Goal: Task Accomplishment & Management: Complete application form

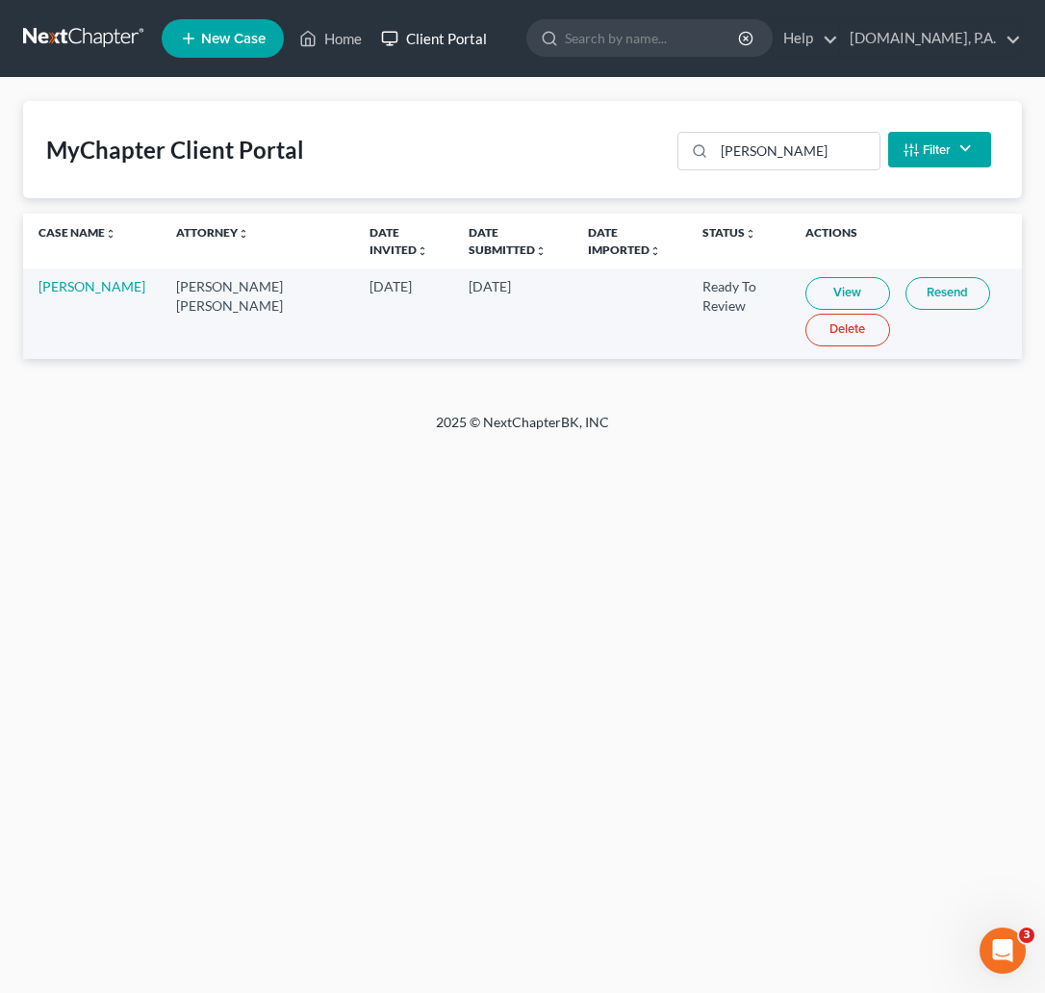
click at [440, 40] on link "Client Portal" at bounding box center [433, 38] width 125 height 35
click at [773, 153] on input "hillyard" at bounding box center [796, 151] width 165 height 37
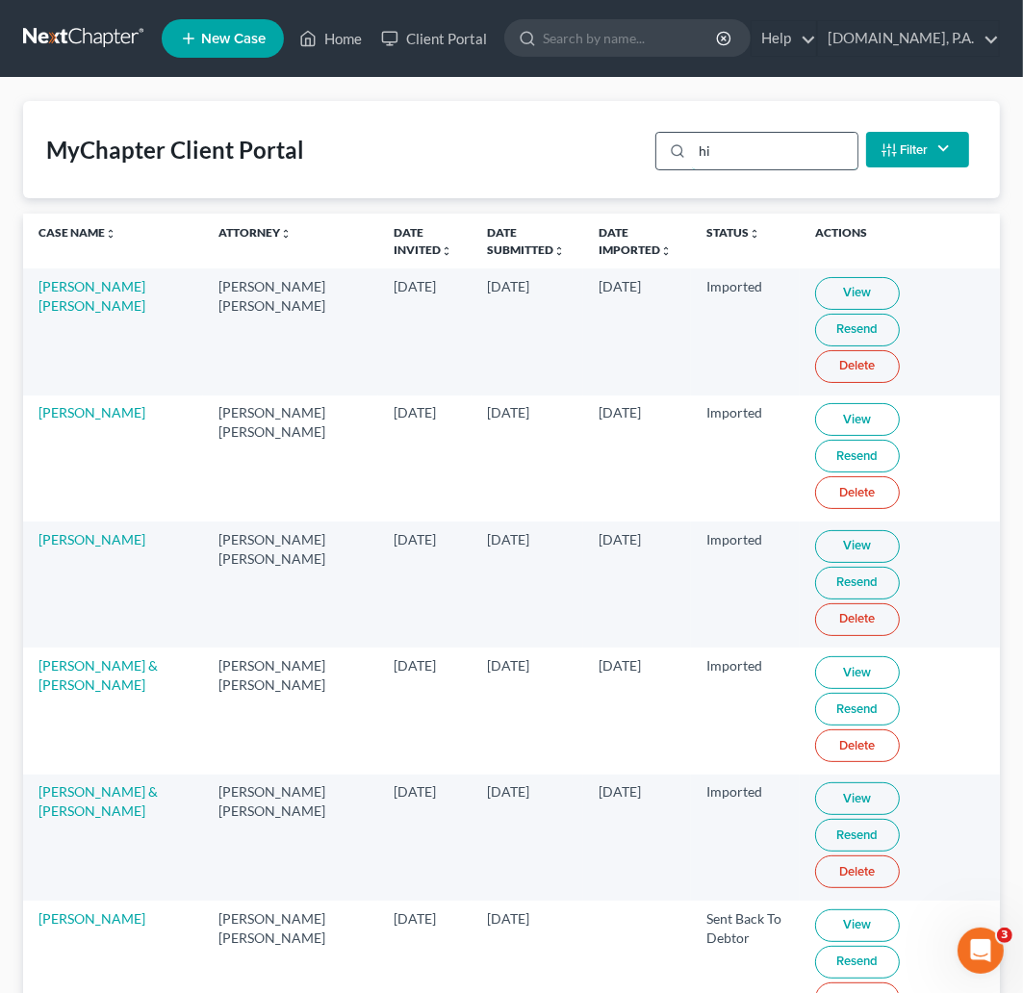
type input "h"
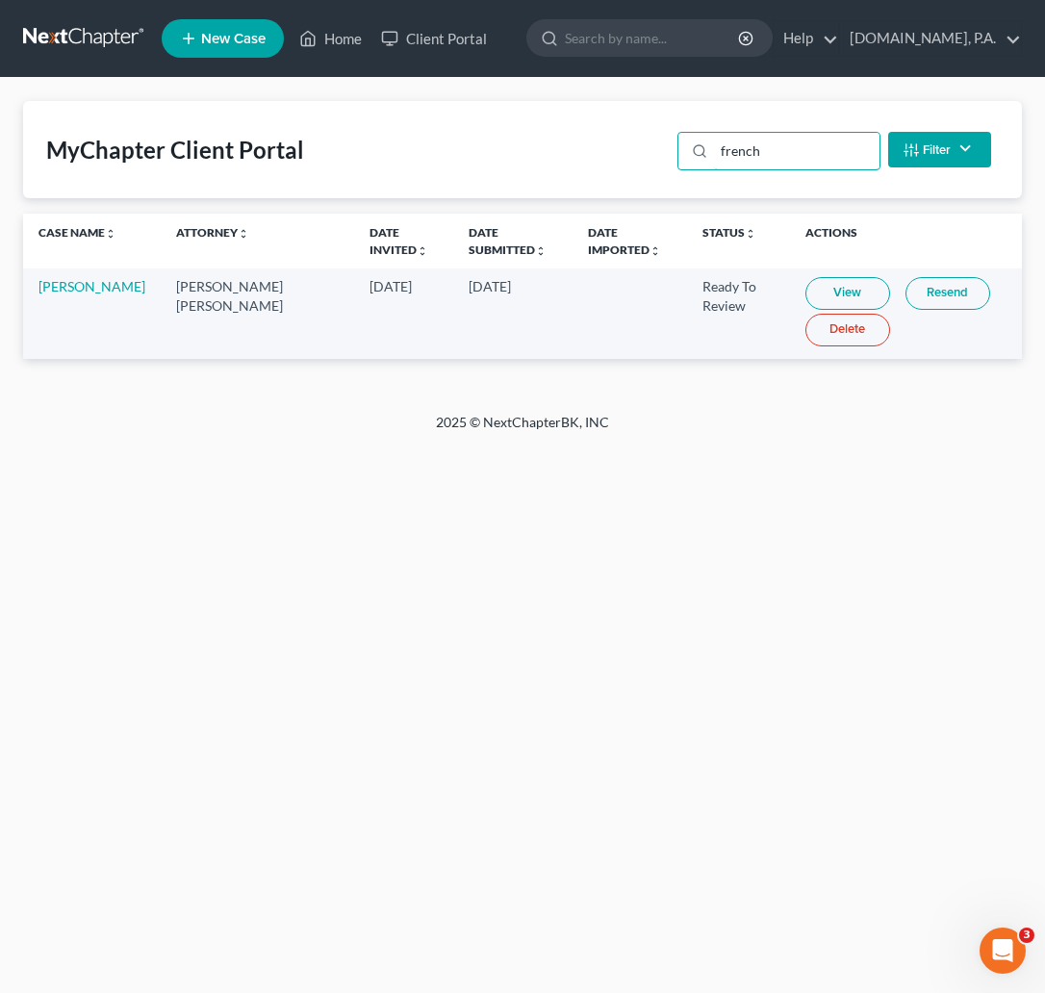
type input "french"
click at [815, 282] on link "View" at bounding box center [847, 293] width 85 height 33
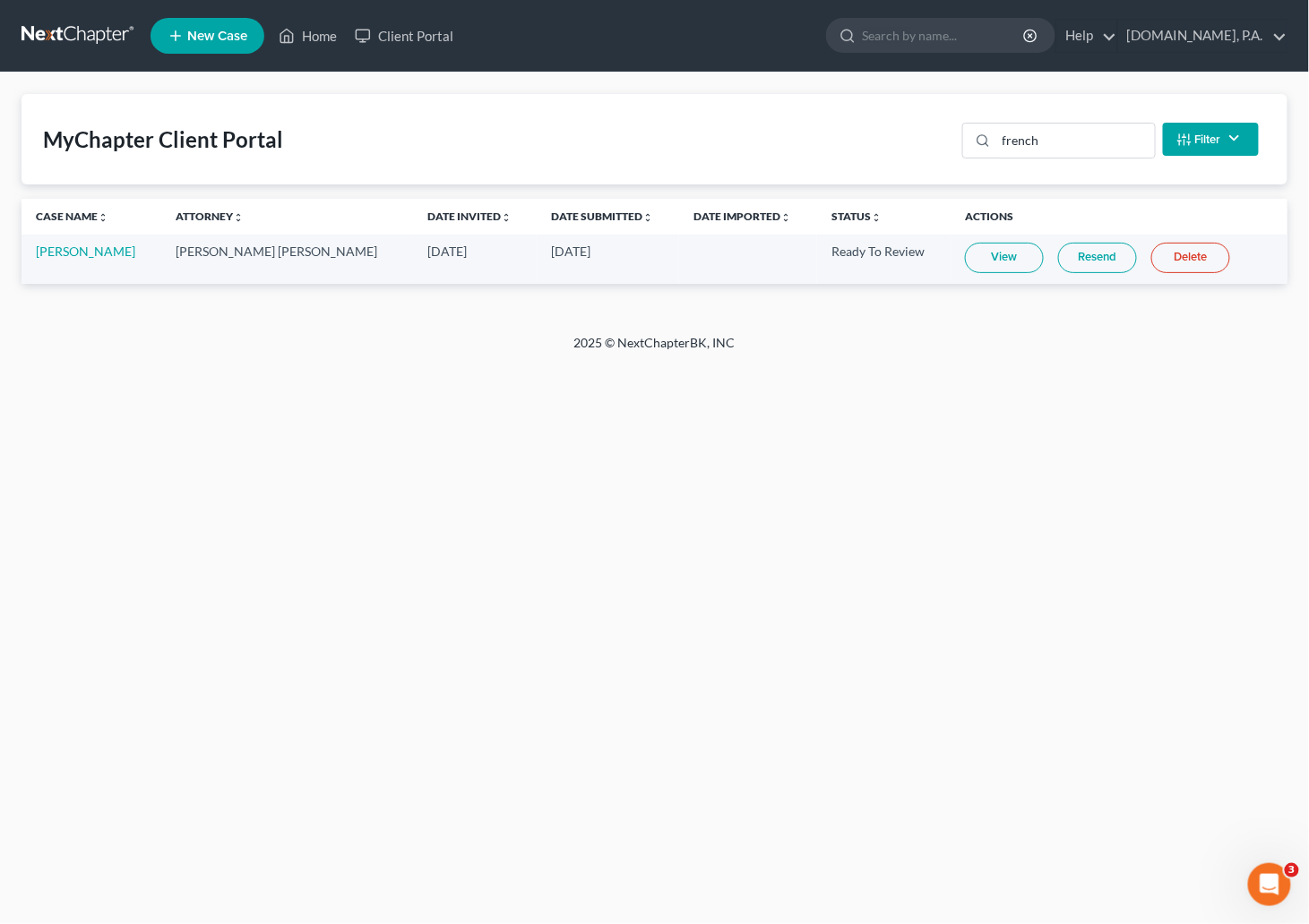
click at [101, 29] on link at bounding box center [78, 35] width 115 height 33
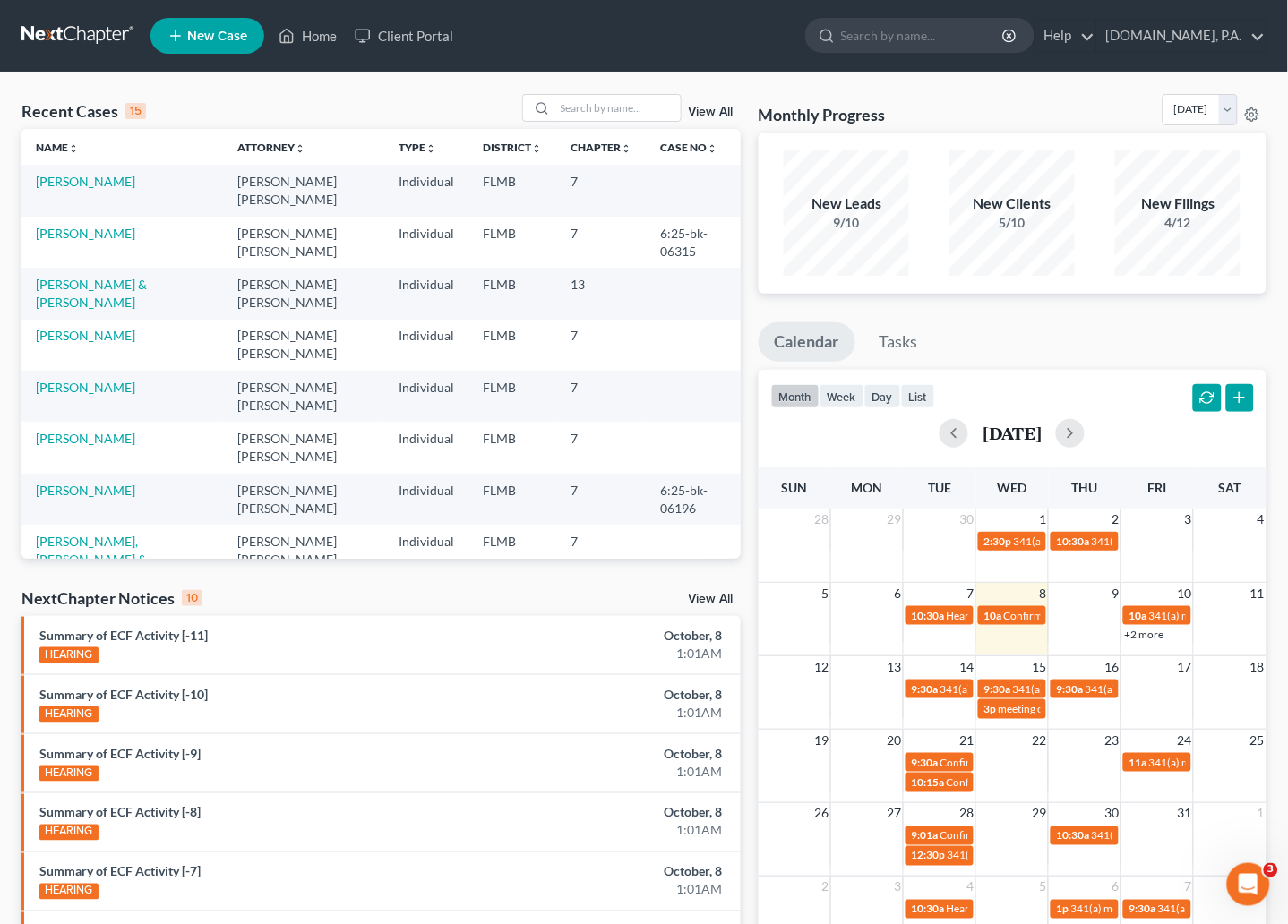
click at [700, 107] on link "View All" at bounding box center [711, 112] width 45 height 12
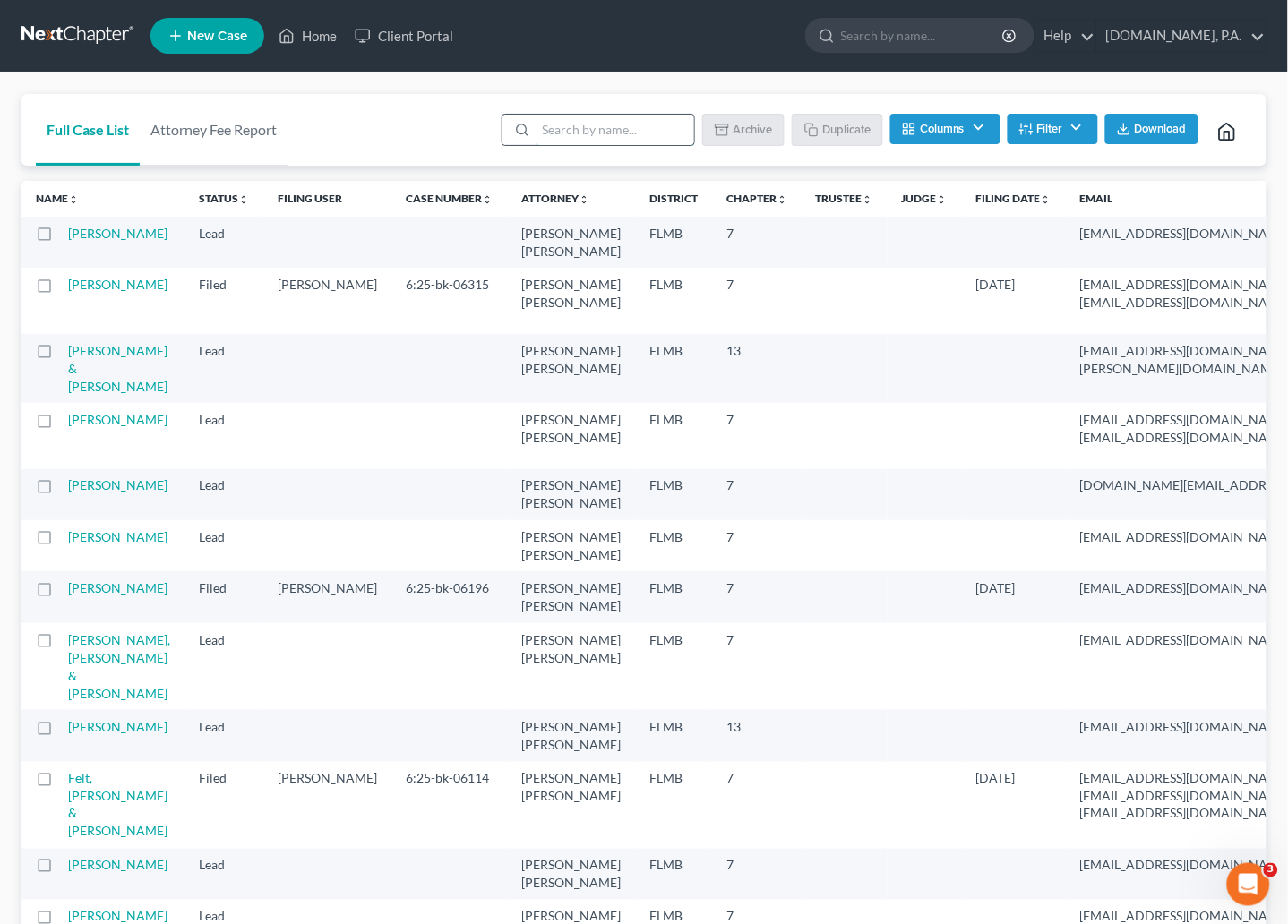
click at [546, 127] on input "search" at bounding box center [614, 129] width 158 height 31
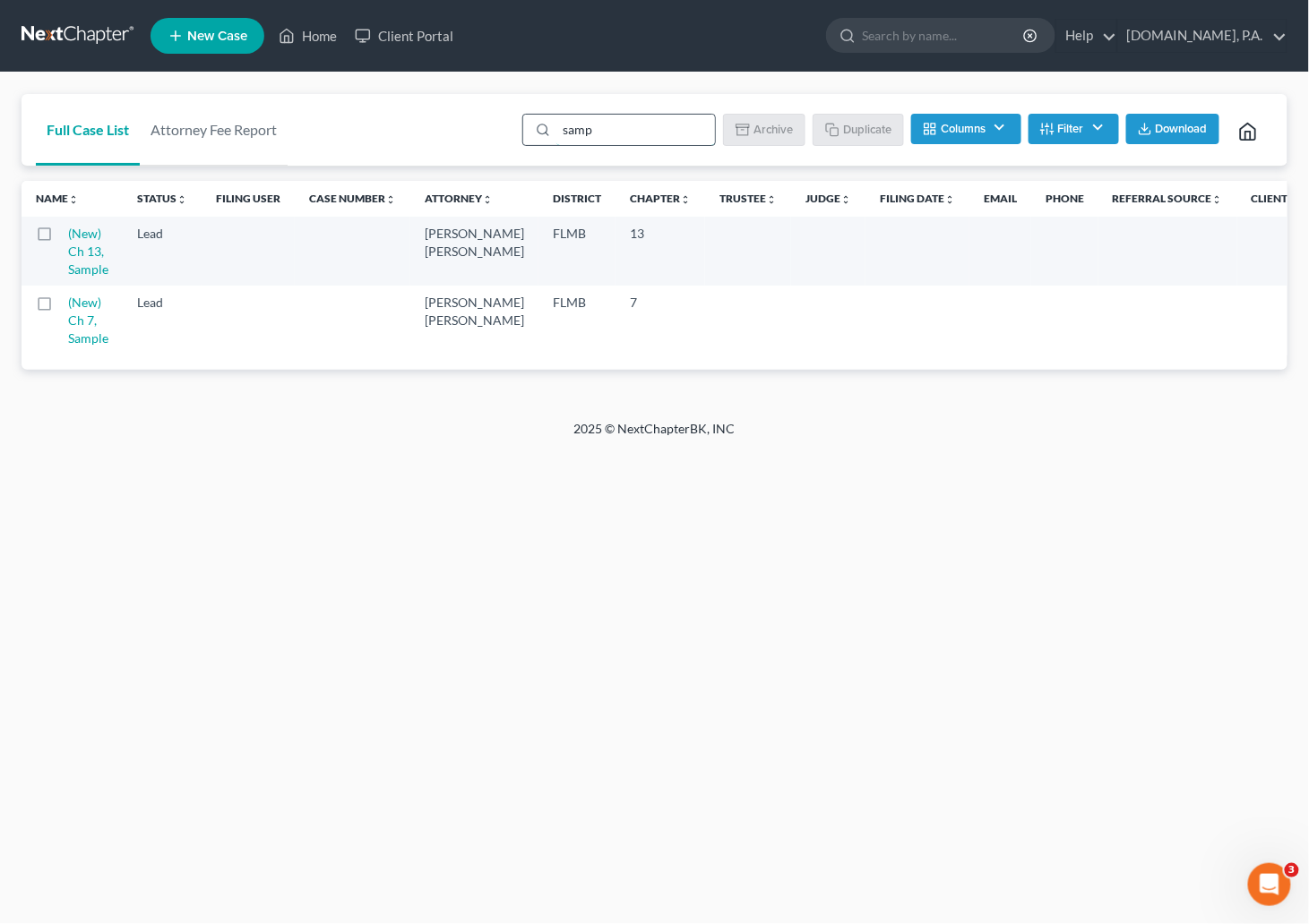
type input "sample"
click at [61, 238] on label at bounding box center [61, 238] width 0 height 0
click at [68, 233] on input "checkbox" at bounding box center [74, 231] width 12 height 12
click at [847, 124] on button "Duplicate" at bounding box center [859, 128] width 89 height 31
checkbox input "false"
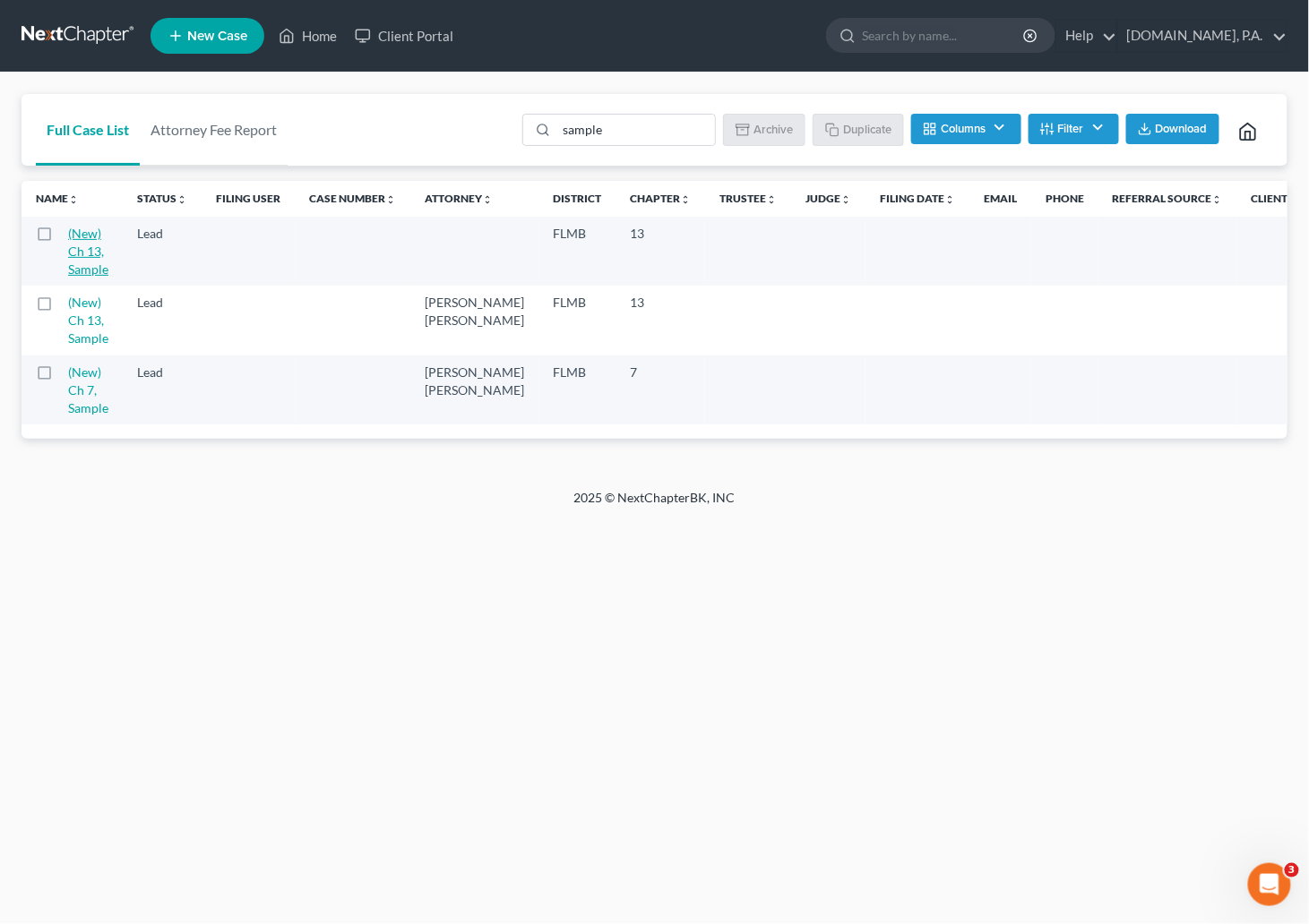
click at [90, 258] on link "(New) Ch 13, Sample" at bounding box center [88, 250] width 40 height 51
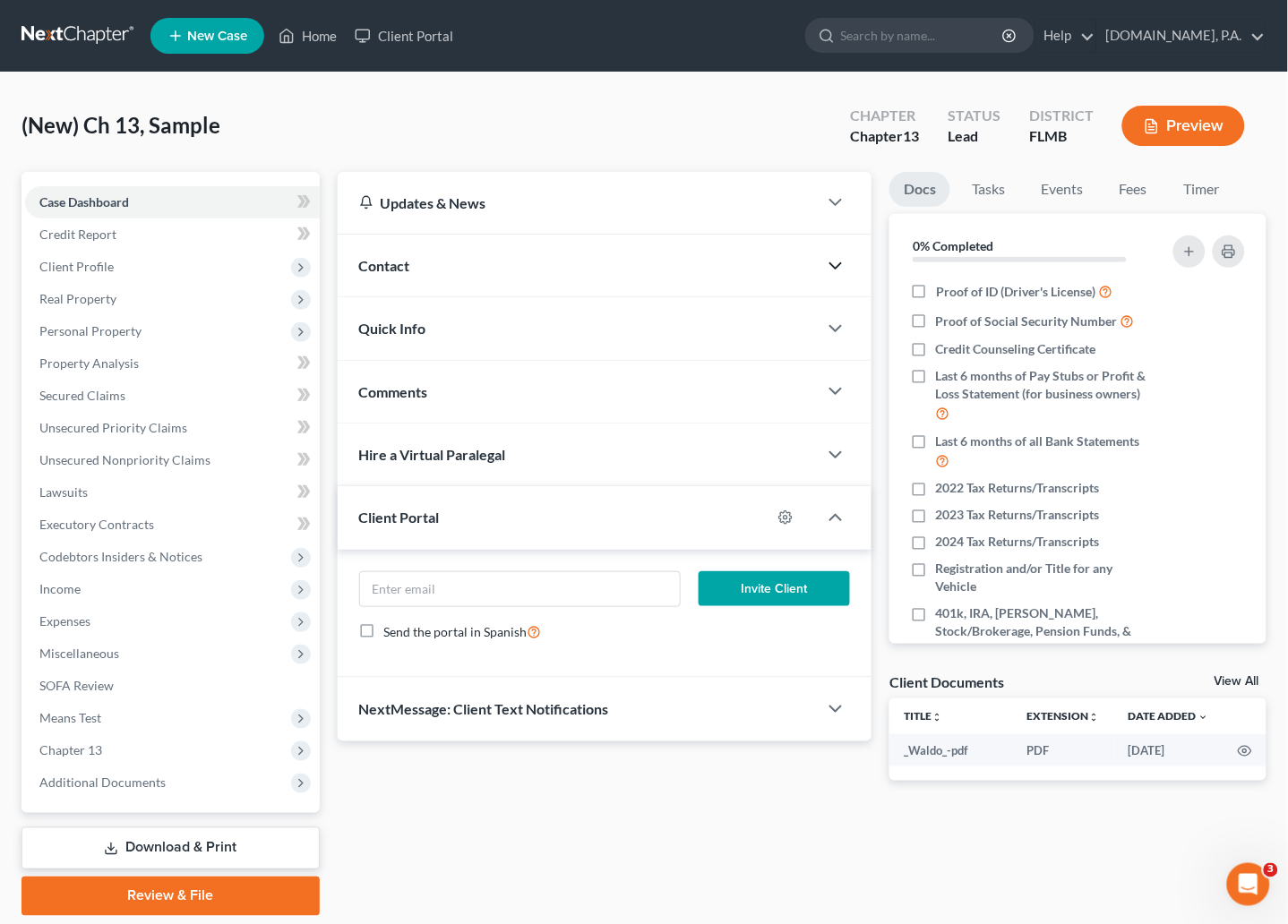
click at [840, 263] on polyline "button" at bounding box center [836, 266] width 11 height 6
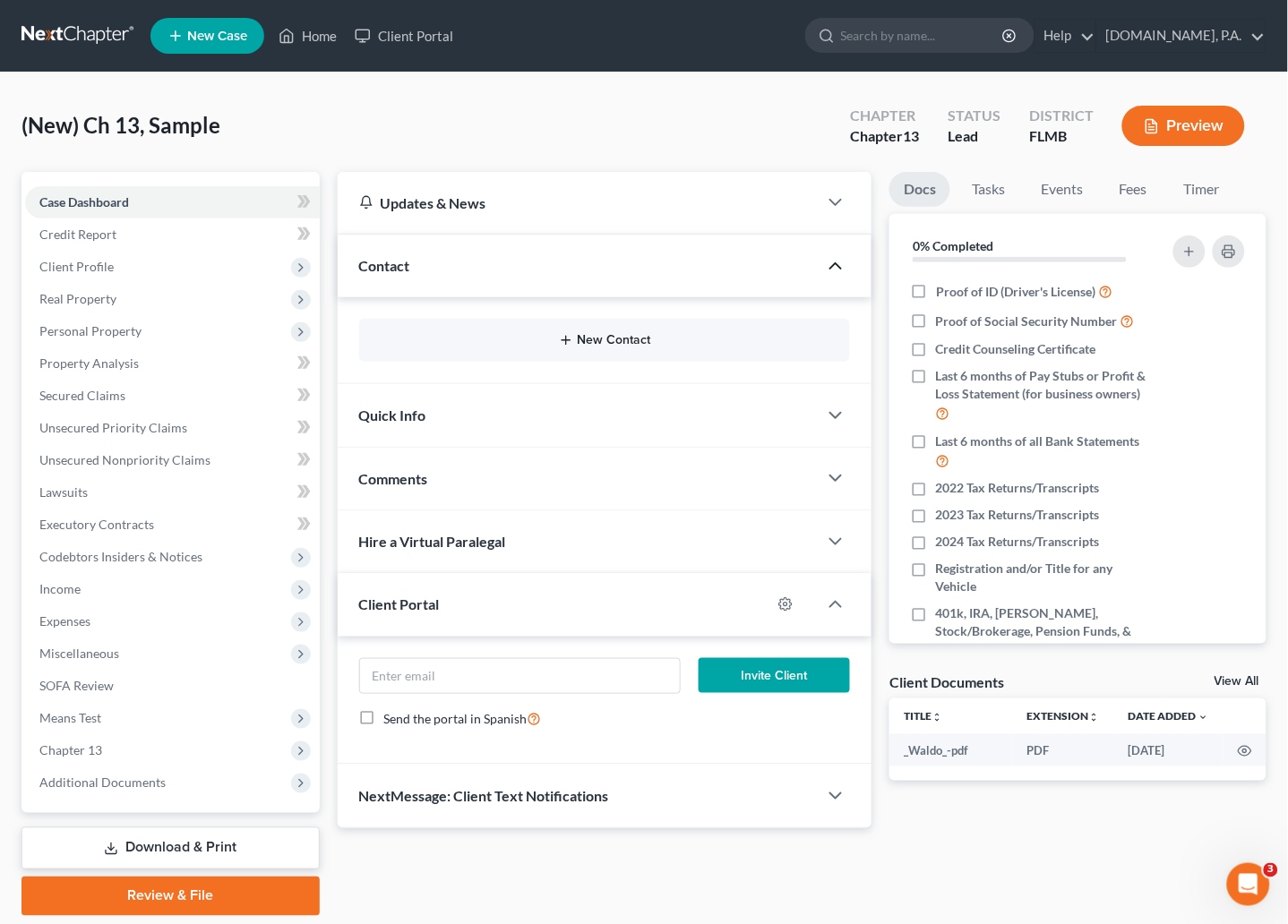
click at [572, 341] on icon "button" at bounding box center [565, 340] width 14 height 14
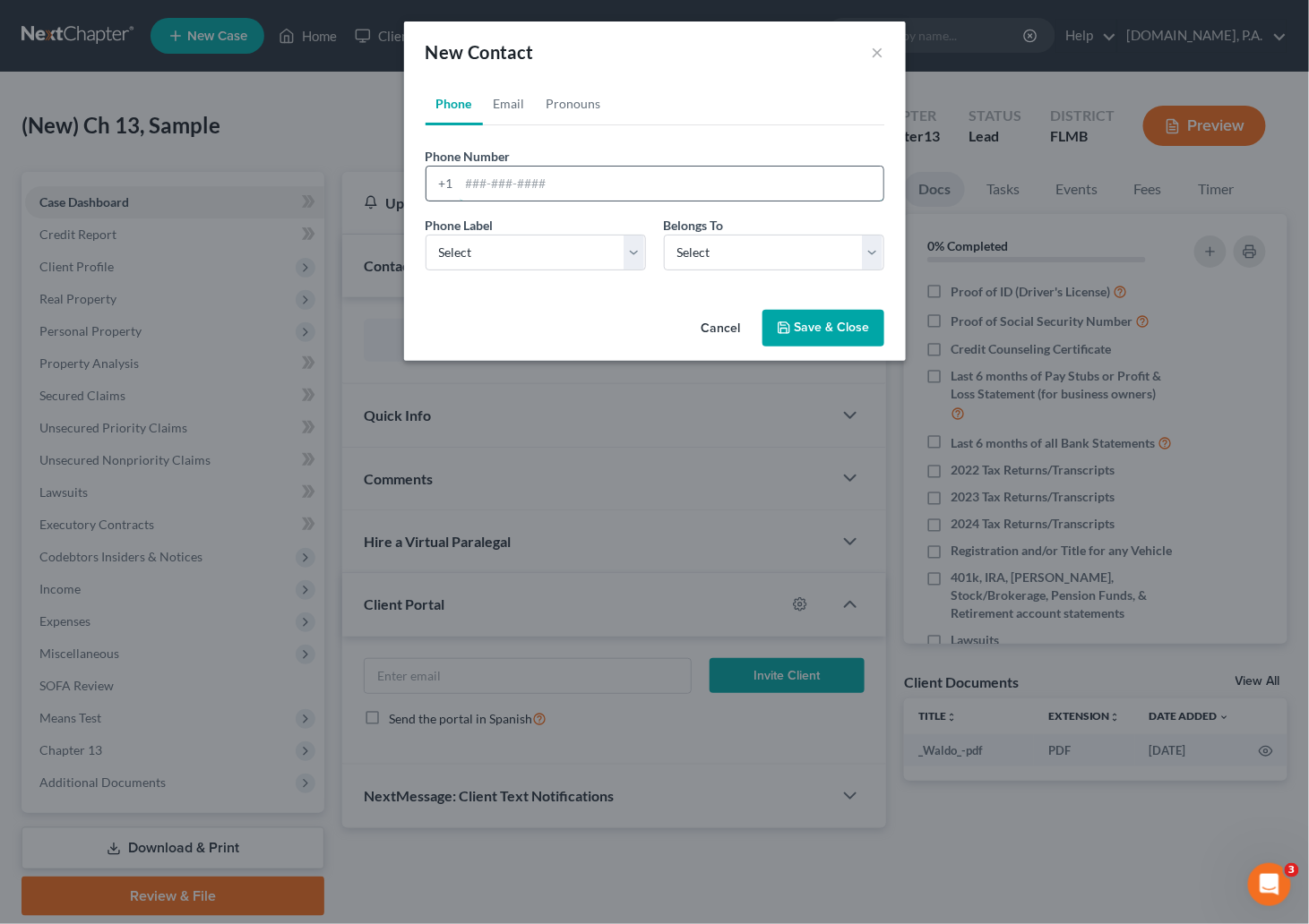
click at [470, 177] on input "tel" at bounding box center [671, 183] width 424 height 34
paste input "3865272076"
click at [487, 181] on input "3865272076" at bounding box center [671, 183] width 424 height 34
click at [514, 190] on input "386-5272076" at bounding box center [671, 183] width 424 height 34
type input "386-527-2076"
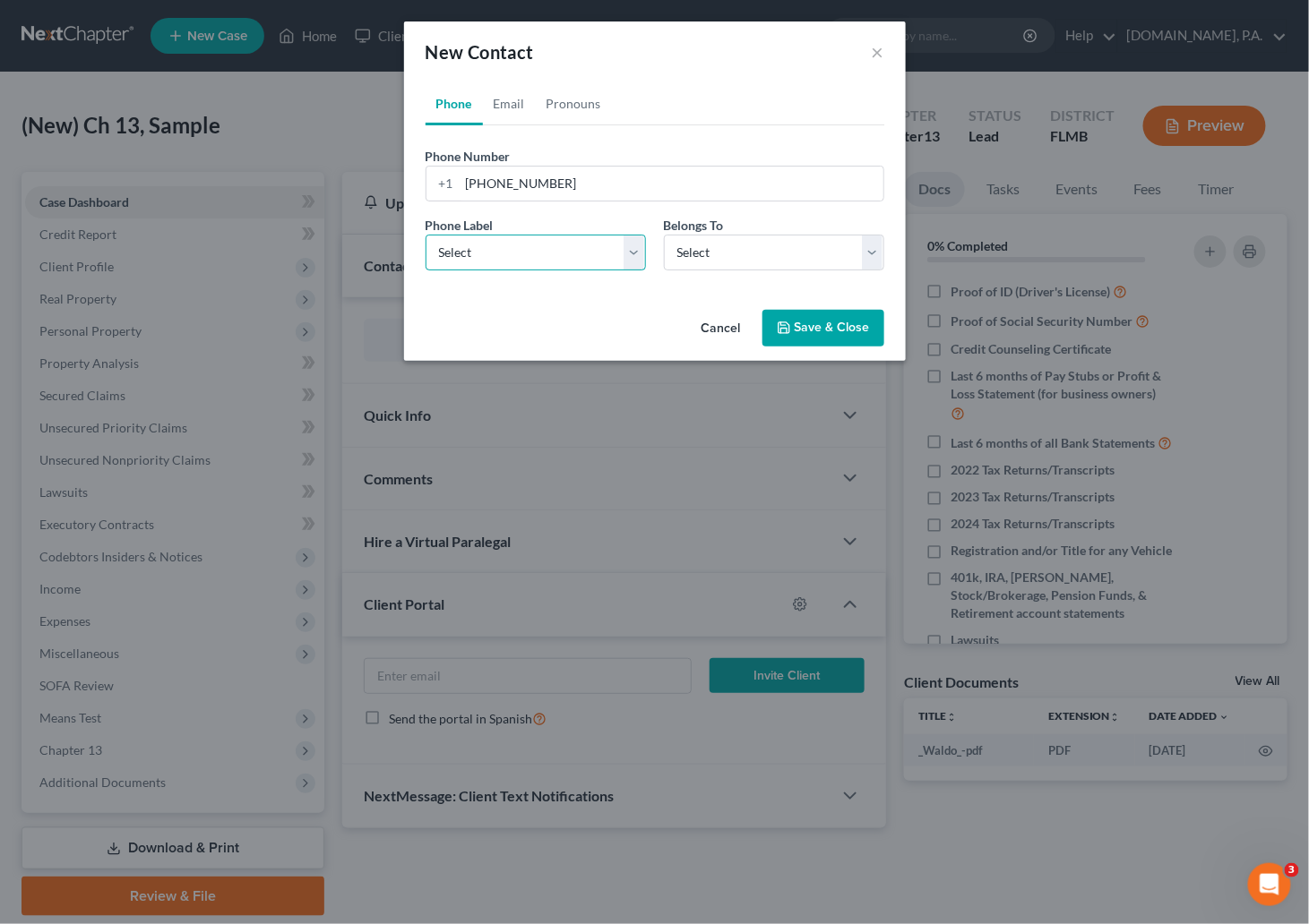
click at [636, 257] on select "Select Mobile Home Work Other" at bounding box center [535, 252] width 221 height 35
select select "0"
click at [425, 234] on select "Select Mobile Home Work Other" at bounding box center [535, 252] width 221 height 35
click at [869, 246] on select "Select Client Other" at bounding box center [774, 252] width 221 height 35
select select "0"
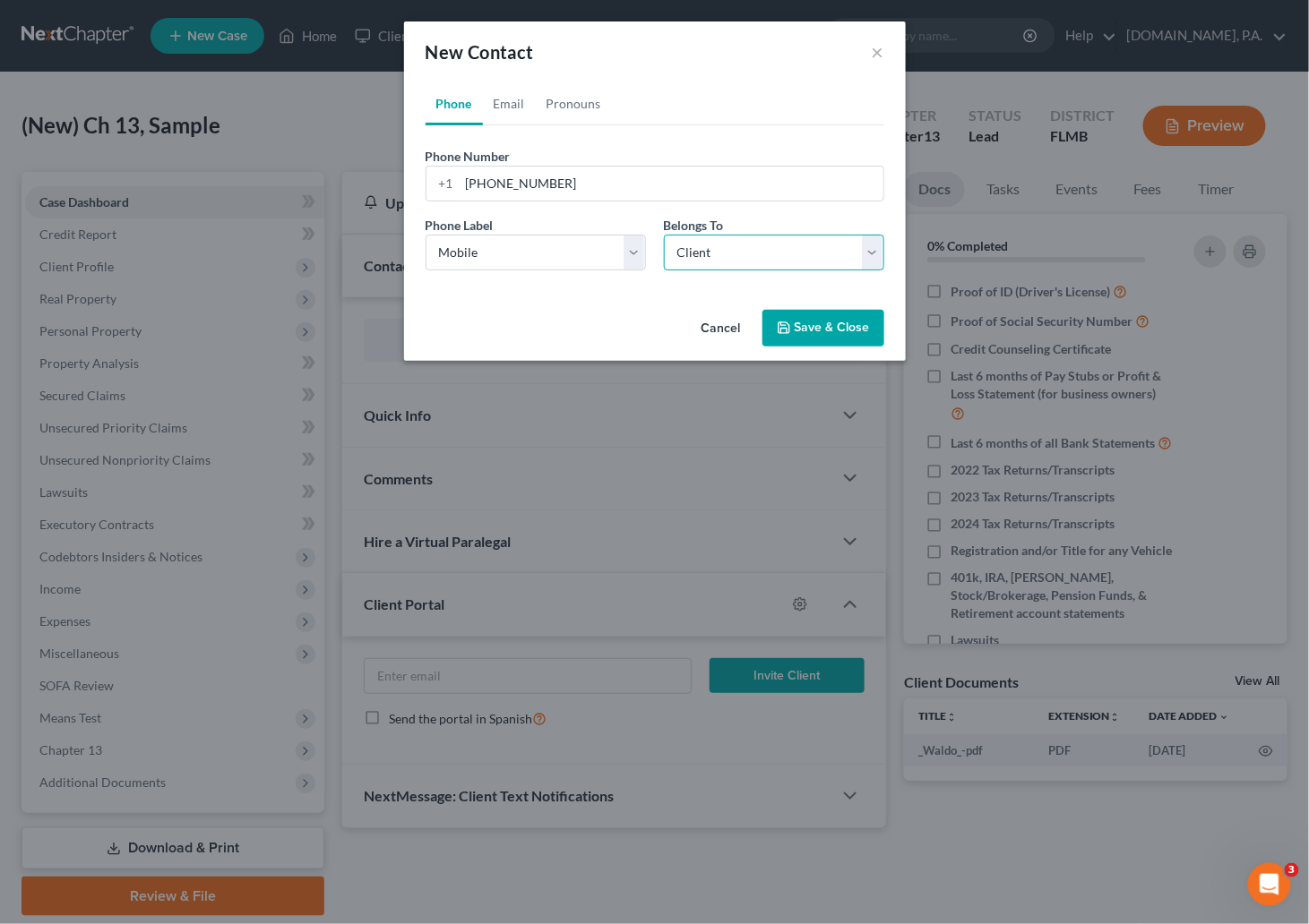
click at [664, 234] on select "Select Client Other" at bounding box center [774, 252] width 221 height 35
click at [520, 102] on link "Email" at bounding box center [509, 104] width 53 height 43
click at [476, 188] on input "email" at bounding box center [671, 183] width 424 height 34
paste input "matt.b.jones.8581@gmail.com"
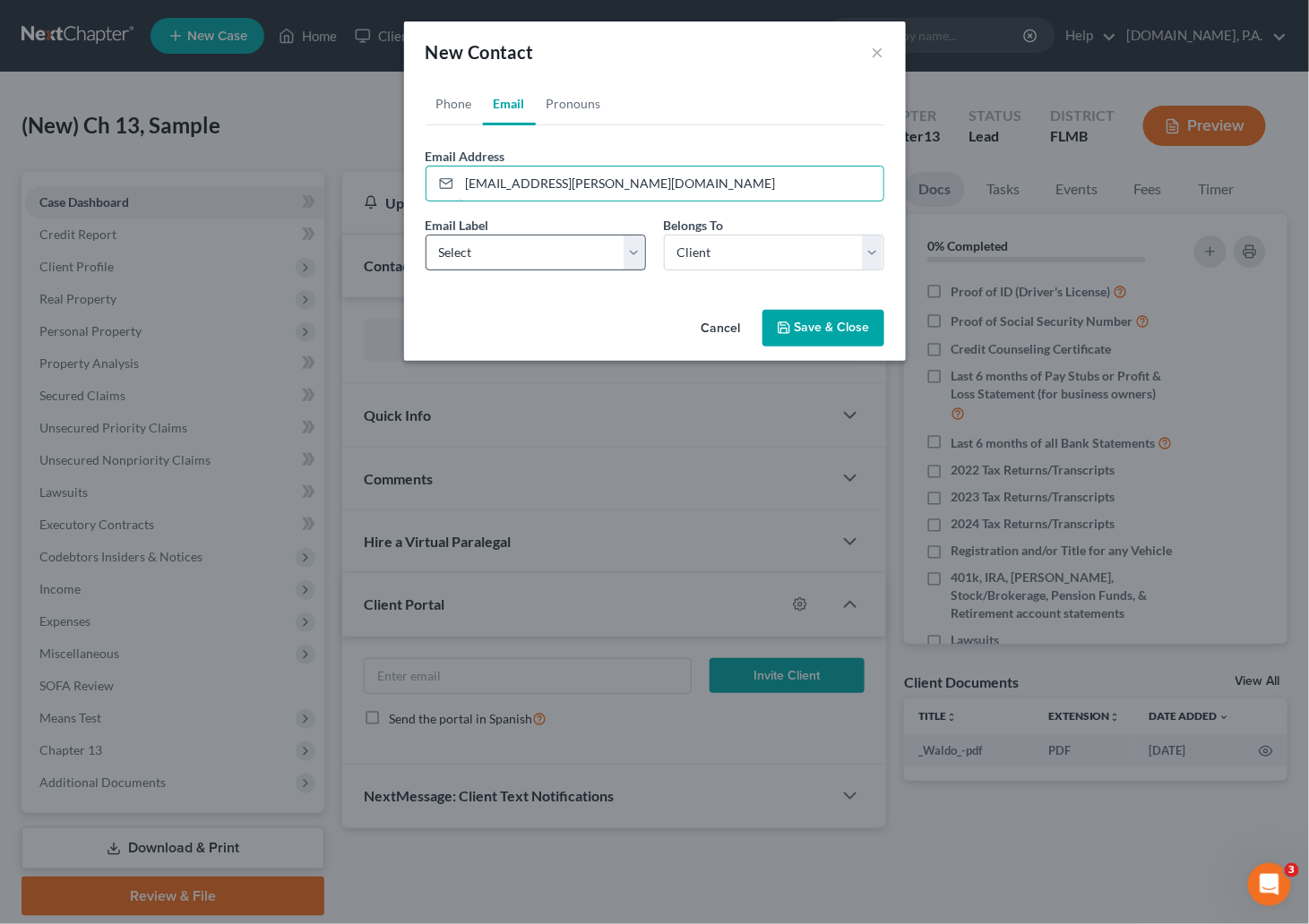
type input "matt.b.jones.8581@gmail.com"
click at [628, 258] on select "Select Home Work Other" at bounding box center [535, 252] width 221 height 35
select select "0"
click at [425, 234] on select "Select Home Work Other" at bounding box center [535, 252] width 221 height 35
click at [589, 102] on link "Pronouns" at bounding box center [574, 104] width 76 height 43
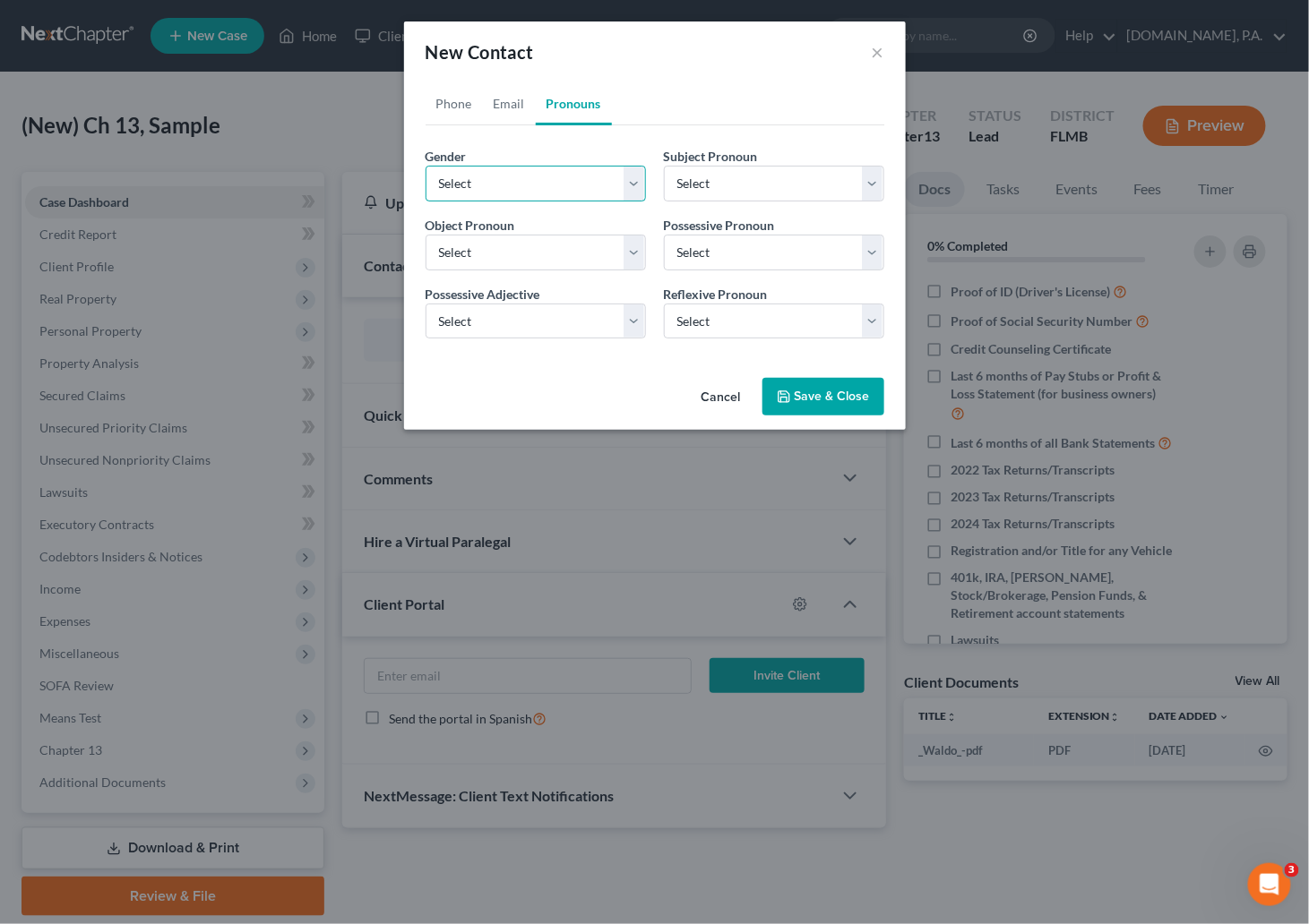
click at [629, 192] on select "Select Male Female Non Binary More Than One Person" at bounding box center [535, 183] width 221 height 35
select select "3"
click at [425, 166] on select "Select Male Female Non Binary More Than One Person" at bounding box center [535, 183] width 221 height 35
select select "3"
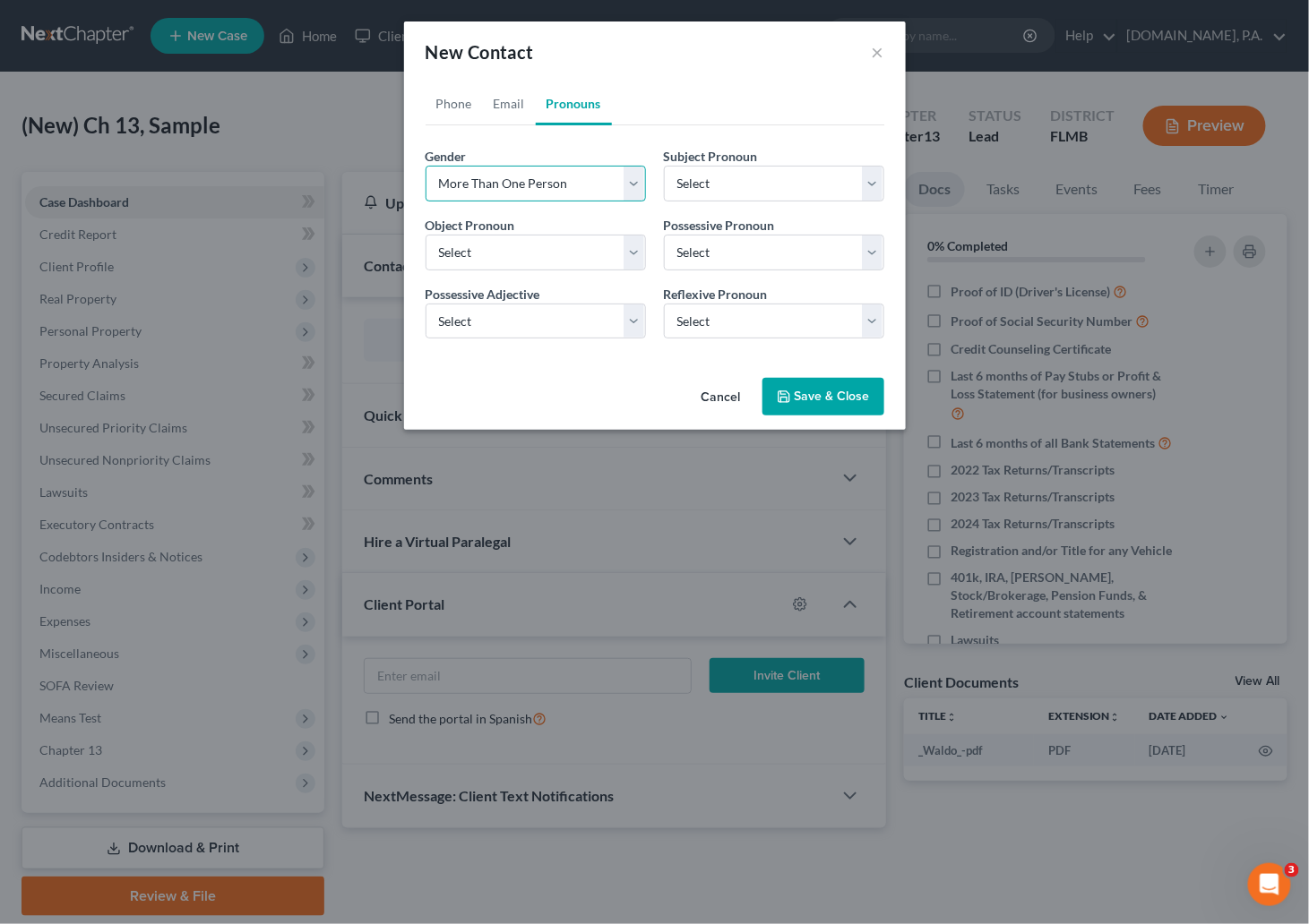
select select "3"
click at [836, 397] on button "Save & Close" at bounding box center [823, 396] width 122 height 37
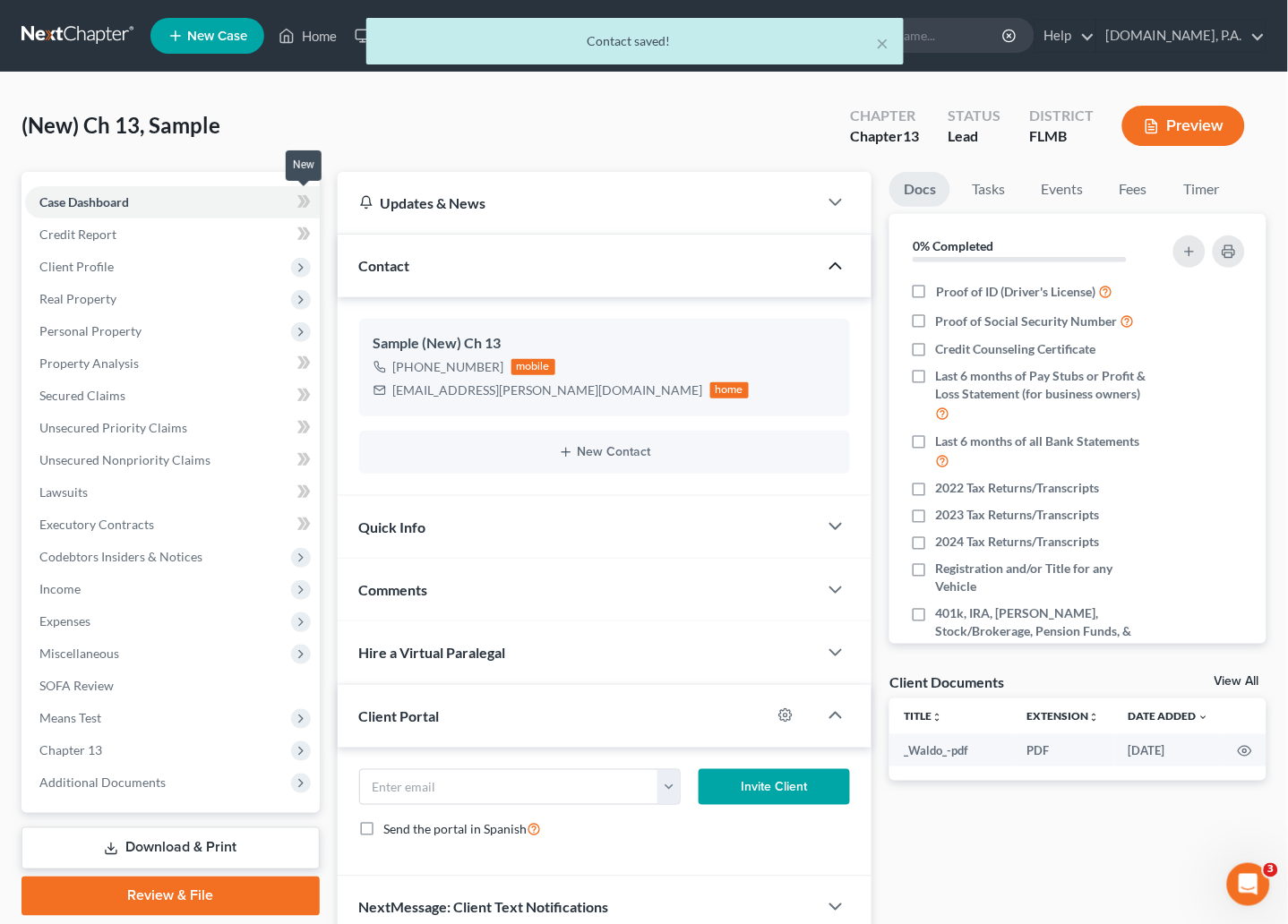
click at [299, 197] on icon at bounding box center [301, 201] width 8 height 12
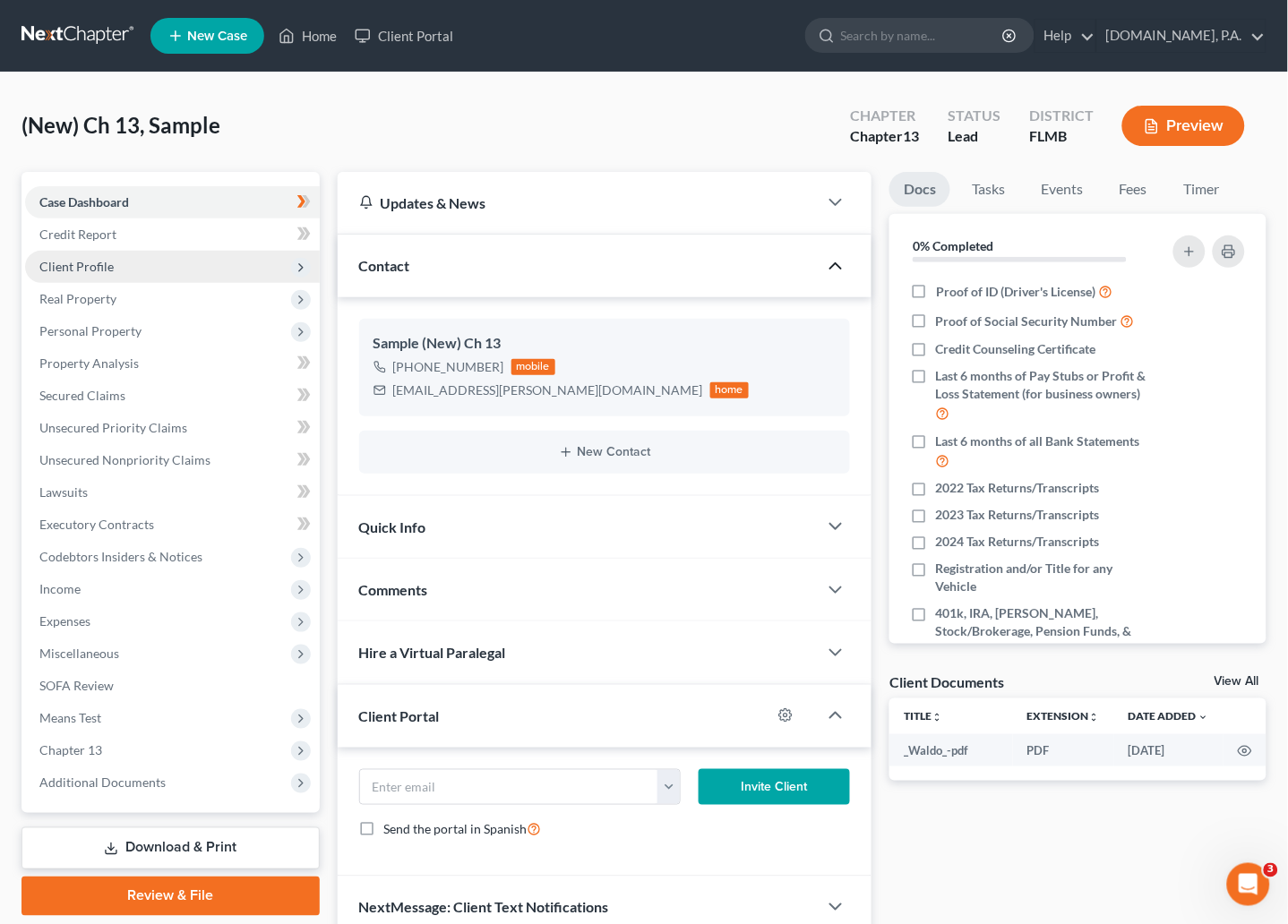
click at [83, 262] on span "Client Profile" at bounding box center [76, 266] width 74 height 15
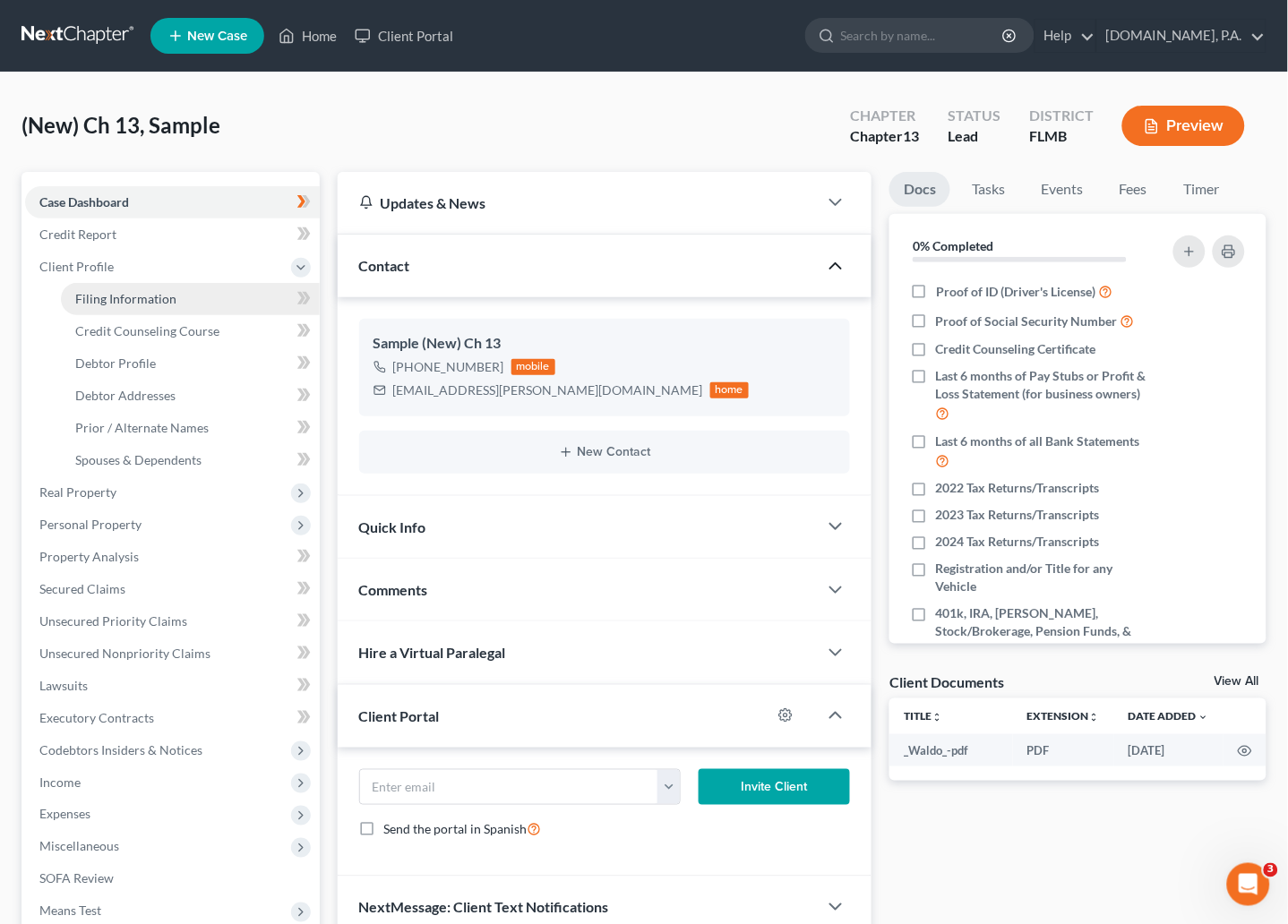
click at [83, 303] on span "Filing Information" at bounding box center [126, 299] width 101 height 15
select select "1"
select select "0"
select select "3"
select select "15"
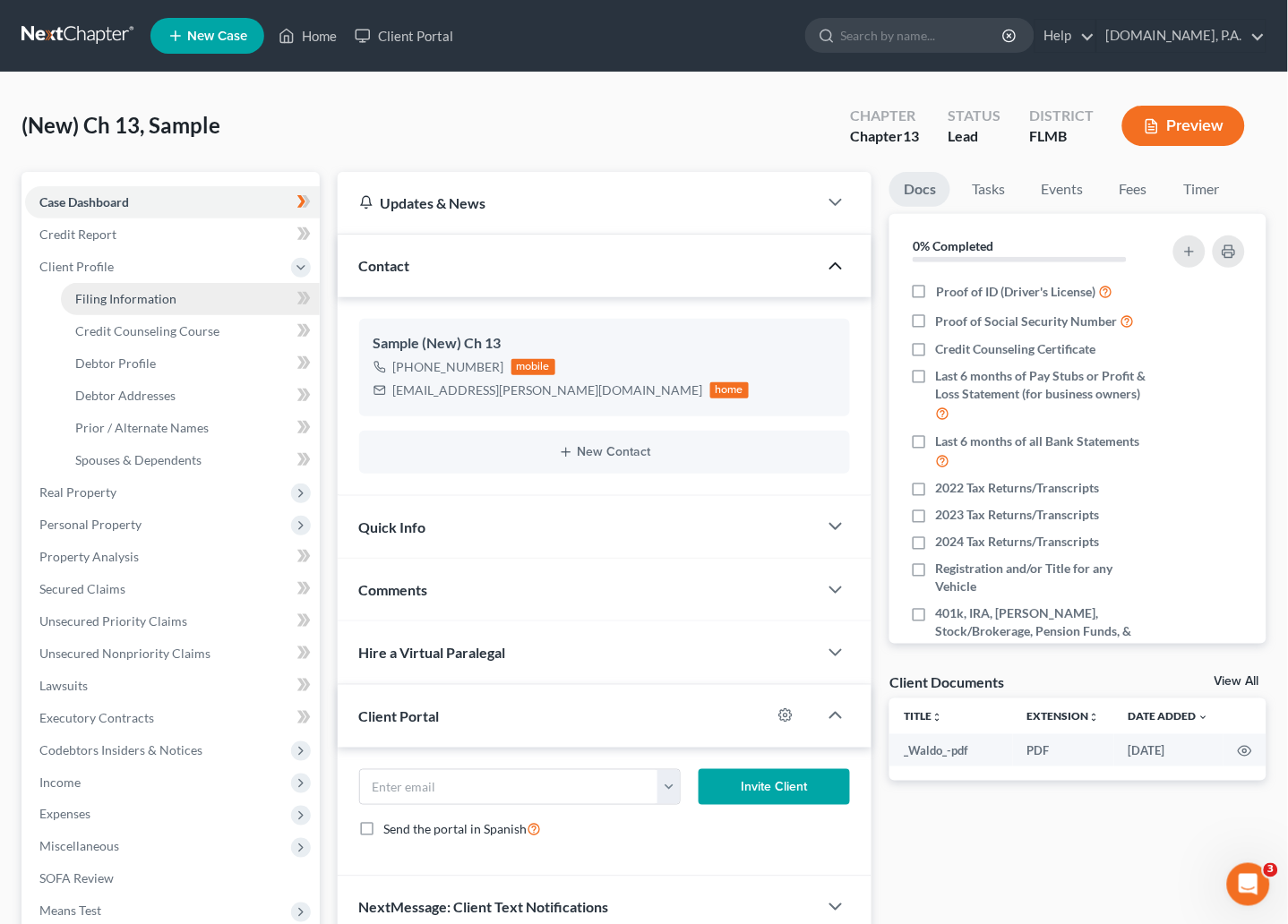
select select "0"
select select "9"
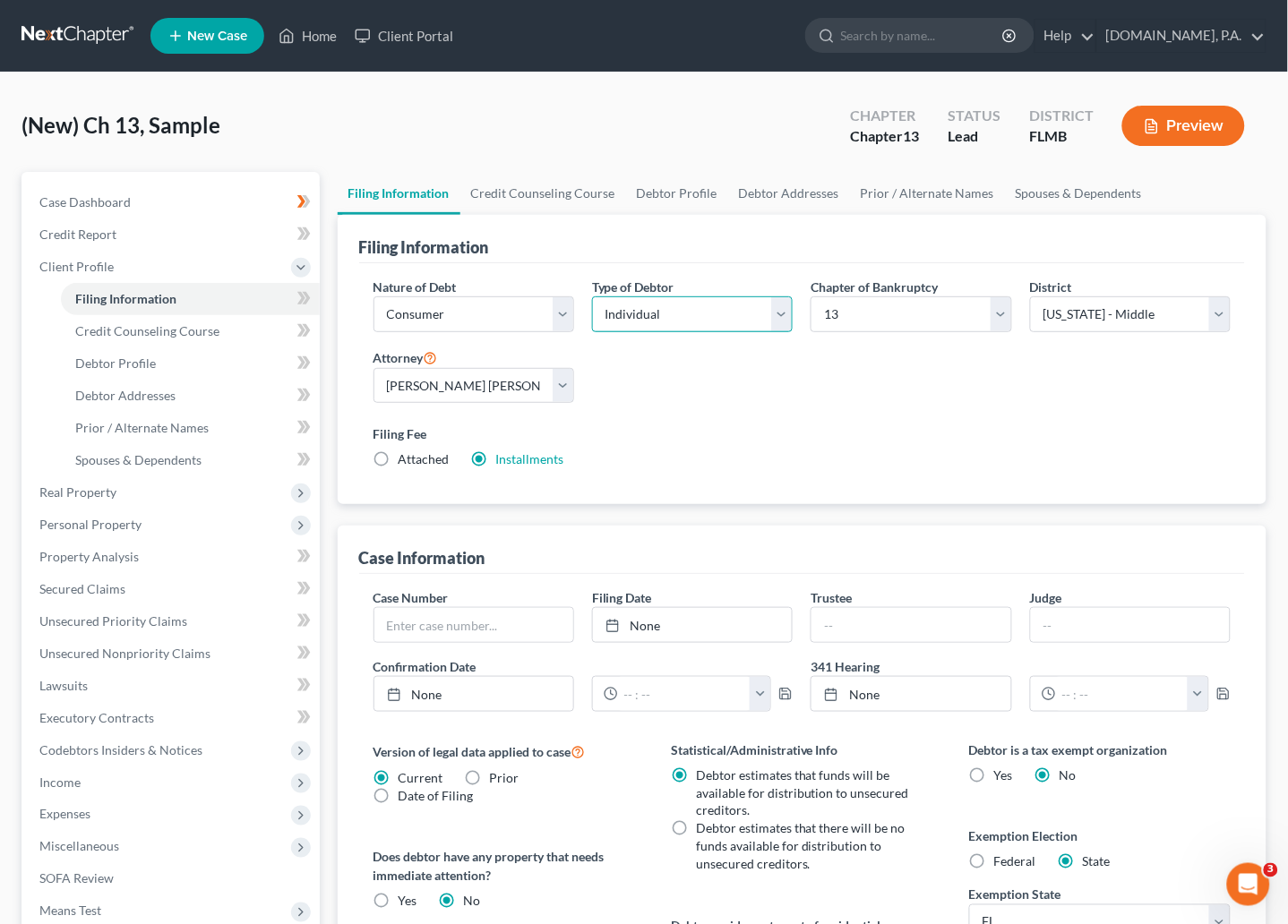
click at [783, 315] on select "Select Individual Joint" at bounding box center [692, 314] width 201 height 35
select select "1"
click at [592, 332] on select "Select Individual Joint" at bounding box center [692, 314] width 201 height 35
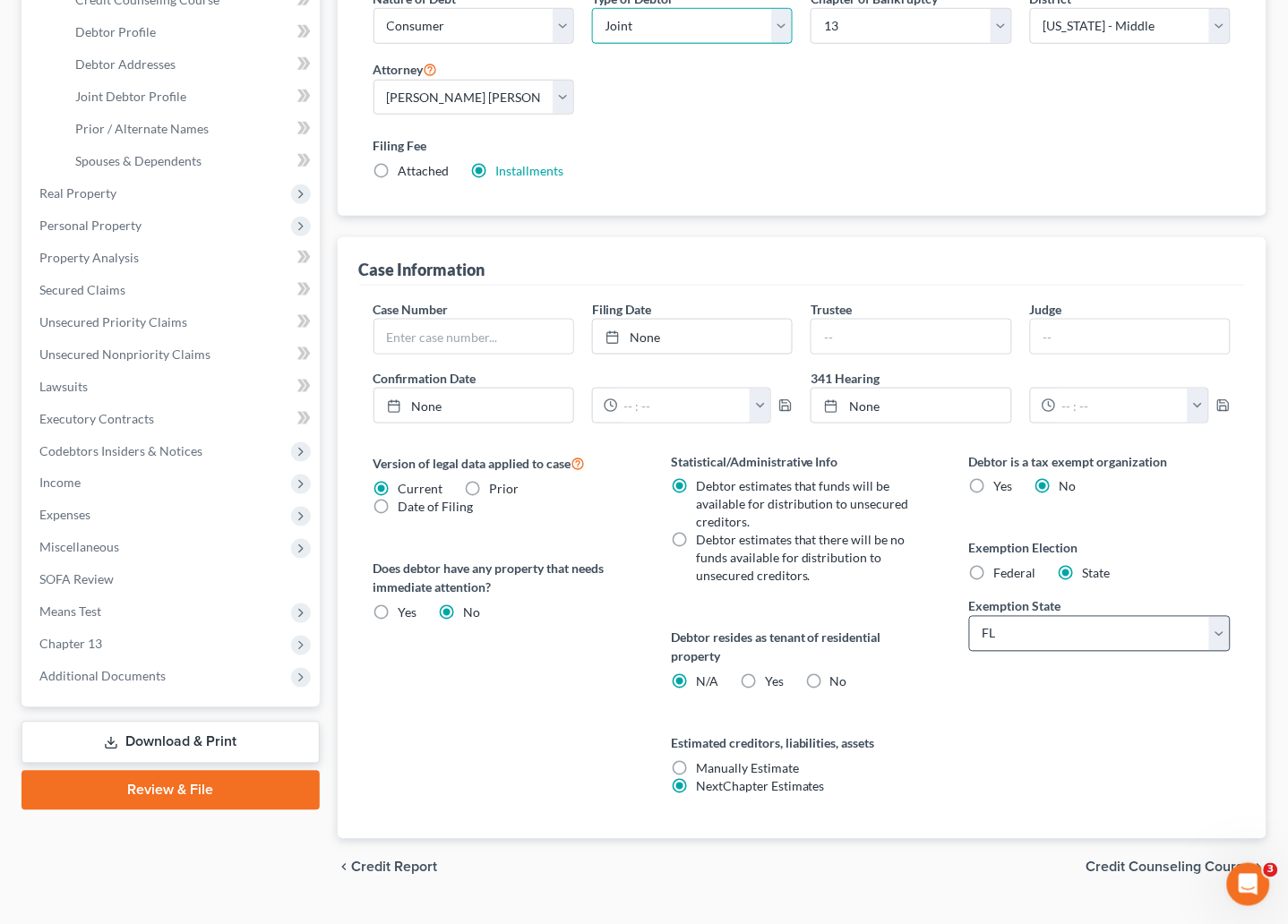
scroll to position [372, 0]
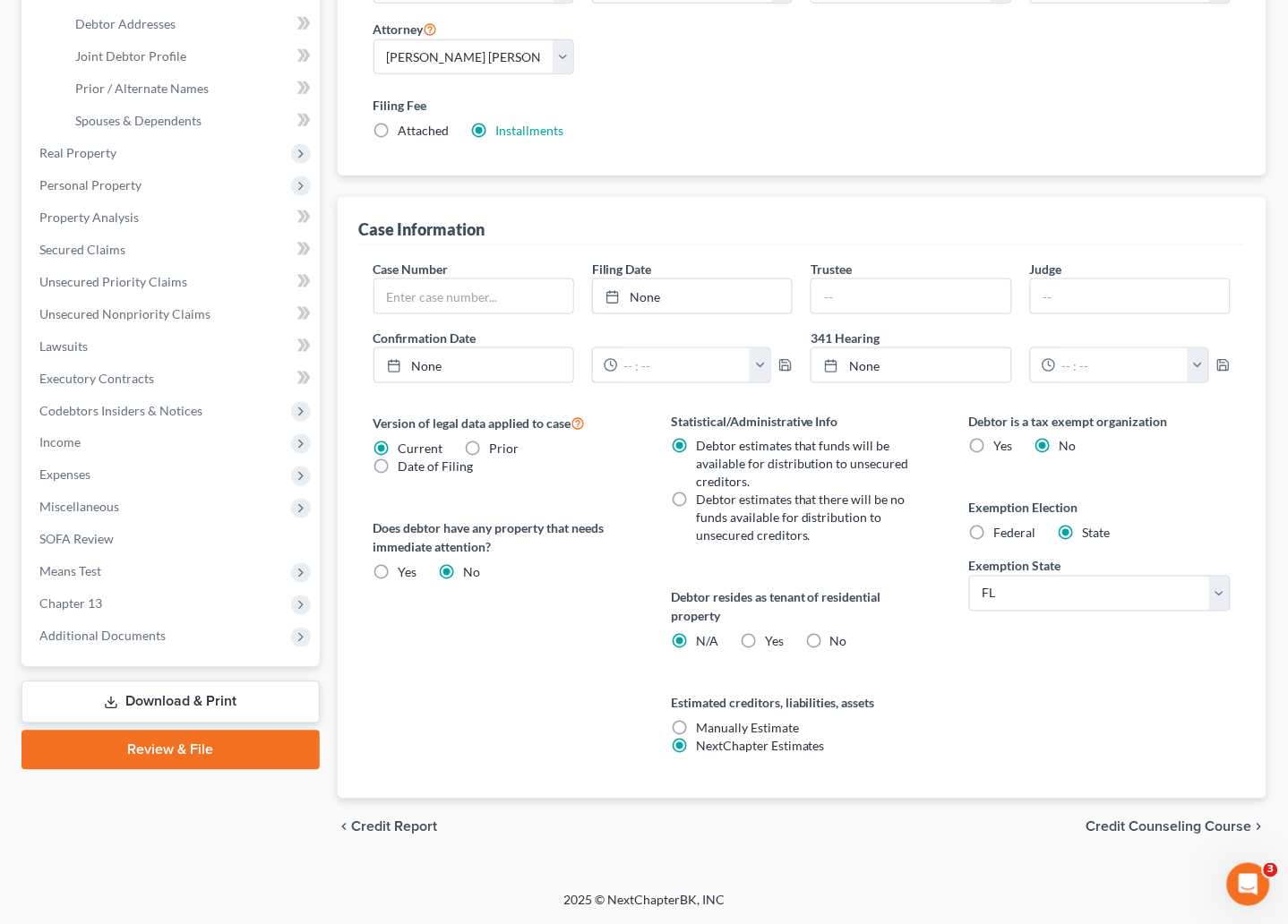
click at [830, 641] on label "No" at bounding box center [839, 641] width 17 height 18
click at [838, 641] on input "No" at bounding box center [843, 638] width 12 height 12
radio input "true"
radio input "false"
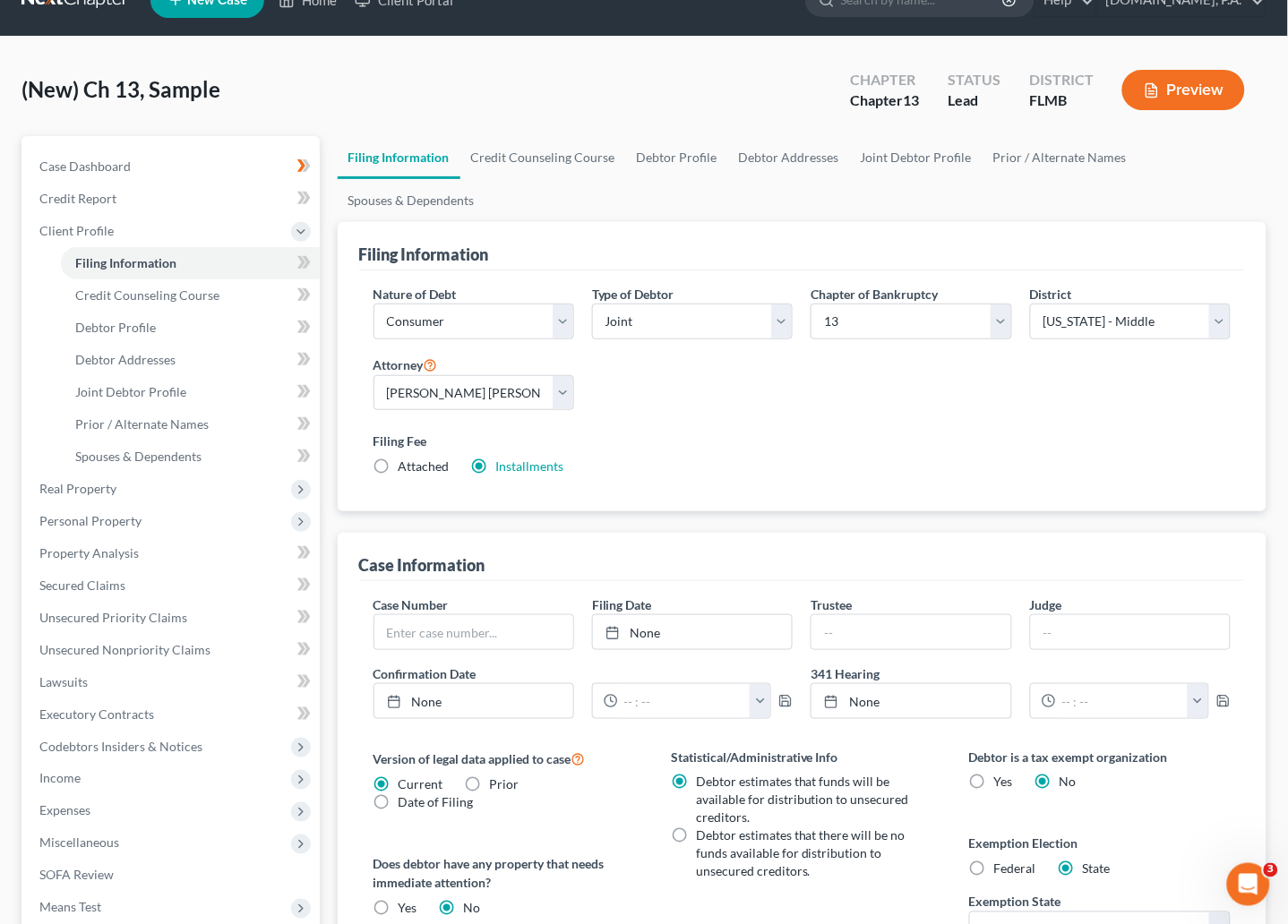
scroll to position [0, 0]
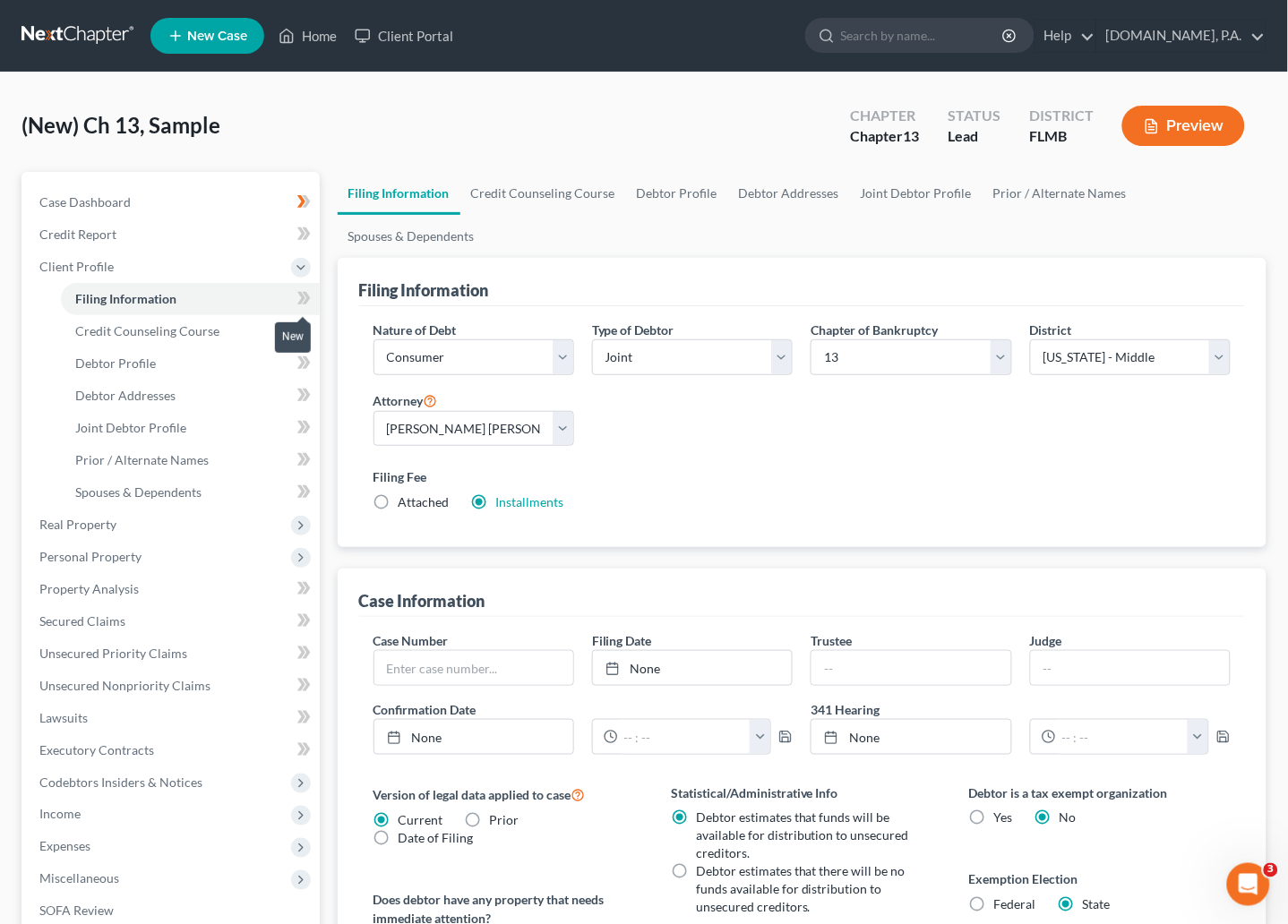
click at [294, 299] on span at bounding box center [304, 301] width 32 height 27
click at [116, 362] on span "Debtor Profile" at bounding box center [115, 363] width 81 height 15
select select "1"
select select "0"
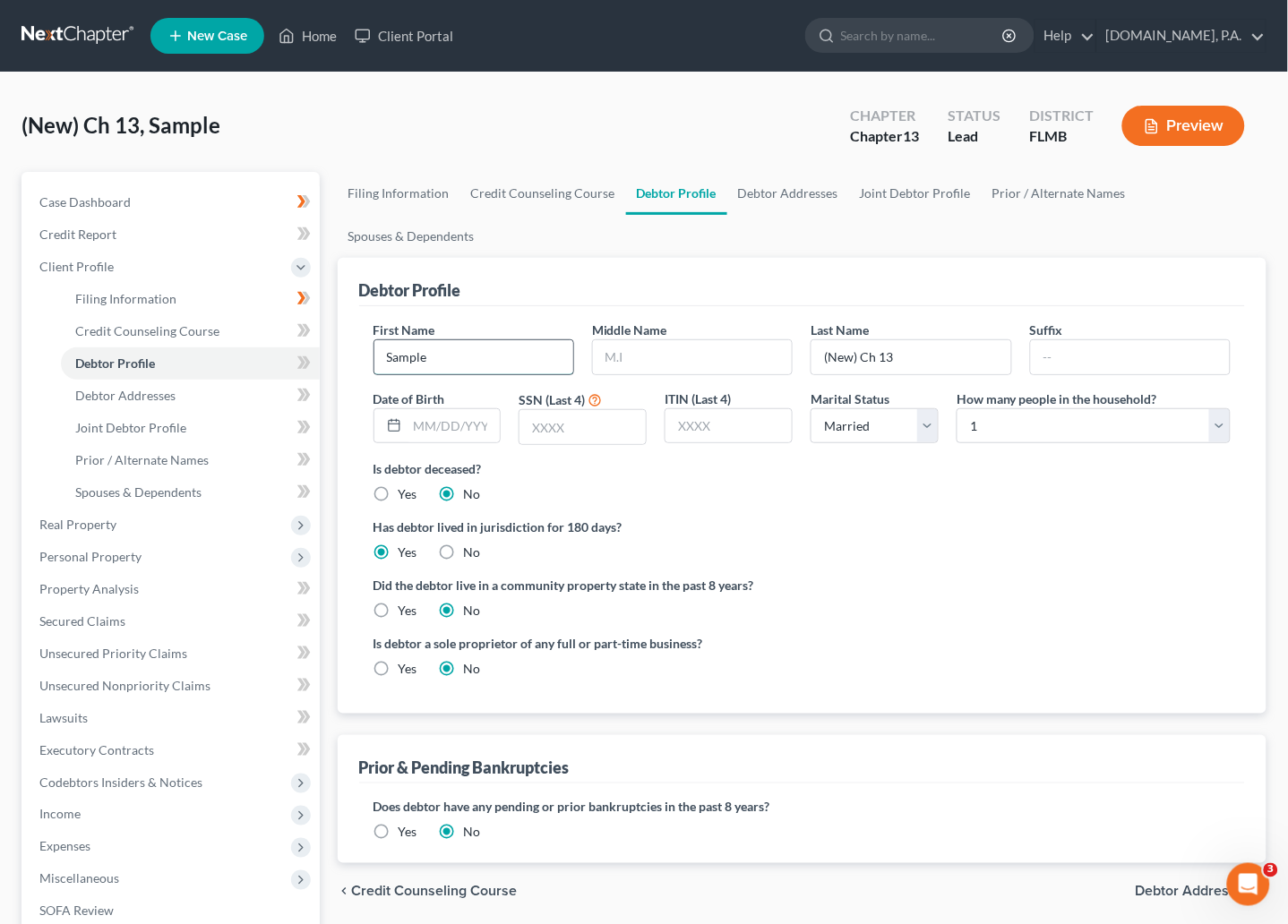
drag, startPoint x: 448, startPoint y: 363, endPoint x: 381, endPoint y: 365, distance: 67.0
click at [381, 365] on input "Sample" at bounding box center [474, 357] width 199 height 34
type input "Matthew"
type input "Jones"
click at [1223, 421] on select "Select 1 2 3 4 5 6 7 8 9 10 11 12 13 14 15 16 17 18 19 20" at bounding box center [1093, 426] width 274 height 35
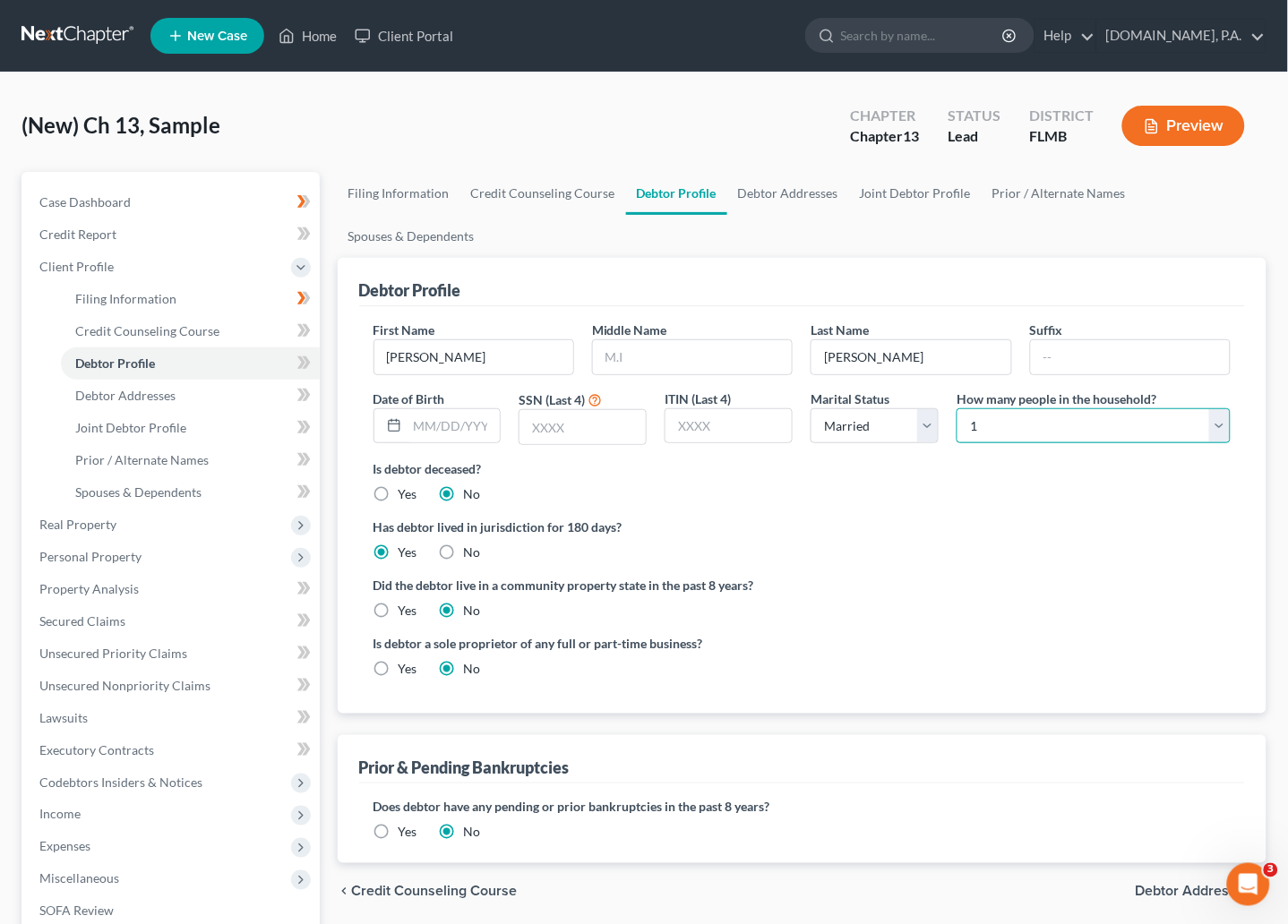
select select "5"
click at [957, 408] on select "Select 1 2 3 4 5 6 7 8 9 10 11 12 13 14 15 16 17 18 19 20" at bounding box center [1093, 426] width 274 height 35
click at [305, 354] on icon at bounding box center [303, 363] width 13 height 22
click at [162, 399] on span "Debtor Addresses" at bounding box center [126, 395] width 101 height 15
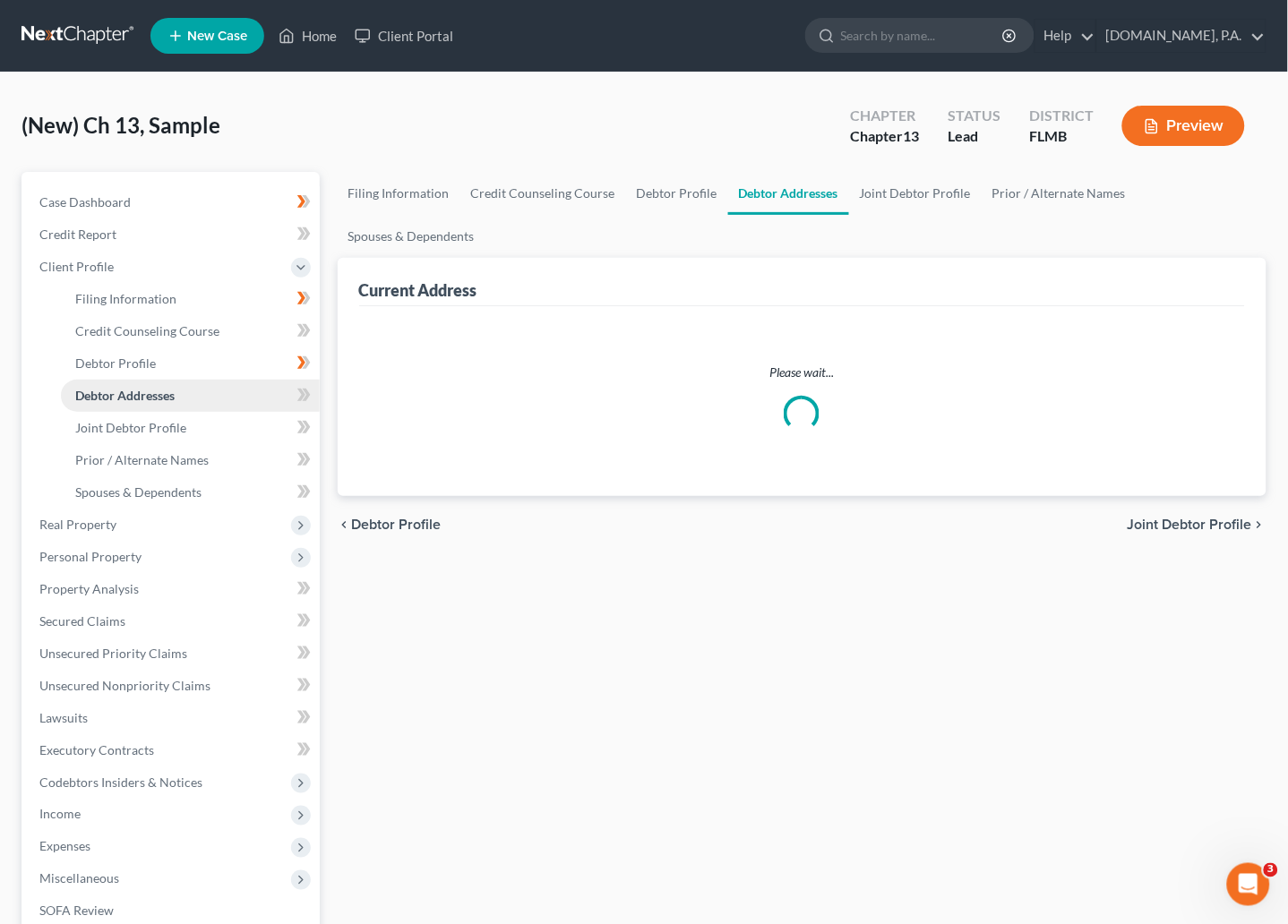
select select "0"
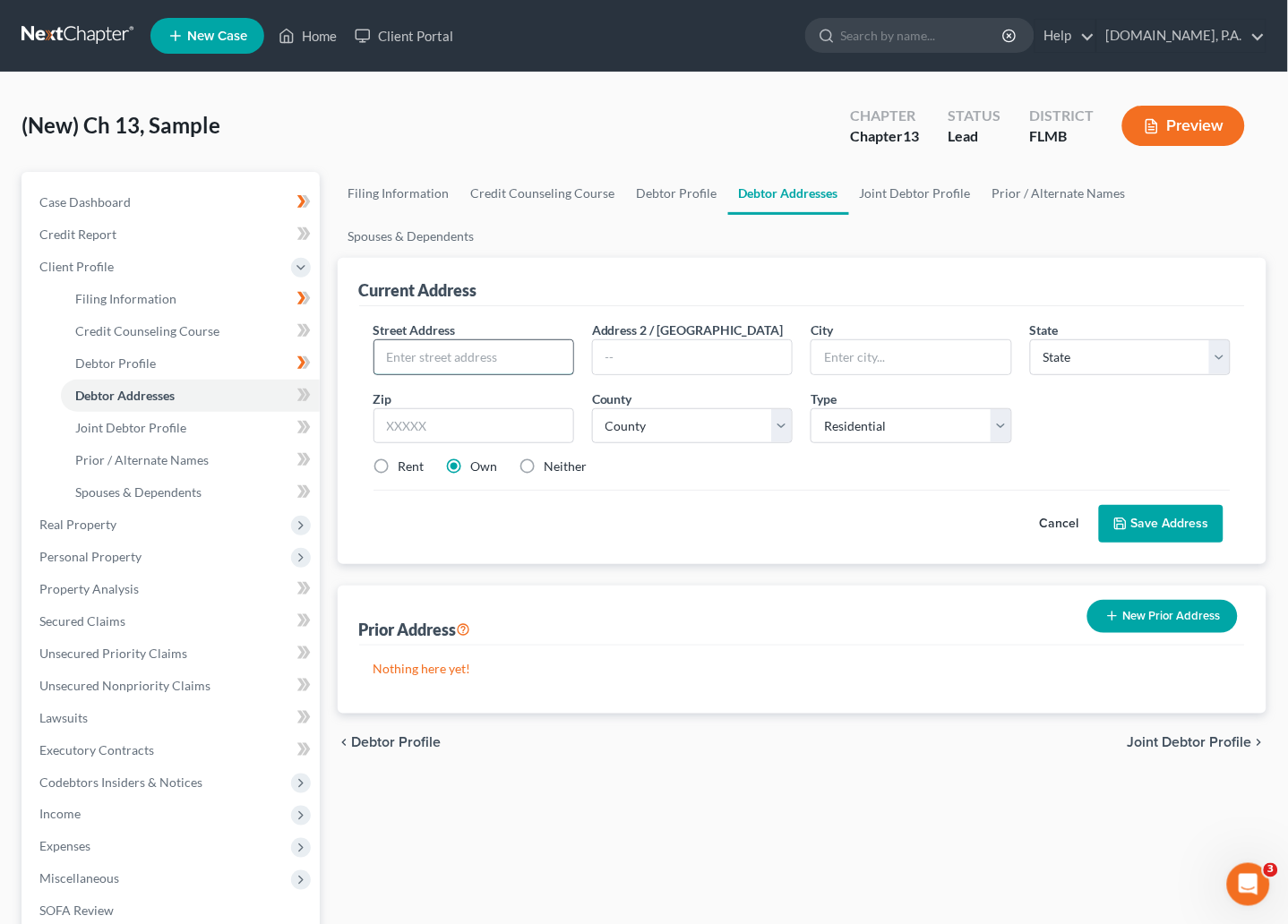
click at [394, 349] on input "text" at bounding box center [474, 357] width 199 height 34
paste input "1552 Scrub Jay Ct"
type input "1552 Scrub Jay Ct"
click at [463, 426] on input "text" at bounding box center [474, 426] width 201 height 35
type input "32724"
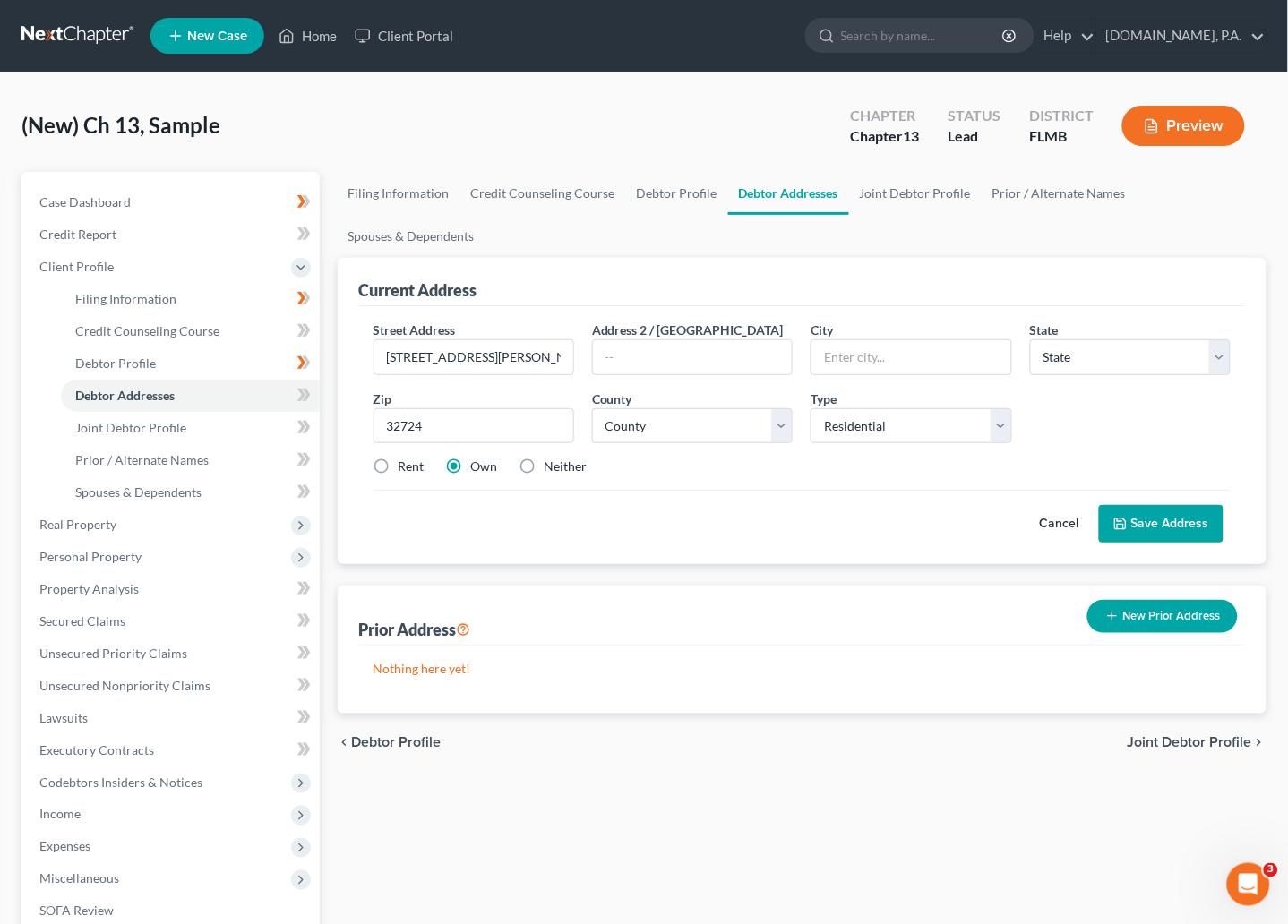
type input "Deland"
select select "9"
click at [619, 530] on div "Cancel Save Address" at bounding box center [802, 516] width 858 height 53
click at [781, 432] on select "County Alachua County Baker County Bay County Bradford County Brevard County Br…" at bounding box center [692, 426] width 201 height 35
select select "63"
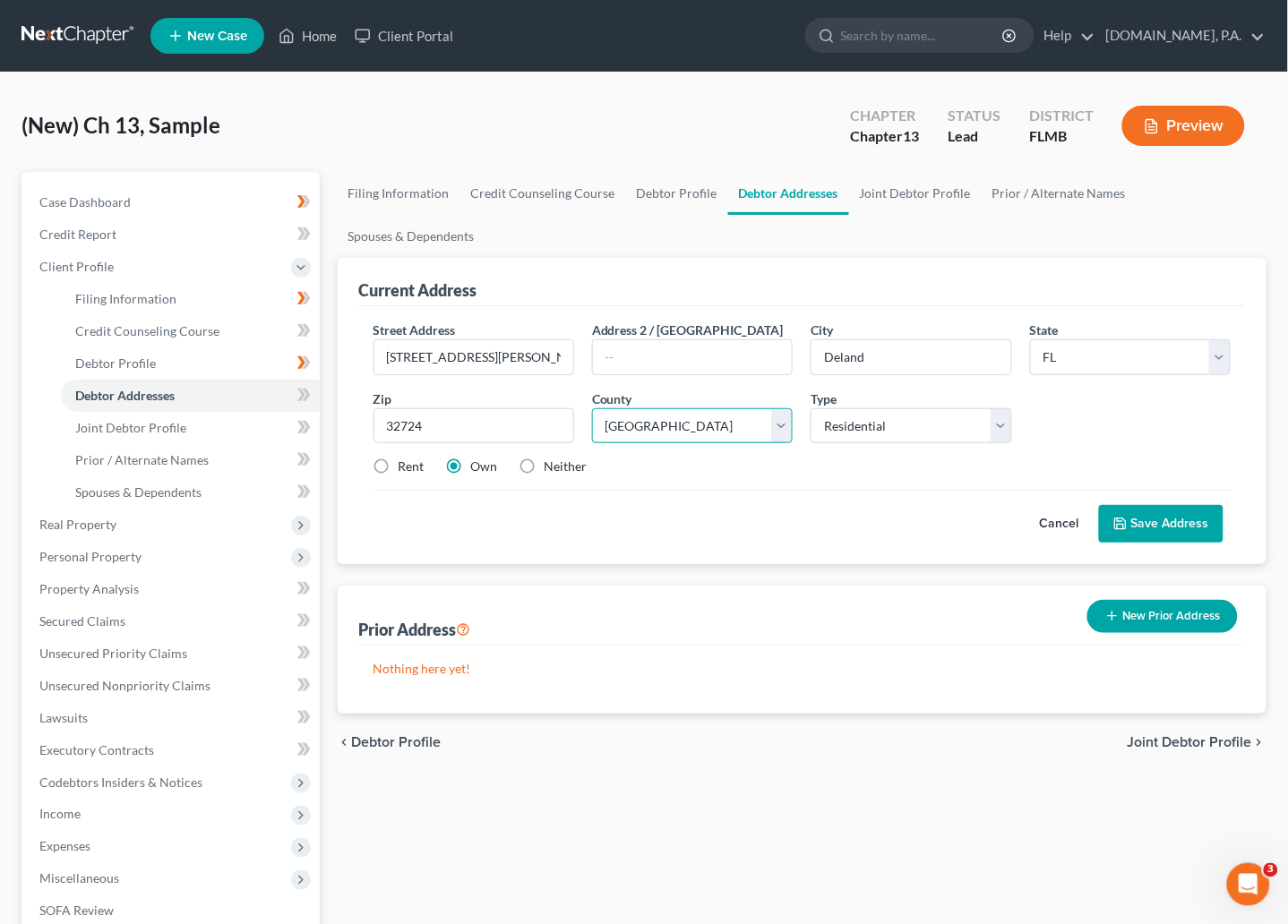
click at [592, 408] on select "County Alachua County Baker County Bay County Bradford County Brevard County Br…" at bounding box center [692, 426] width 201 height 35
click at [1133, 527] on button "Save Address" at bounding box center [1161, 524] width 125 height 37
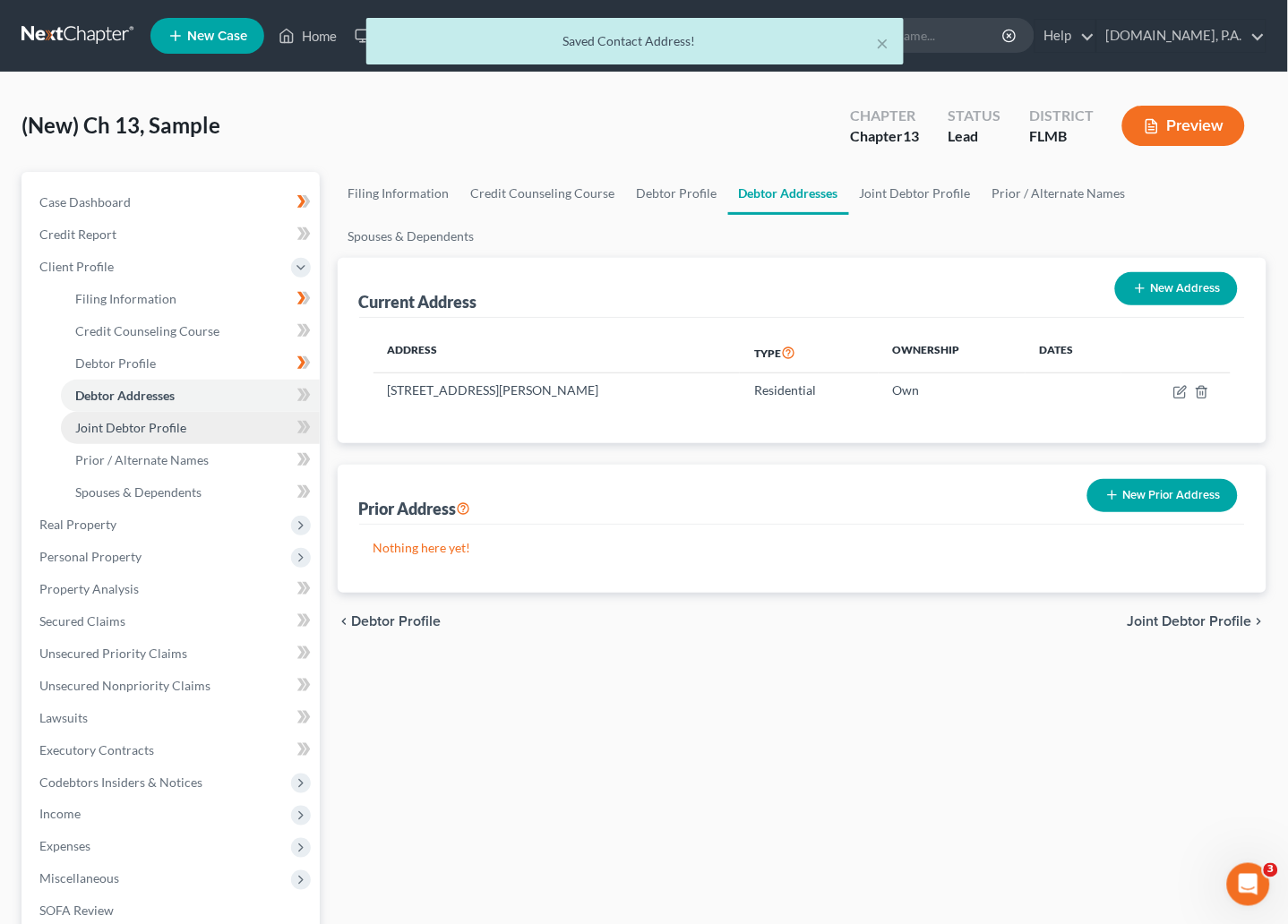
click at [146, 422] on span "Joint Debtor Profile" at bounding box center [130, 427] width 111 height 15
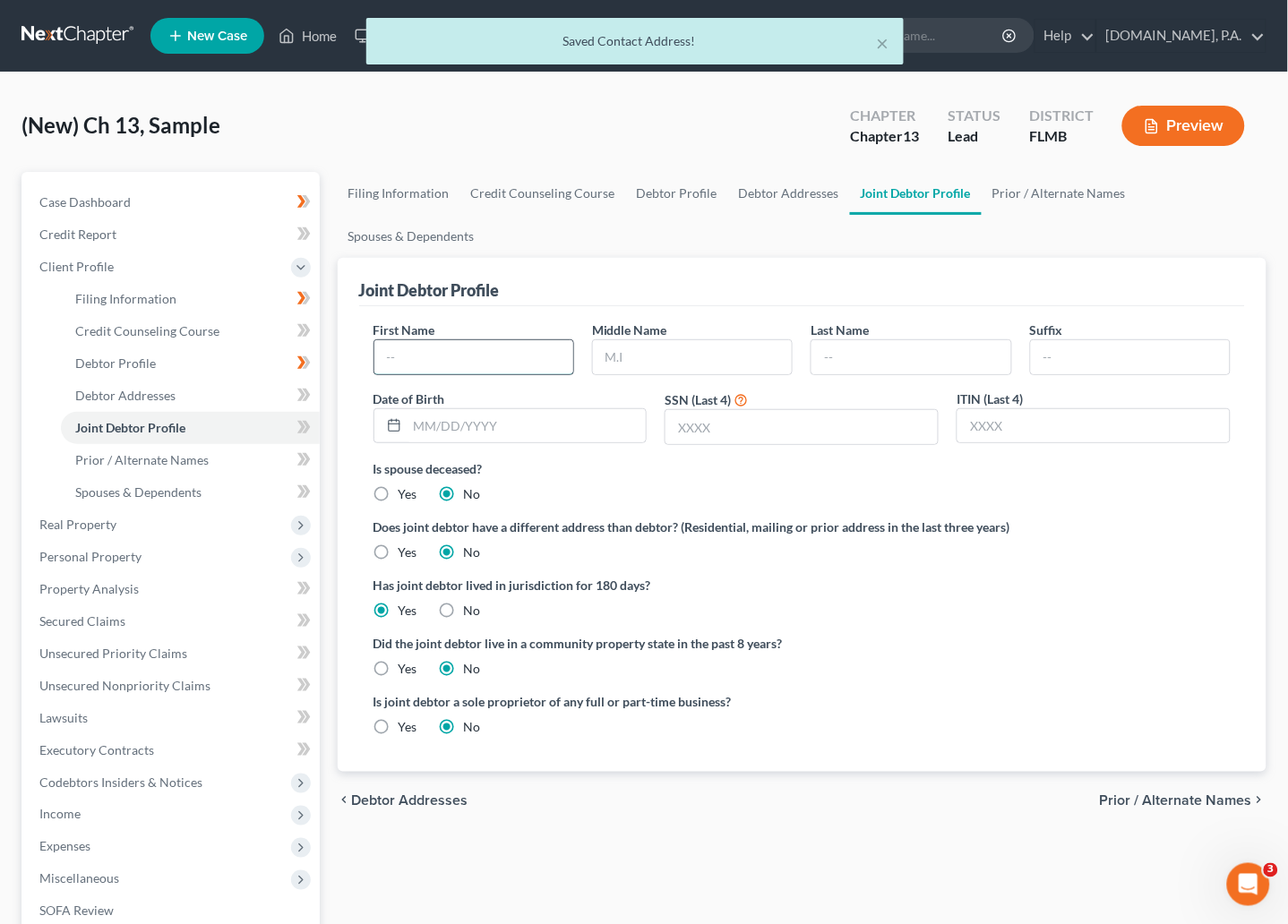
click at [496, 358] on input "text" at bounding box center [474, 357] width 199 height 34
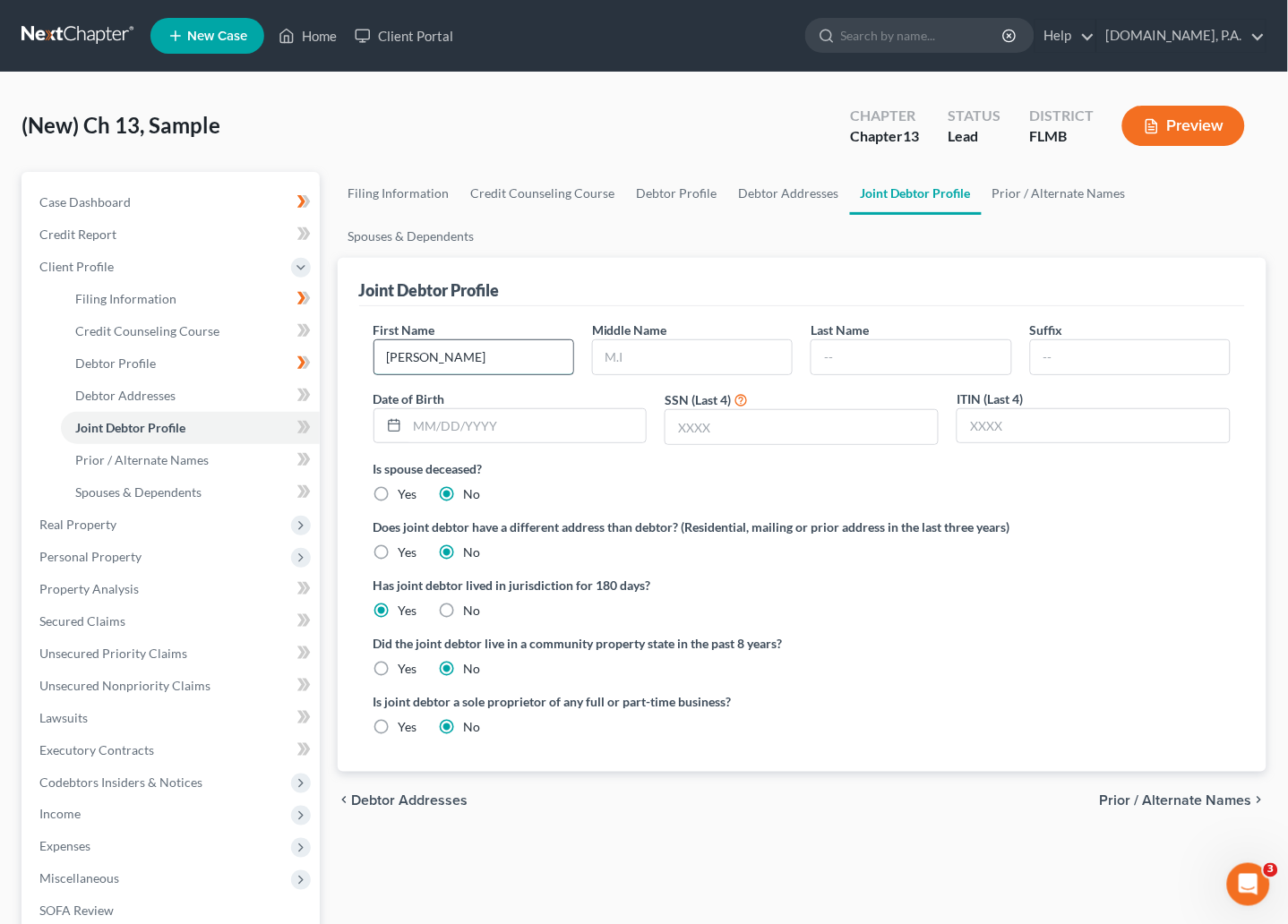
type input "Laurie"
type input "Forand"
click at [1081, 560] on div "Does joint debtor have a different address than debtor? (Residential, mailing o…" at bounding box center [802, 539] width 858 height 44
click at [303, 424] on icon at bounding box center [301, 426] width 8 height 12
click at [302, 394] on icon at bounding box center [301, 395] width 8 height 12
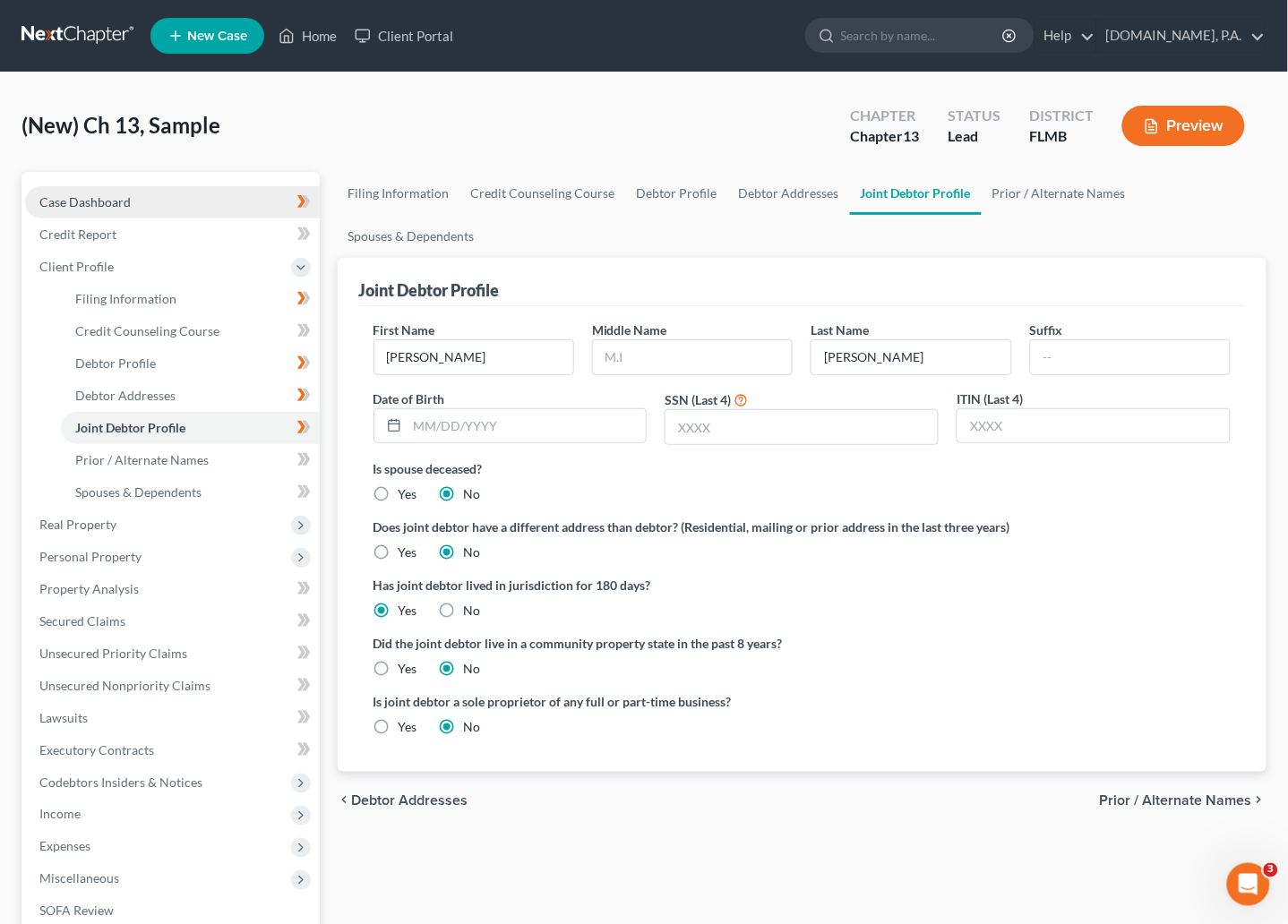
click at [83, 196] on span "Case Dashboard" at bounding box center [85, 202] width 91 height 15
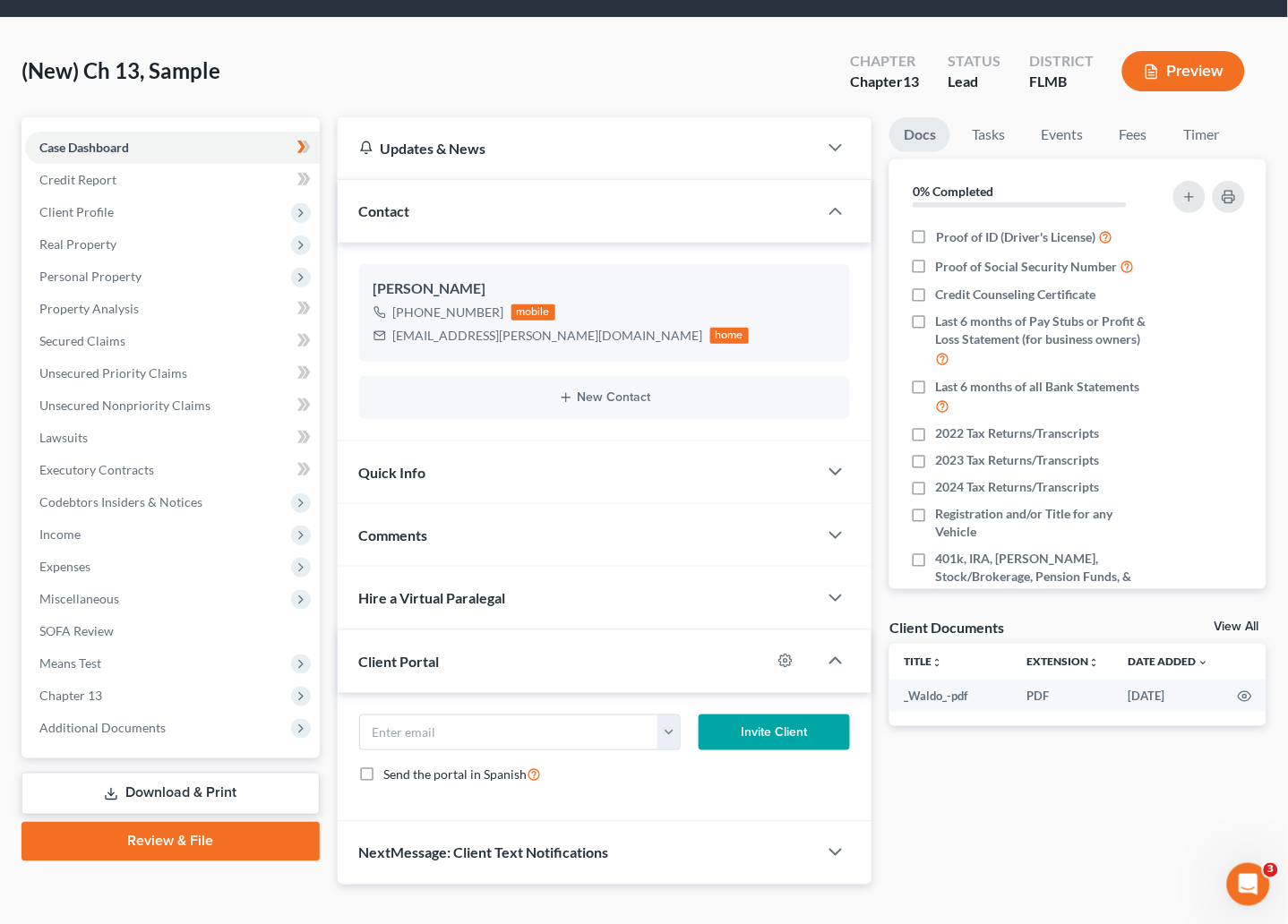
scroll to position [84, 0]
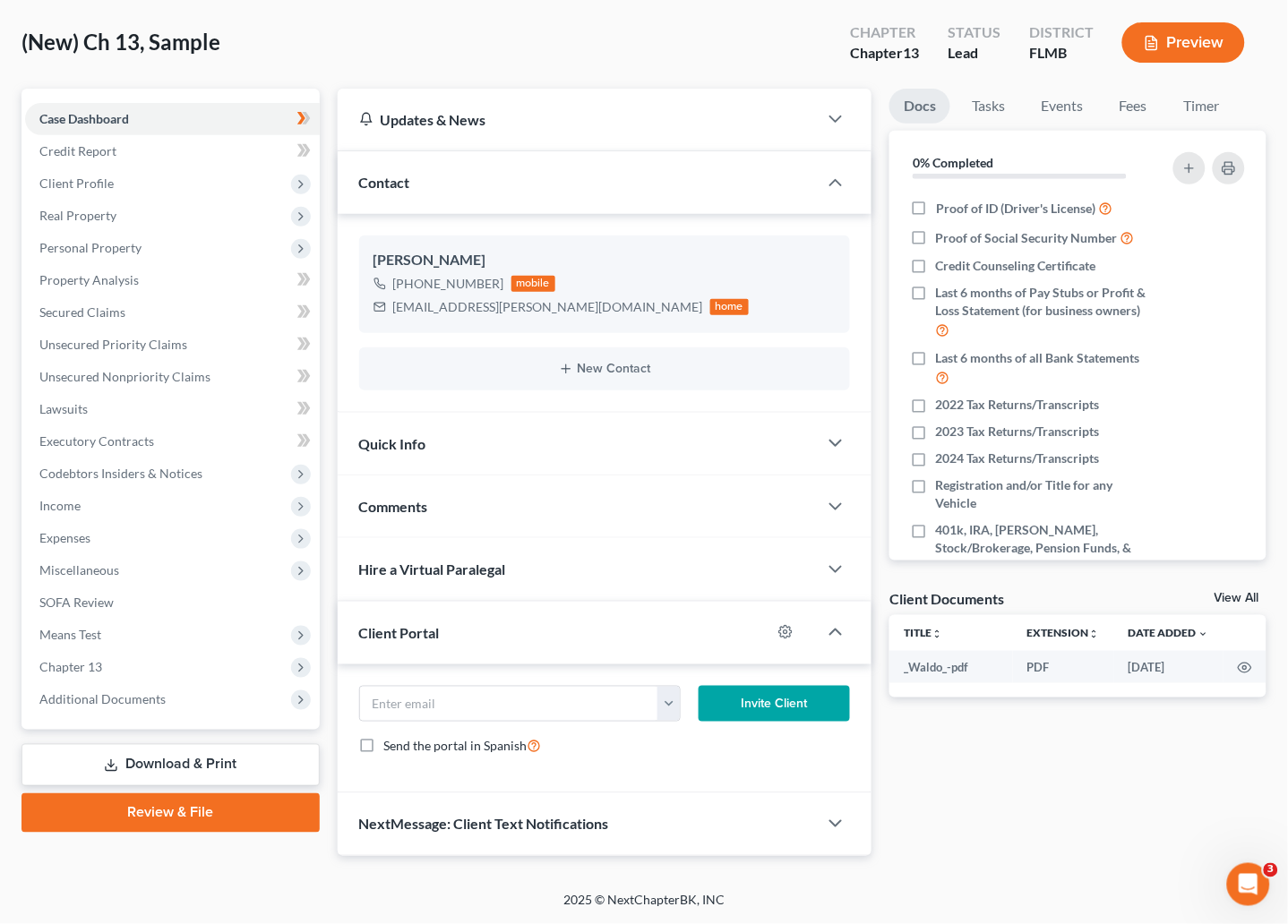
click at [771, 712] on button "Invite Client" at bounding box center [775, 703] width 153 height 35
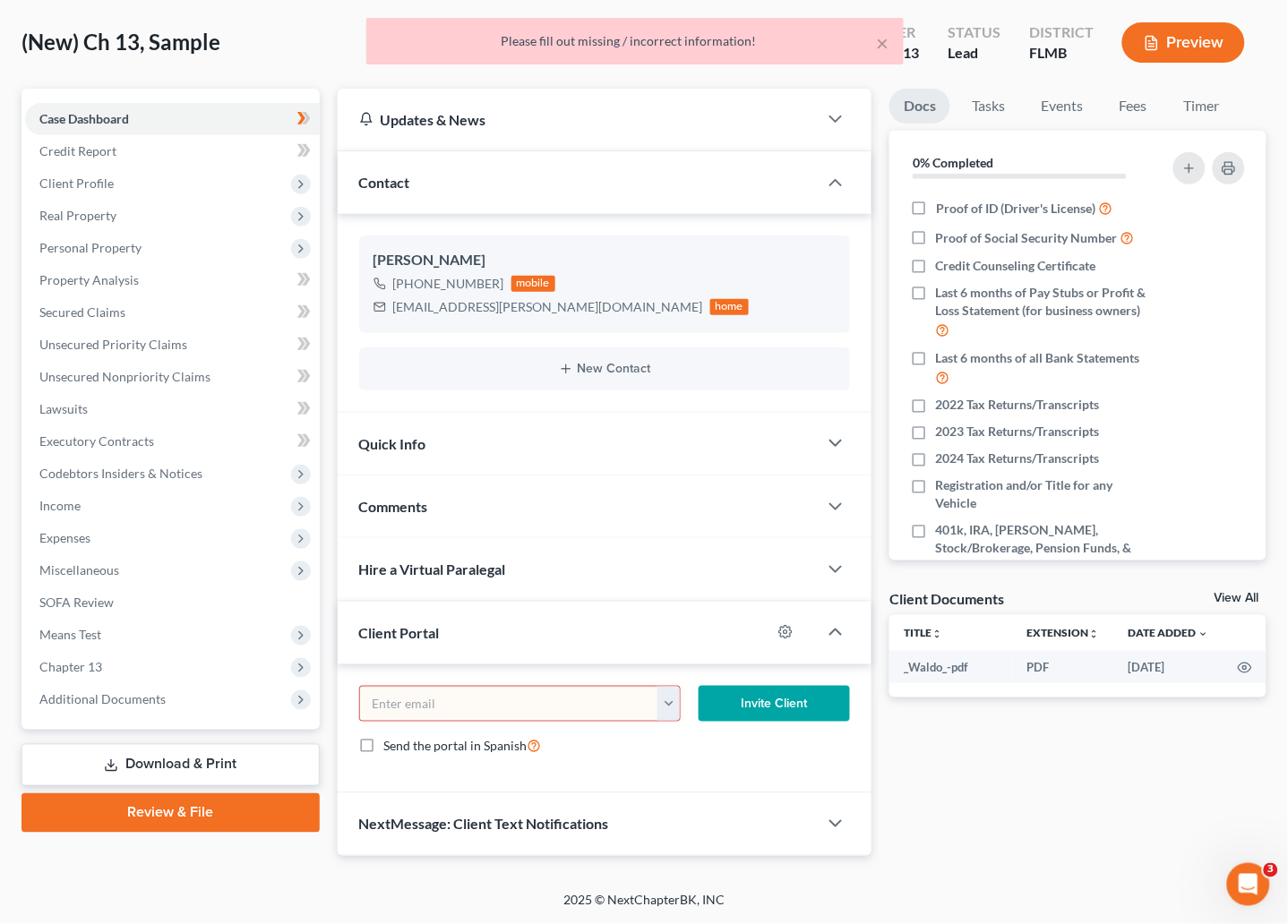
click at [675, 706] on button "button" at bounding box center [667, 703] width 21 height 34
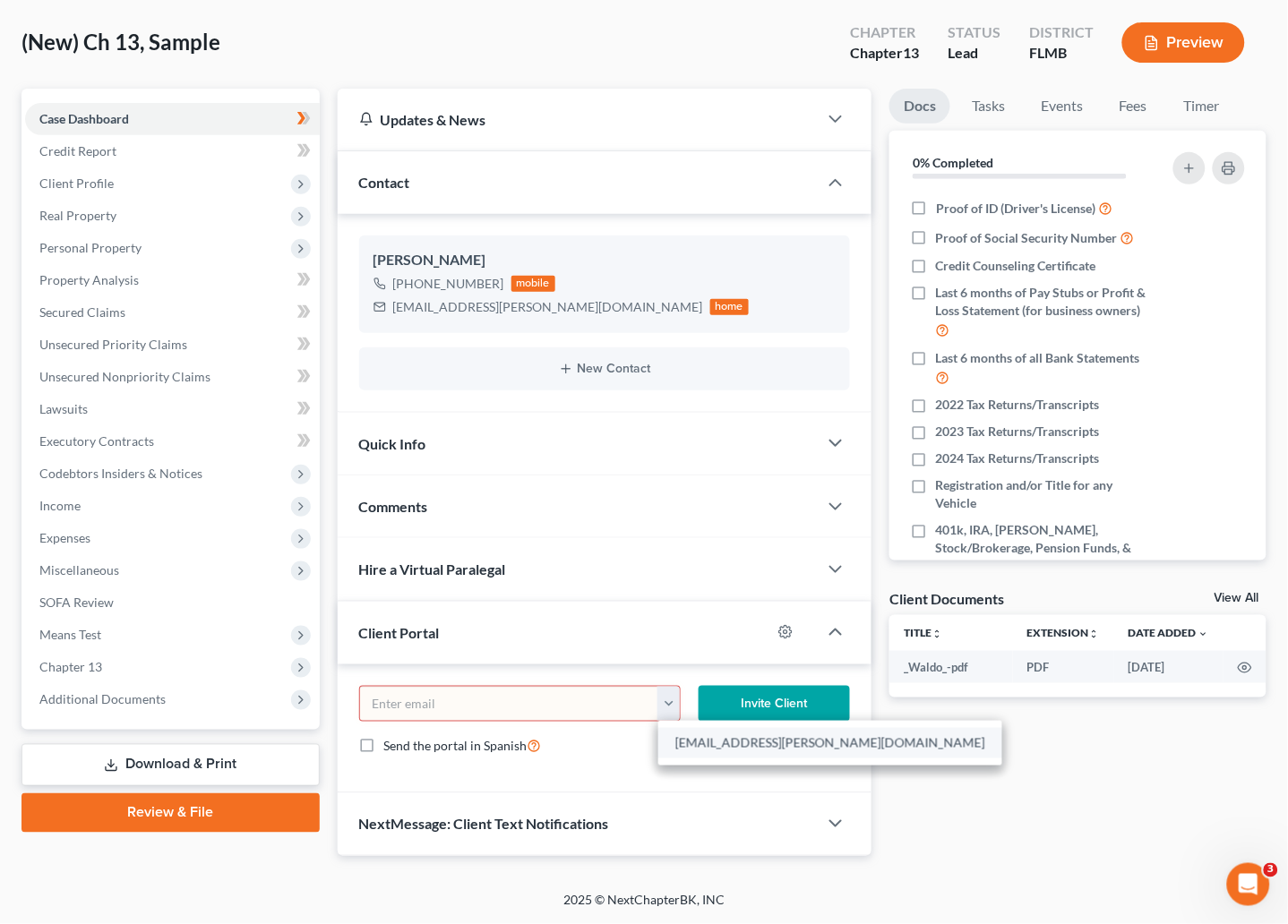
click at [695, 749] on link "matt.b.jones.8581@gmail.com" at bounding box center [829, 743] width 343 height 31
type input "matt.b.jones.8581@gmail.com"
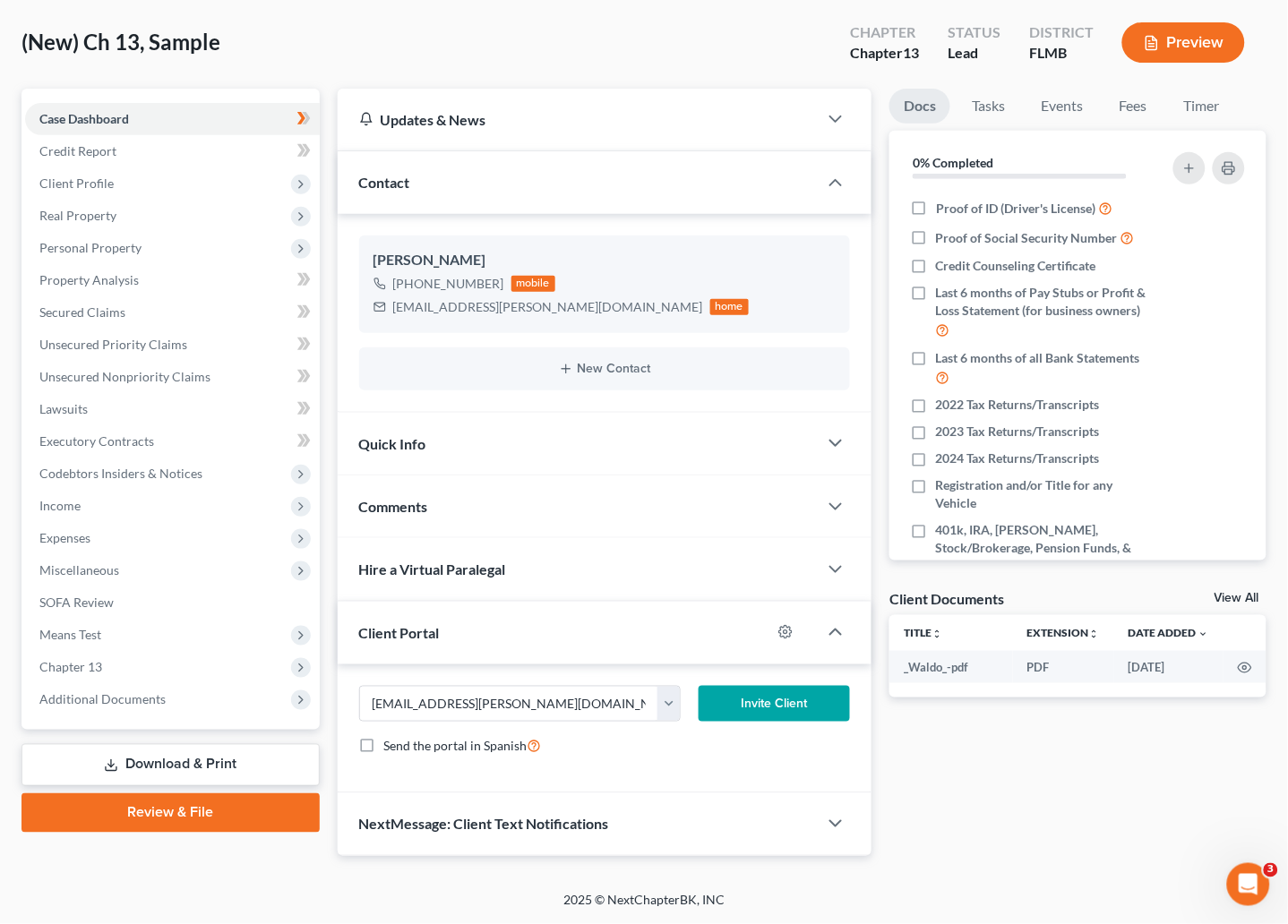
click at [776, 700] on button "Invite Client" at bounding box center [775, 703] width 153 height 35
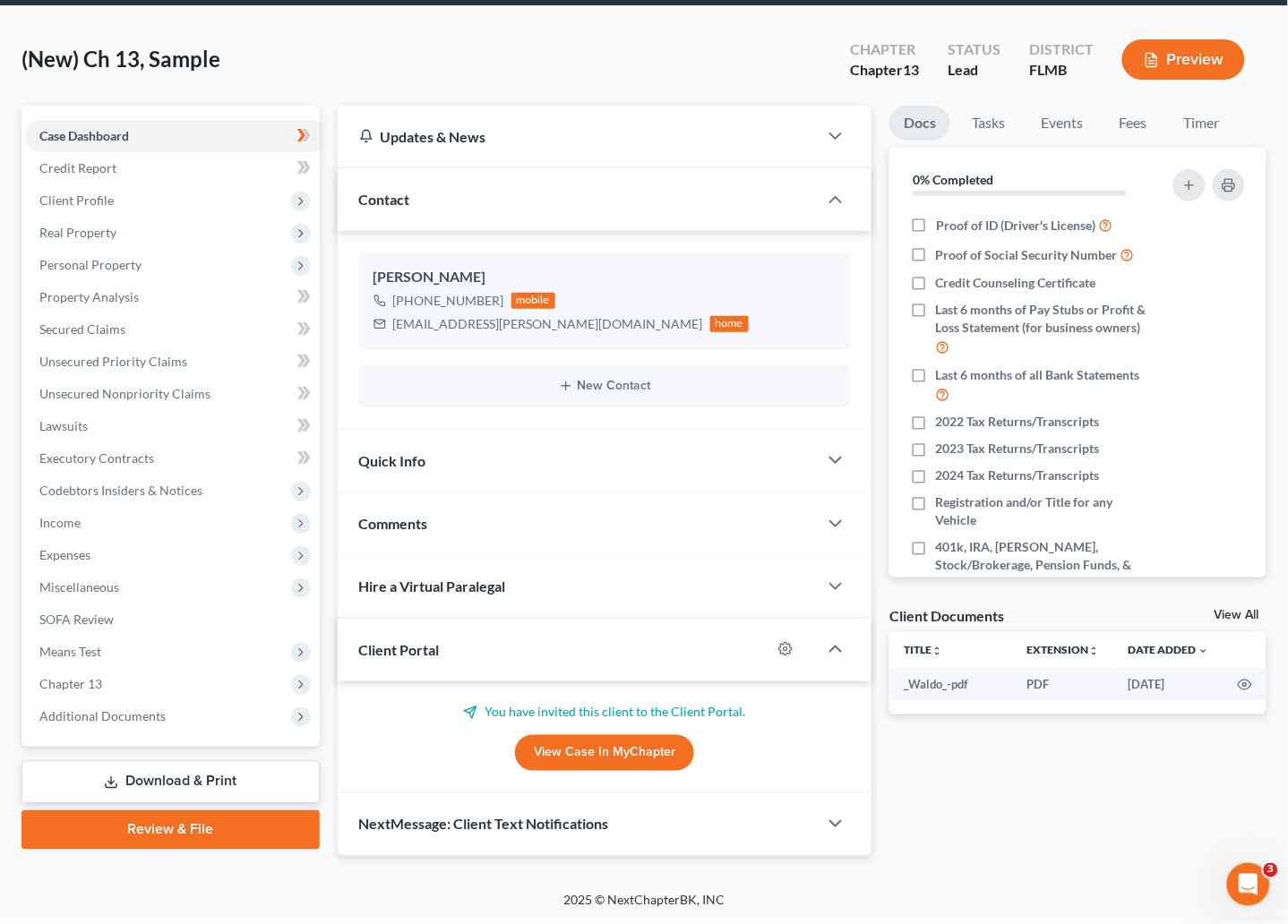
scroll to position [67, 0]
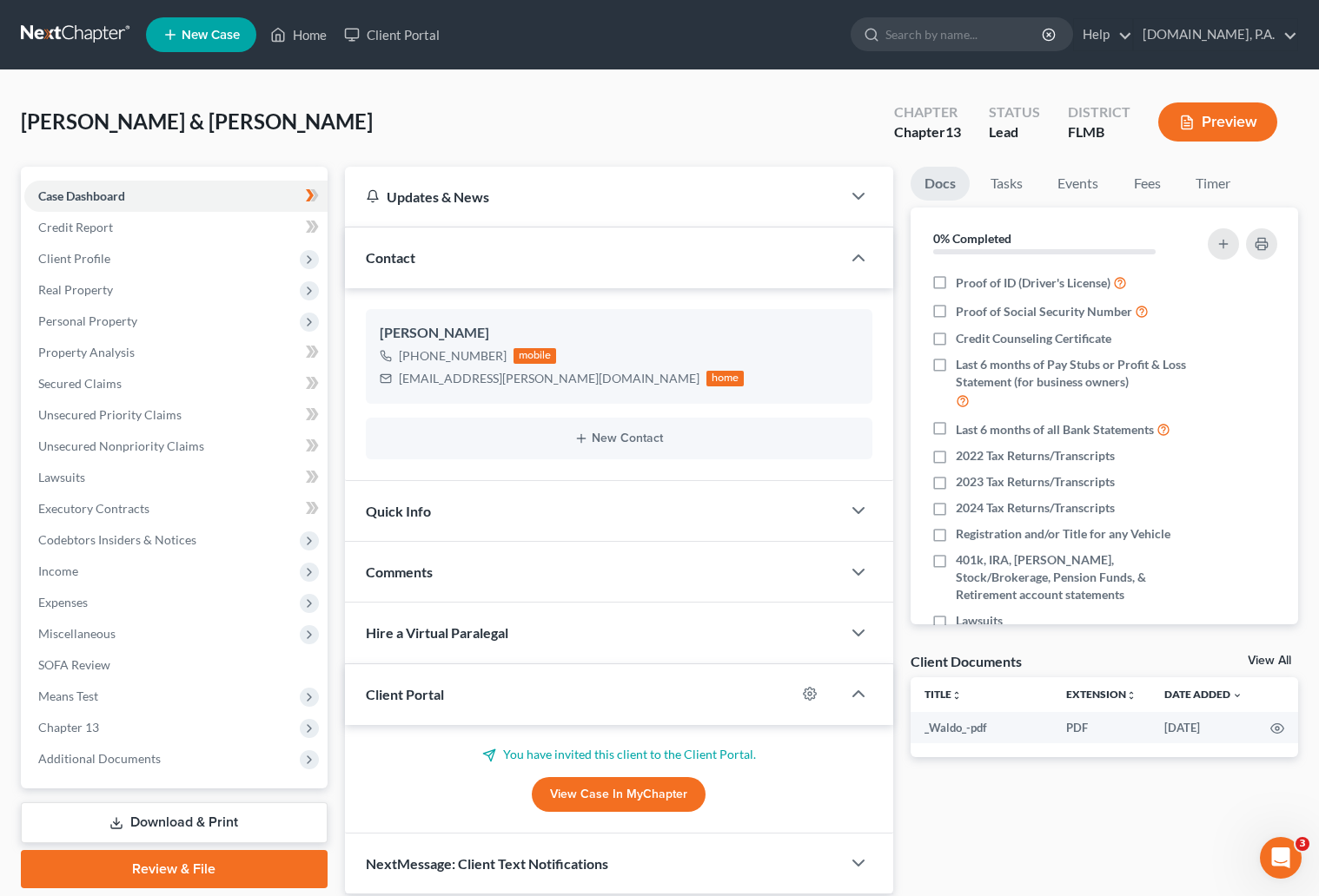
click at [80, 32] on link at bounding box center [76, 34] width 111 height 32
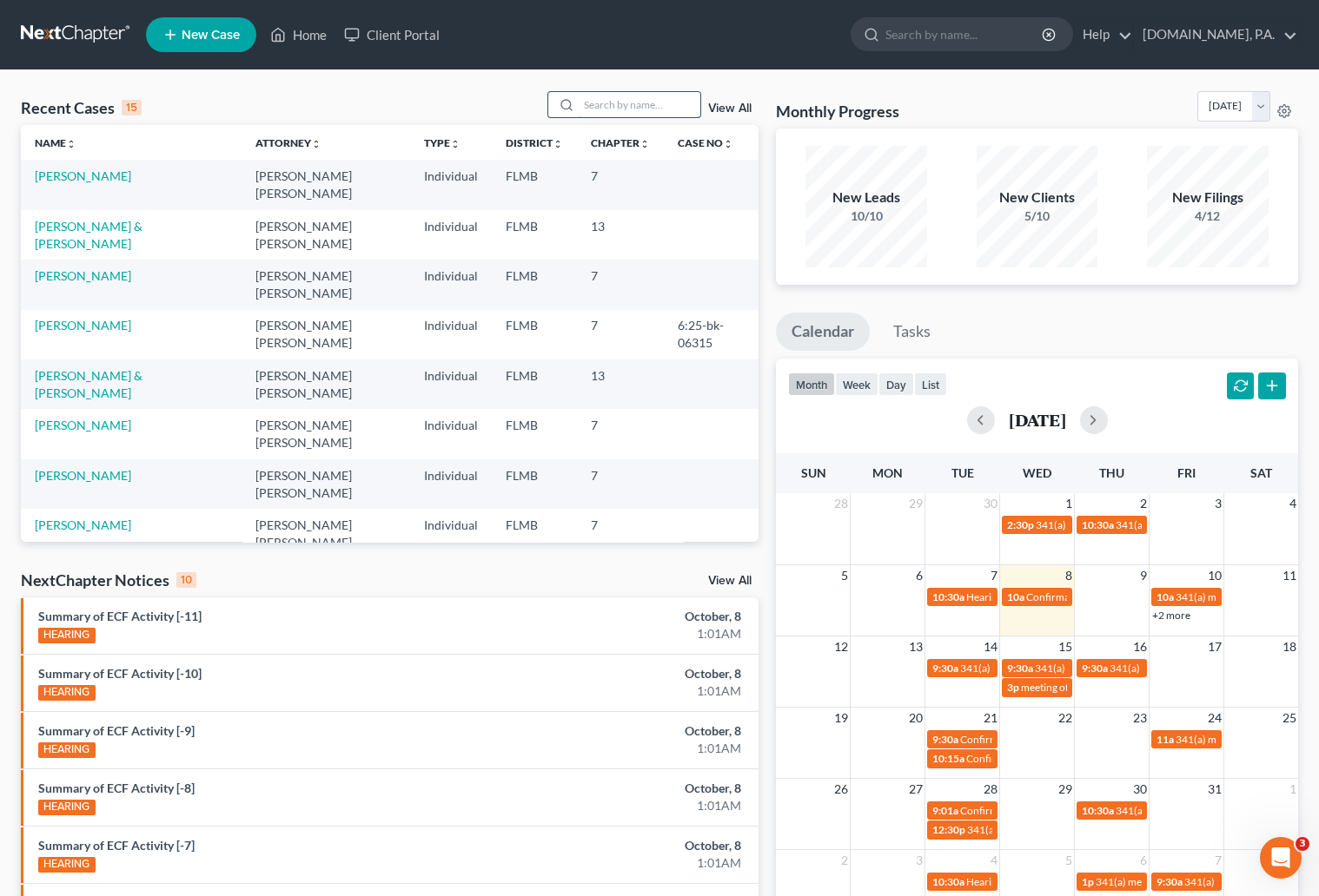
click at [612, 106] on input "search" at bounding box center [639, 105] width 122 height 25
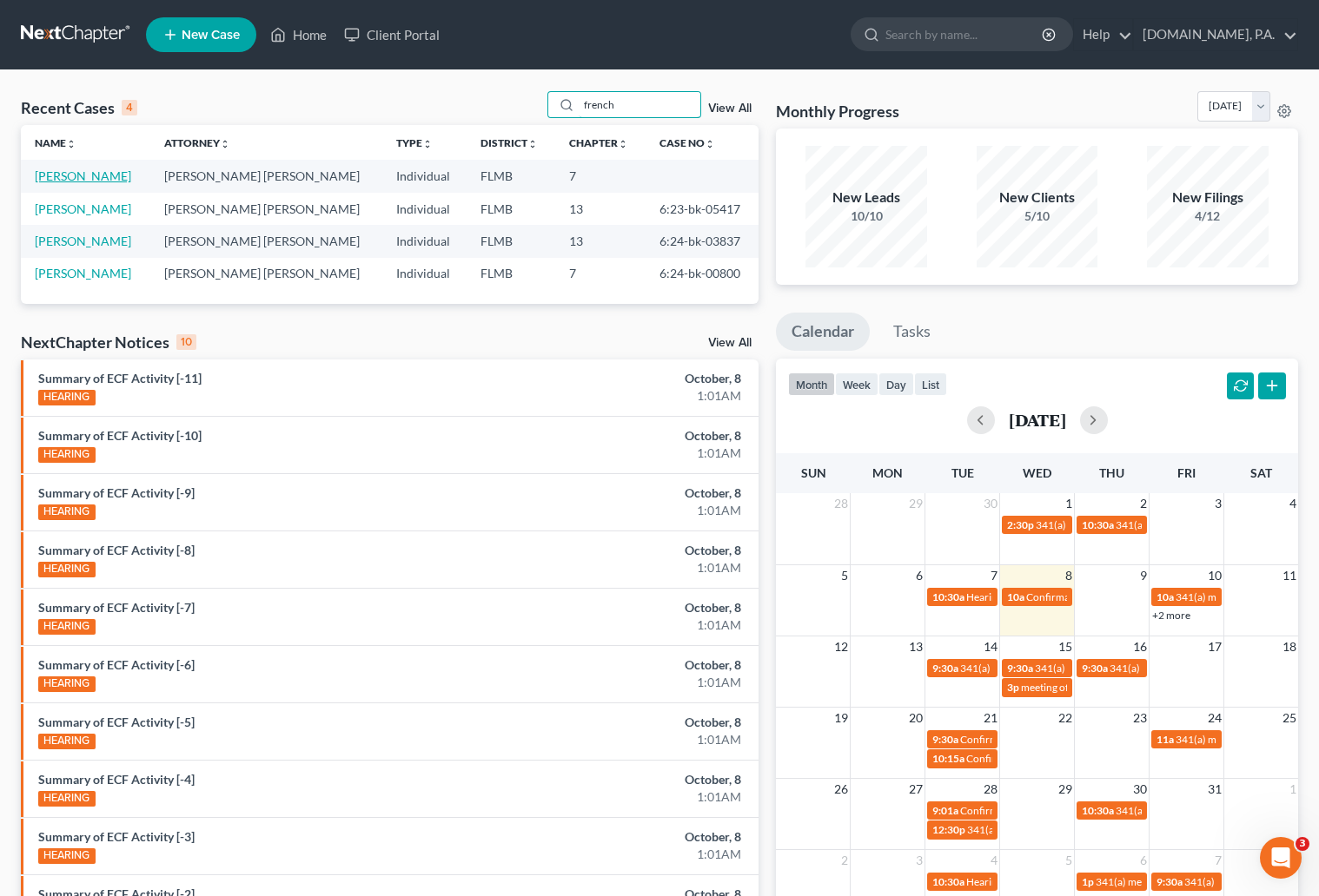
type input "french"
click at [70, 177] on link "French, Jeffrey" at bounding box center [82, 176] width 97 height 14
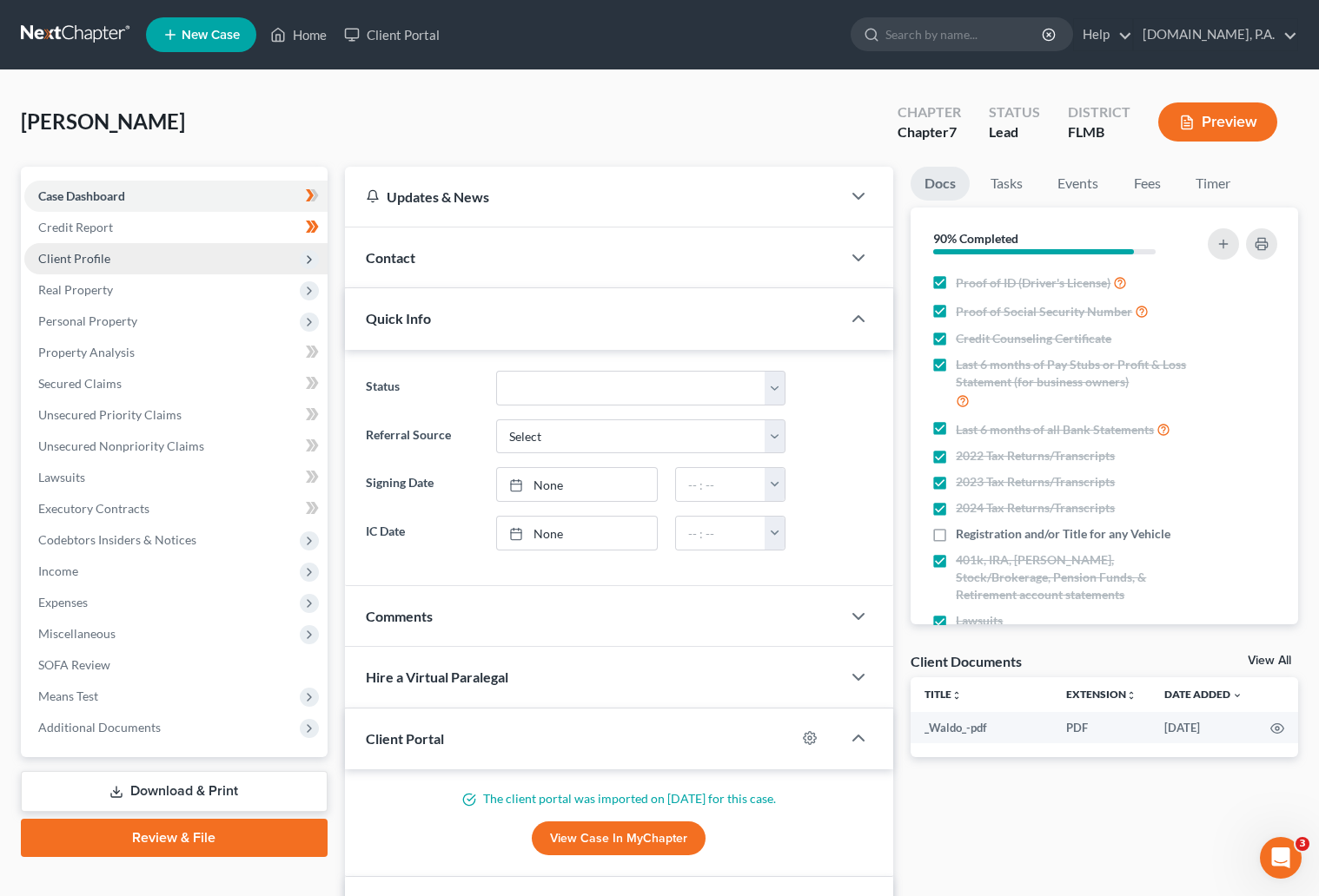
click at [75, 260] on span "Client Profile" at bounding box center [74, 258] width 72 height 14
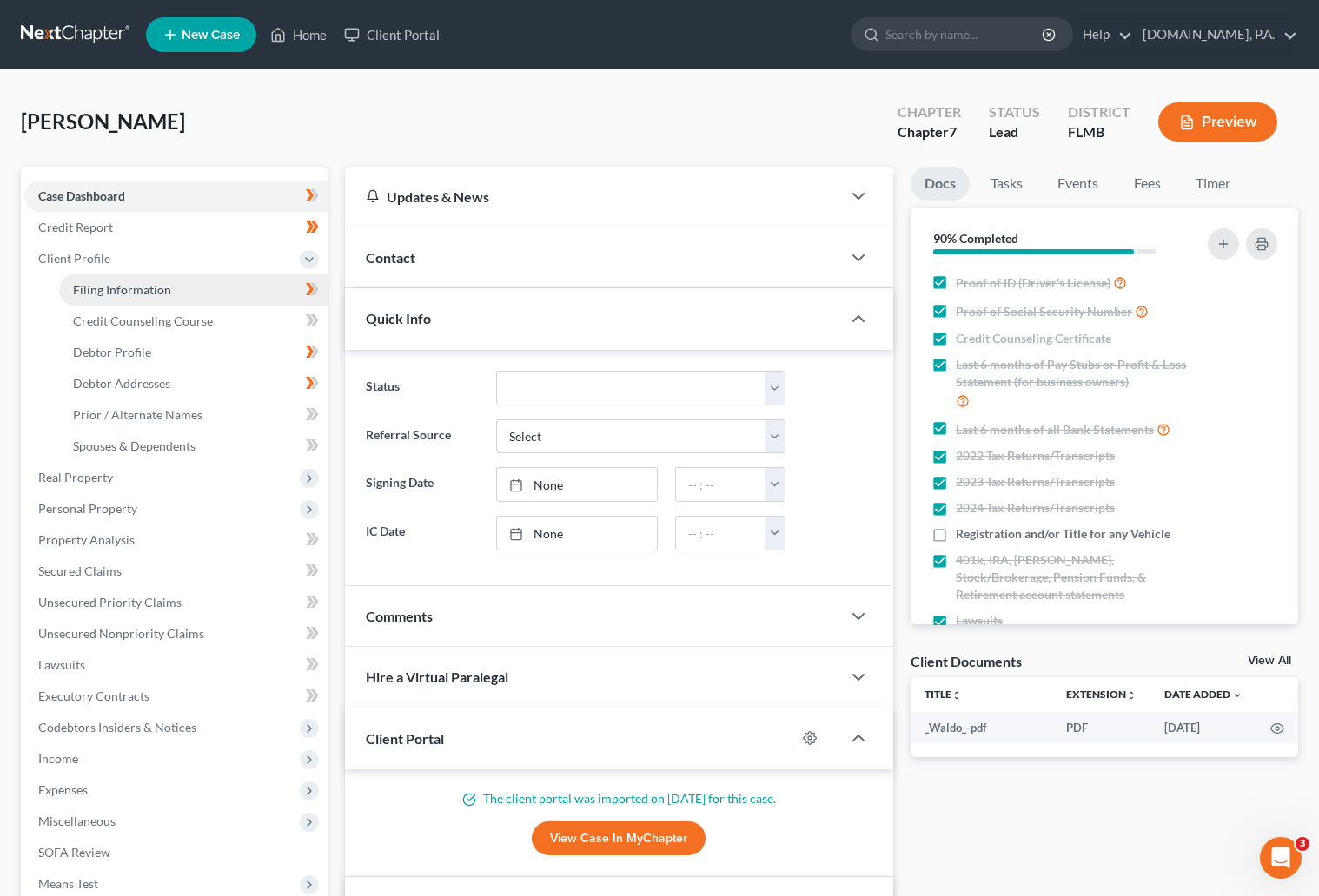
click at [137, 288] on span "Filing Information" at bounding box center [122, 290] width 98 height 14
select select "1"
select select "0"
select select "9"
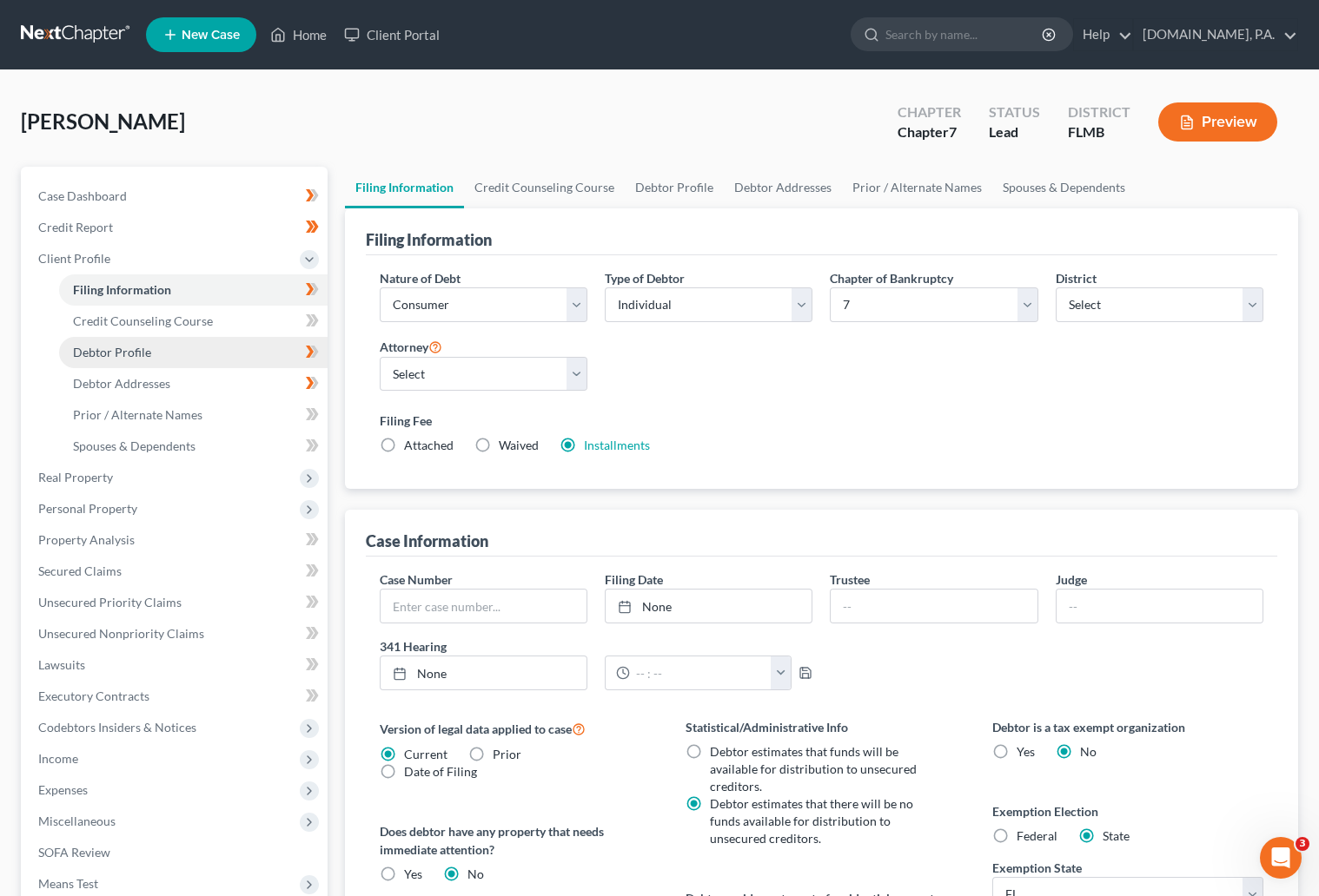
click at [128, 346] on span "Debtor Profile" at bounding box center [112, 352] width 79 height 14
select select "0"
select select "1"
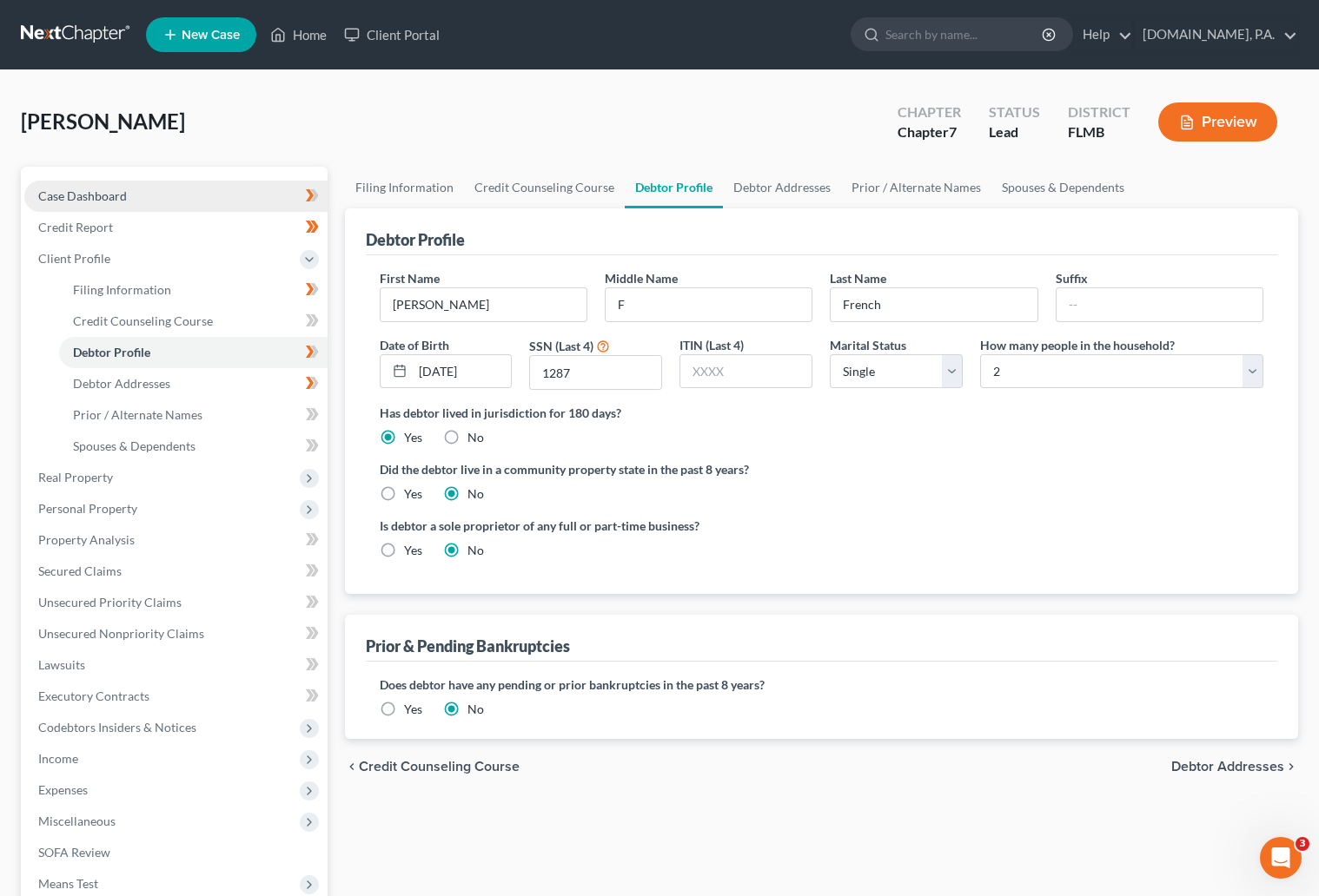
click at [87, 202] on link "Case Dashboard" at bounding box center [176, 196] width 303 height 32
select select "4"
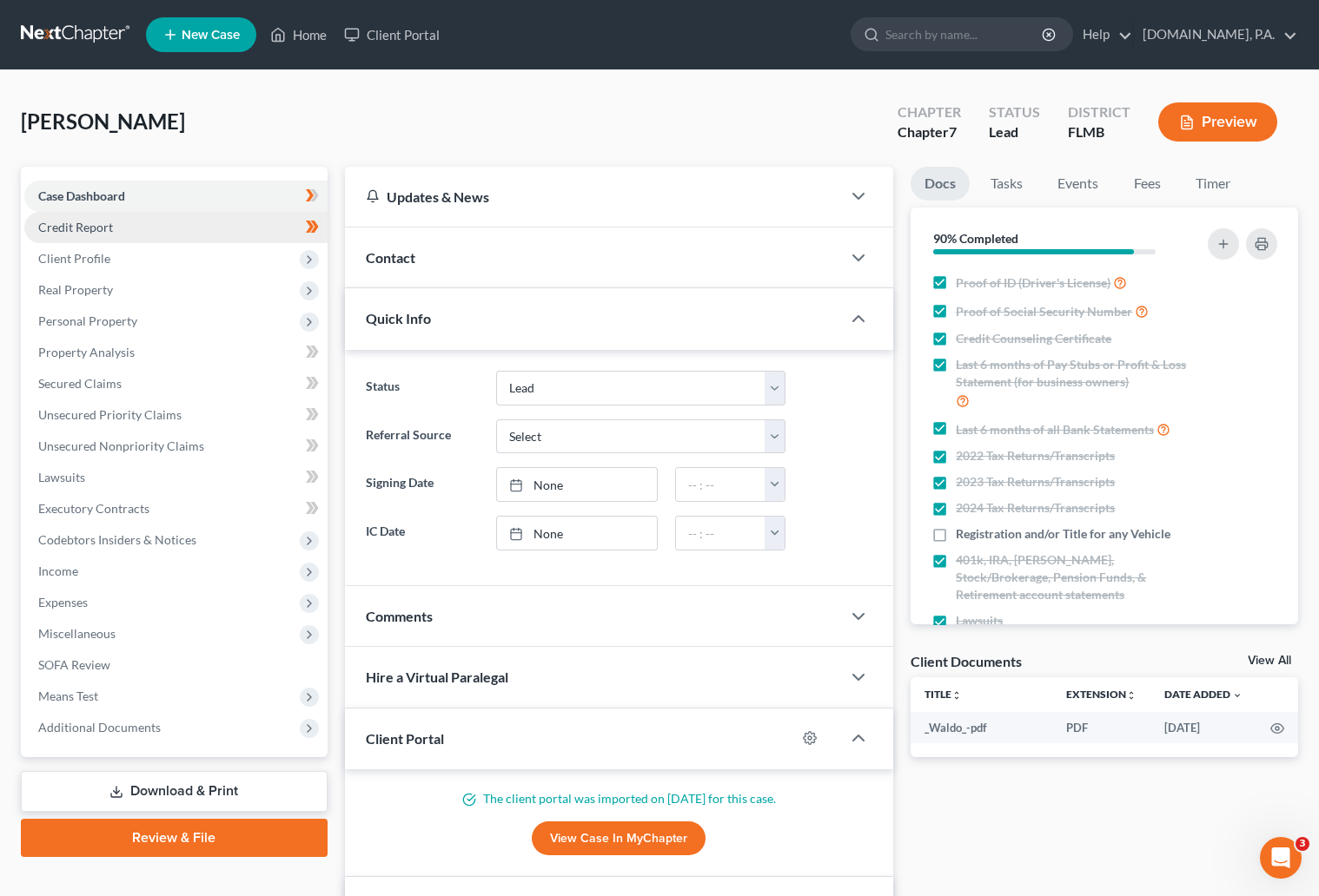
click at [80, 226] on span "Credit Report" at bounding box center [75, 226] width 75 height 14
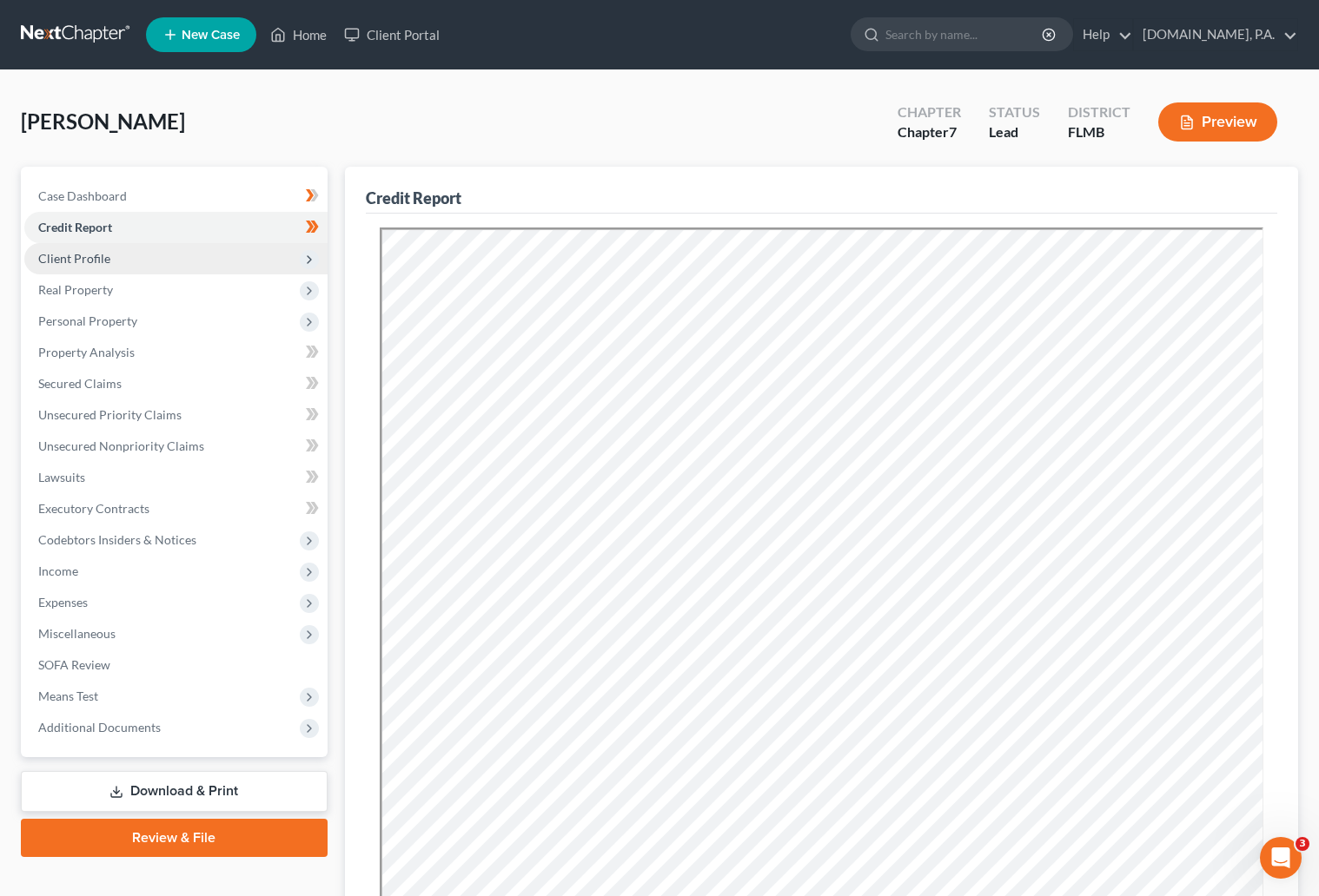
click at [96, 254] on span "Client Profile" at bounding box center [74, 258] width 72 height 14
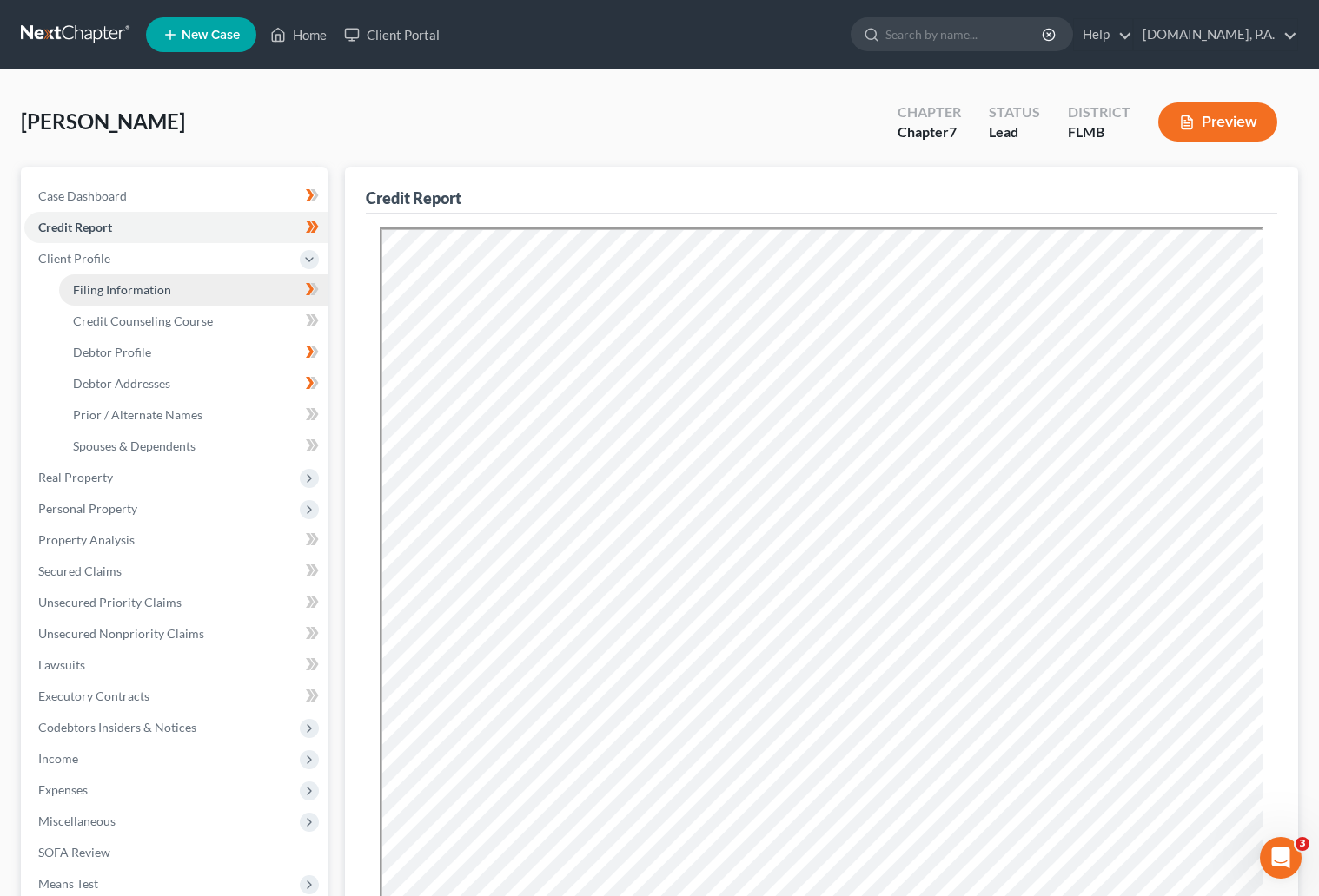
click at [106, 286] on span "Filing Information" at bounding box center [122, 290] width 98 height 14
select select "1"
select select "0"
select select "15"
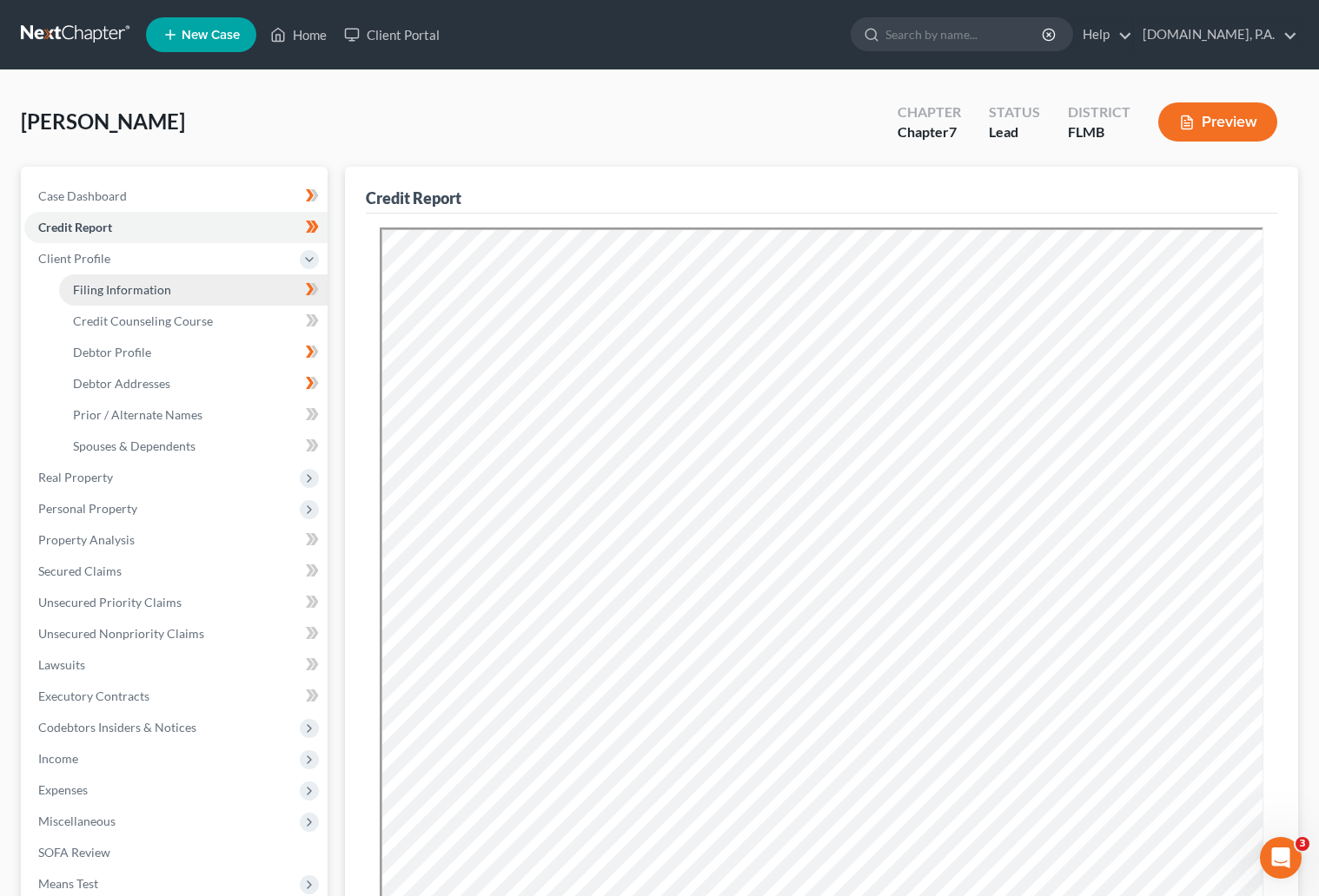
select select "0"
select select "9"
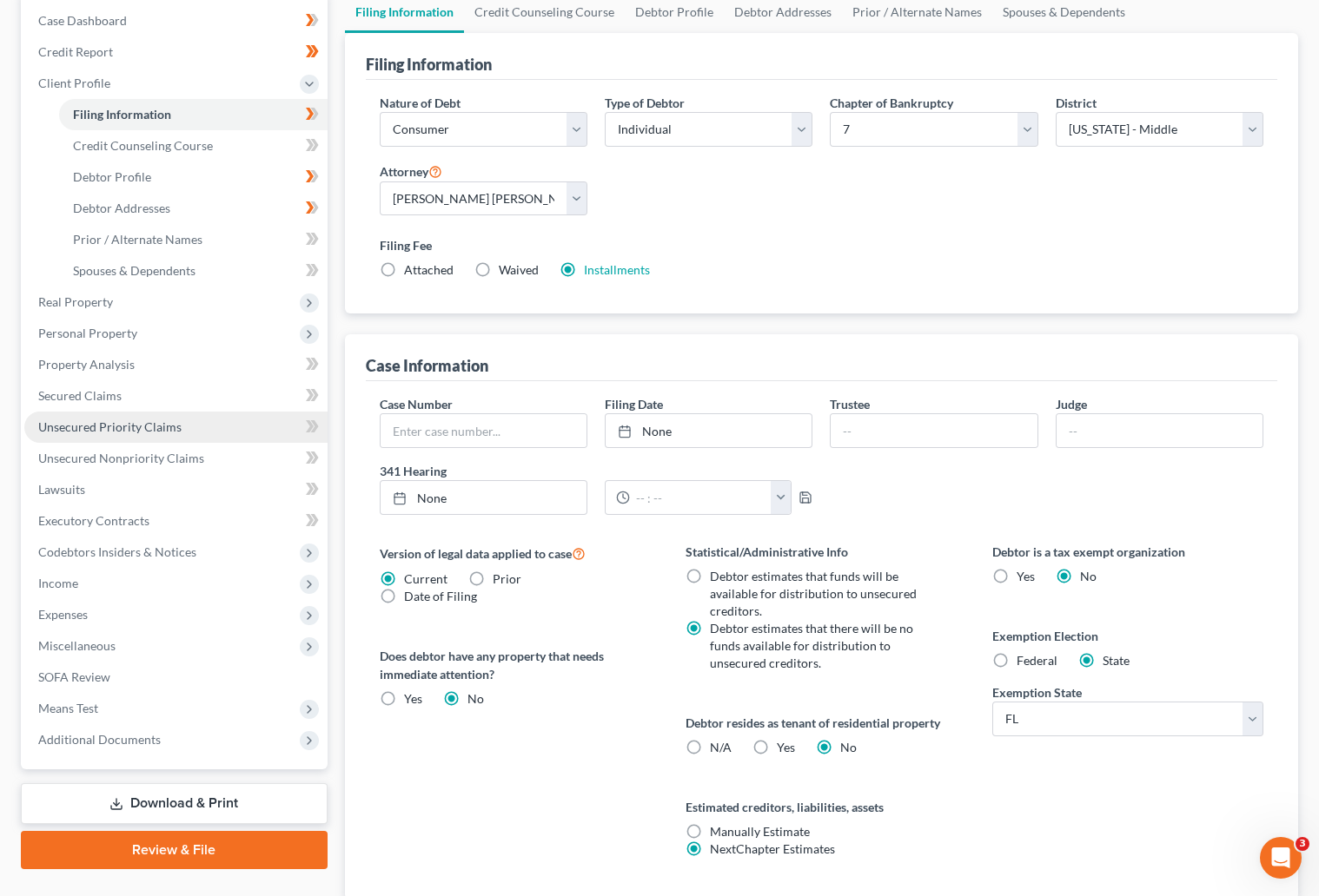
scroll to position [130, 0]
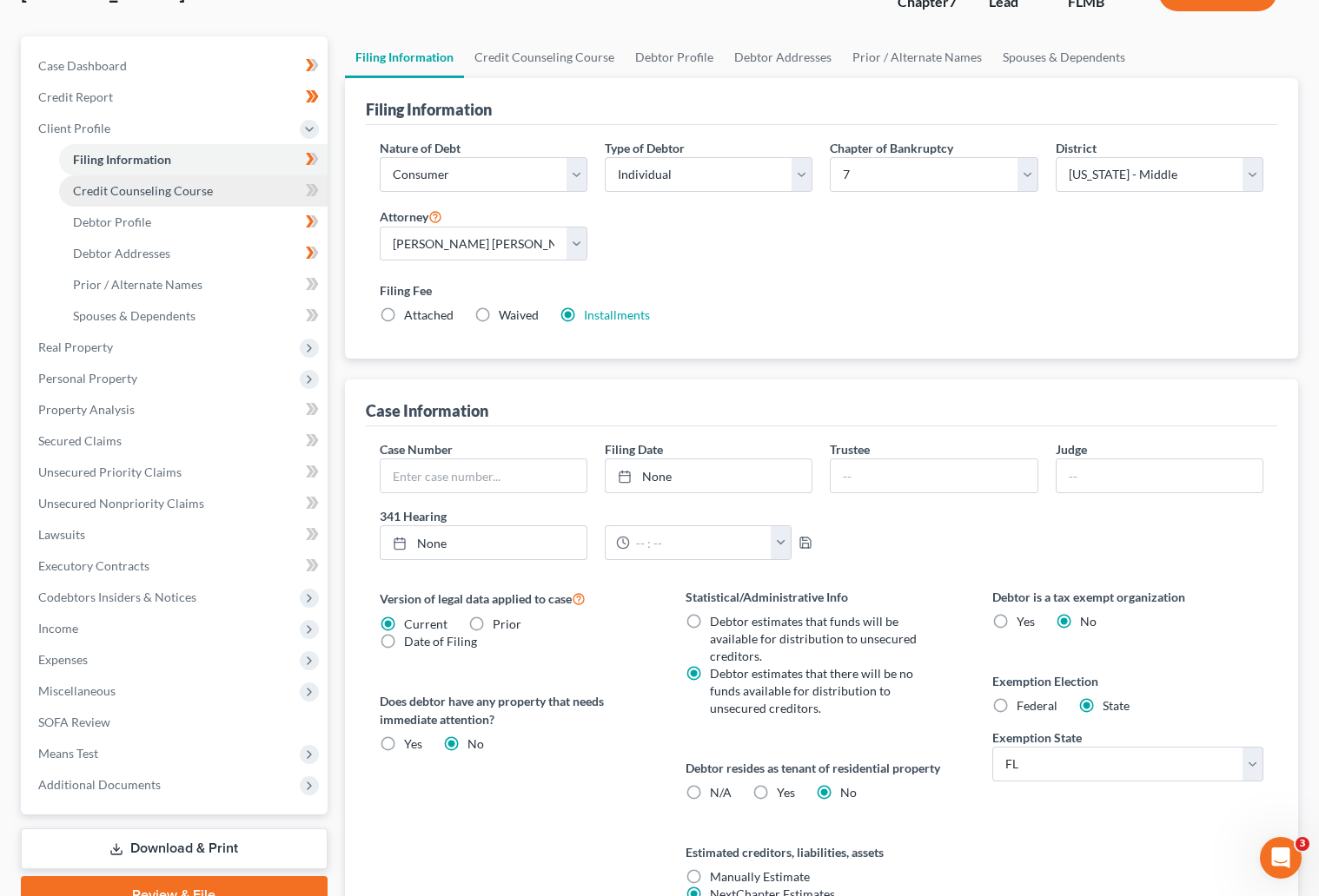
click at [152, 189] on span "Credit Counseling Course" at bounding box center [143, 190] width 140 height 14
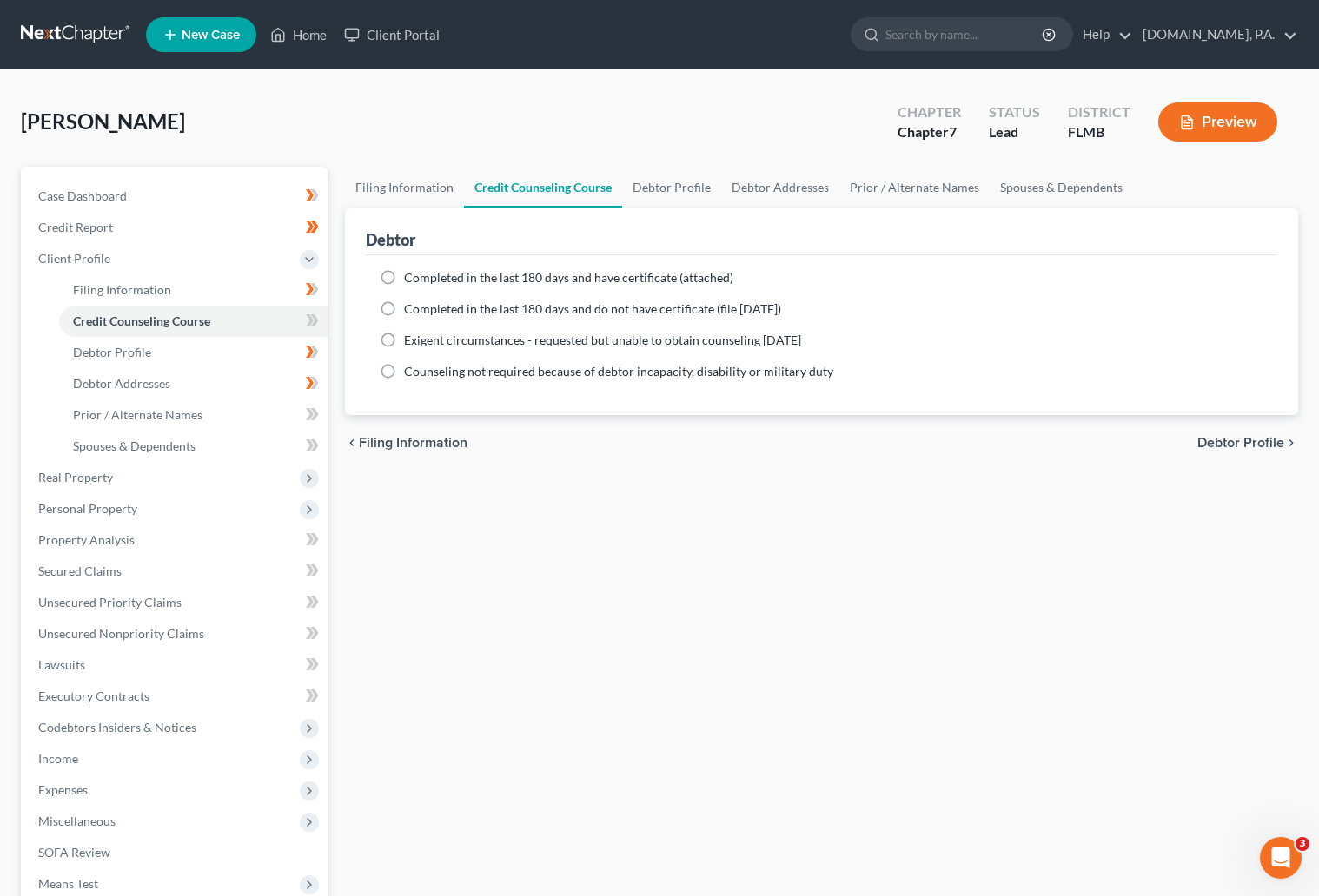
click at [404, 273] on label "Completed in the last 180 days and have certificate (attached)" at bounding box center [568, 277] width 330 height 17
click at [411, 273] on input "Completed in the last 180 days and have certificate (attached)" at bounding box center [416, 274] width 12 height 12
radio input "true"
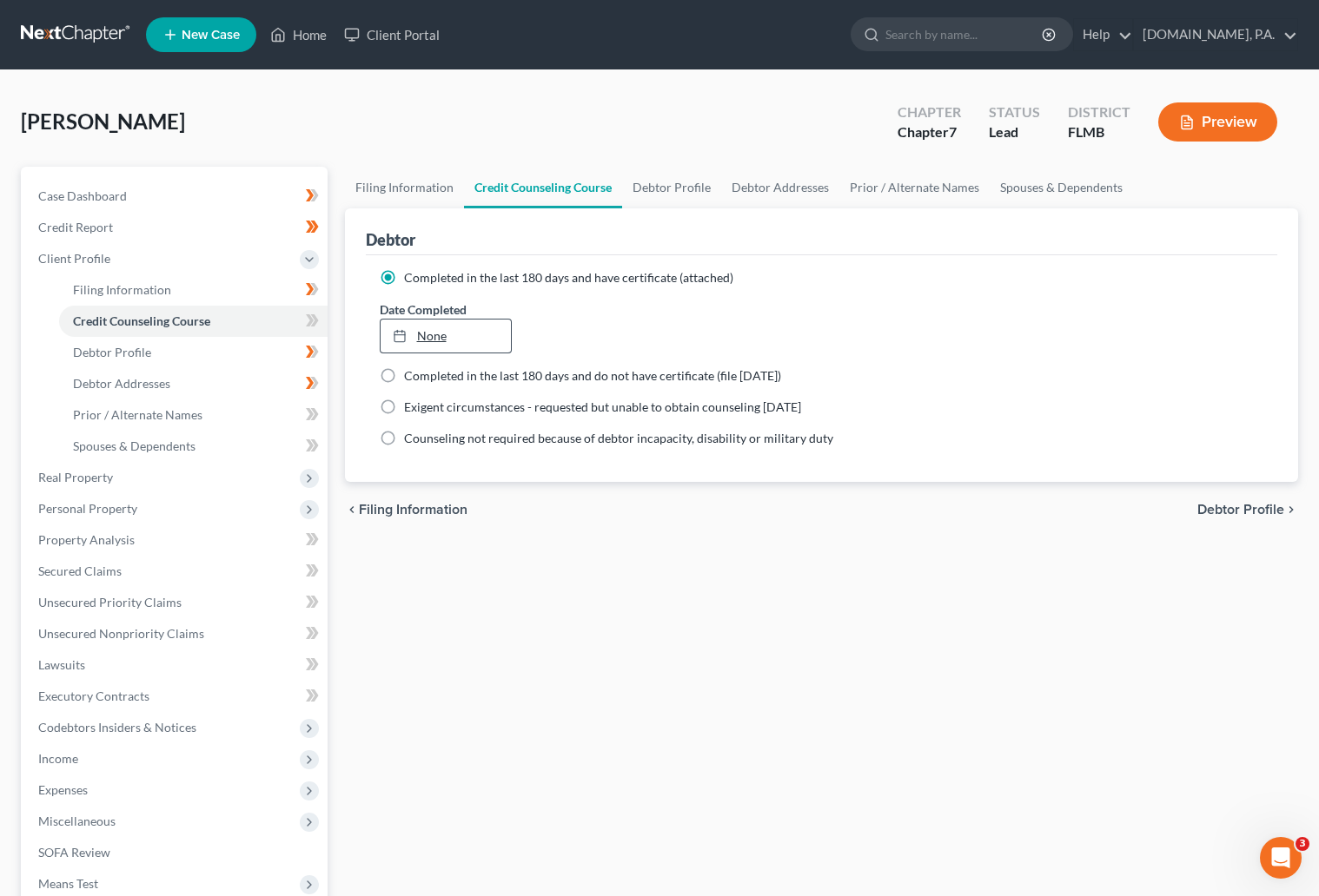
type input "10/8/2025"
click at [405, 330] on div at bounding box center [404, 336] width 24 height 14
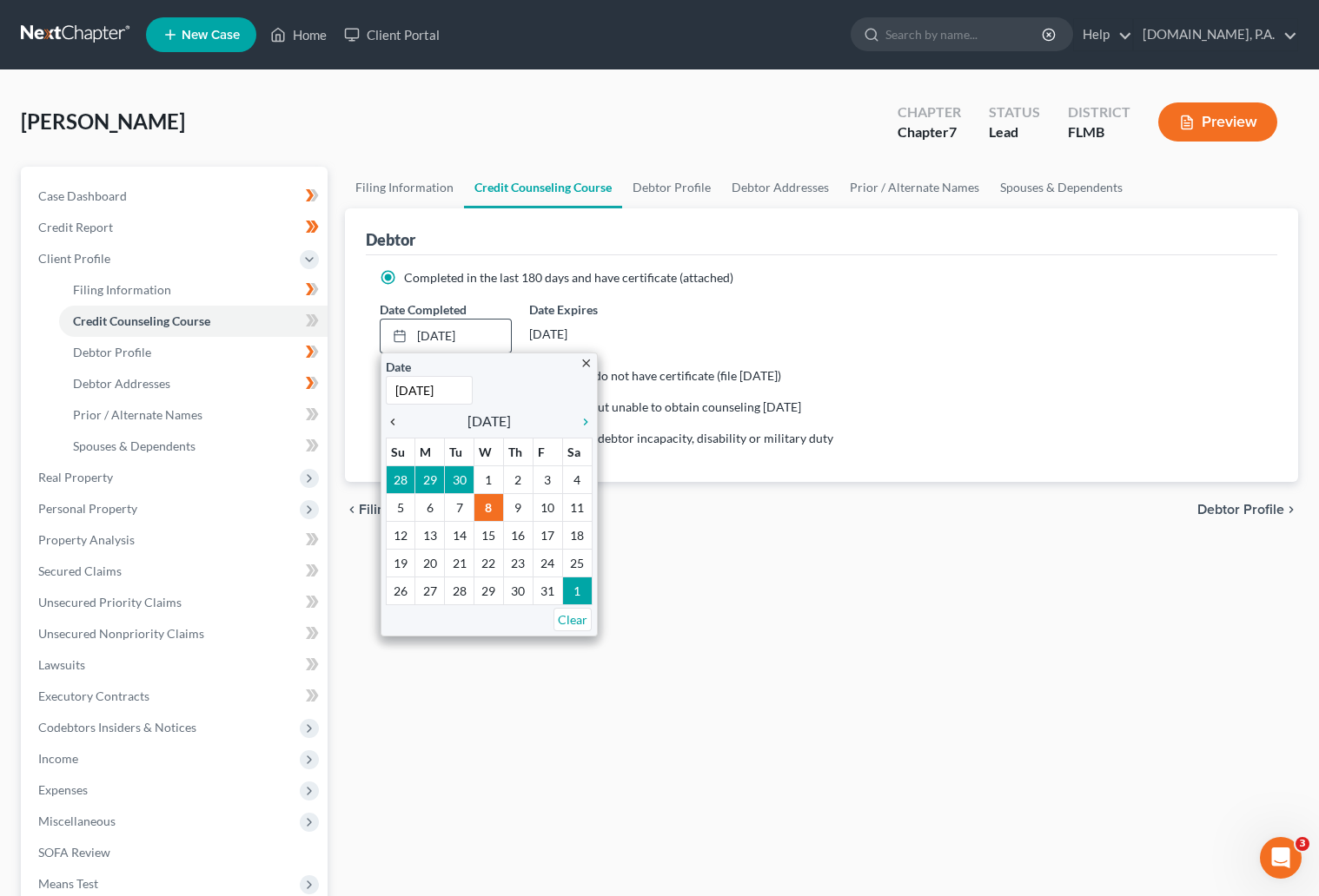
click at [395, 422] on icon "chevron_left" at bounding box center [396, 421] width 23 height 14
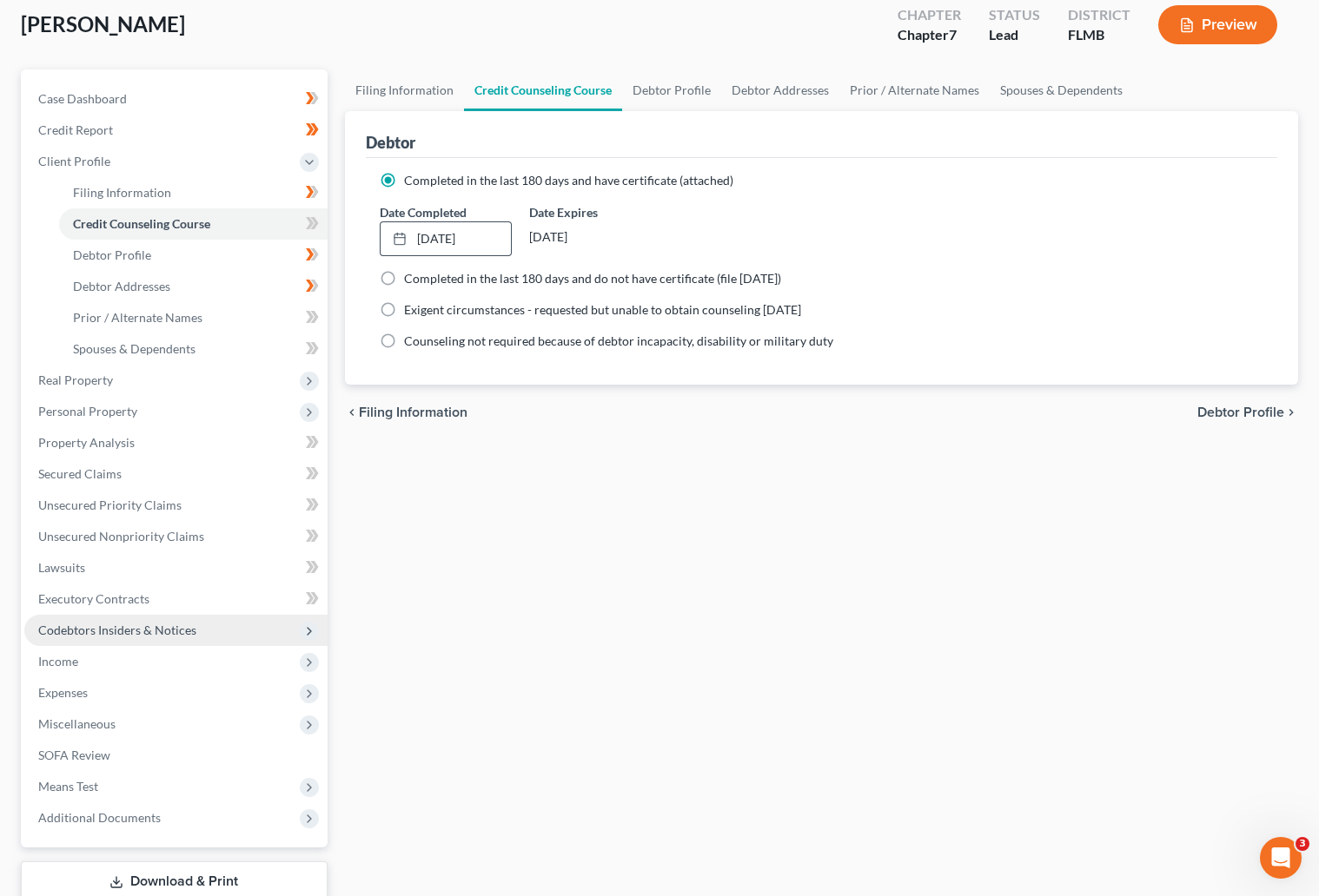
scroll to position [213, 0]
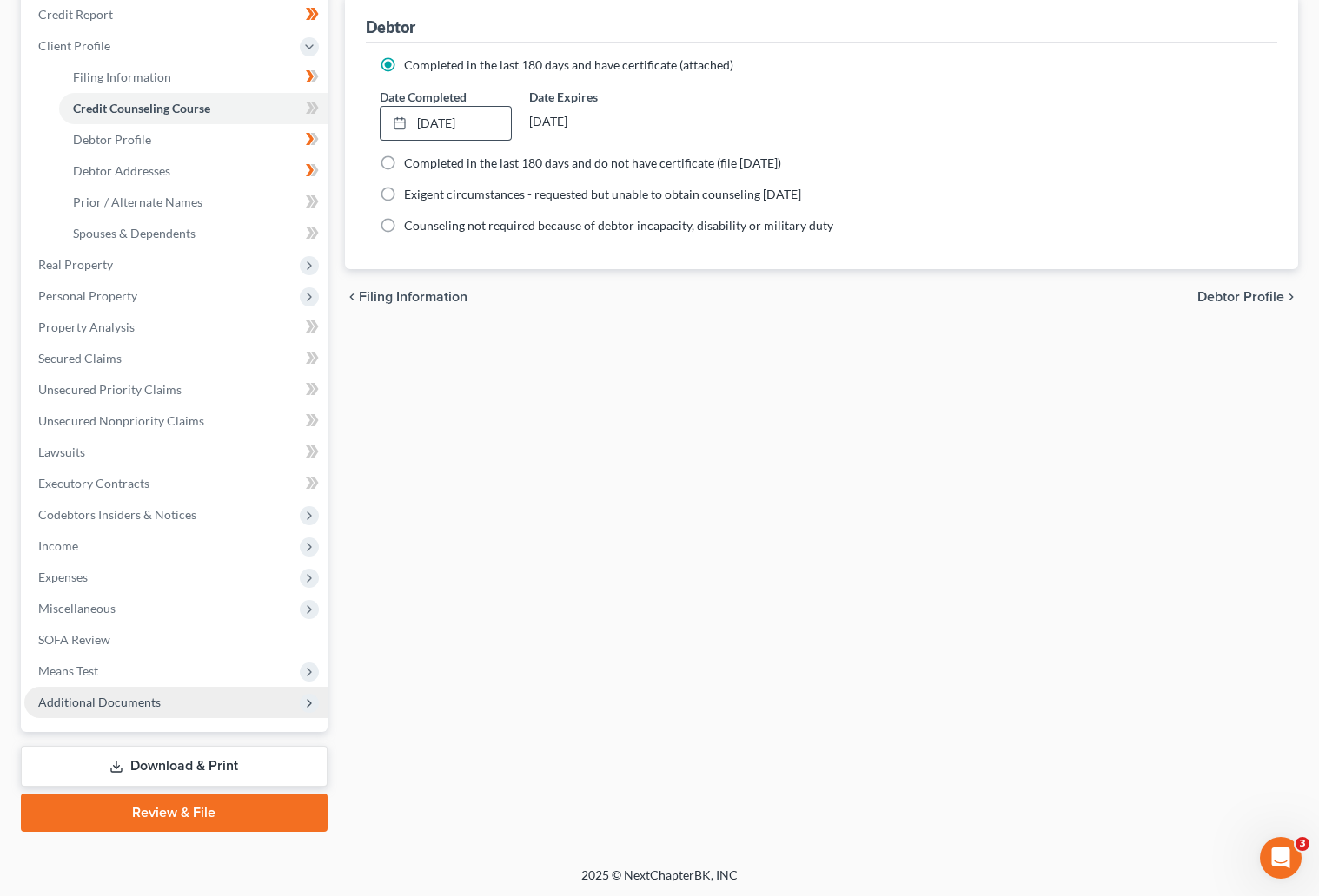
click at [139, 698] on span "Additional Documents" at bounding box center [99, 702] width 123 height 14
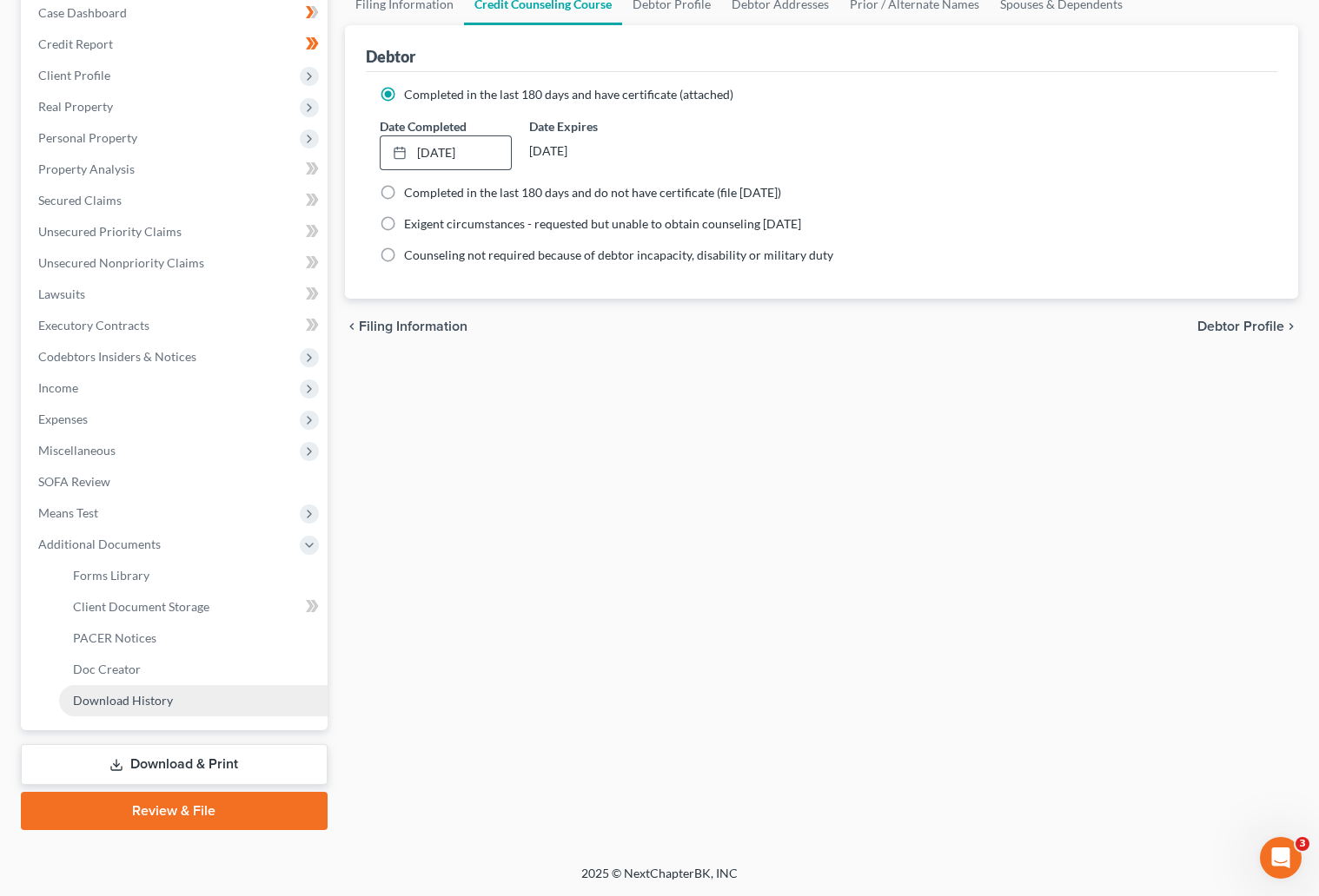
scroll to position [181, 0]
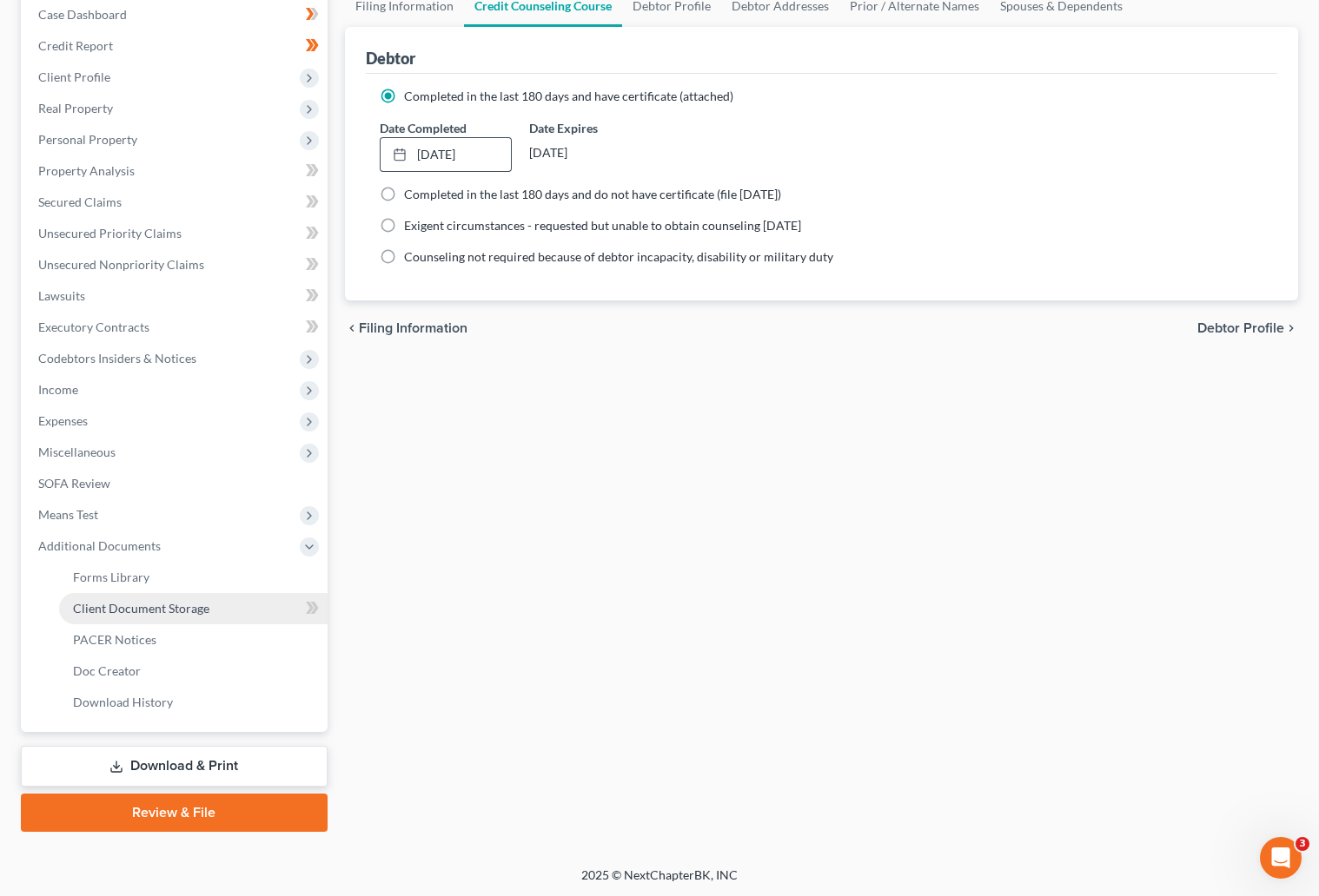
click at [129, 606] on span "Client Document Storage" at bounding box center [141, 608] width 136 height 14
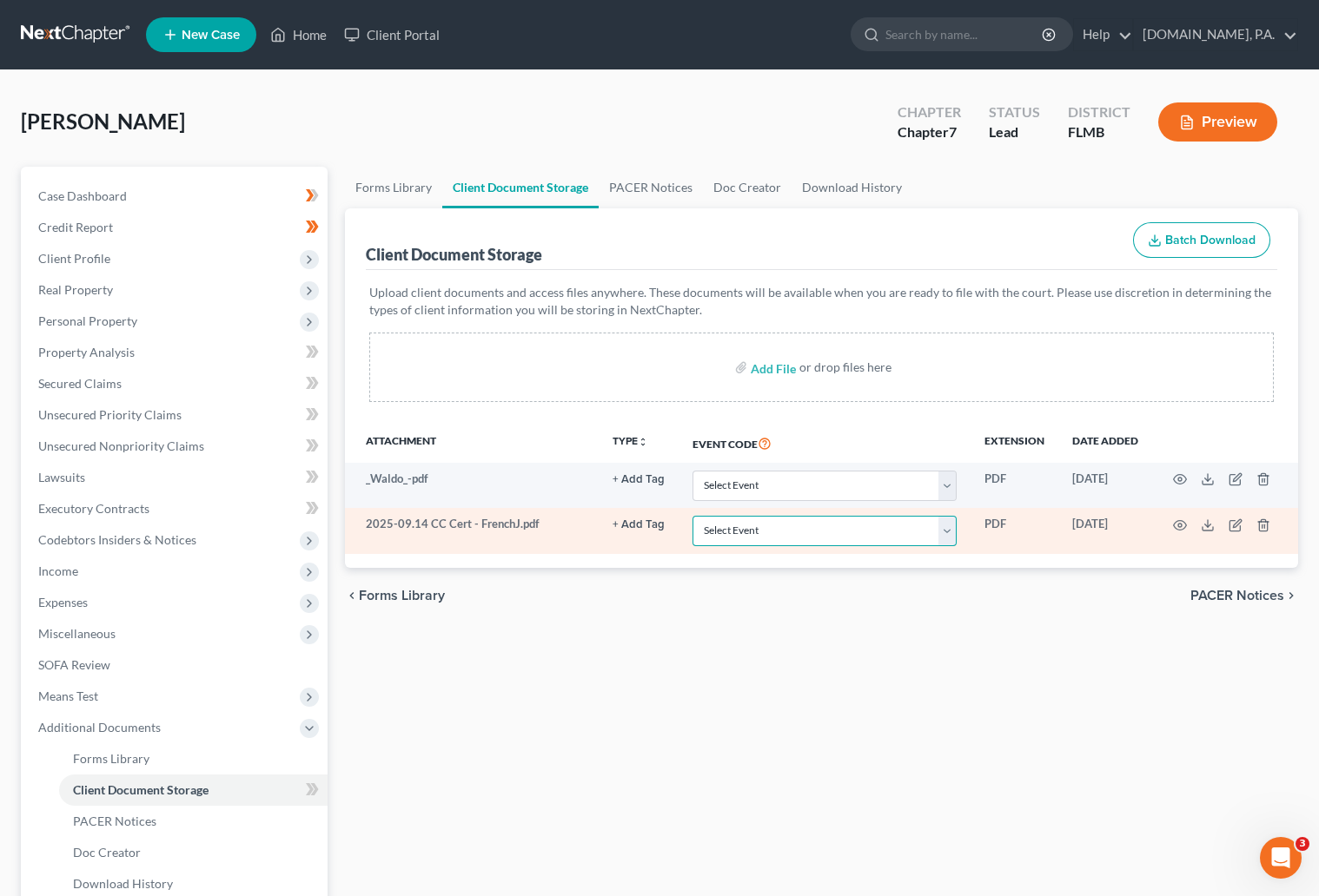
click at [956, 540] on select "Select Event 20 Largest Unsecured Creditors Amended Chapter 13 Plan Amended Cre…" at bounding box center [824, 531] width 265 height 31
select select "9"
click at [692, 516] on select "Select Event 20 Largest Unsecured Creditors Amended Chapter 13 Plan Amended Cre…" at bounding box center [824, 531] width 265 height 31
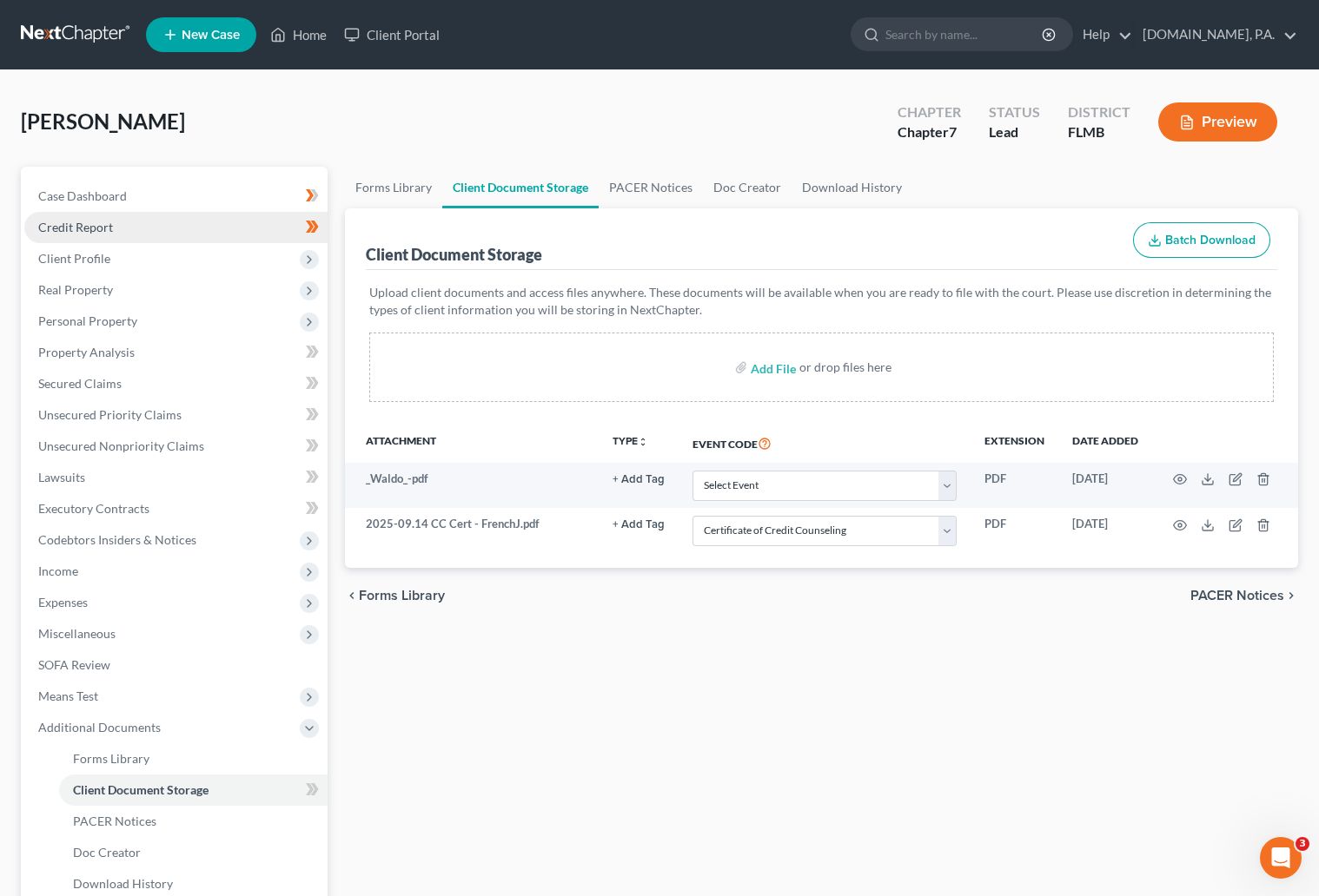
click at [82, 224] on span "Credit Report" at bounding box center [75, 226] width 75 height 14
drag, startPoint x: 85, startPoint y: 254, endPoint x: 85, endPoint y: 282, distance: 28.0
click at [85, 254] on span "Client Profile" at bounding box center [74, 258] width 72 height 14
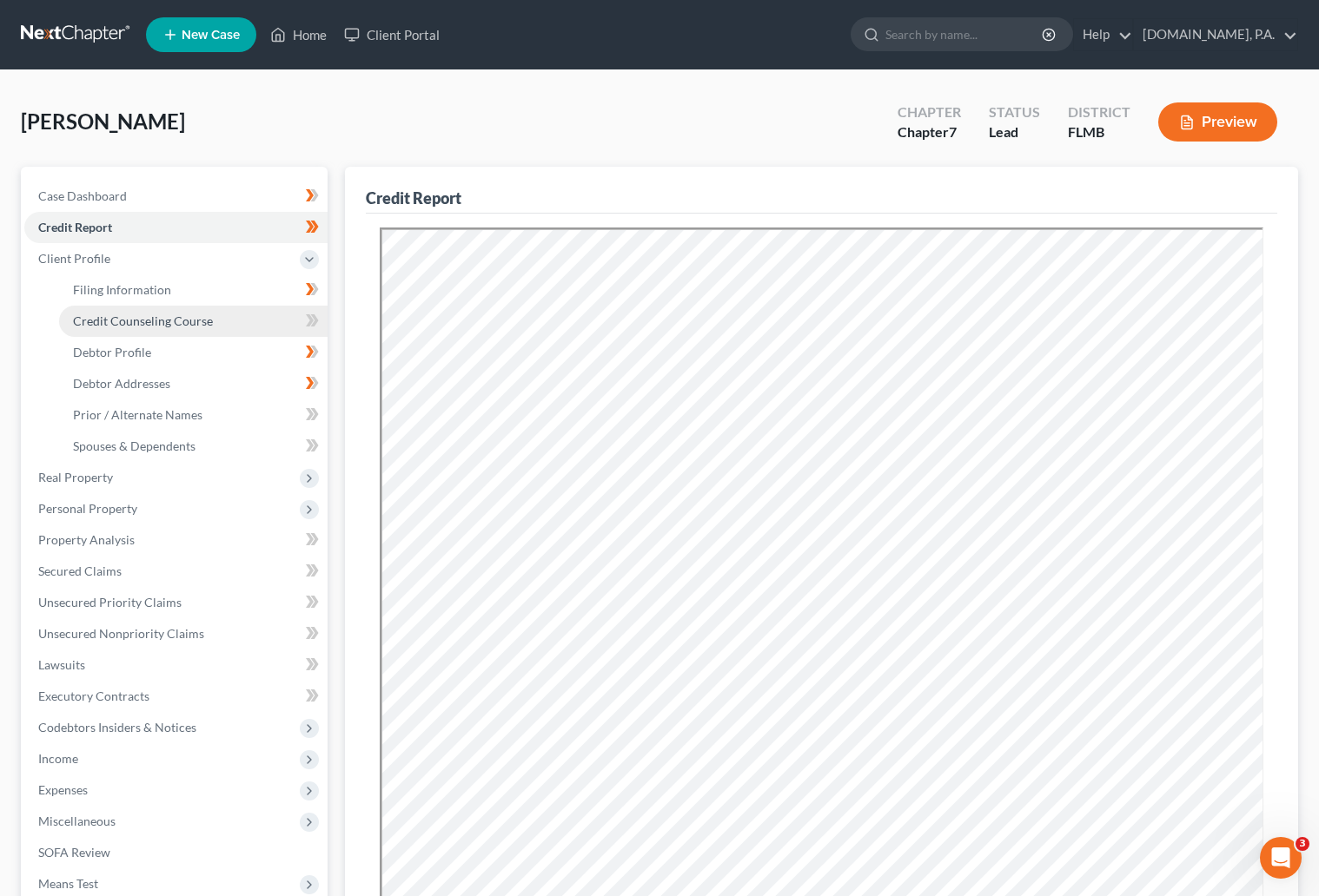
click at [149, 317] on span "Credit Counseling Course" at bounding box center [143, 320] width 140 height 14
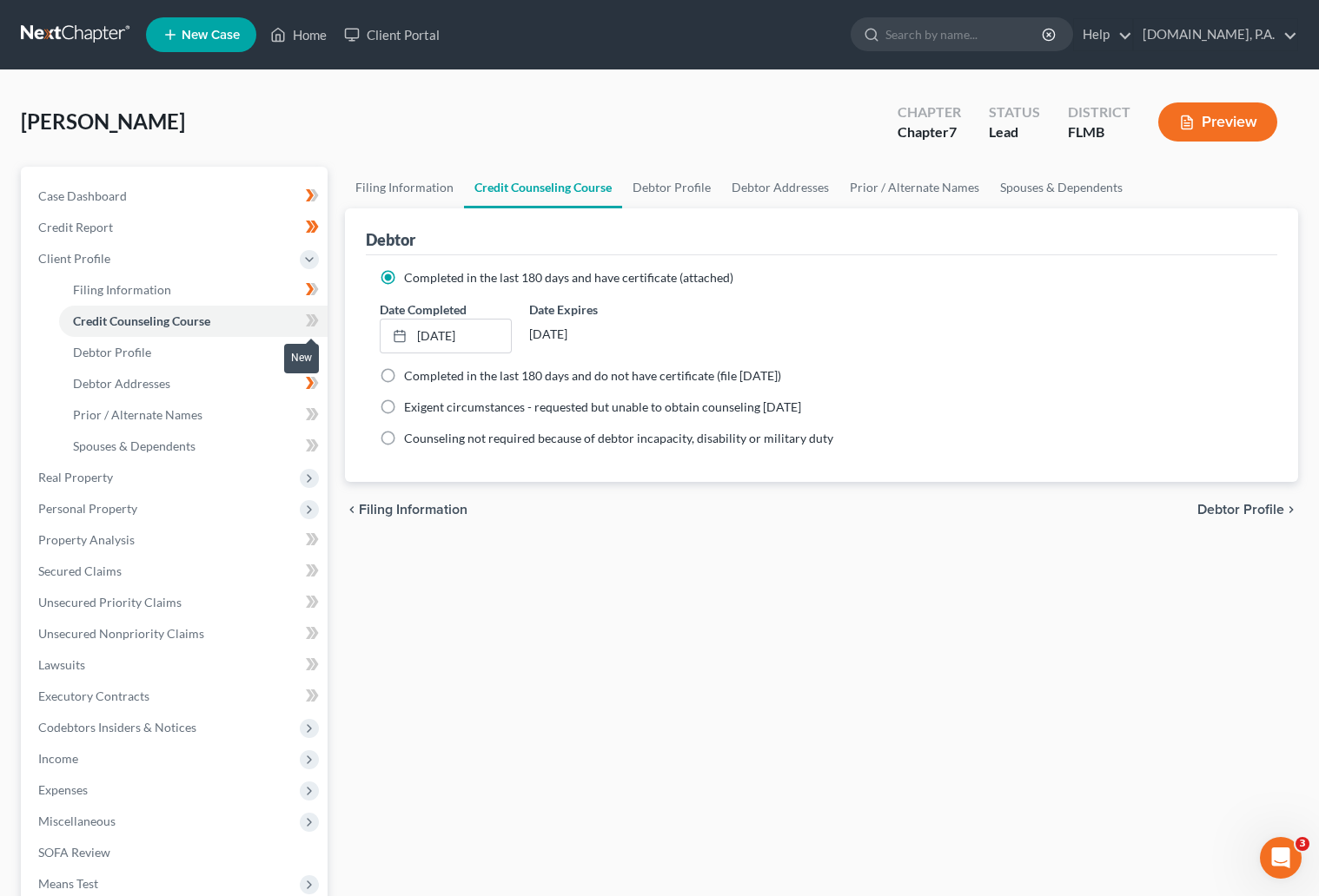
click at [324, 316] on span at bounding box center [312, 322] width 31 height 26
click at [320, 321] on span at bounding box center [312, 322] width 31 height 26
click at [127, 354] on span "Debtor Profile" at bounding box center [112, 352] width 79 height 14
select select "0"
select select "1"
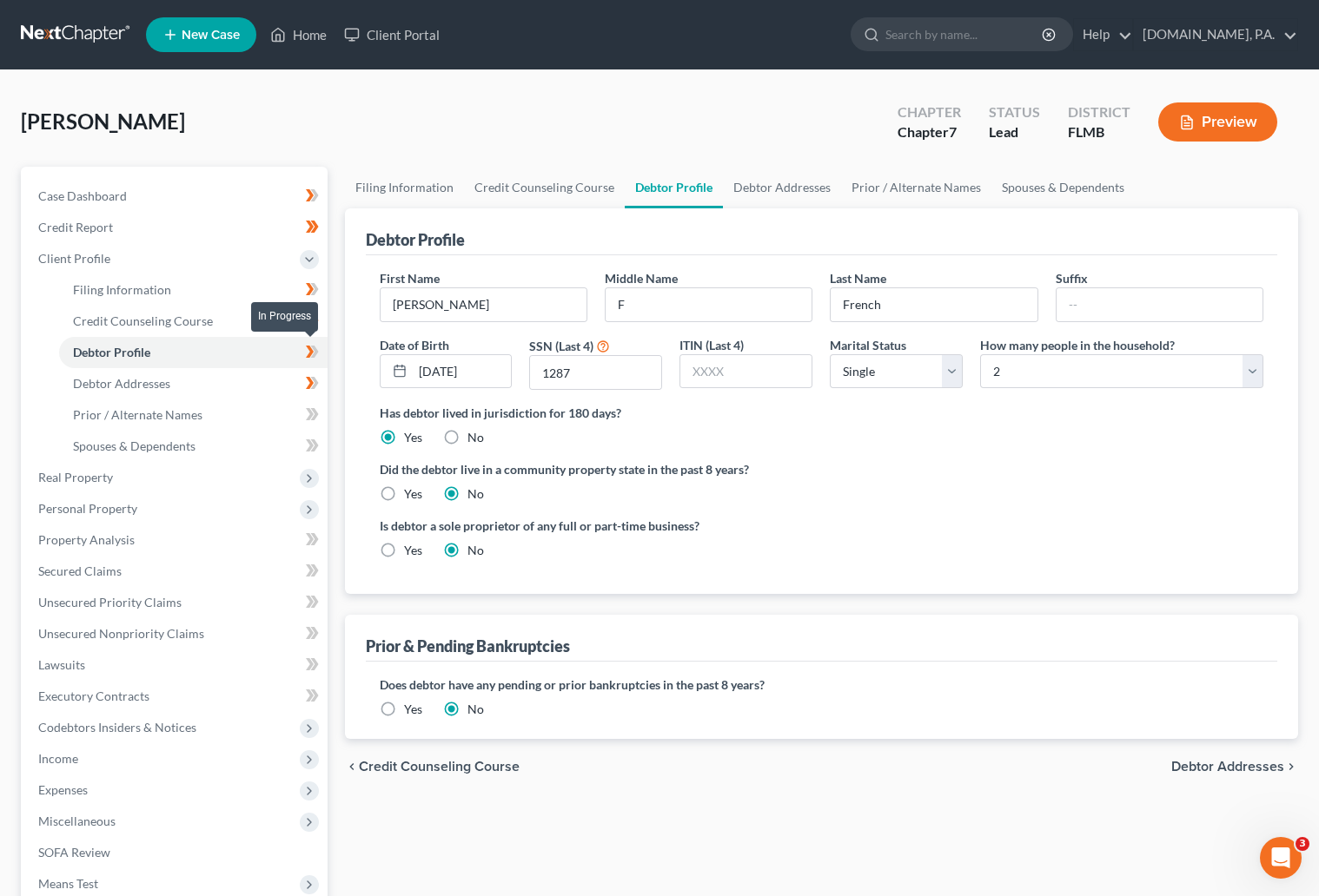
click at [316, 349] on icon at bounding box center [313, 351] width 8 height 12
click at [152, 382] on span "Debtor Addresses" at bounding box center [122, 383] width 98 height 14
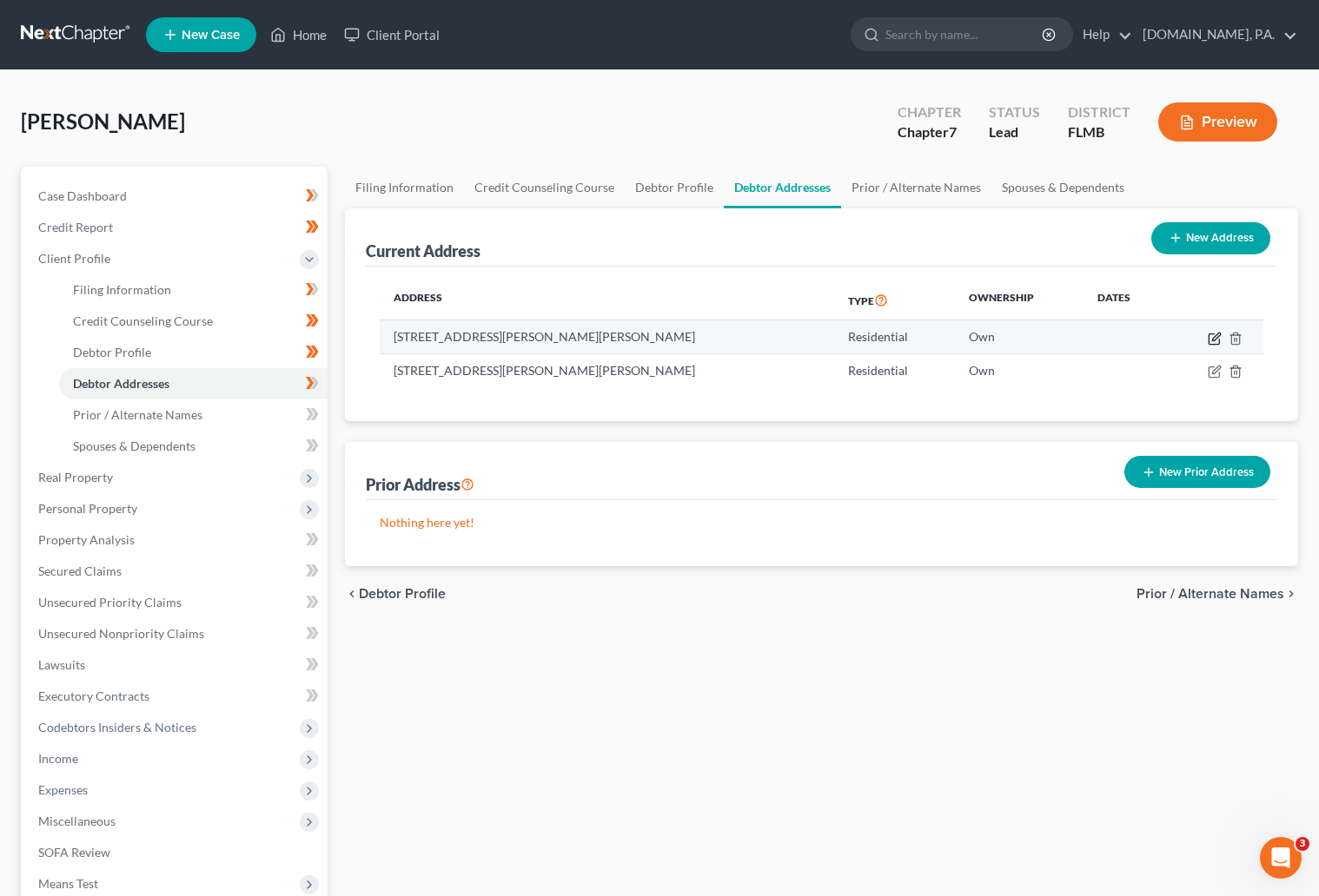
click at [1213, 336] on icon "button" at bounding box center [1215, 337] width 8 height 8
select select "9"
select select "0"
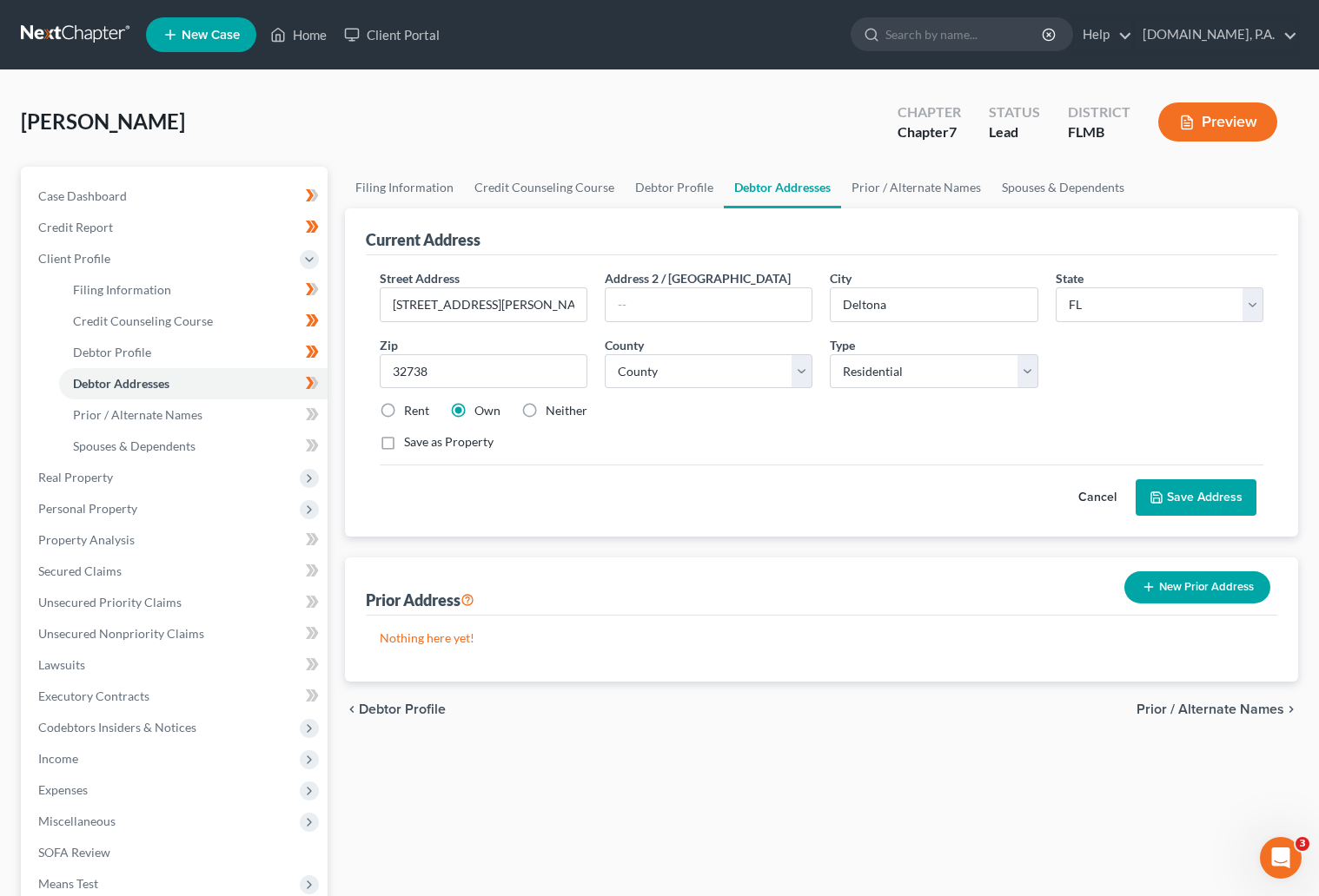
click at [1093, 494] on button "Cancel" at bounding box center [1097, 497] width 77 height 34
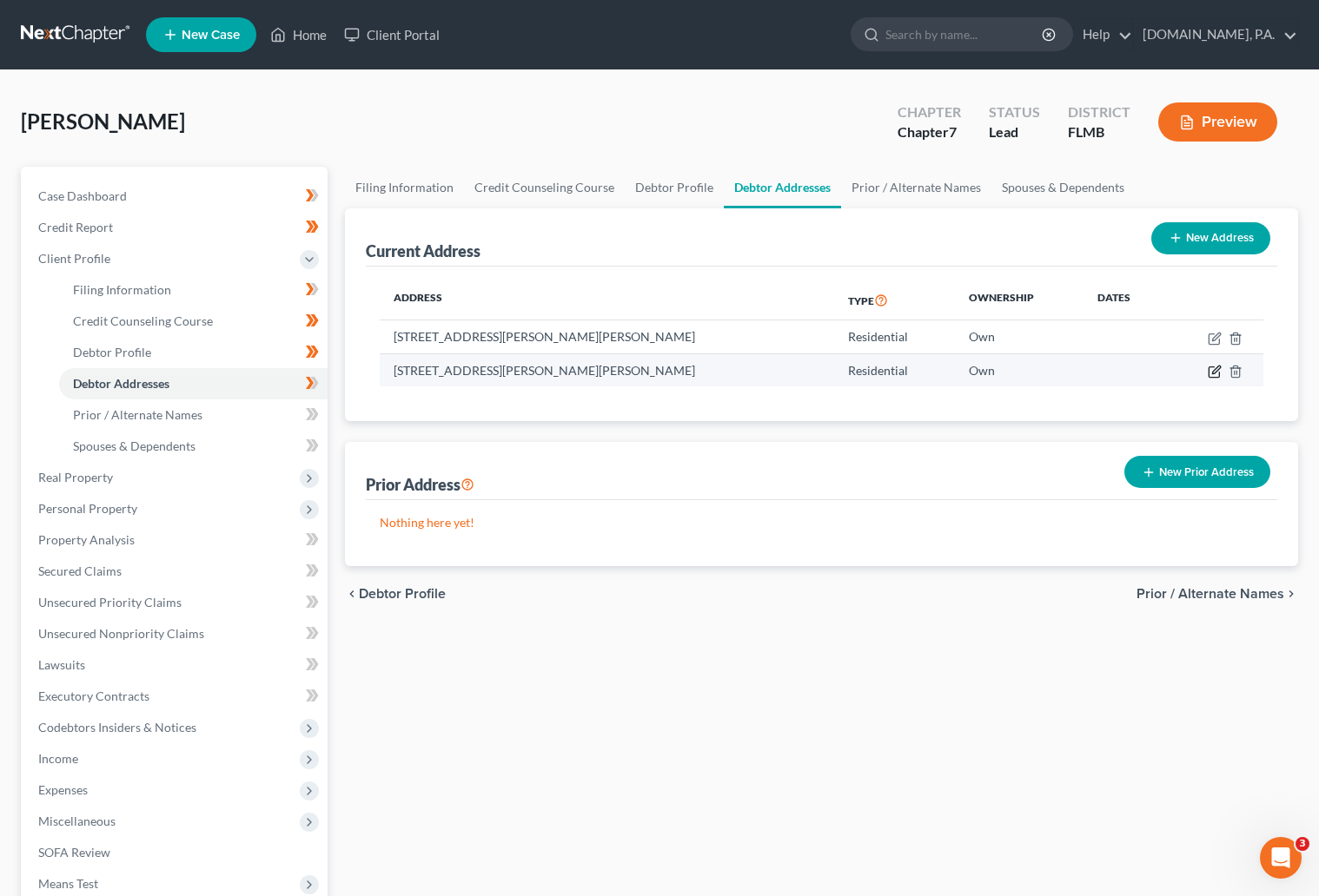
click at [1212, 374] on icon "button" at bounding box center [1215, 369] width 8 height 8
select select "9"
select select "63"
select select "0"
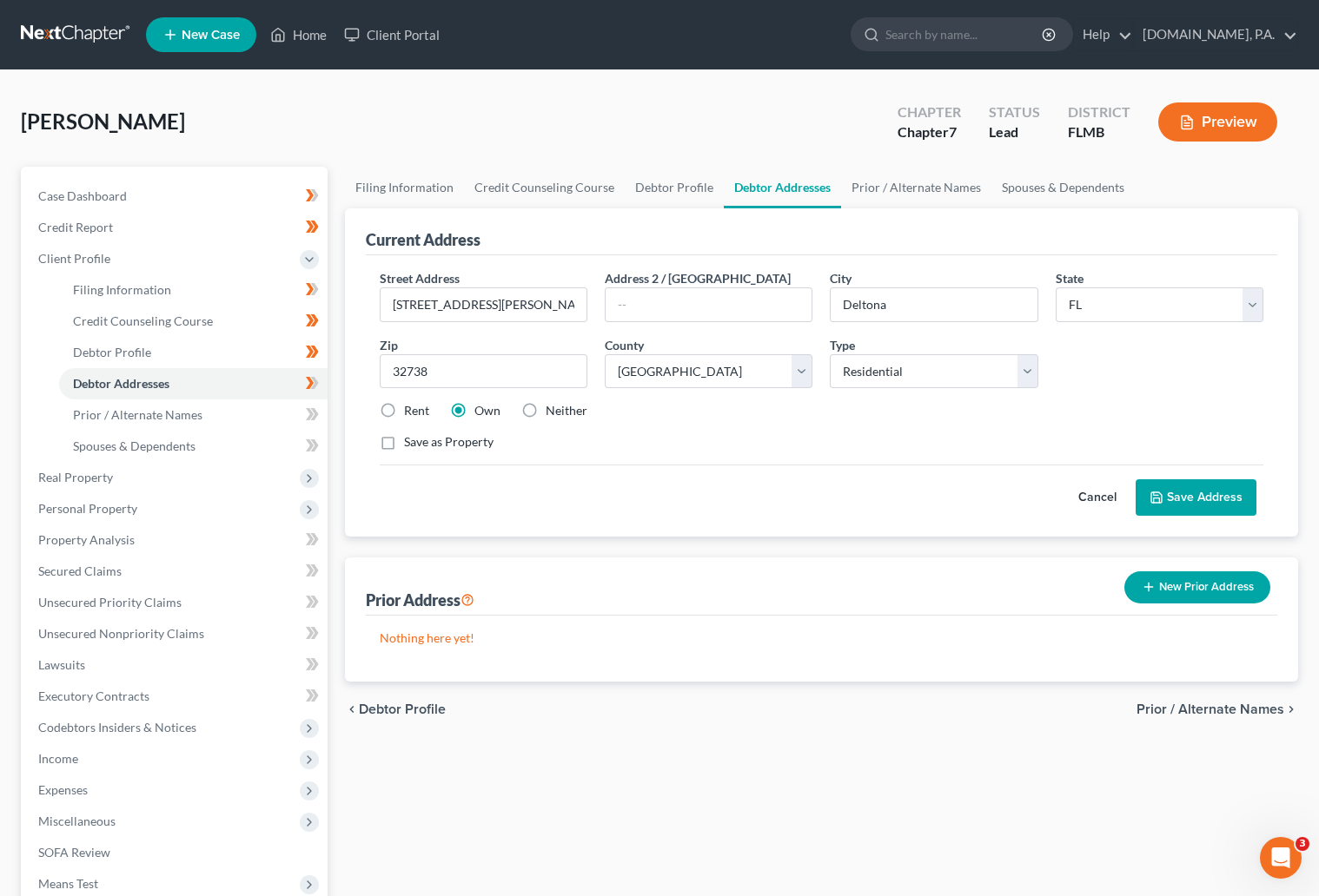
click at [1091, 498] on button "Cancel" at bounding box center [1097, 497] width 77 height 34
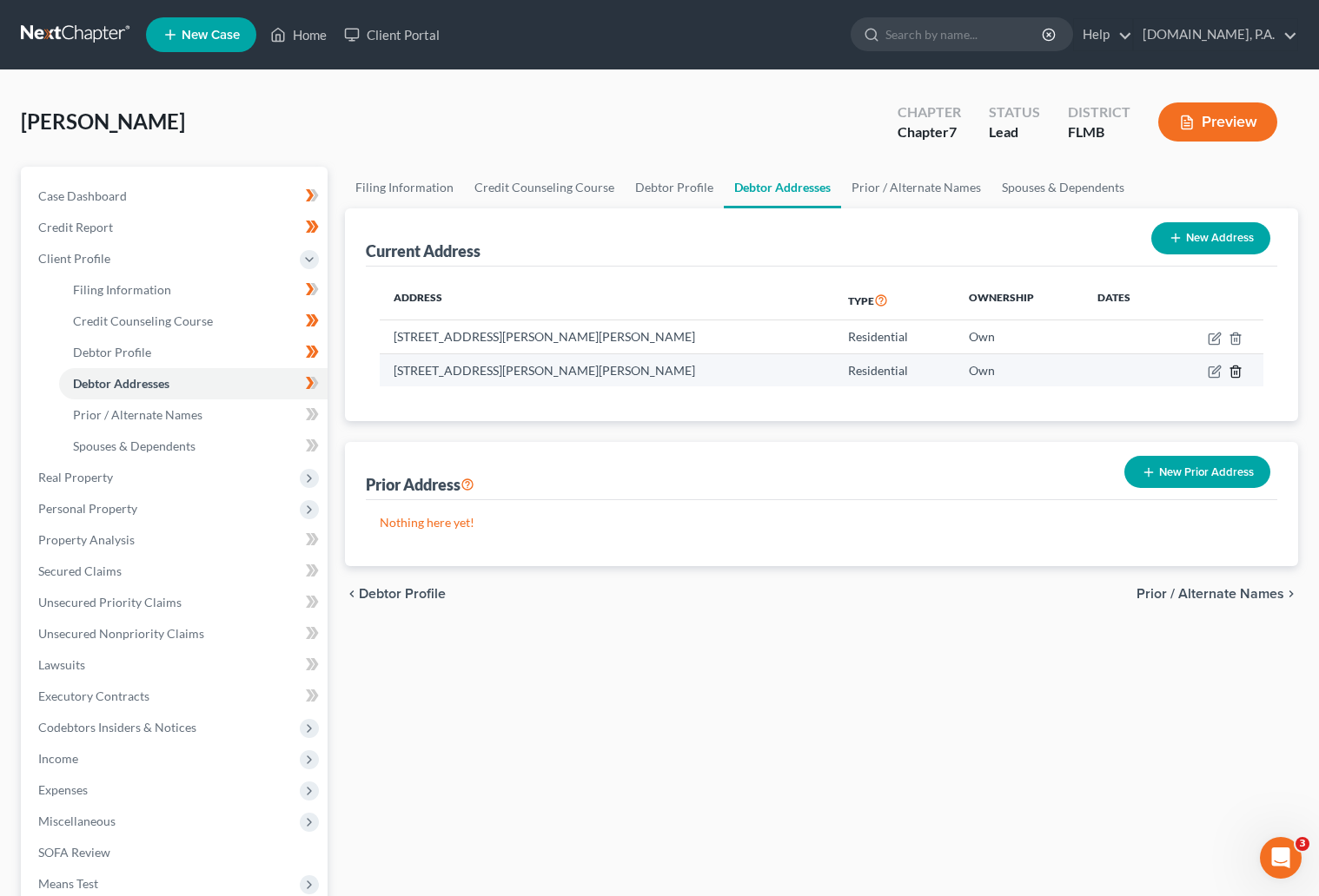
click at [1234, 373] on icon "button" at bounding box center [1235, 371] width 14 height 14
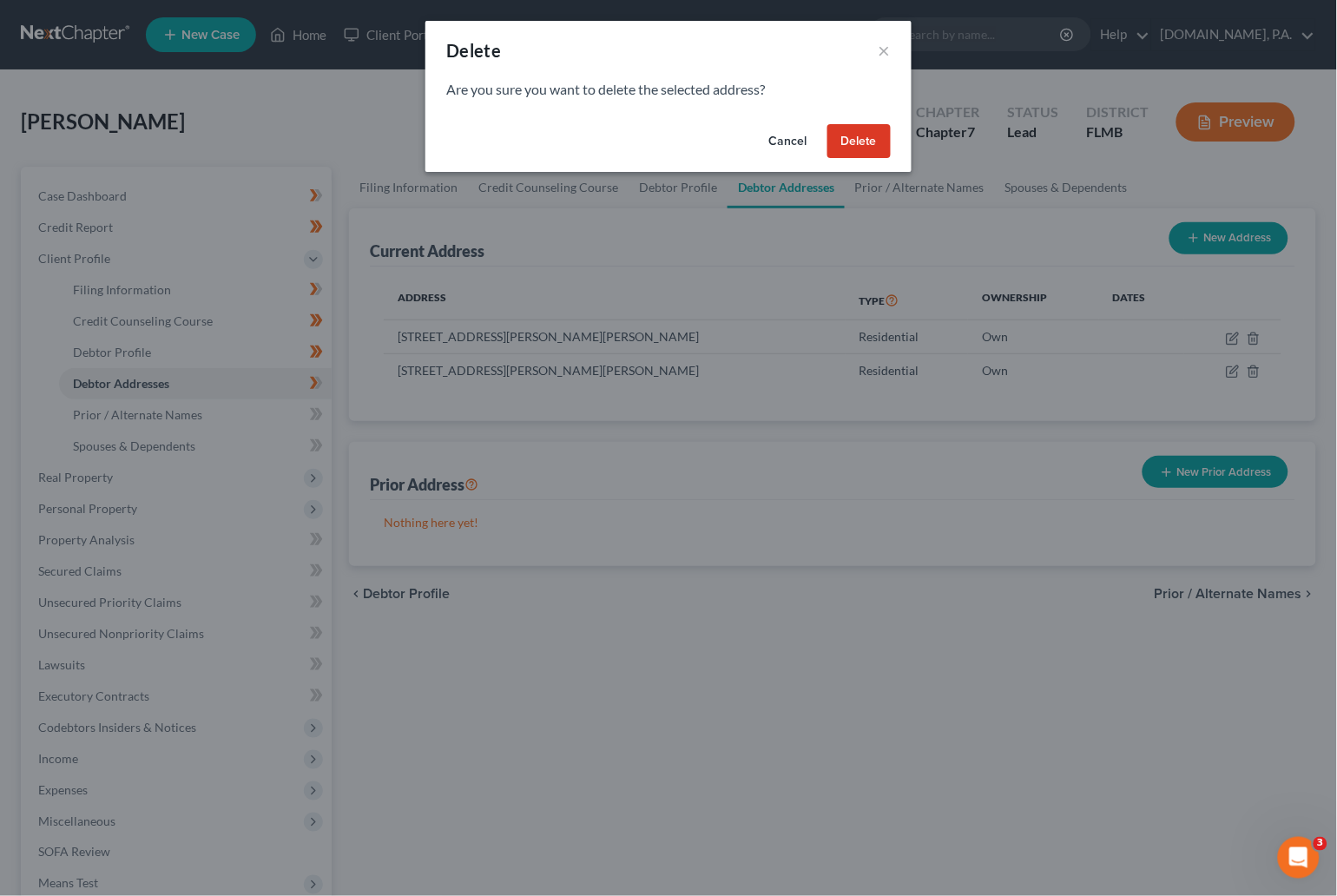
click at [851, 141] on button "Delete" at bounding box center [859, 142] width 63 height 34
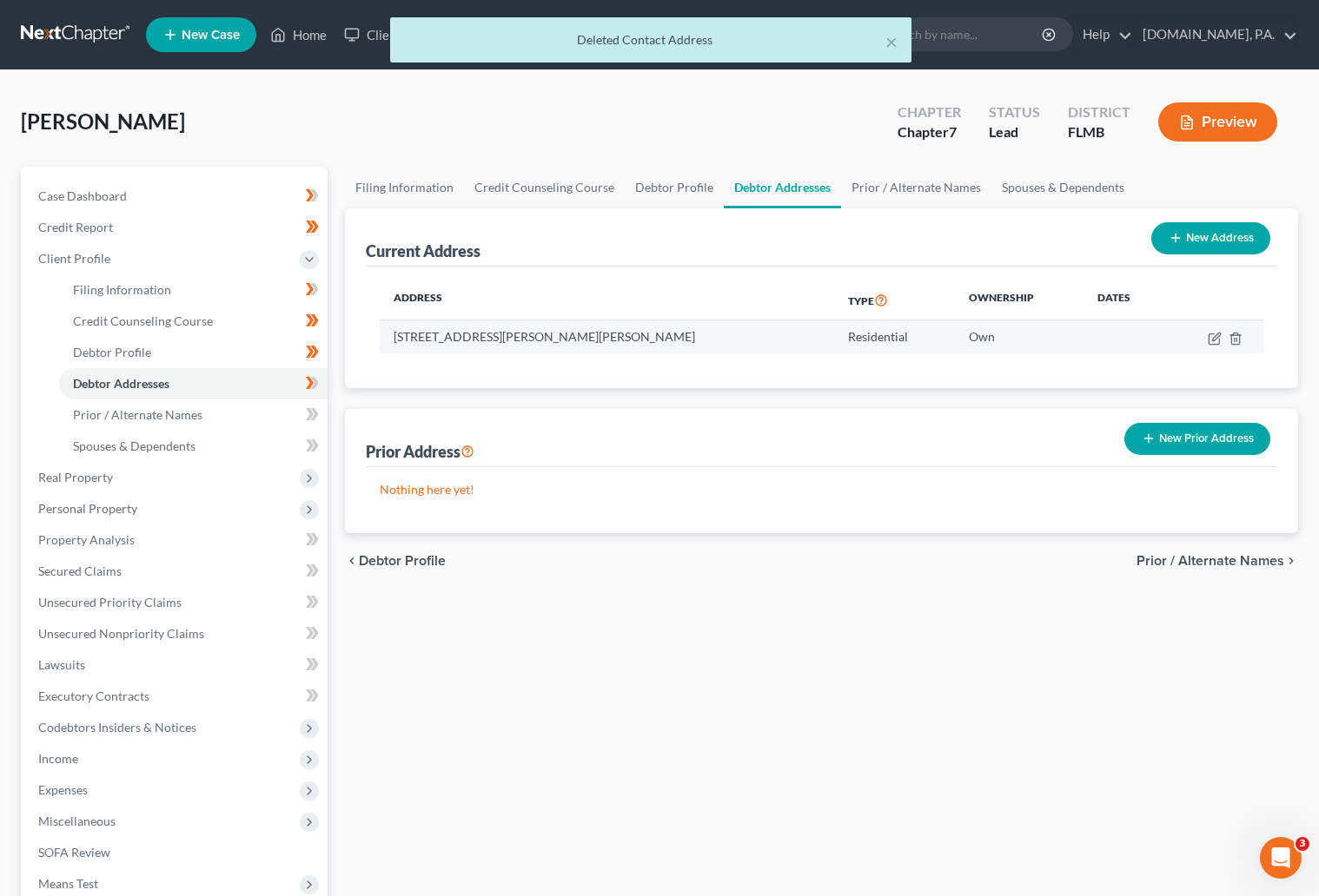
click at [1222, 341] on td at bounding box center [1215, 337] width 96 height 33
click at [1212, 336] on icon "button" at bounding box center [1213, 338] width 14 height 14
select select "9"
select select "63"
select select "0"
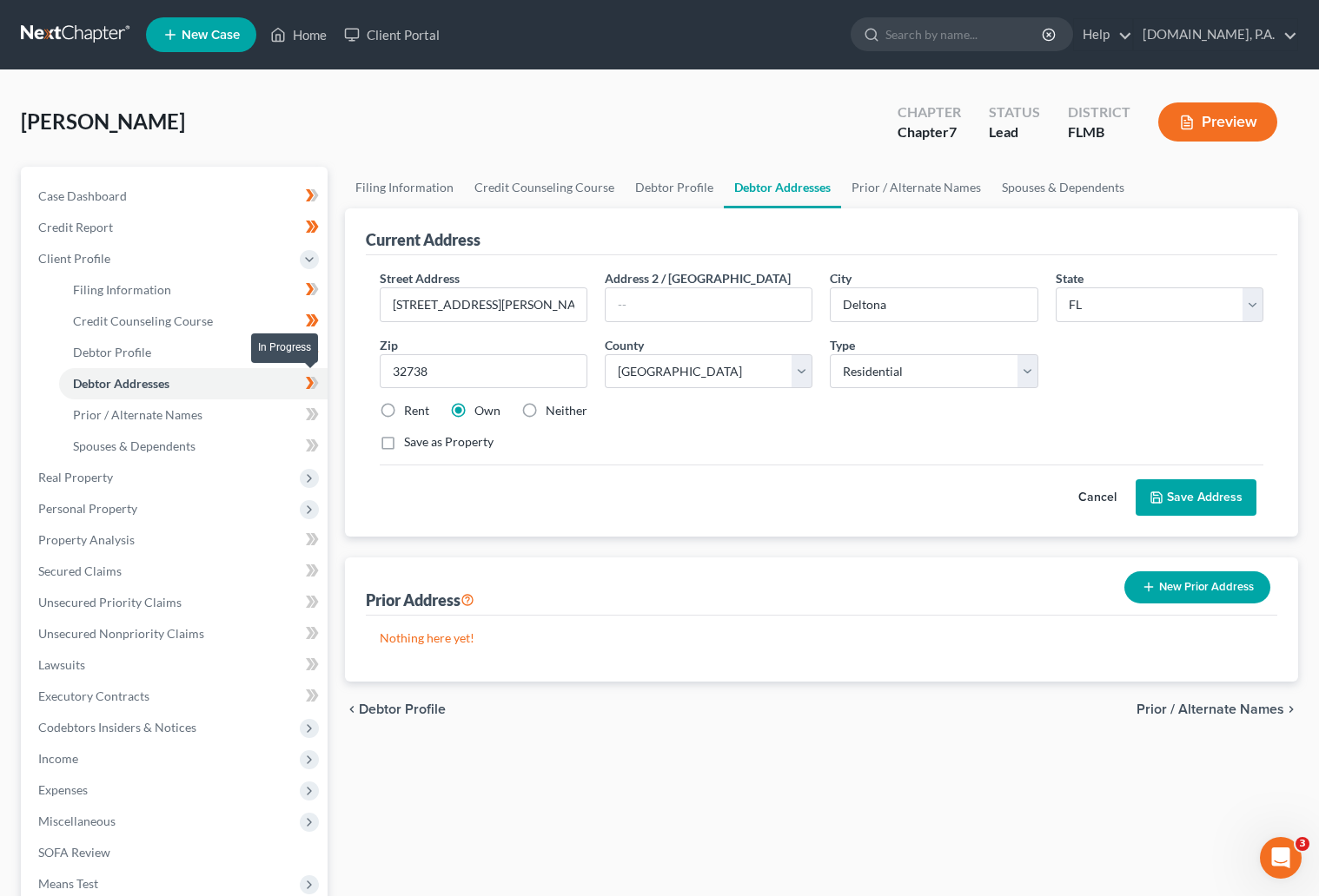
click at [313, 379] on icon at bounding box center [313, 383] width 8 height 12
click at [148, 411] on span "Prior / Alternate Names" at bounding box center [137, 414] width 129 height 14
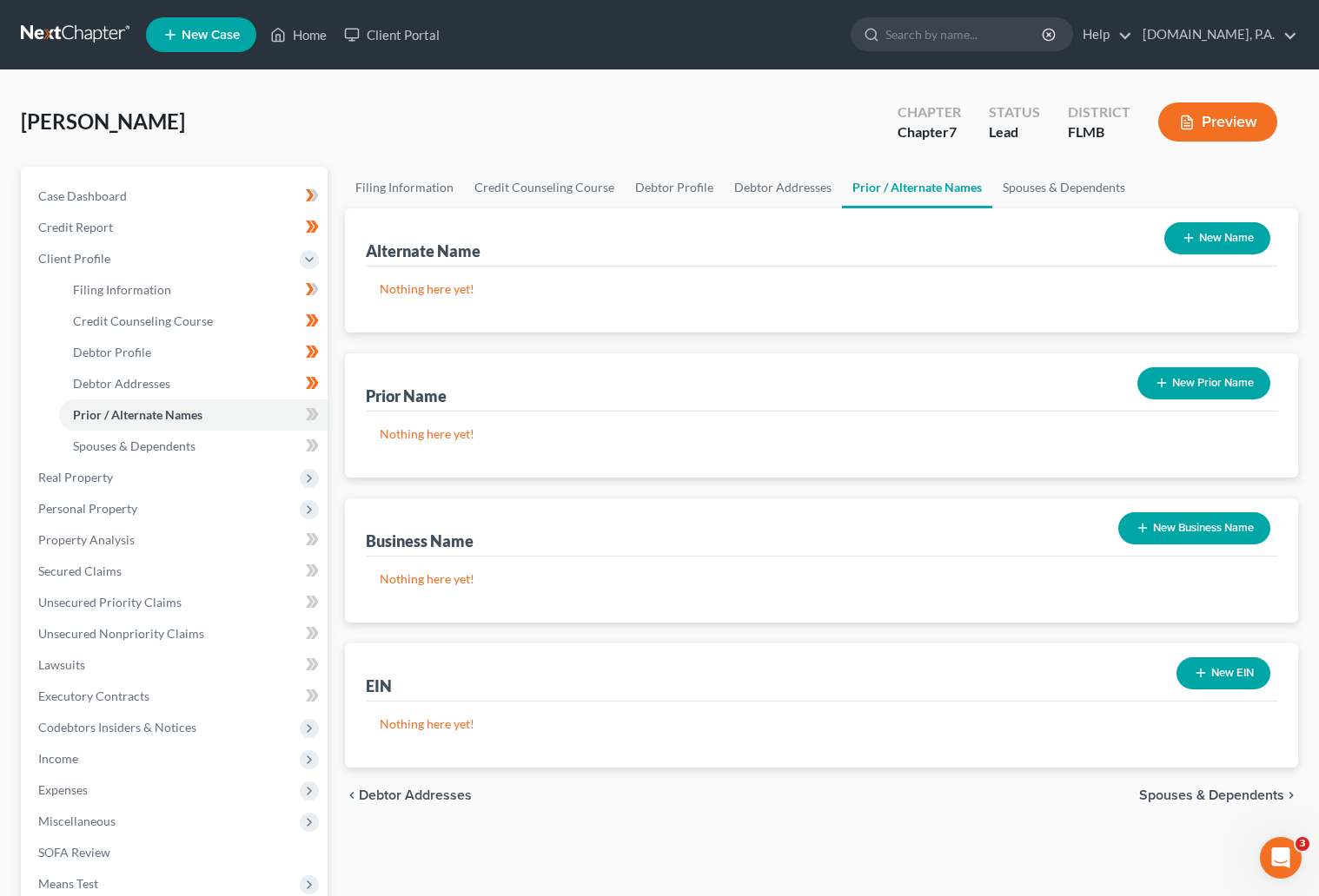
click at [1203, 232] on button "New Name" at bounding box center [1216, 238] width 106 height 32
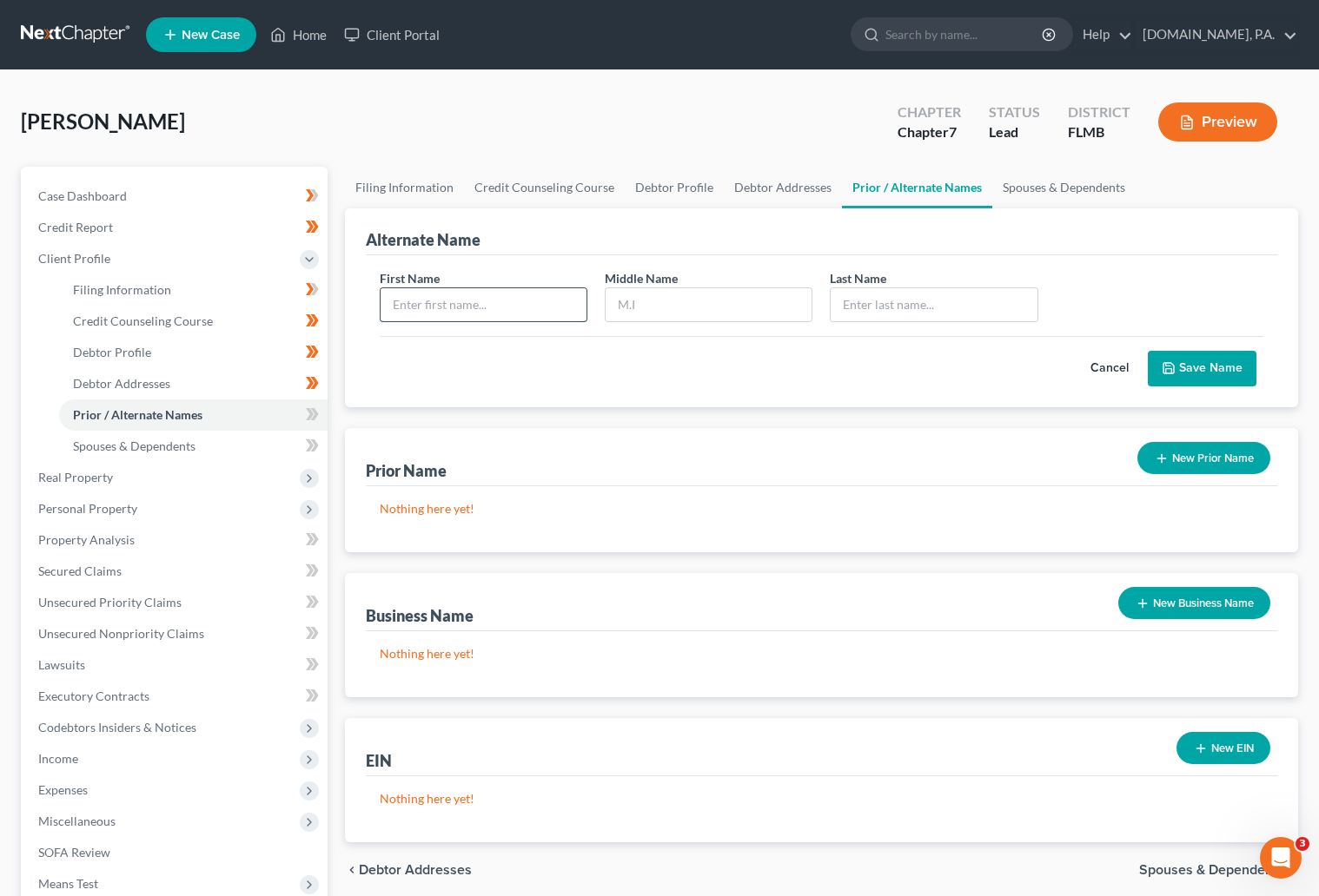
click at [497, 305] on input "text" at bounding box center [483, 304] width 206 height 33
type input "Jeffrey"
type input "Ranch"
click at [1210, 365] on button "Save Name" at bounding box center [1202, 369] width 108 height 36
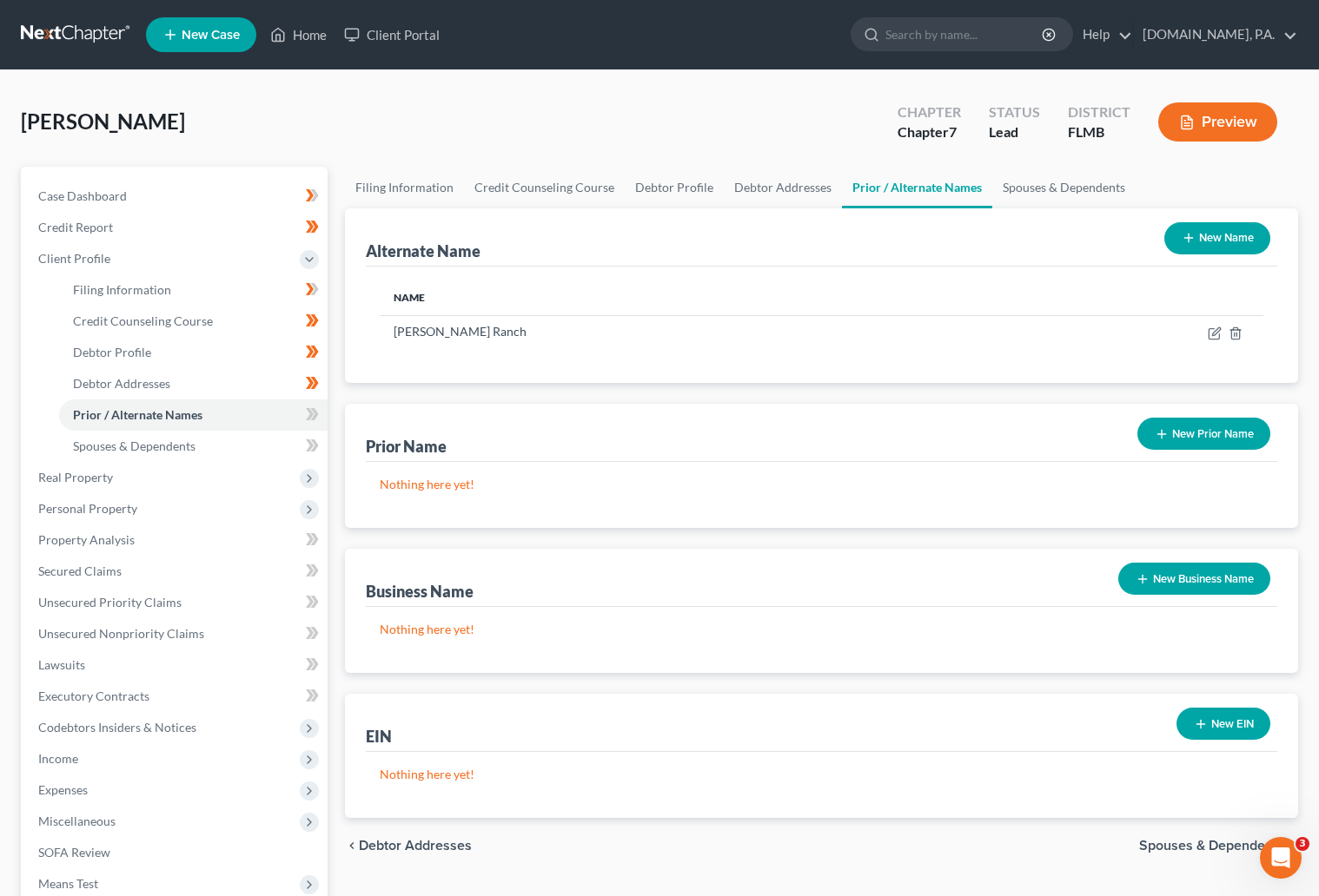
click at [1216, 231] on button "New Name" at bounding box center [1216, 238] width 106 height 32
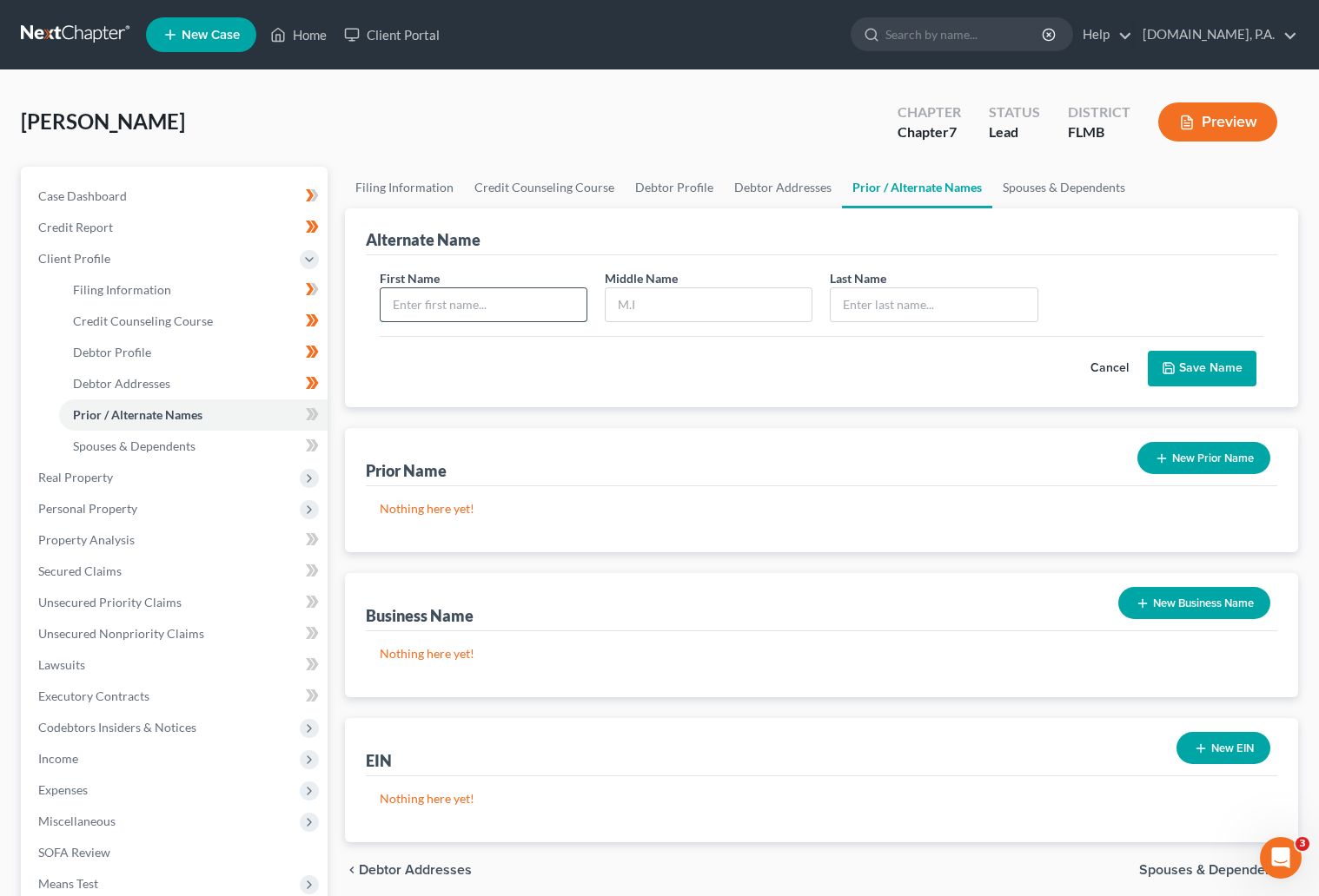
click at [522, 316] on input "text" at bounding box center [483, 304] width 206 height 33
type input "Jeff"
type input "F"
type input "French Jr"
click at [1193, 358] on button "Save Name" at bounding box center [1202, 369] width 108 height 36
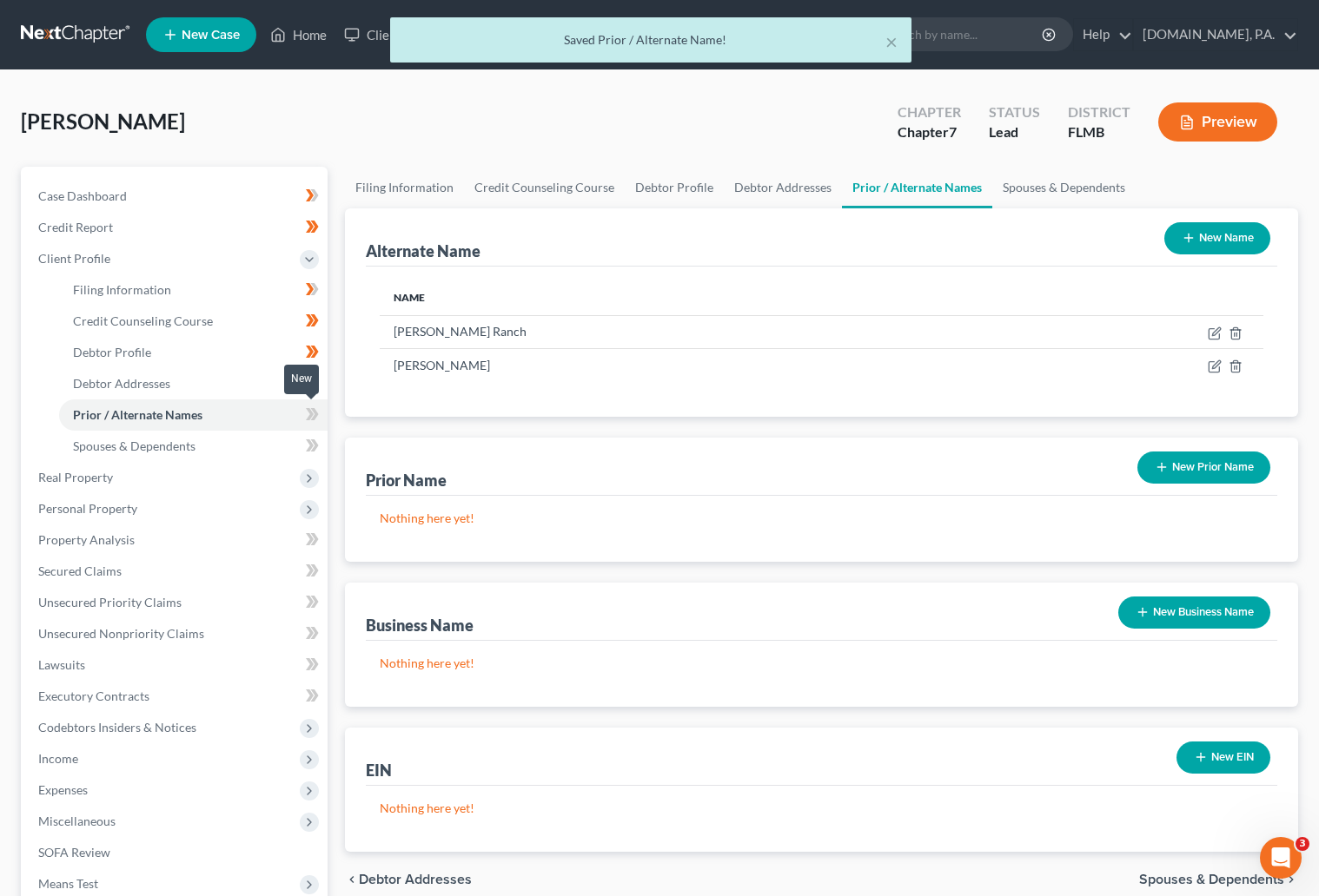
click at [315, 417] on icon at bounding box center [312, 414] width 13 height 22
click at [316, 411] on icon at bounding box center [312, 414] width 13 height 22
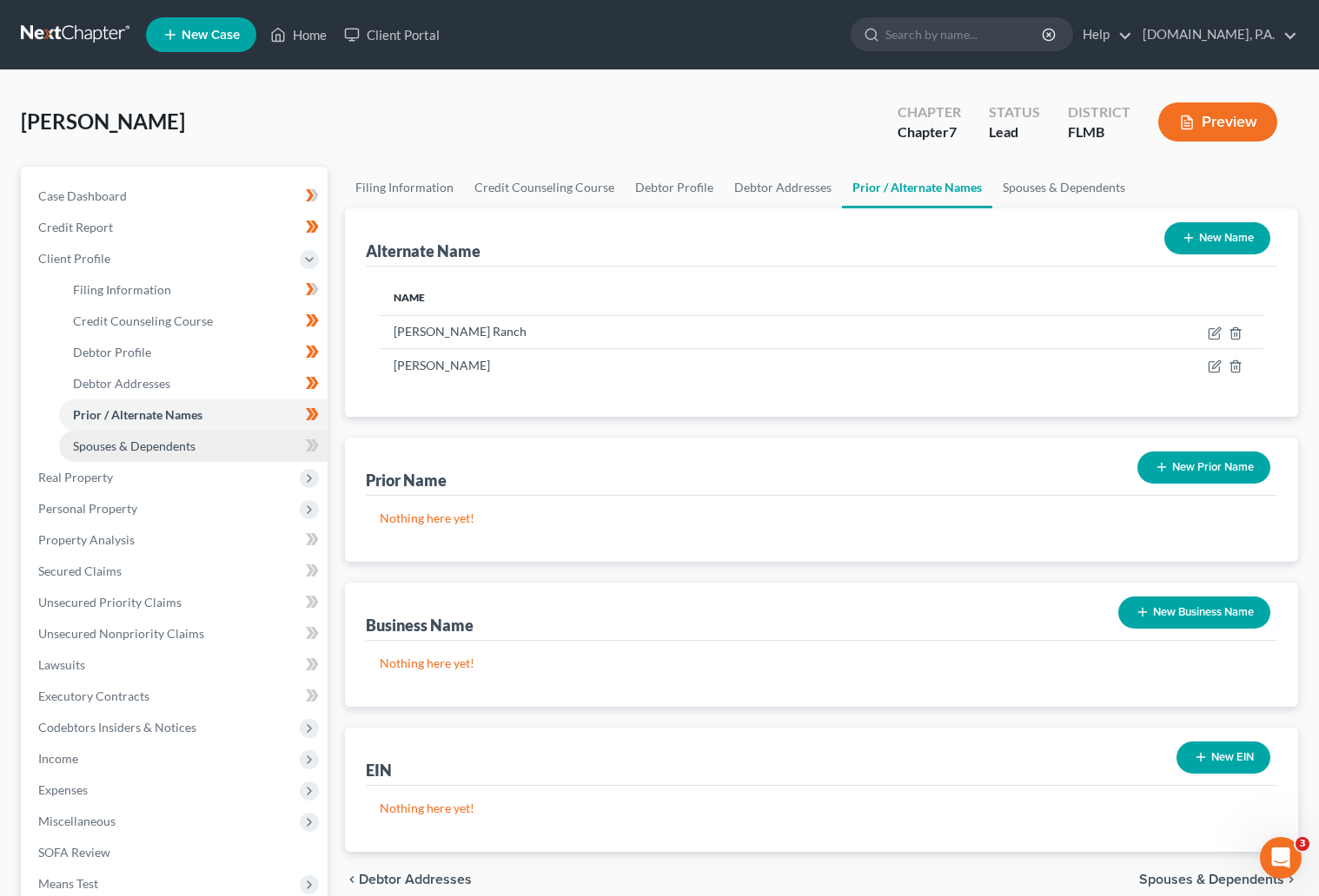
click at [149, 439] on span "Spouses & Dependents" at bounding box center [135, 446] width 123 height 14
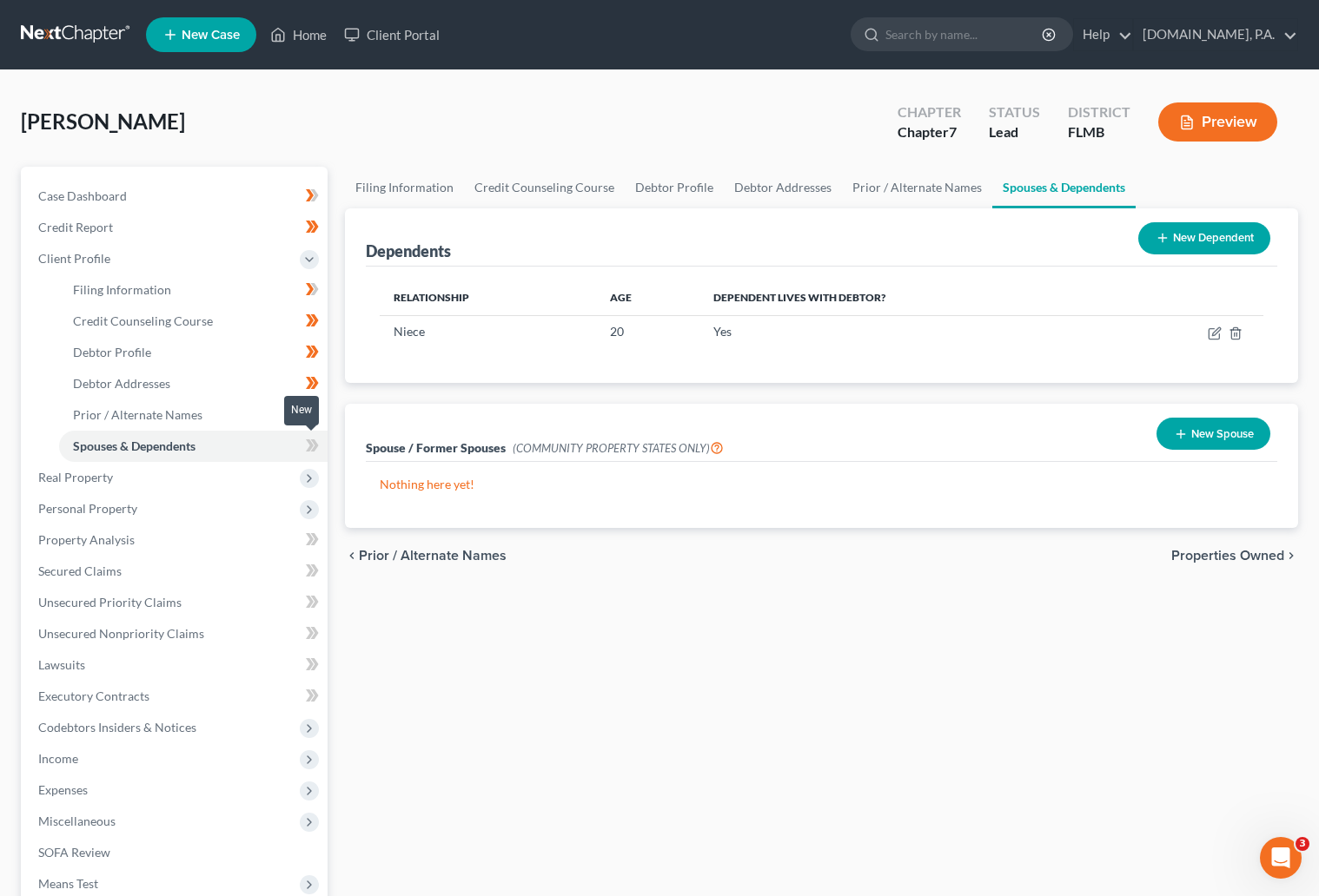
click at [306, 446] on icon at bounding box center [312, 446] width 13 height 22
click at [314, 441] on icon at bounding box center [313, 445] width 8 height 12
click at [107, 477] on span "Real Property" at bounding box center [75, 477] width 75 height 14
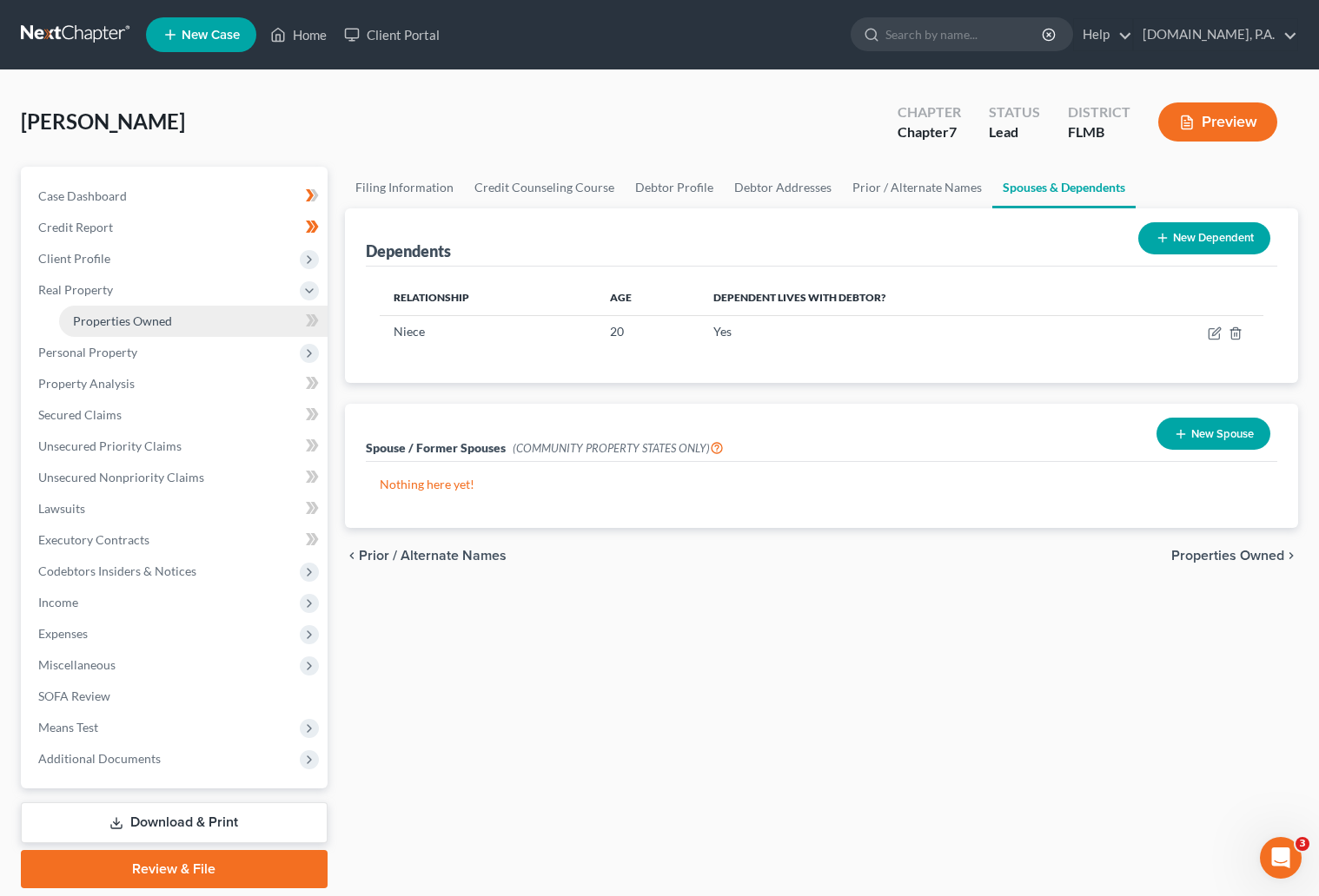
click at [117, 317] on span "Properties Owned" at bounding box center [123, 320] width 99 height 14
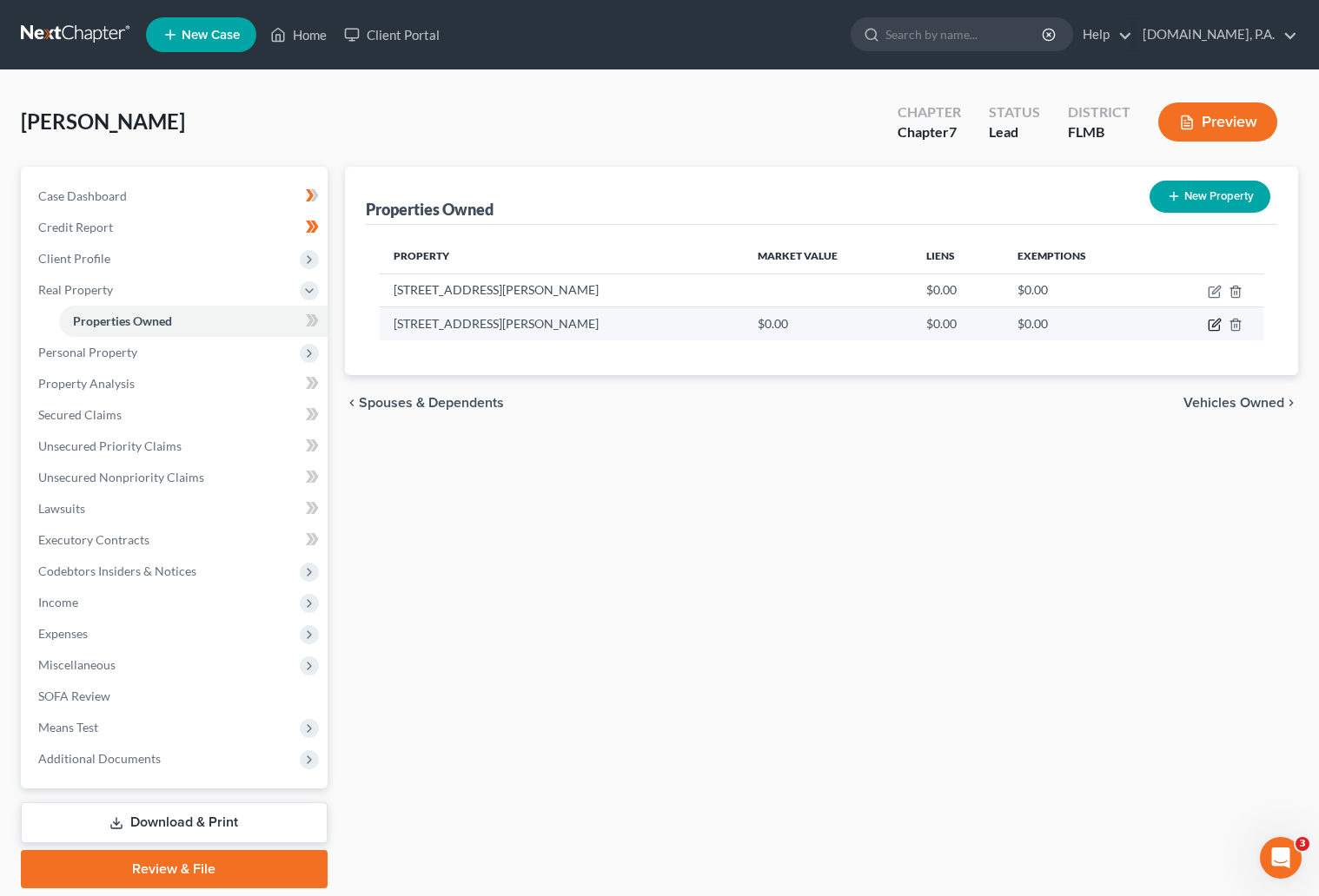
click at [1216, 325] on icon "button" at bounding box center [1215, 323] width 8 height 8
select select "9"
select select "63"
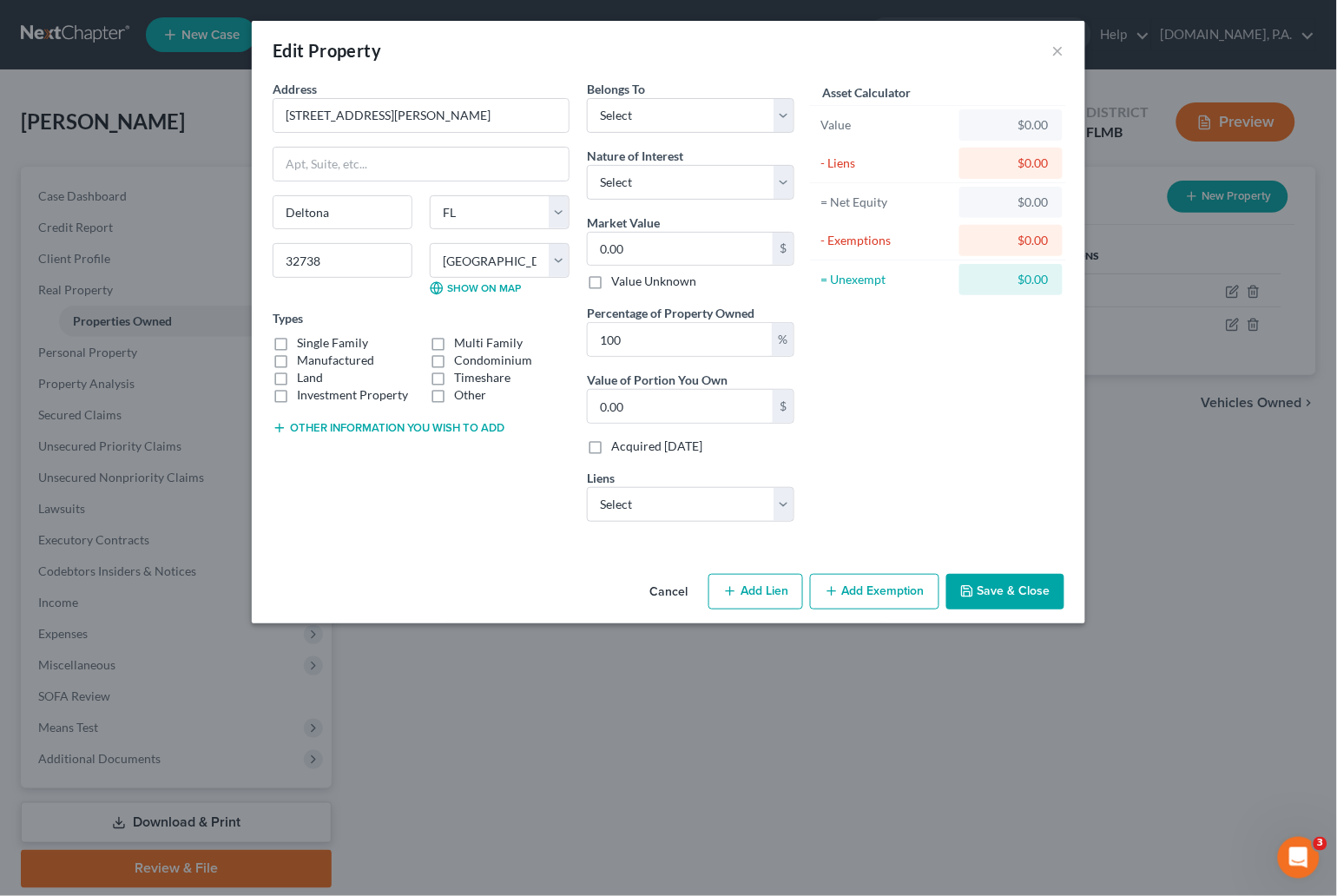
click at [665, 591] on button "Cancel" at bounding box center [668, 593] width 66 height 34
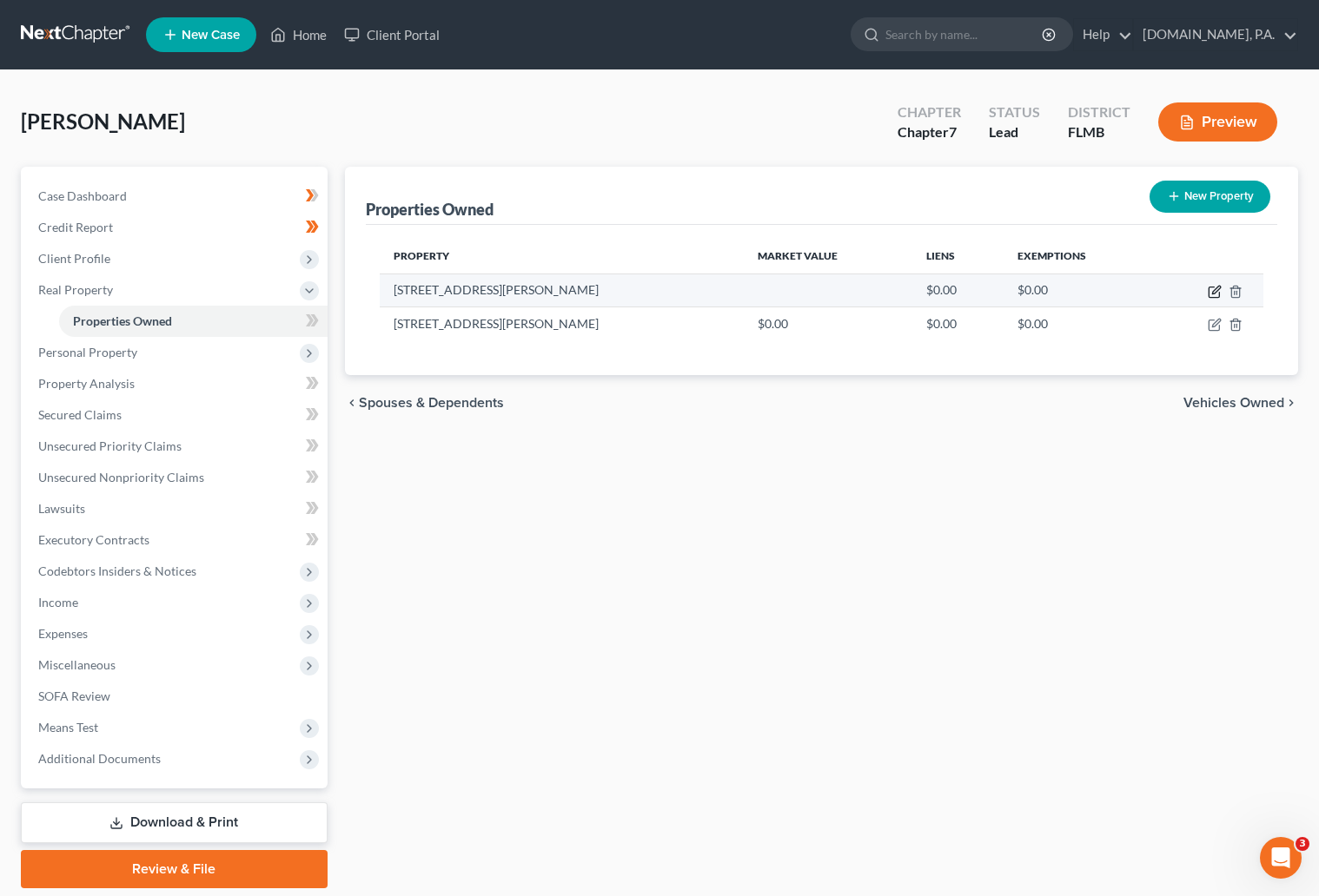
click at [1208, 290] on icon "button" at bounding box center [1213, 292] width 11 height 11
select select "9"
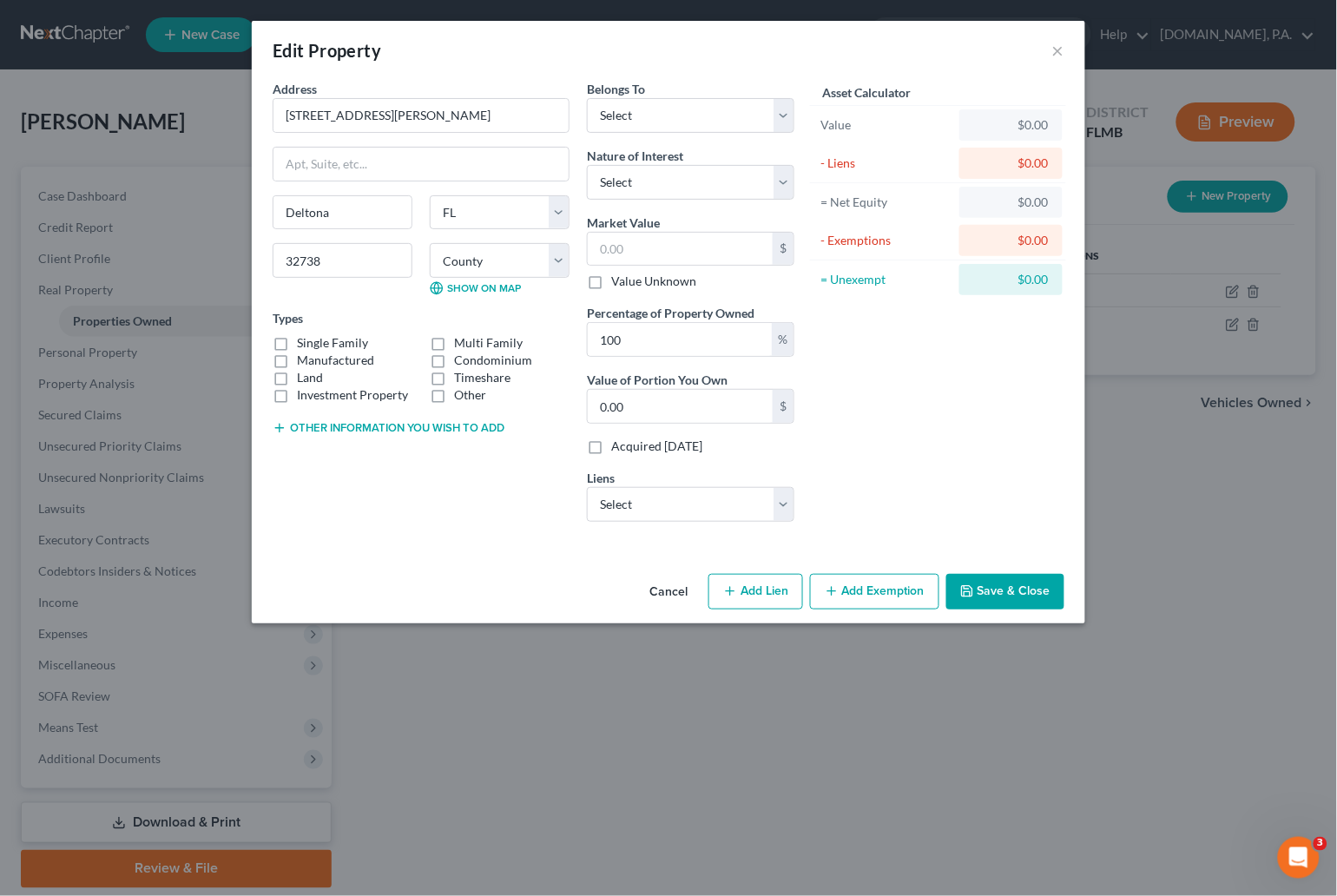
click at [675, 593] on button "Cancel" at bounding box center [668, 593] width 66 height 34
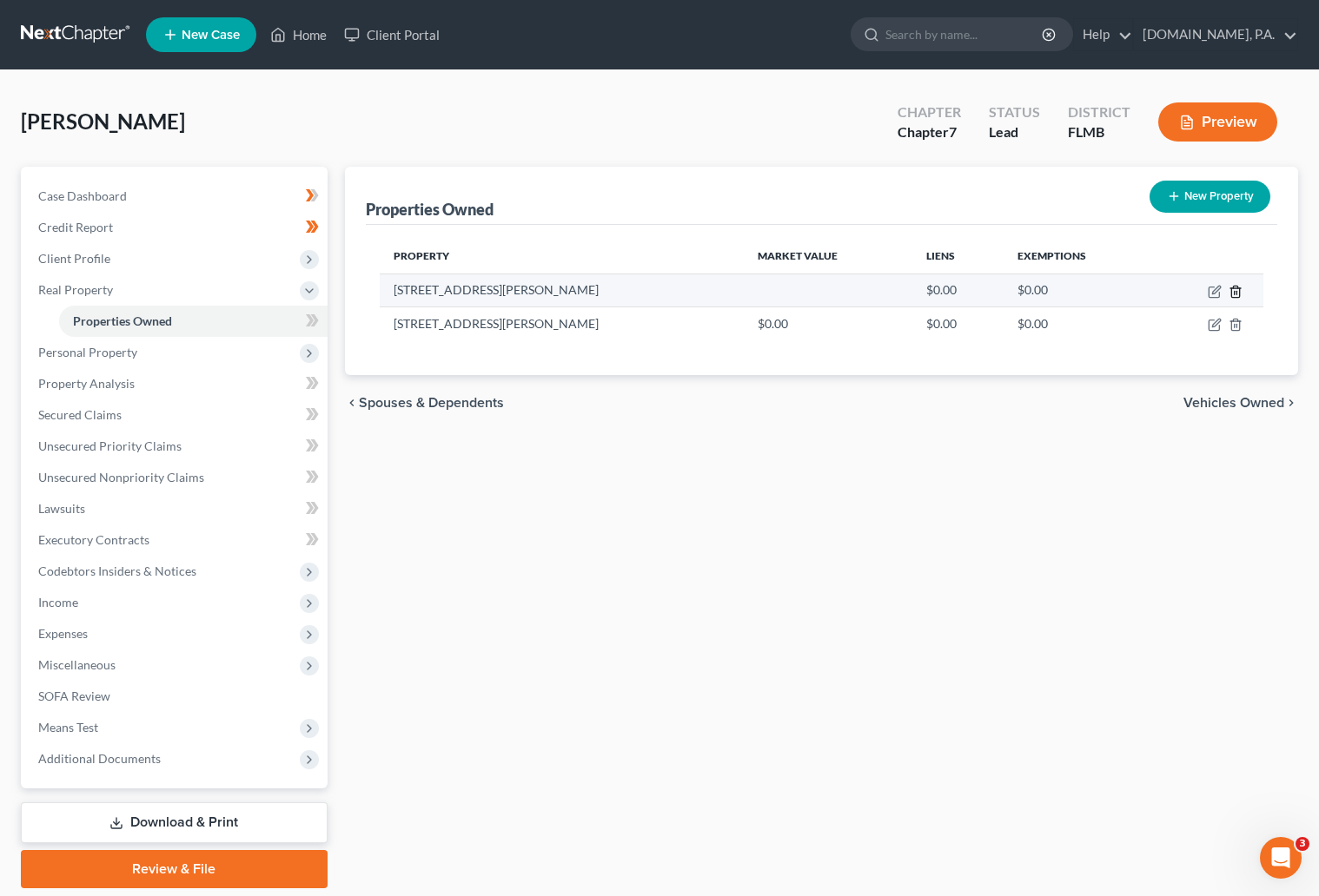
click at [1237, 291] on icon "button" at bounding box center [1235, 291] width 14 height 14
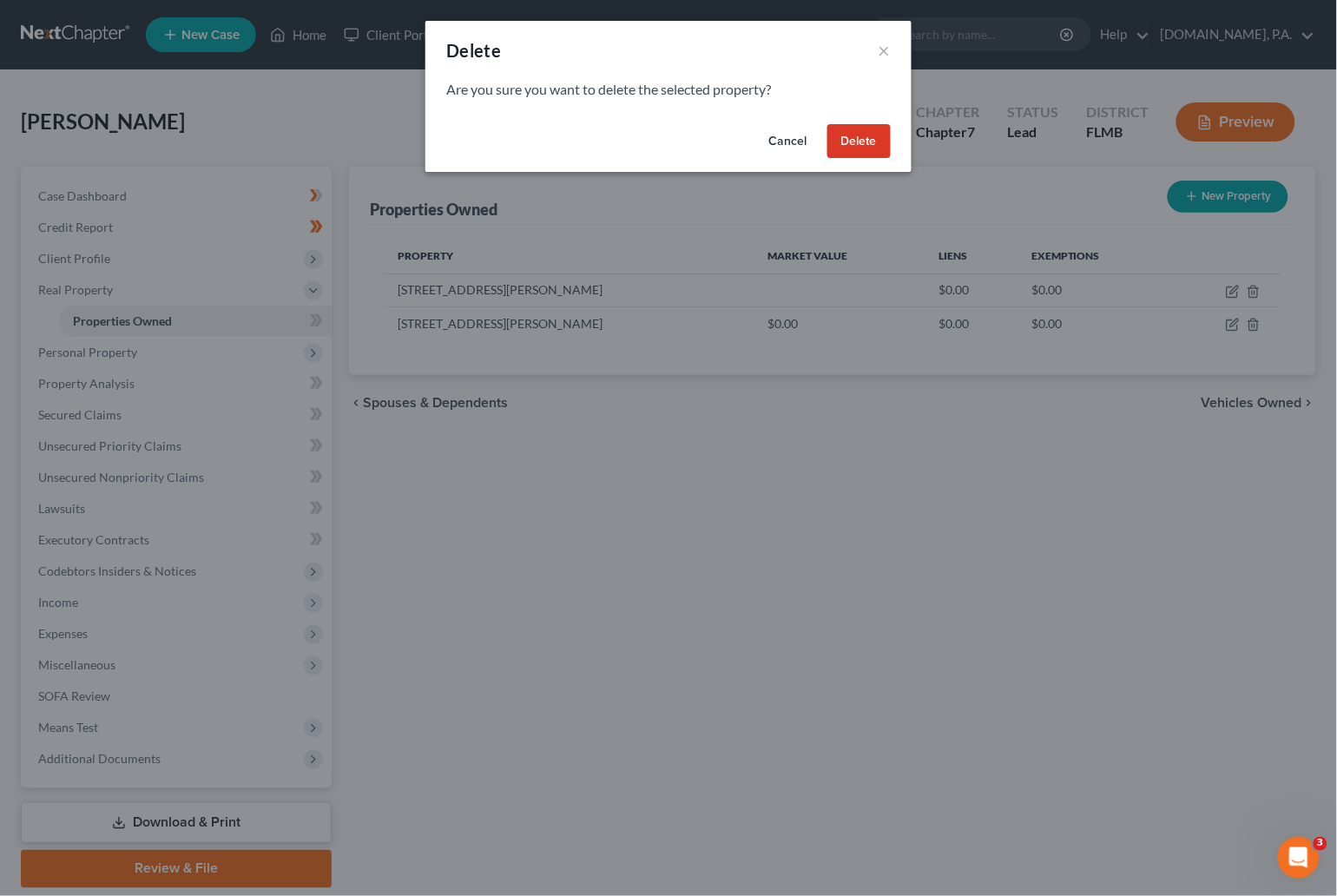
click at [857, 128] on button "Delete" at bounding box center [859, 142] width 63 height 34
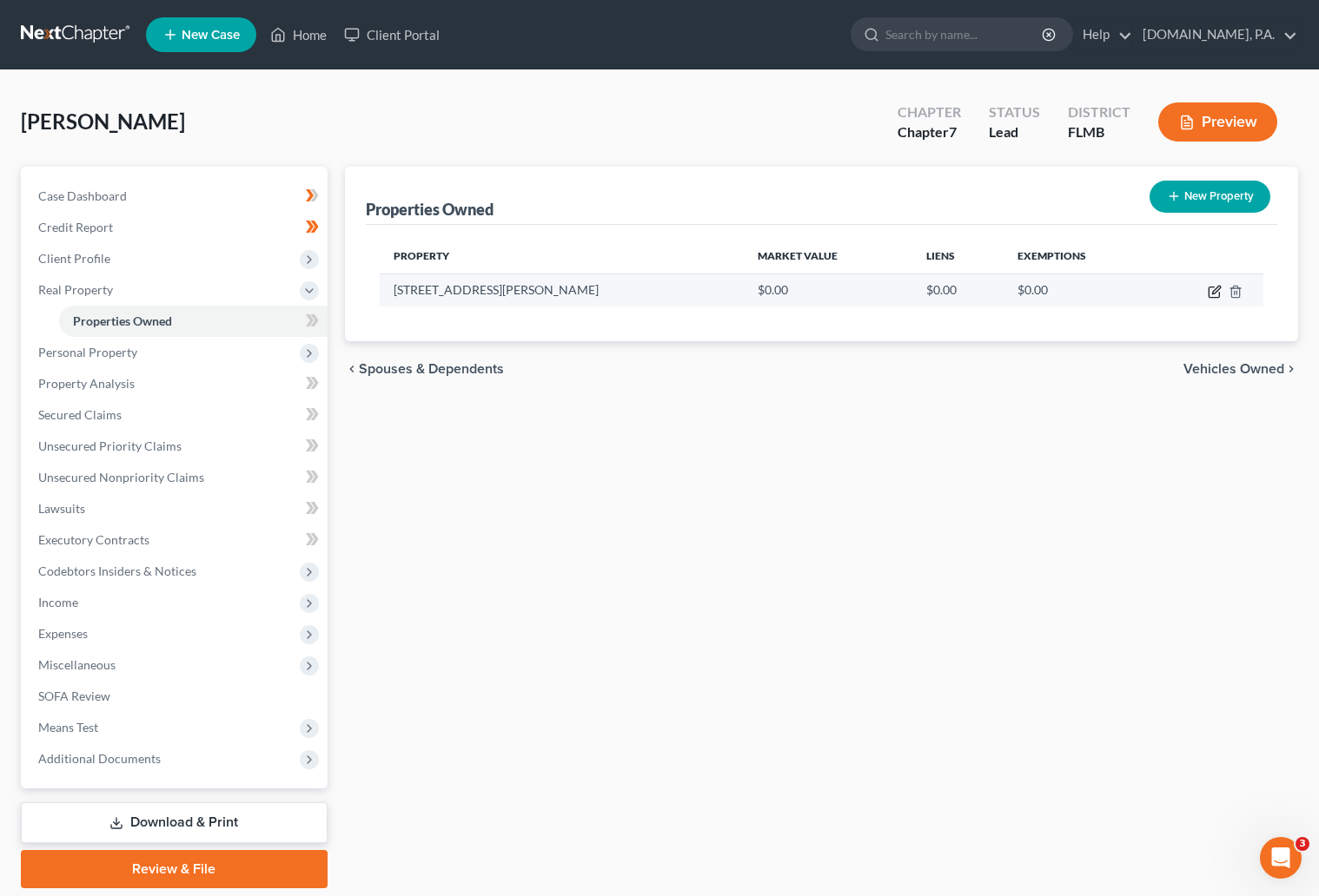
click at [1212, 285] on icon "button" at bounding box center [1213, 291] width 14 height 14
select select "9"
select select "63"
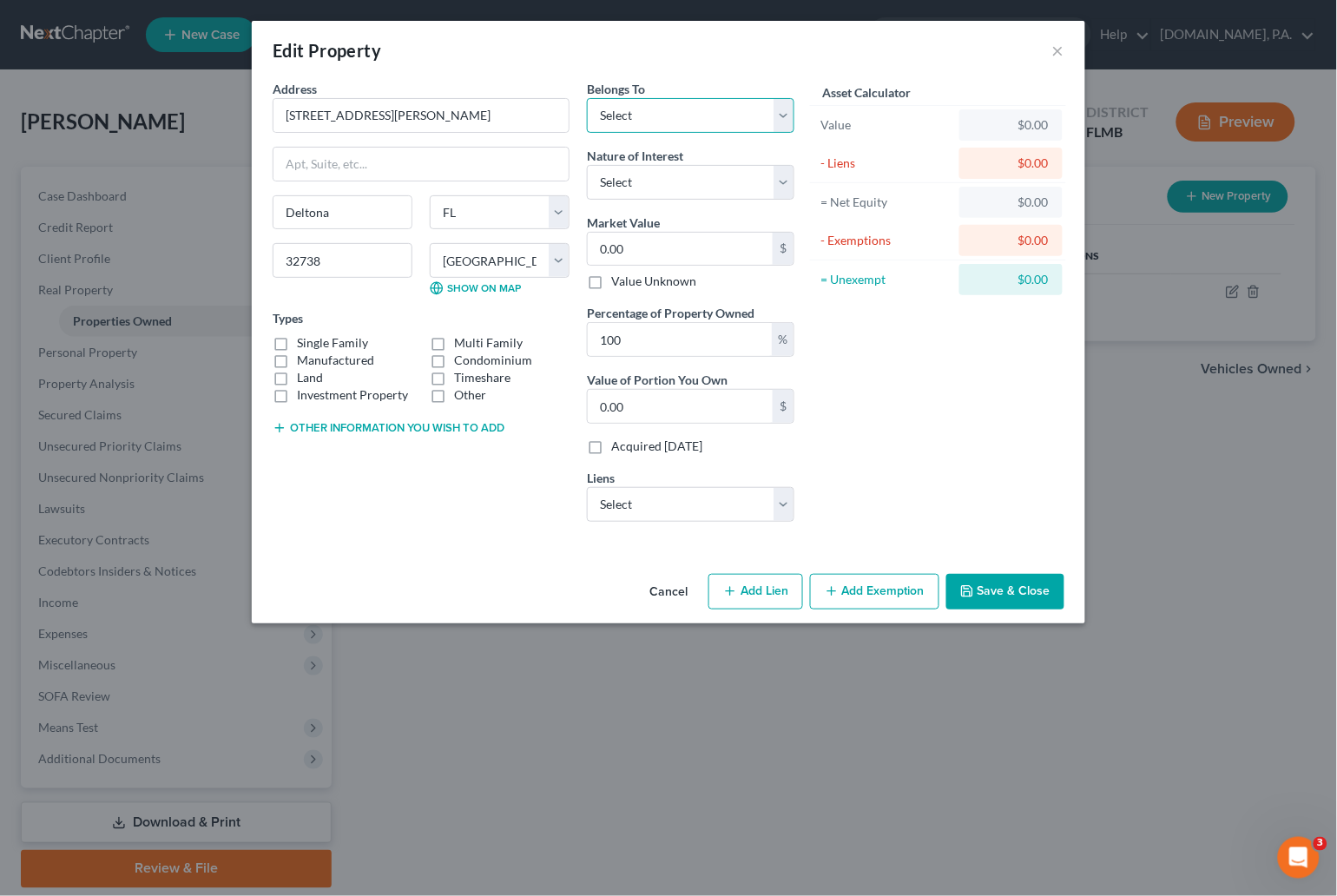
click at [786, 114] on select "Select Debtor 1 Only Debtor 2 Only Debtor 1 And Debtor 2 Only At Least One Of T…" at bounding box center [690, 115] width 207 height 34
select select "0"
click at [586, 98] on select "Select Debtor 1 Only Debtor 2 Only Debtor 1 And Debtor 2 Only At Least One Of T…" at bounding box center [690, 115] width 207 height 34
click at [788, 180] on select "Select Fee Simple Joint Tenant Life Estate Equitable Interest Future Interest T…" at bounding box center [690, 182] width 207 height 34
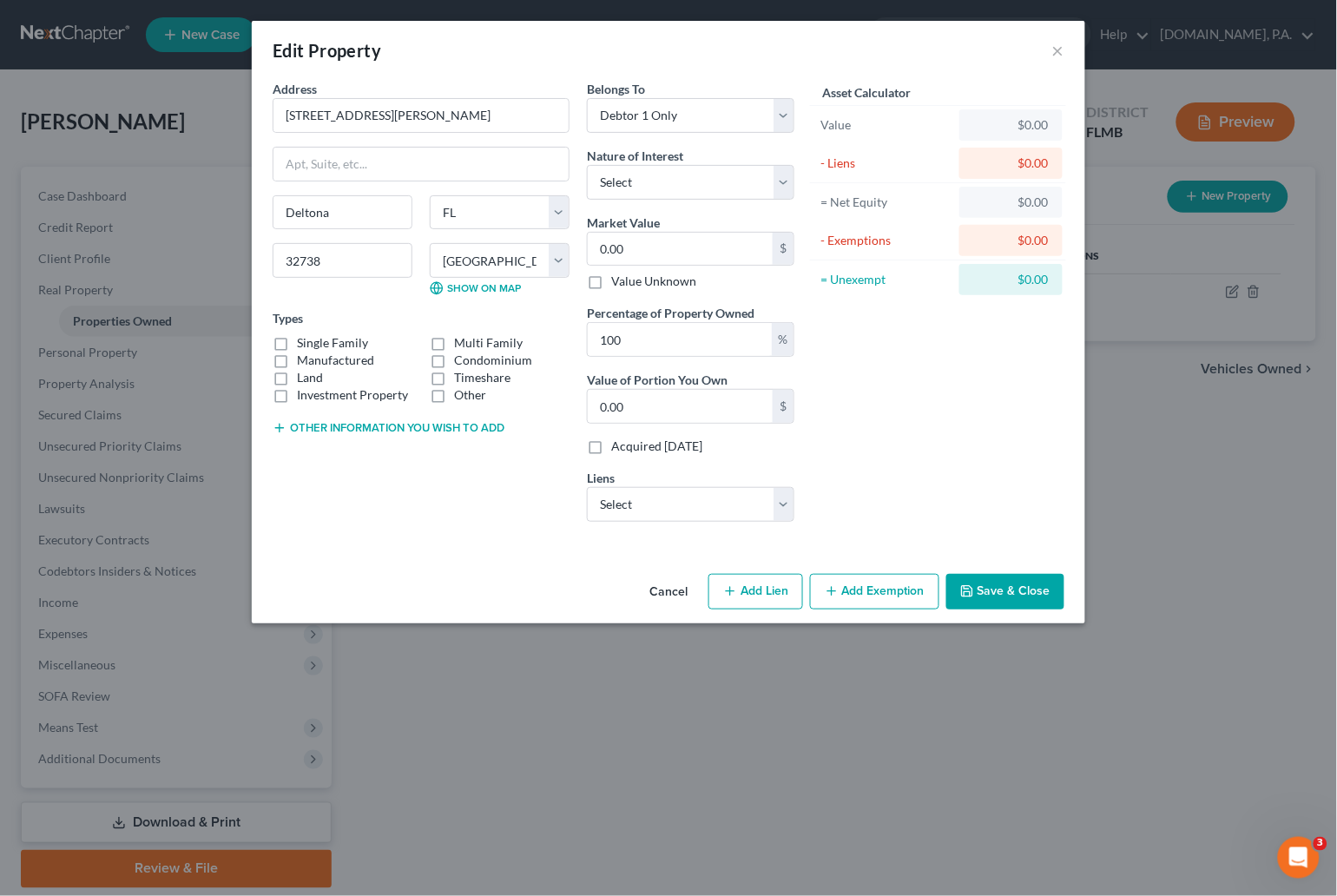
click at [297, 343] on label "Single Family" at bounding box center [332, 342] width 71 height 17
click at [304, 343] on input "Single Family" at bounding box center [309, 339] width 12 height 12
click at [297, 346] on label "Single Family" at bounding box center [332, 342] width 71 height 17
click at [304, 346] on input "Single Family" at bounding box center [309, 339] width 12 height 12
checkbox input "false"
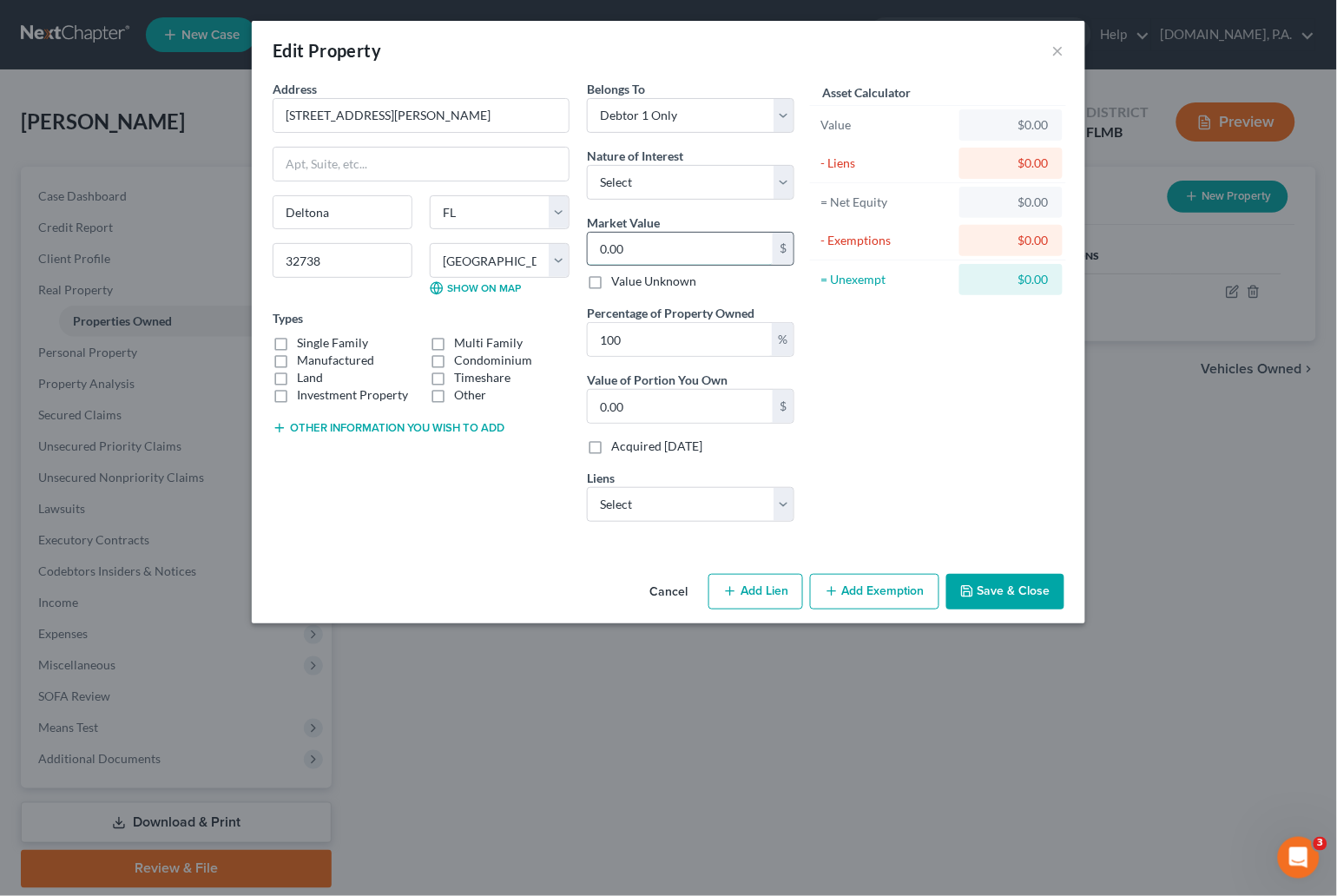
click at [645, 250] on input "0.00" at bounding box center [679, 249] width 185 height 33
type input "2"
type input "2.00"
type input "29"
type input "29.00"
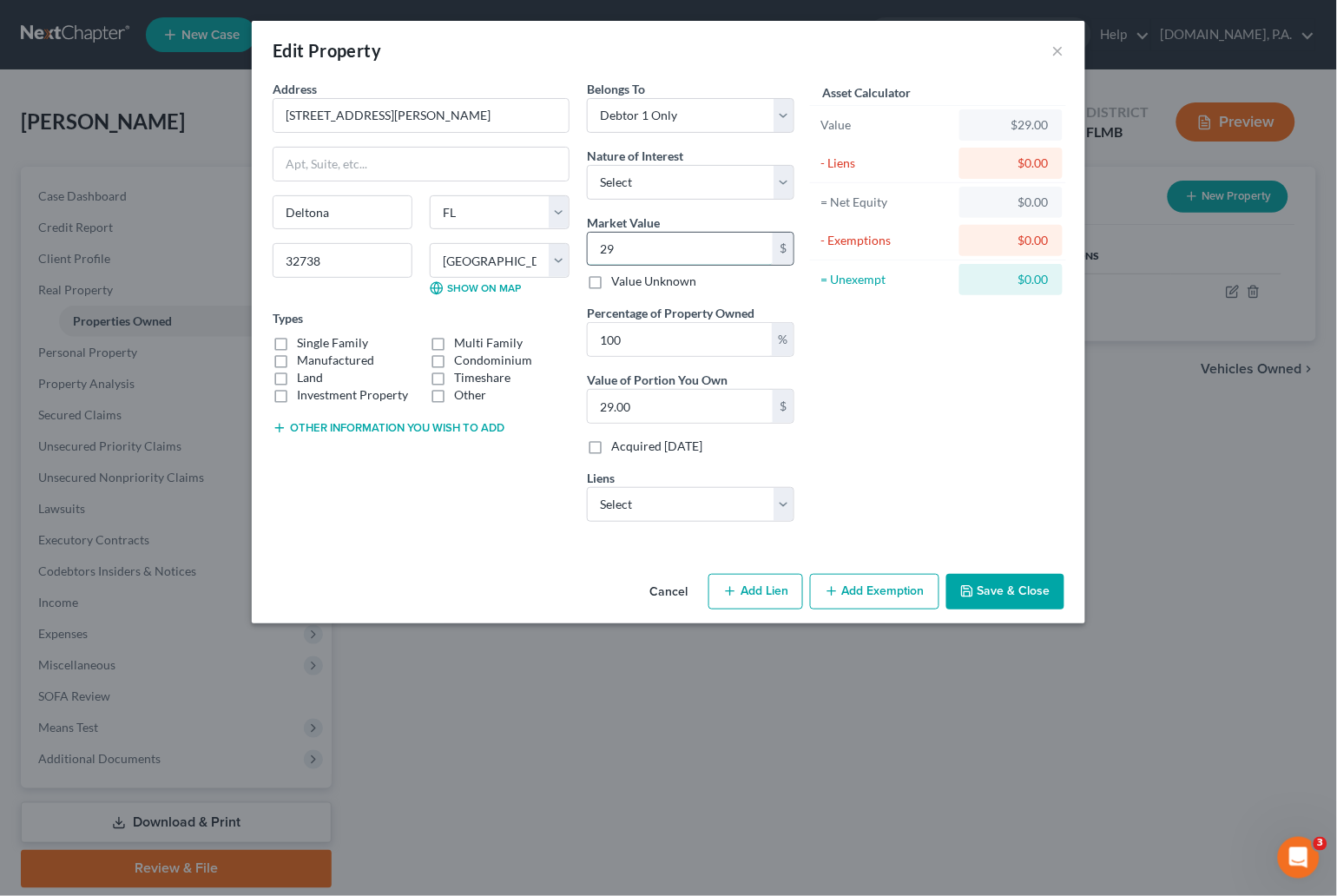
type input "290"
type input "290.00"
type input "2903"
type input "2,903.00"
type input "2,9036"
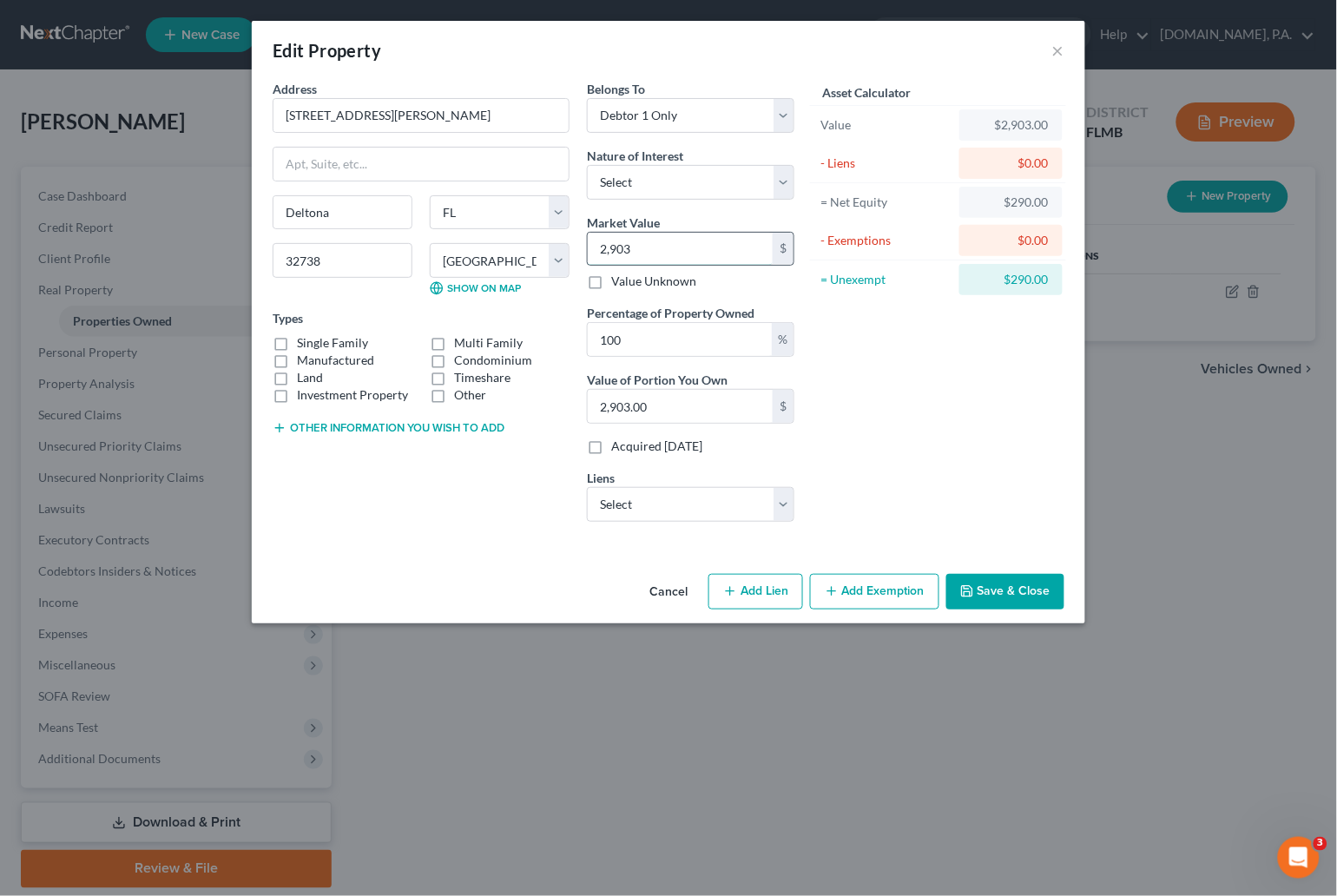
type input "29,036.00"
type input "29,0362"
type input "290,362.00"
type input "290,362"
click at [884, 422] on div "Asset Calculator Value $290,362.00 - Liens $0.00 = Net Equity $29,036.00 - Exem…" at bounding box center [937, 308] width 270 height 456
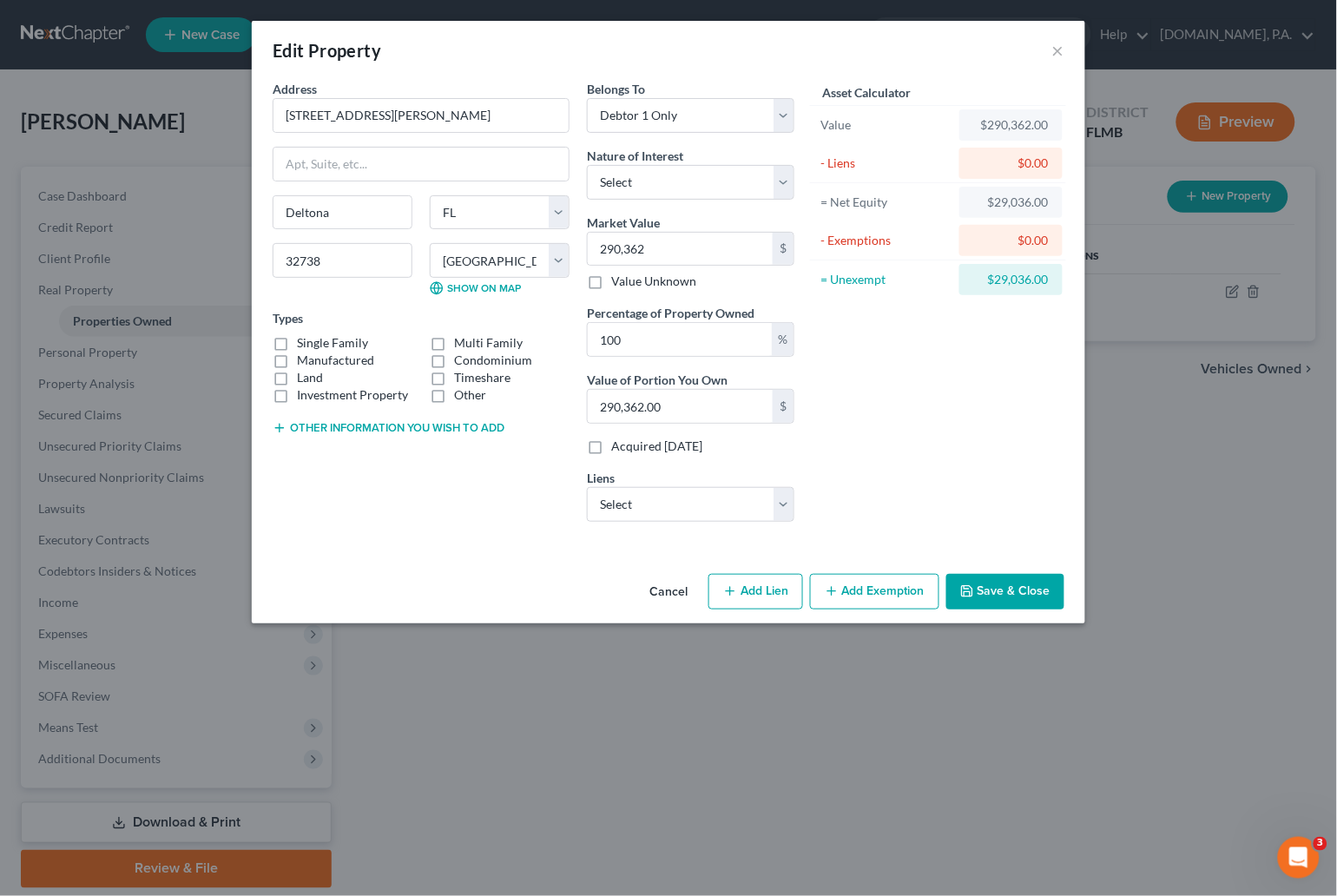
click at [471, 496] on div "Address * 2151 Dumas Dr Deltona State AL AK AR AZ CA CO CT DE DC FL GA GU HI ID…" at bounding box center [421, 308] width 314 height 456
click at [742, 591] on button "Add Lien" at bounding box center [755, 592] width 95 height 36
select select "0"
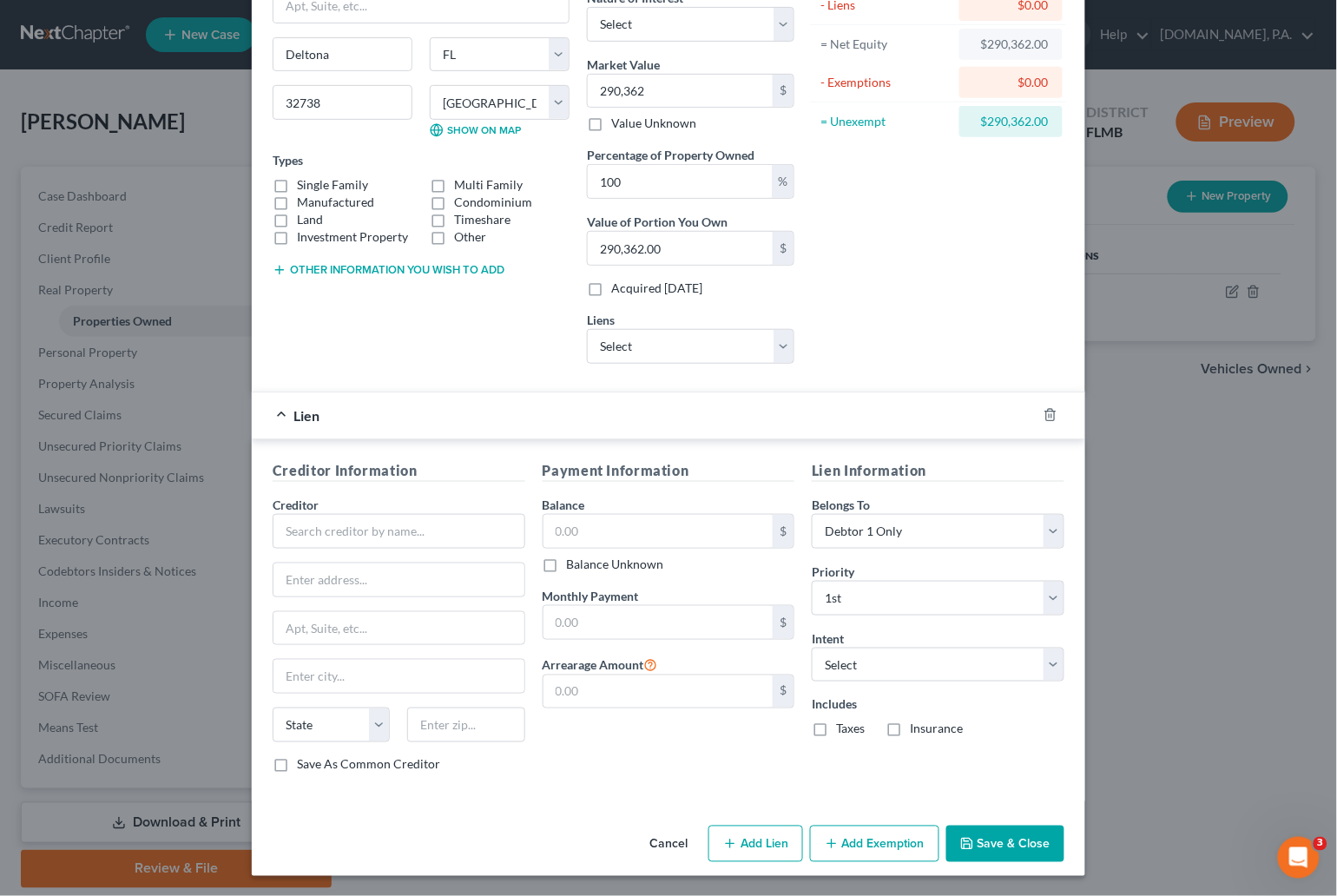
scroll to position [162, 0]
click at [585, 531] on input "text" at bounding box center [658, 531] width 230 height 33
type input "223,141"
click at [675, 759] on div "Payment Information Balance 223,141.00 $ Balance Unknown Balance Undetermined 2…" at bounding box center [668, 623] width 270 height 328
click at [345, 531] on input "text" at bounding box center [399, 531] width 253 height 34
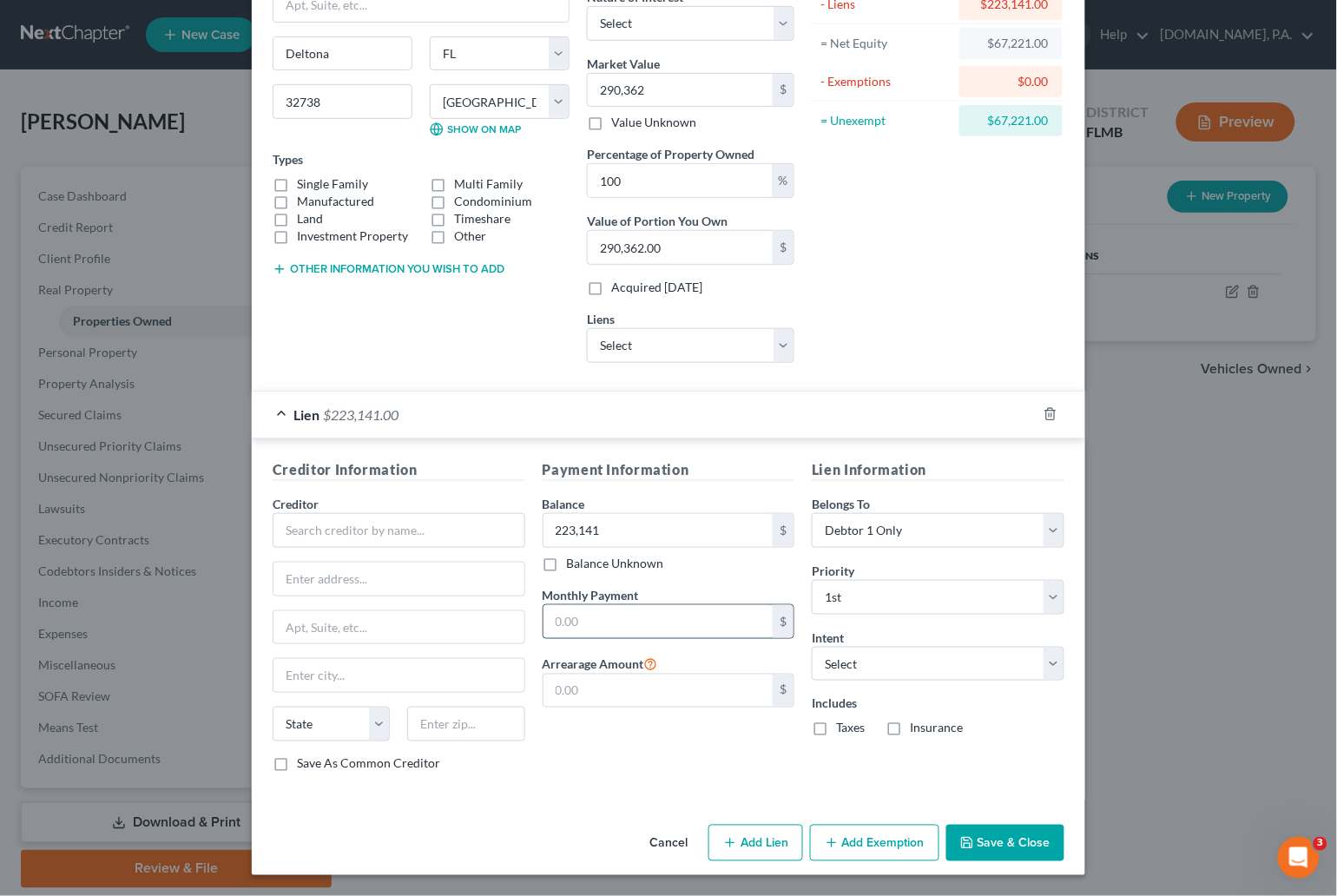
click at [645, 611] on input "text" at bounding box center [658, 622] width 230 height 33
type input "1,693"
click at [622, 759] on div "Payment Information Balance 223,141.00 $ Balance Unknown Balance Undetermined 2…" at bounding box center [668, 623] width 270 height 328
click at [1044, 655] on select "Select Surrender Redeem Reaffirm Avoid Other" at bounding box center [938, 664] width 253 height 34
select select "4"
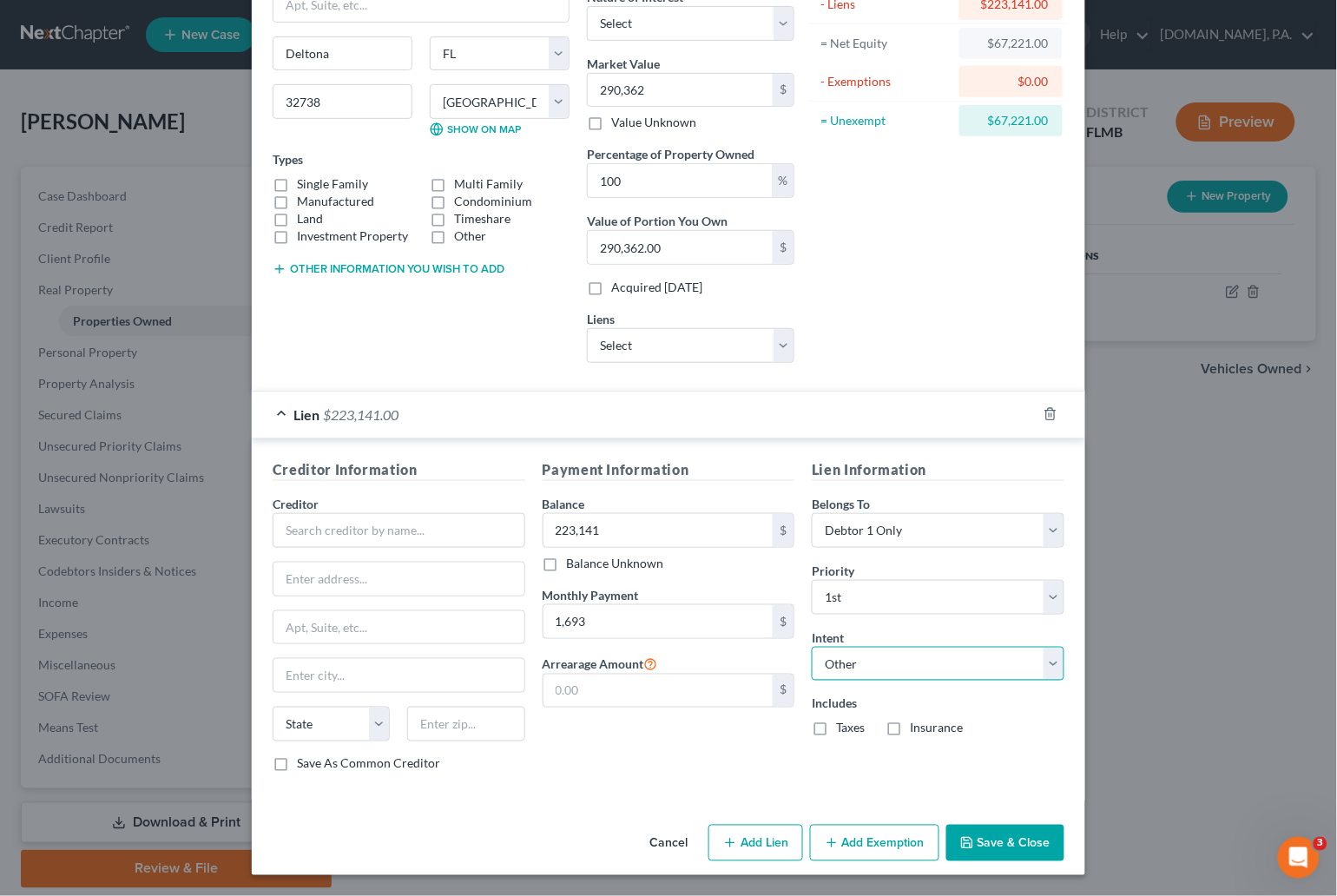
click at [812, 647] on select "Select Surrender Redeem Reaffirm Avoid Other" at bounding box center [938, 664] width 253 height 34
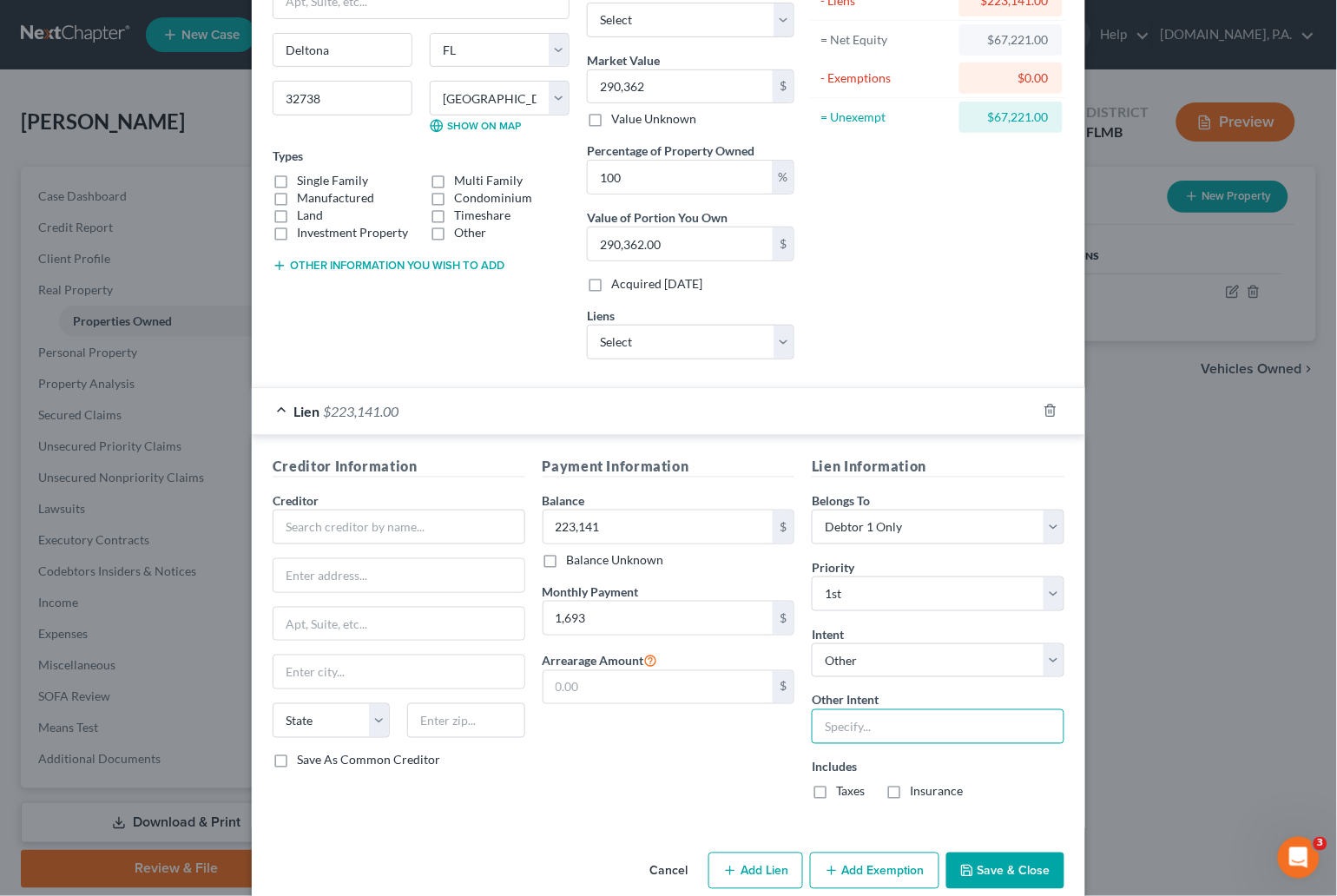
click at [907, 732] on input "text" at bounding box center [938, 726] width 253 height 34
type input "Pay"
click at [383, 535] on input "text" at bounding box center [399, 527] width 253 height 34
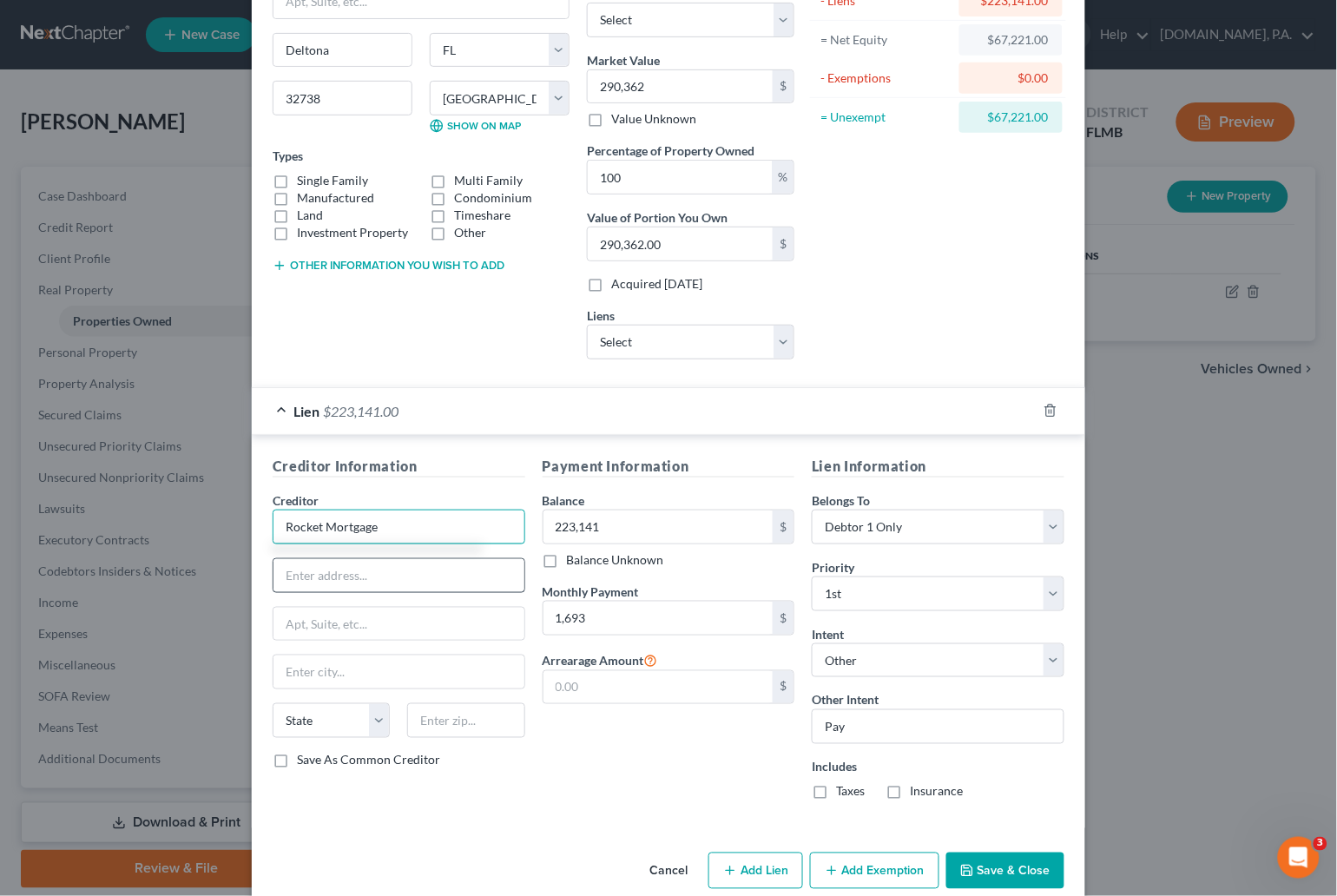
type input "Rocket Mortgage"
click at [373, 570] on input "text" at bounding box center [399, 576] width 251 height 33
type input "1050 Woodward Ave"
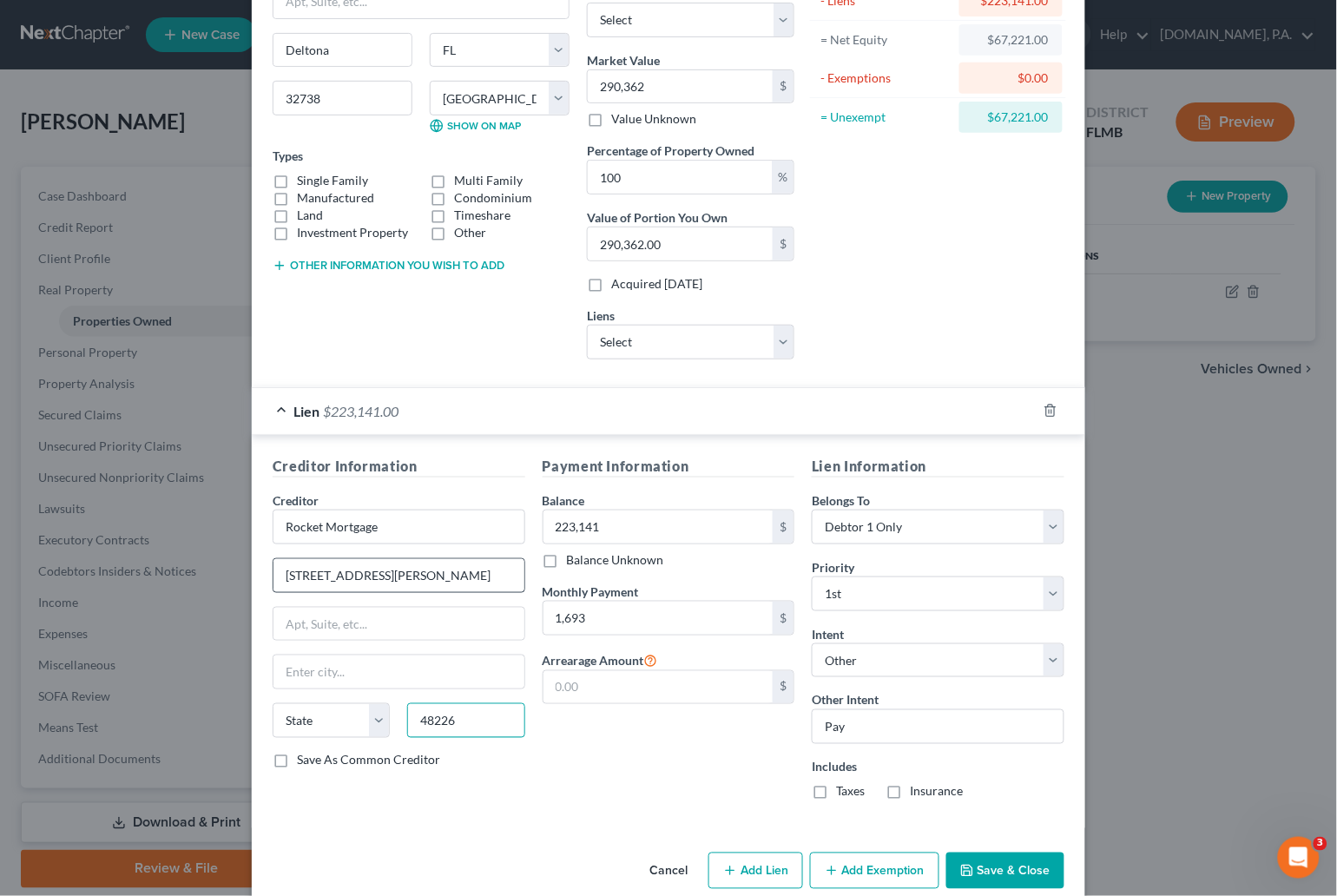
type input "48226"
type input "Detroit"
select select "23"
click at [836, 799] on label "Taxes" at bounding box center [851, 791] width 29 height 17
click at [843, 794] on input "Taxes" at bounding box center [848, 789] width 12 height 12
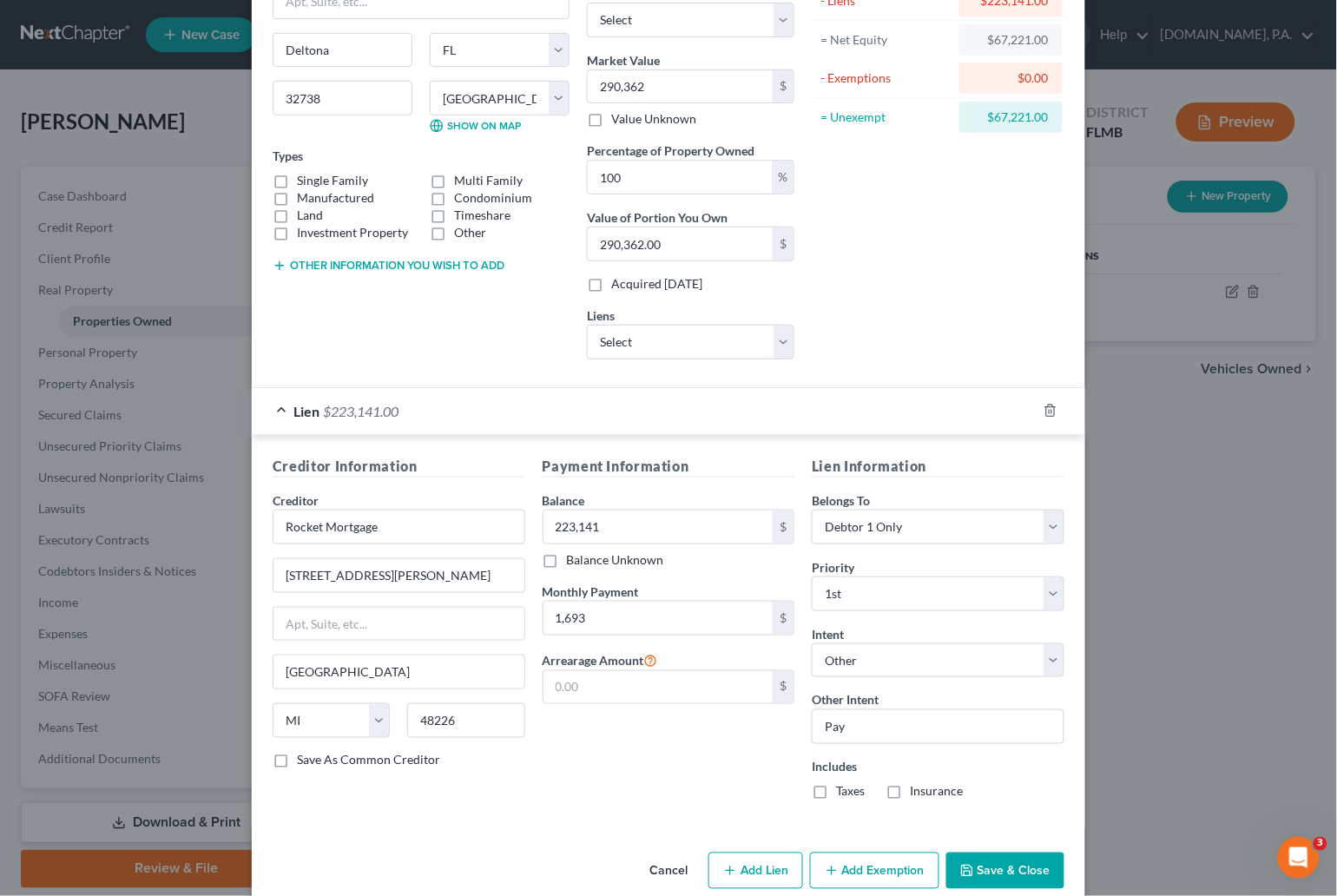
checkbox input "true"
click at [909, 797] on label "Insurance" at bounding box center [936, 791] width 53 height 17
click at [917, 794] on input "Insurance" at bounding box center [922, 789] width 12 height 12
checkbox input "true"
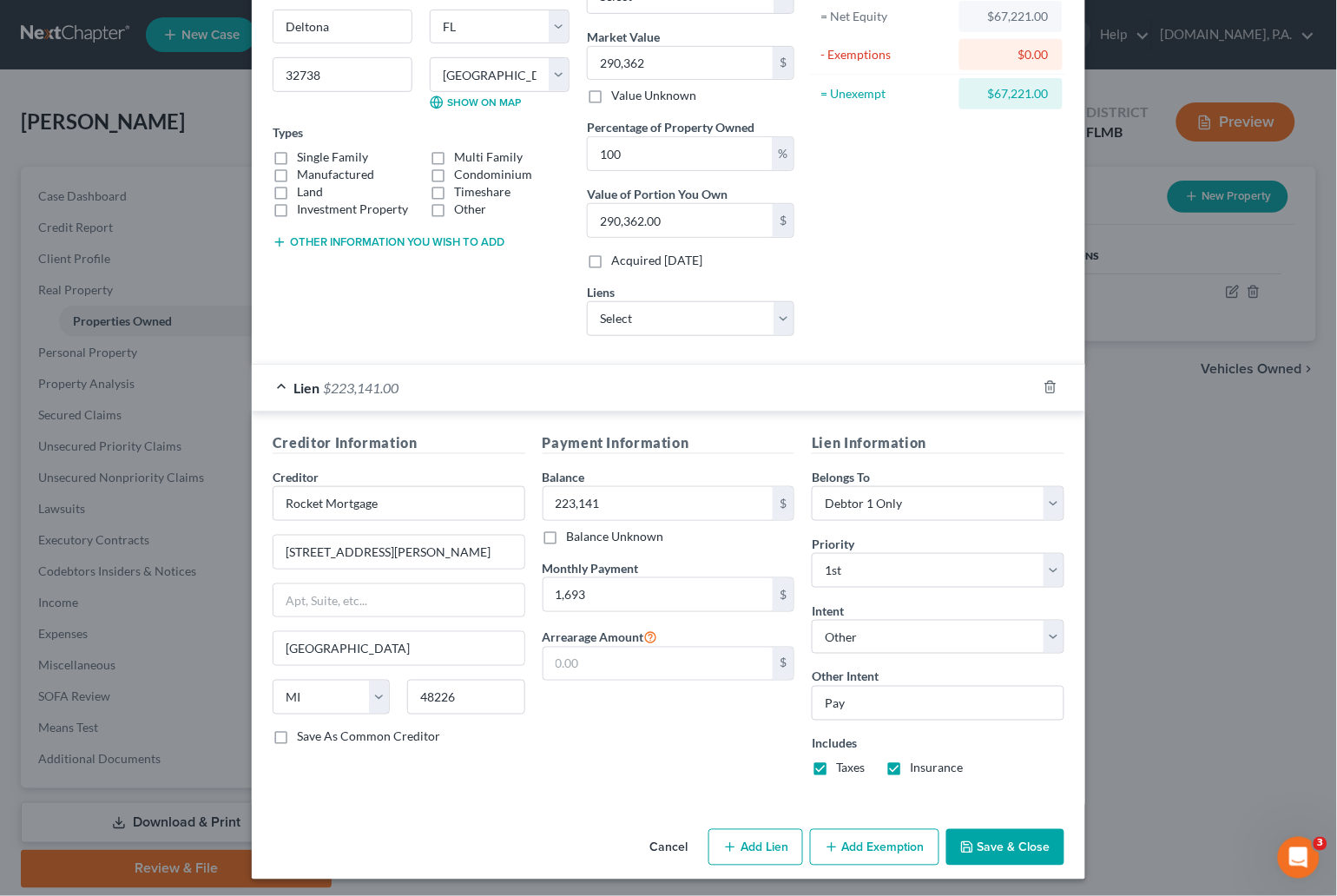
scroll to position [194, 0]
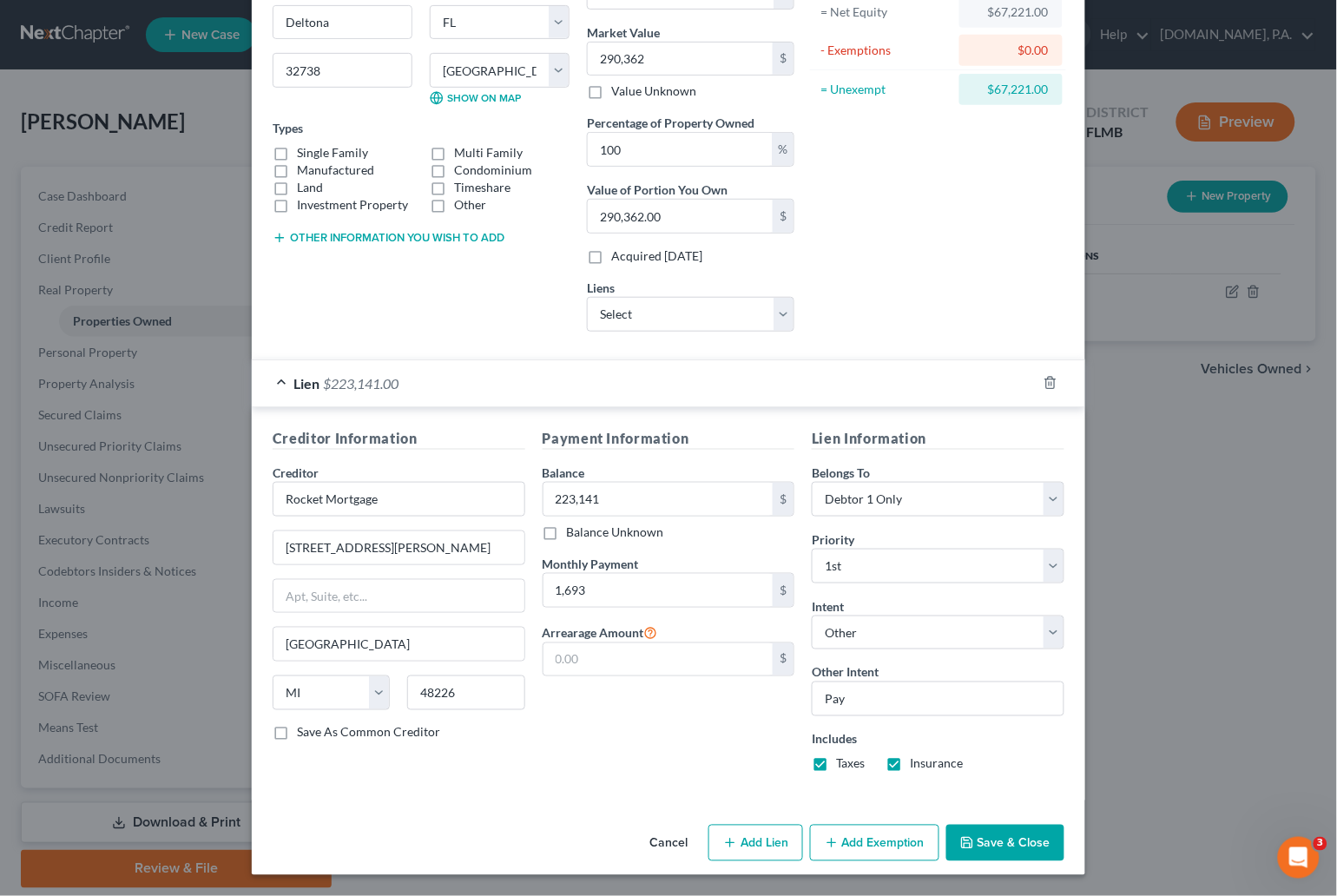
click at [867, 842] on button "Add Exemption" at bounding box center [874, 843] width 129 height 36
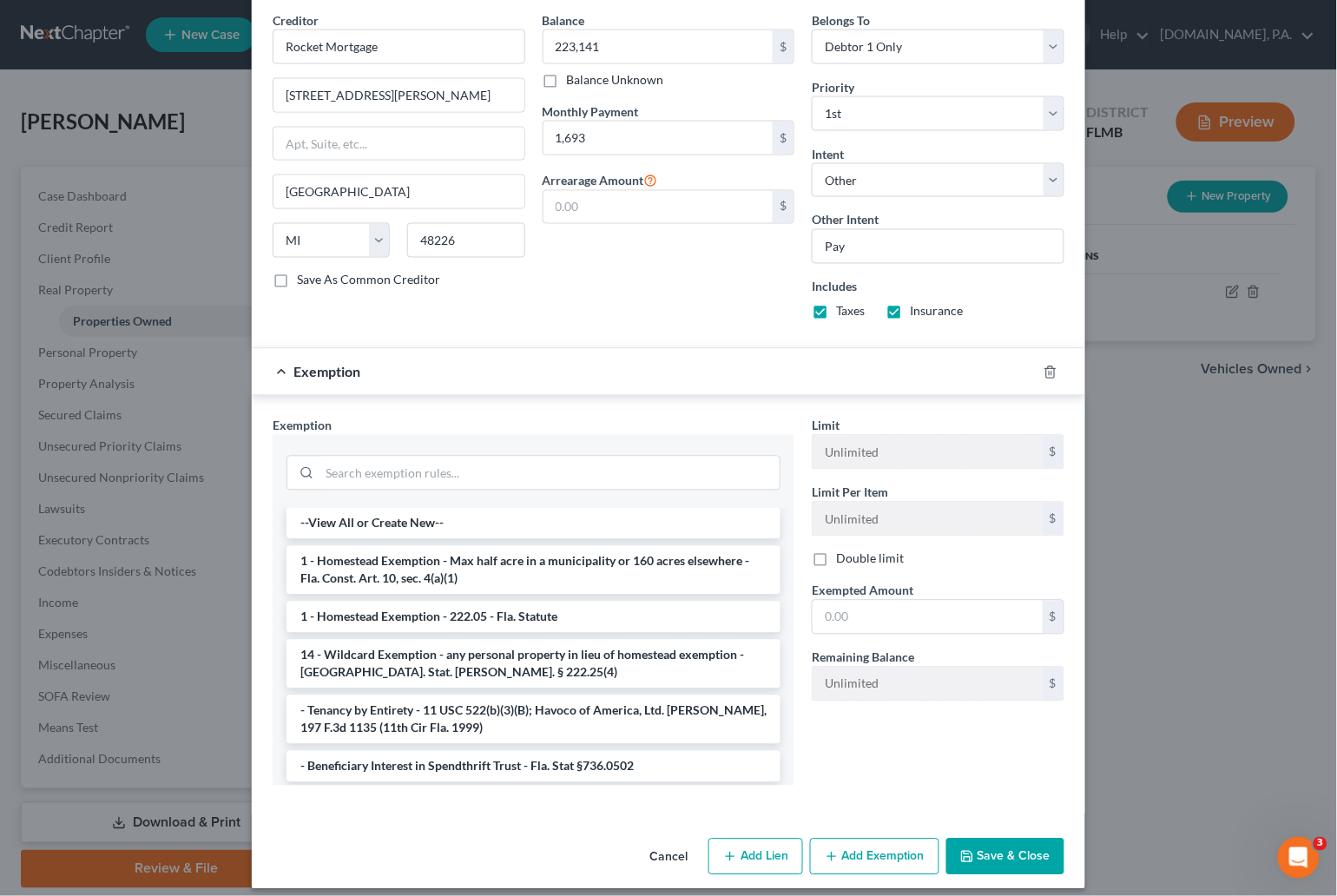
scroll to position [660, 0]
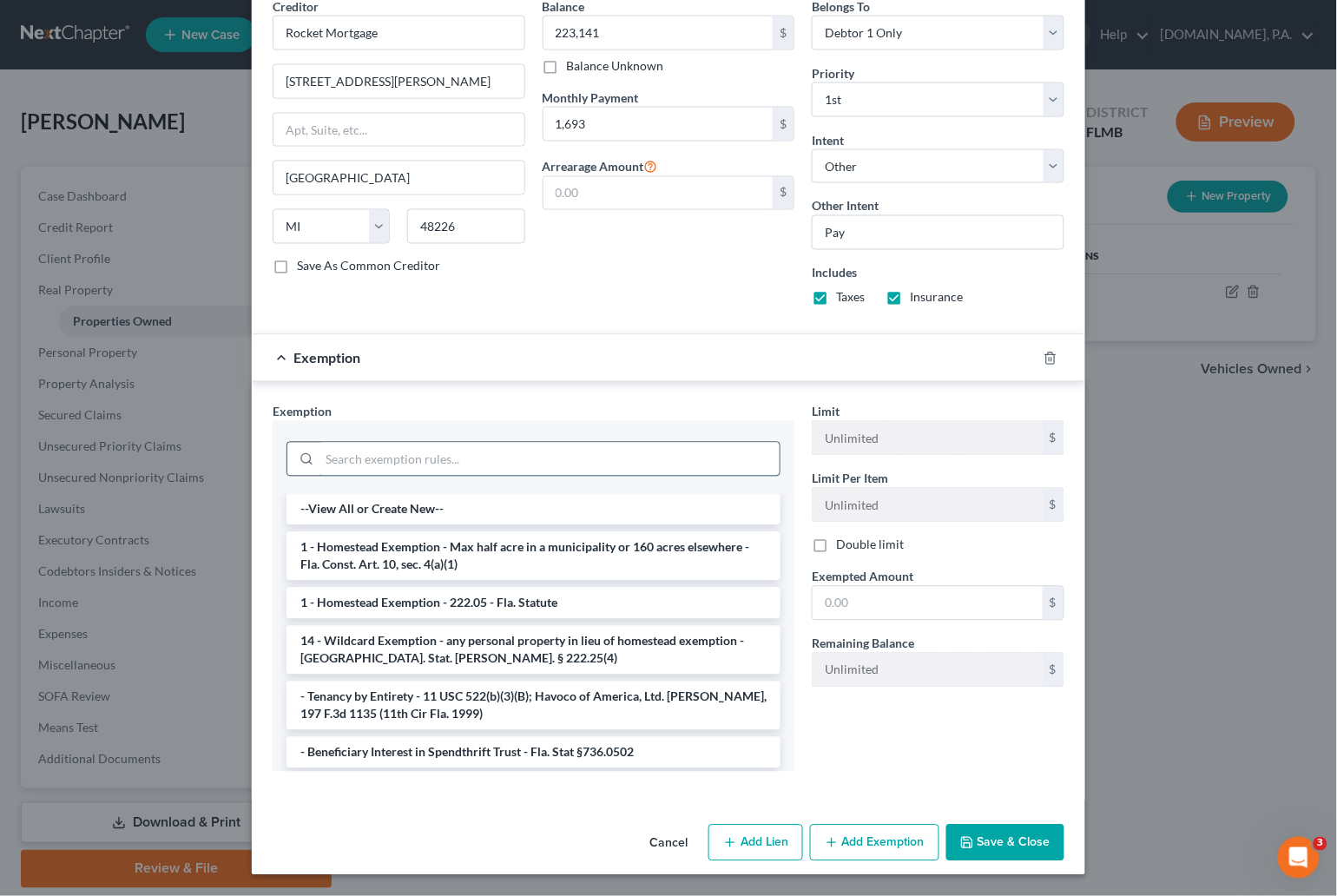
click at [392, 463] on input "search" at bounding box center [549, 459] width 460 height 33
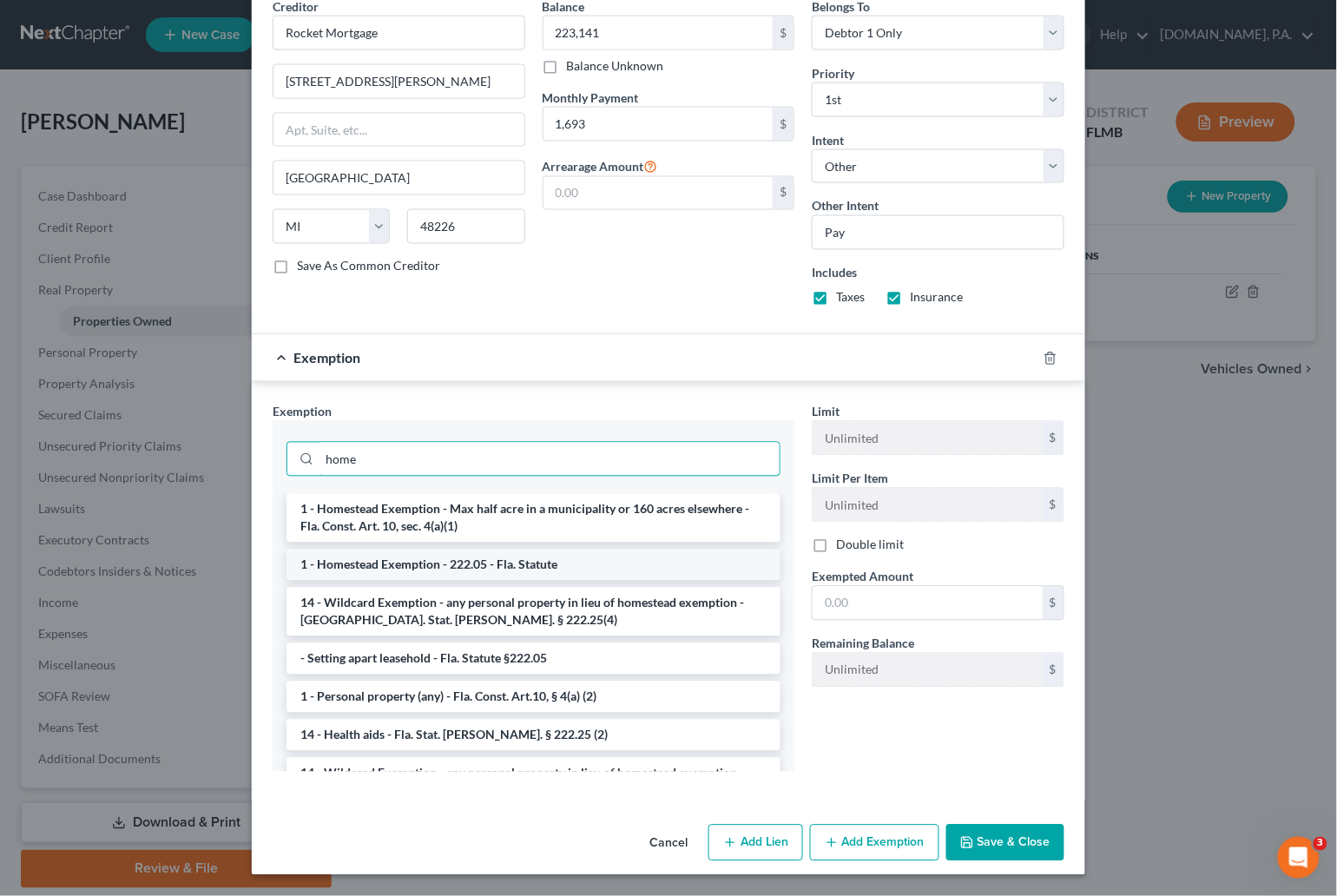
type input "home"
click at [437, 570] on li "1 - Homestead Exemption - 222.05 - Fla. Statute" at bounding box center [533, 565] width 493 height 32
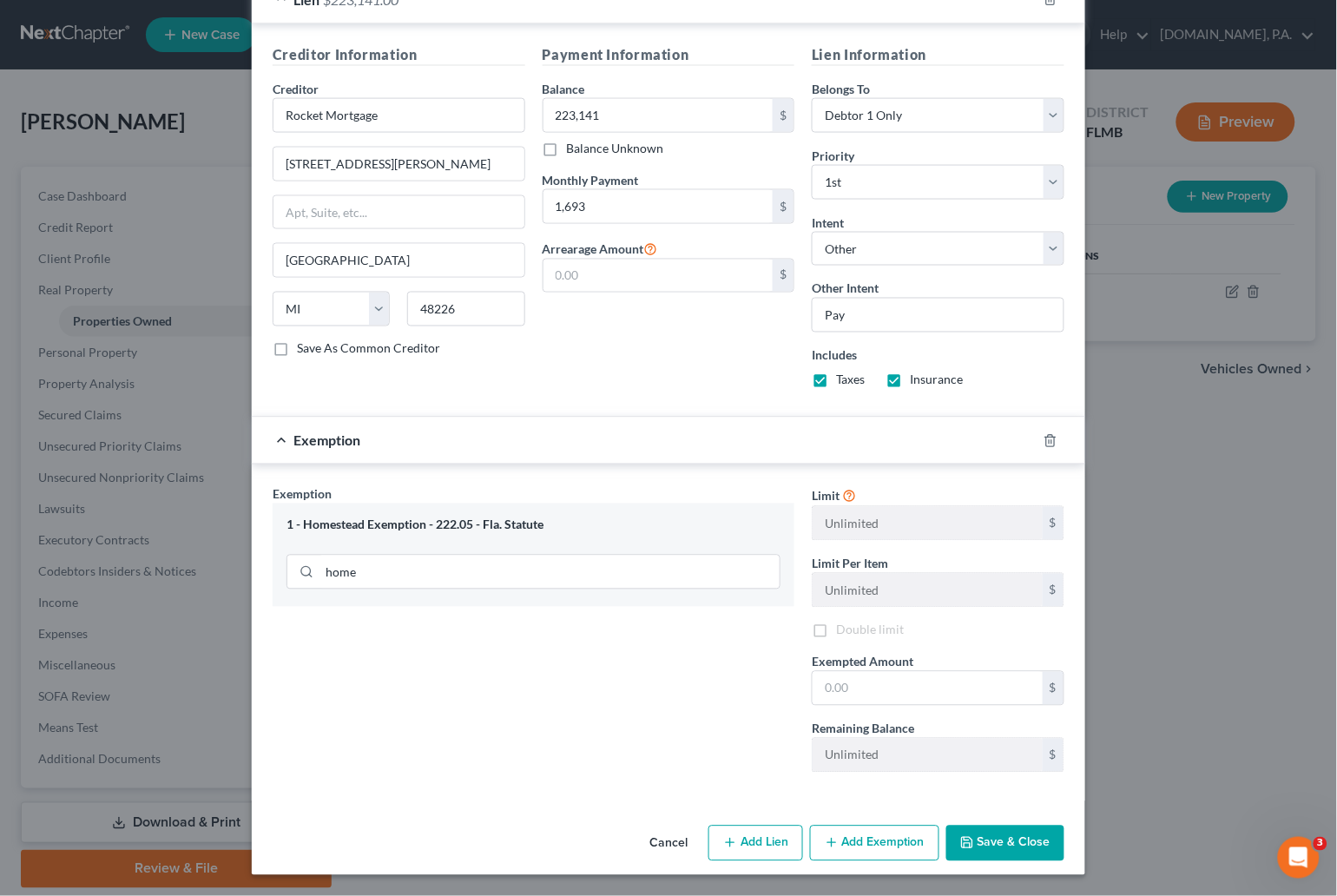
scroll to position [580, 0]
click at [845, 685] on input "text" at bounding box center [927, 688] width 230 height 33
type input "290,362"
click at [604, 698] on div "Exemption Set must be selected for CA. Exemption * 1 - Homestead Exemption - 22…" at bounding box center [534, 635] width 539 height 300
click at [997, 840] on button "Save & Close" at bounding box center [1005, 844] width 118 height 36
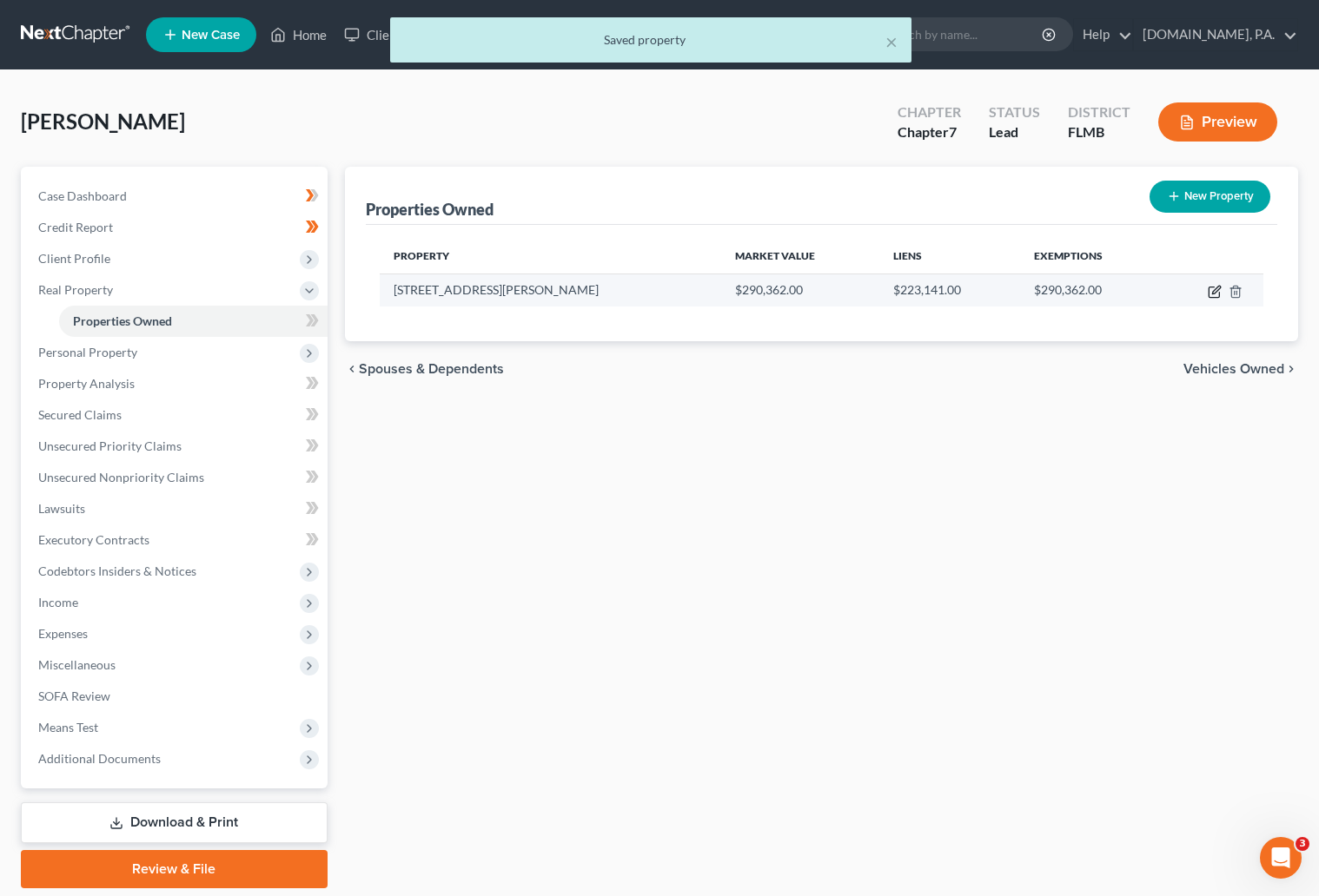
click at [1211, 290] on icon "button" at bounding box center [1213, 291] width 14 height 14
select select "9"
select select "63"
select select "0"
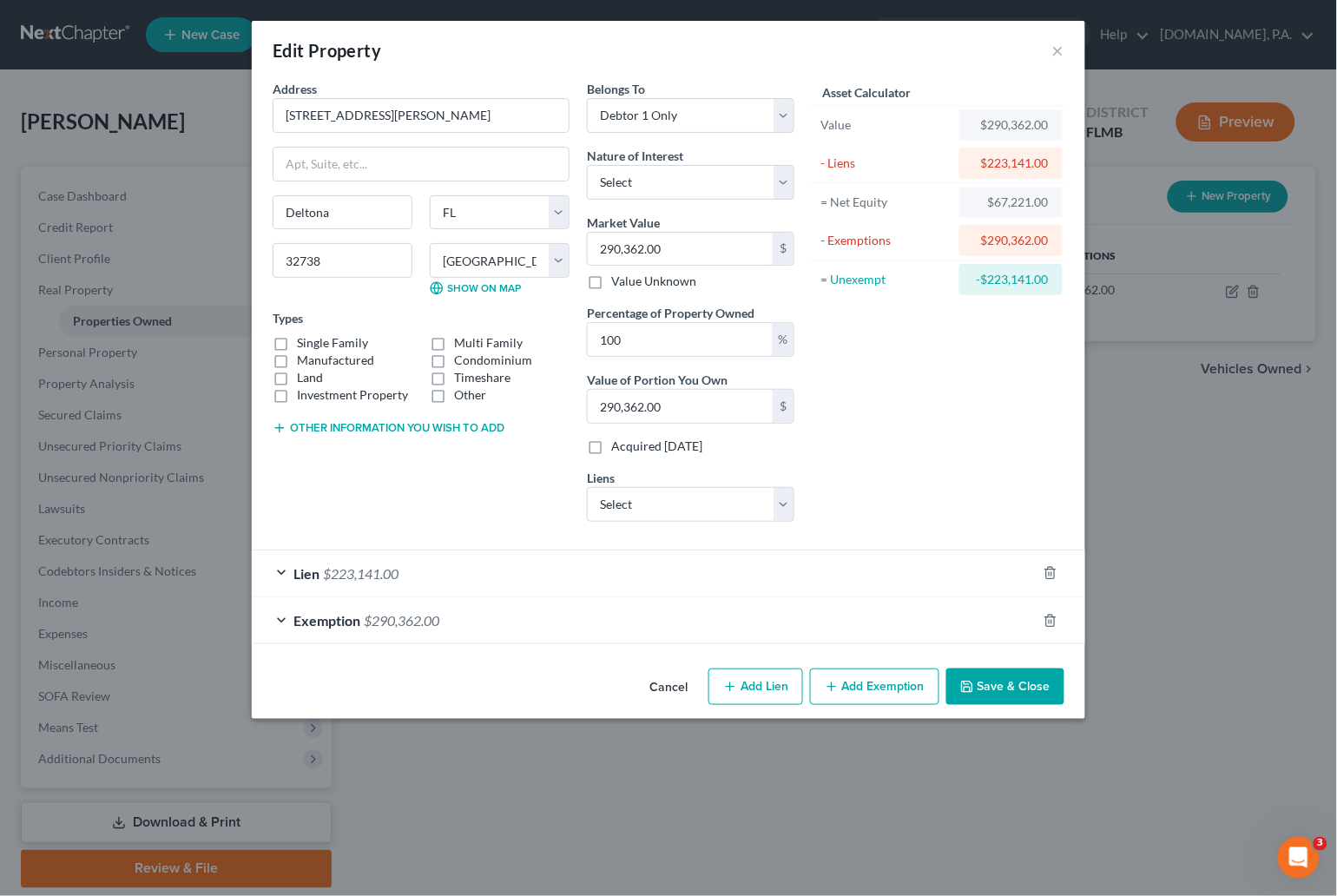
click at [1003, 684] on button "Save & Close" at bounding box center [1005, 687] width 118 height 36
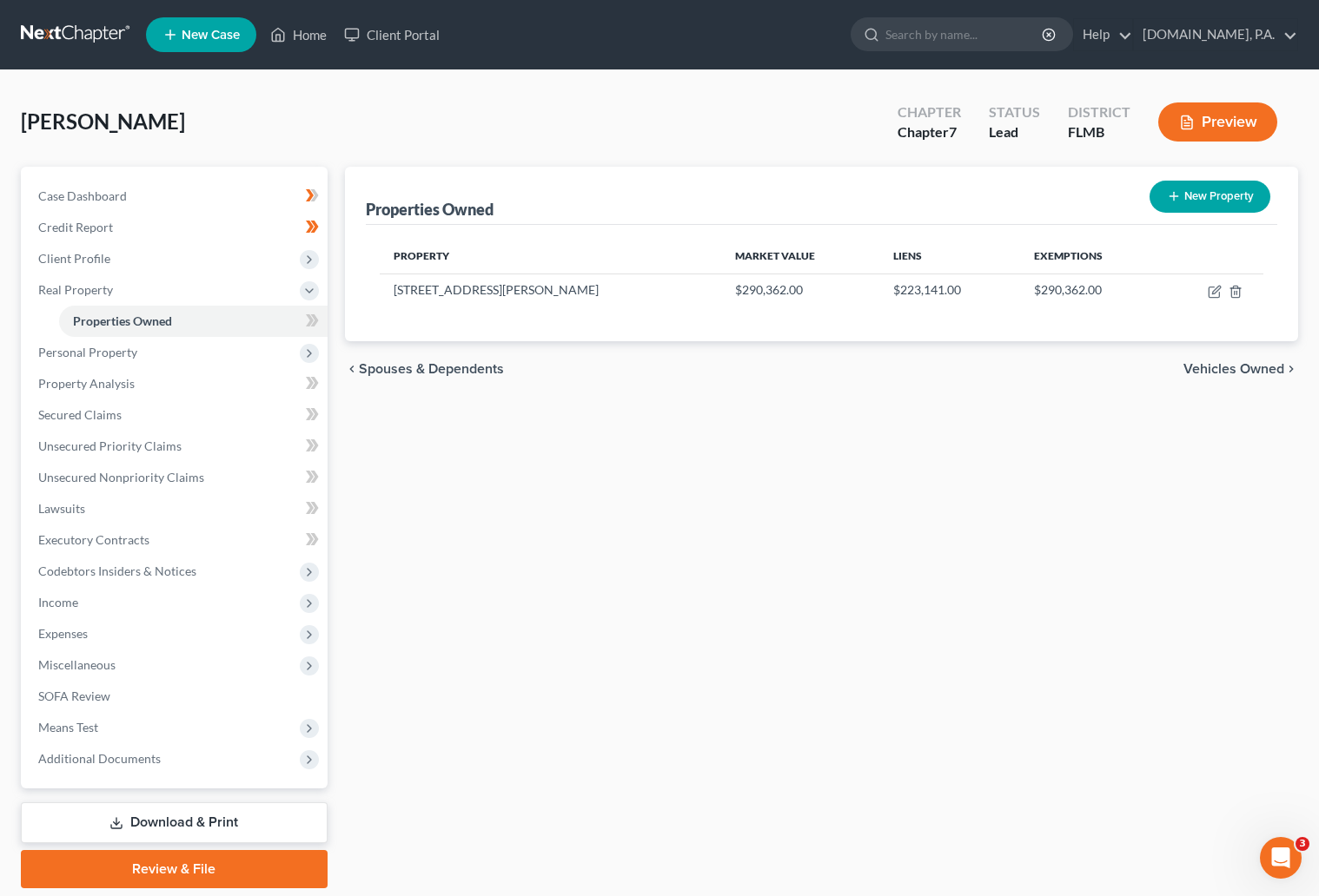
click at [305, 320] on div "New" at bounding box center [302, 308] width 34 height 29
click at [313, 323] on icon at bounding box center [313, 319] width 8 height 12
click at [320, 316] on span at bounding box center [312, 322] width 31 height 26
click at [72, 351] on span "Personal Property" at bounding box center [88, 352] width 99 height 14
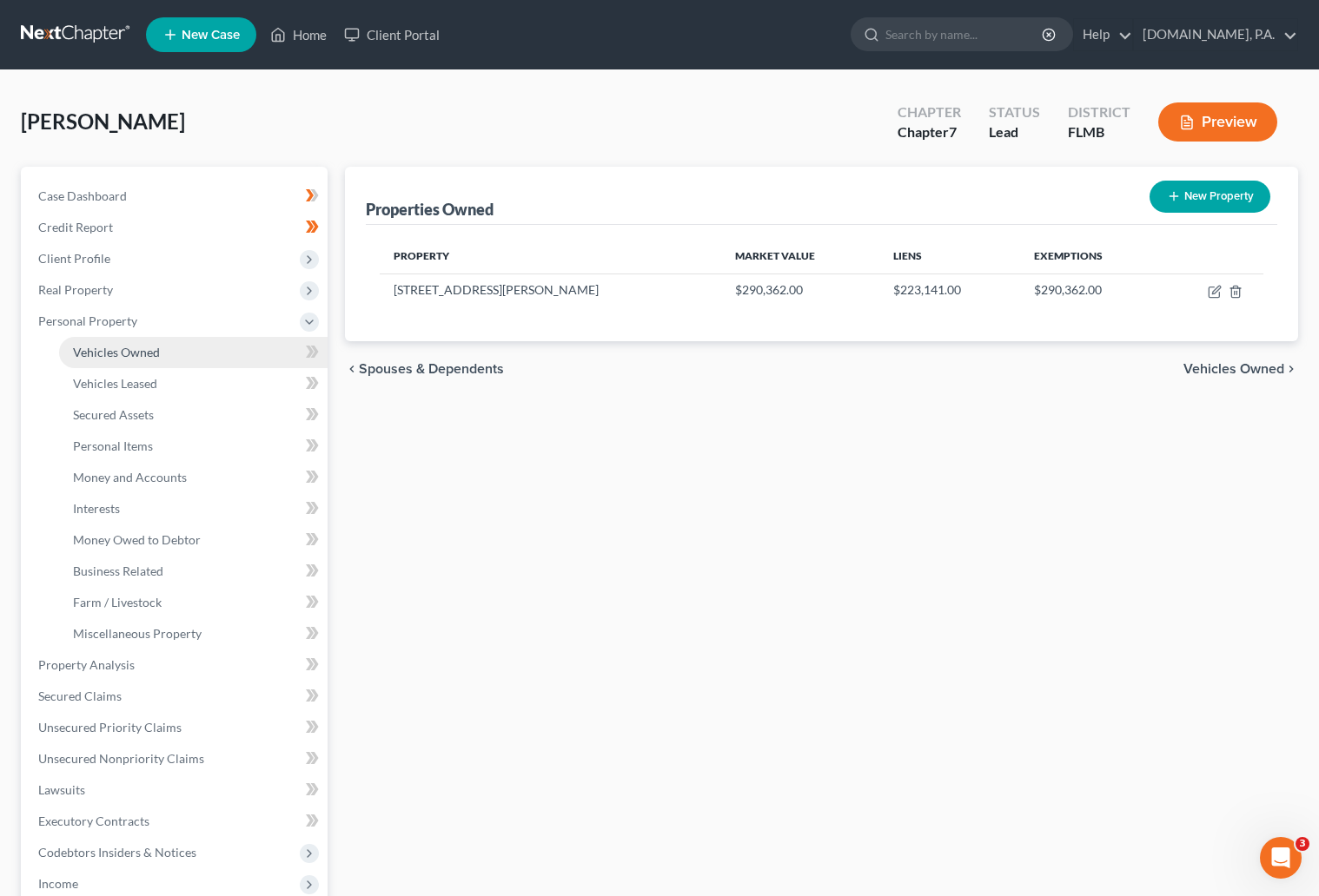
click at [133, 346] on span "Vehicles Owned" at bounding box center [116, 352] width 87 height 14
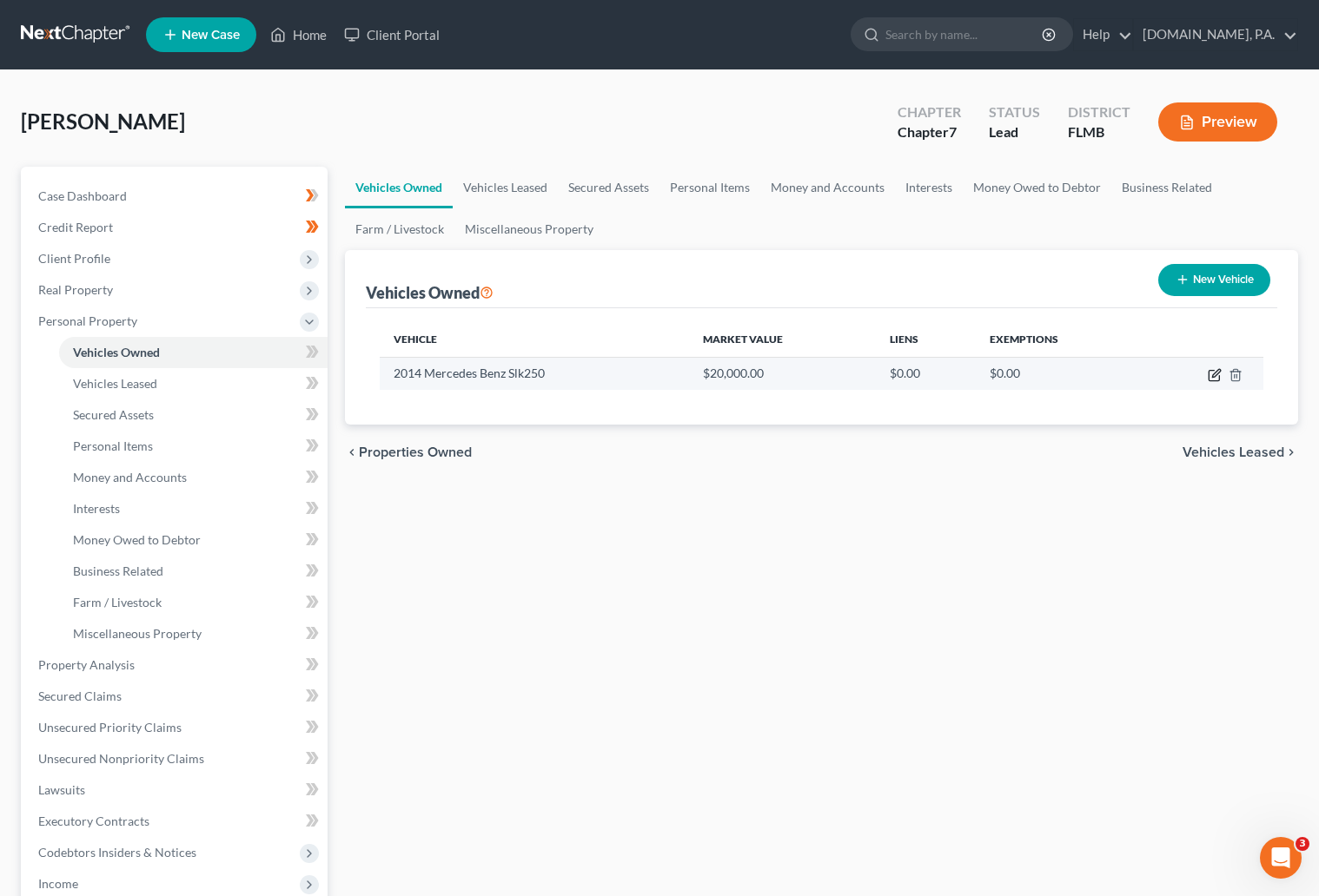
click at [1212, 375] on icon "button" at bounding box center [1215, 373] width 8 height 8
select select "0"
select select "12"
select select "1"
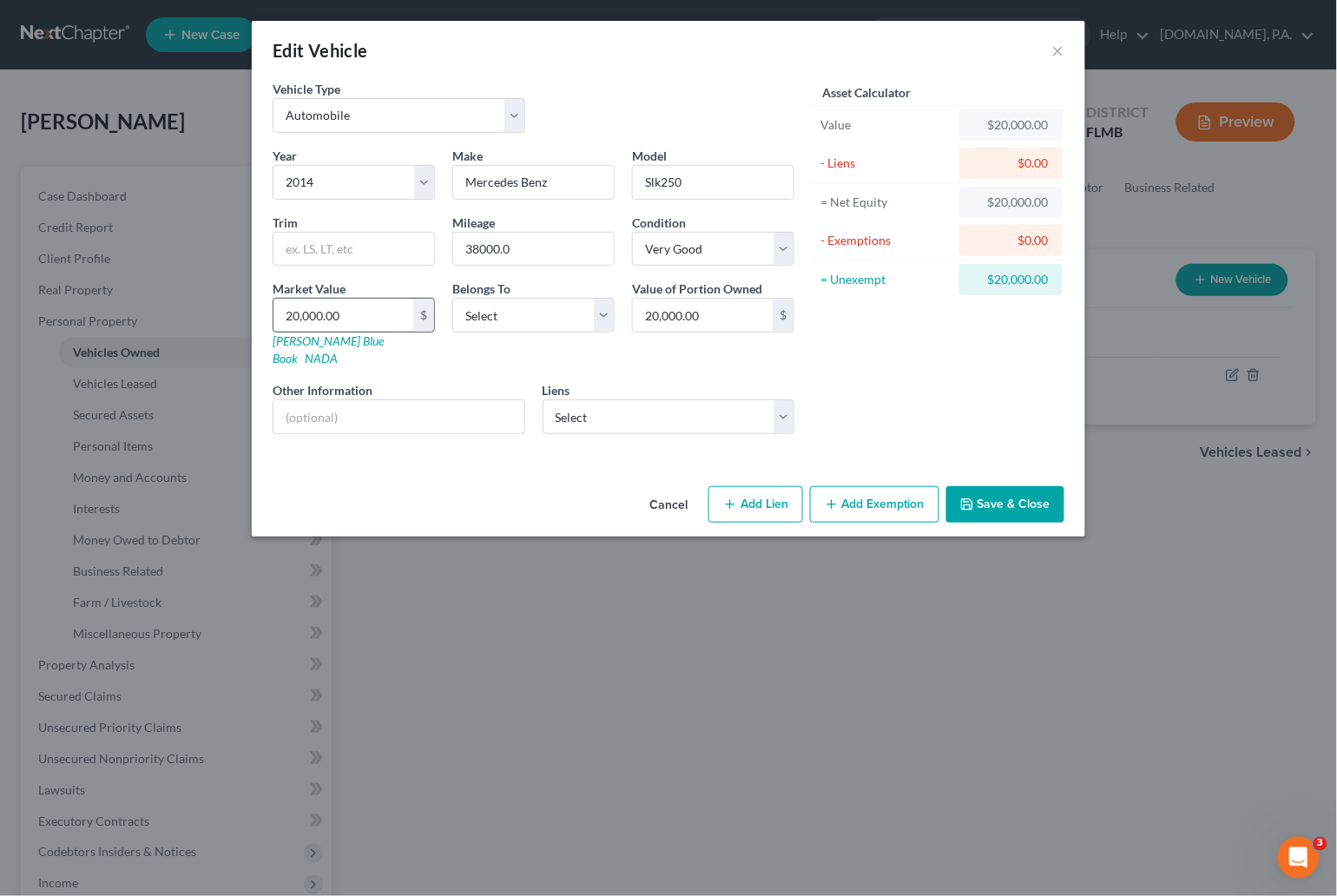
click at [361, 321] on input "20,000.00" at bounding box center [343, 315] width 140 height 33
type input "1"
type input "1.00"
type input "10"
type input "10.00"
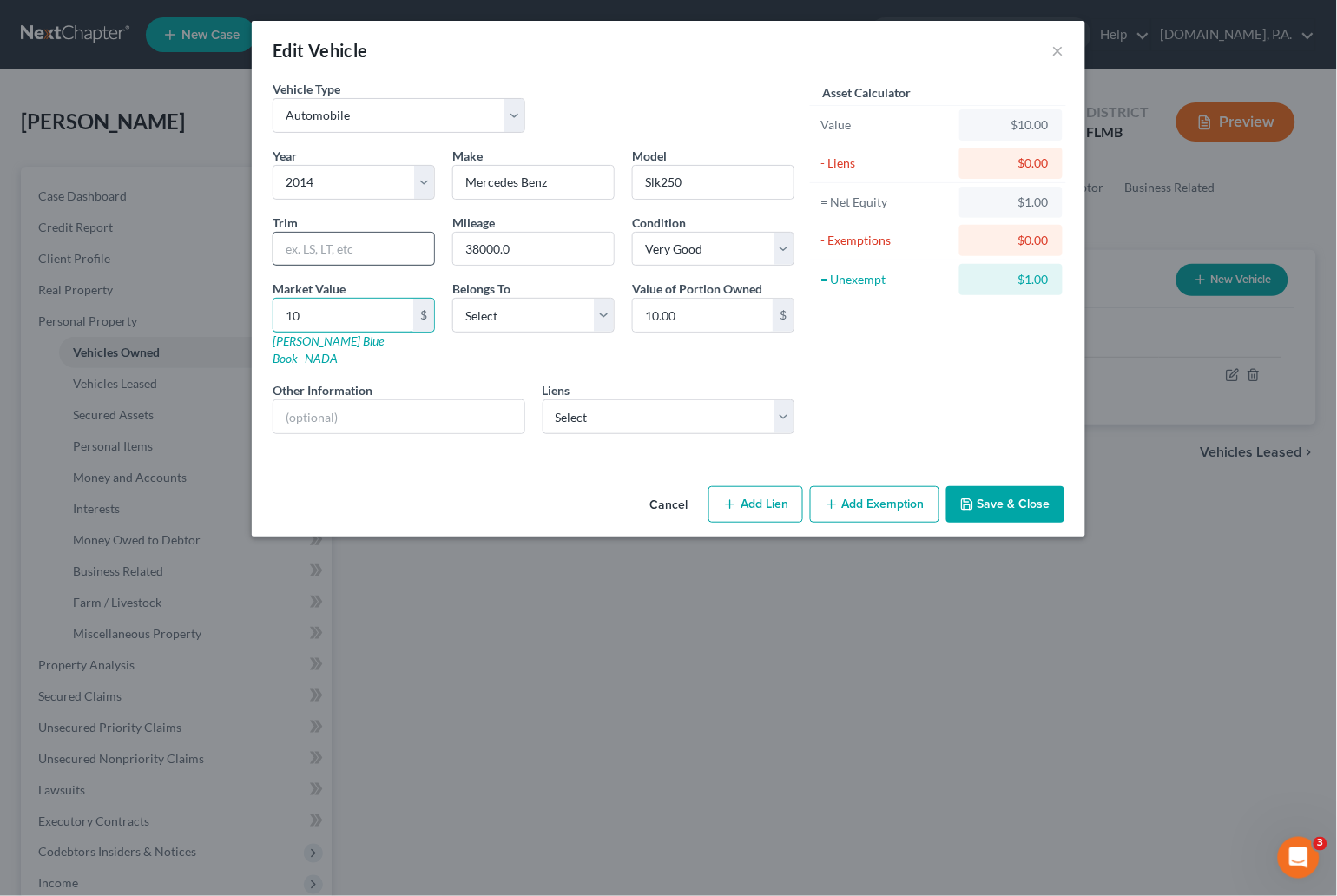
type input "103"
type input "103.00"
type input "1030"
type input "1,030.00"
type input "1,0306"
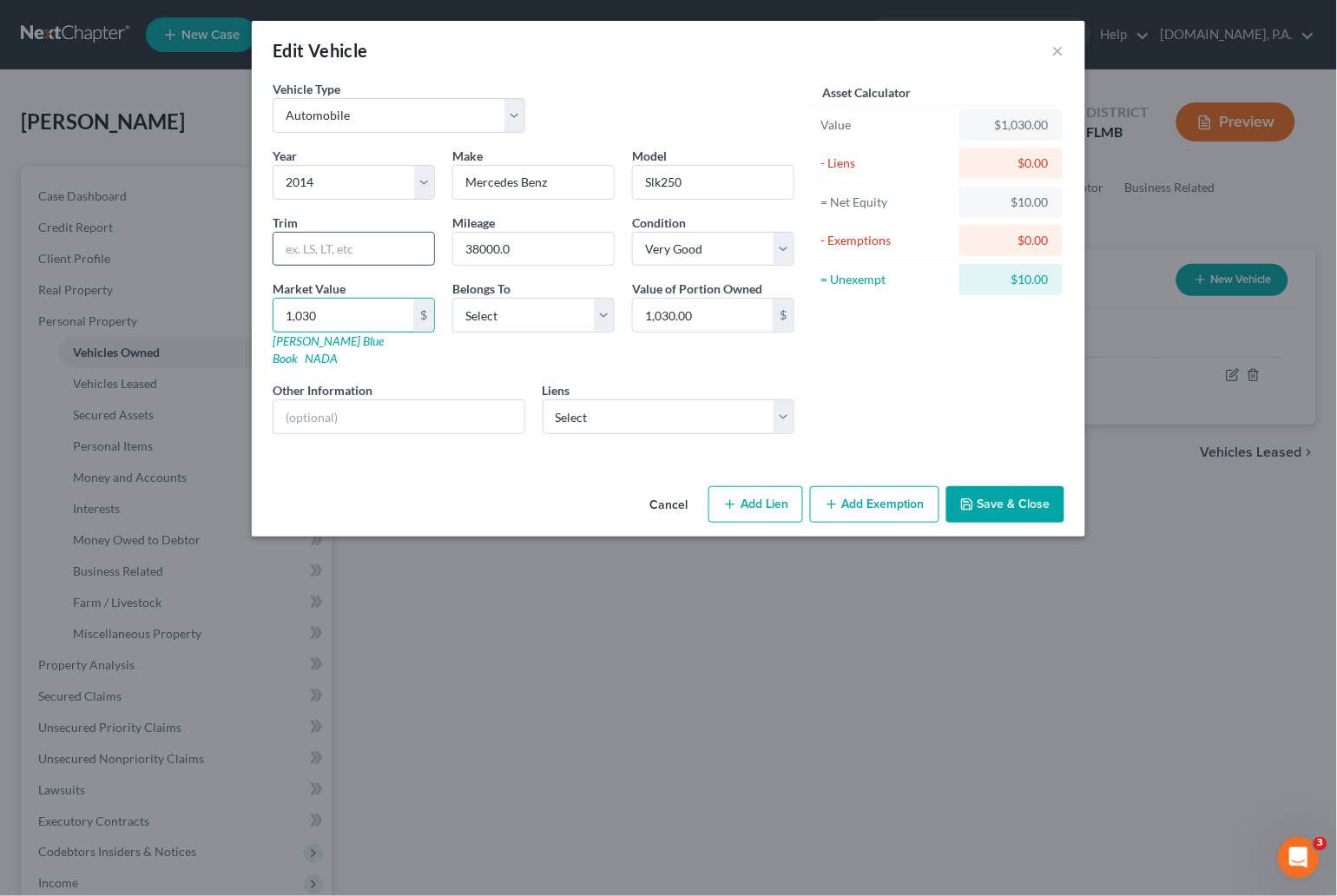
type input "10,306.00"
type input "10,306.2"
type input "10,306.20"
type input "10,306.25"
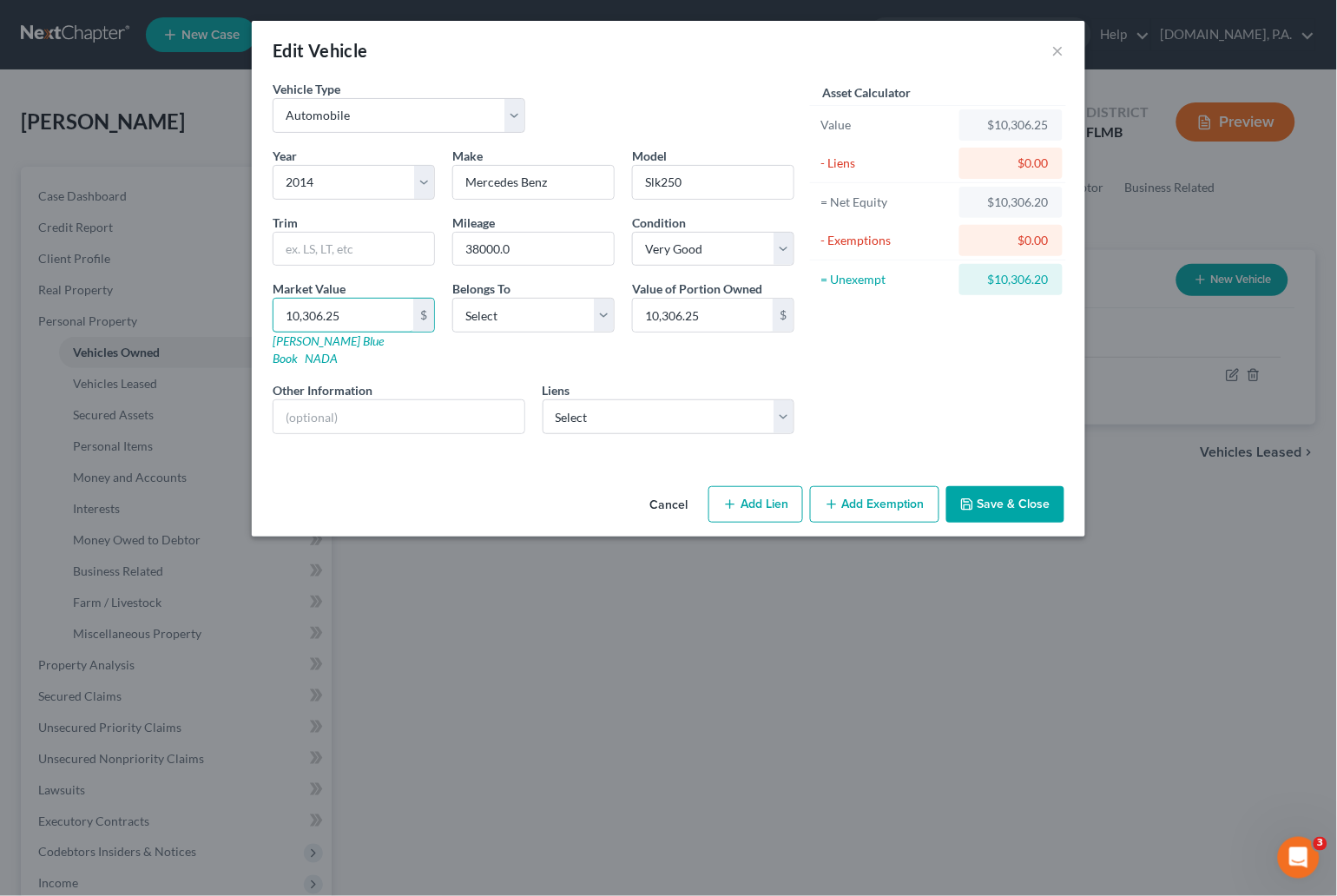
type input "10,306.25"
click at [420, 451] on div "Vehicle Type Select Automobile Truck Trailer Watercraft Aircraft Motor Home Atv…" at bounding box center [668, 280] width 834 height 400
click at [783, 253] on select "Select Excellent Very Good Good Fair Poor" at bounding box center [713, 249] width 162 height 34
select select "3"
click at [632, 232] on select "Select Excellent Very Good Good Fair Poor" at bounding box center [713, 249] width 162 height 34
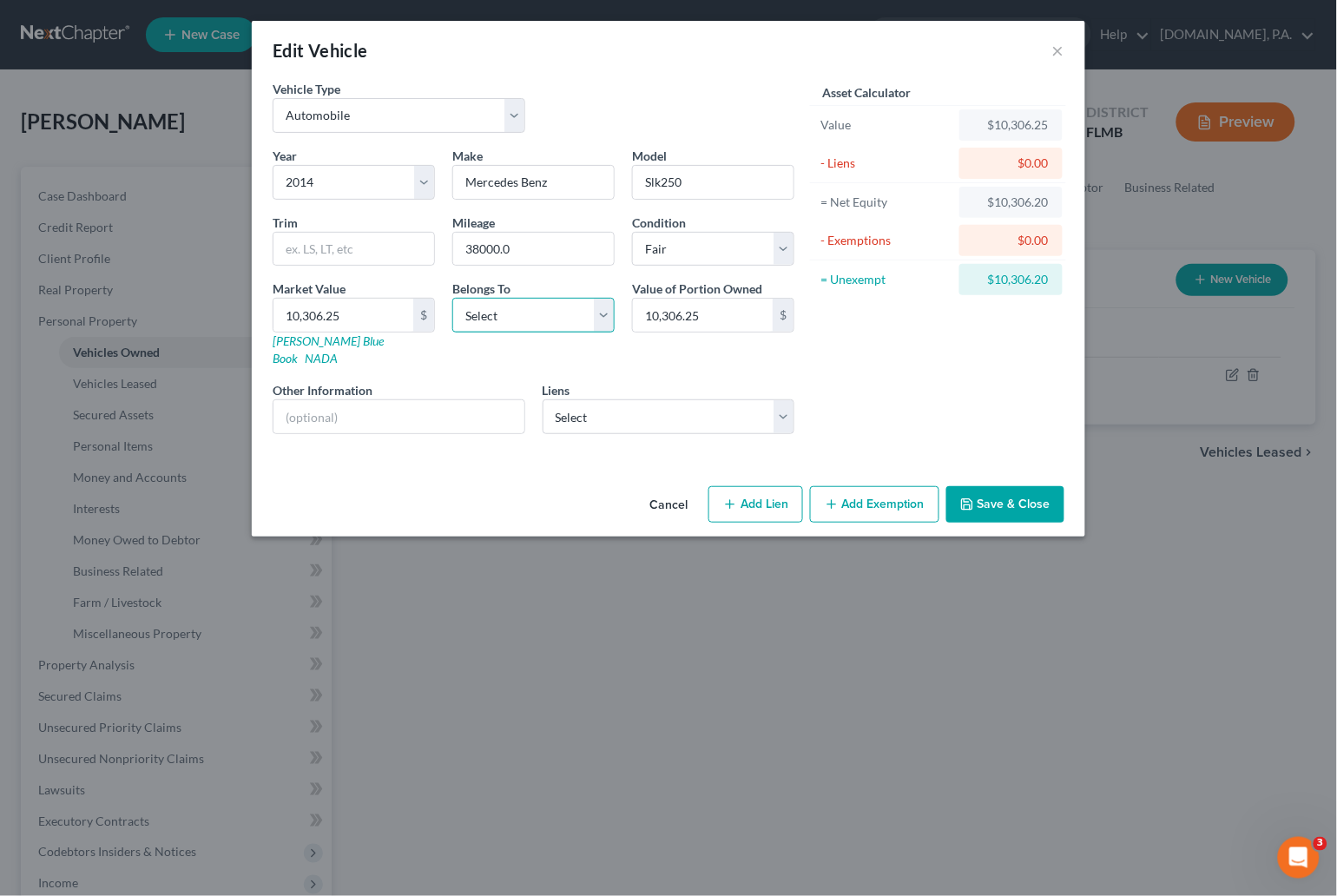
click at [601, 308] on select "Select Debtor 1 Only Debtor 2 Only Debtor 1 And Debtor 2 Only At Least One Of T…" at bounding box center [533, 315] width 162 height 34
select select "0"
click at [452, 299] on select "Select Debtor 1 Only Debtor 2 Only Debtor 1 And Debtor 2 Only At Least One Of T…" at bounding box center [533, 315] width 162 height 34
click at [608, 405] on select "Select Rocket Mtg - $223,141.00 Bridgecrest - $20,539.00 Credit Acceptance Corp…" at bounding box center [668, 417] width 253 height 34
select select "1"
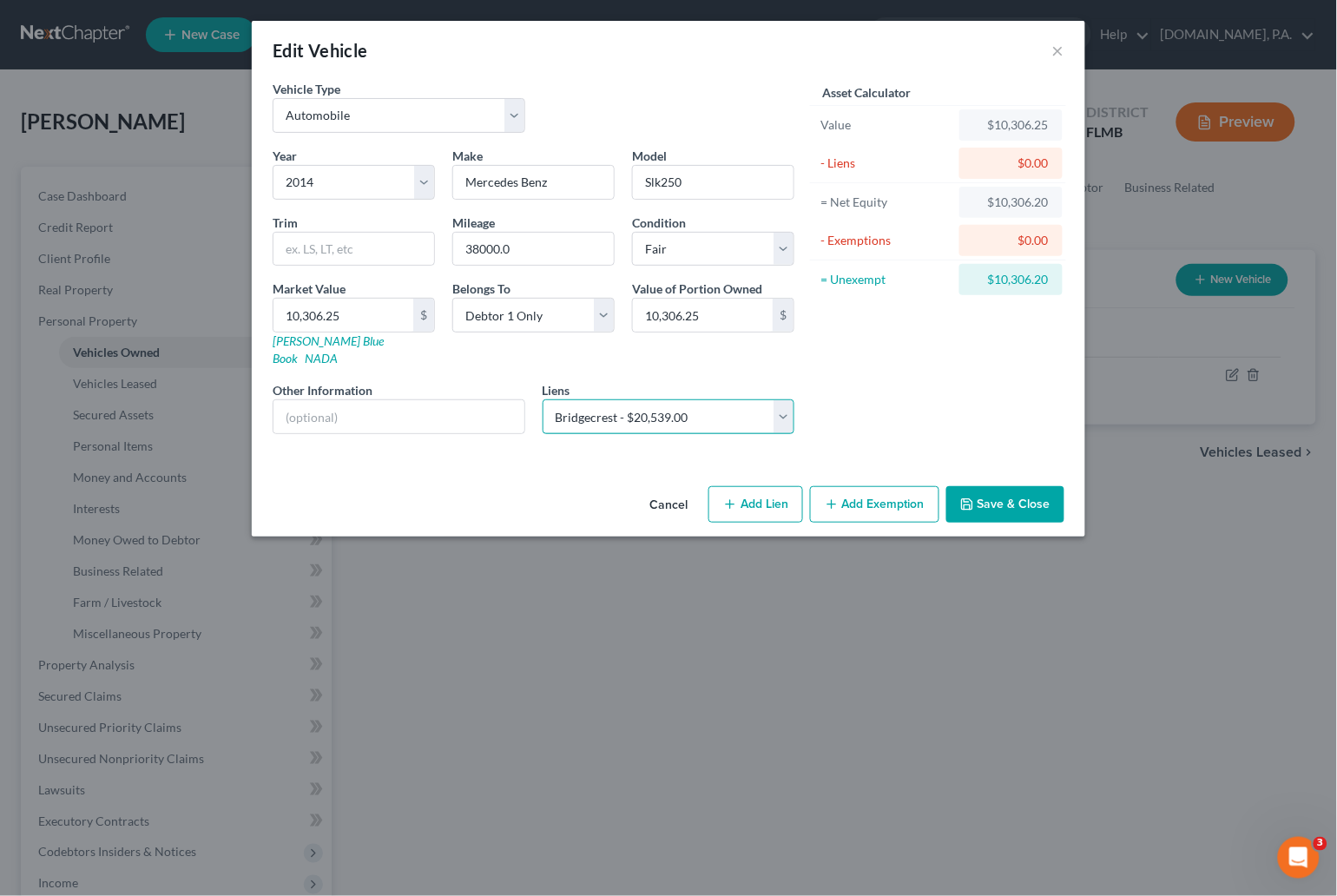
click at [542, 400] on select "Select Rocket Mtg - $223,141.00 Bridgecrest - $20,539.00 Credit Acceptance Corp…" at bounding box center [668, 417] width 253 height 34
select select
select select "3"
select select "0"
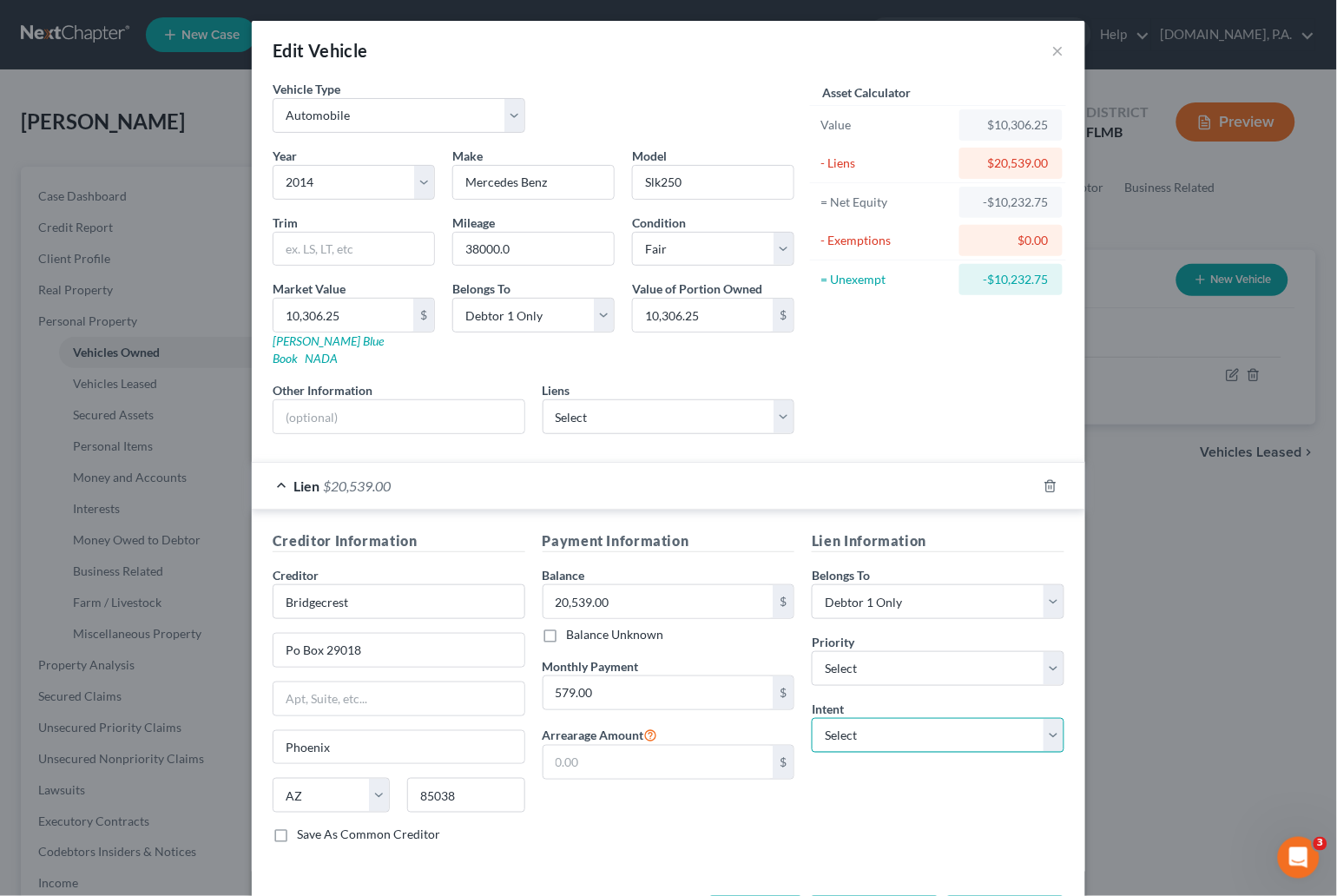
click at [815, 718] on select "Select Surrender Redeem Reaffirm Avoid Other" at bounding box center [938, 735] width 253 height 34
select select "4"
click at [812, 718] on select "Select Surrender Redeem Reaffirm Avoid Other" at bounding box center [938, 735] width 253 height 34
click at [862, 785] on input "text" at bounding box center [938, 802] width 253 height 34
type input "Pay"
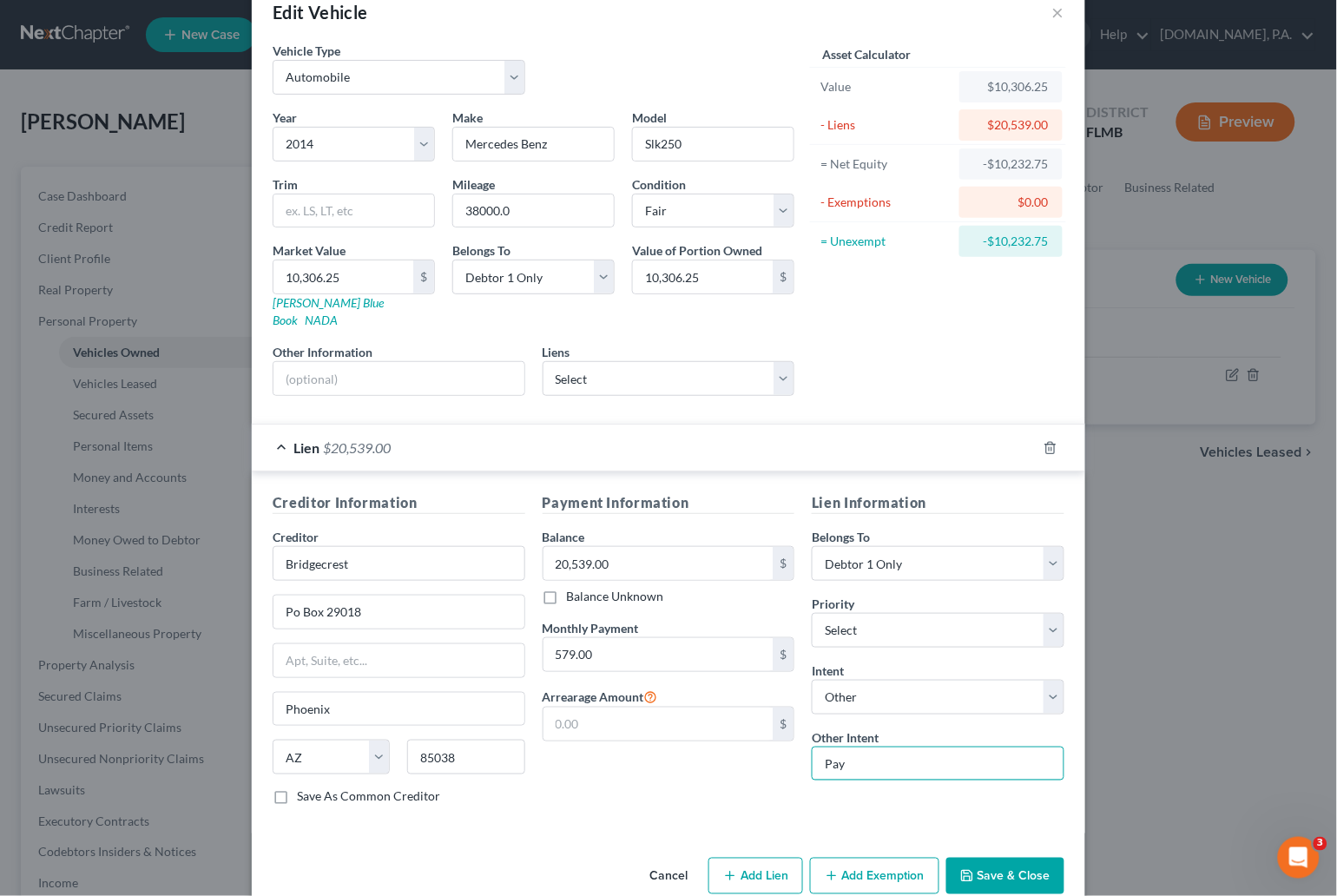
scroll to position [58, 0]
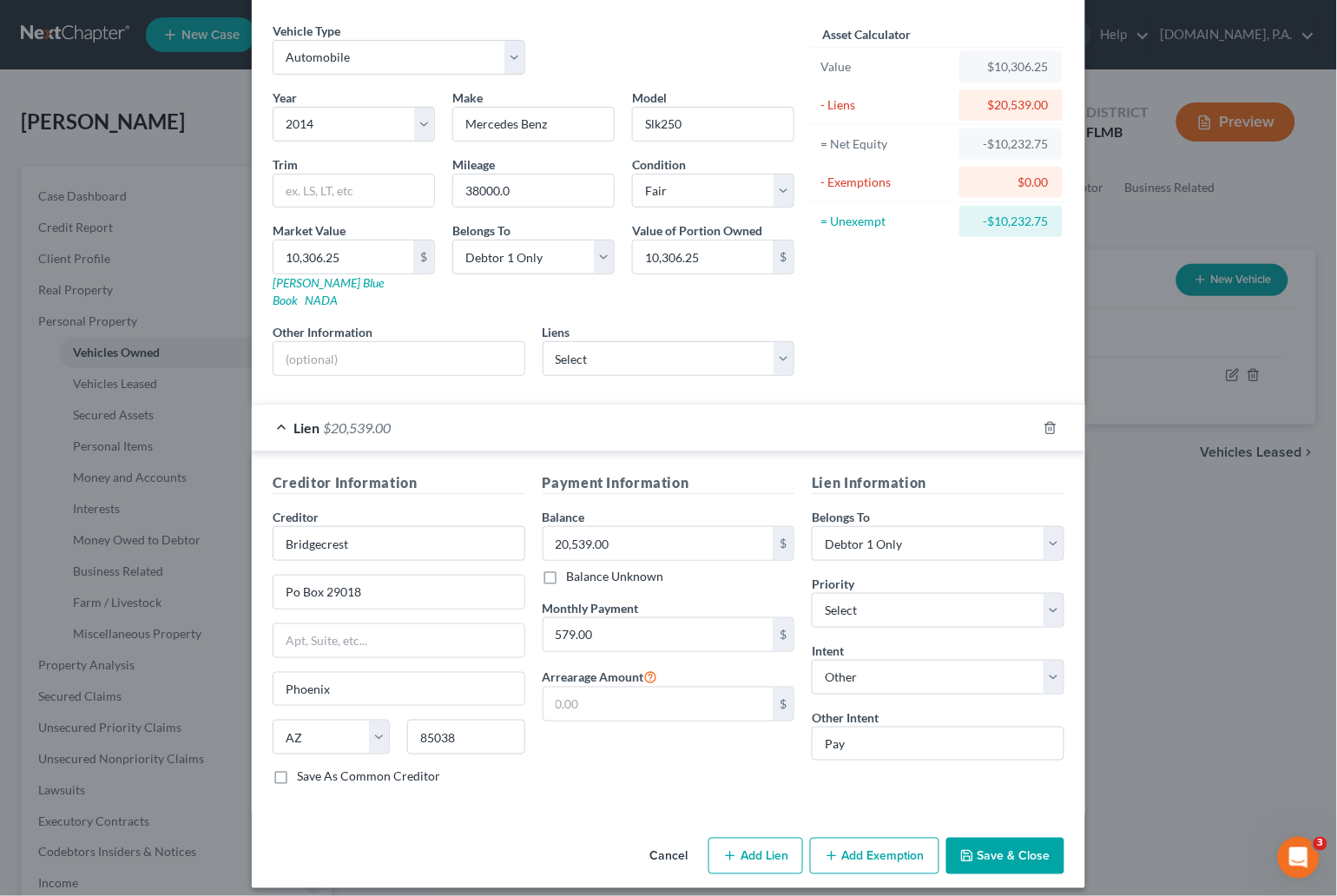
click at [991, 838] on button "Save & Close" at bounding box center [1005, 856] width 118 height 36
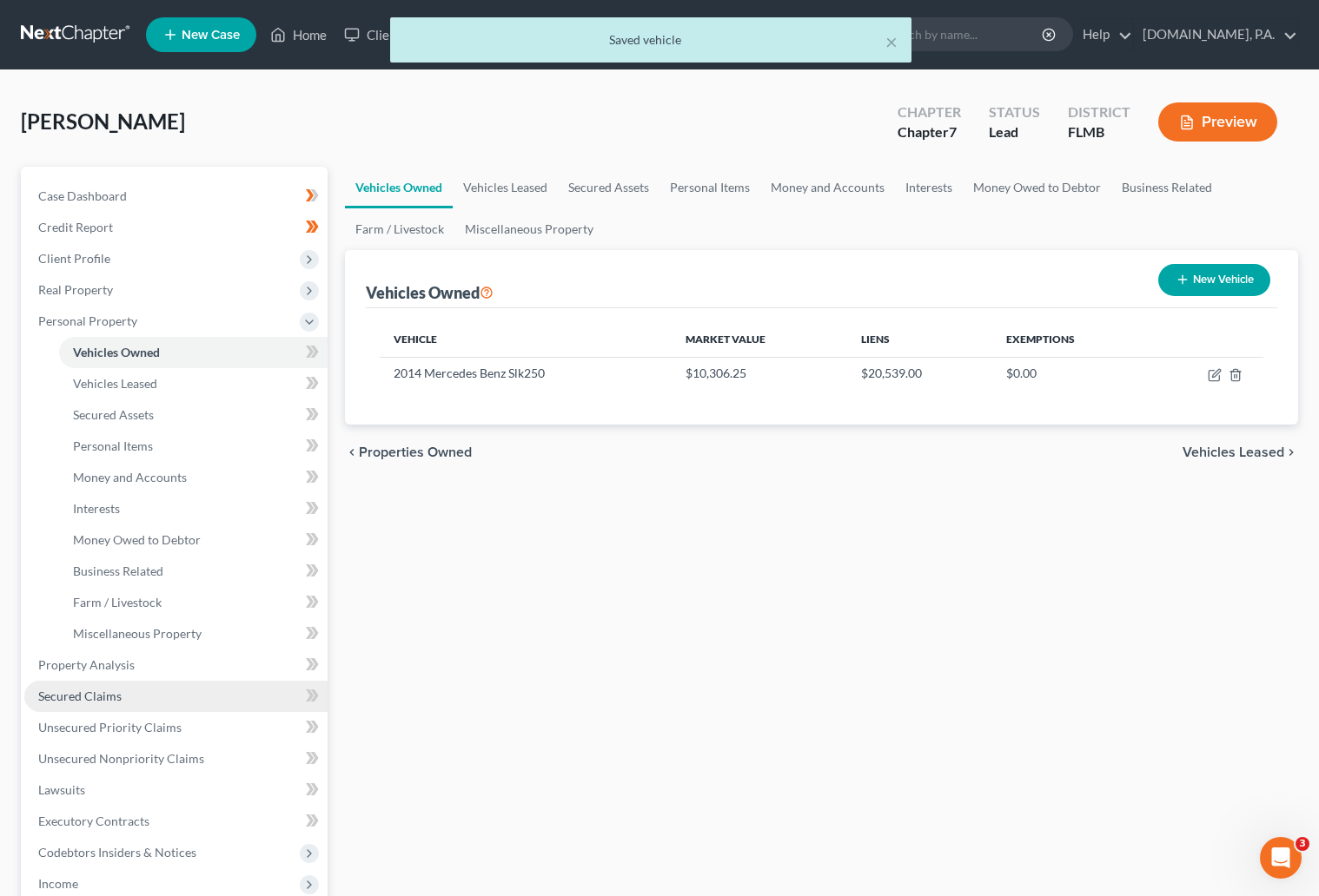
click at [92, 692] on span "Secured Claims" at bounding box center [79, 696] width 83 height 14
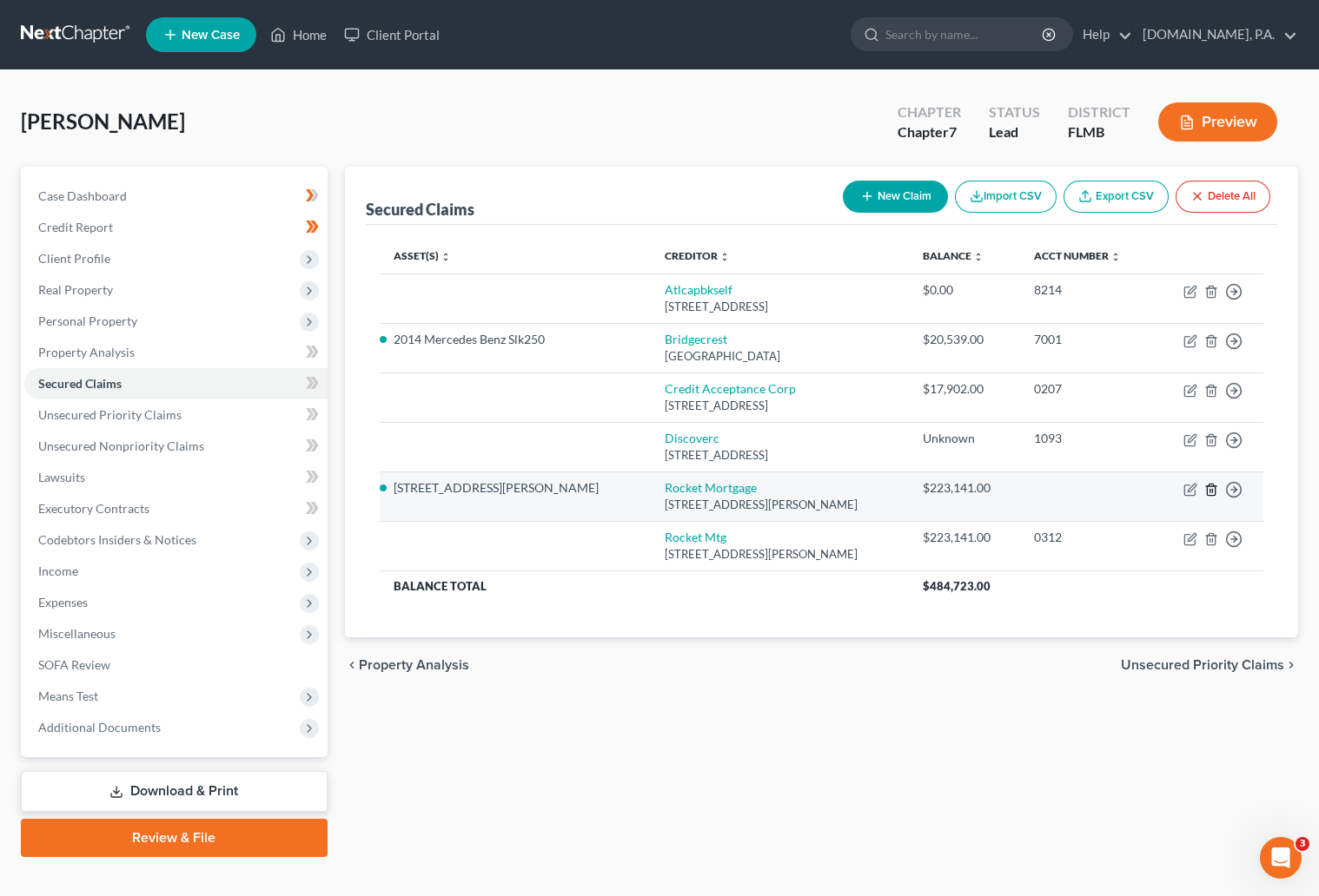
click at [1208, 484] on icon "button" at bounding box center [1211, 489] width 14 height 14
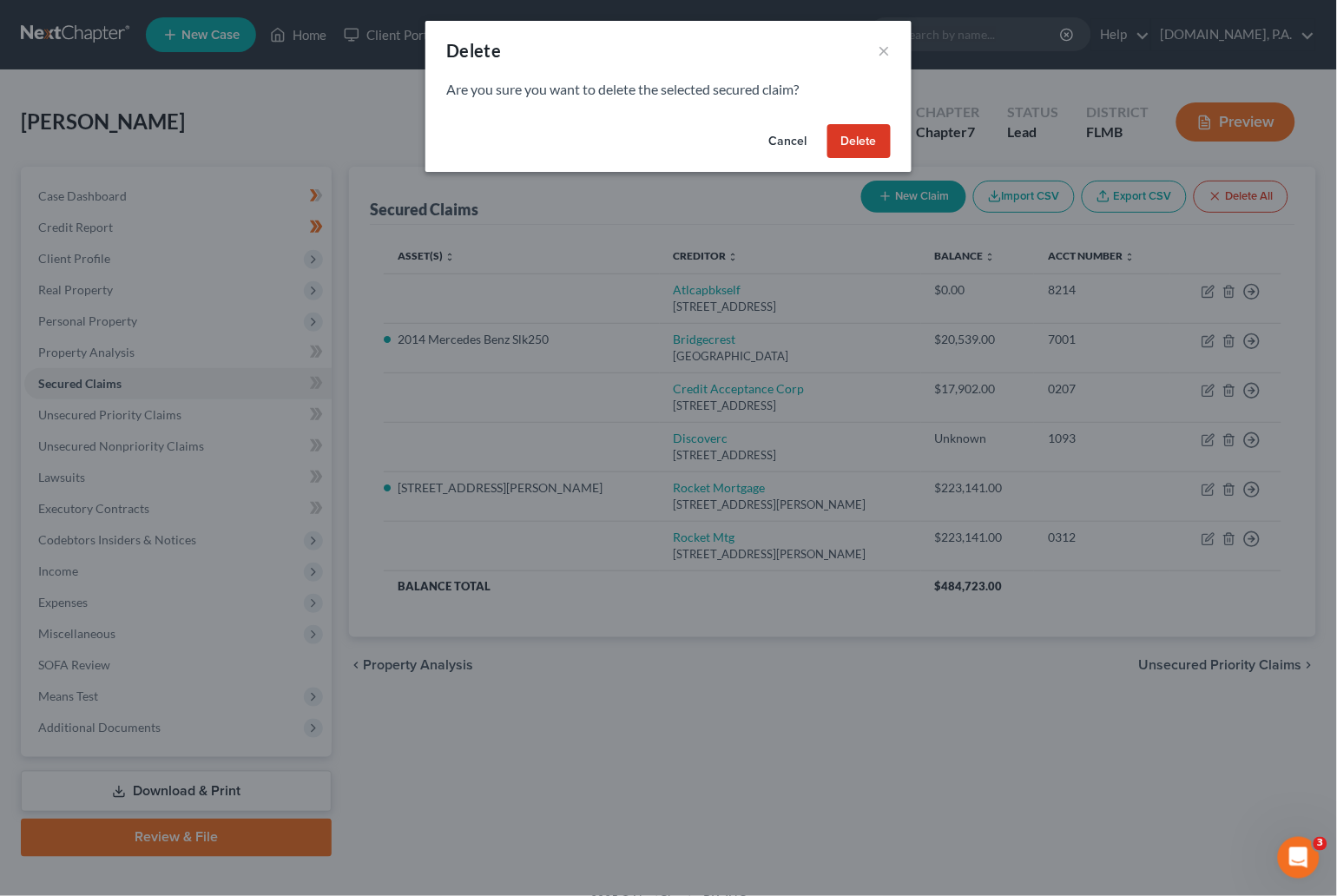
click at [835, 139] on button "Delete" at bounding box center [859, 142] width 63 height 34
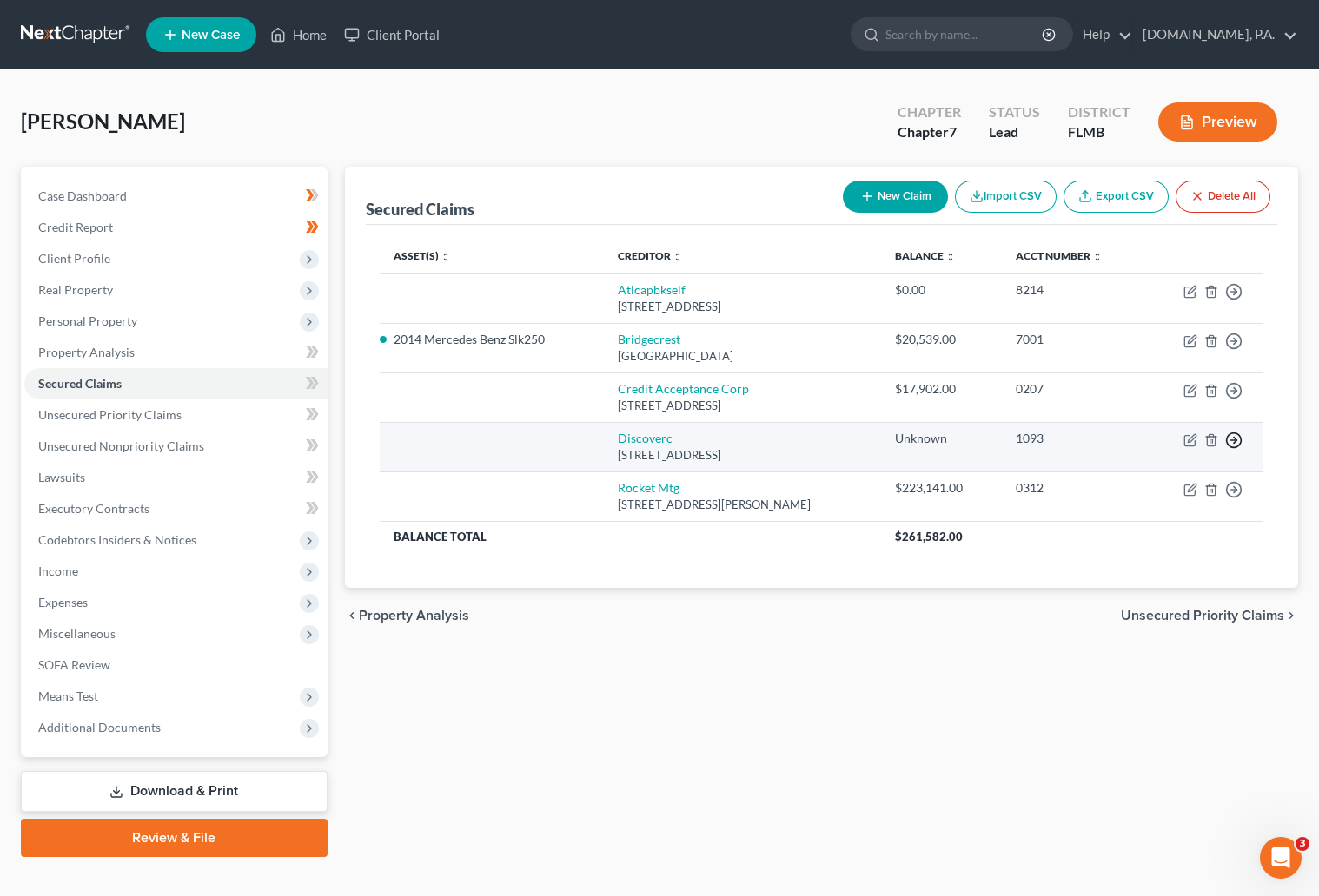
click at [1236, 438] on icon "button" at bounding box center [1233, 439] width 17 height 17
click at [1121, 493] on link "Move to F" at bounding box center [1154, 483] width 145 height 30
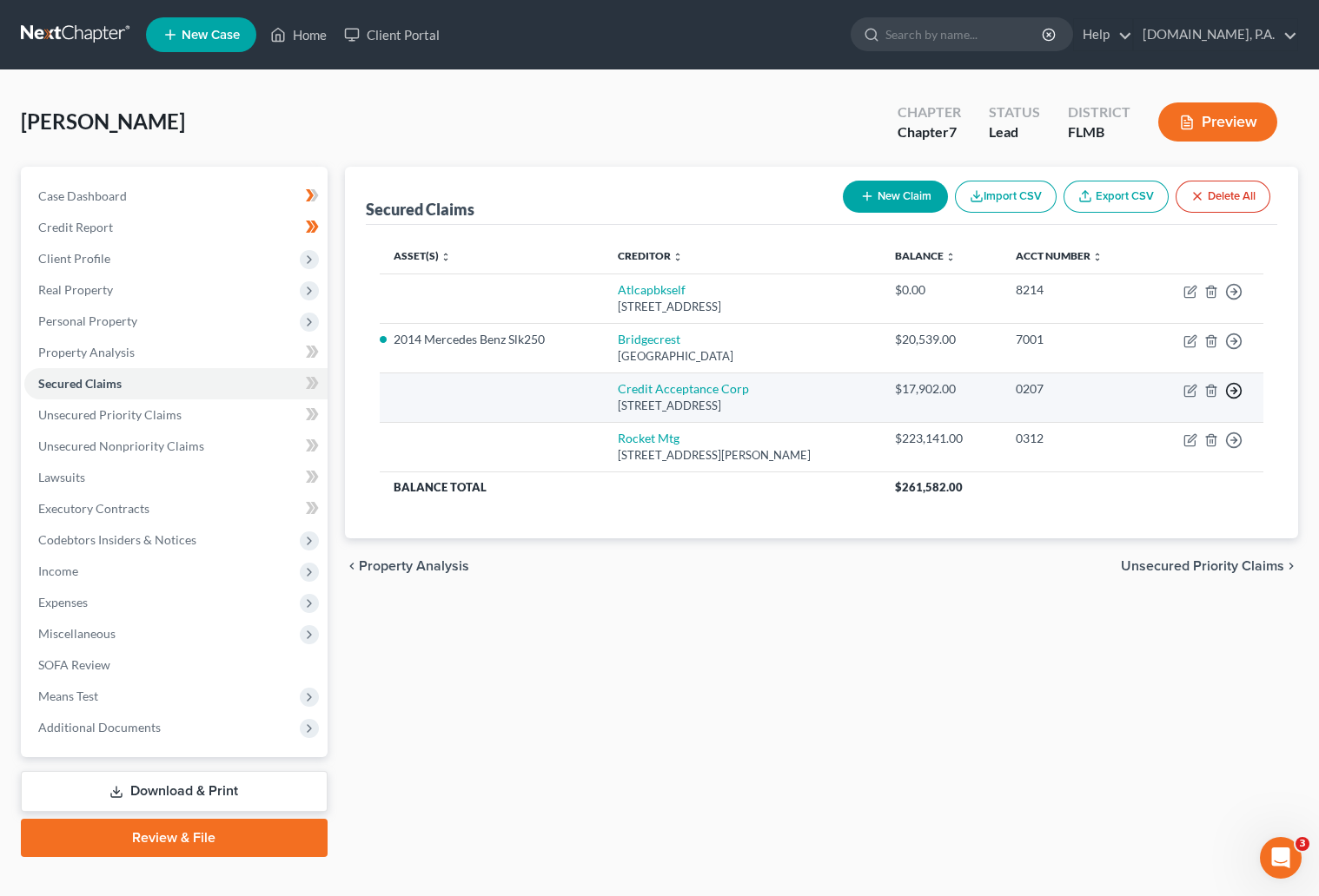
click at [1232, 393] on icon "button" at bounding box center [1233, 390] width 17 height 17
click at [1125, 430] on link "Move to F" at bounding box center [1154, 433] width 145 height 30
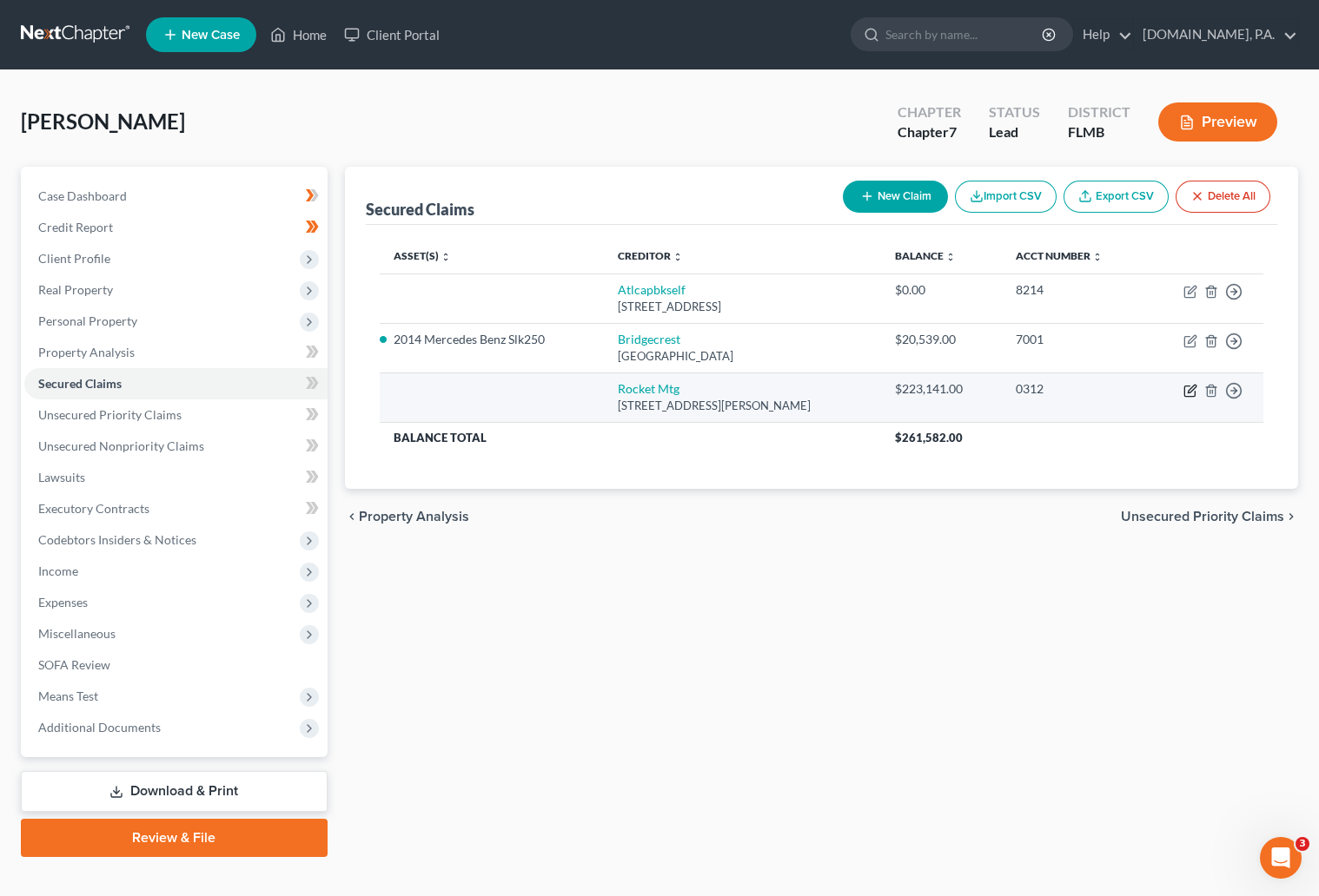
click at [1185, 390] on icon "button" at bounding box center [1189, 390] width 14 height 14
select select "23"
select select "0"
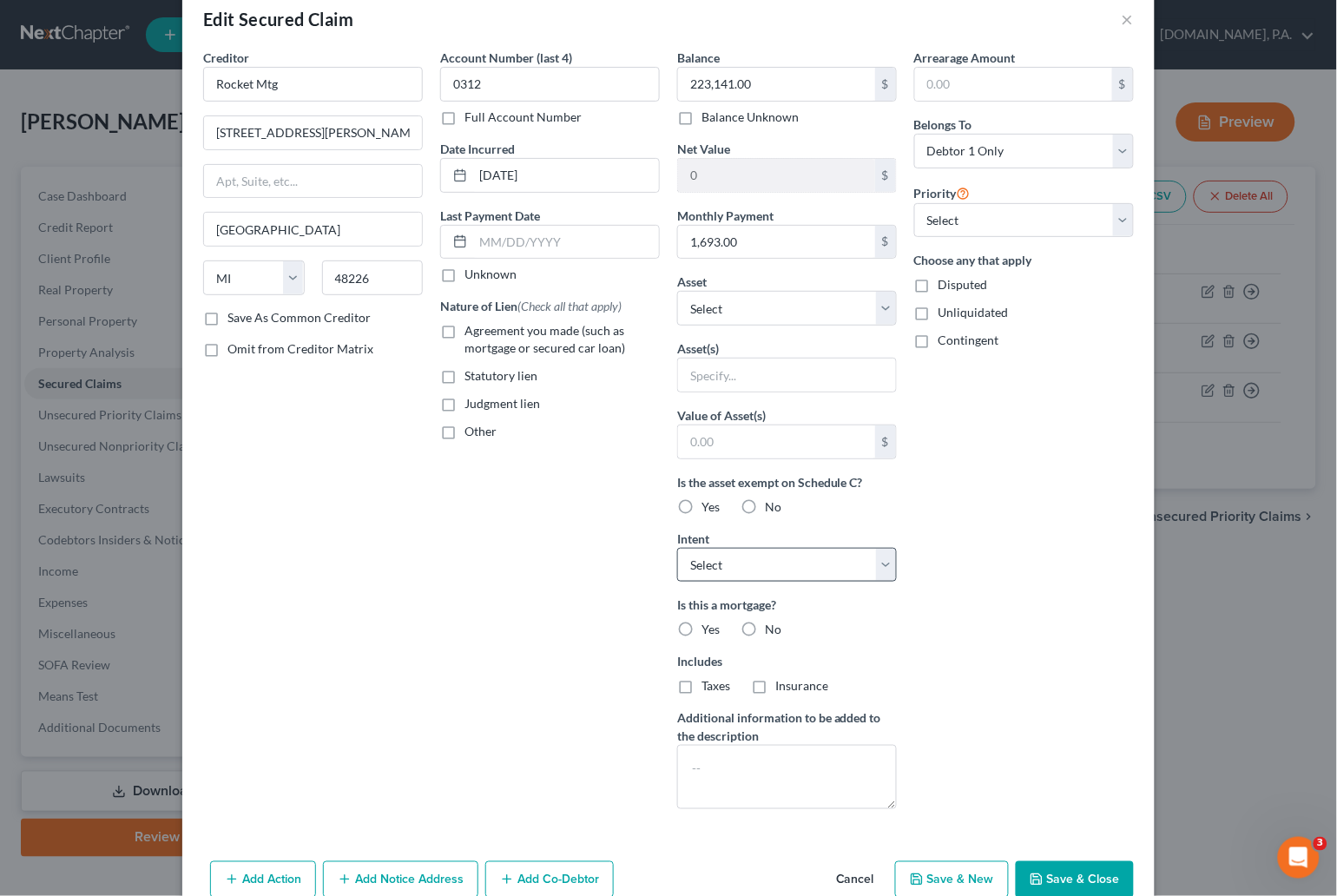
scroll to position [121, 0]
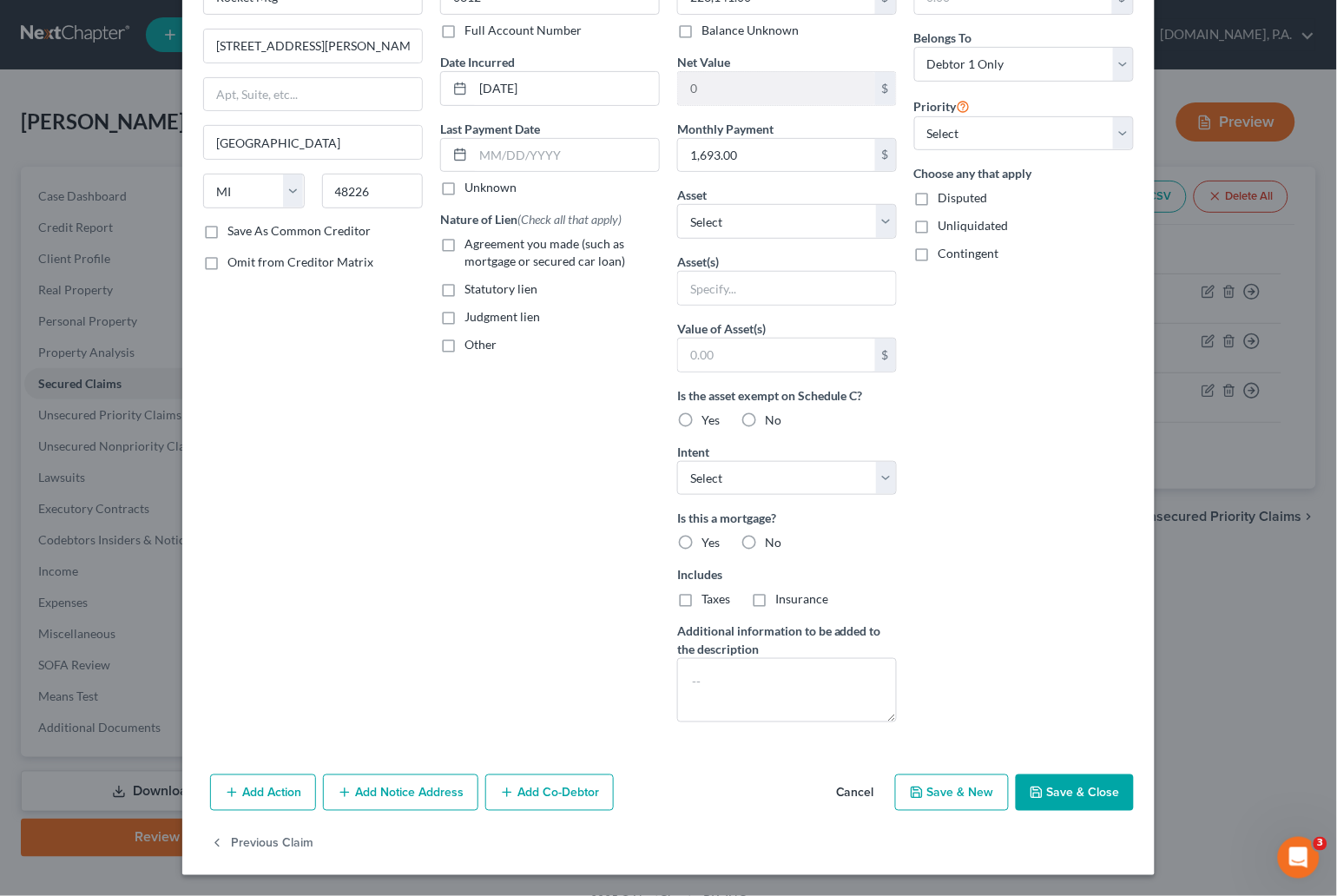
click at [834, 794] on button "Cancel" at bounding box center [854, 793] width 66 height 34
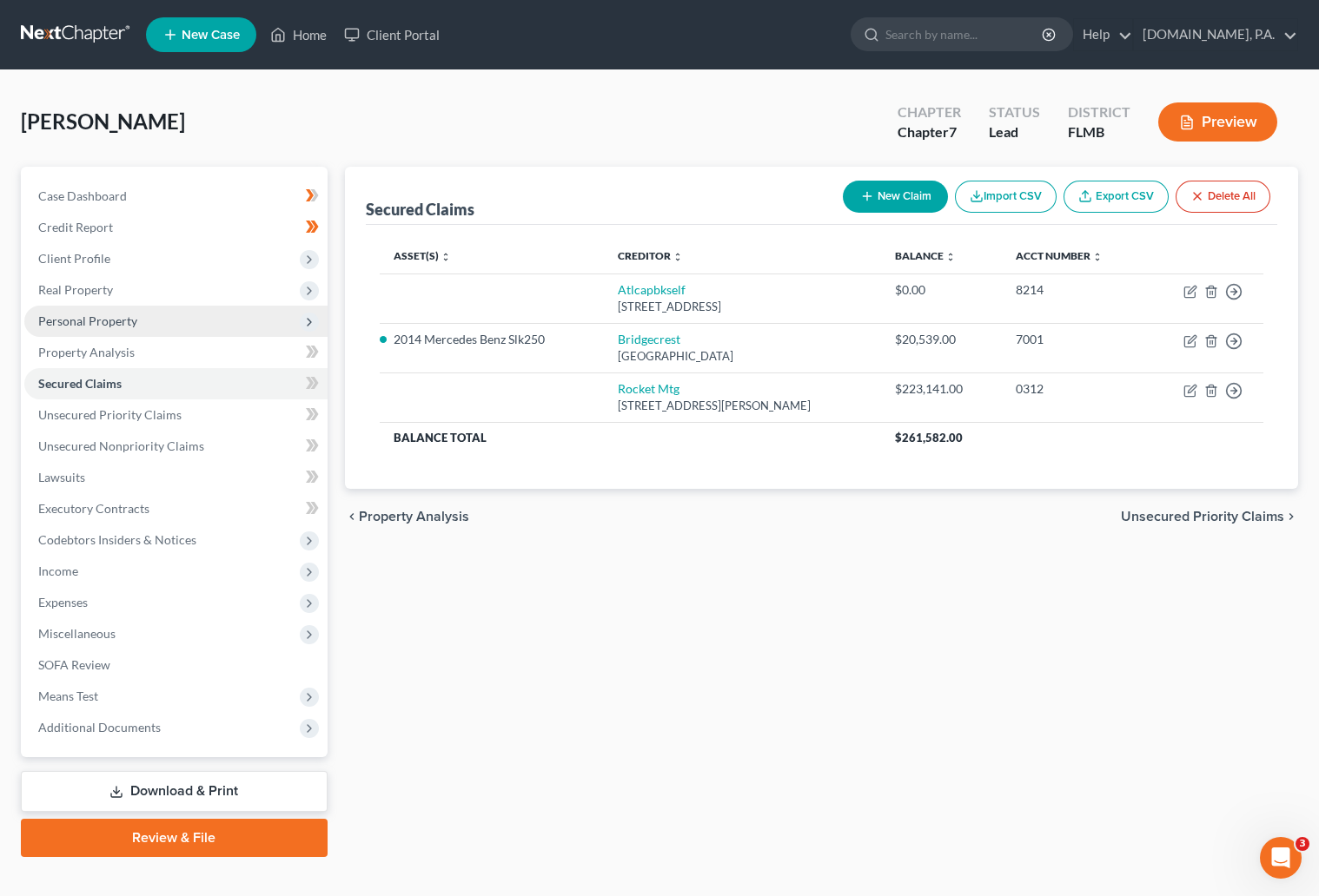
click at [92, 317] on span "Personal Property" at bounding box center [88, 320] width 99 height 14
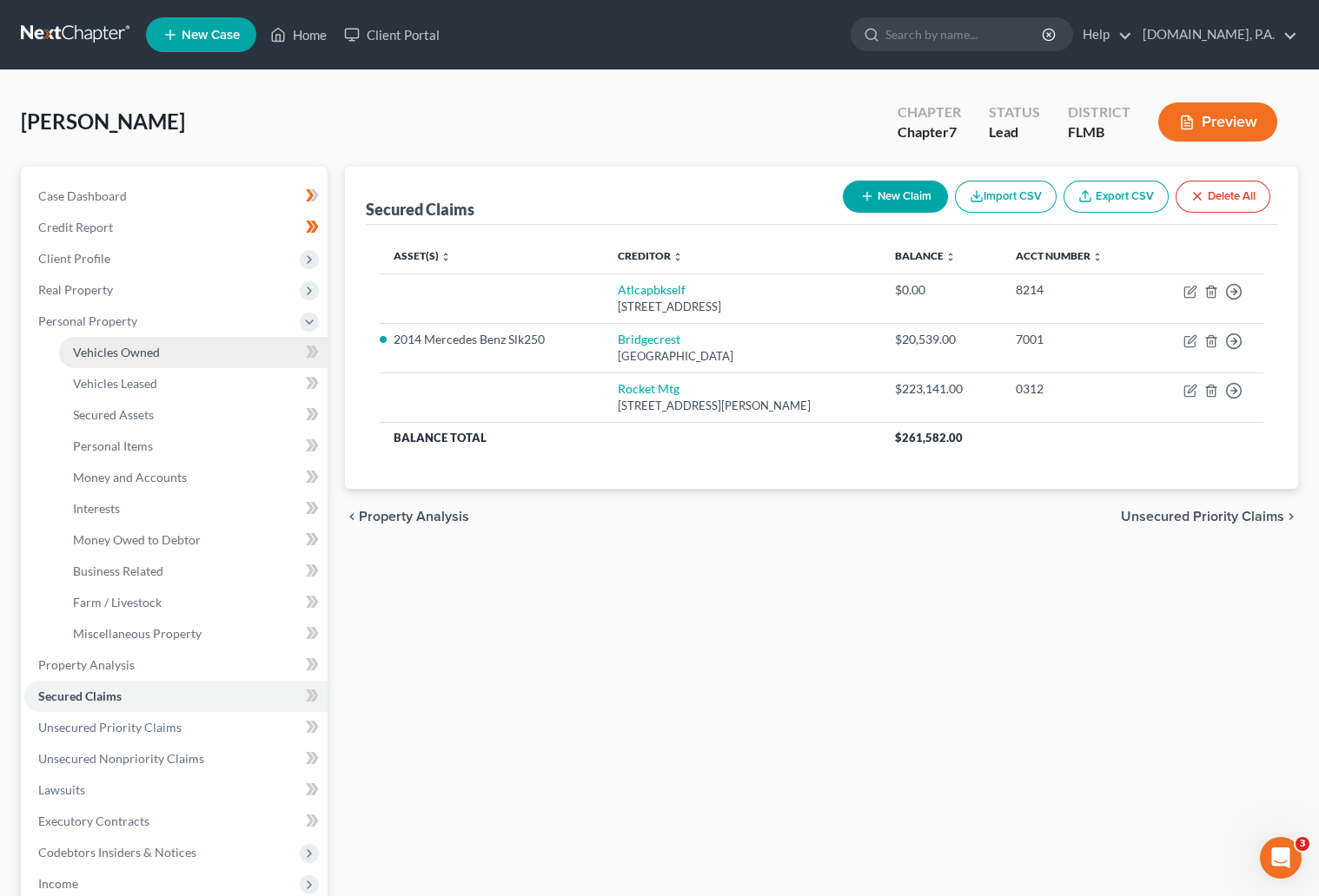
click at [107, 349] on span "Vehicles Owned" at bounding box center [116, 352] width 87 height 14
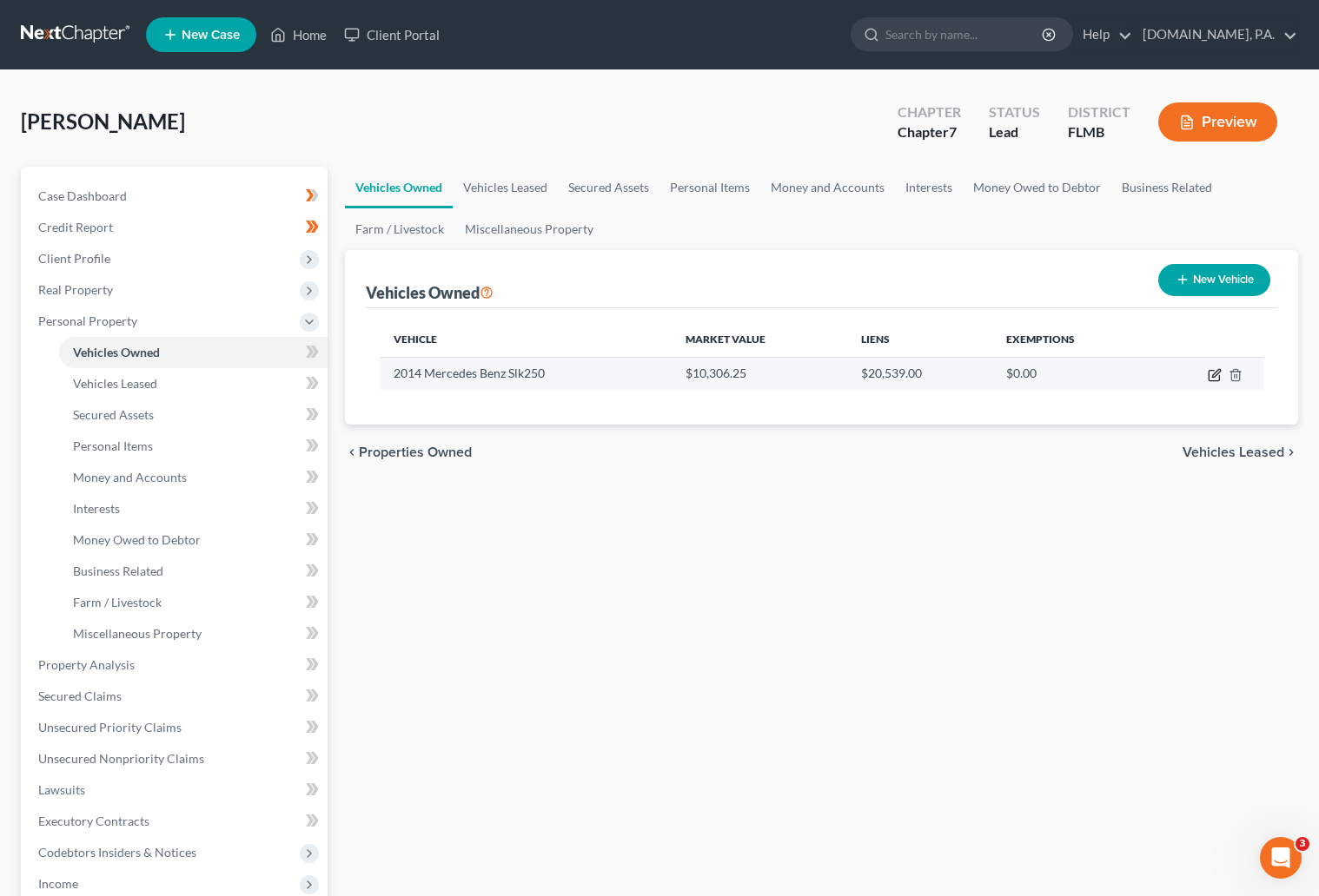
click at [1212, 379] on icon "button" at bounding box center [1213, 374] width 14 height 14
select select "0"
select select "12"
select select "3"
select select "0"
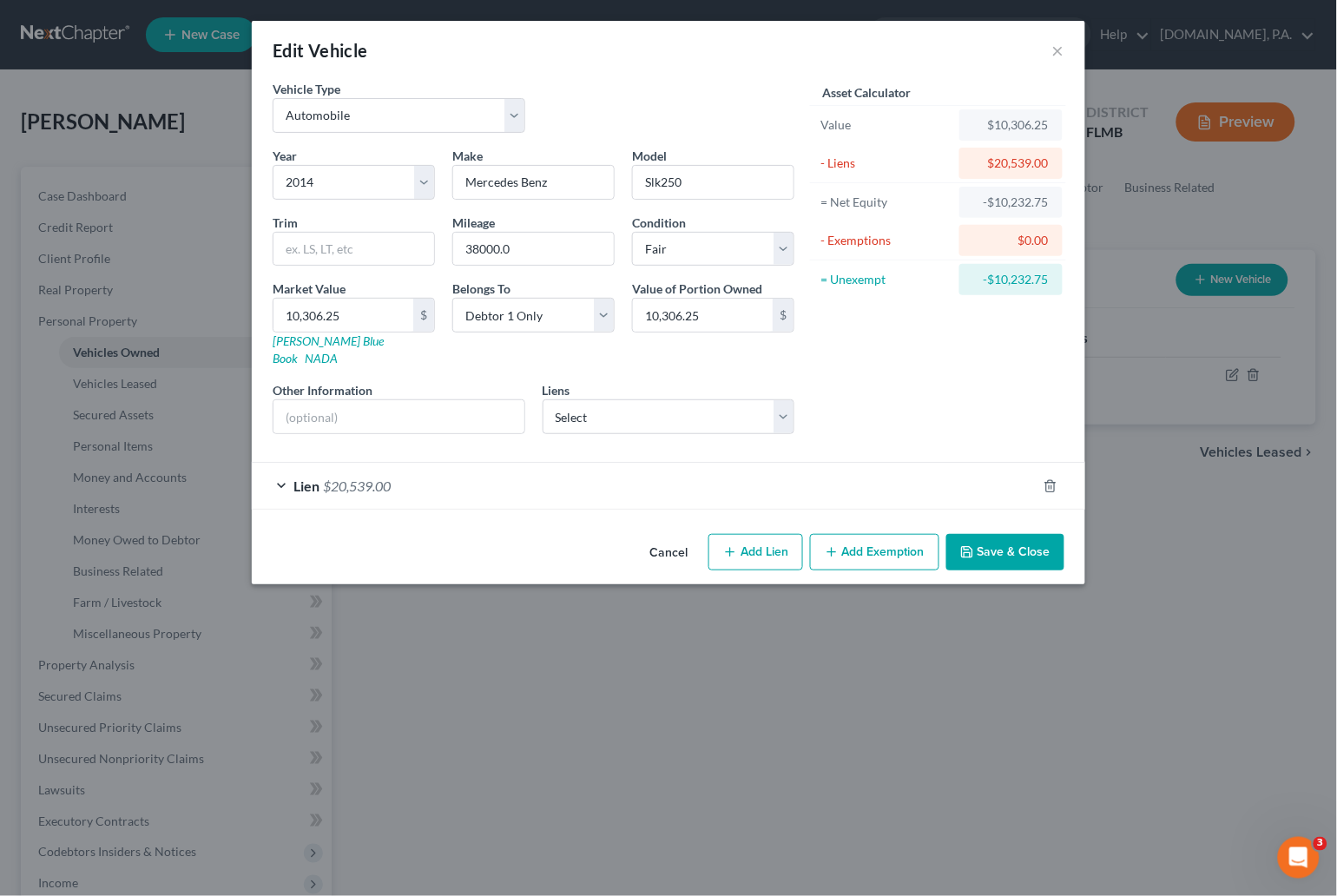
click at [757, 536] on button "Add Lien" at bounding box center [755, 552] width 95 height 36
select select "0"
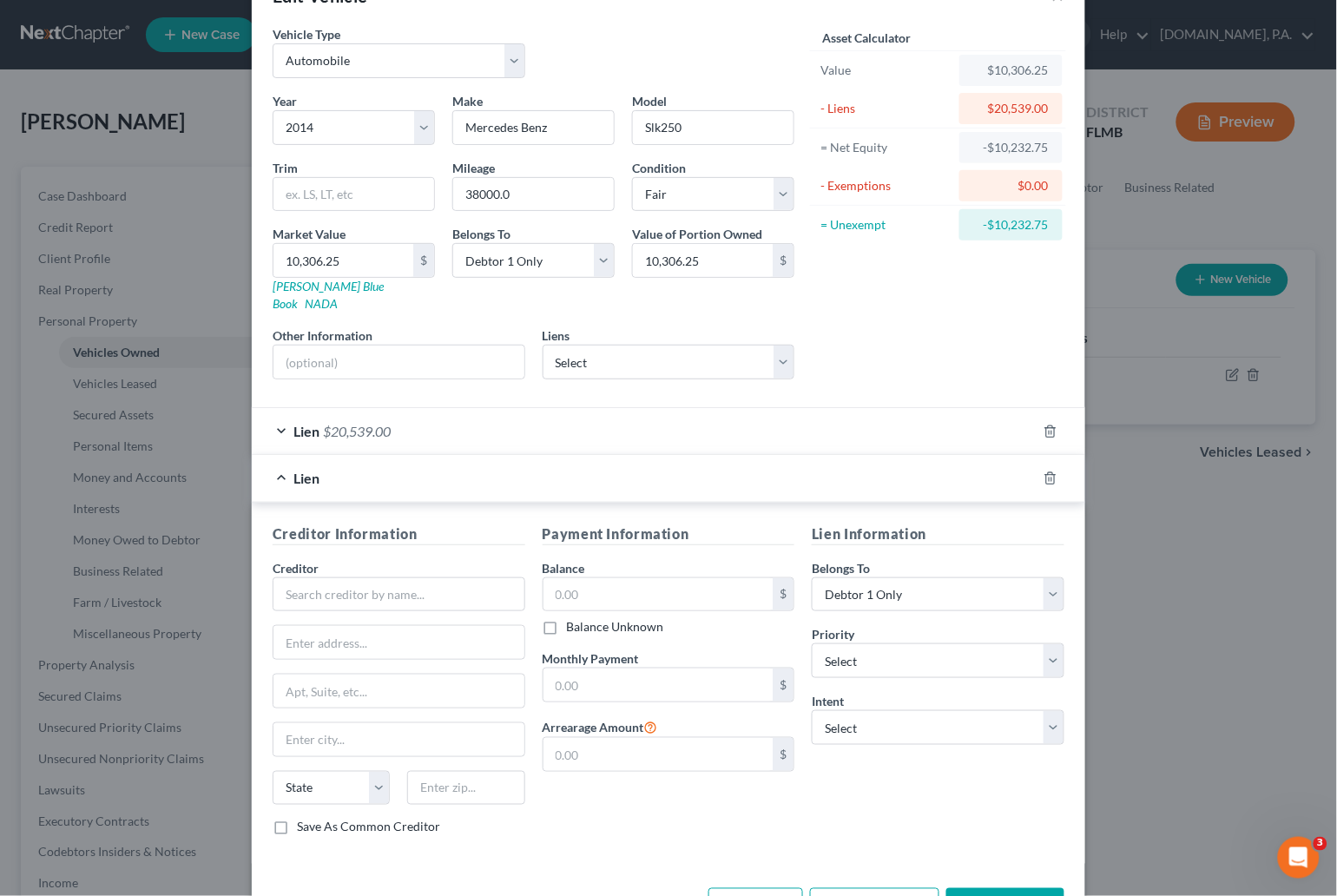
scroll to position [105, 0]
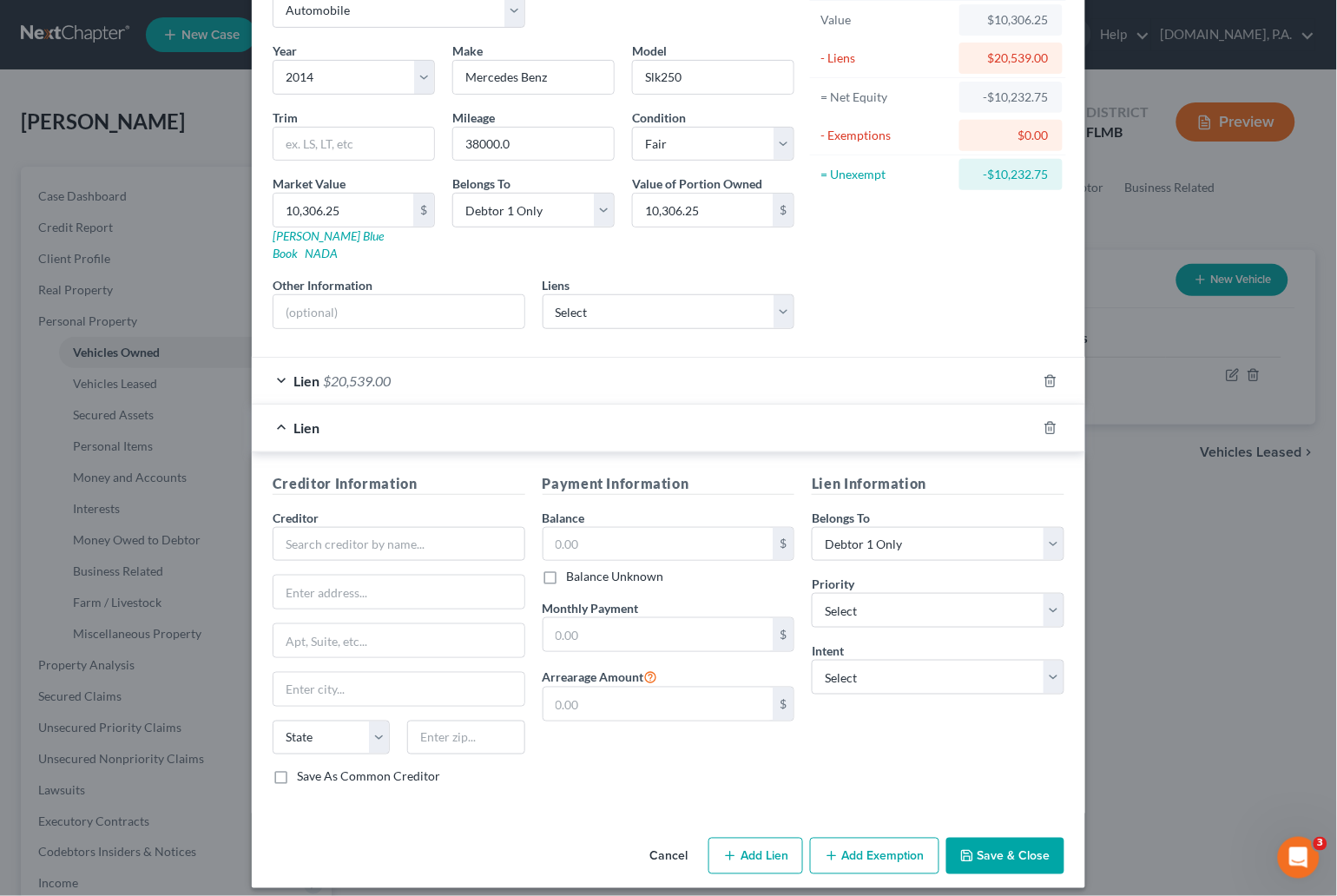
click at [277, 363] on div "Lien $20,539.00" at bounding box center [644, 380] width 785 height 46
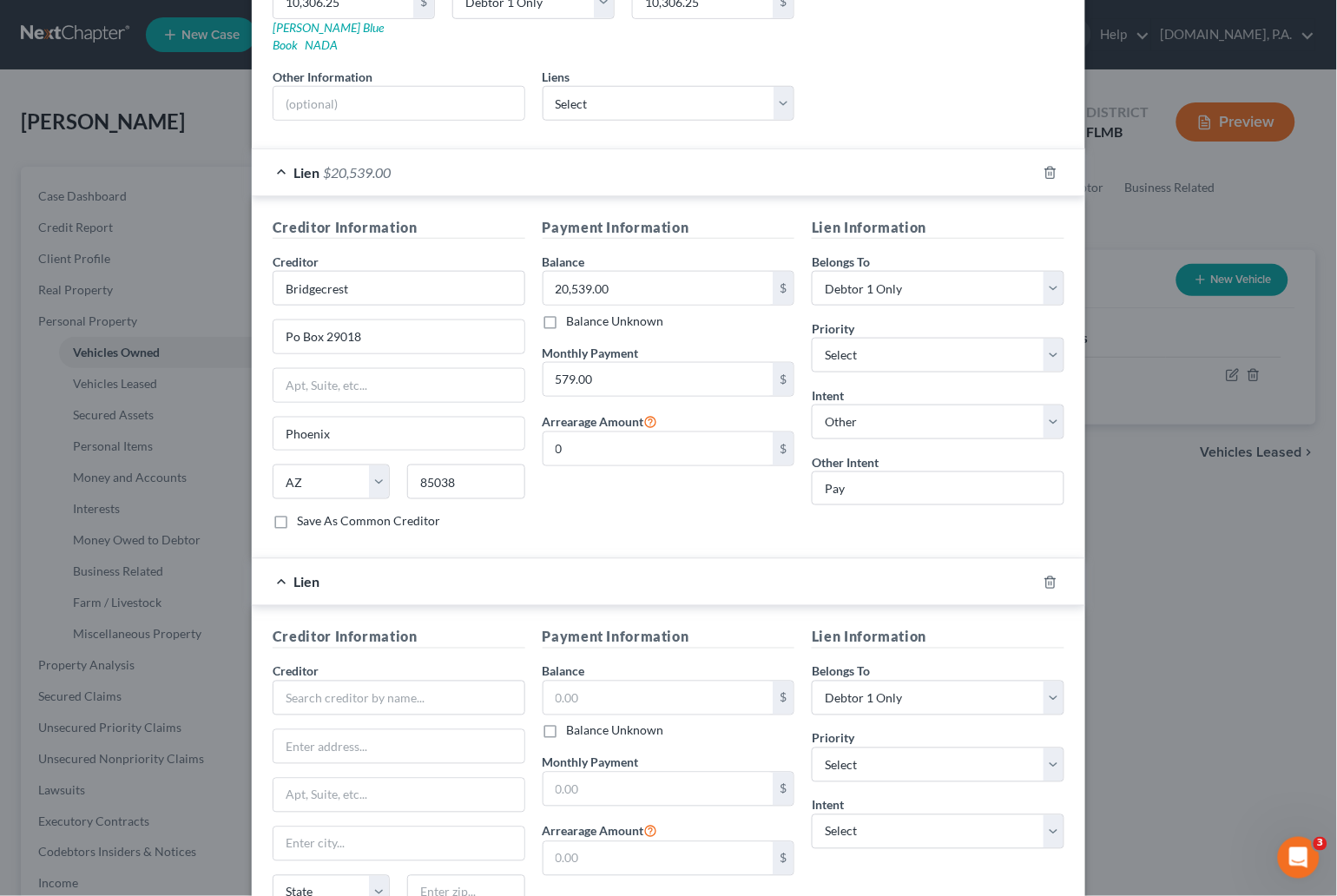
scroll to position [365, 0]
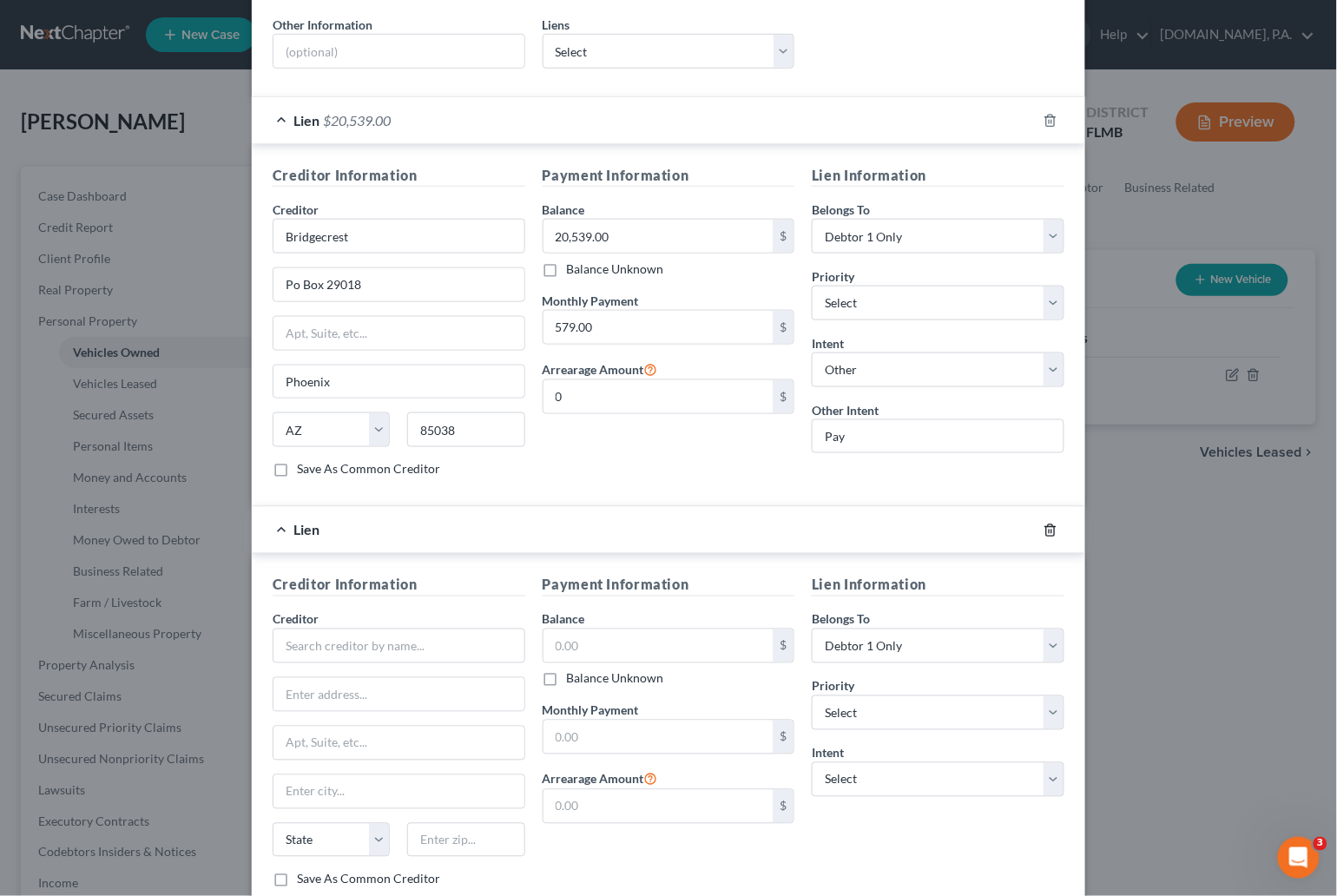
click at [1044, 523] on icon "button" at bounding box center [1050, 530] width 14 height 14
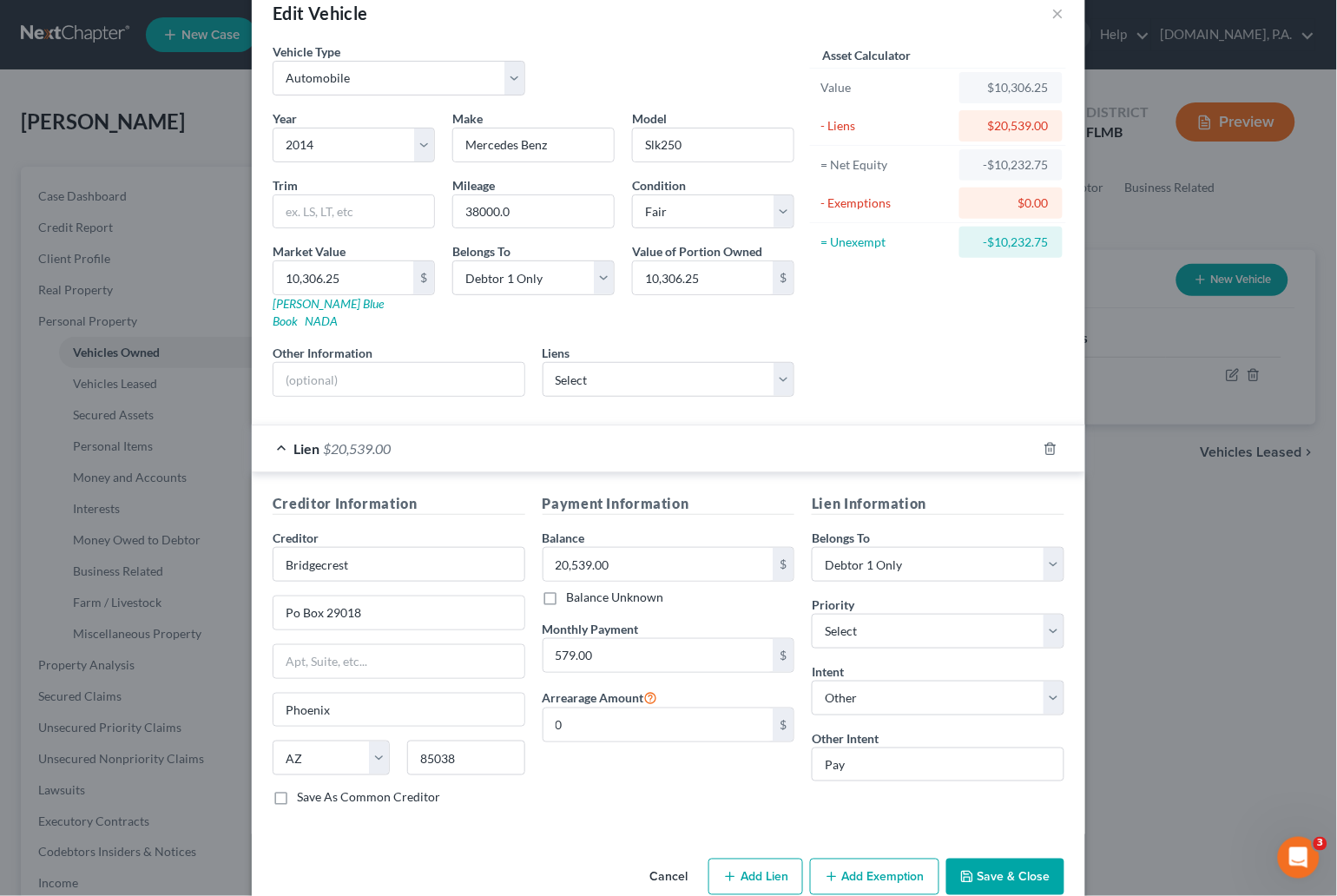
scroll to position [58, 0]
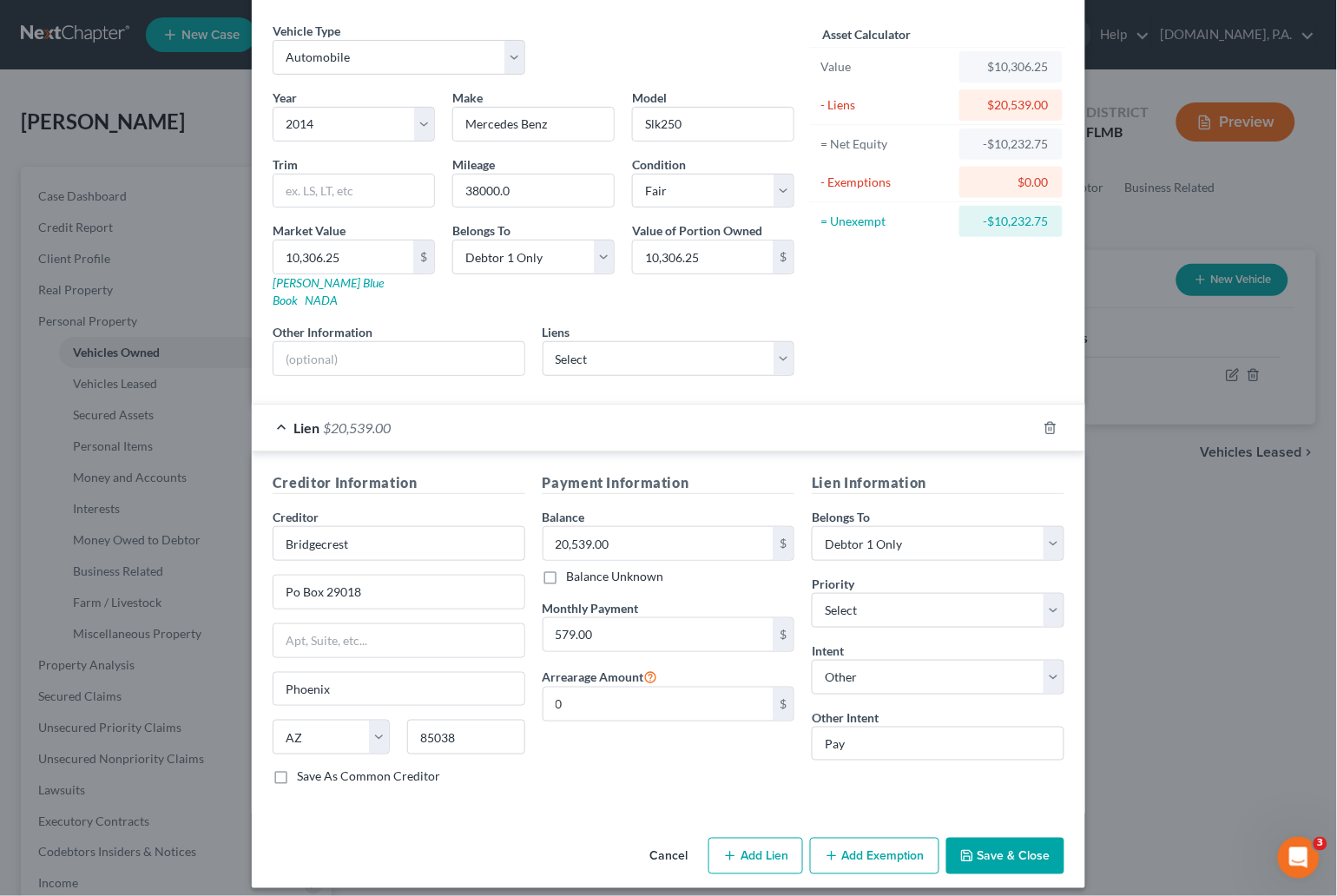
click at [851, 847] on button "Add Exemption" at bounding box center [874, 856] width 129 height 36
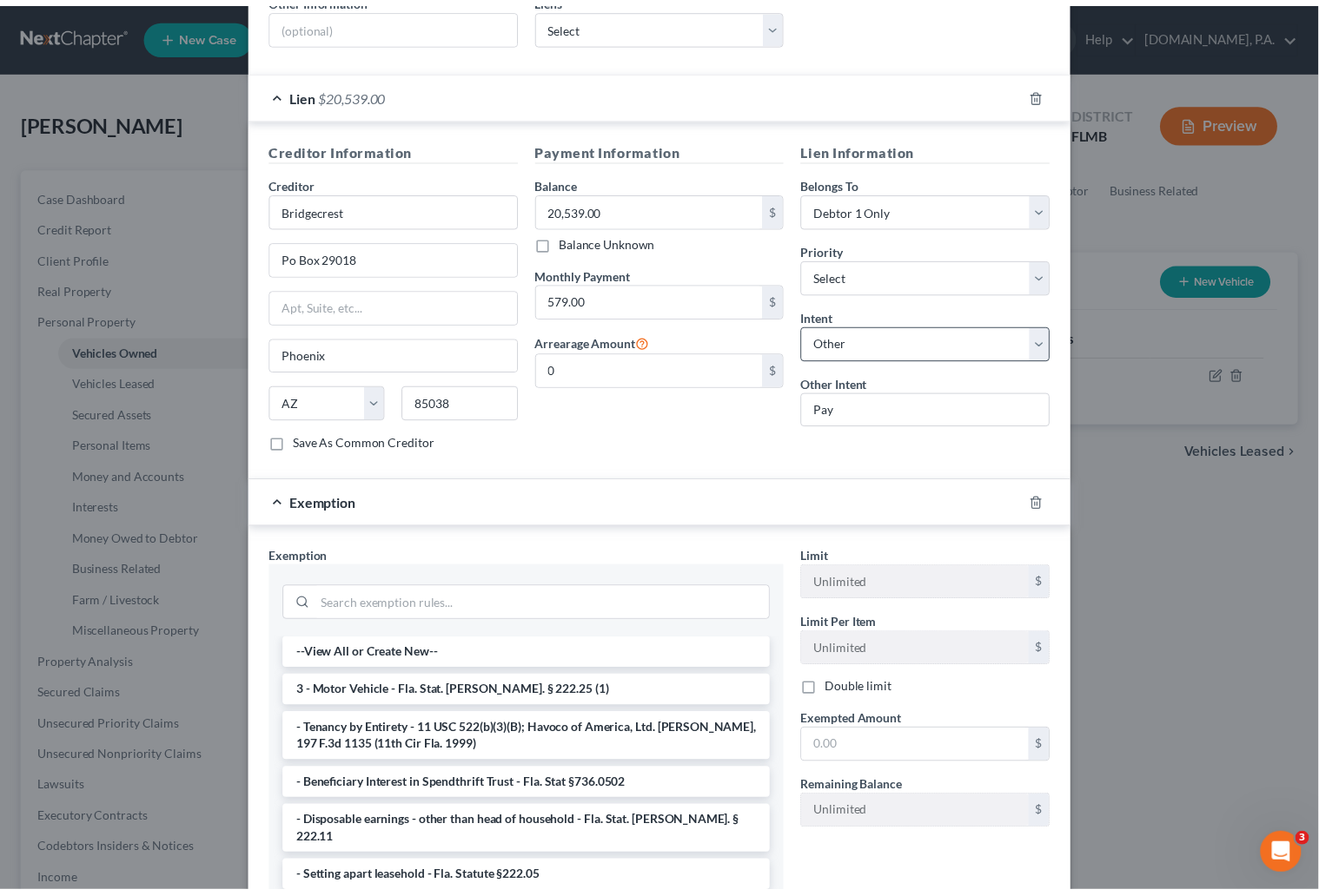
scroll to position [524, 0]
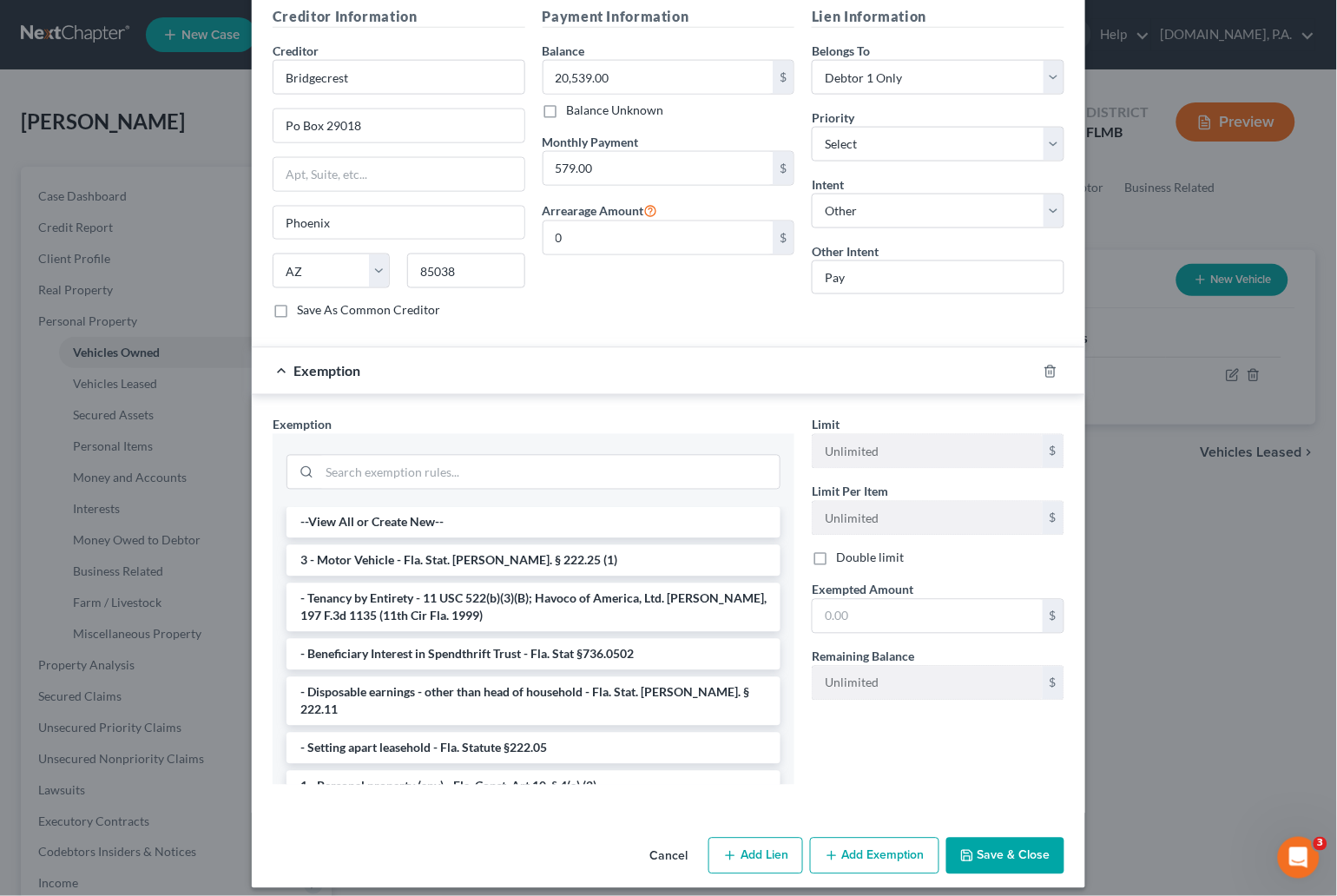
click at [660, 844] on button "Cancel" at bounding box center [668, 856] width 66 height 34
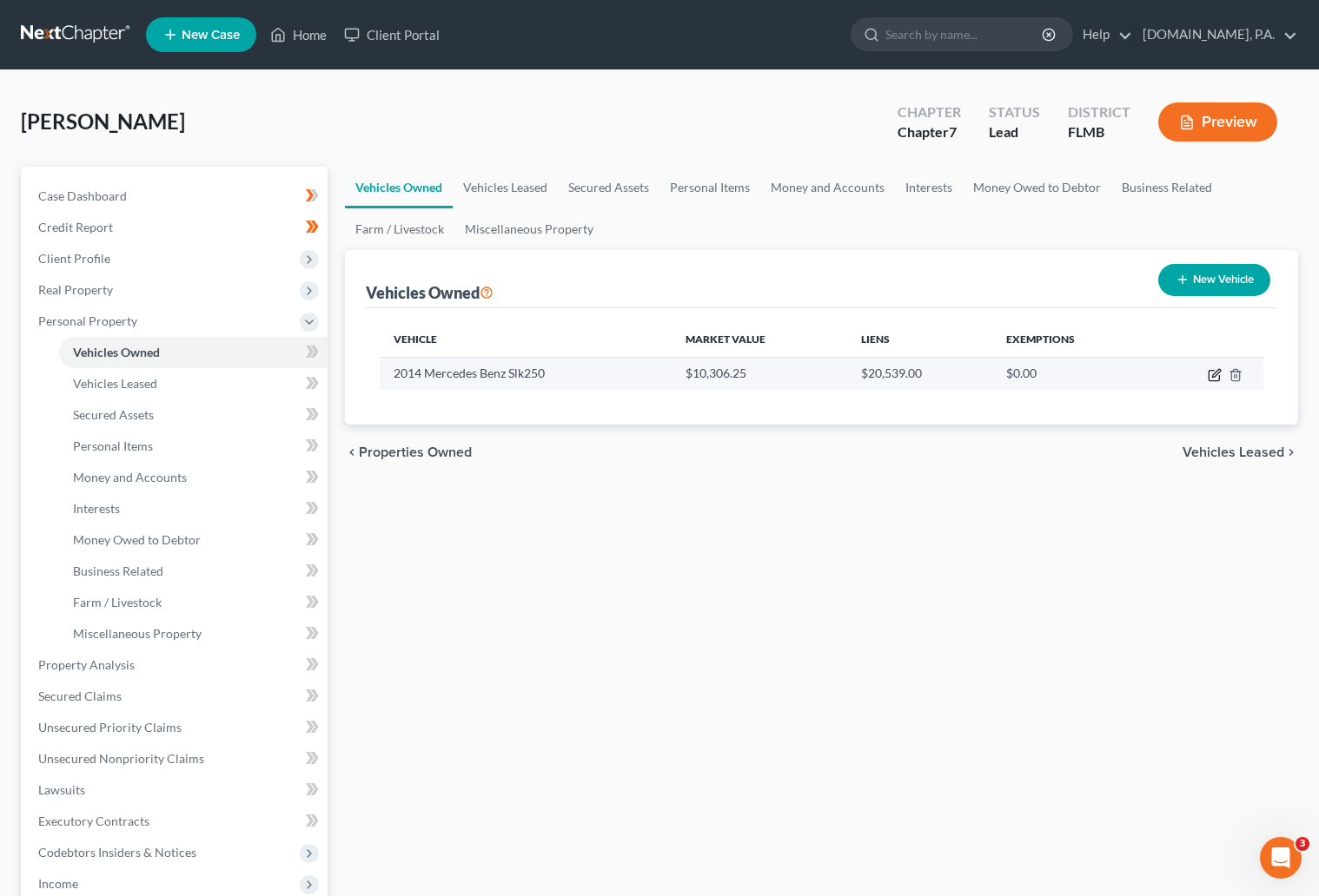
click at [1208, 368] on icon "button" at bounding box center [1213, 374] width 14 height 14
select select "0"
select select "12"
select select "3"
select select "0"
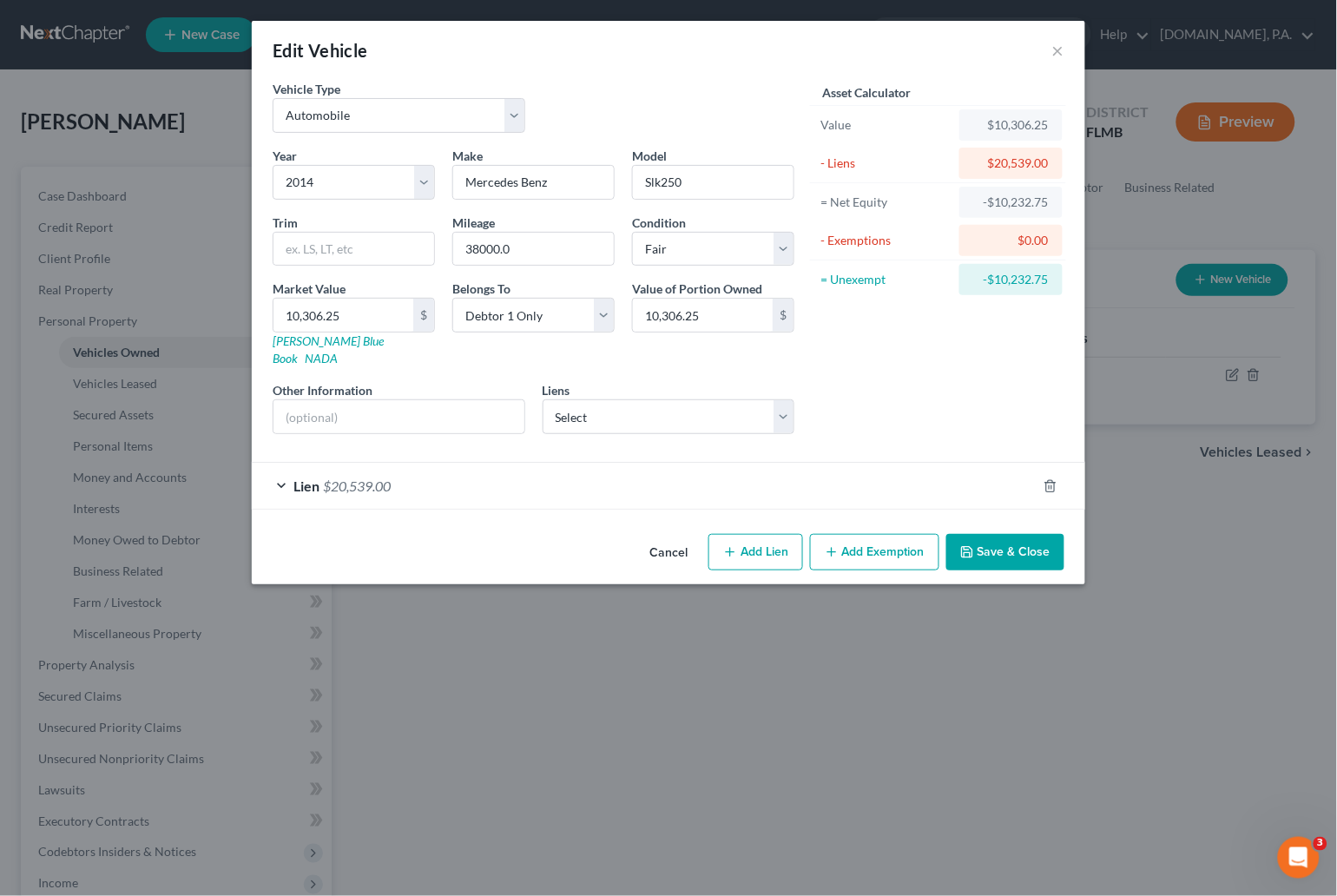
click at [1036, 534] on button "Save & Close" at bounding box center [1005, 552] width 118 height 36
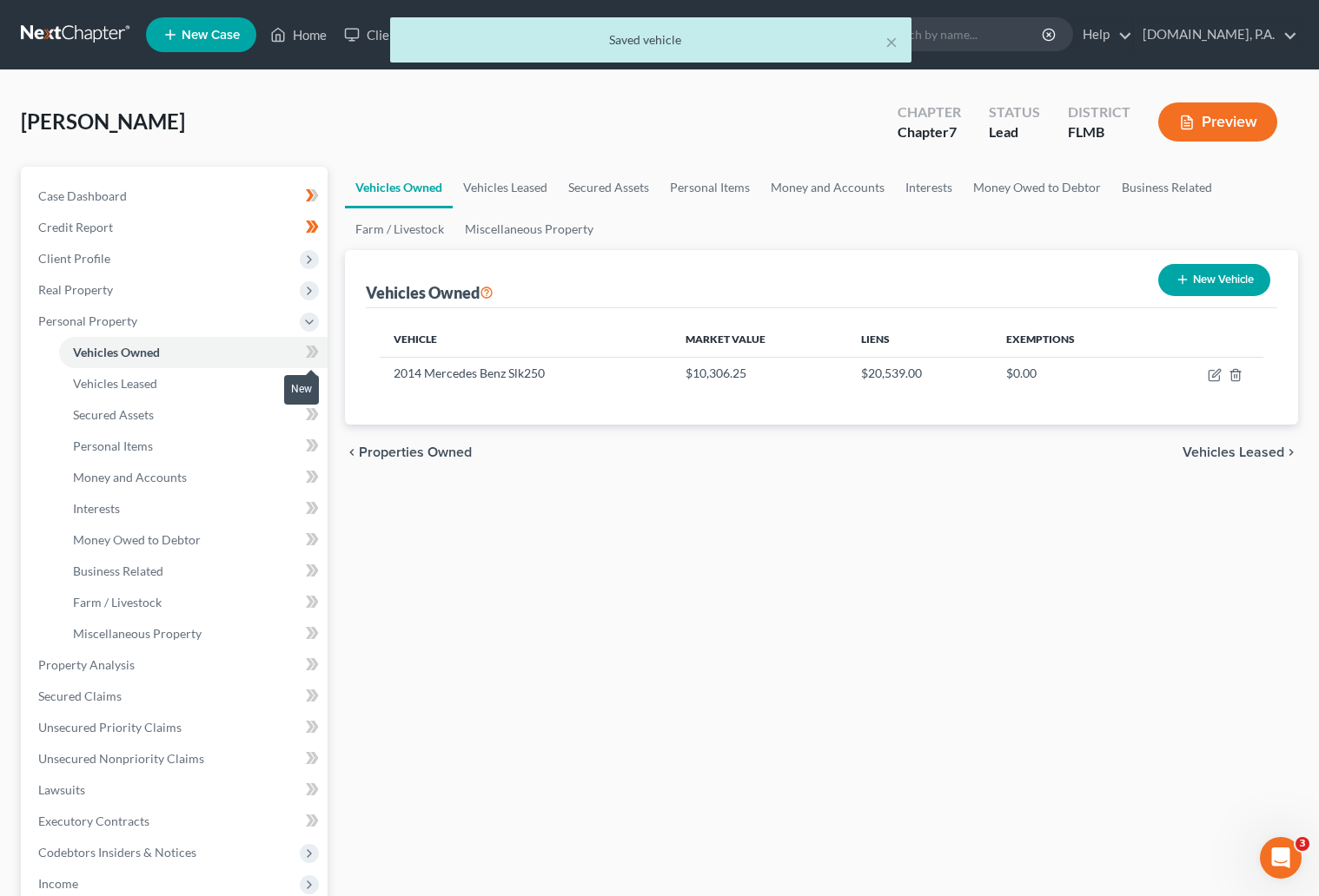
click at [307, 346] on icon at bounding box center [310, 351] width 8 height 12
click at [316, 347] on icon at bounding box center [312, 352] width 13 height 22
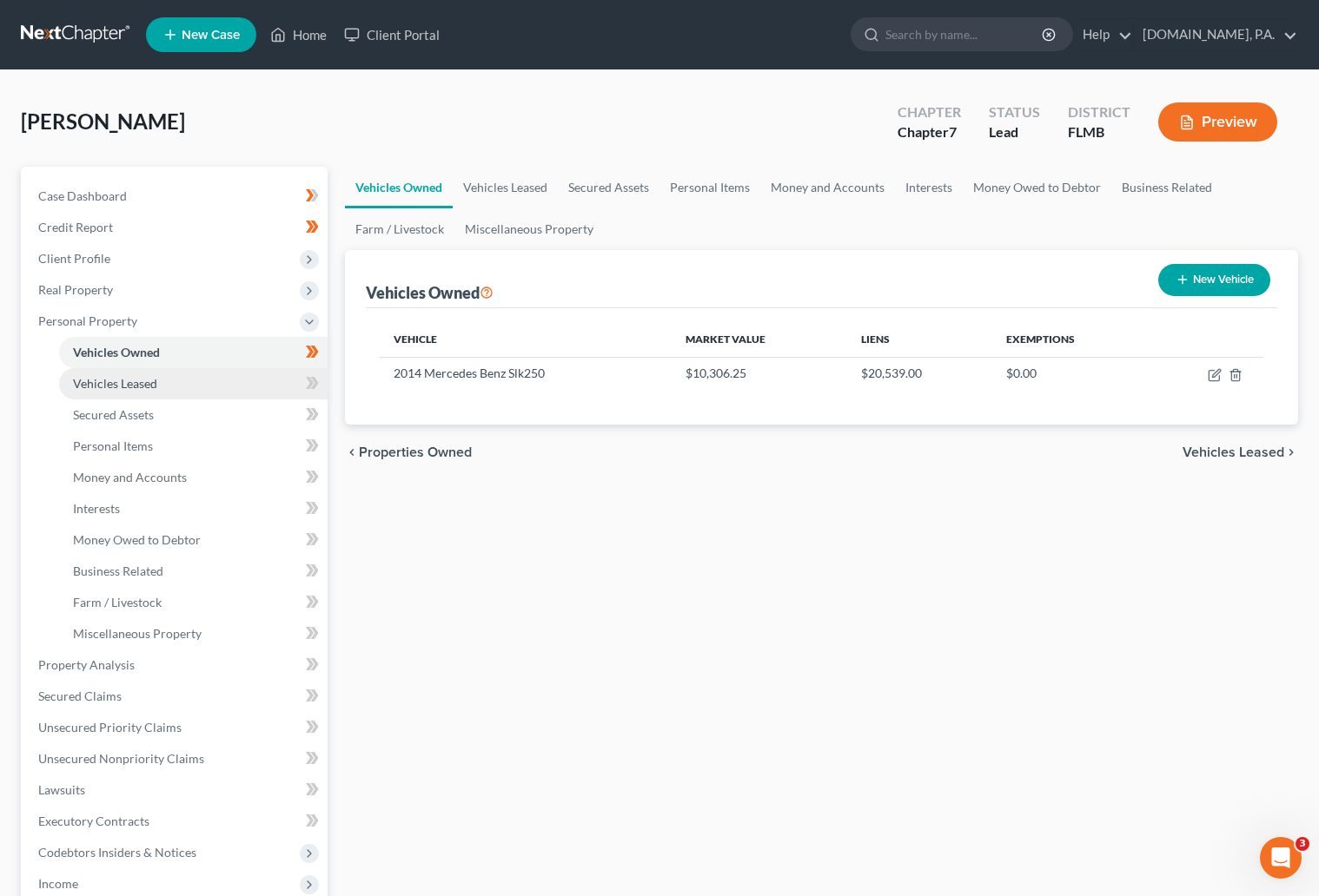
click at [92, 380] on span "Vehicles Leased" at bounding box center [115, 383] width 84 height 14
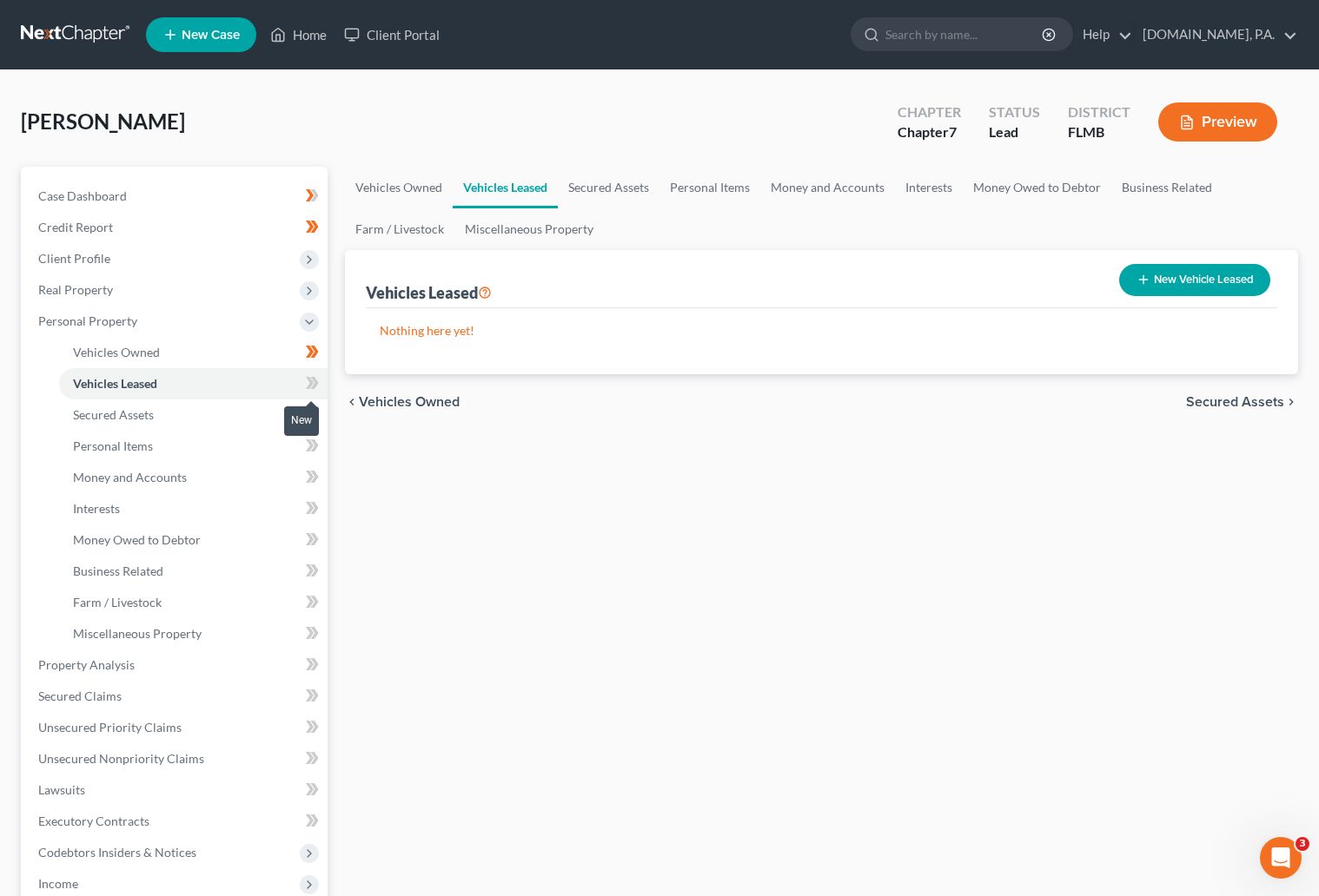
click at [310, 377] on icon at bounding box center [312, 383] width 13 height 22
click at [321, 383] on span at bounding box center [312, 385] width 31 height 26
click at [119, 416] on span "Secured Assets" at bounding box center [113, 414] width 80 height 14
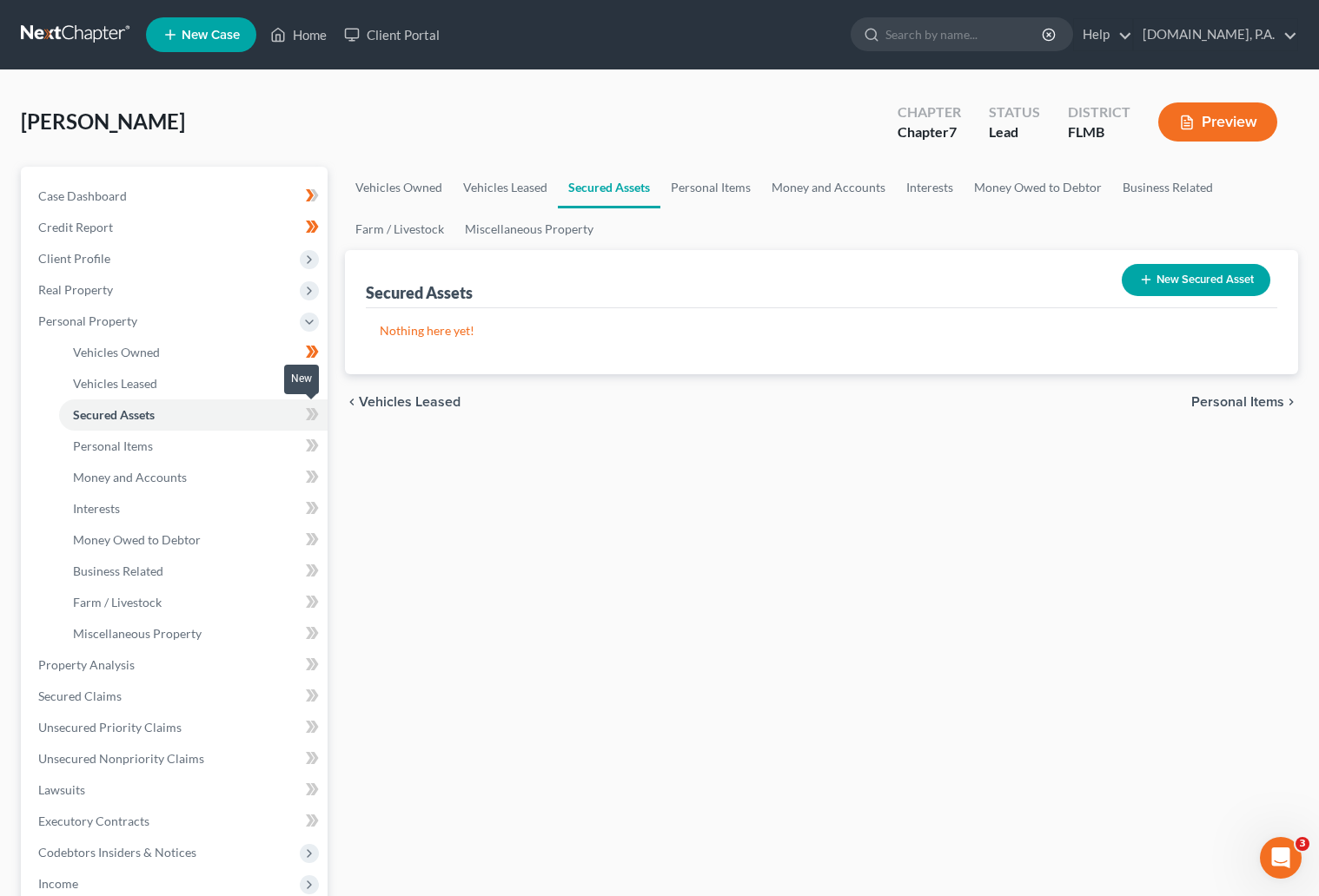
click at [306, 414] on icon at bounding box center [312, 414] width 13 height 22
click at [315, 415] on icon at bounding box center [313, 413] width 8 height 12
click at [153, 448] on link "Personal Items" at bounding box center [192, 446] width 268 height 32
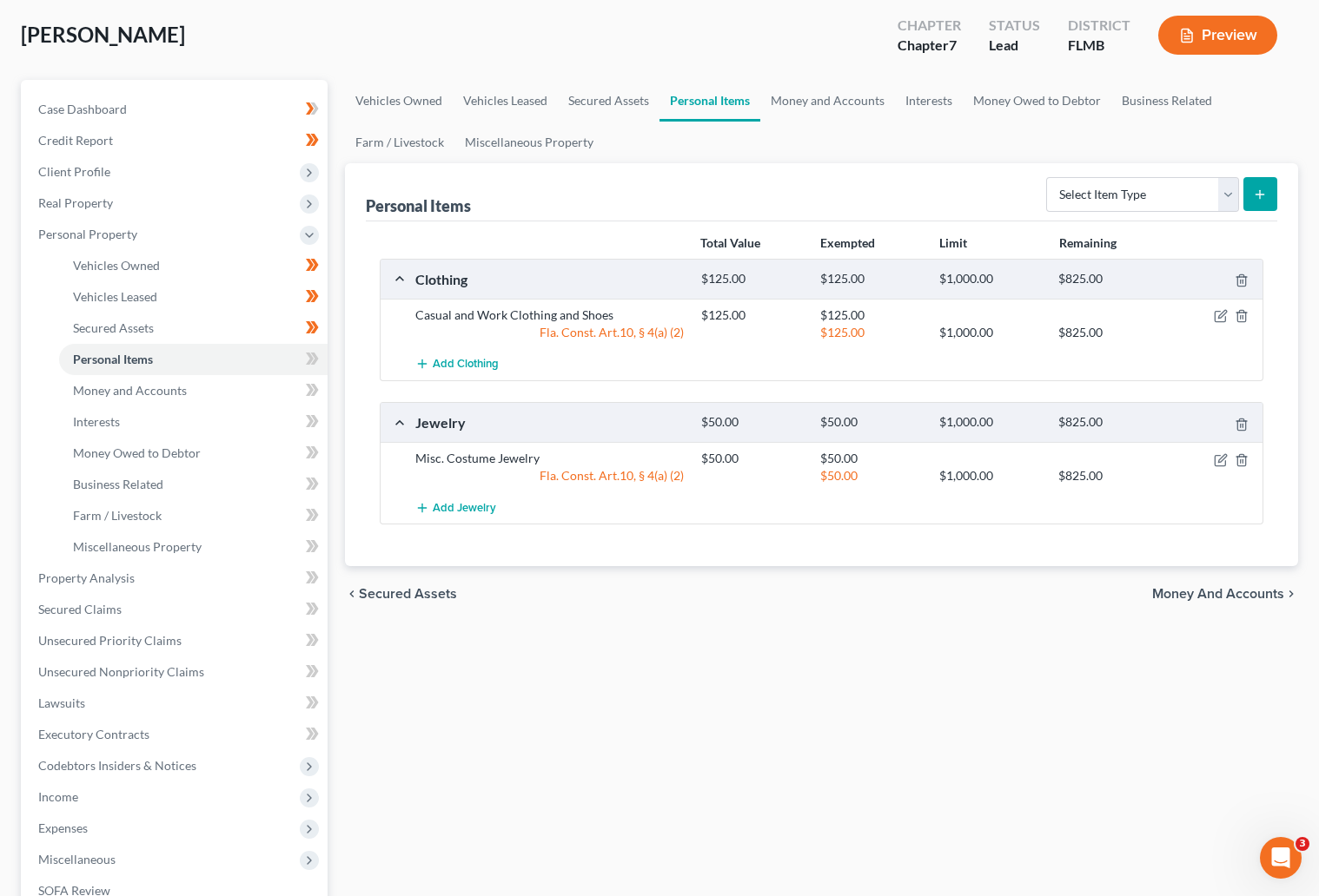
scroll to position [130, 0]
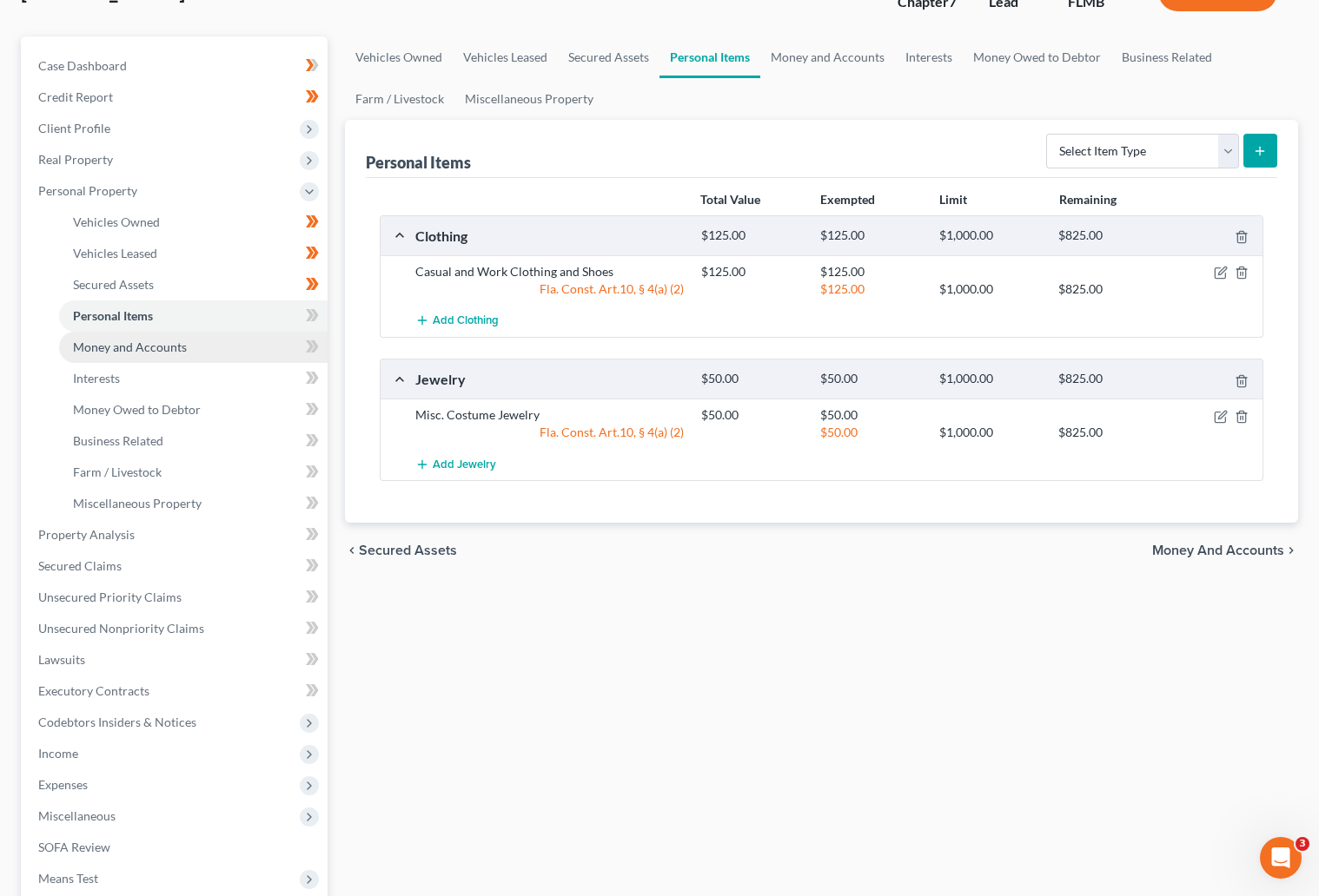
click at [121, 343] on span "Money and Accounts" at bounding box center [130, 346] width 114 height 14
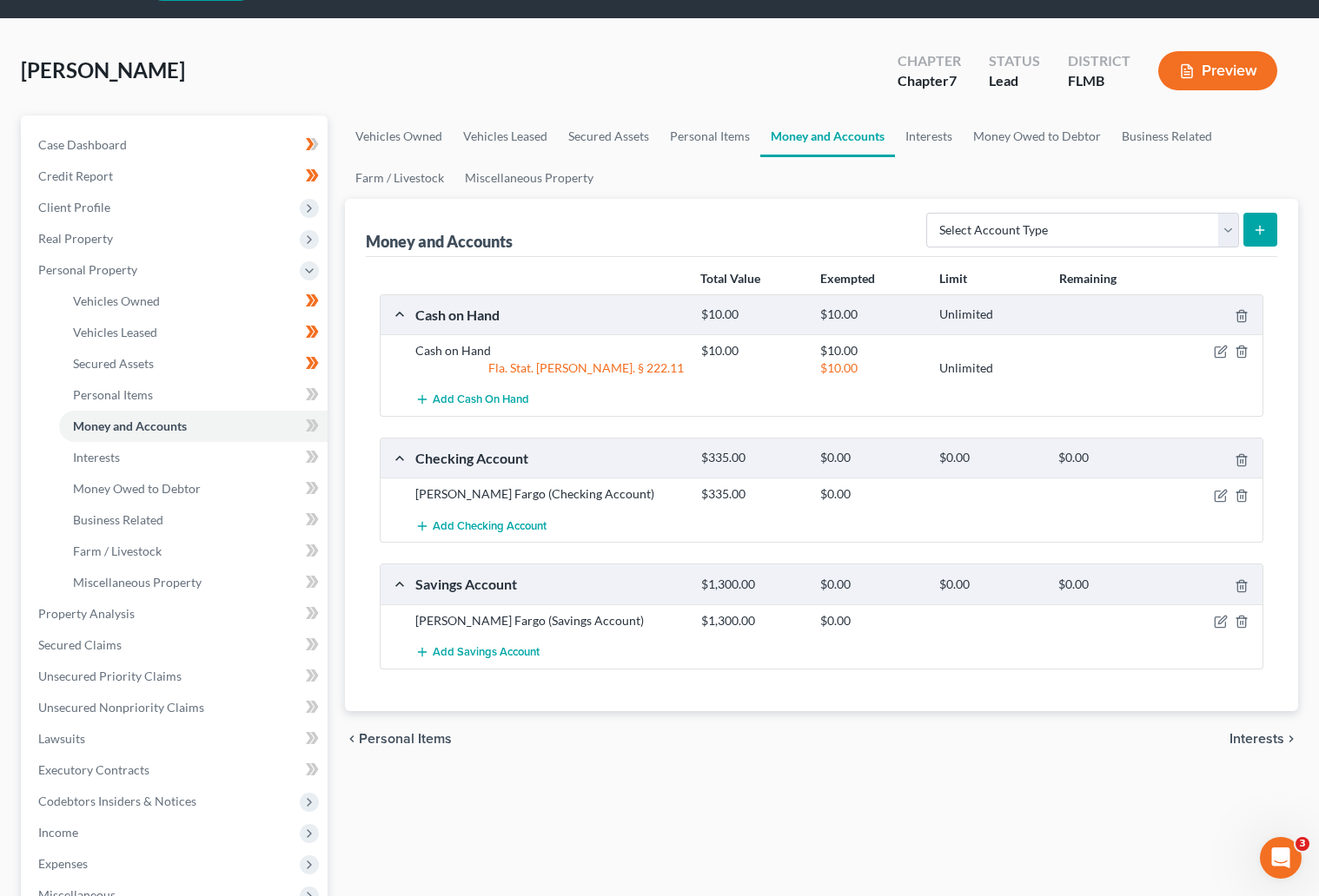
scroll to position [130, 0]
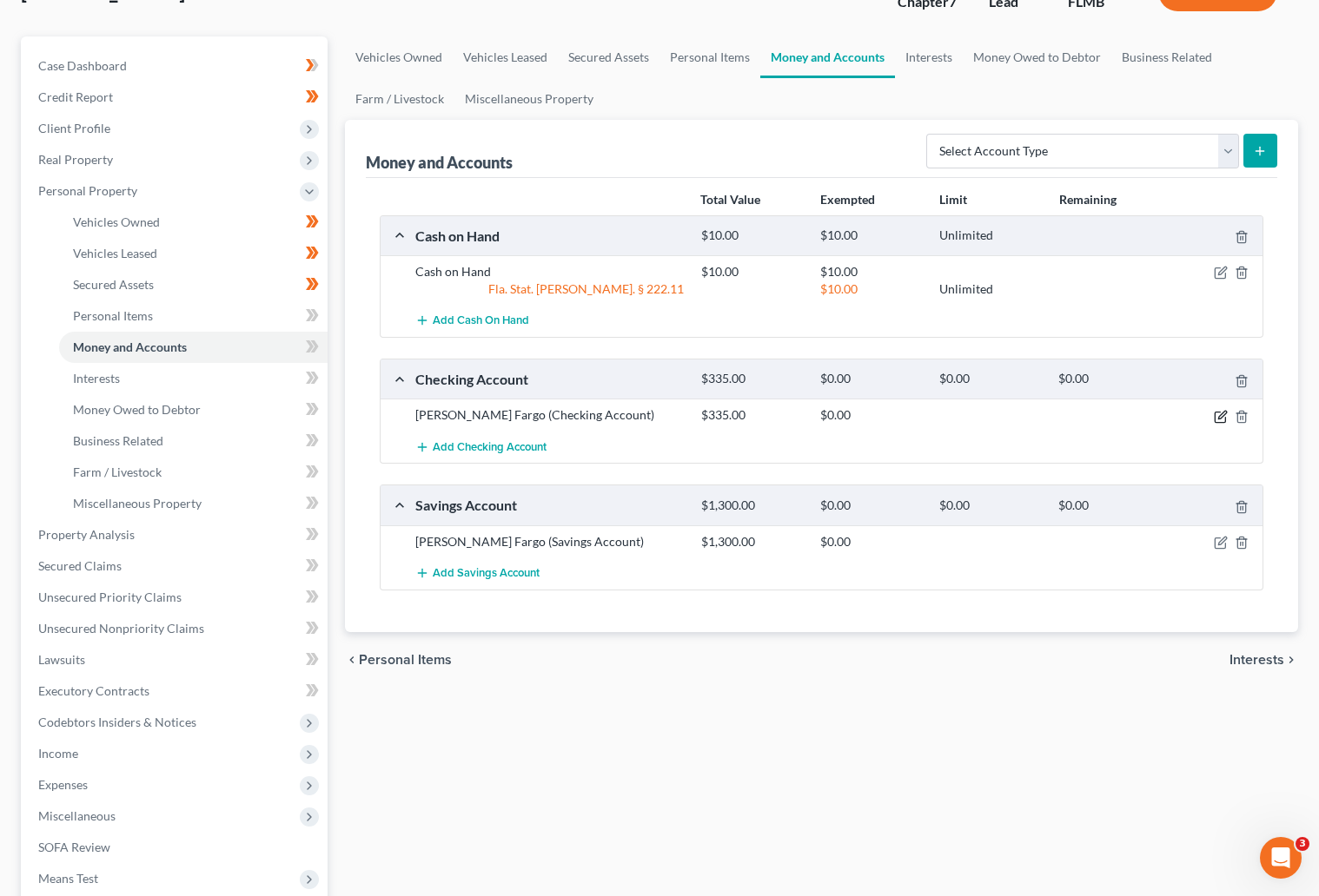
click at [1219, 416] on icon "button" at bounding box center [1221, 414] width 8 height 8
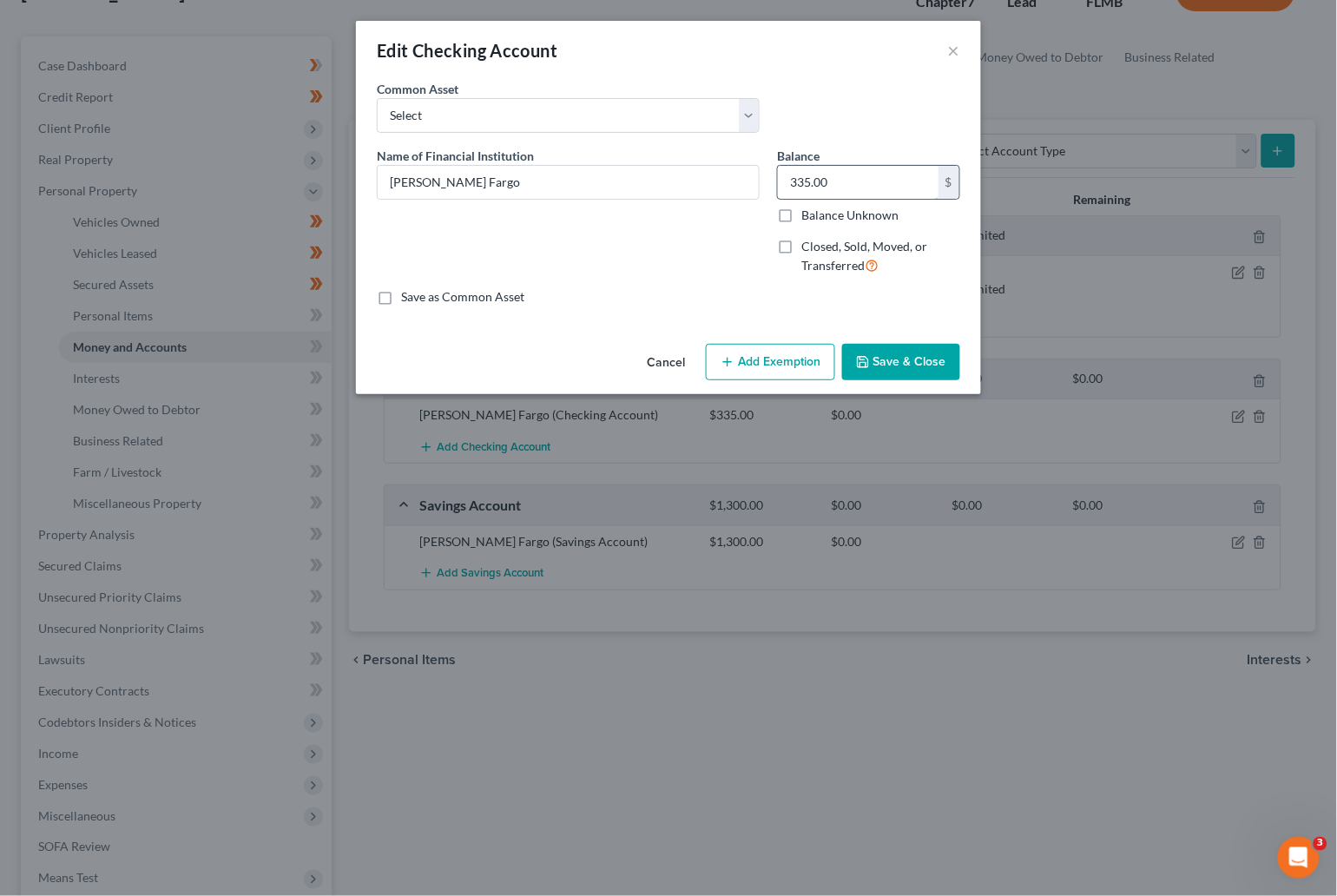
click at [836, 167] on input "335.00" at bounding box center [858, 182] width 161 height 33
type input "0"
click at [488, 182] on input "Wells Fargo" at bounding box center [568, 182] width 381 height 33
click at [528, 180] on input "Wells Fargo -" at bounding box center [568, 182] width 381 height 33
type input "Wells Fargo - 1006"
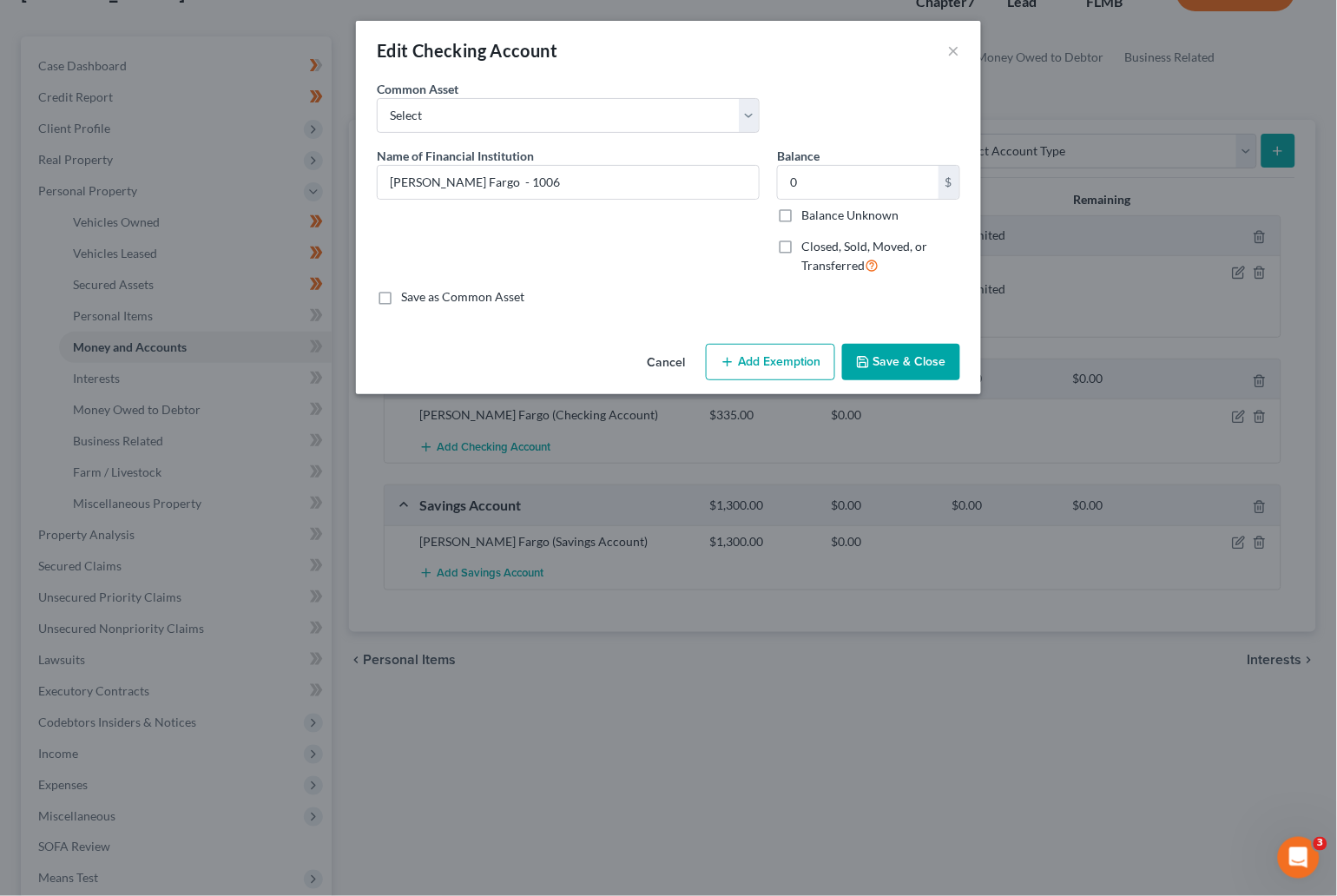
click at [914, 365] on button "Save & Close" at bounding box center [900, 362] width 118 height 36
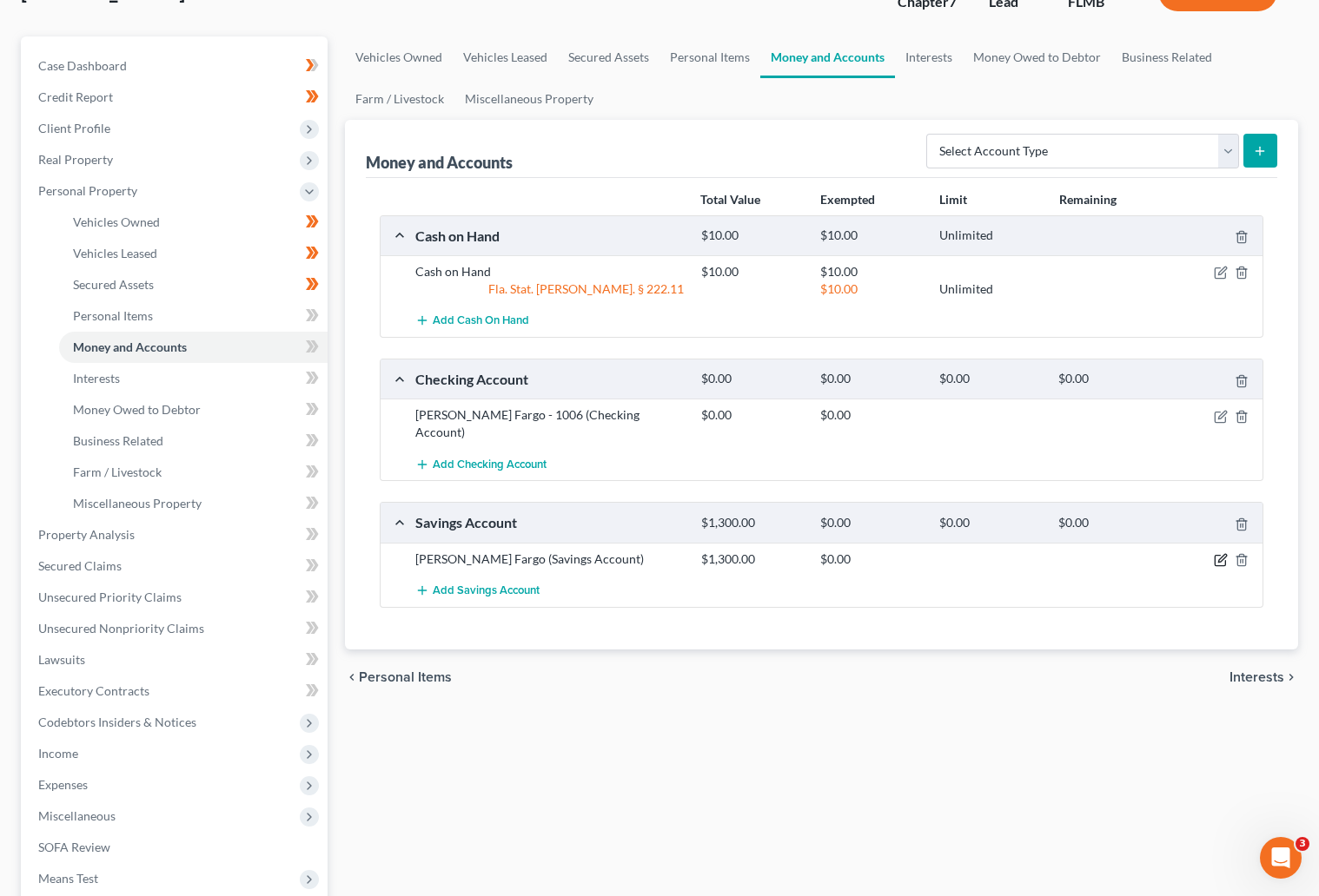
click at [1217, 553] on icon "button" at bounding box center [1220, 559] width 14 height 14
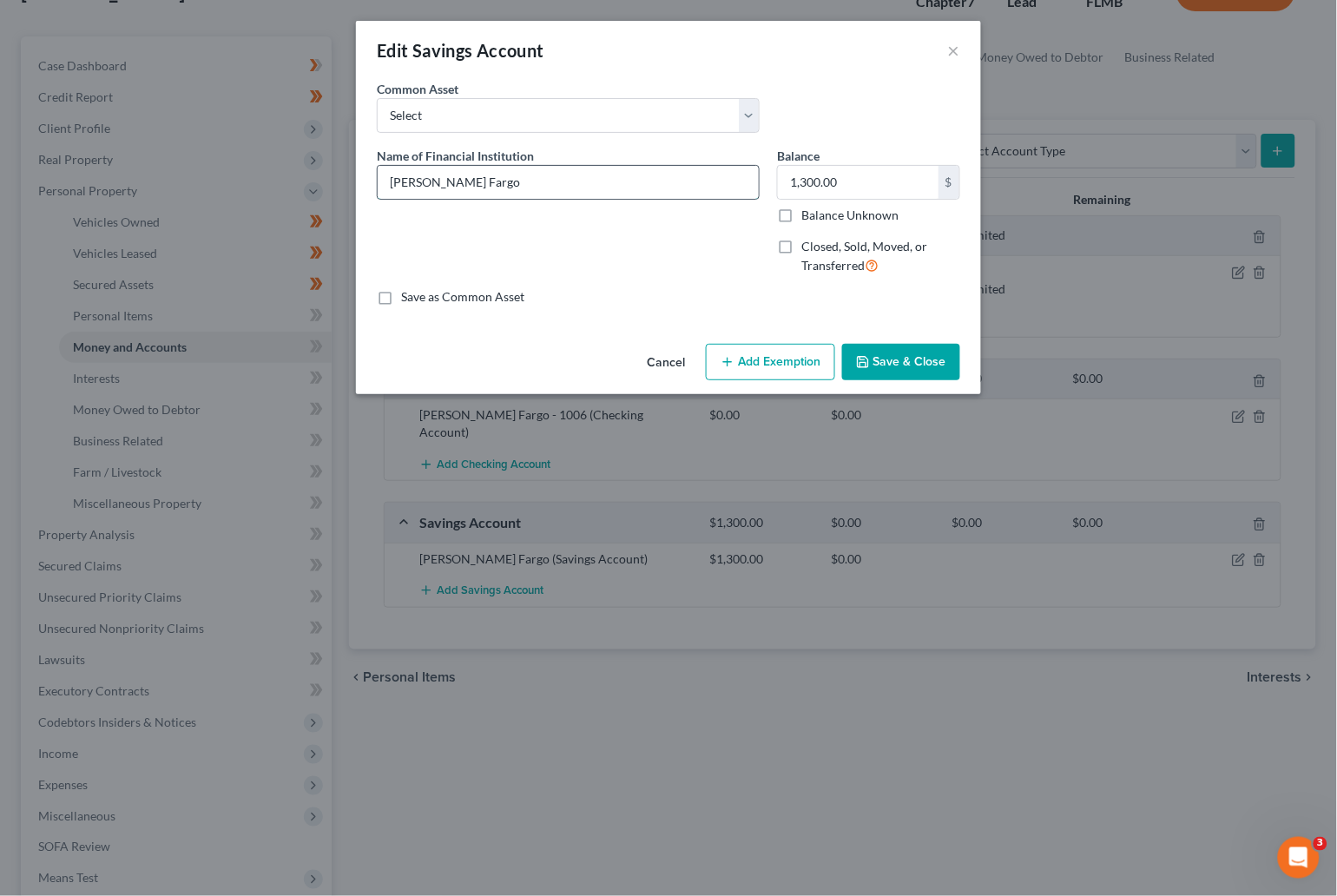
click at [492, 177] on input "Wells Fargo" at bounding box center [568, 182] width 381 height 33
type input "Wells Fargo - 5353"
click at [868, 177] on input "1,300.00" at bounding box center [858, 182] width 161 height 33
type input "0"
click at [877, 367] on button "Save & Close" at bounding box center [900, 362] width 118 height 36
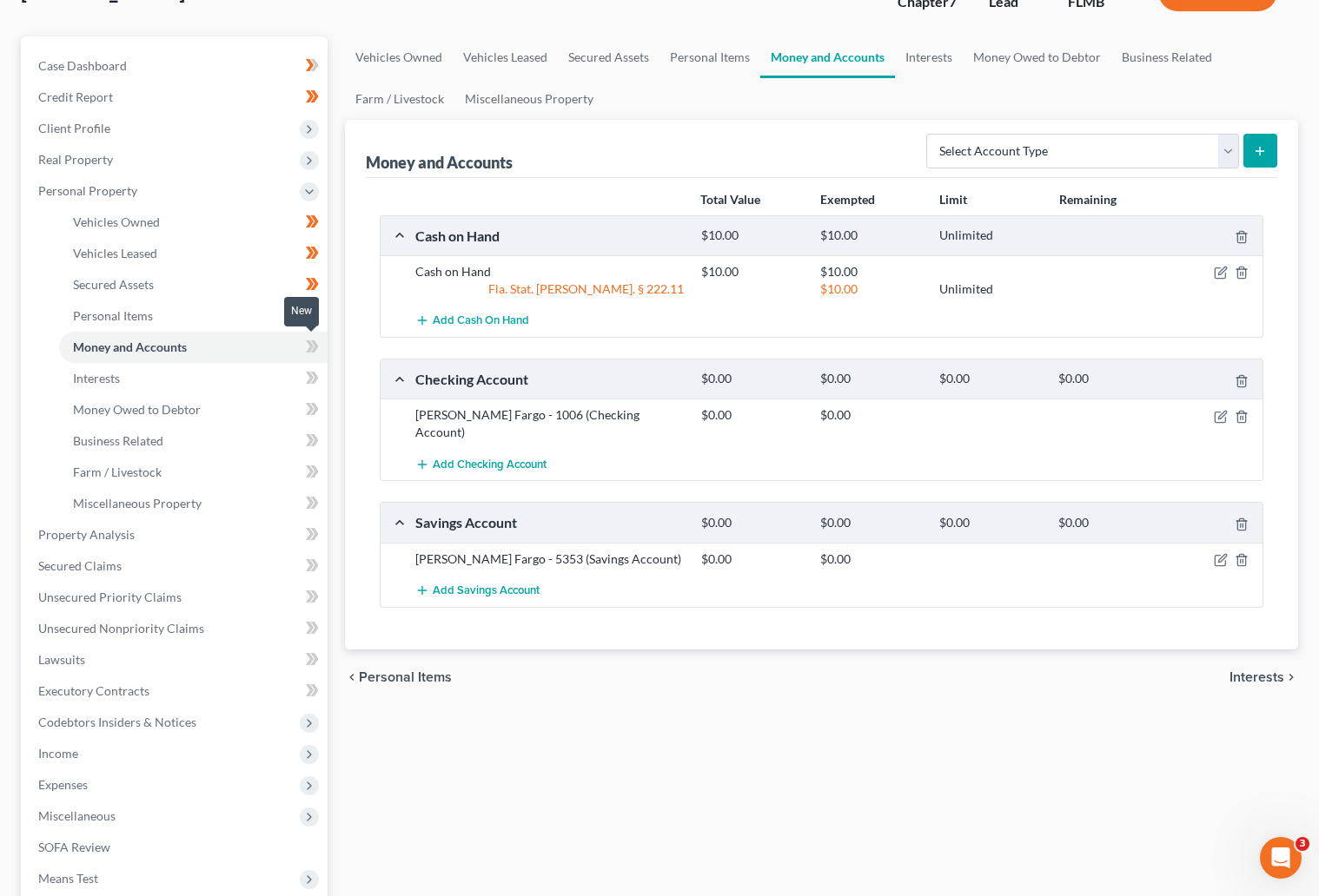
click at [309, 342] on icon at bounding box center [310, 346] width 8 height 12
click at [113, 374] on span "Interests" at bounding box center [97, 378] width 47 height 14
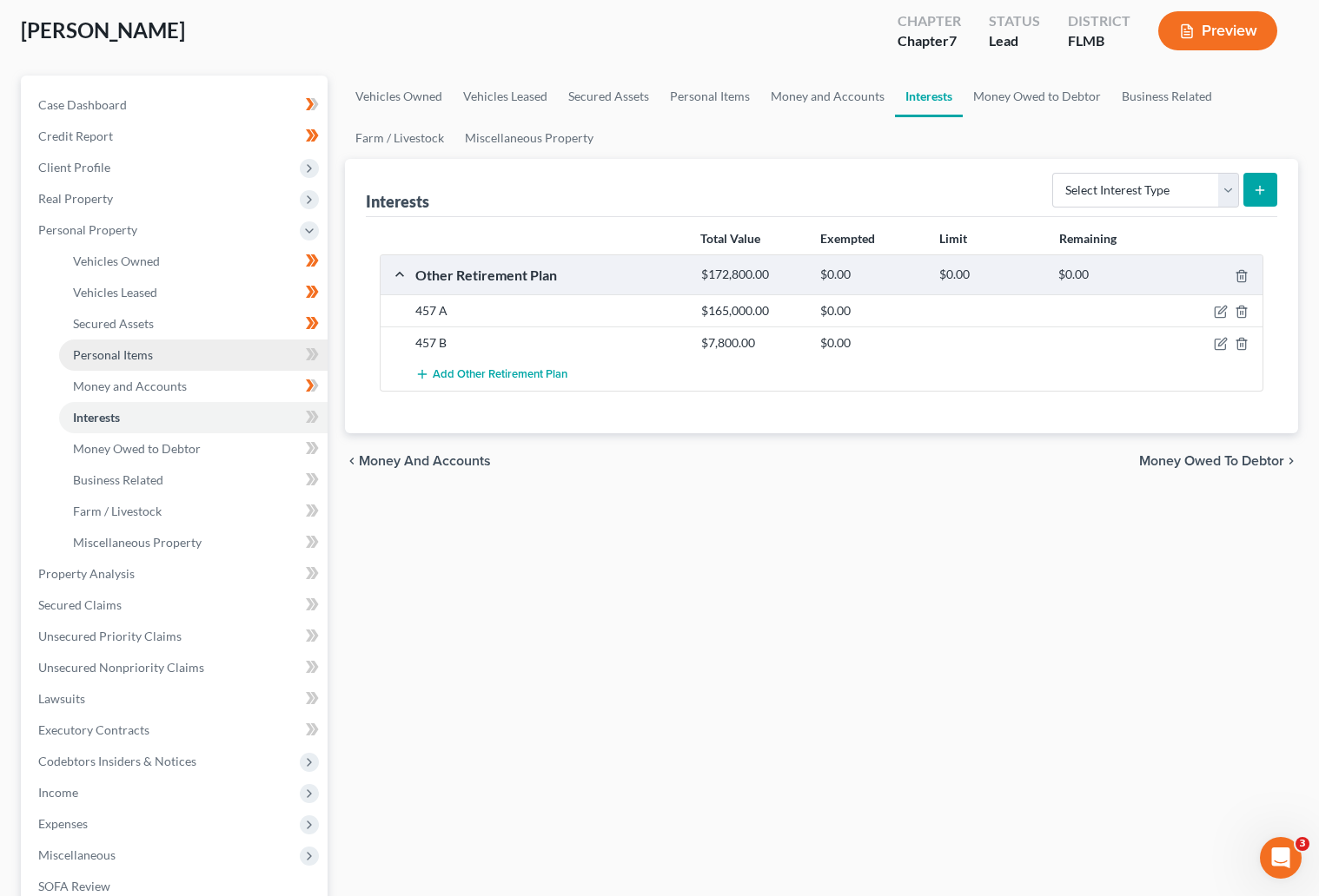
scroll to position [130, 0]
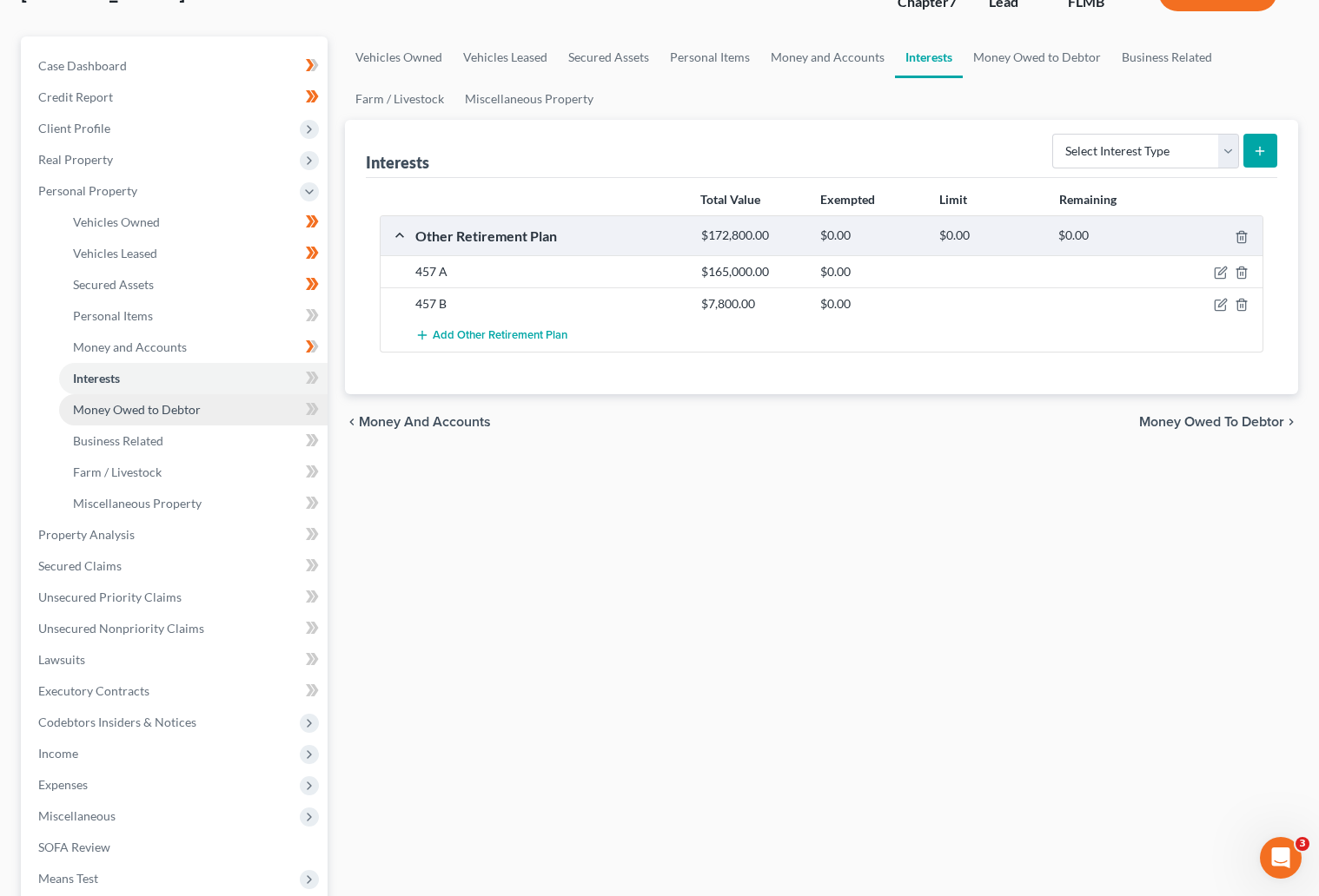
click at [143, 408] on span "Money Owed to Debtor" at bounding box center [136, 409] width 127 height 14
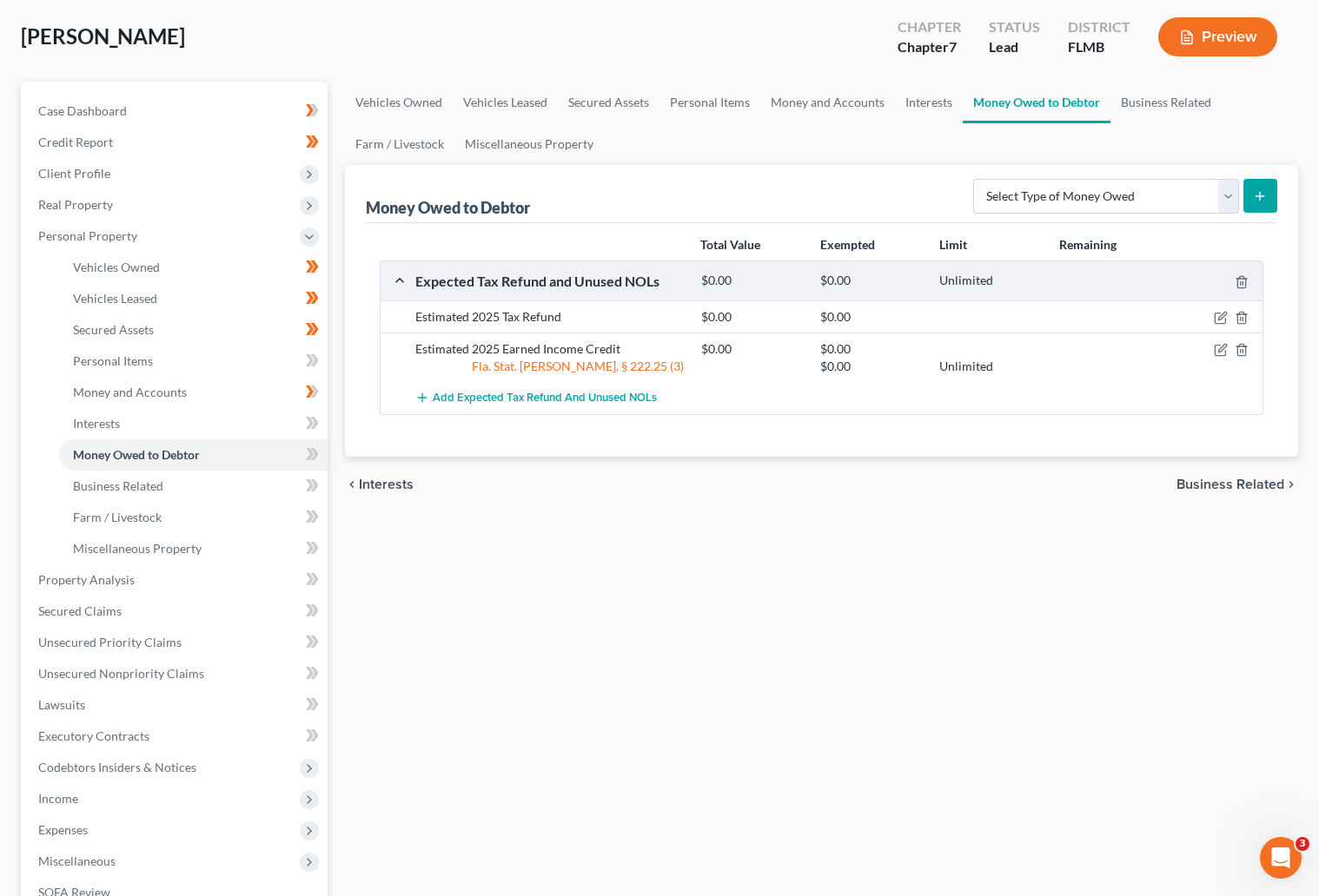
scroll to position [130, 0]
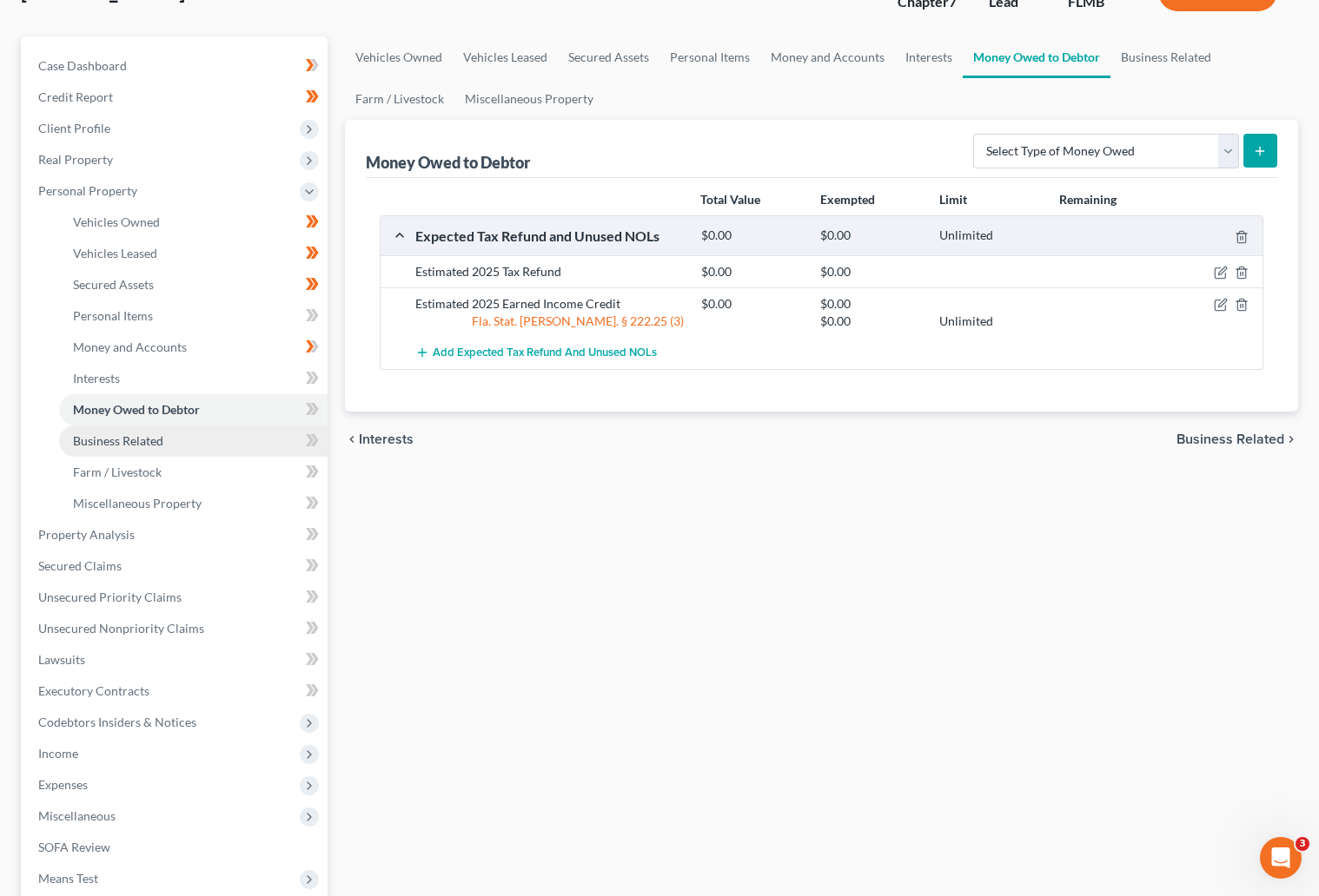
click at [121, 437] on span "Business Related" at bounding box center [118, 440] width 90 height 14
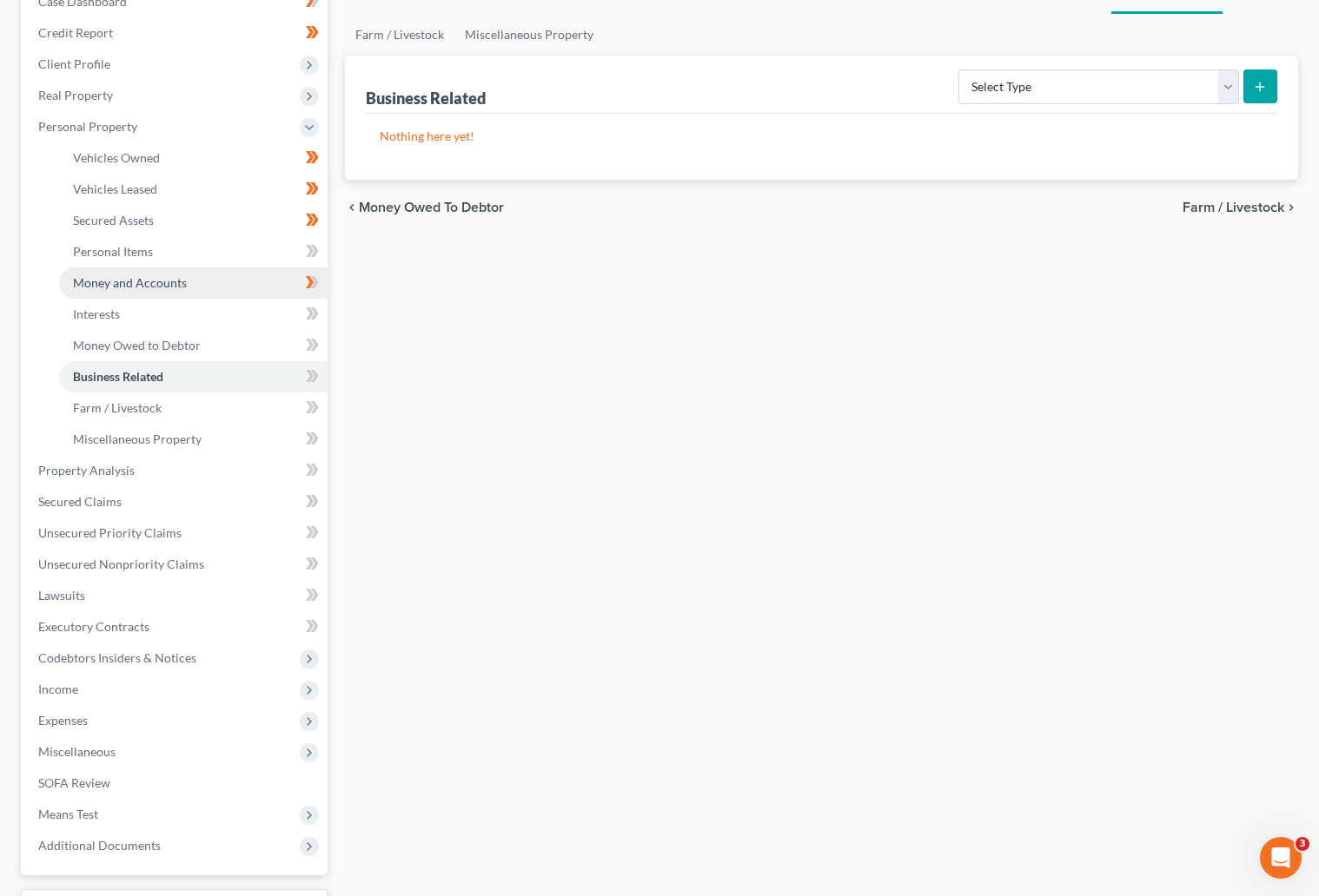
scroll to position [261, 0]
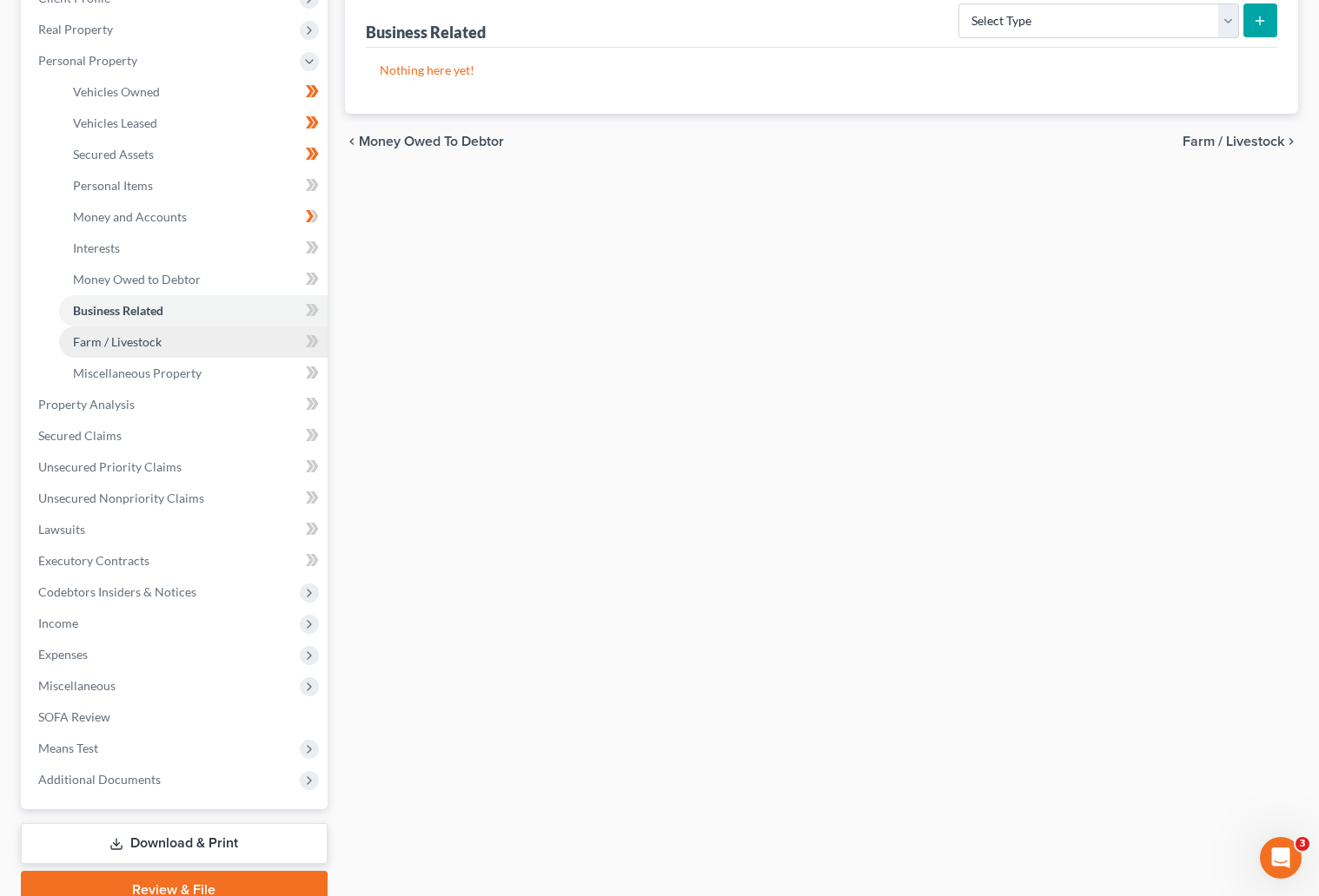
click at [132, 337] on span "Farm / Livestock" at bounding box center [117, 341] width 88 height 14
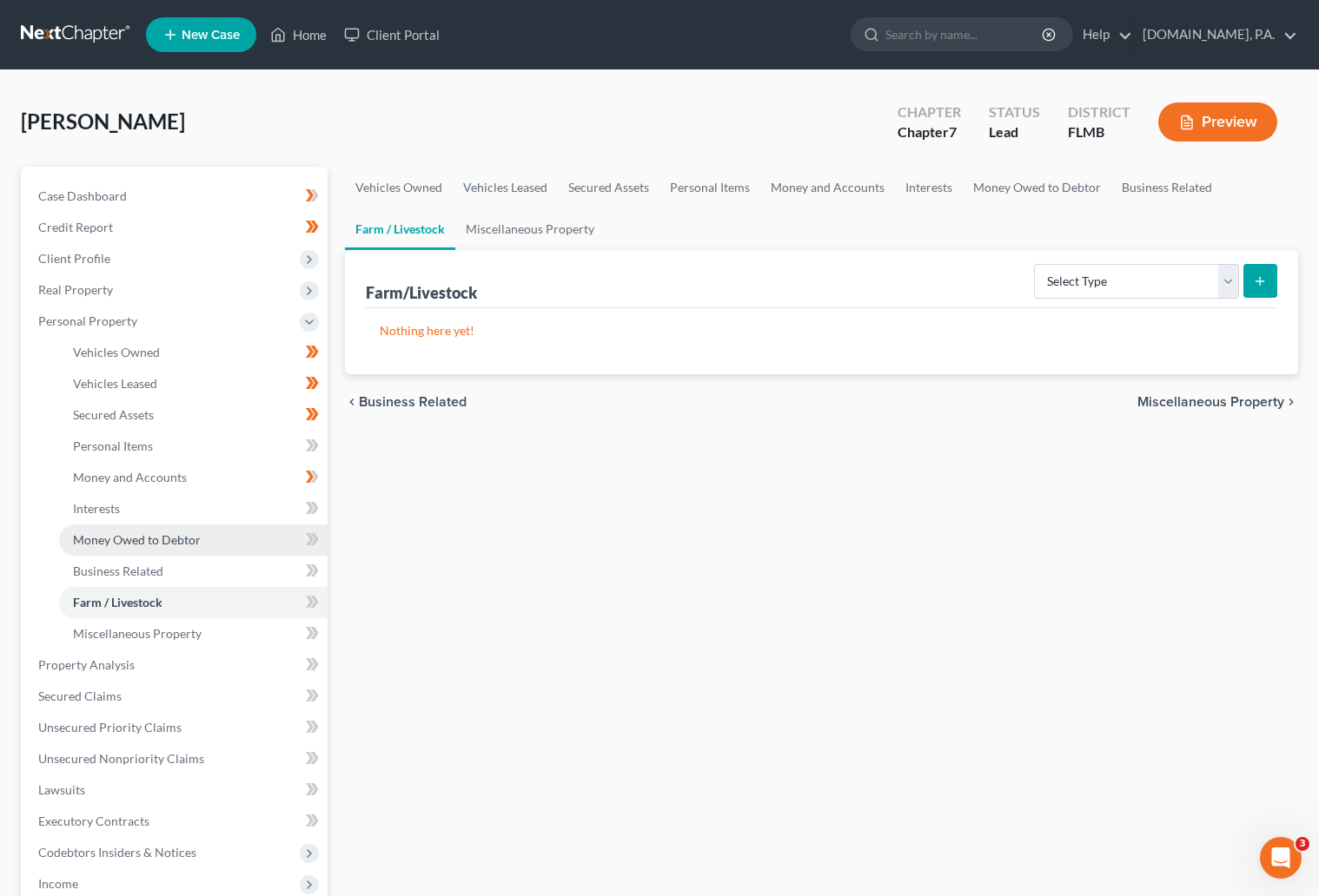
click at [140, 540] on span "Money Owed to Debtor" at bounding box center [136, 540] width 127 height 14
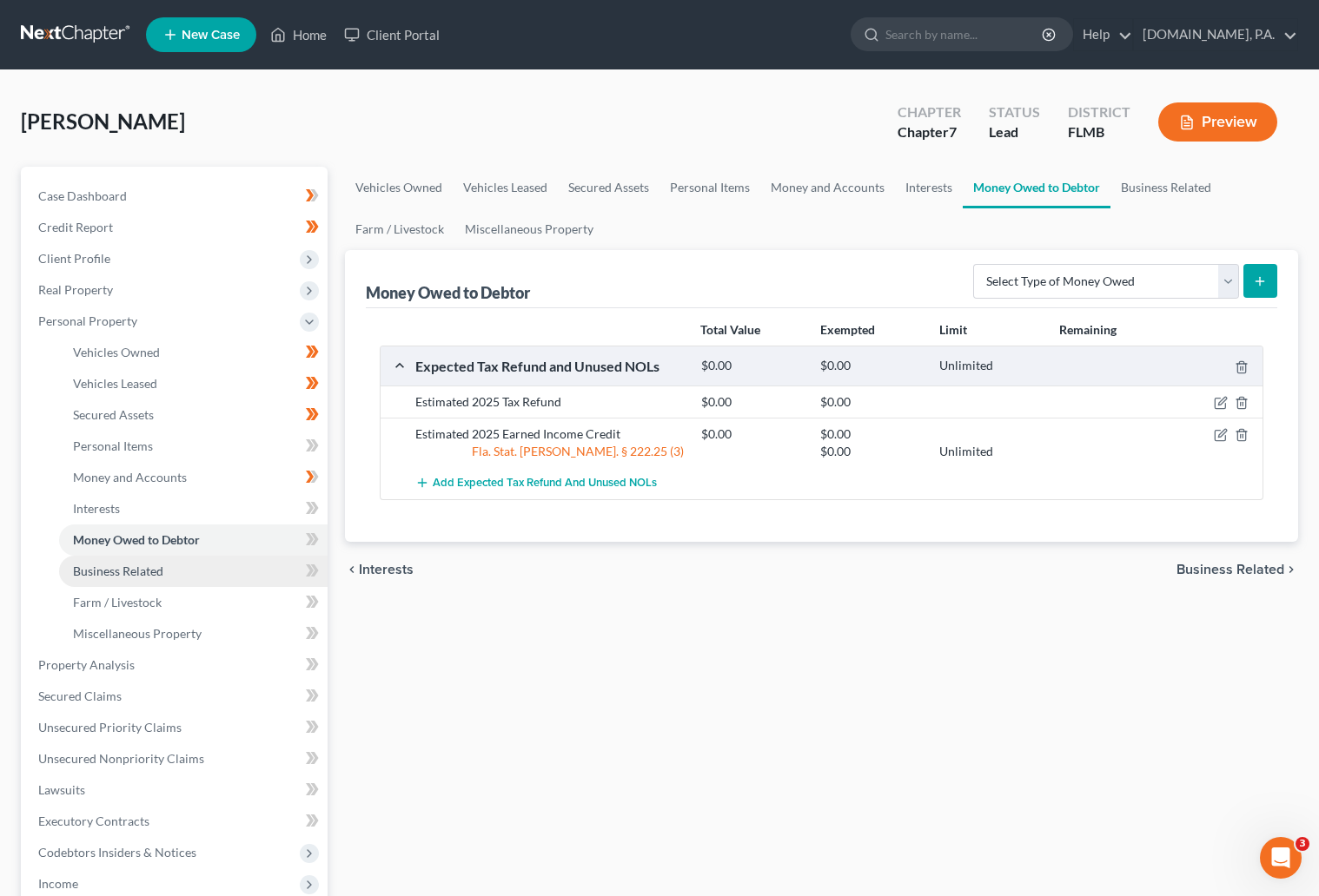
click at [129, 568] on span "Business Related" at bounding box center [118, 570] width 90 height 14
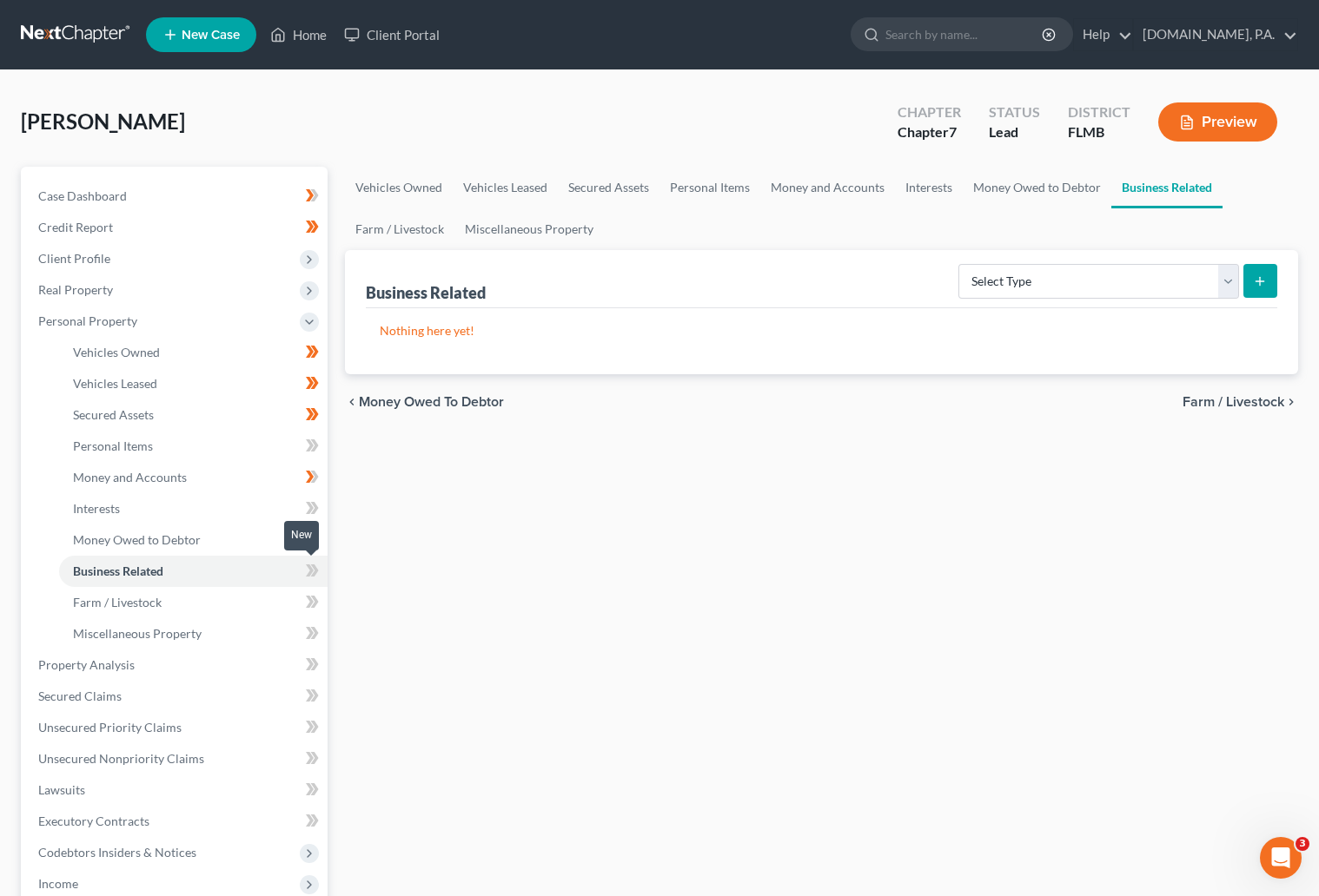
click at [309, 564] on icon at bounding box center [310, 569] width 8 height 12
click at [319, 570] on span at bounding box center [312, 573] width 31 height 26
click at [306, 606] on icon at bounding box center [310, 601] width 8 height 12
click at [316, 599] on icon at bounding box center [313, 601] width 8 height 12
click at [147, 634] on span "Miscellaneous Property" at bounding box center [137, 633] width 128 height 14
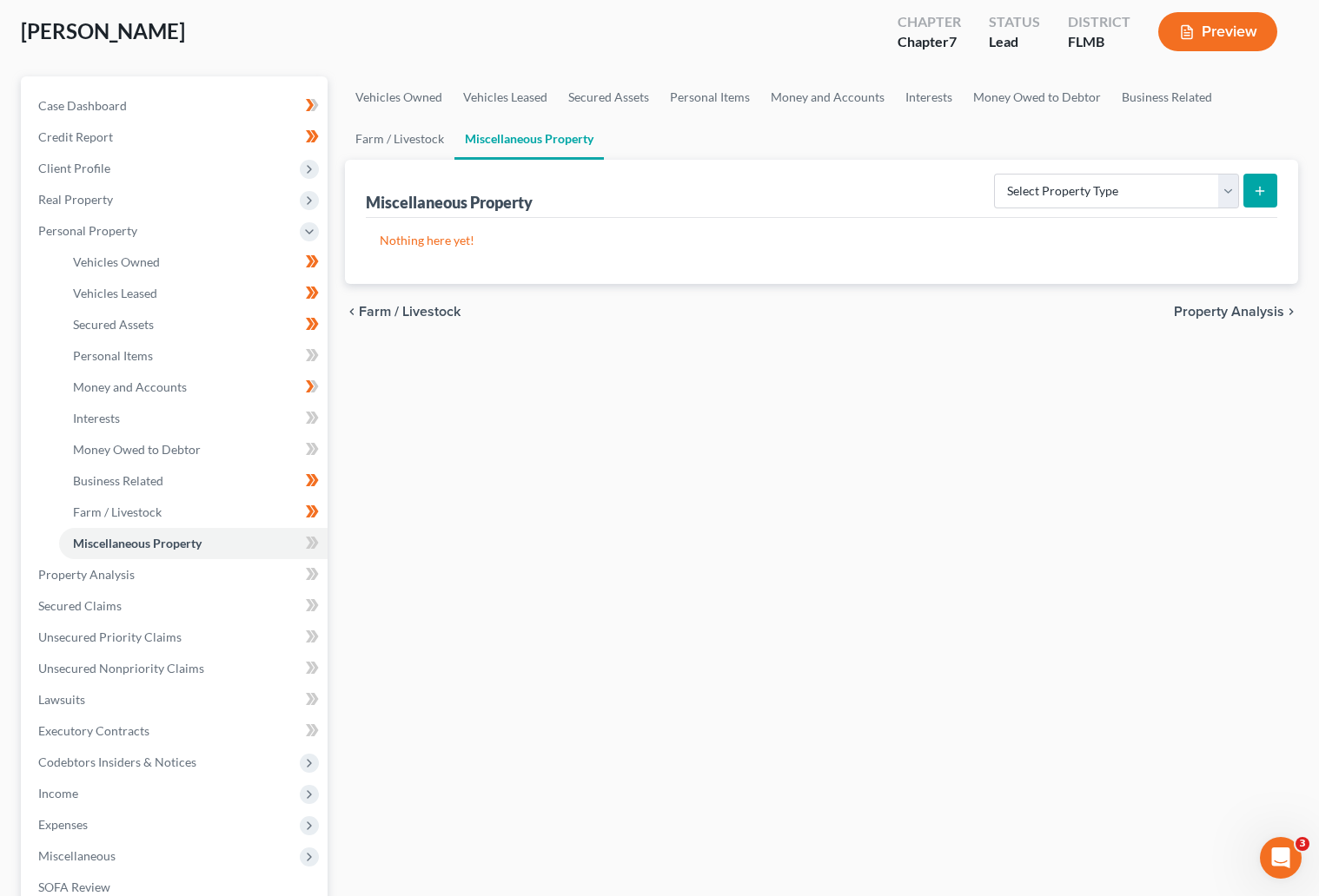
scroll to position [261, 0]
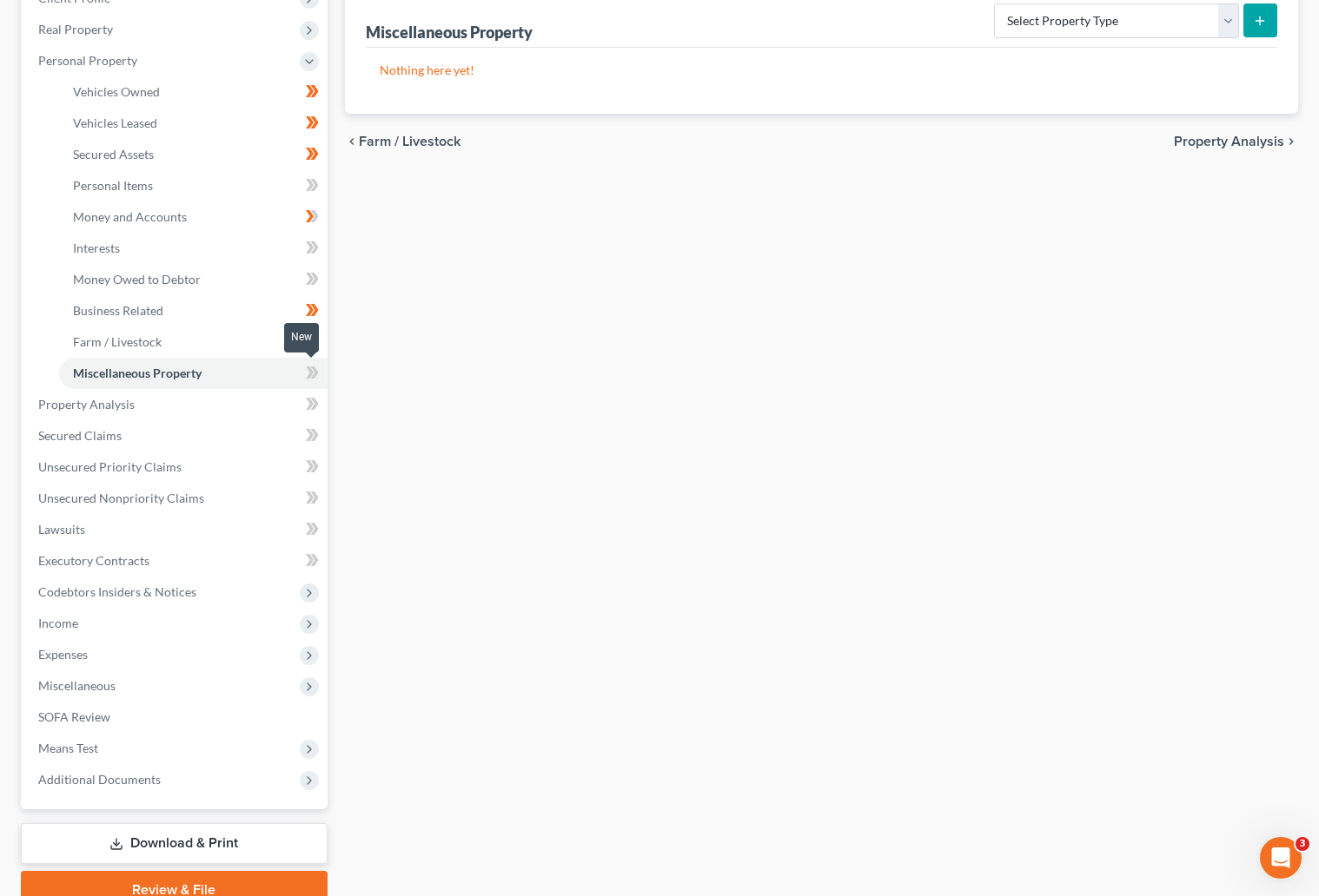
click at [302, 372] on span at bounding box center [312, 374] width 31 height 26
click at [317, 372] on icon at bounding box center [313, 372] width 8 height 12
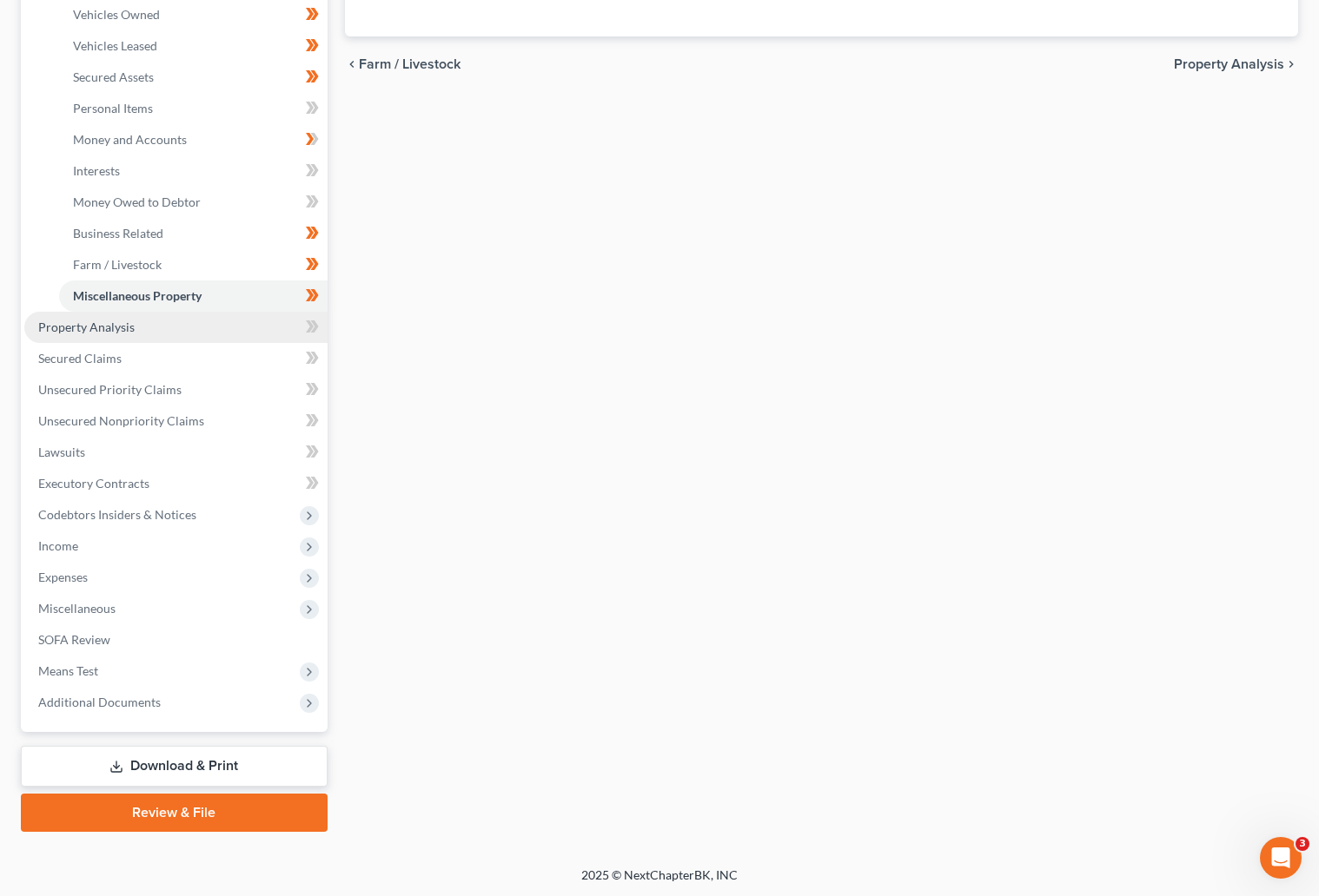
click at [87, 328] on span "Property Analysis" at bounding box center [86, 327] width 97 height 14
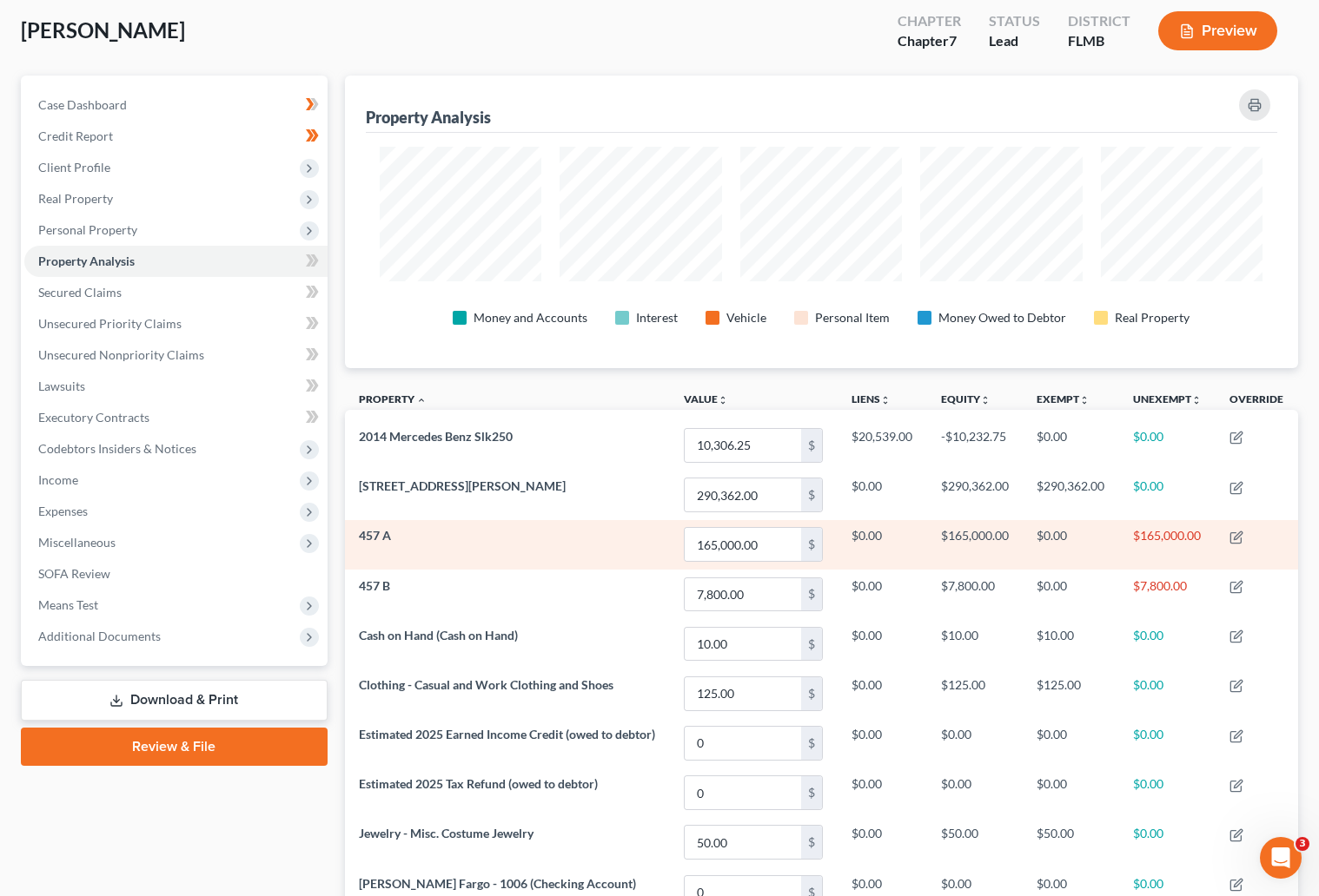
scroll to position [75, 0]
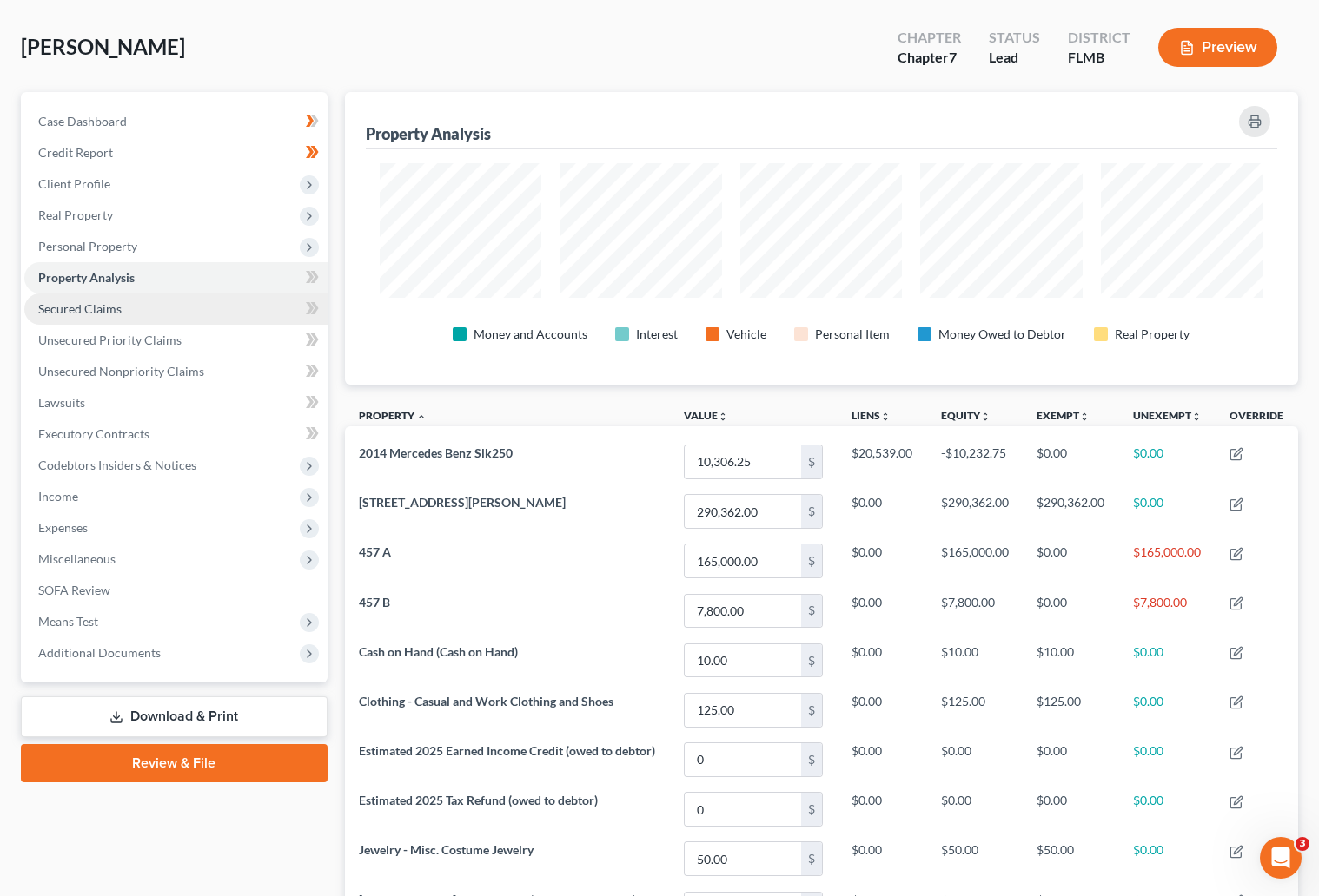
click at [89, 309] on span "Secured Claims" at bounding box center [79, 309] width 83 height 14
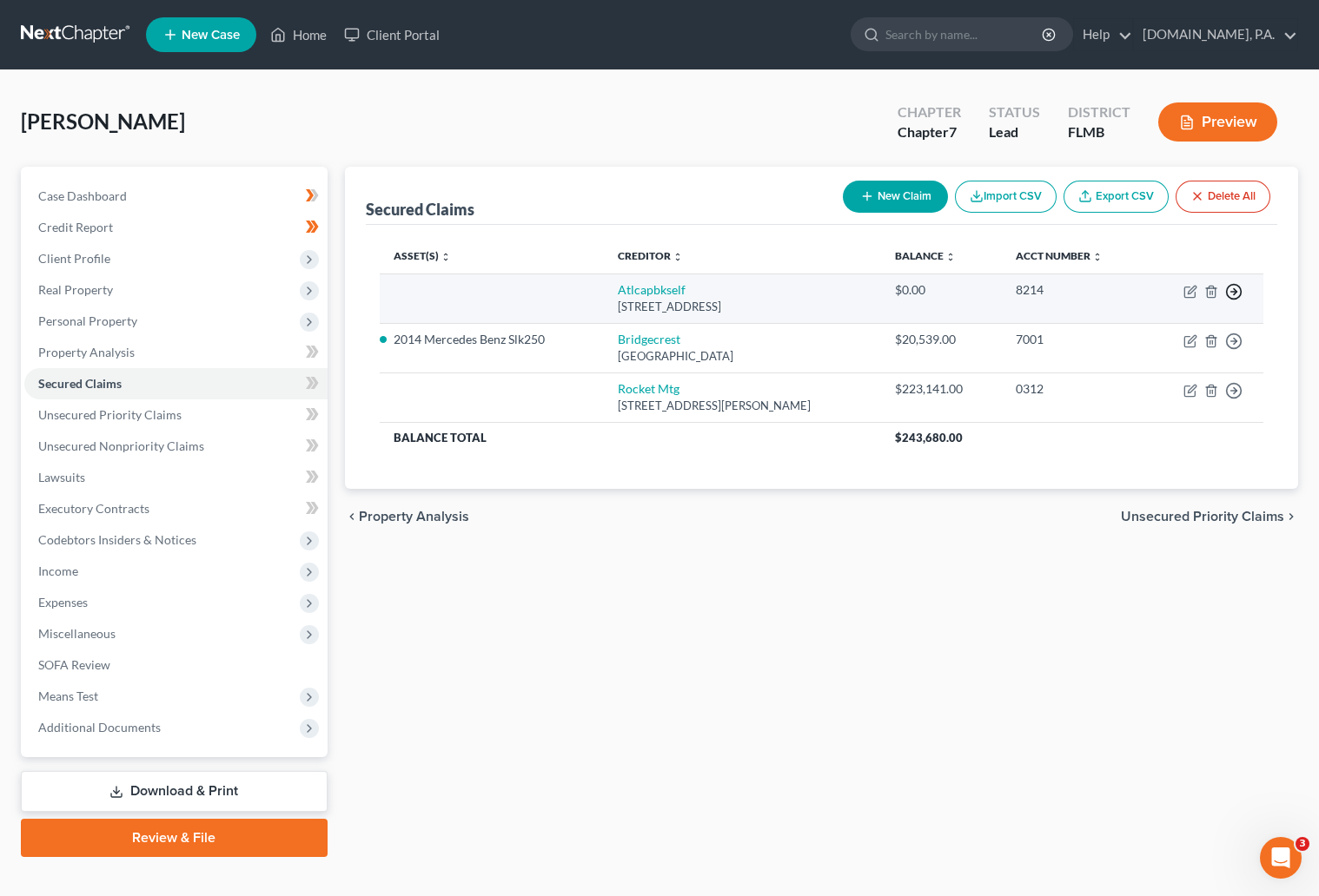
click at [1229, 286] on circle "button" at bounding box center [1234, 292] width 14 height 14
click at [1139, 328] on link "Move to F" at bounding box center [1154, 334] width 145 height 30
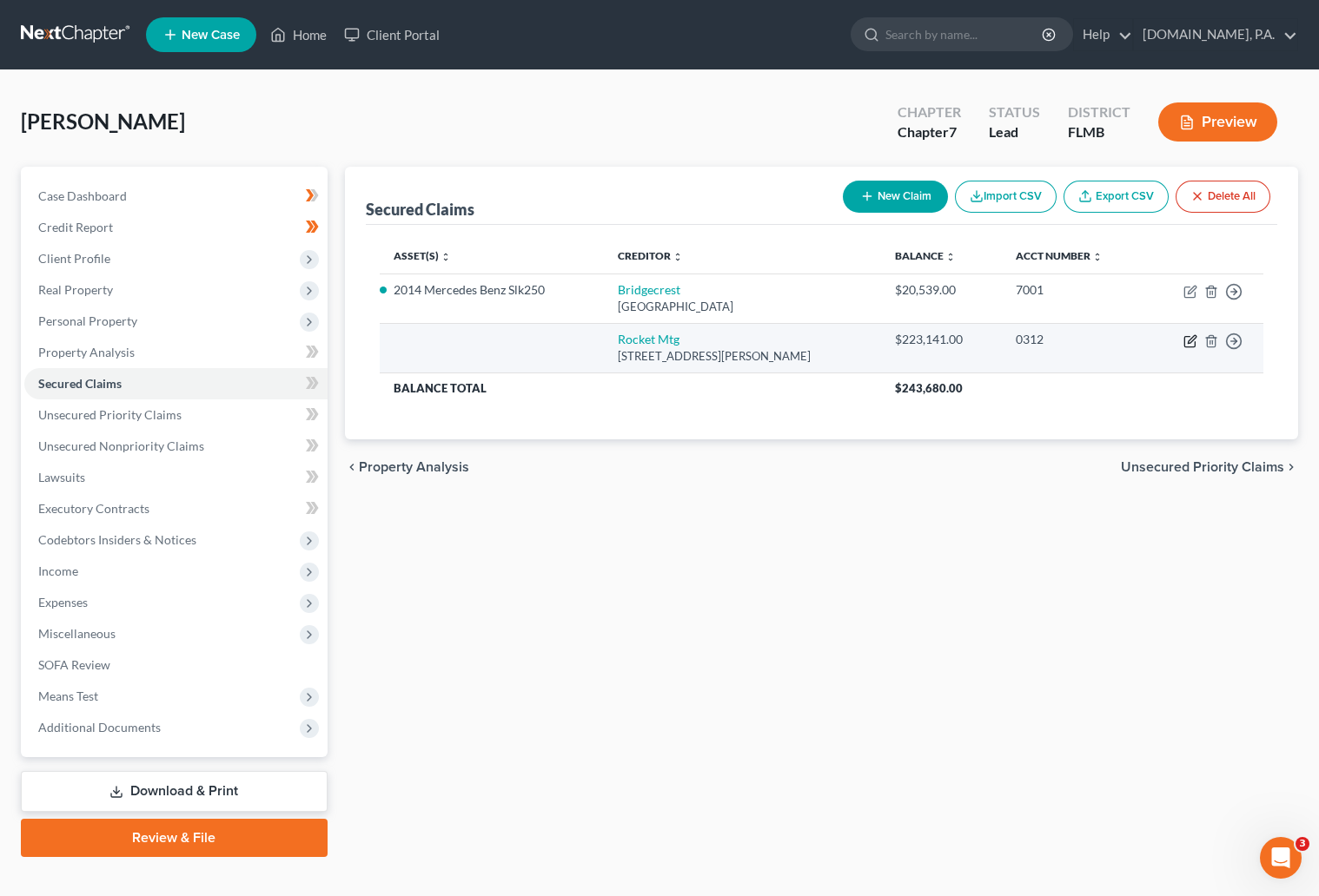
click at [1190, 337] on icon "button" at bounding box center [1189, 340] width 14 height 14
select select "23"
select select "0"
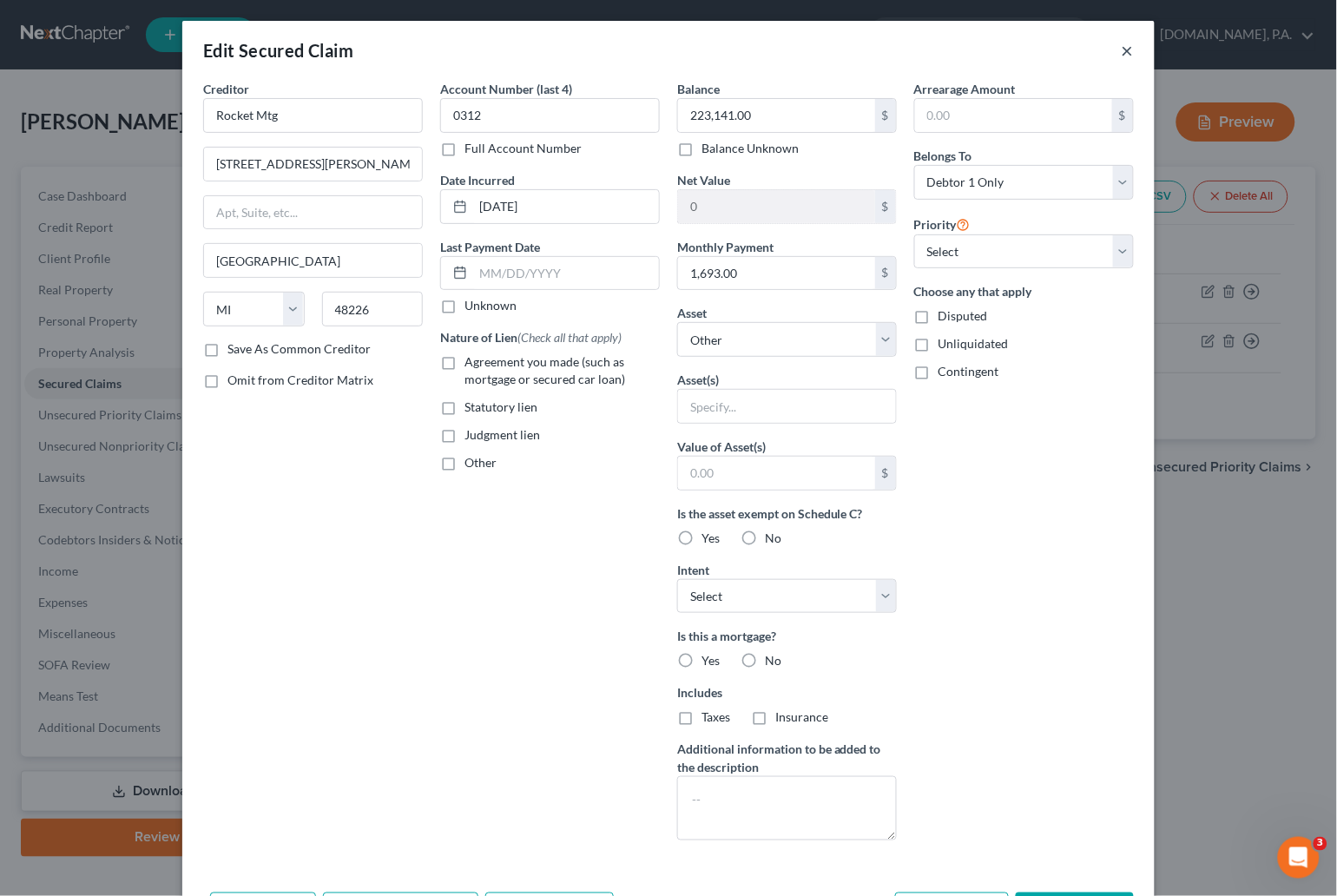
click at [1121, 50] on button "×" at bounding box center [1127, 50] width 12 height 21
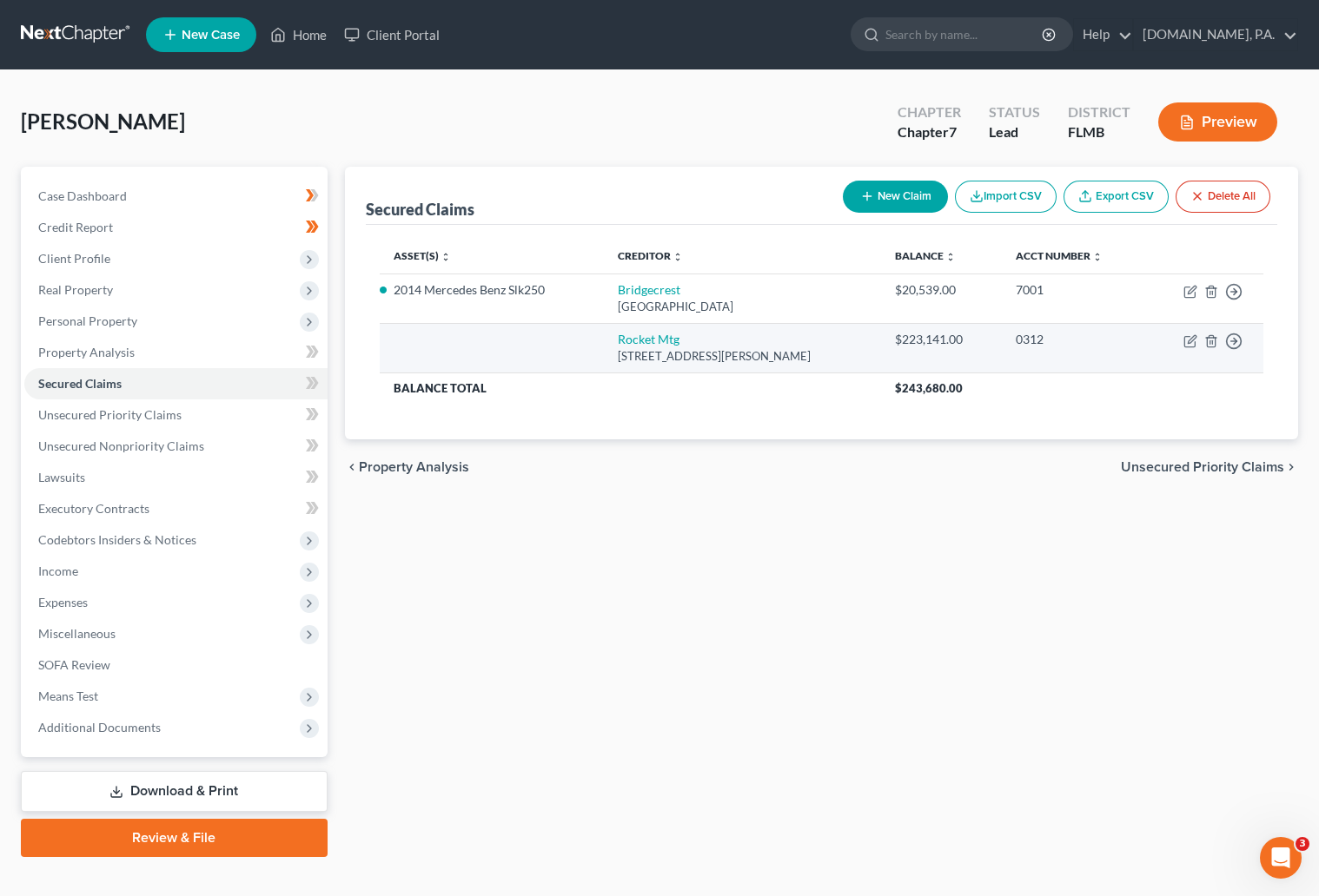
click at [1176, 341] on td "Move to E Move to F Move to G Move to Notice Only" at bounding box center [1203, 347] width 118 height 50
click at [1190, 341] on icon "button" at bounding box center [1189, 340] width 14 height 14
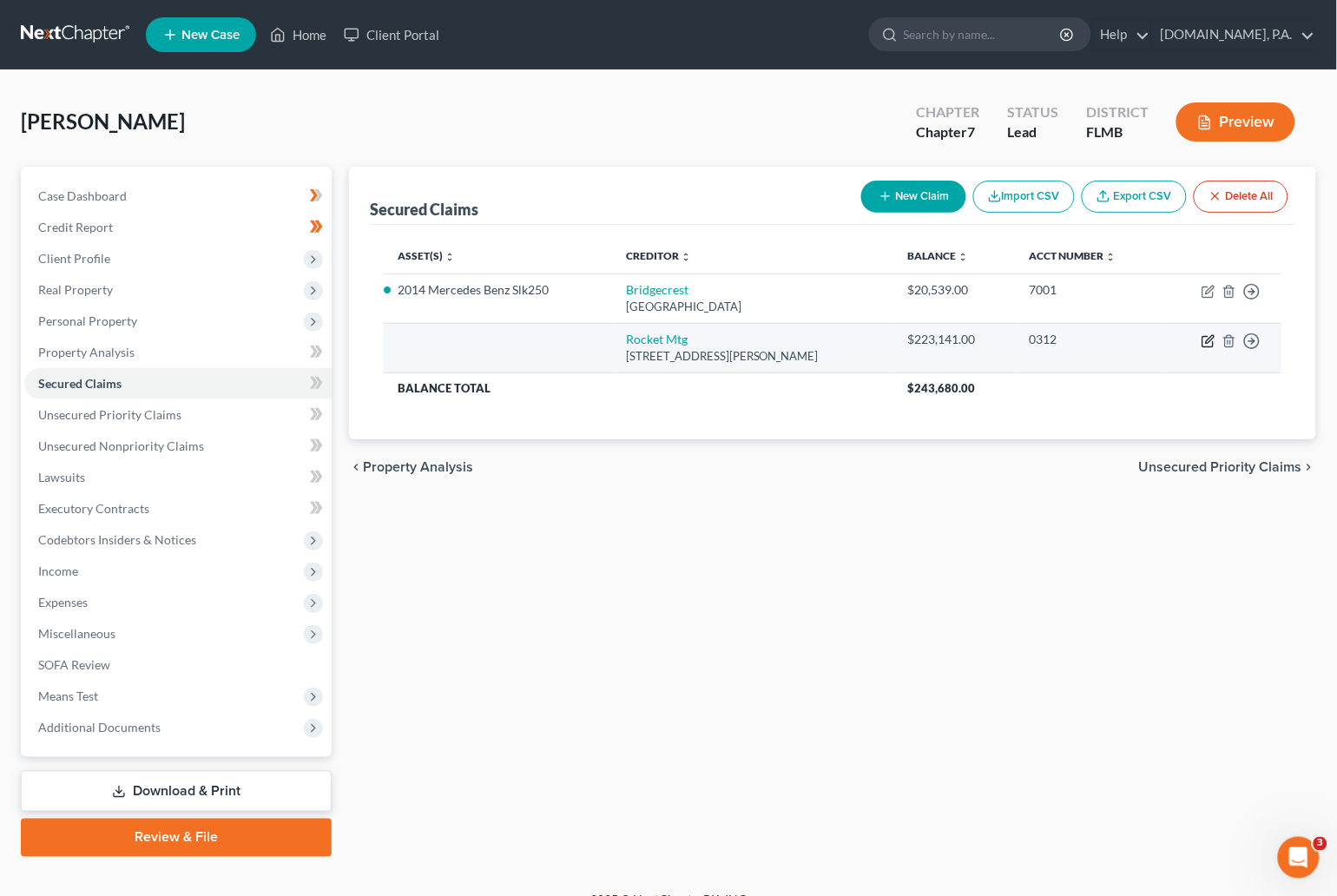
select select "23"
select select "0"
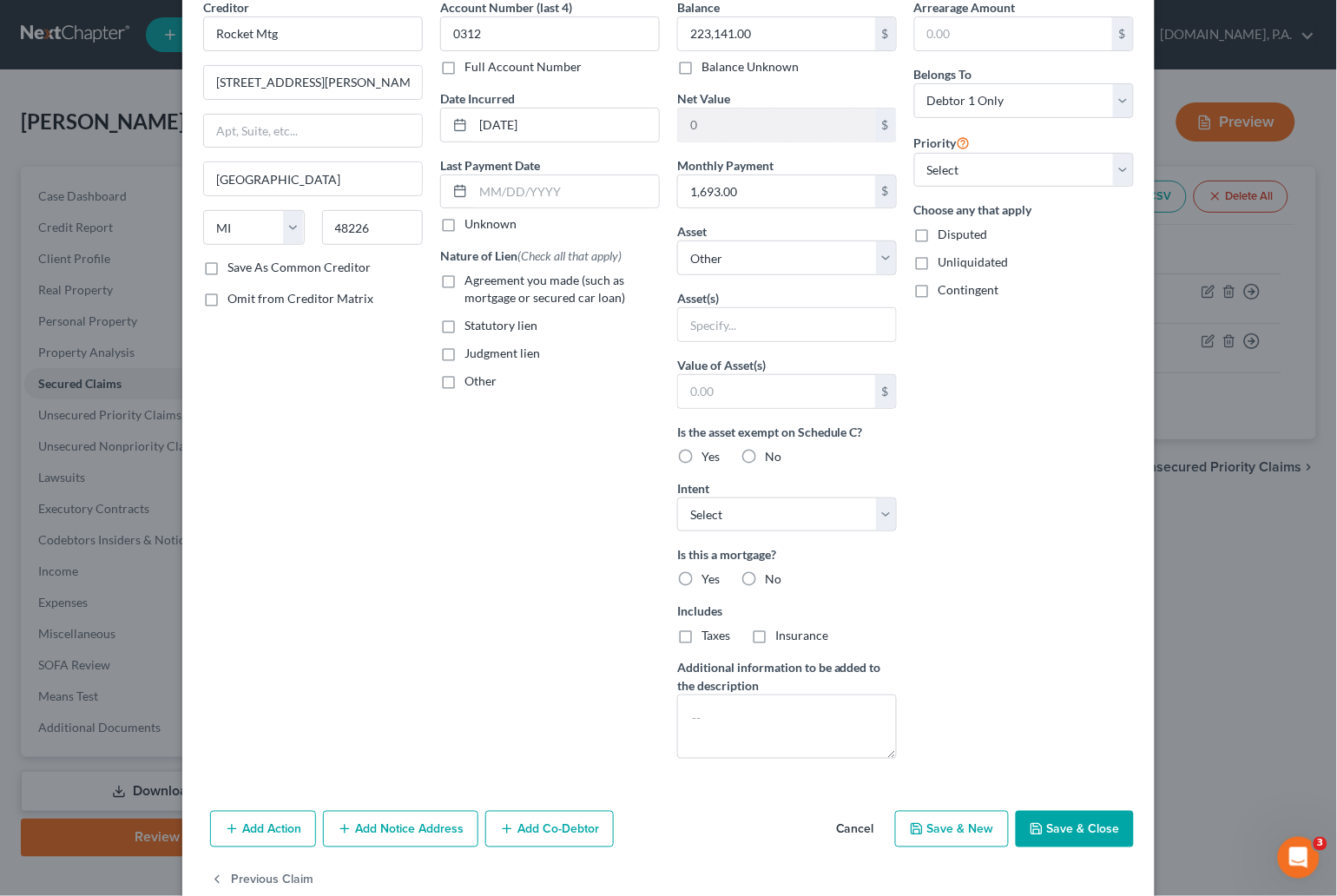
scroll to position [121, 0]
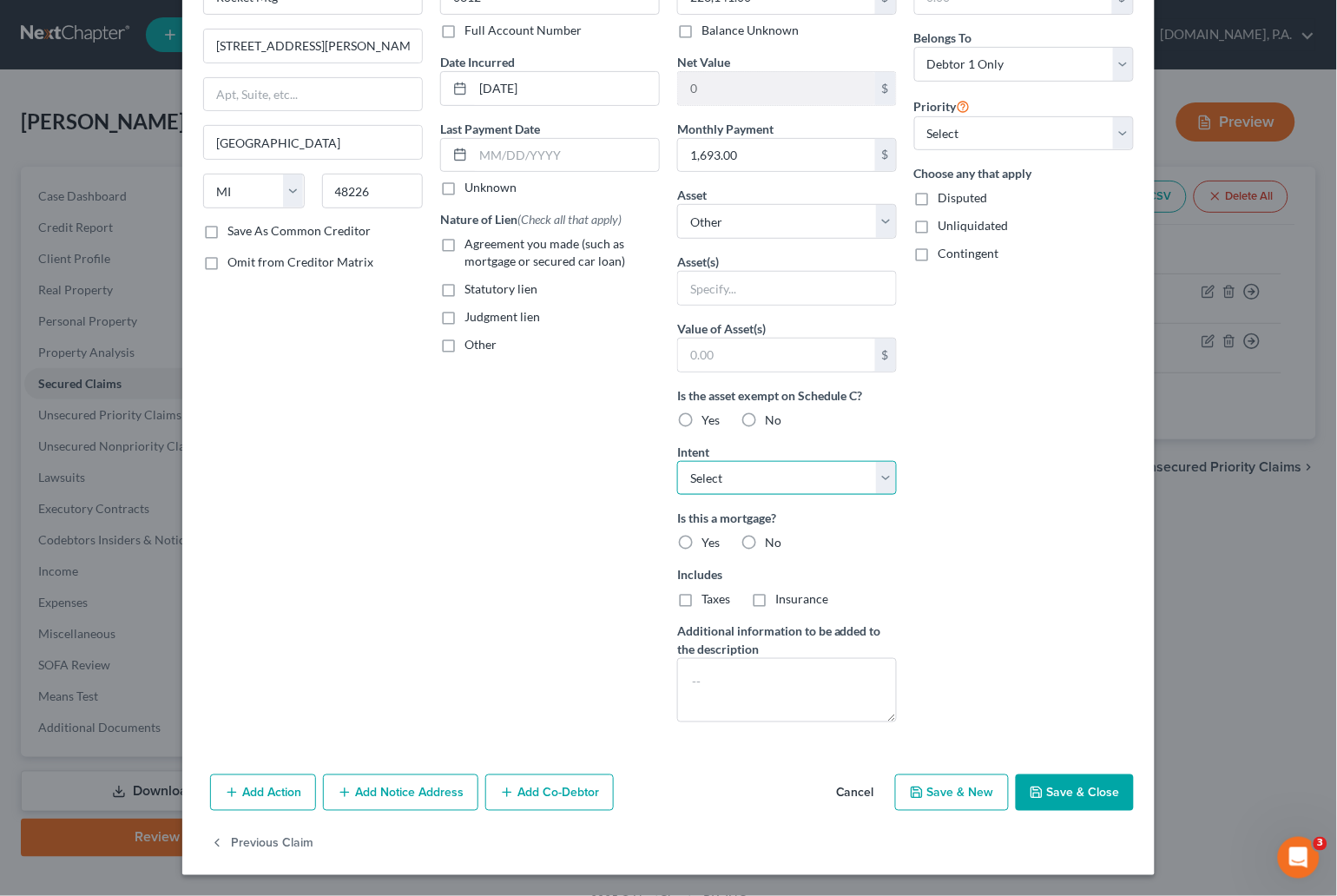
click at [873, 477] on select "Select Surrender Redeem Reaffirm Avoid Other" at bounding box center [787, 478] width 219 height 34
select select "4"
click at [678, 461] on select "Select Surrender Redeem Reaffirm Avoid Other" at bounding box center [787, 478] width 219 height 34
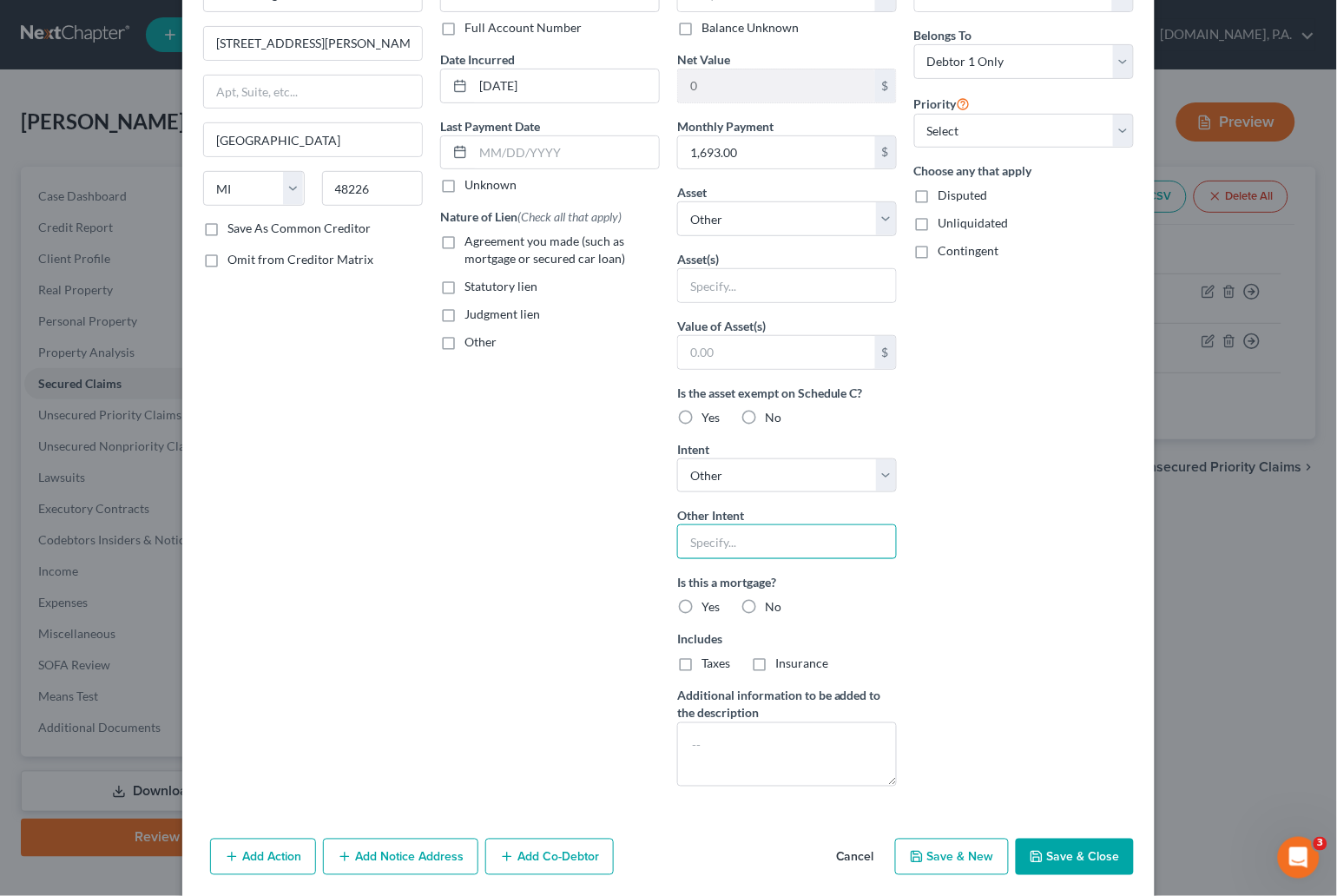
click at [812, 535] on input "text" at bounding box center [787, 541] width 219 height 34
type input "Pay"
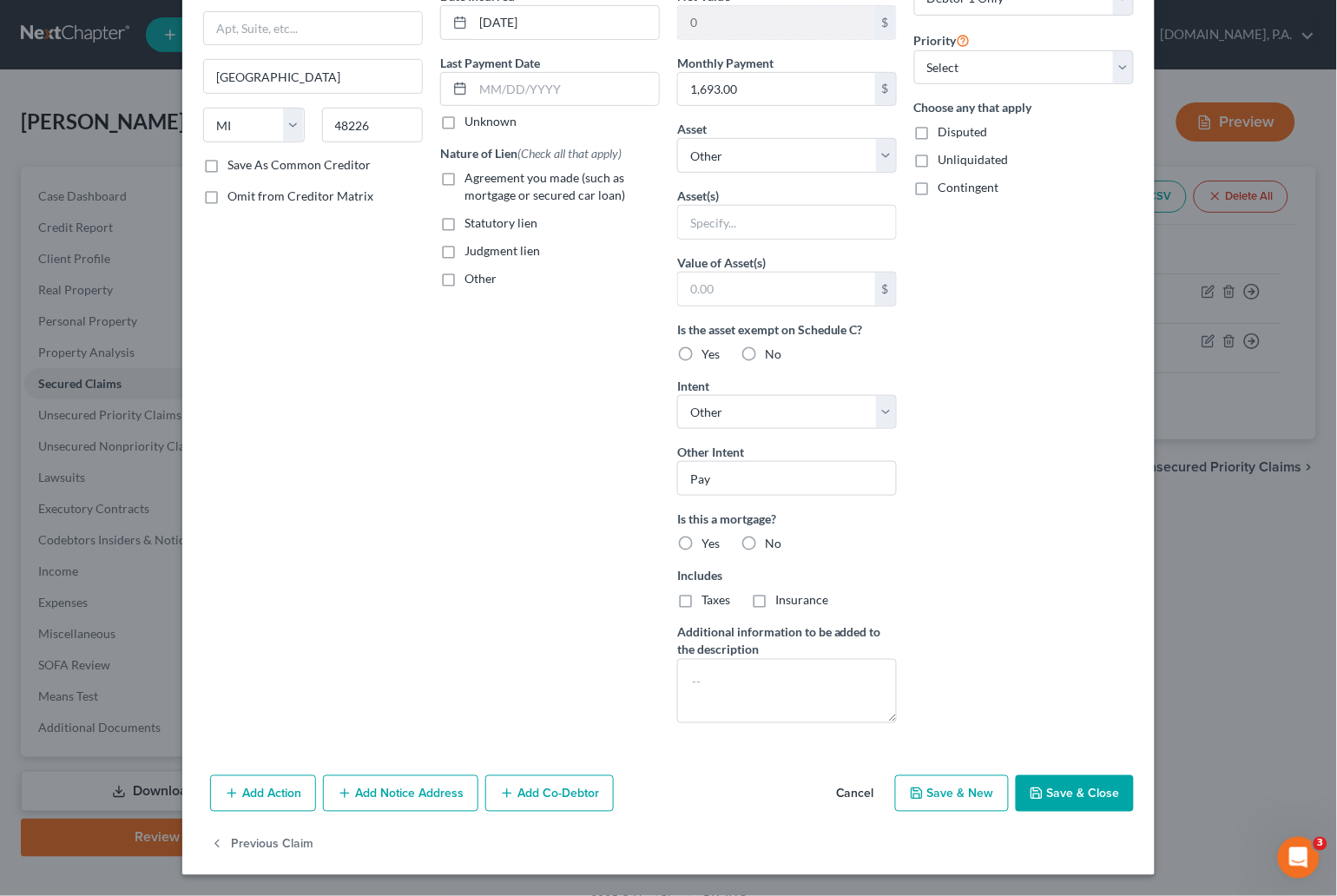
click at [701, 540] on label "Yes" at bounding box center [710, 543] width 18 height 17
click at [708, 540] on input "Yes" at bounding box center [714, 540] width 12 height 12
radio input "true"
click at [701, 596] on label "Taxes" at bounding box center [715, 599] width 29 height 17
click at [708, 596] on input "Taxes" at bounding box center [714, 596] width 12 height 12
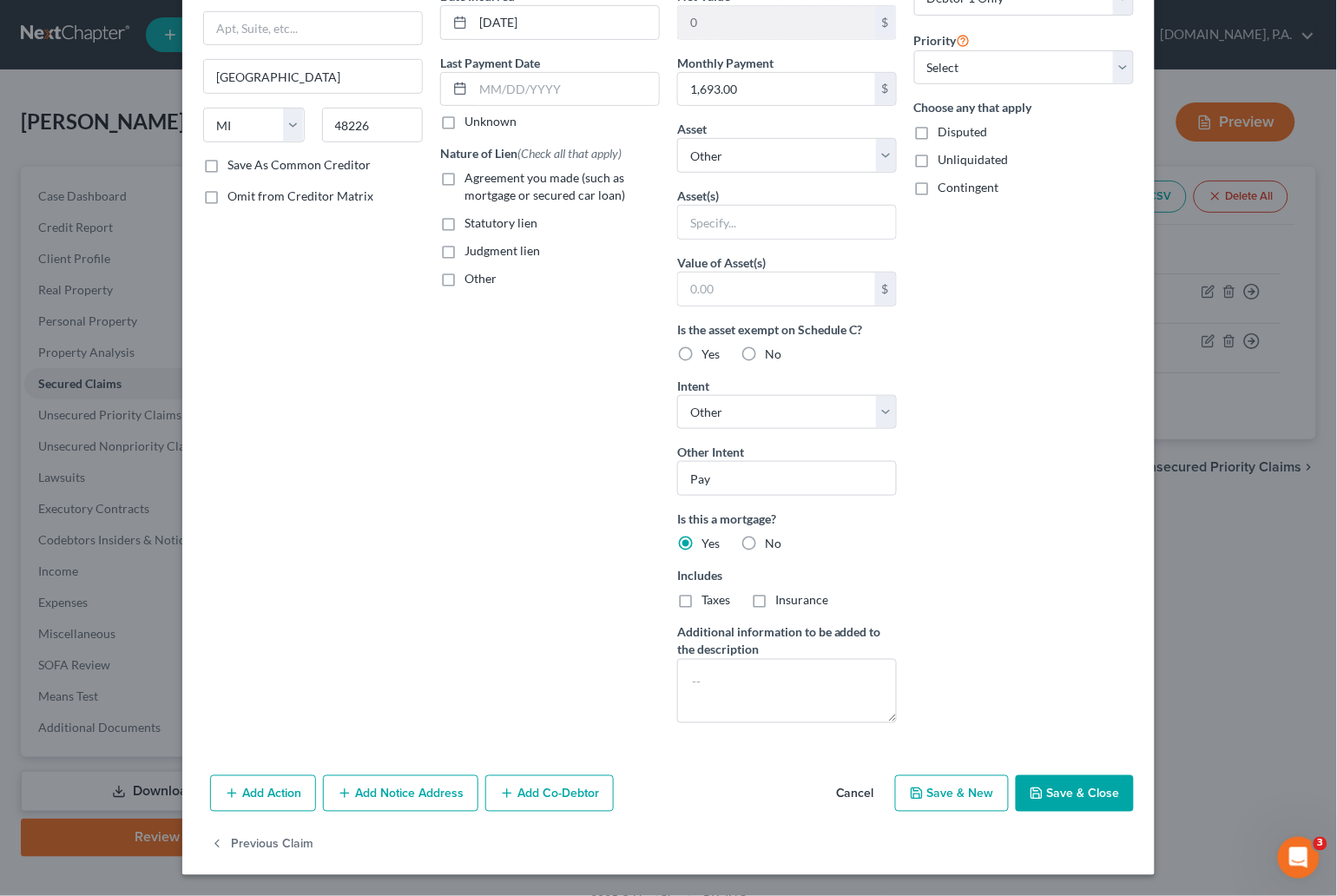
checkbox input "true"
click at [775, 608] on label "Insurance" at bounding box center [801, 599] width 53 height 17
click at [782, 603] on input "Insurance" at bounding box center [788, 596] width 12 height 12
checkbox input "true"
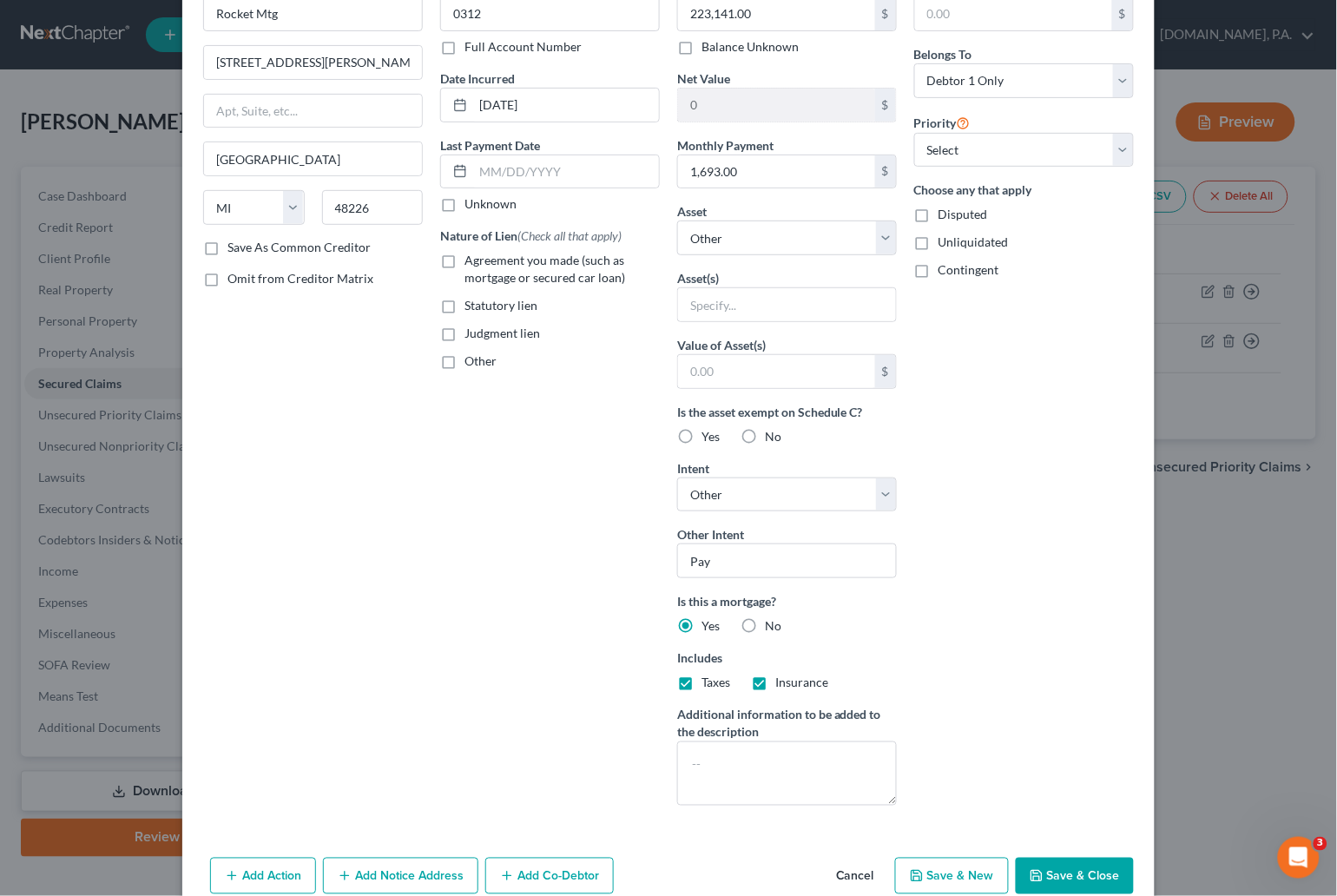
scroll to position [58, 0]
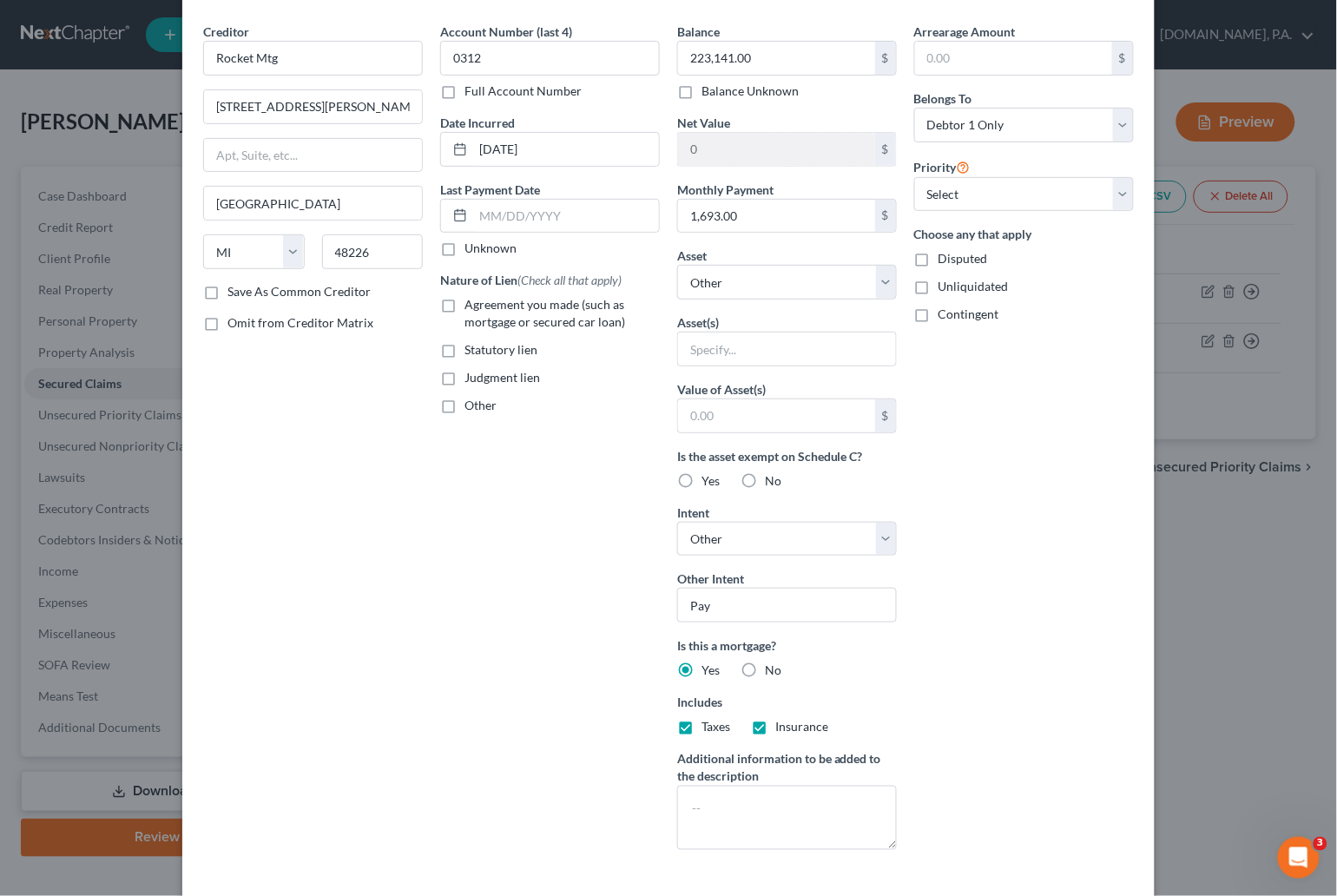
click at [465, 309] on label "Agreement you made (such as mortgage or secured car loan)" at bounding box center [562, 313] width 195 height 34
click at [471, 308] on input "Agreement you made (such as mortgage or secured car loan)" at bounding box center [476, 301] width 12 height 12
checkbox input "true"
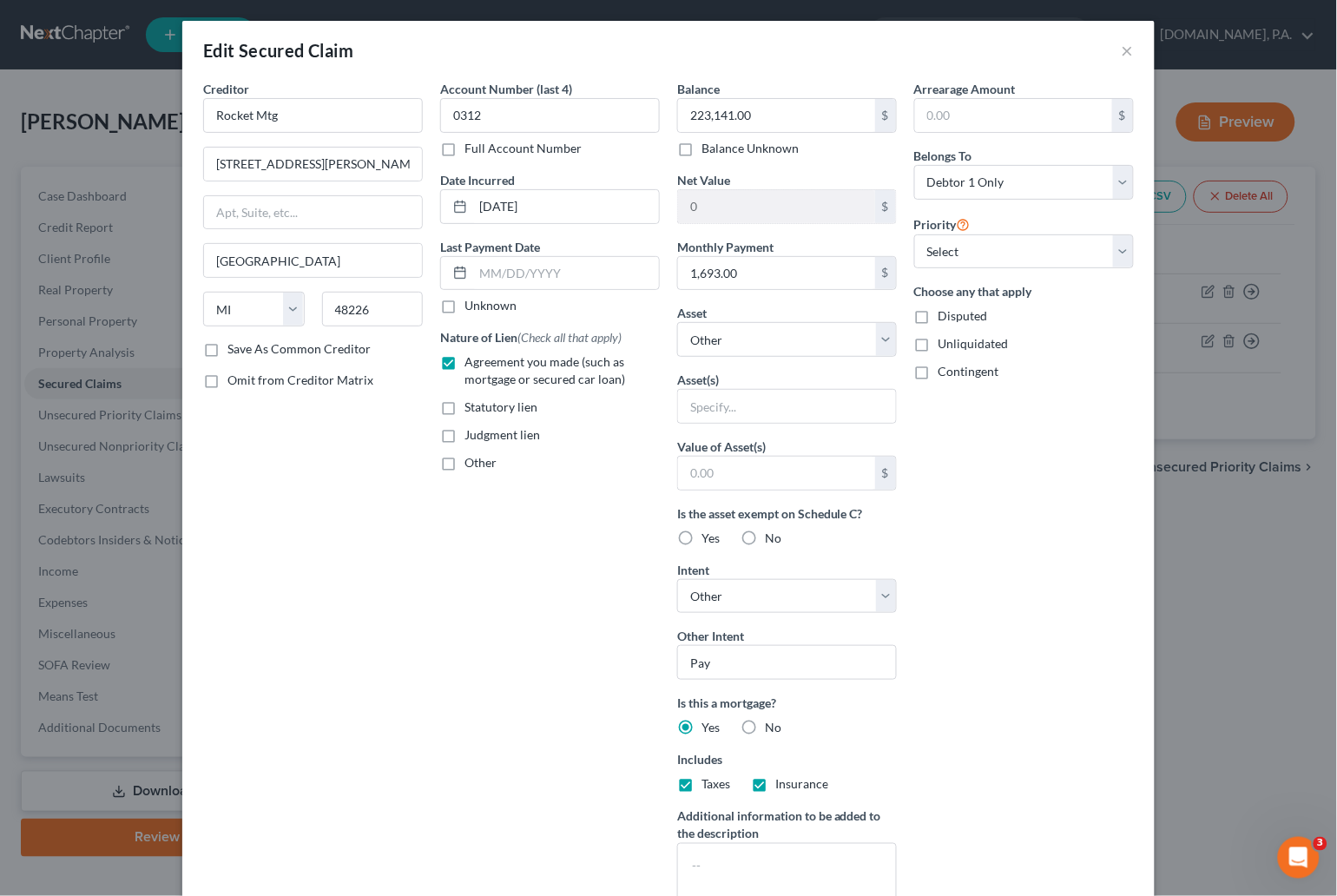
scroll to position [187, 0]
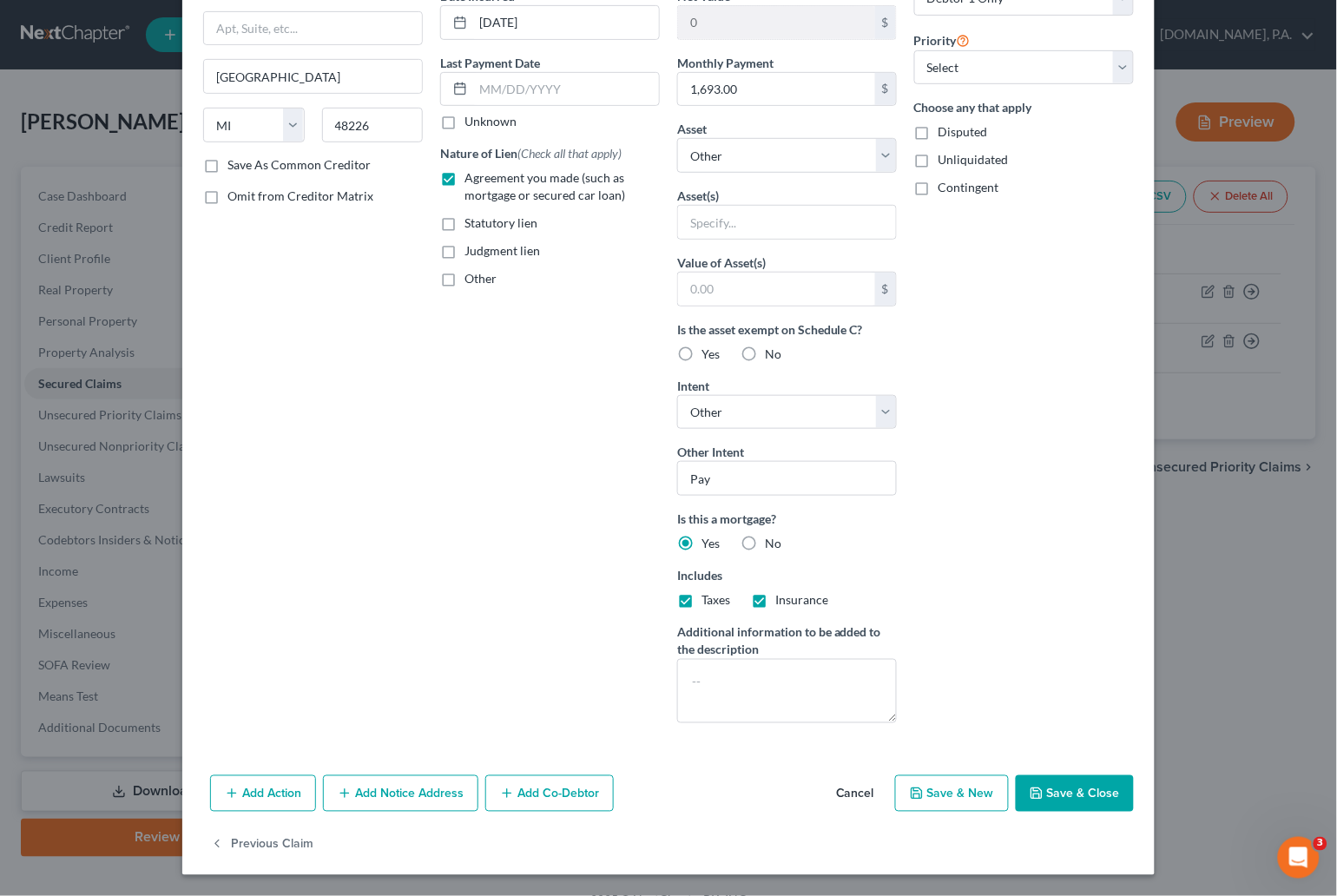
click at [1059, 791] on button "Save & Close" at bounding box center [1074, 793] width 118 height 36
select select
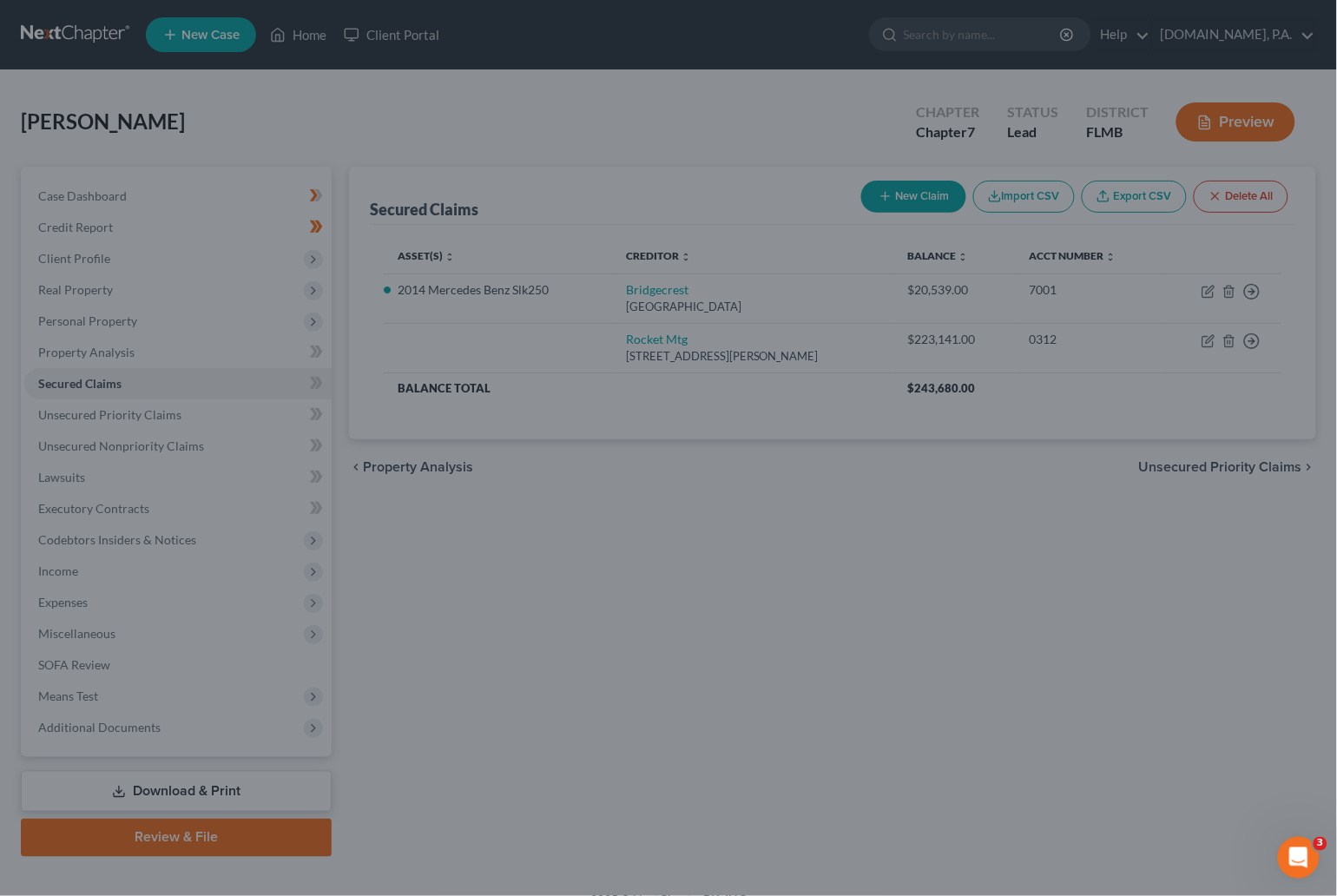
scroll to position [0, 0]
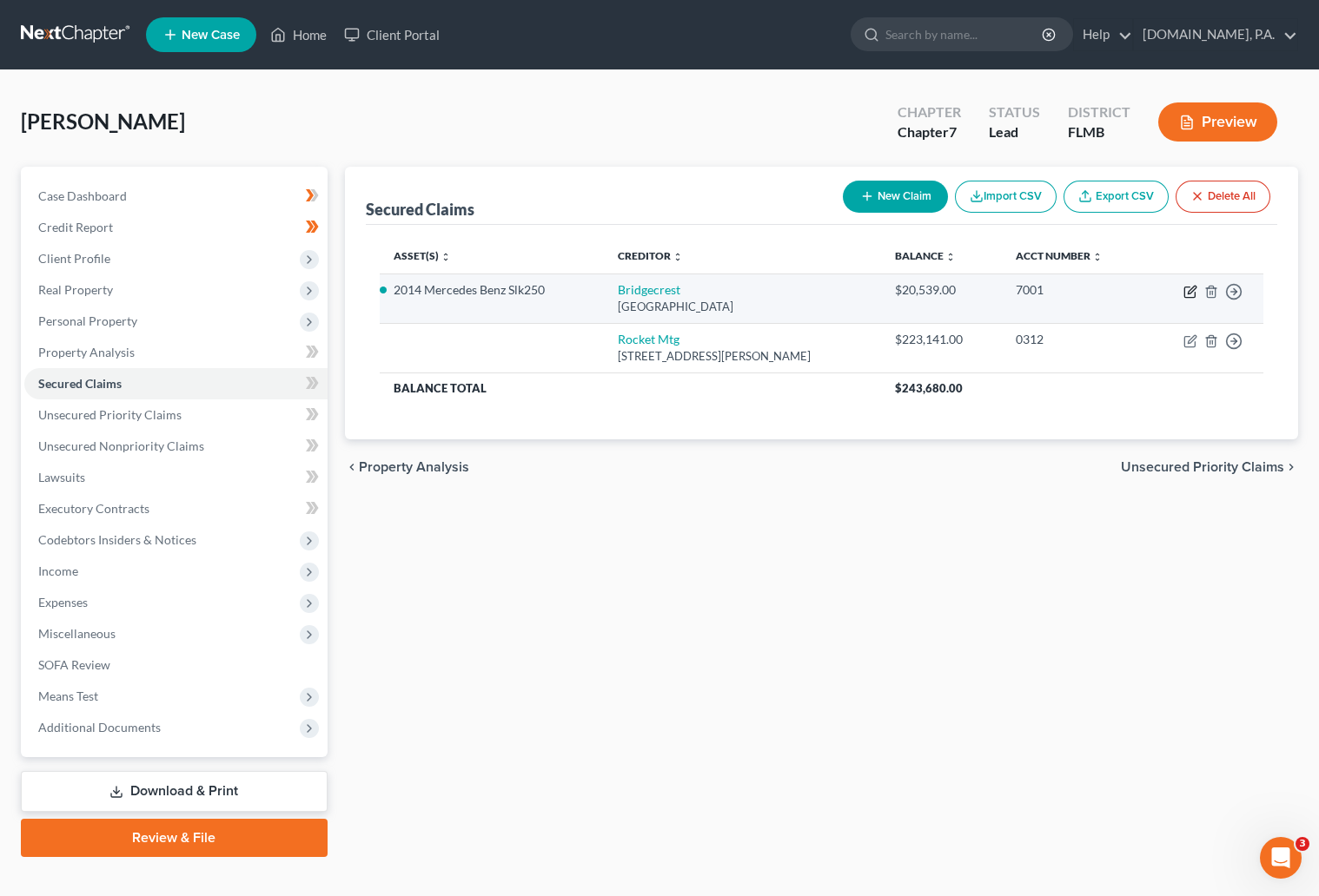
click at [1189, 287] on icon "button" at bounding box center [1189, 292] width 11 height 11
select select "3"
select select "4"
select select "0"
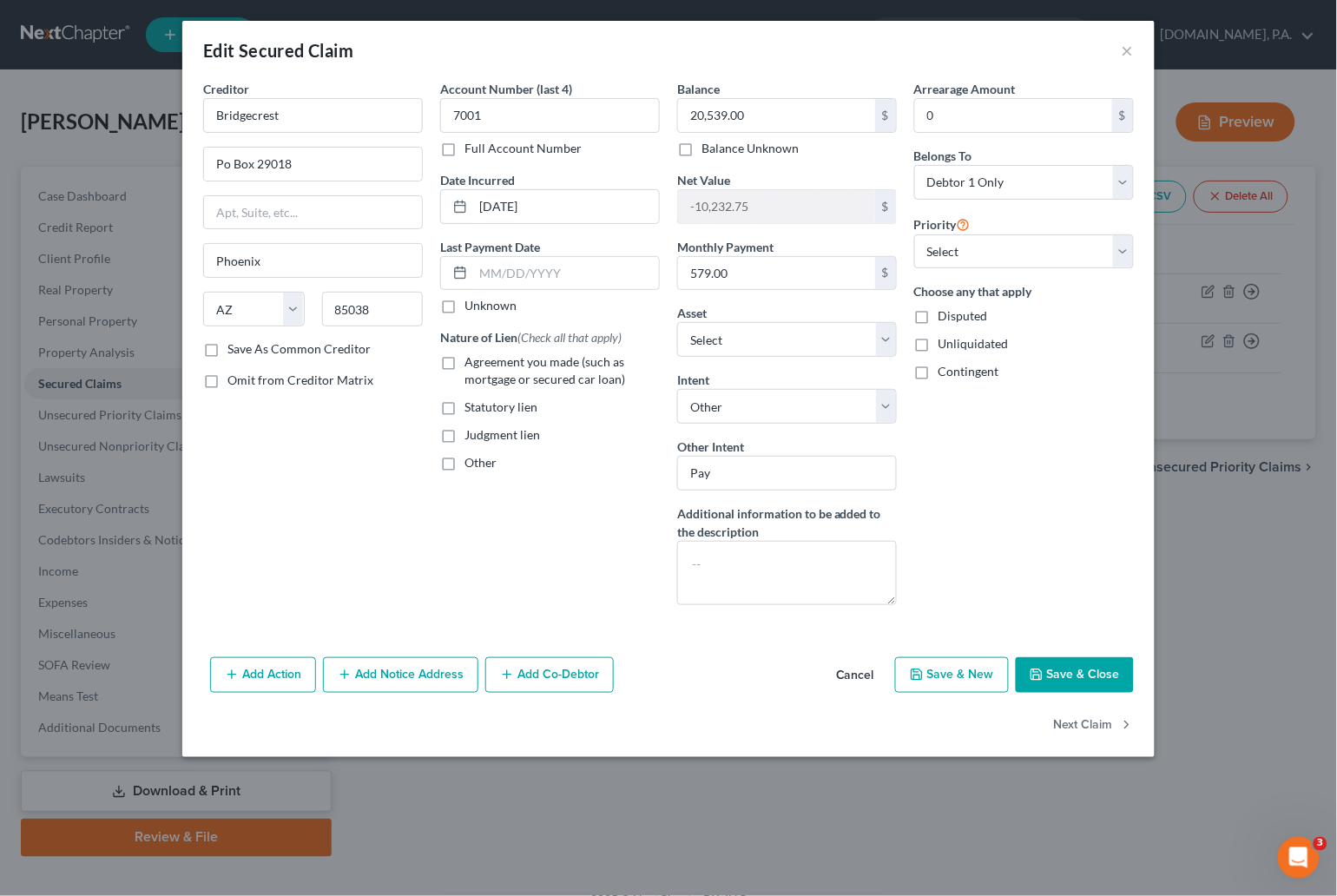
click at [1085, 678] on button "Save & Close" at bounding box center [1074, 675] width 118 height 36
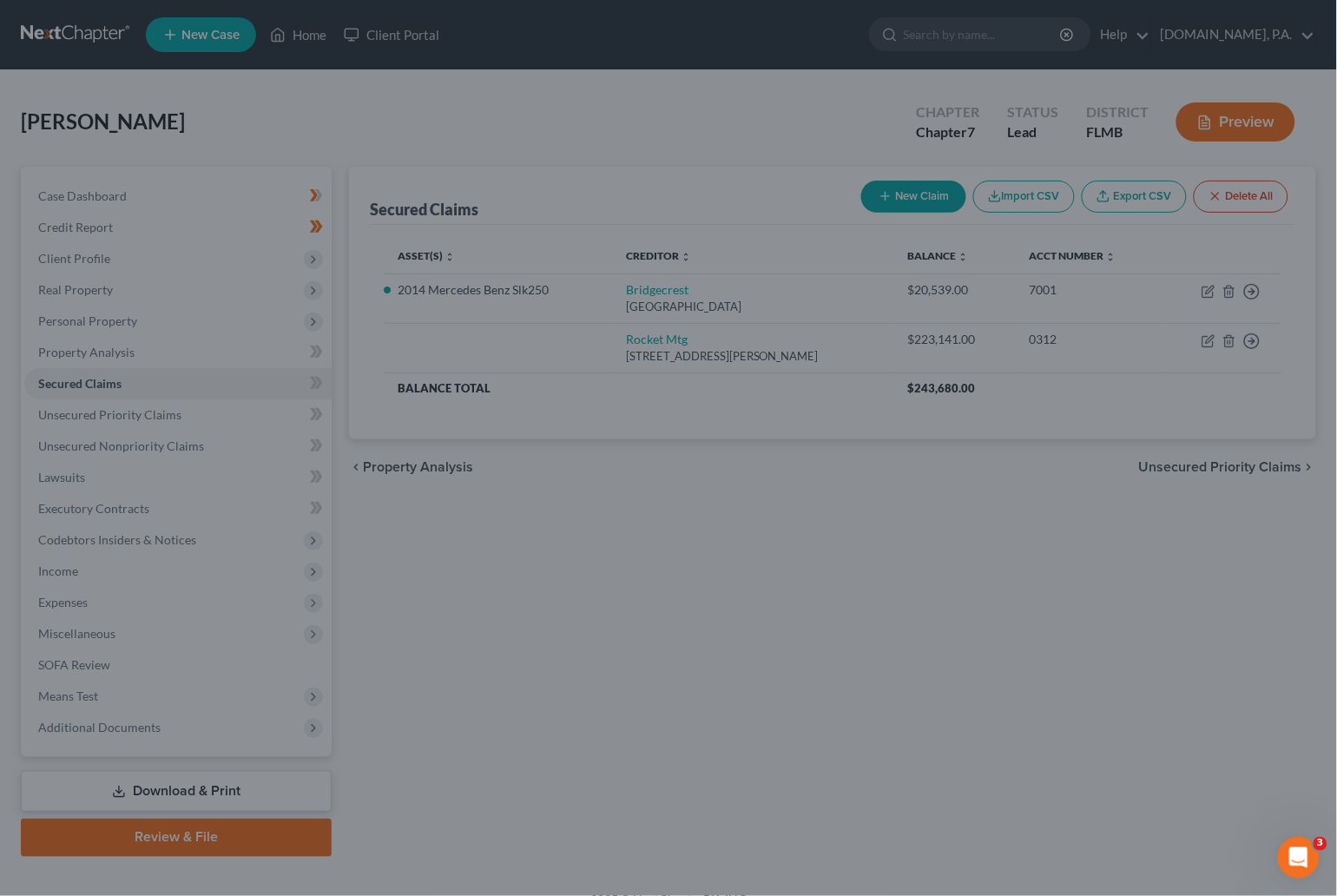
select select "5"
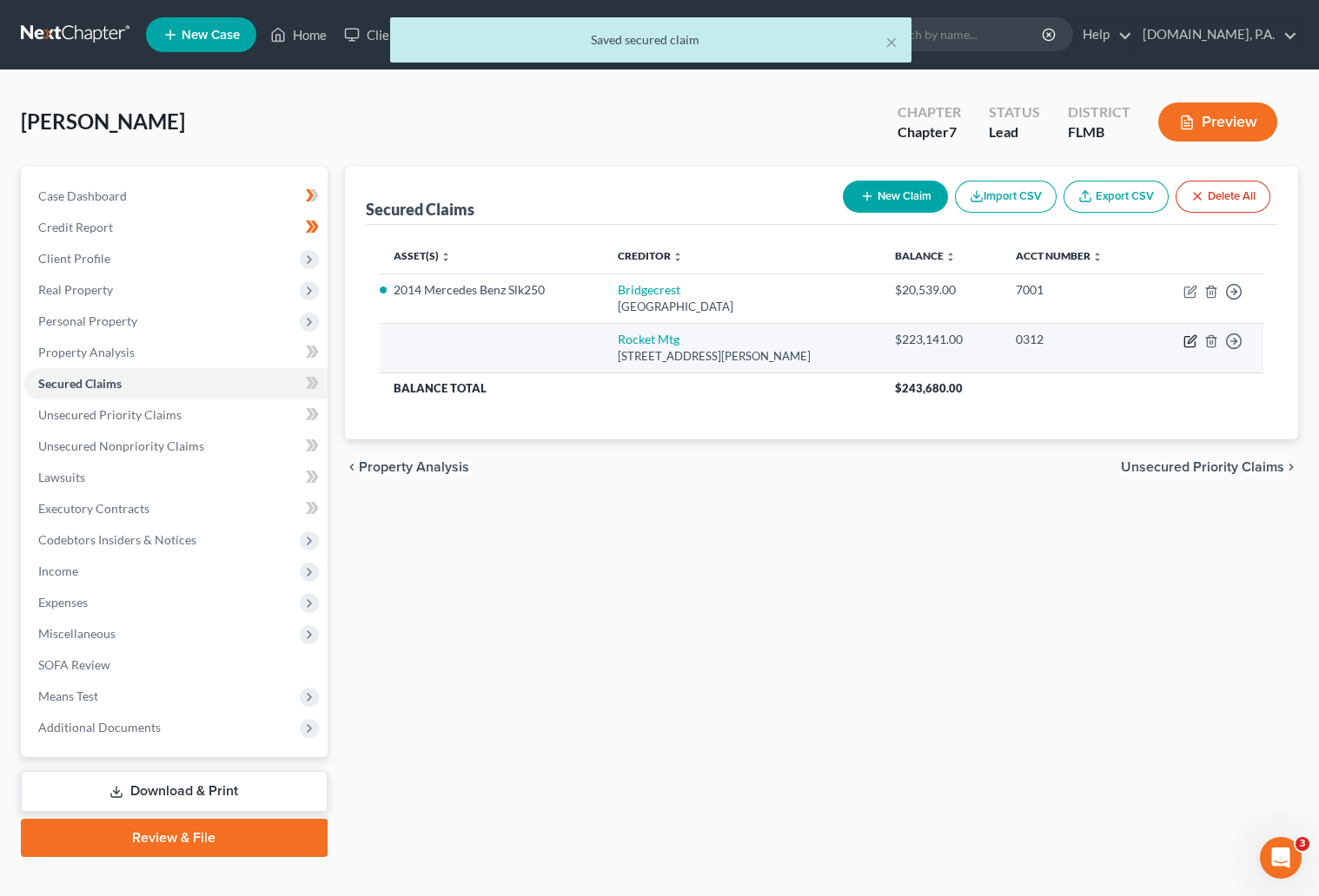
click at [1184, 342] on icon "button" at bounding box center [1189, 340] width 14 height 14
select select "23"
select select "0"
select select "4"
select select "0"
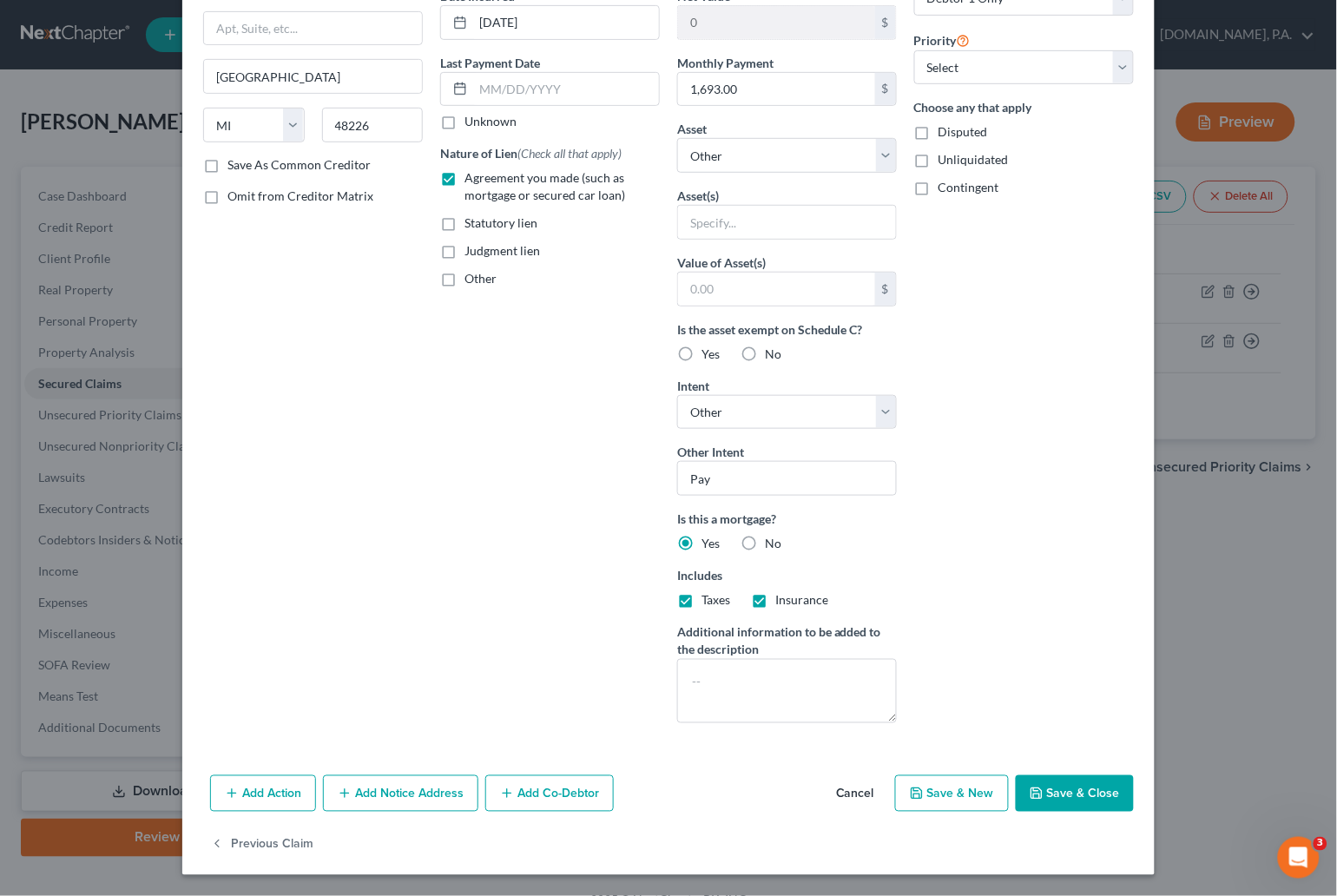
scroll to position [187, 0]
click at [1074, 781] on button "Save & Close" at bounding box center [1074, 793] width 118 height 36
select select
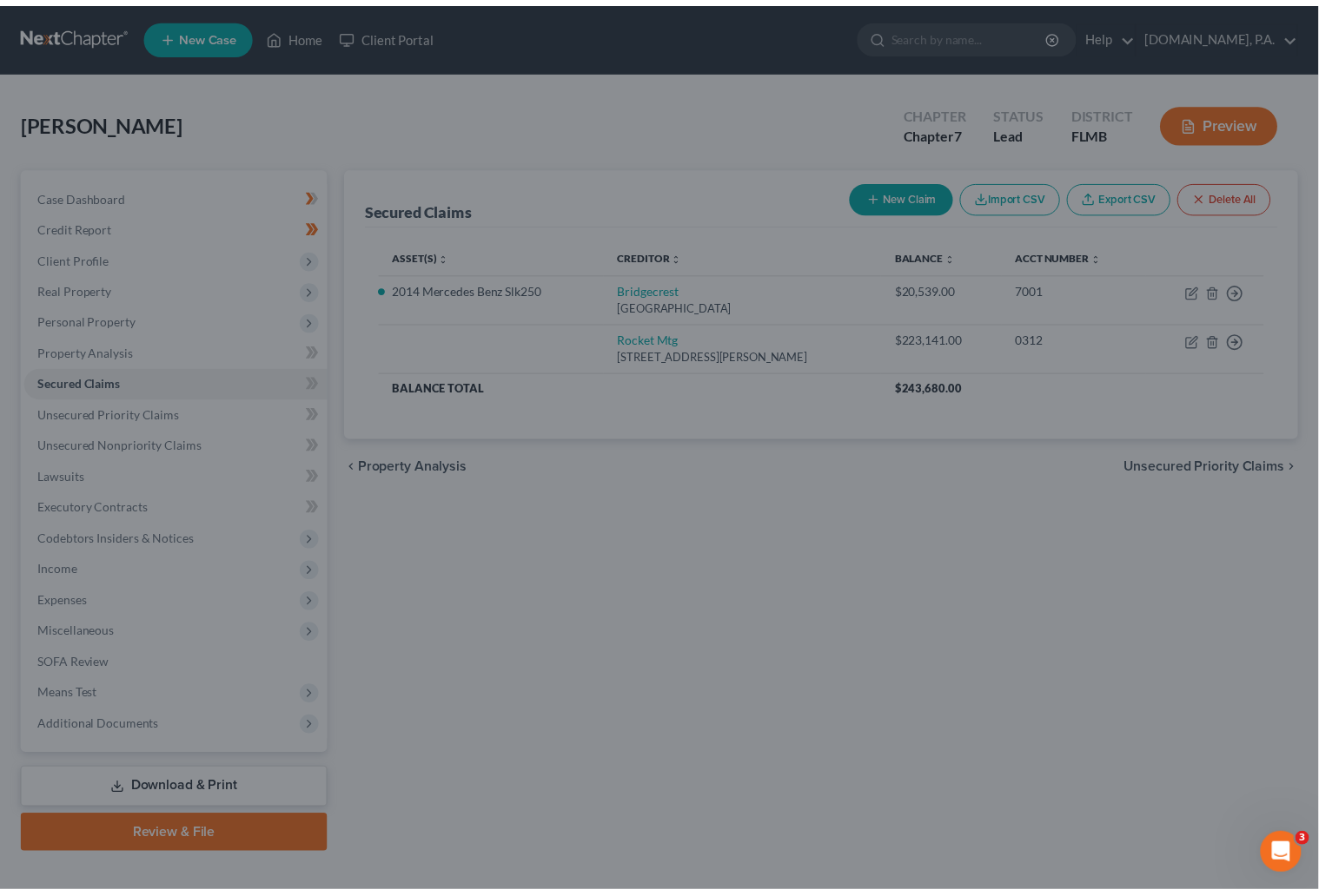
scroll to position [0, 0]
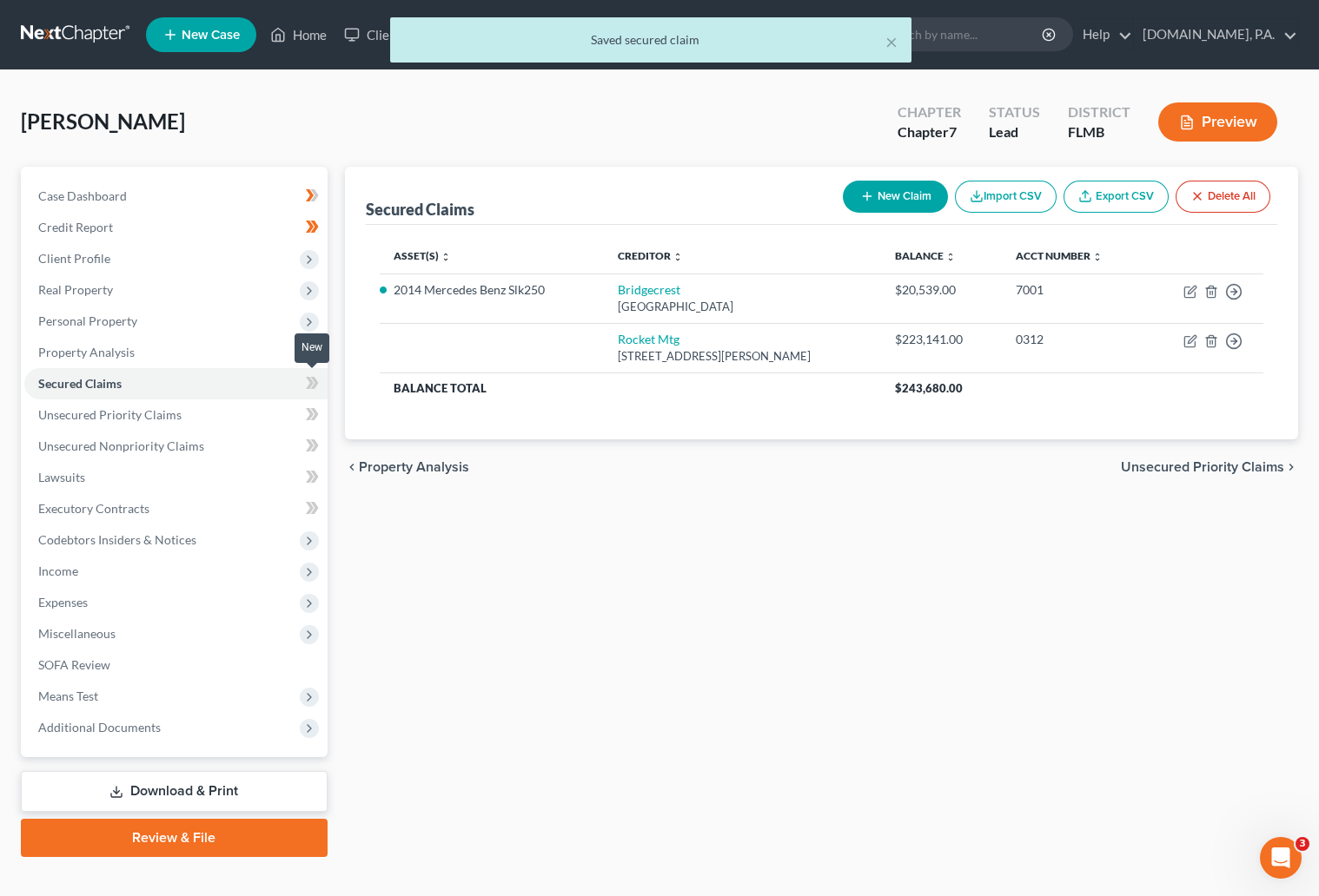
click at [310, 380] on icon at bounding box center [310, 383] width 8 height 12
click at [161, 417] on span "Unsecured Priority Claims" at bounding box center [109, 414] width 144 height 14
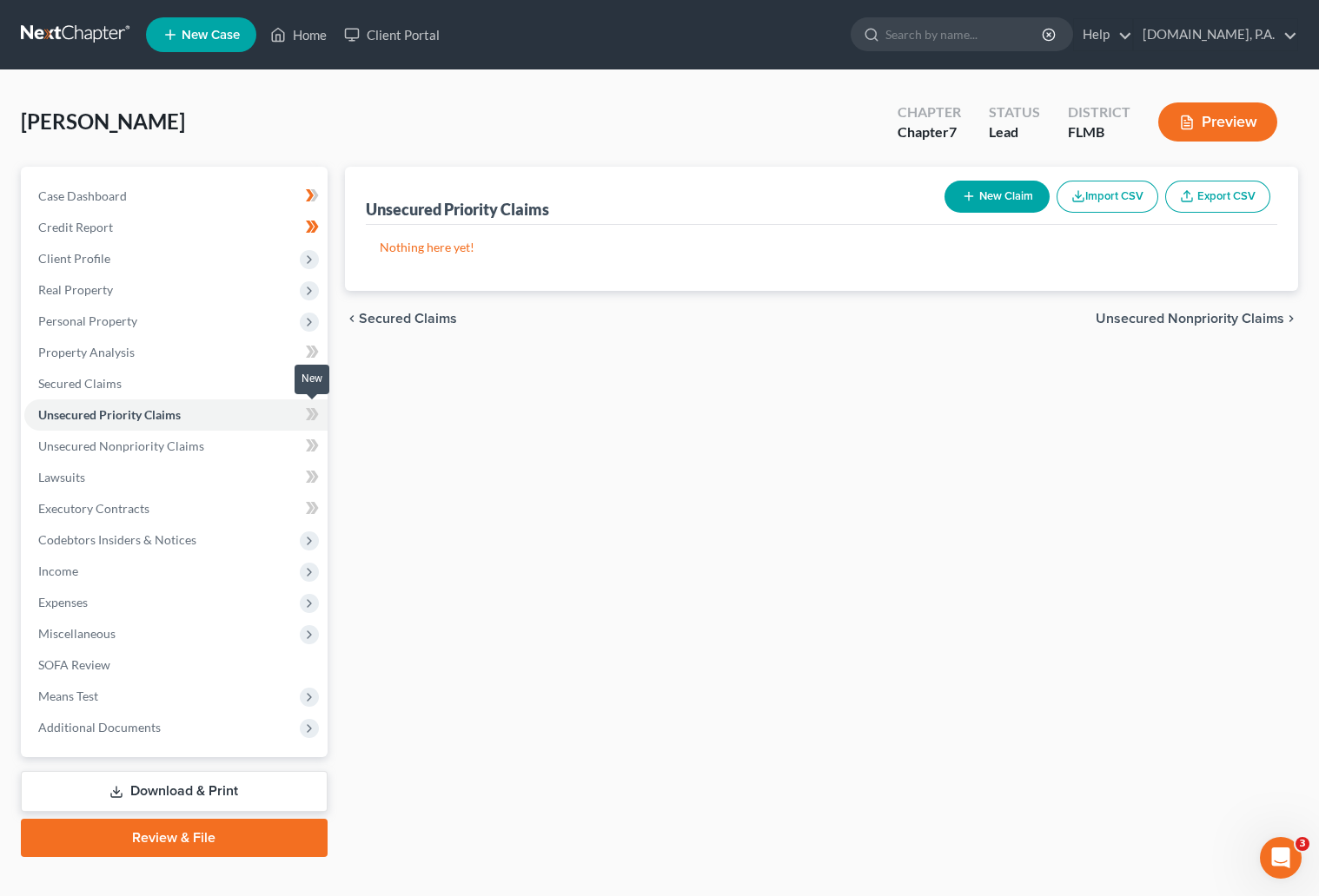
click at [310, 411] on icon at bounding box center [310, 413] width 8 height 12
click at [190, 442] on span "Unsecured Nonpriority Claims" at bounding box center [121, 446] width 166 height 14
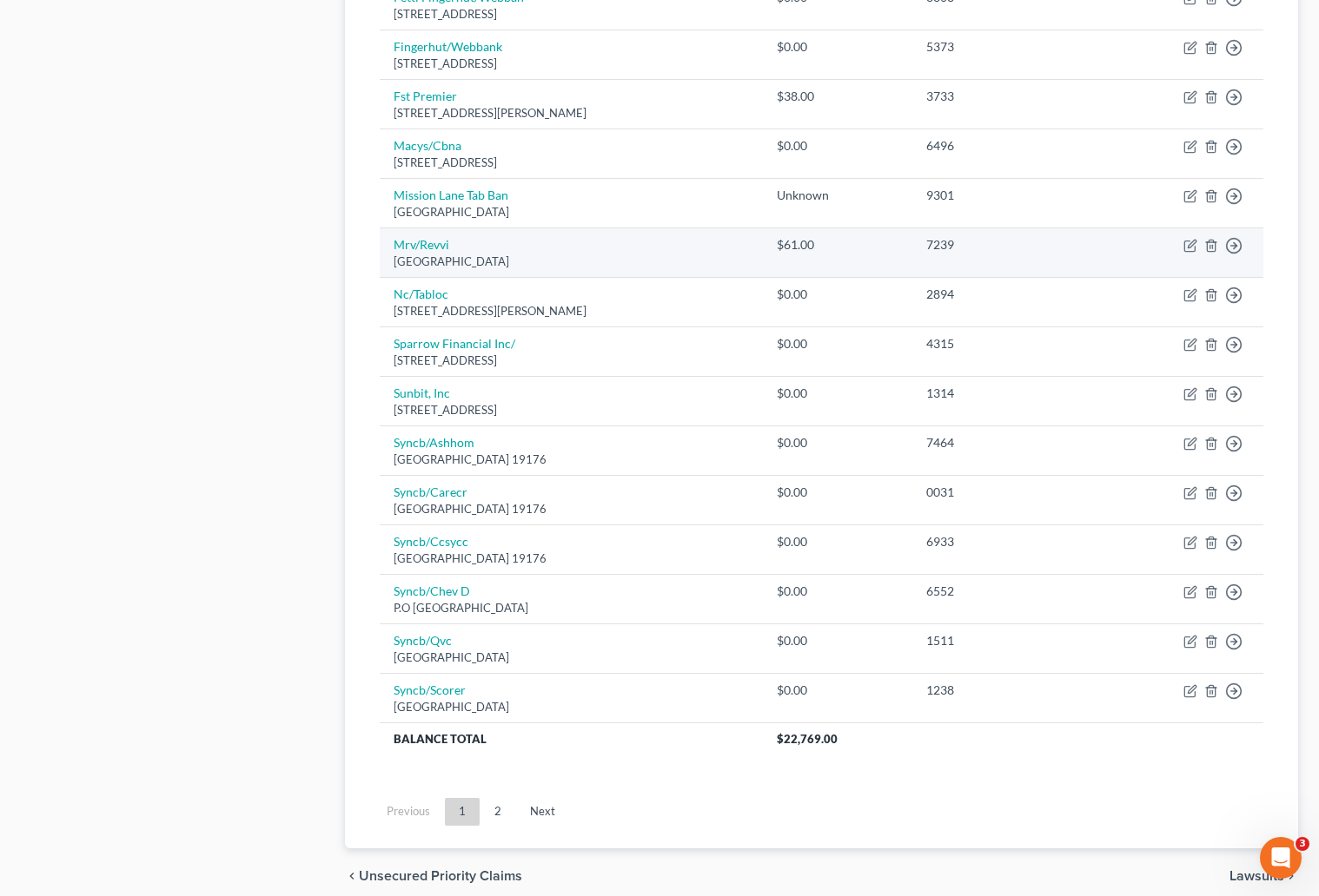
scroll to position [1042, 0]
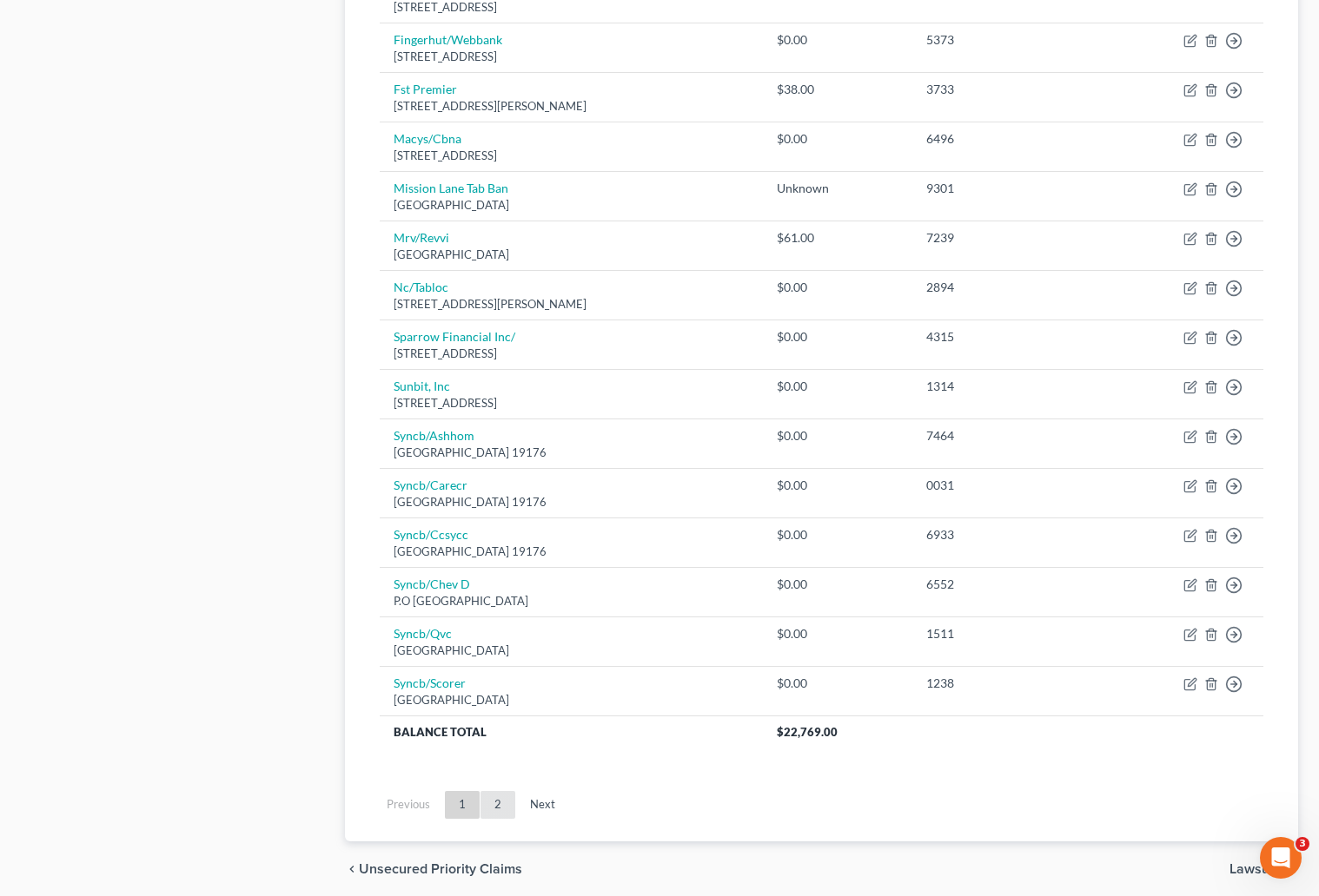
click at [494, 802] on link "2" at bounding box center [497, 805] width 34 height 28
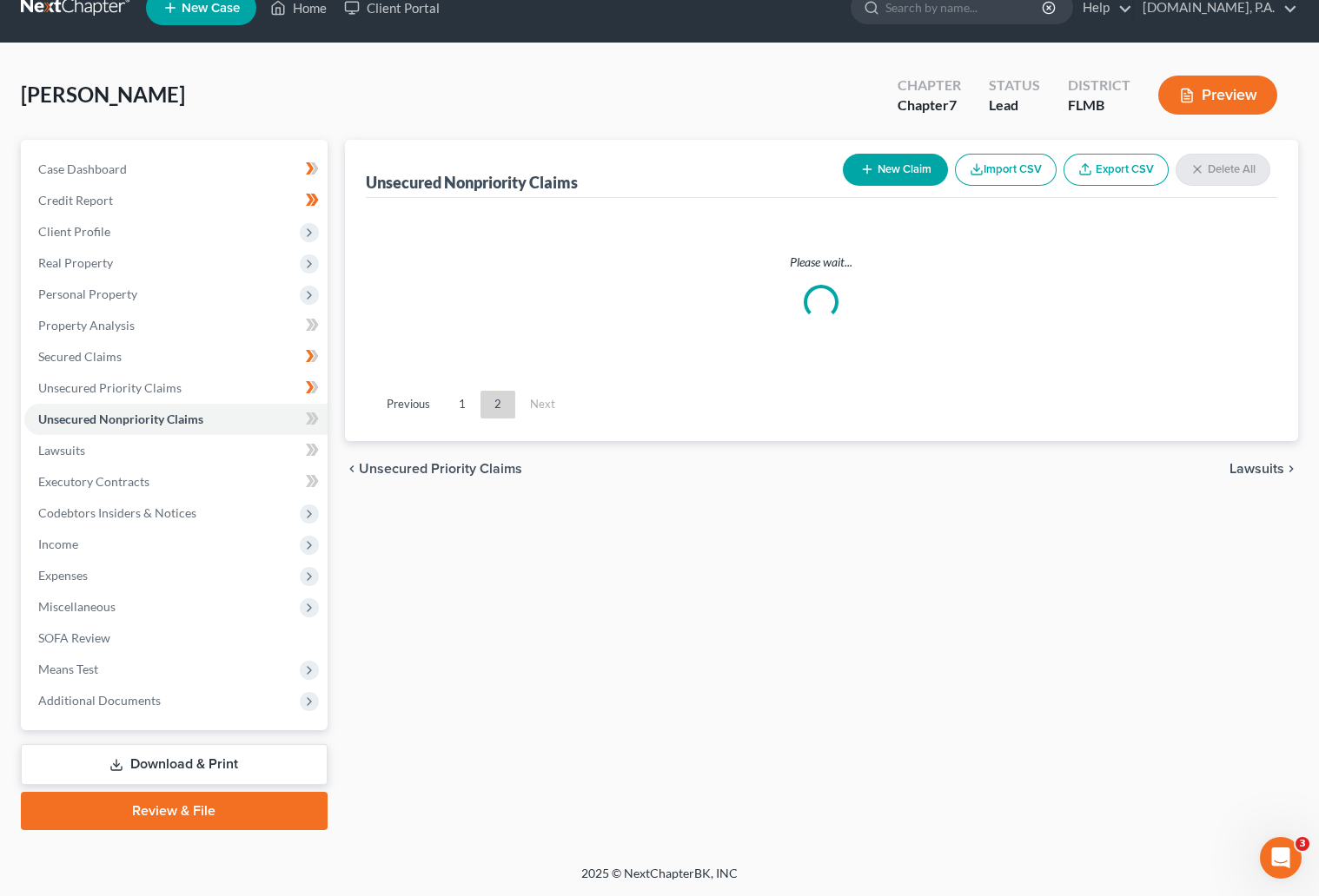
scroll to position [25, 0]
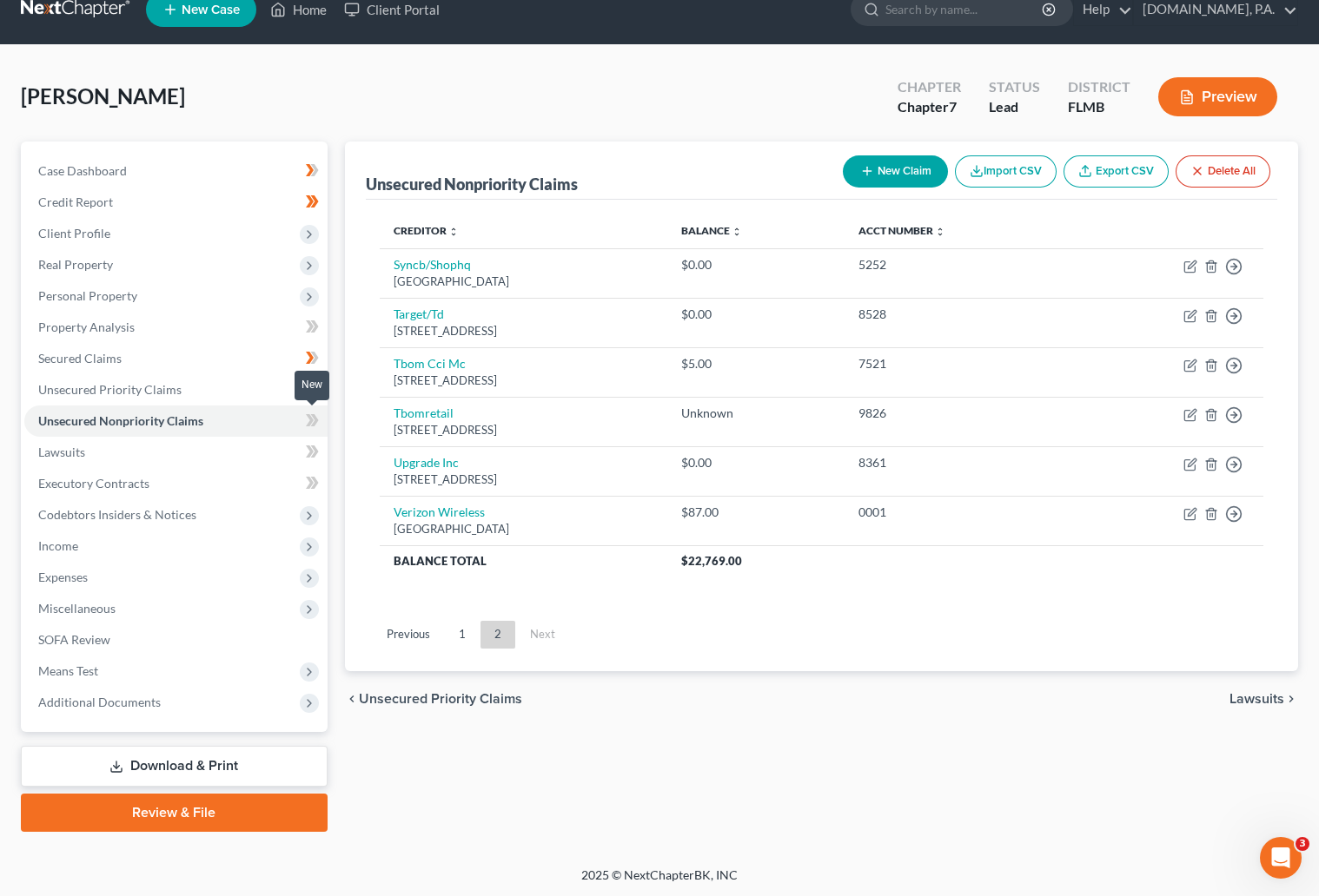
click at [311, 419] on icon at bounding box center [310, 420] width 8 height 12
click at [74, 448] on span "Lawsuits" at bounding box center [61, 452] width 47 height 14
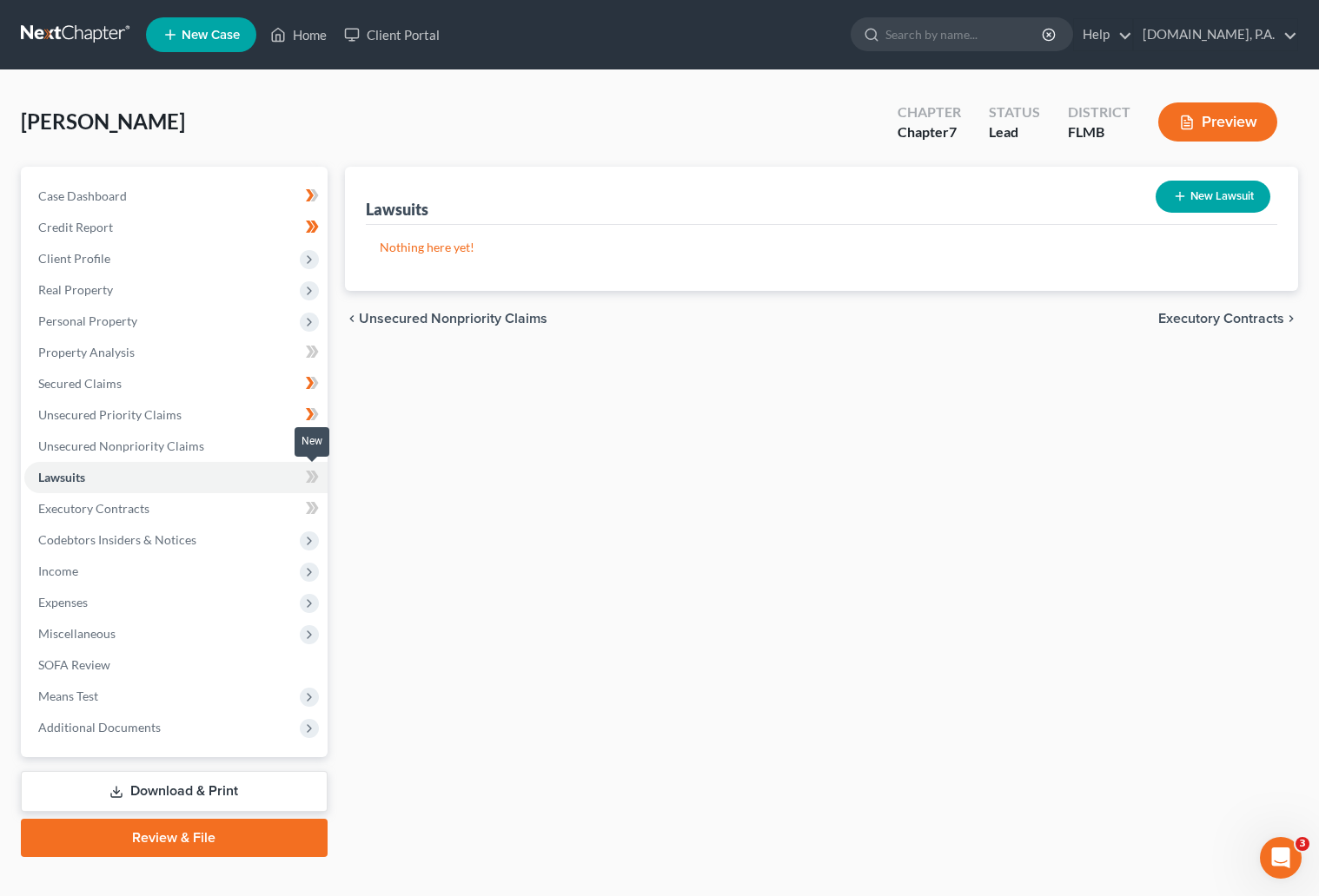
click at [309, 477] on icon at bounding box center [312, 477] width 13 height 22
click at [316, 478] on icon at bounding box center [312, 477] width 13 height 22
click at [153, 510] on link "Executory Contracts" at bounding box center [176, 509] width 303 height 32
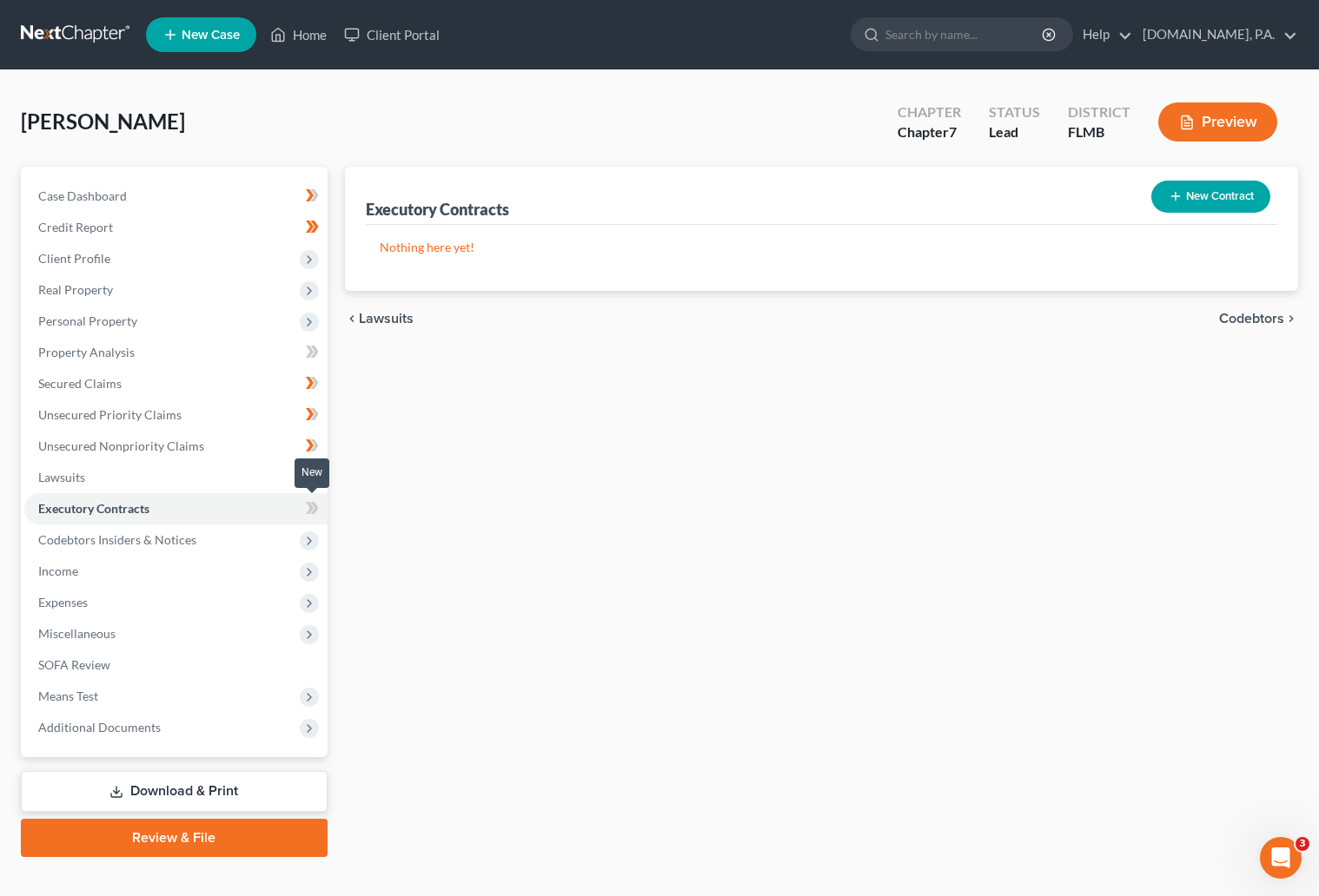
click at [309, 509] on icon at bounding box center [312, 508] width 13 height 22
click at [316, 505] on icon at bounding box center [313, 507] width 8 height 12
click at [135, 540] on span "Codebtors Insiders & Notices" at bounding box center [116, 540] width 158 height 14
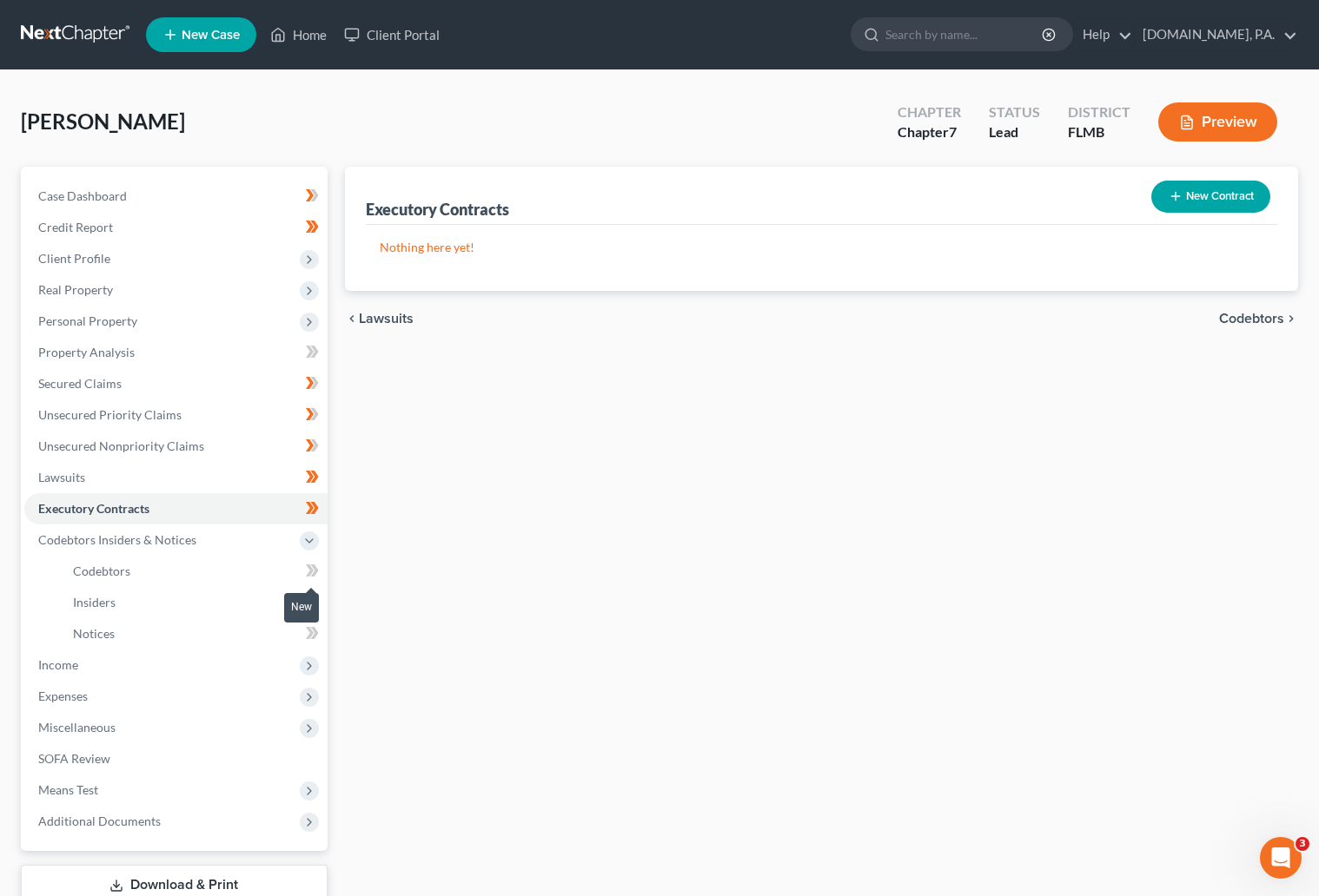
click at [309, 573] on icon at bounding box center [312, 571] width 13 height 22
click at [320, 568] on span at bounding box center [312, 573] width 31 height 26
click at [98, 596] on span "Insiders" at bounding box center [94, 602] width 42 height 14
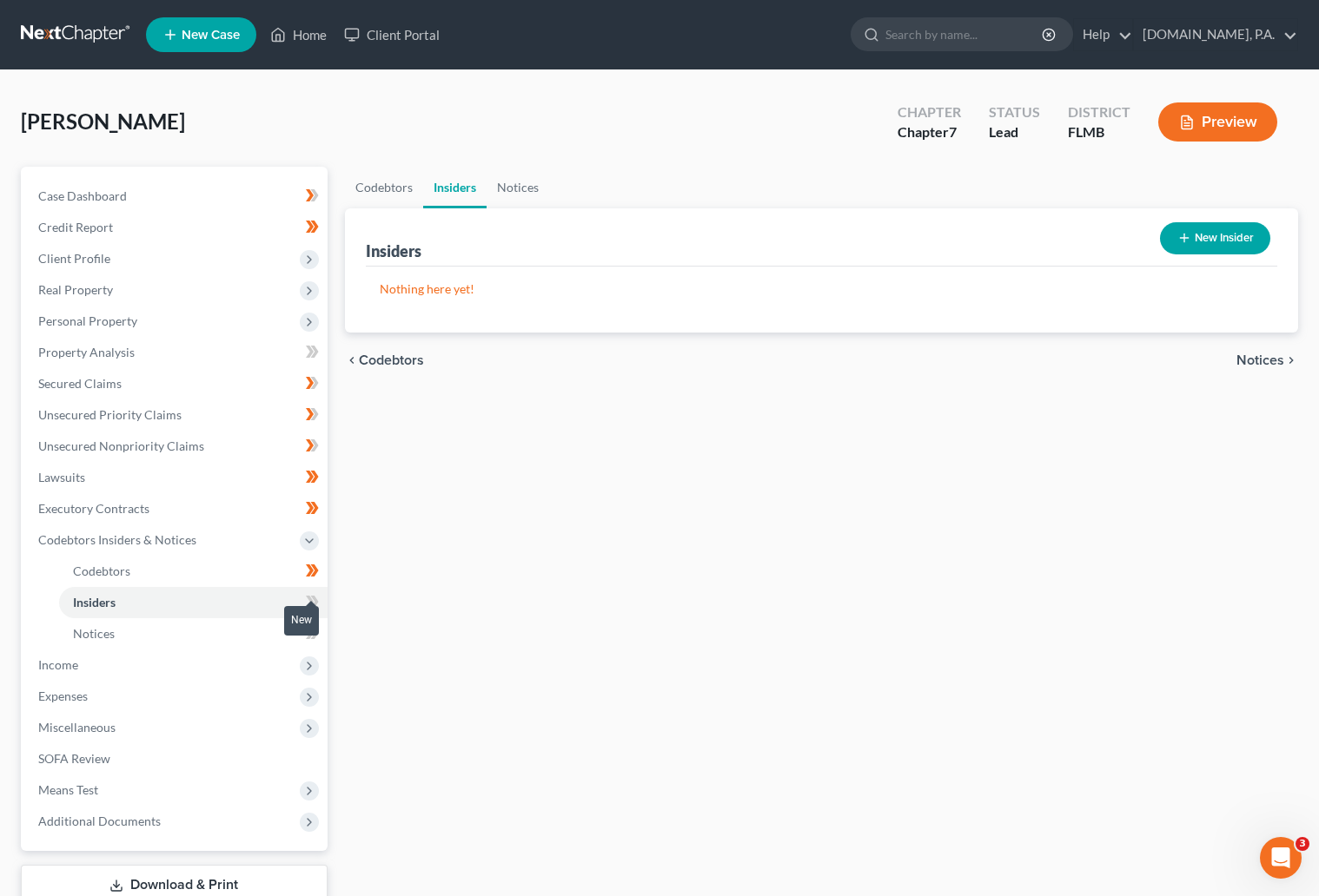
click at [311, 598] on icon at bounding box center [312, 602] width 13 height 22
click at [313, 601] on div at bounding box center [311, 604] width 12 height 5
click at [315, 601] on div "In Progress" at bounding box center [284, 621] width 67 height 40
click at [307, 601] on div at bounding box center [311, 604] width 12 height 5
click at [315, 599] on icon at bounding box center [313, 601] width 8 height 12
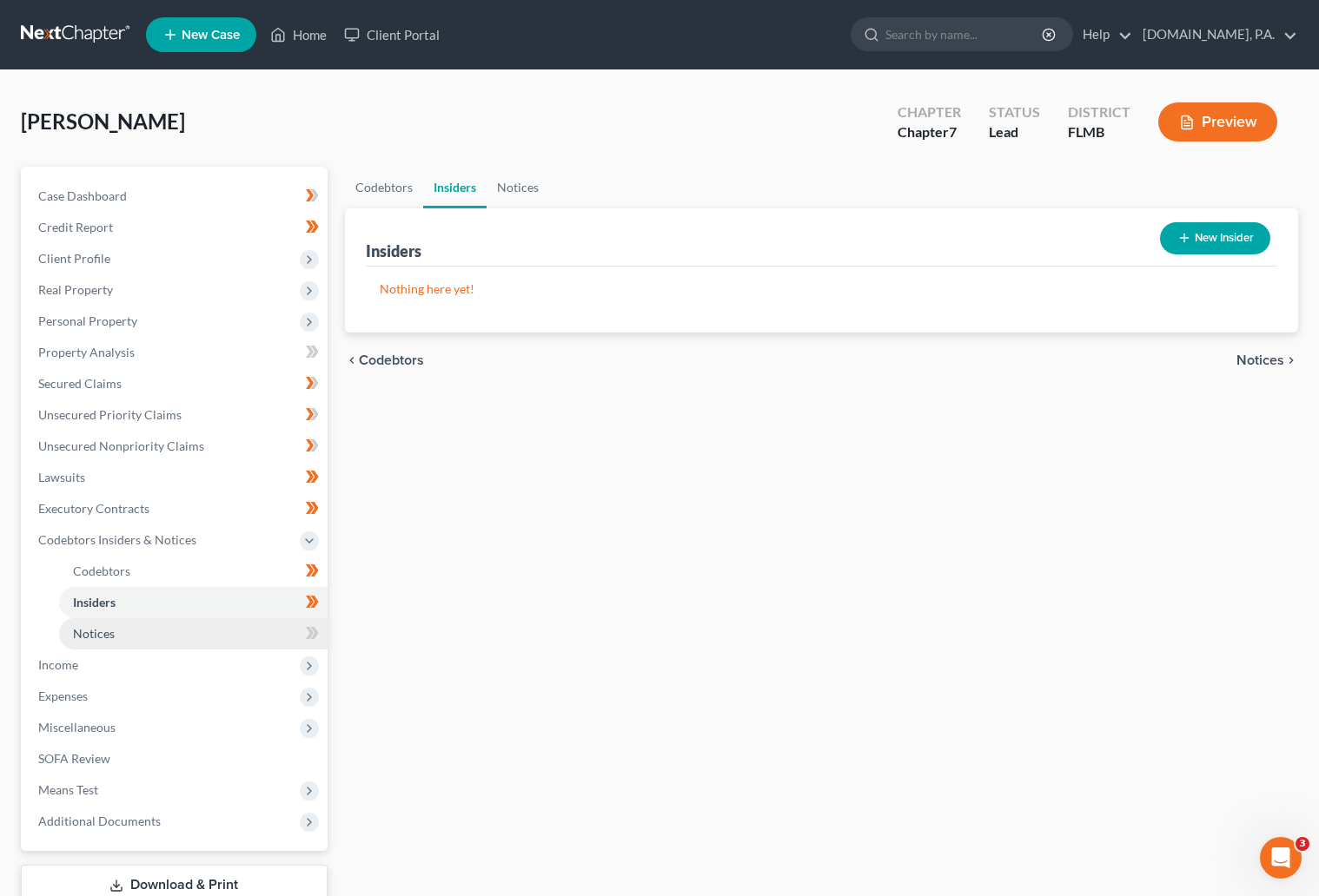
click at [105, 633] on span "Notices" at bounding box center [94, 633] width 42 height 14
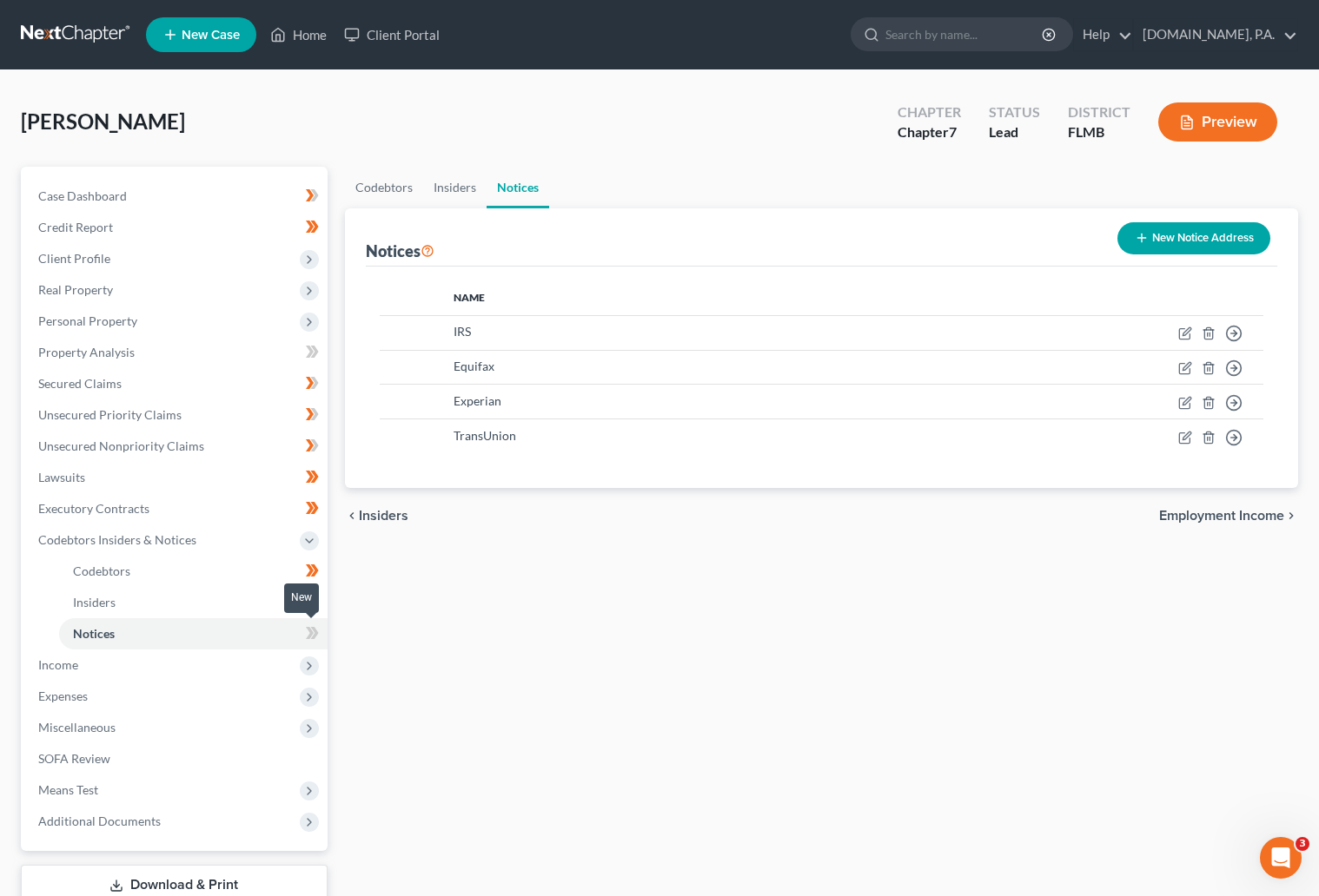
click at [309, 627] on icon at bounding box center [310, 633] width 8 height 12
click at [319, 625] on span at bounding box center [312, 635] width 31 height 26
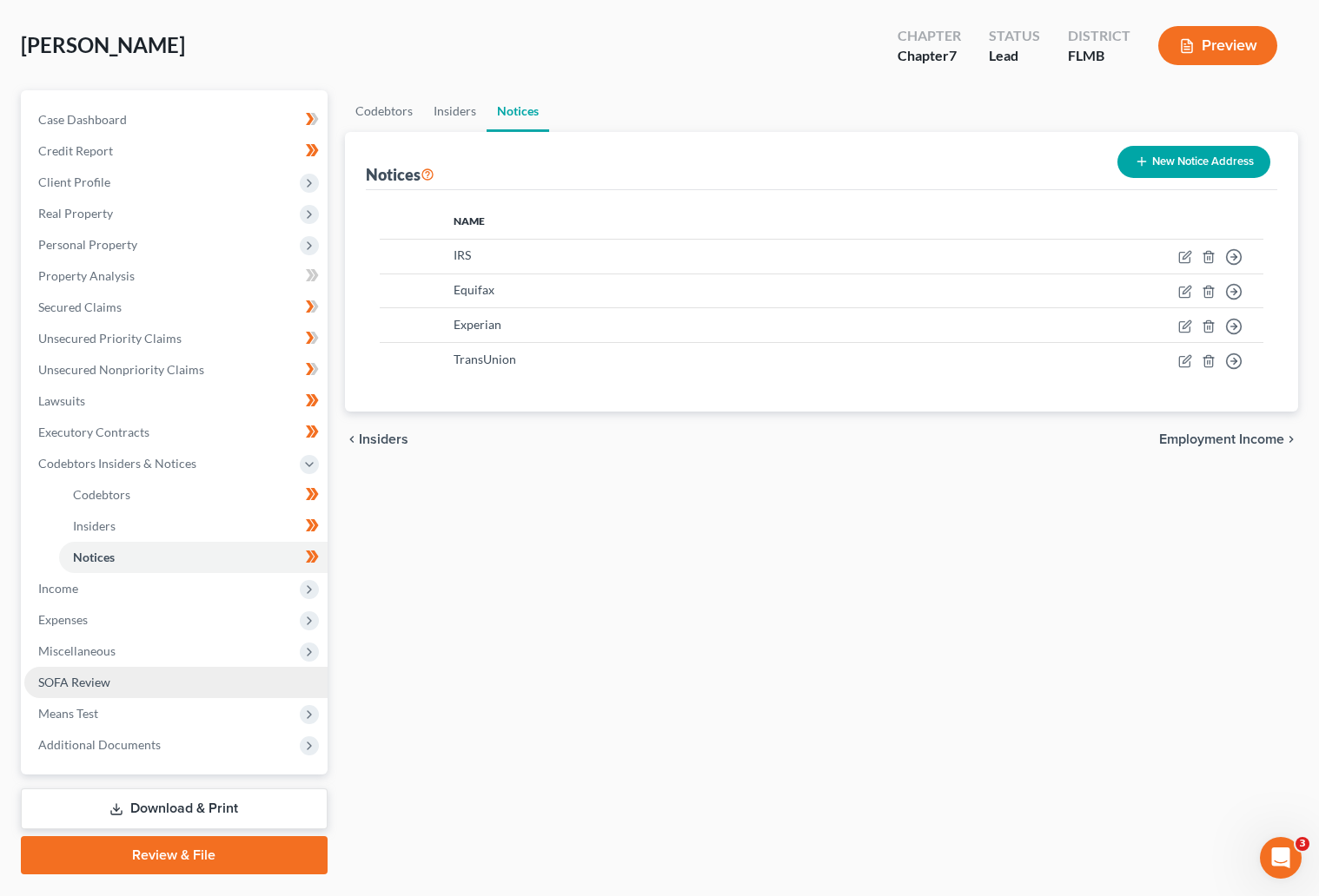
scroll to position [120, 0]
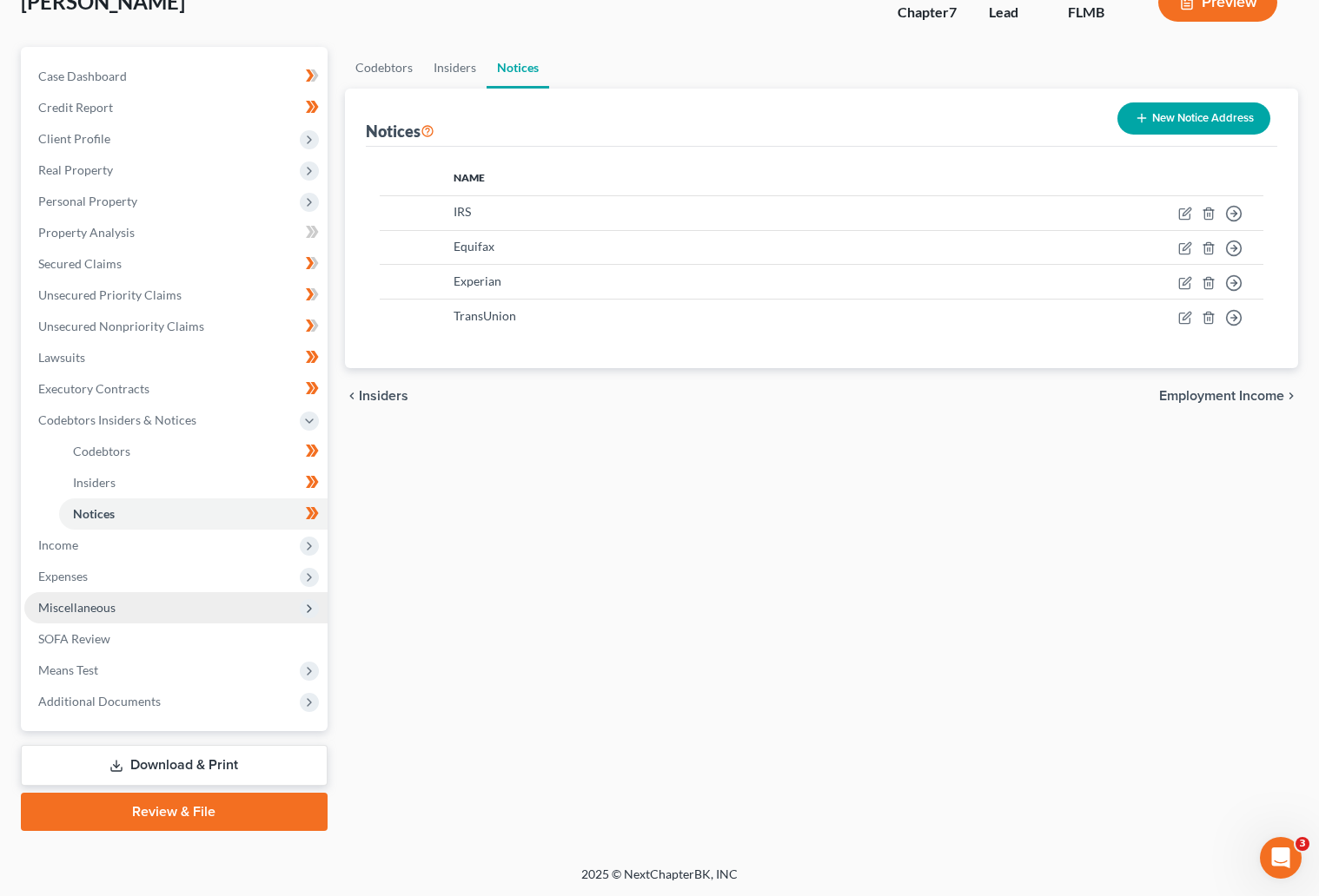
click at [74, 606] on span "Miscellaneous" at bounding box center [77, 607] width 78 height 14
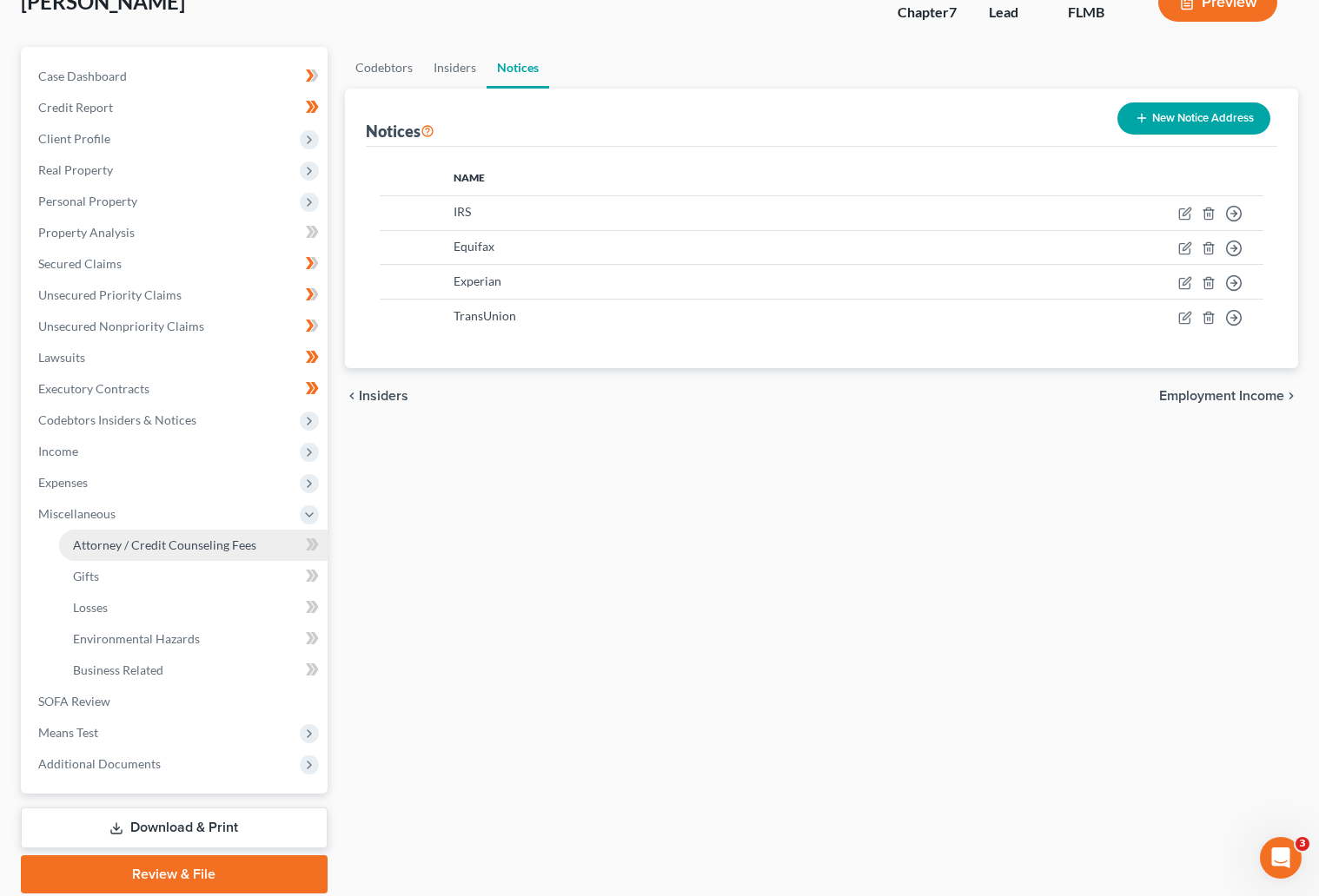
click at [155, 540] on span "Attorney / Credit Counseling Fees" at bounding box center [164, 545] width 183 height 14
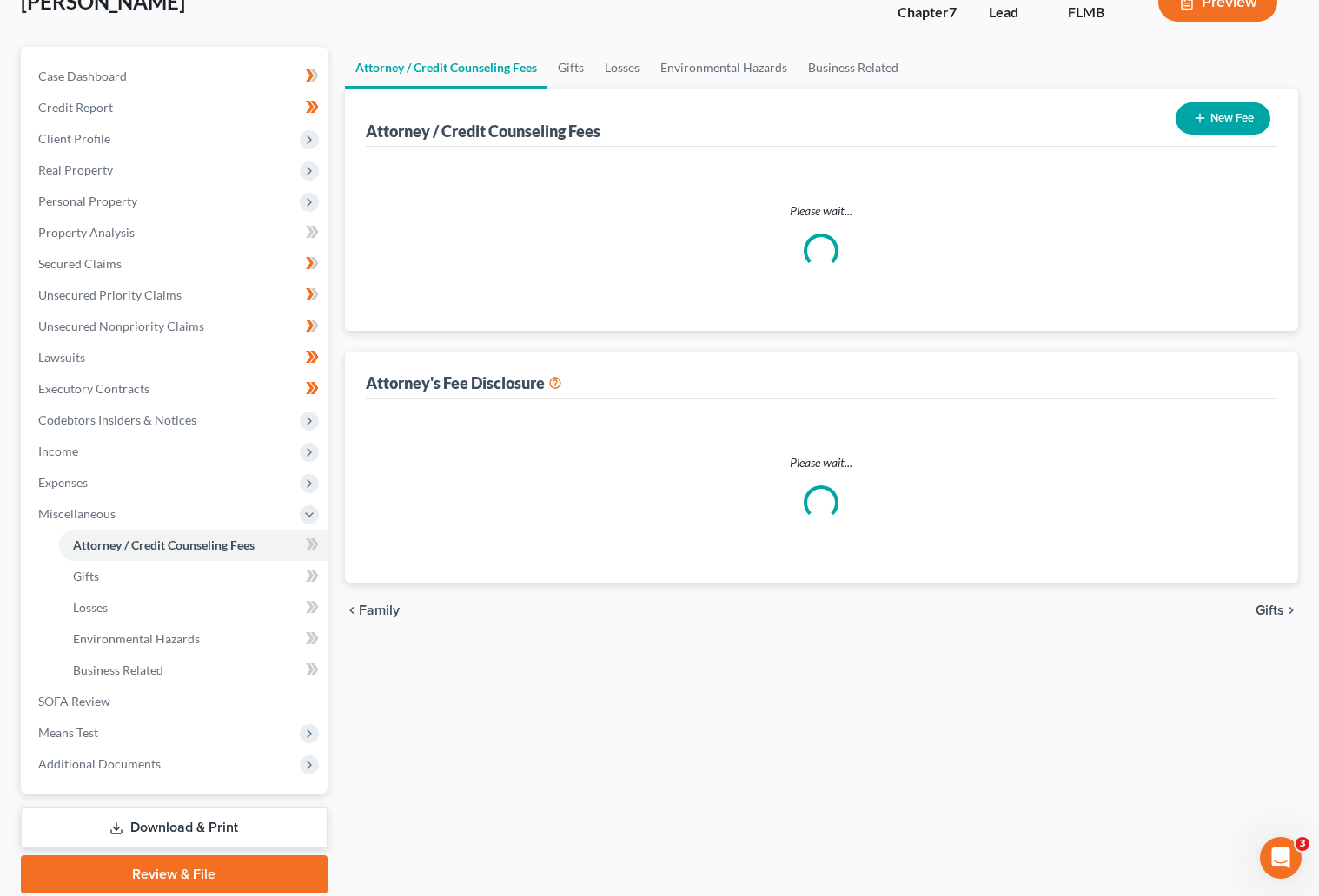
scroll to position [6, 0]
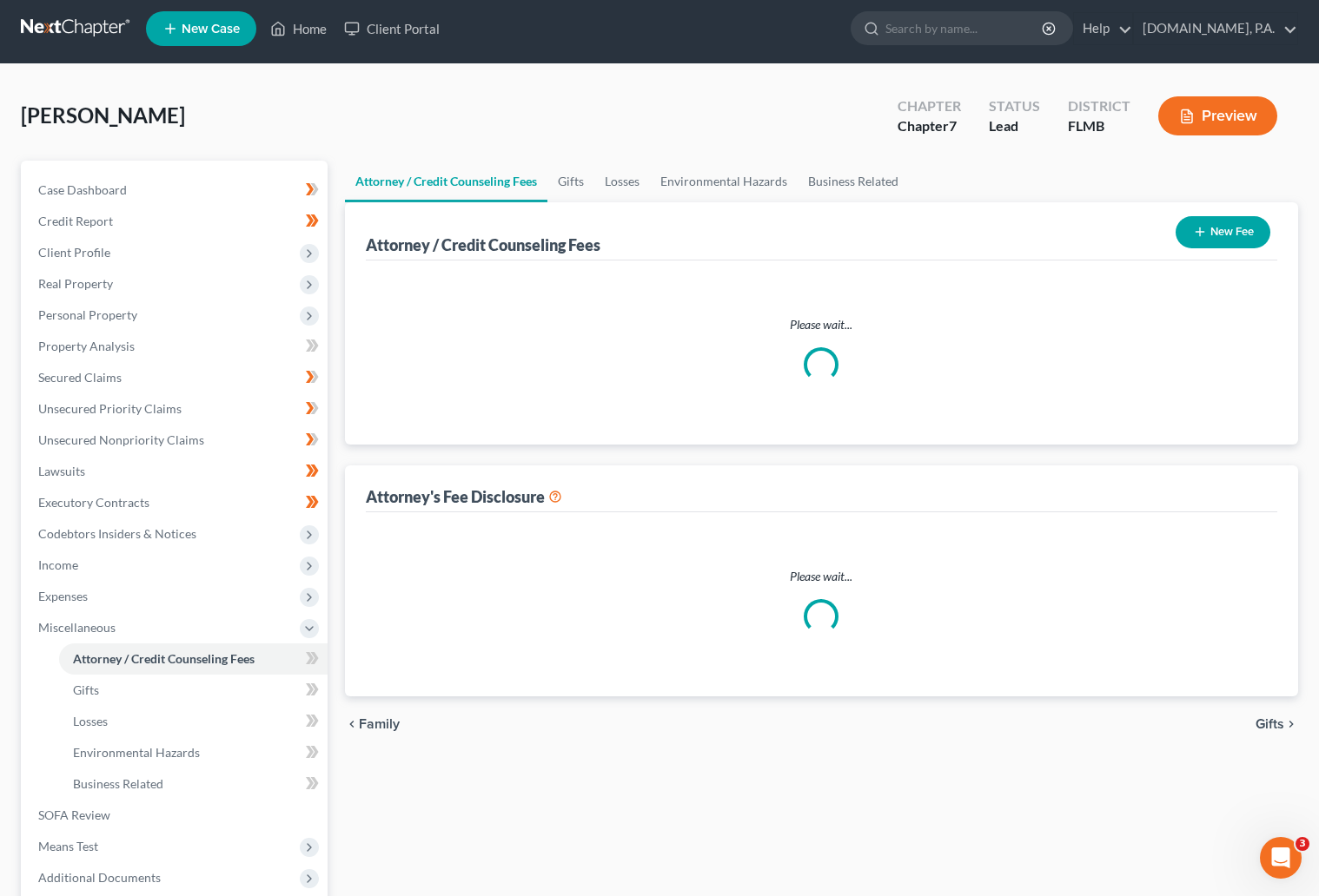
select select "3"
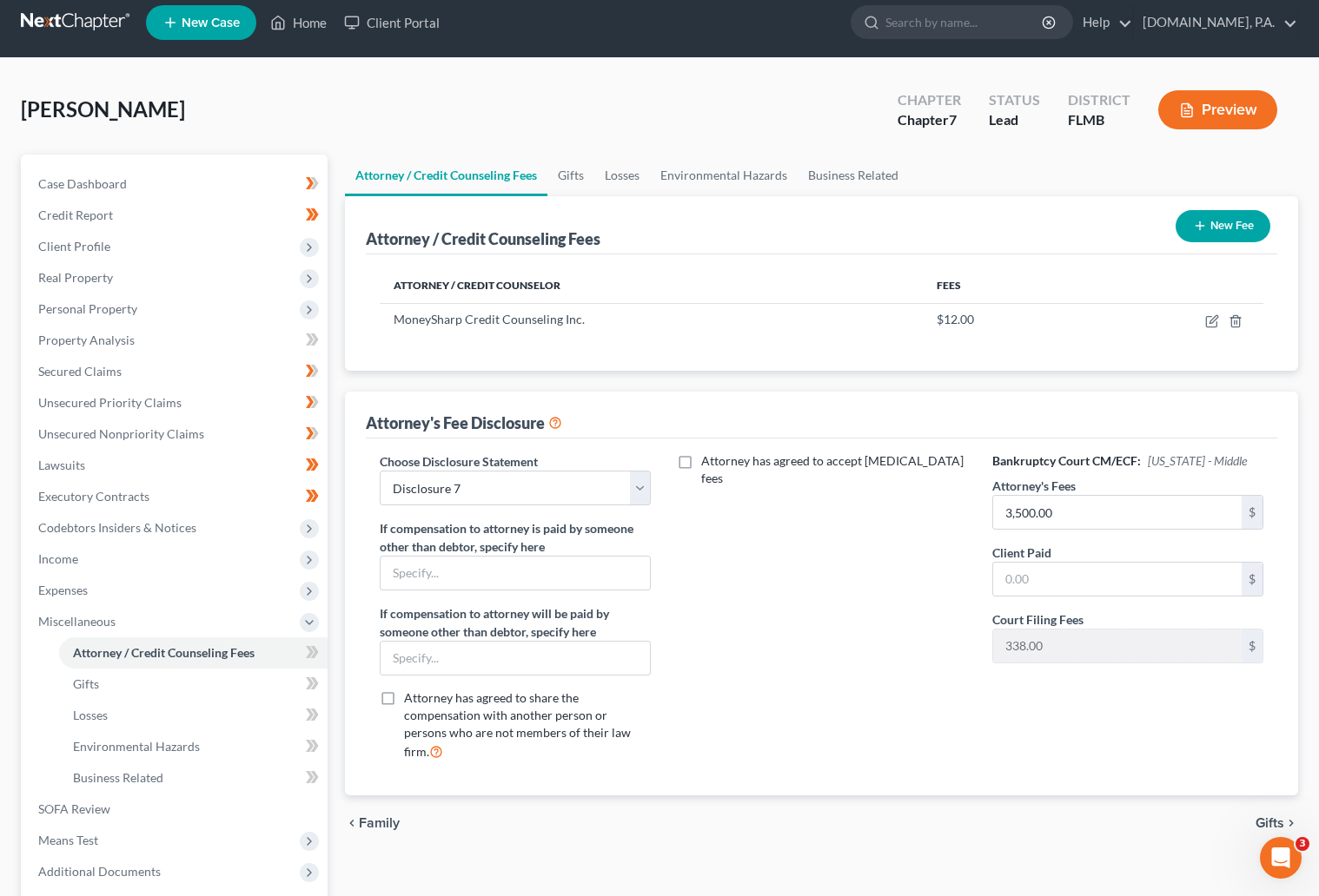
scroll to position [0, 0]
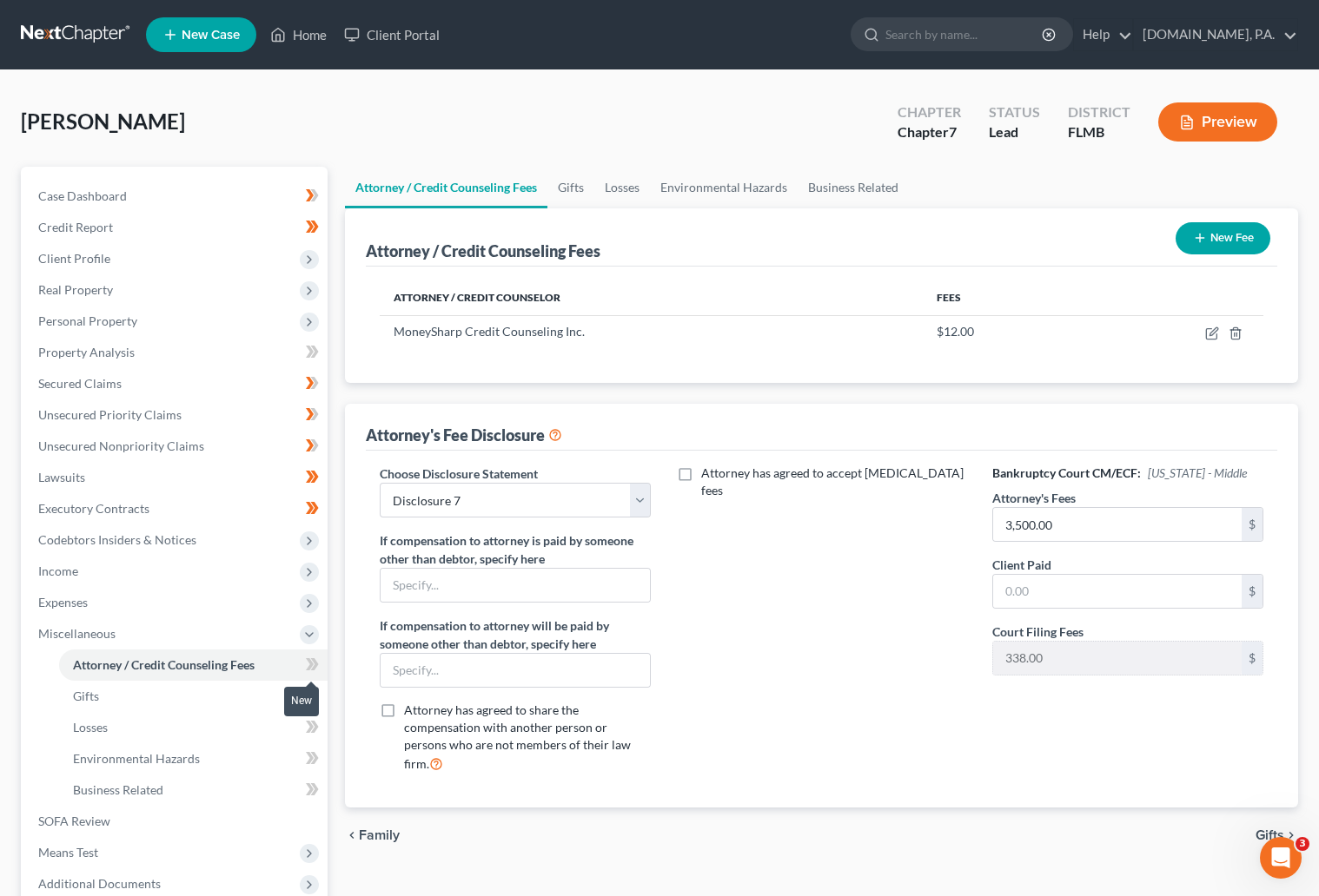
click at [306, 658] on icon at bounding box center [312, 665] width 13 height 22
drag, startPoint x: 316, startPoint y: 669, endPoint x: 306, endPoint y: 682, distance: 16.4
click at [316, 670] on span at bounding box center [312, 667] width 31 height 26
click at [95, 701] on span "Gifts" at bounding box center [86, 696] width 26 height 14
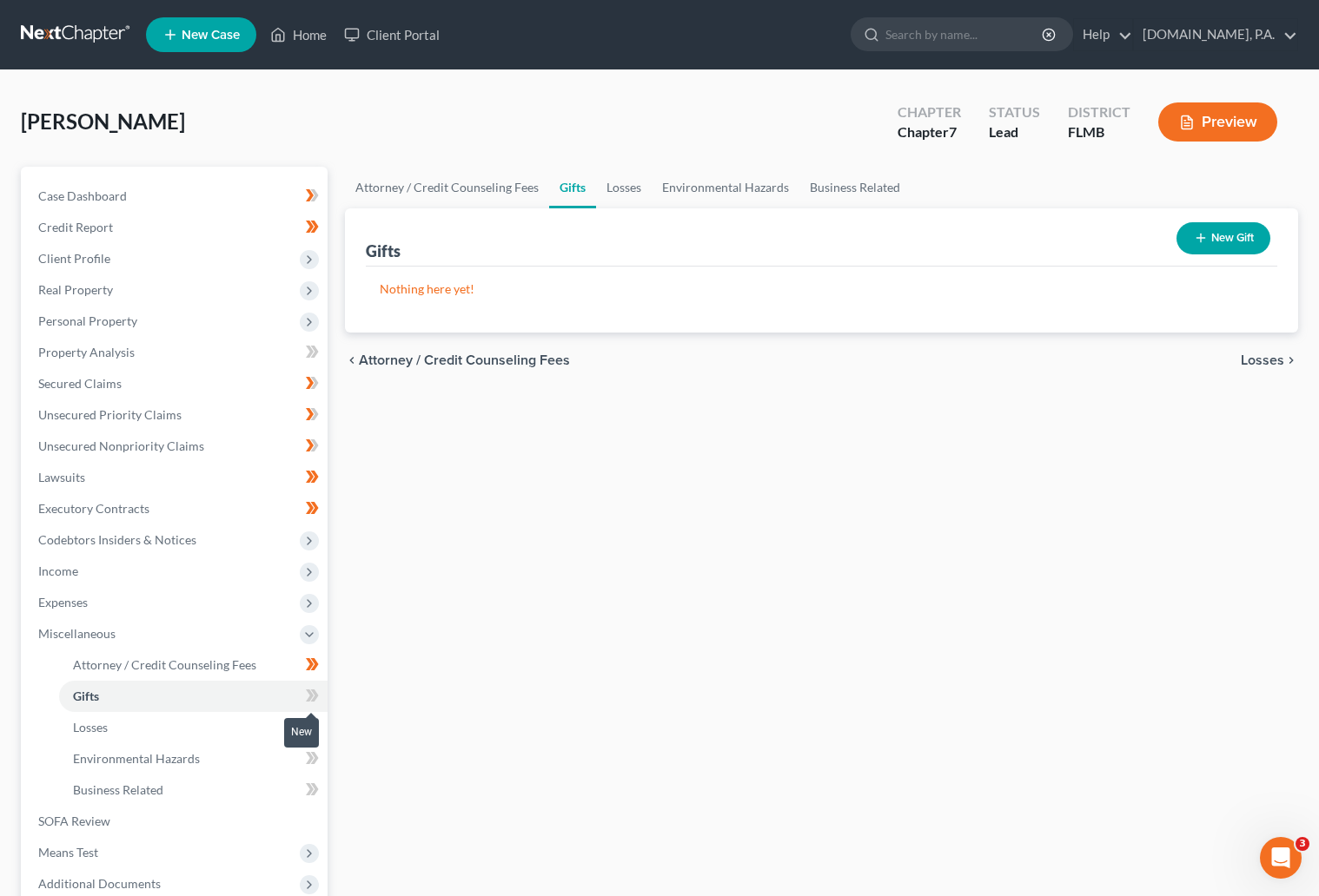
click at [299, 688] on span at bounding box center [312, 697] width 31 height 26
click at [314, 702] on icon at bounding box center [312, 696] width 13 height 22
click at [144, 736] on link "Losses" at bounding box center [192, 727] width 268 height 32
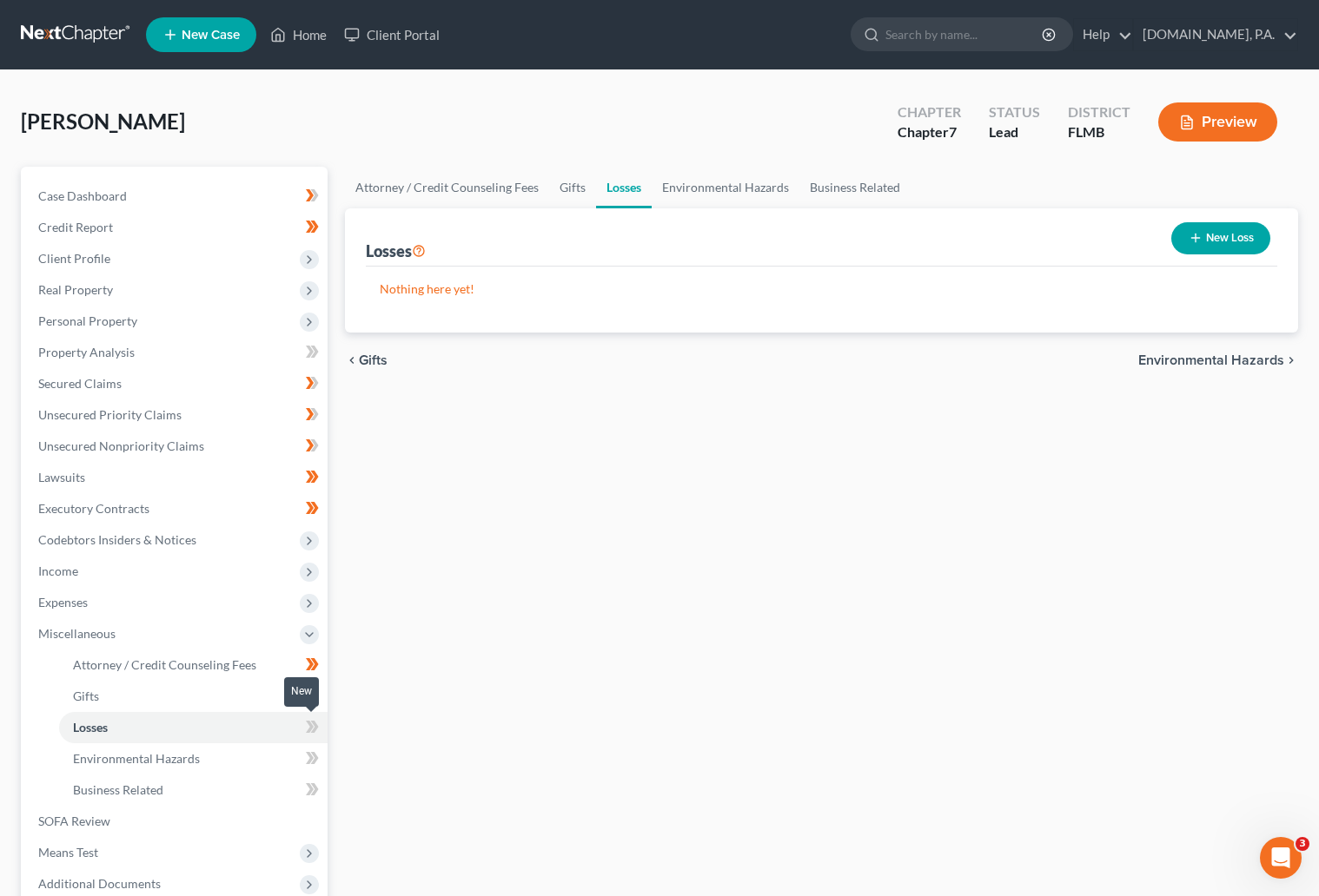
click at [310, 725] on icon at bounding box center [310, 726] width 8 height 12
click at [314, 723] on icon at bounding box center [313, 726] width 8 height 12
click at [158, 763] on span "Environmental Hazards" at bounding box center [136, 758] width 126 height 14
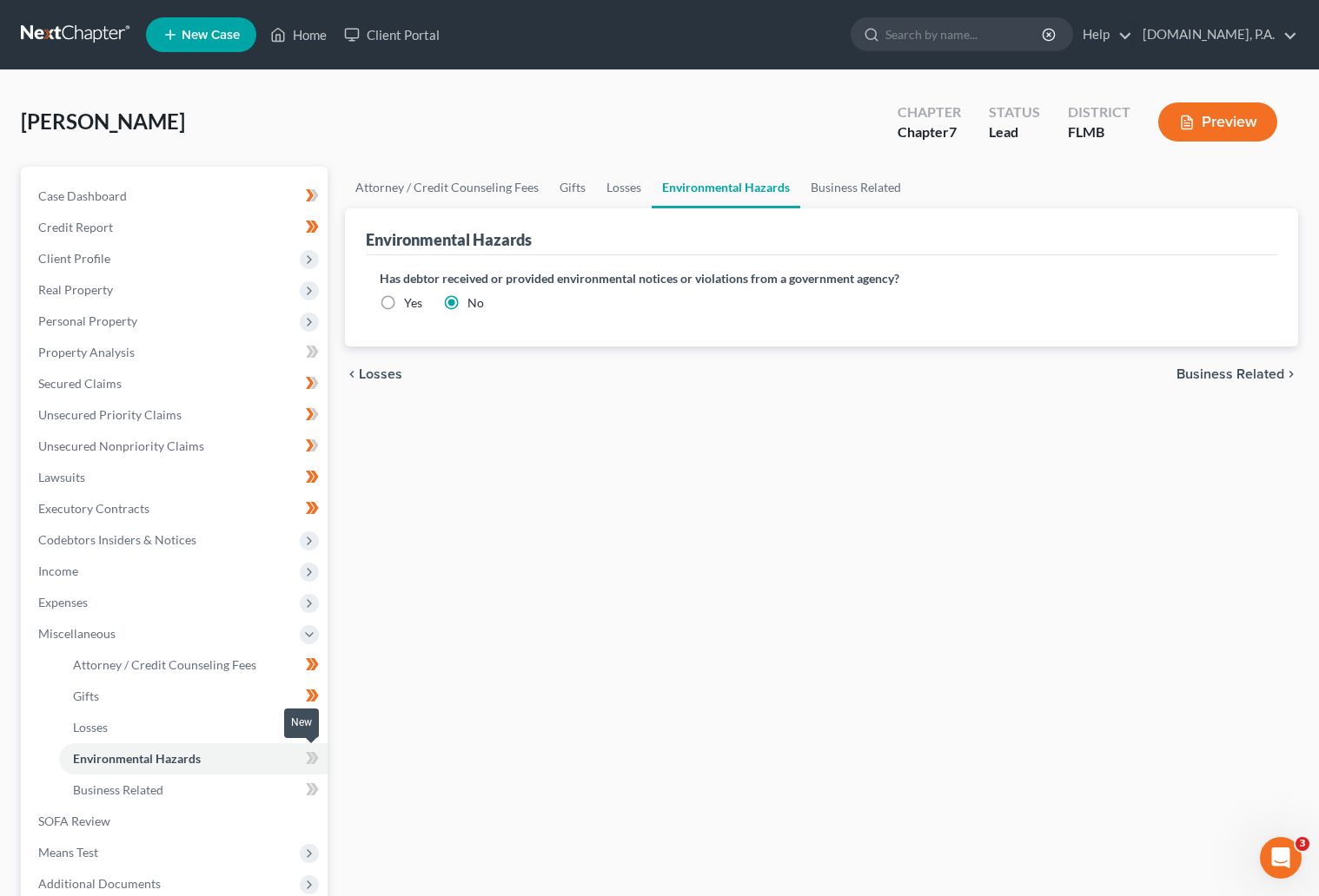
click at [306, 762] on icon at bounding box center [312, 758] width 13 height 22
click at [315, 757] on icon at bounding box center [313, 757] width 8 height 12
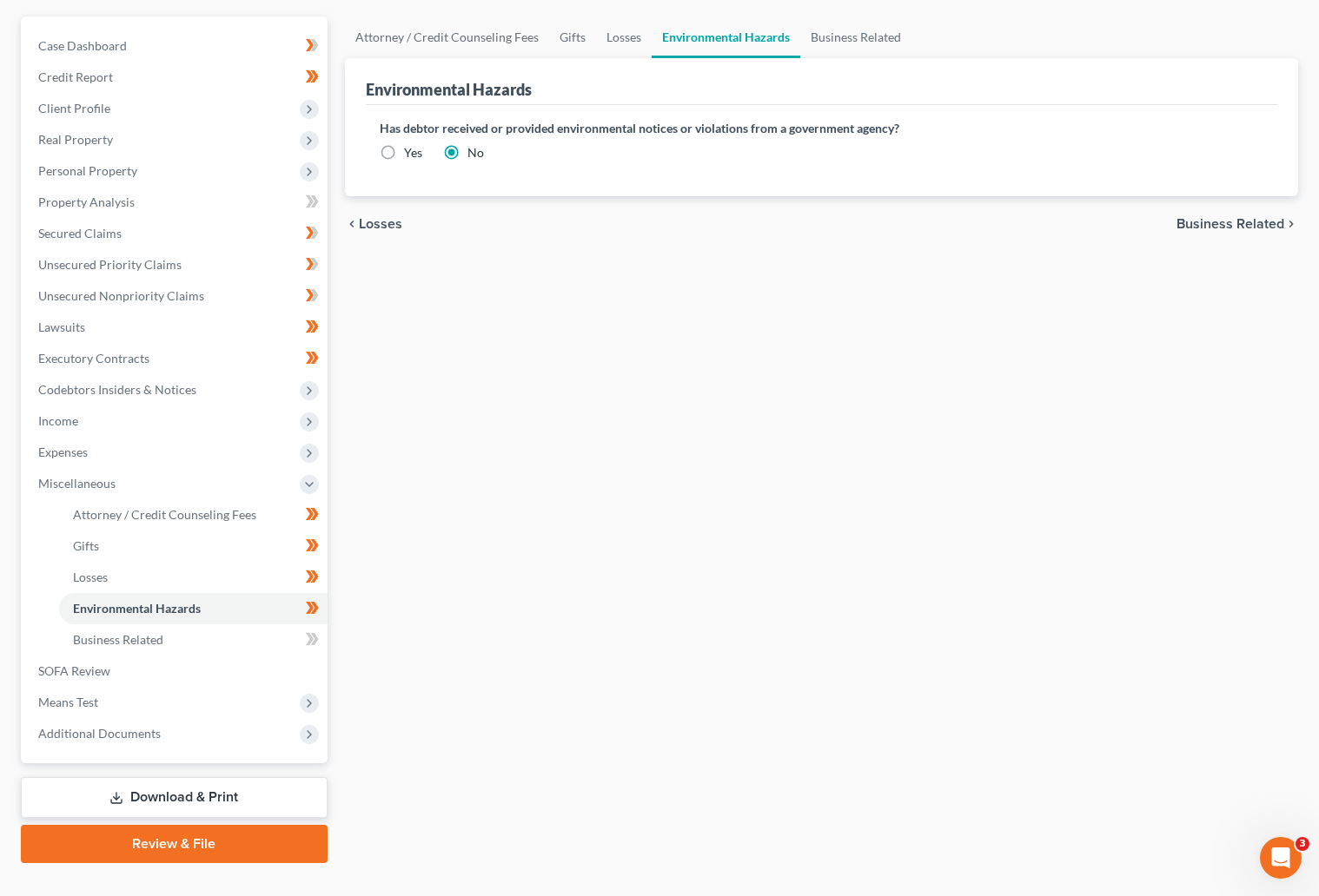
scroll to position [181, 0]
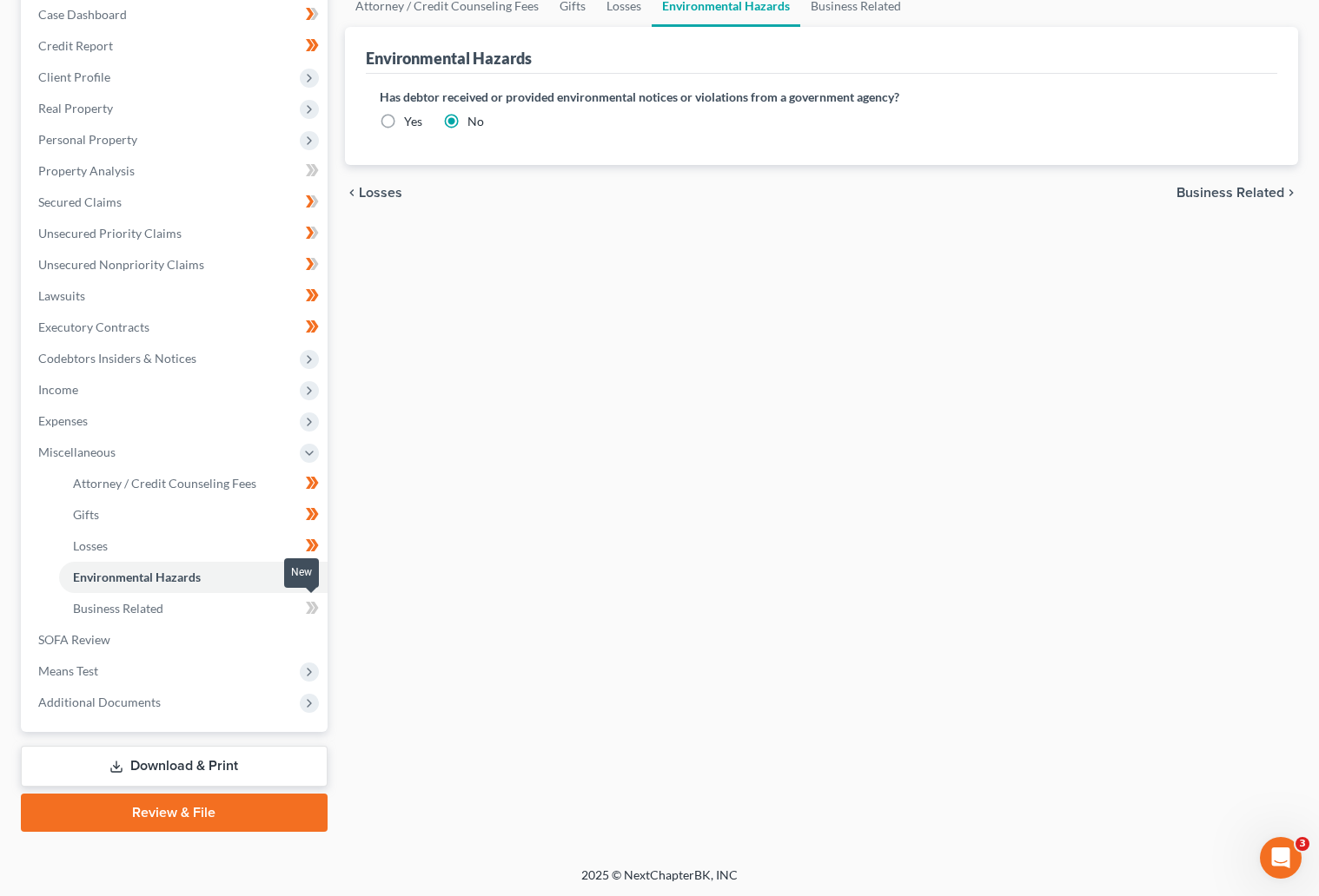
click at [306, 605] on icon at bounding box center [312, 608] width 13 height 22
click at [316, 602] on icon at bounding box center [312, 608] width 13 height 22
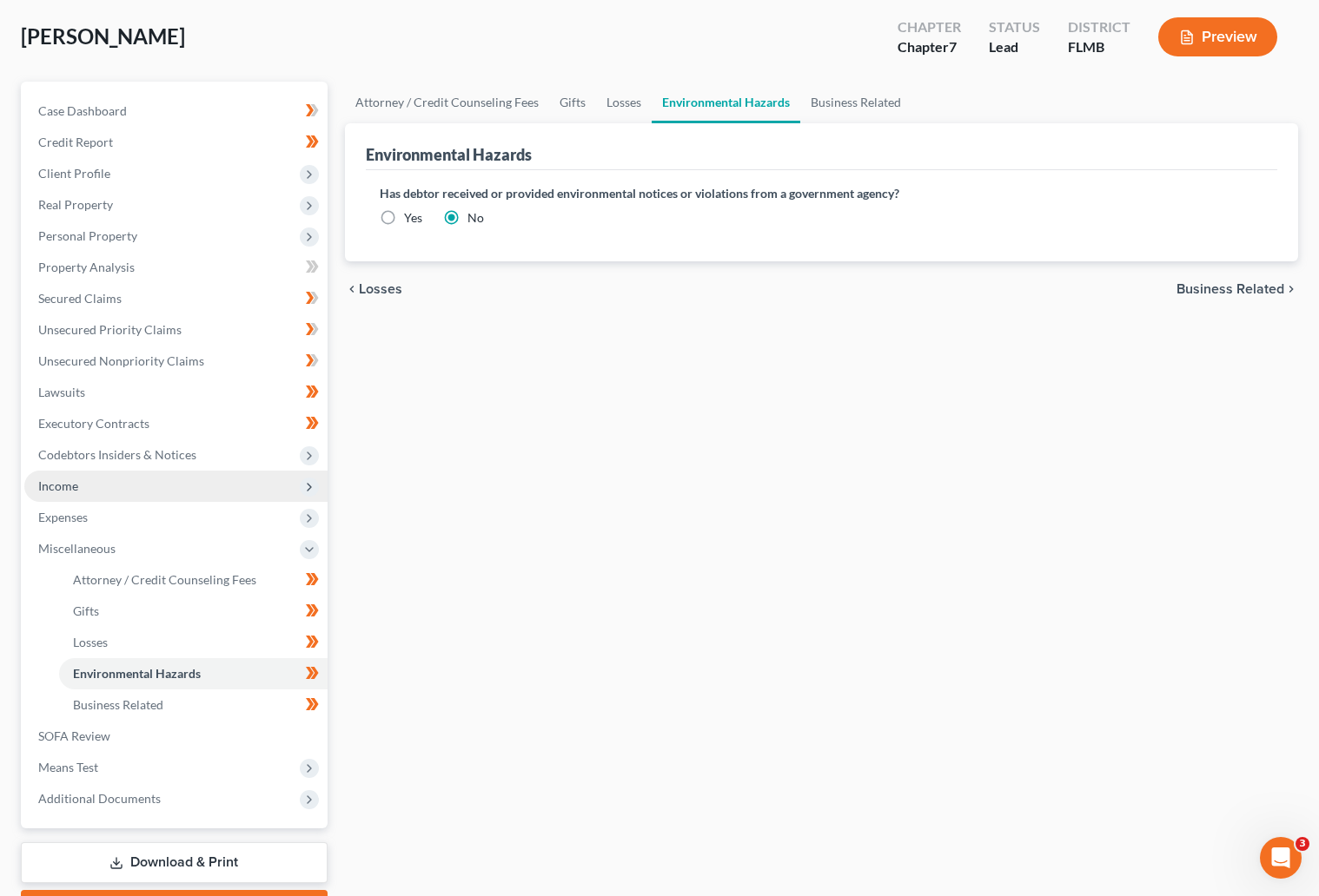
scroll to position [130, 0]
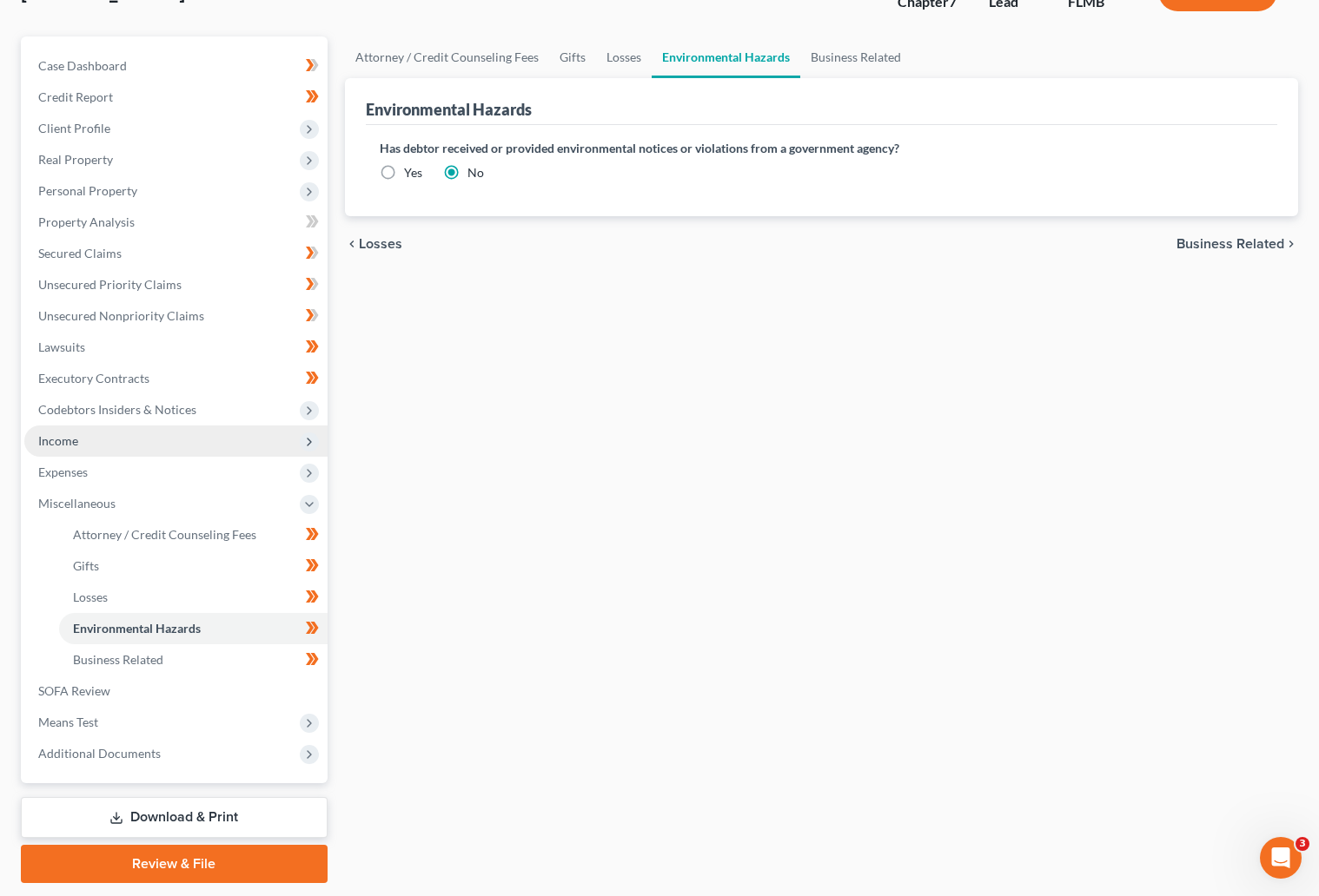
click at [60, 441] on span "Income" at bounding box center [58, 440] width 40 height 14
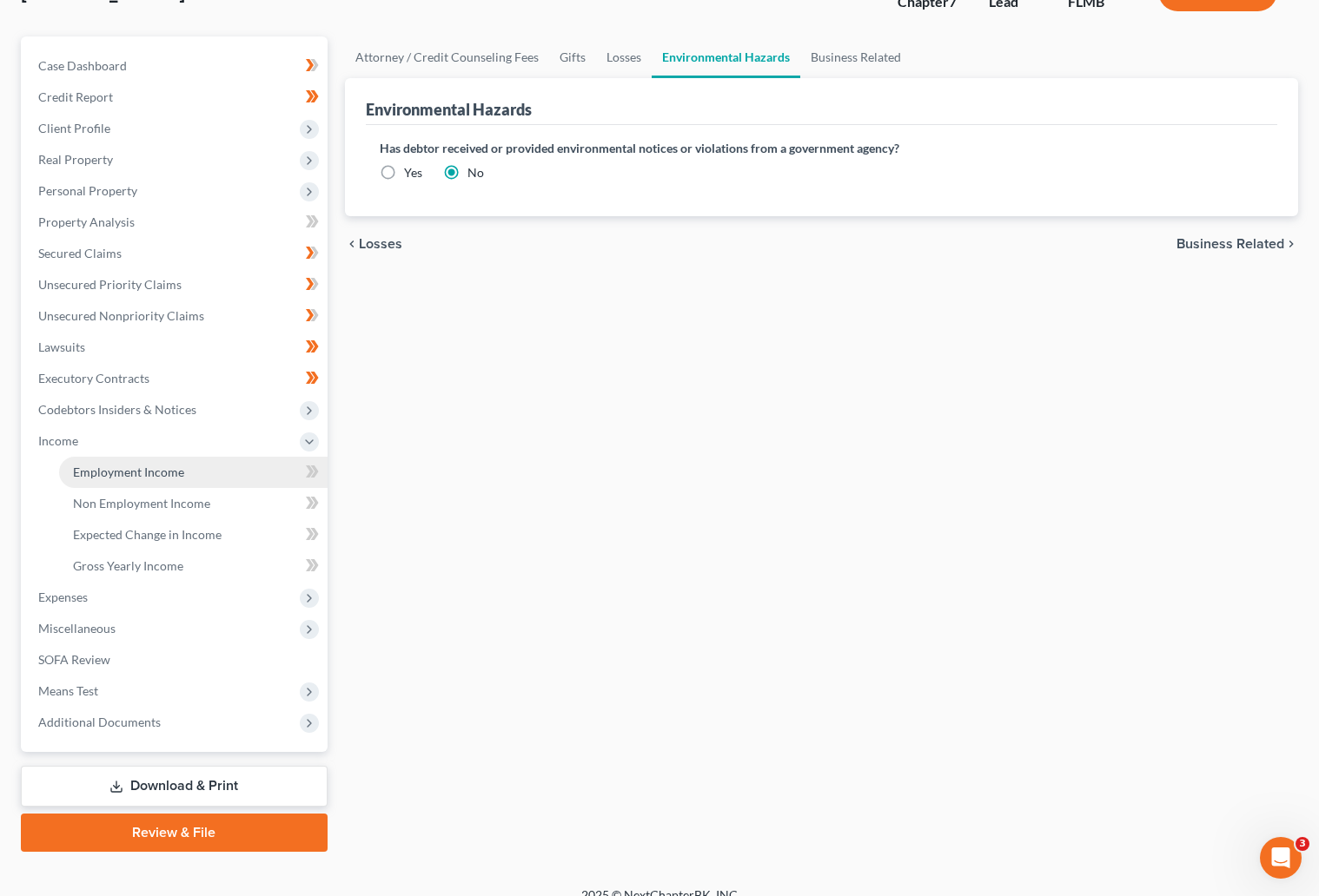
click at [175, 476] on span "Employment Income" at bounding box center [128, 472] width 111 height 14
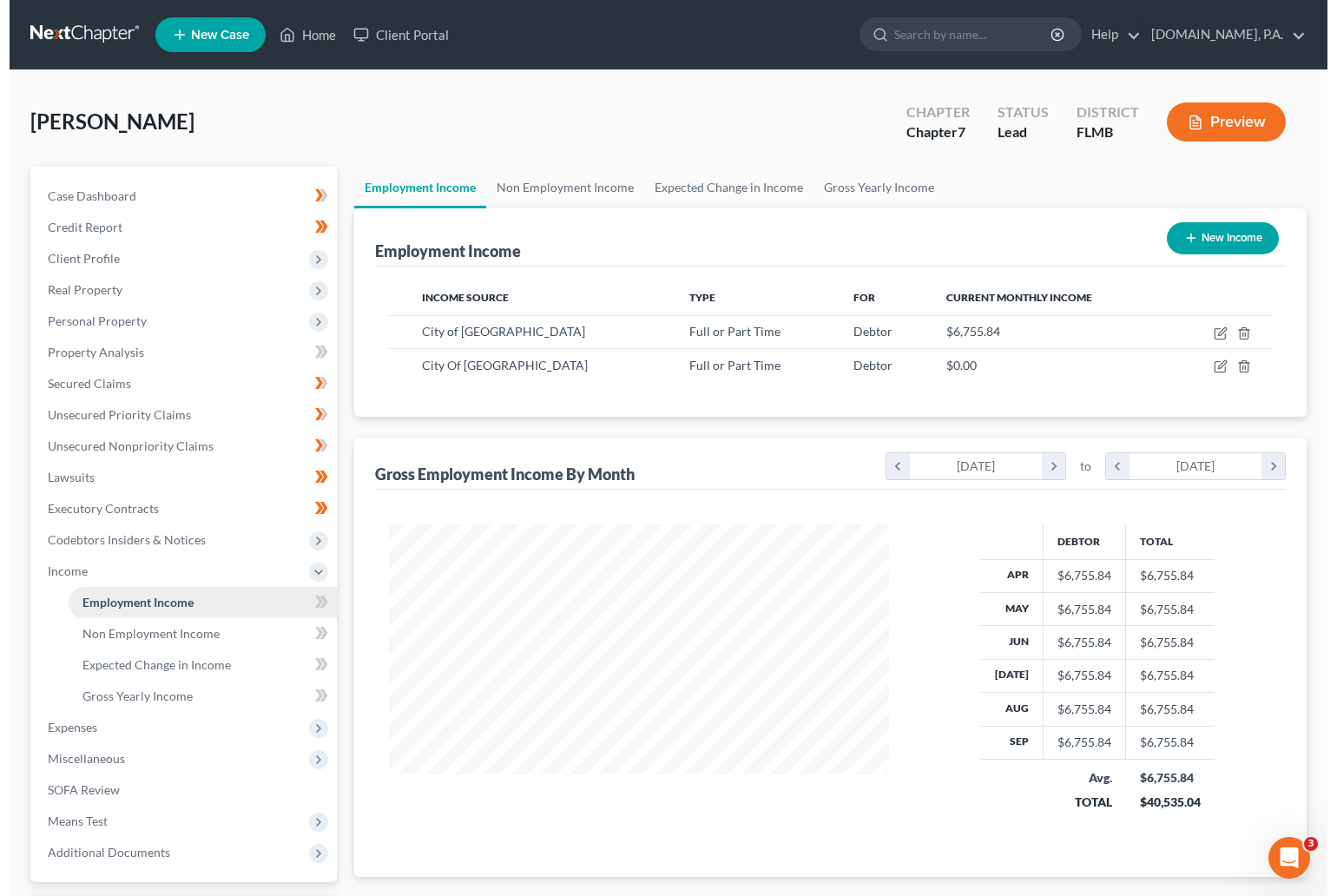
scroll to position [310, 535]
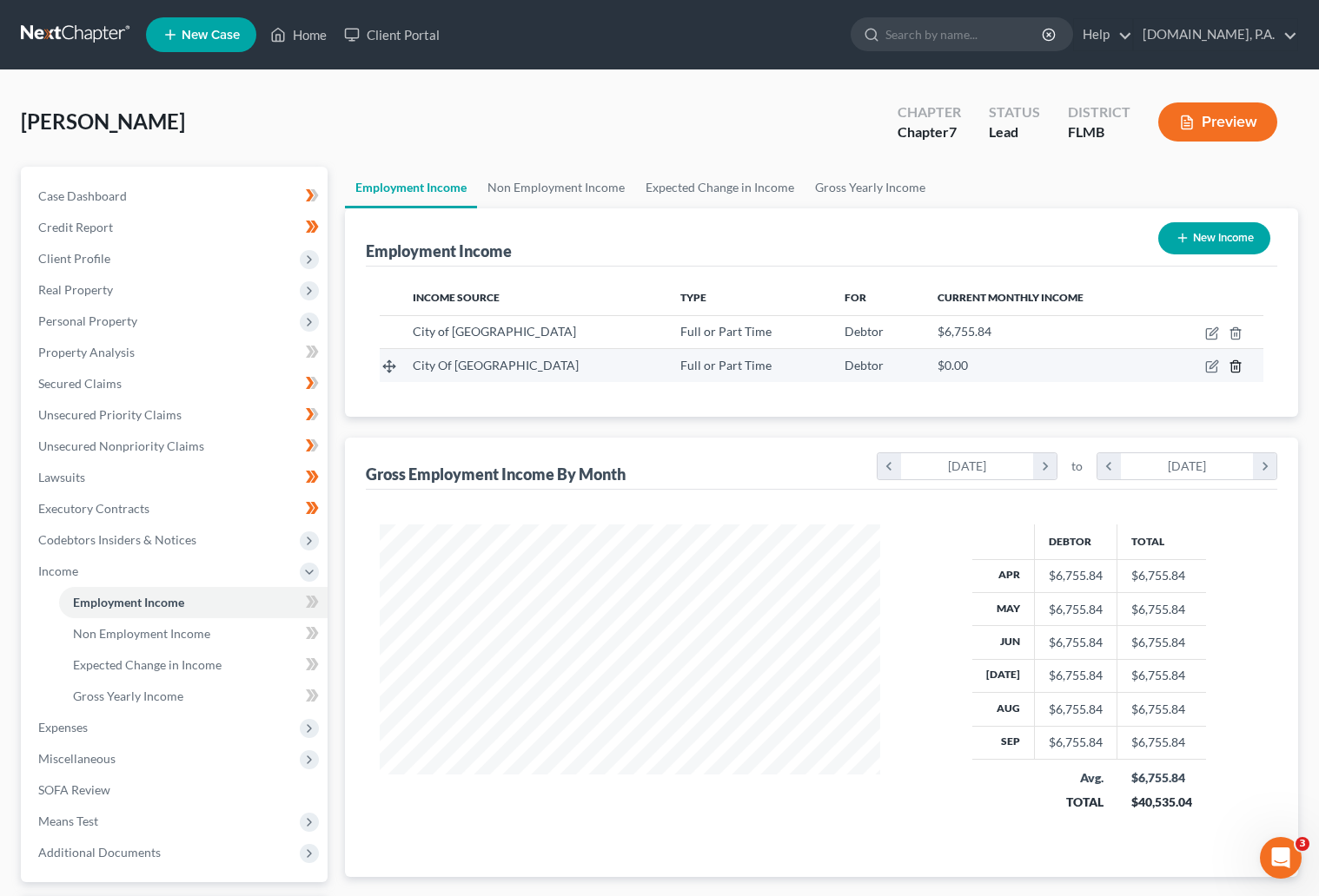
click at [1229, 364] on icon "button" at bounding box center [1235, 365] width 14 height 14
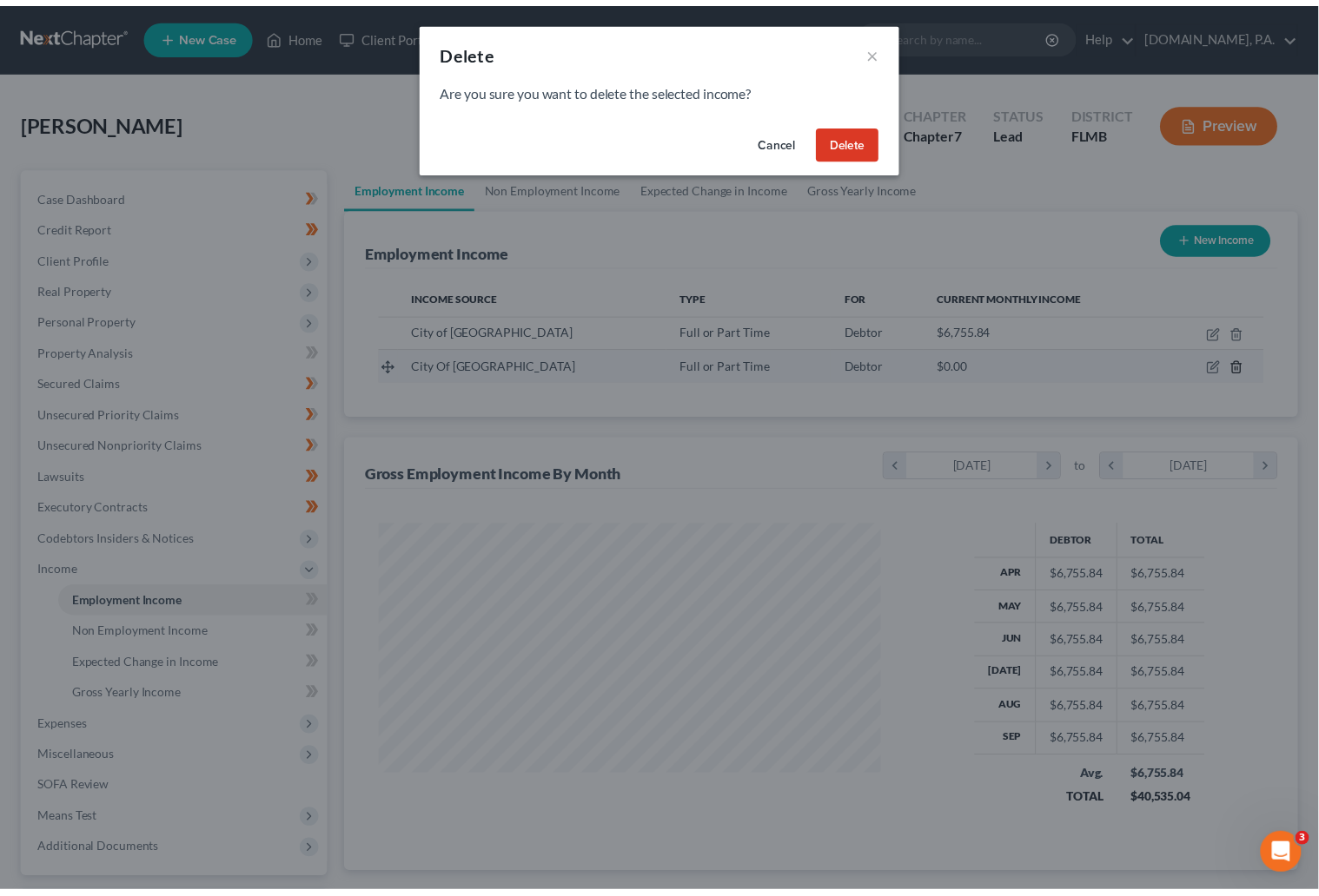
scroll to position [310, 544]
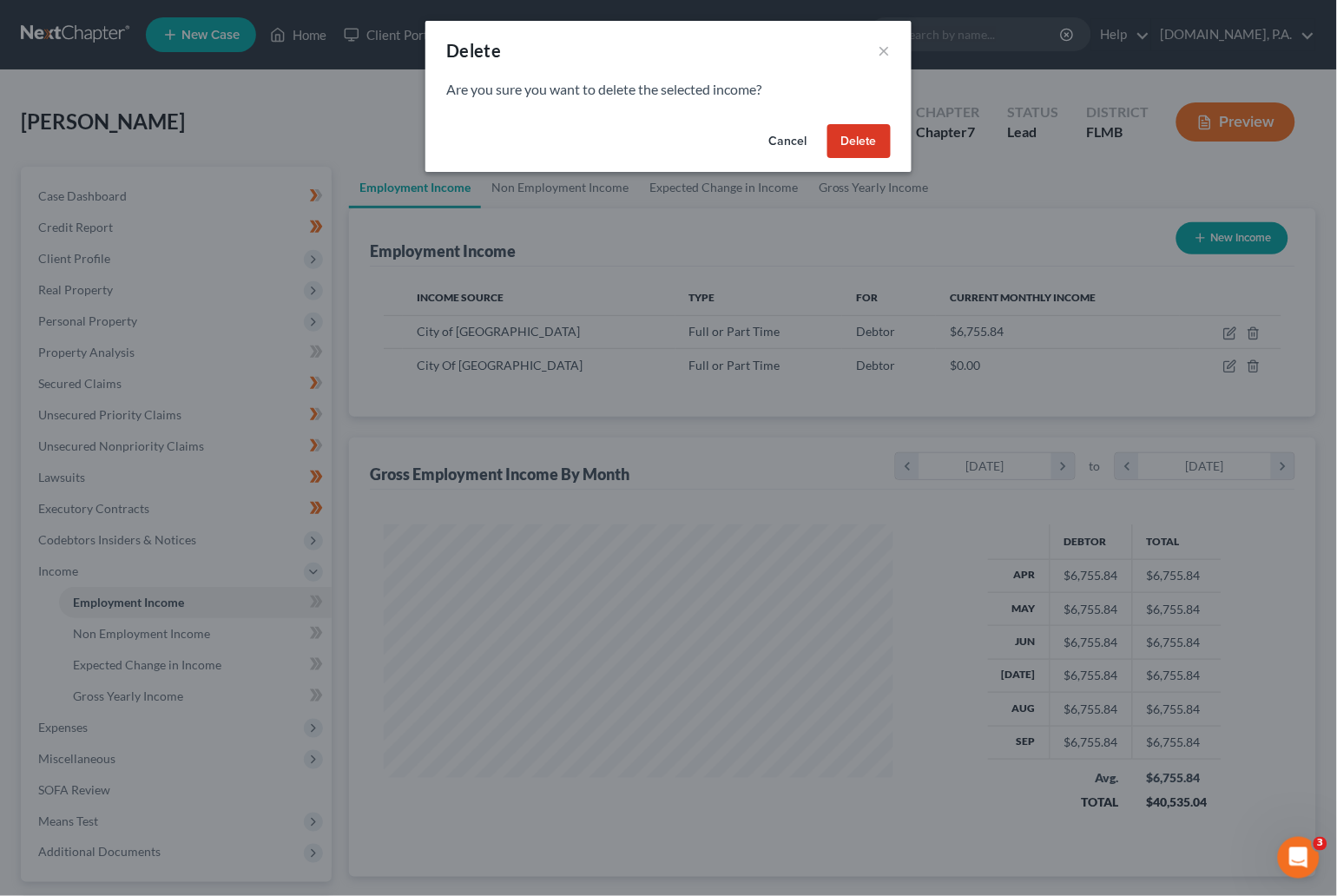
click at [850, 139] on button "Delete" at bounding box center [859, 142] width 63 height 34
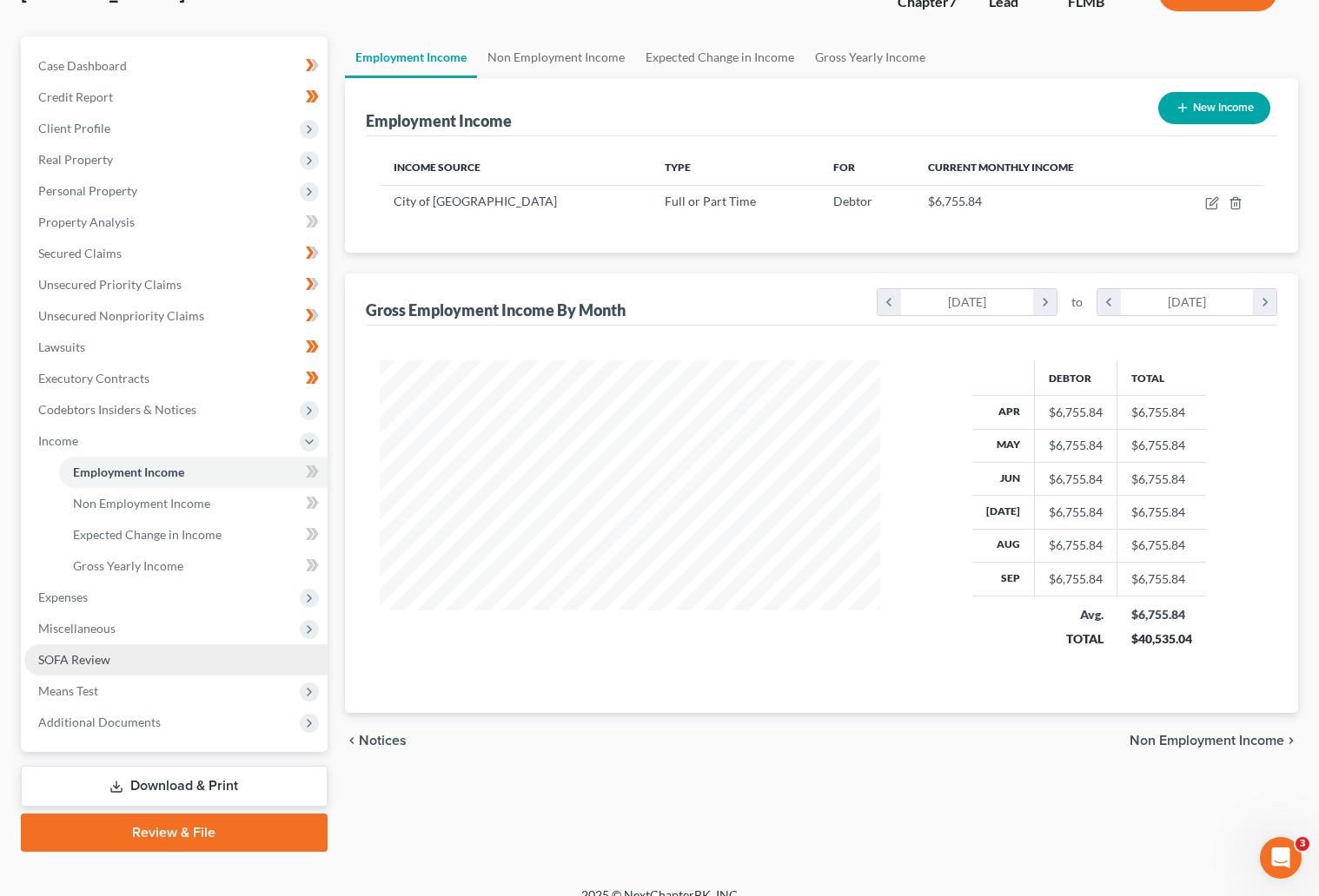
scroll to position [0, 0]
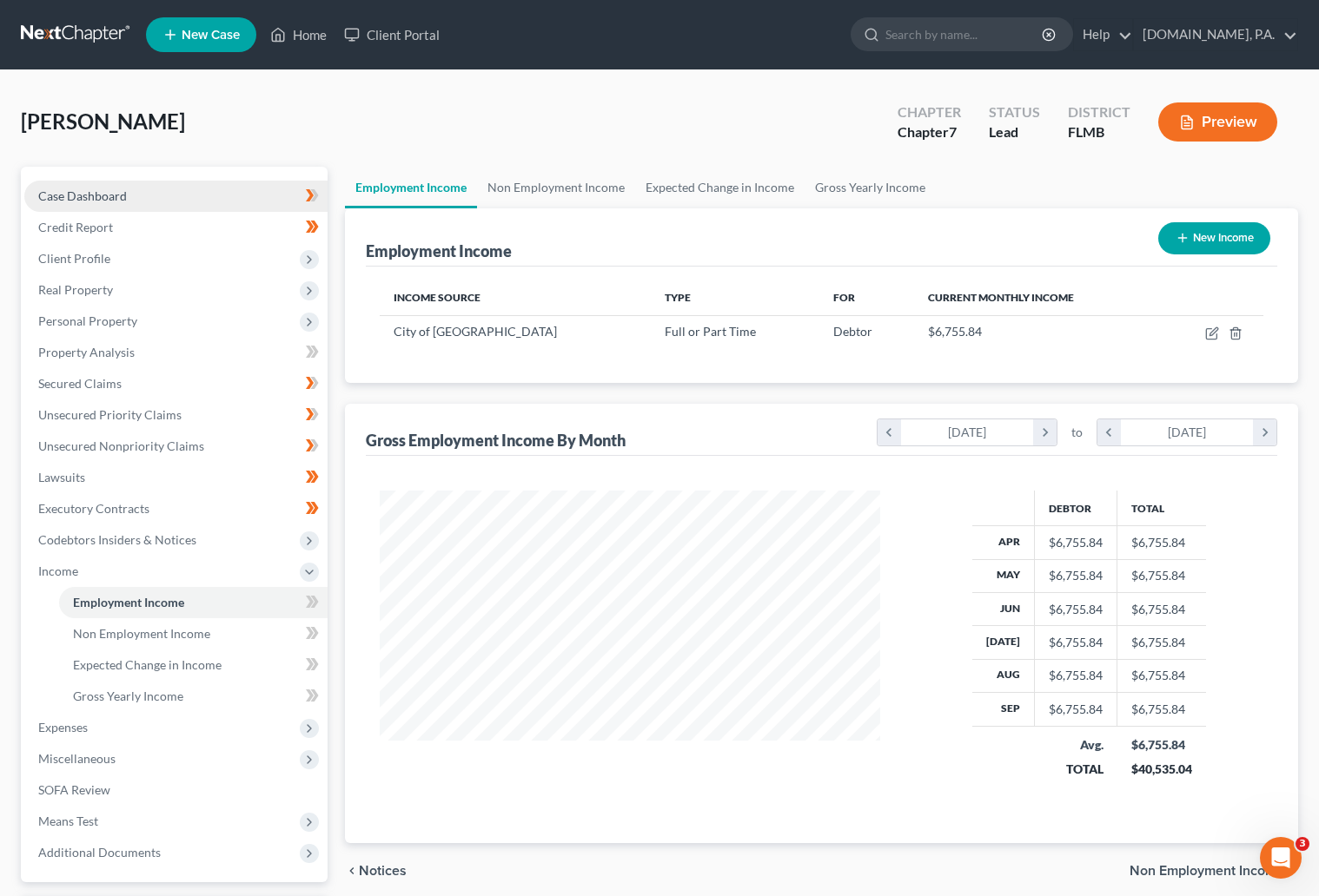
click at [86, 192] on span "Case Dashboard" at bounding box center [82, 196] width 88 height 14
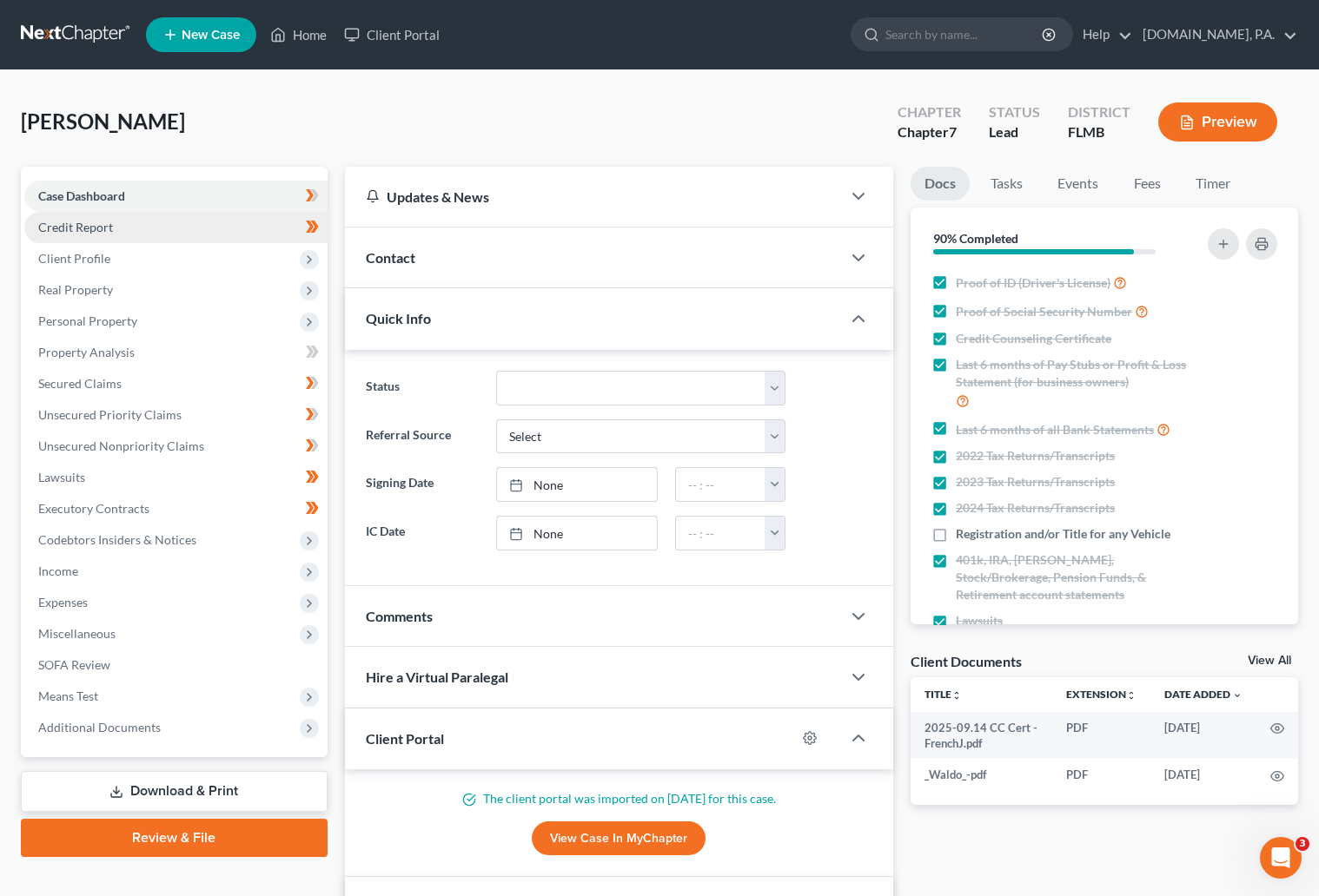
click at [85, 232] on span "Credit Report" at bounding box center [75, 226] width 75 height 14
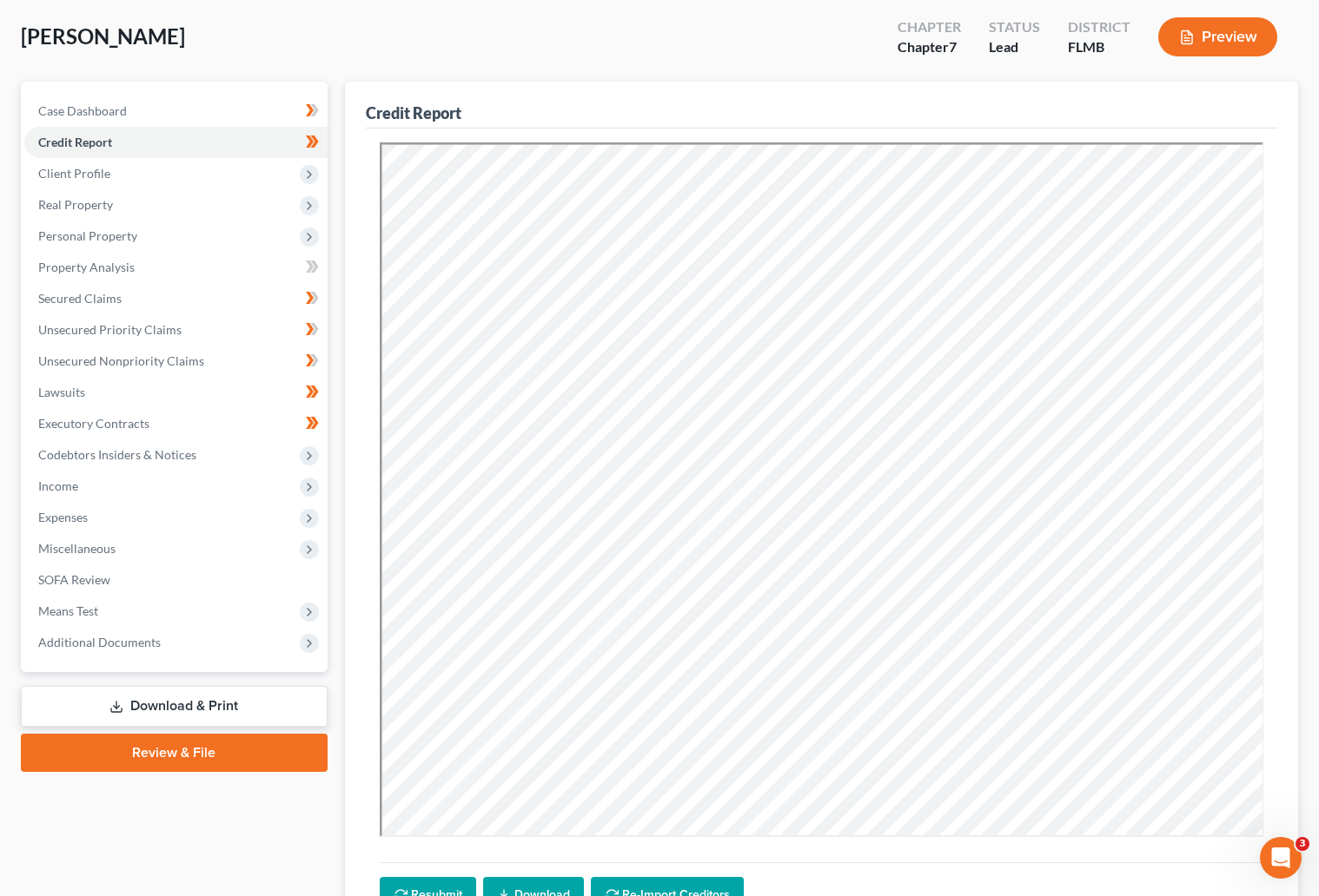
scroll to position [130, 0]
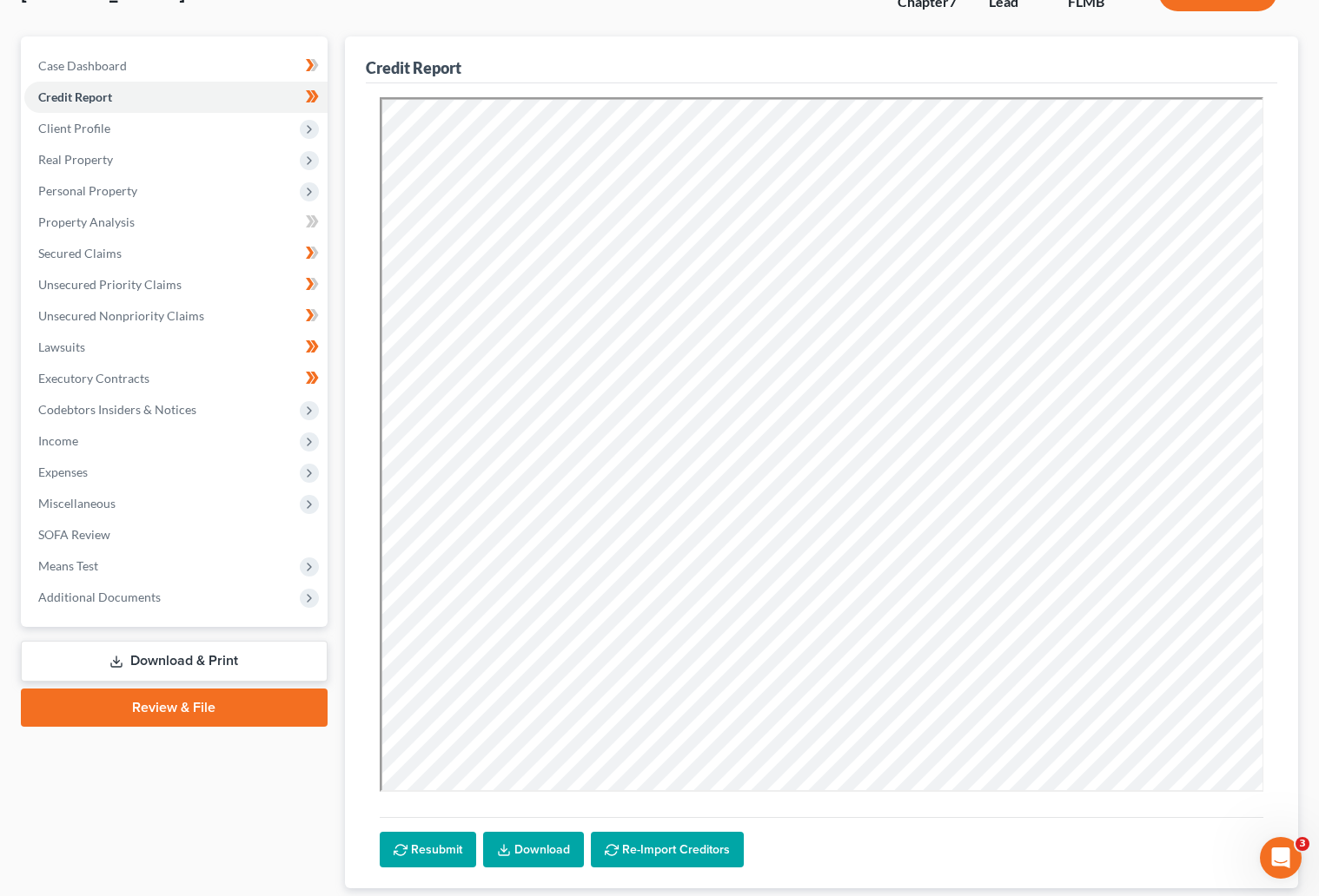
click at [161, 661] on link "Download & Print" at bounding box center [174, 660] width 307 height 41
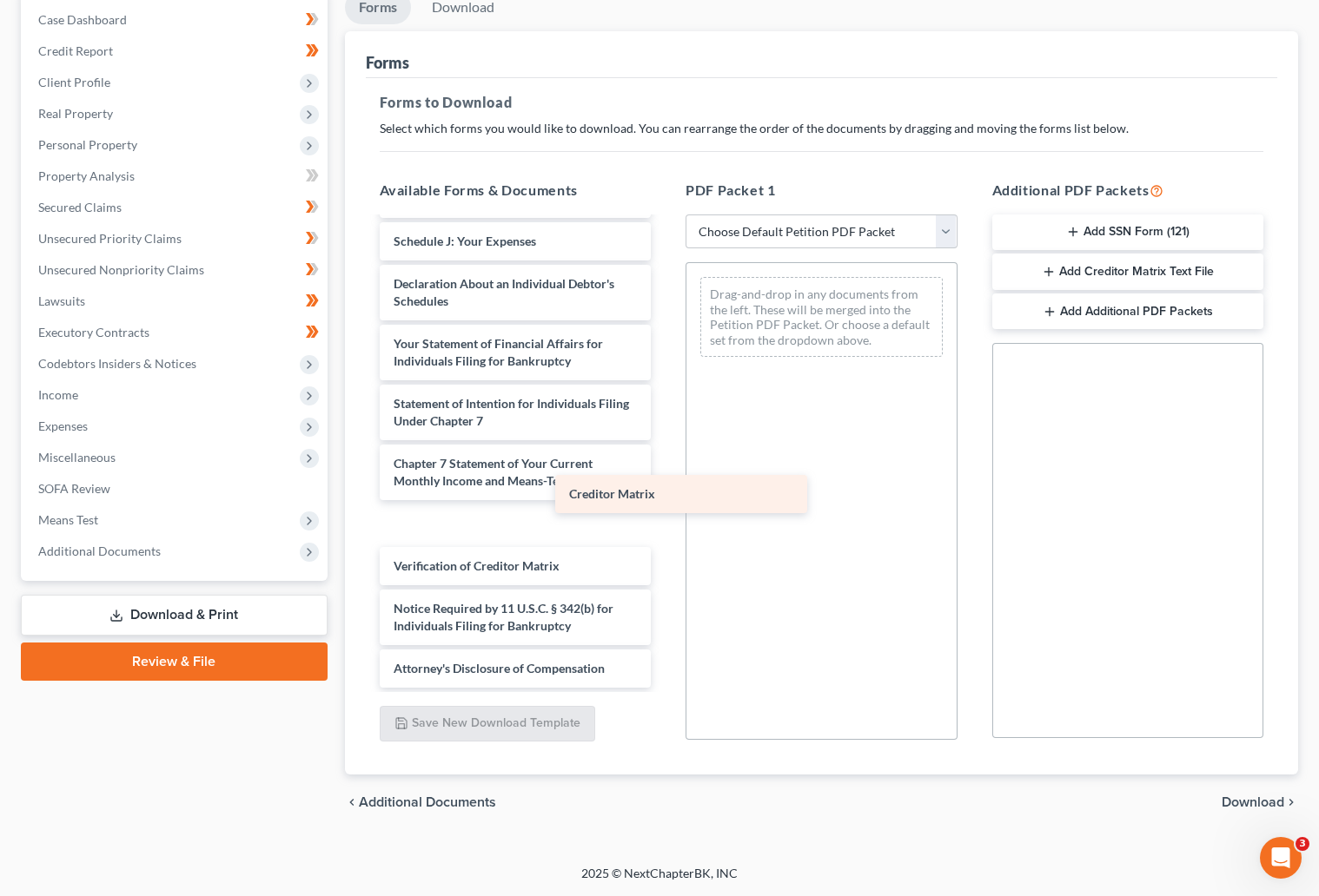
scroll to position [526, 0]
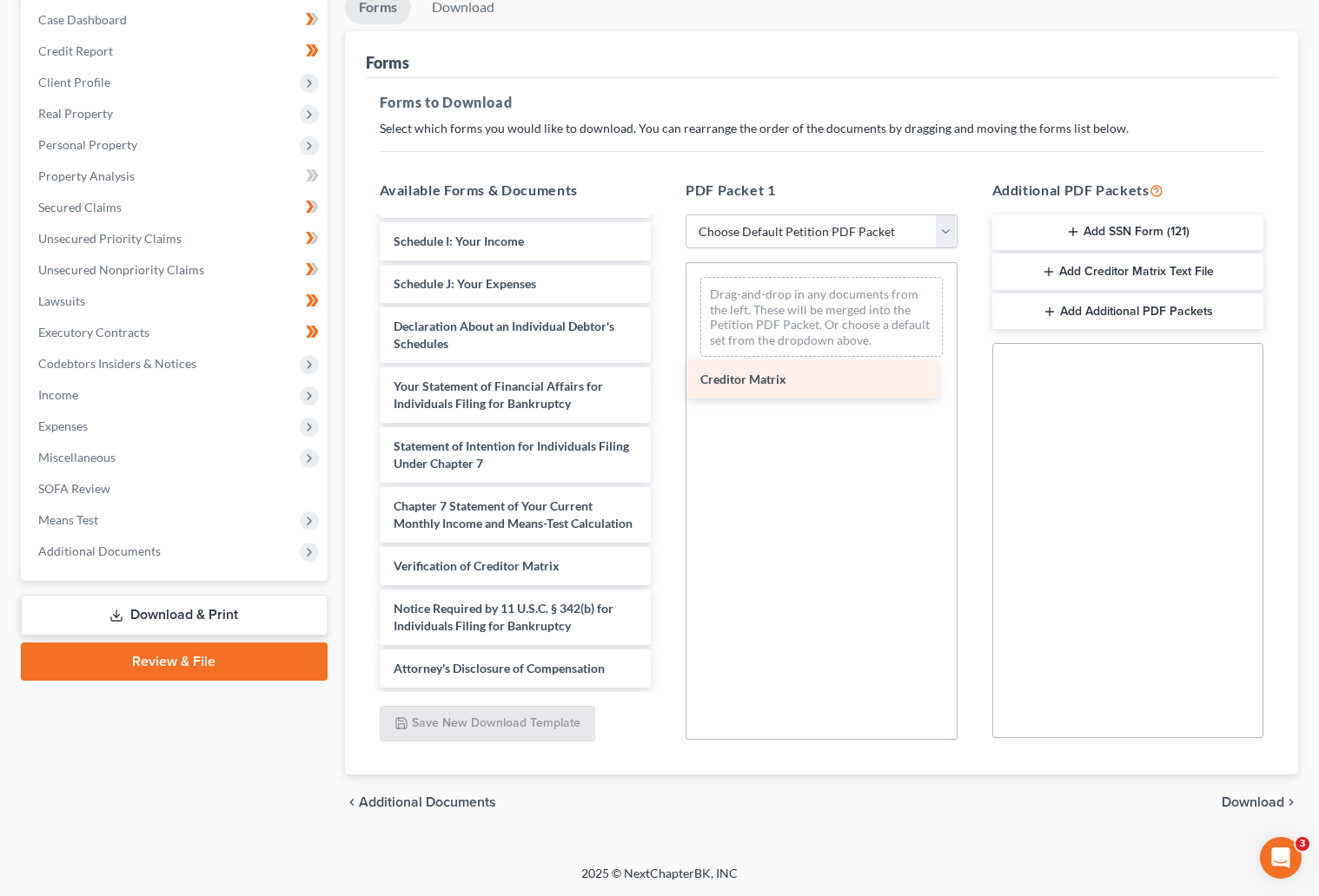
drag, startPoint x: 457, startPoint y: 526, endPoint x: 765, endPoint y: 383, distance: 339.6
click at [665, 383] on div "Creditor Matrix 2025-09.14 CC Cert - FrenchJ.pdf _Waldo_-pdf Voluntary Petition…" at bounding box center [516, 199] width 300 height 977
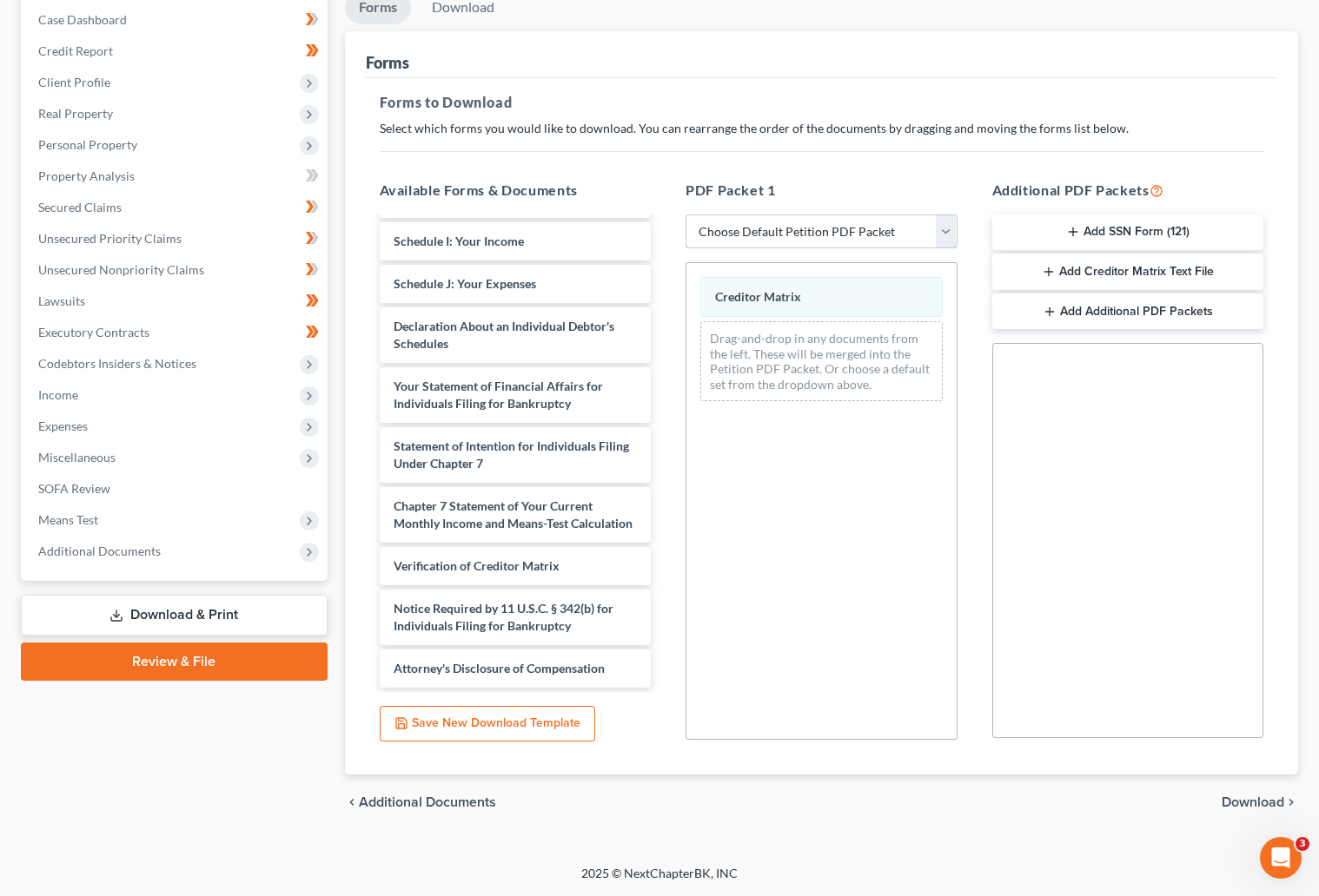
click at [943, 239] on select "Choose Default Petition PDF Packet Complete Bankruptcy Petition (all forms and …" at bounding box center [821, 232] width 272 height 34
click at [1253, 799] on span "Download" at bounding box center [1252, 801] width 62 height 14
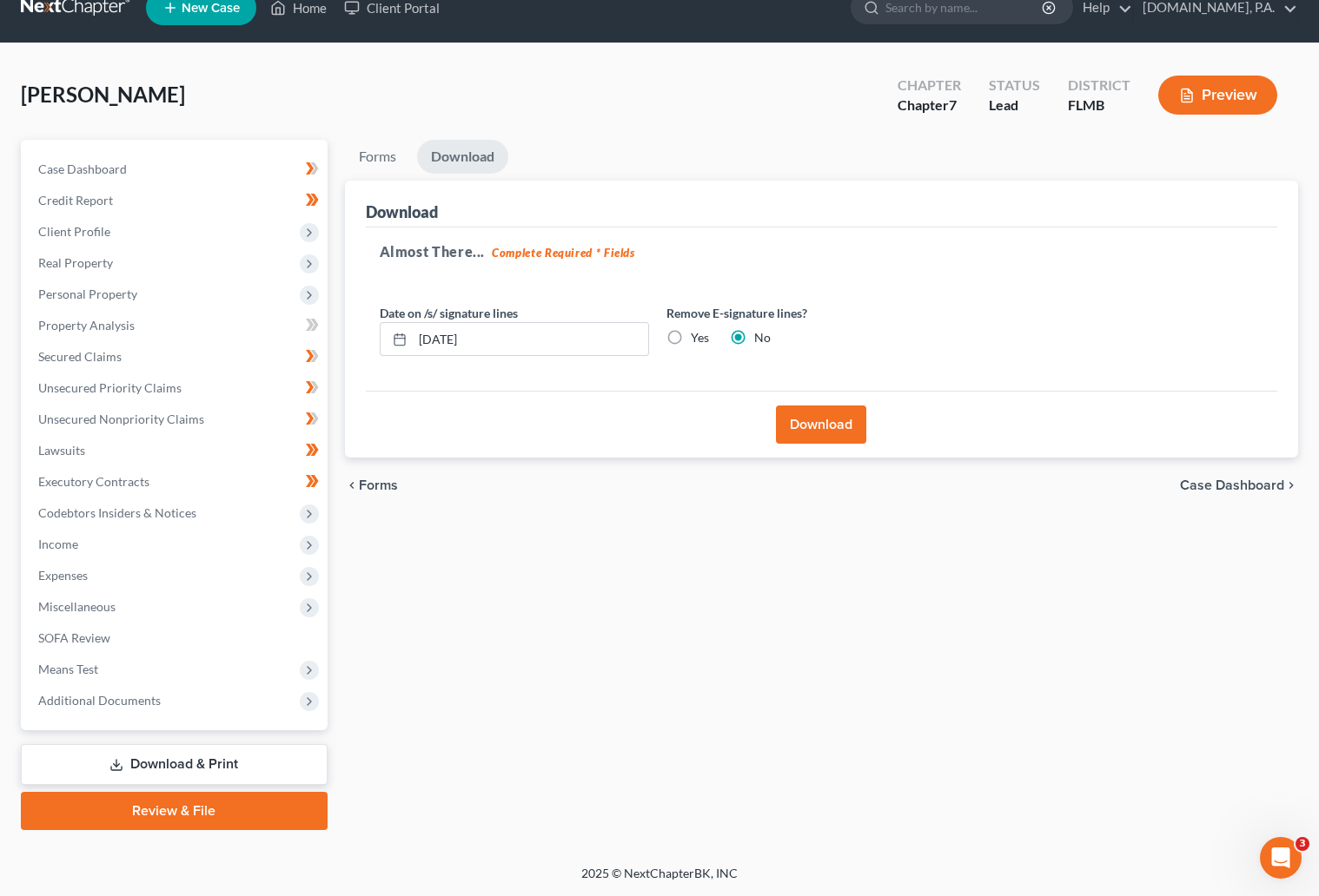
scroll to position [25, 0]
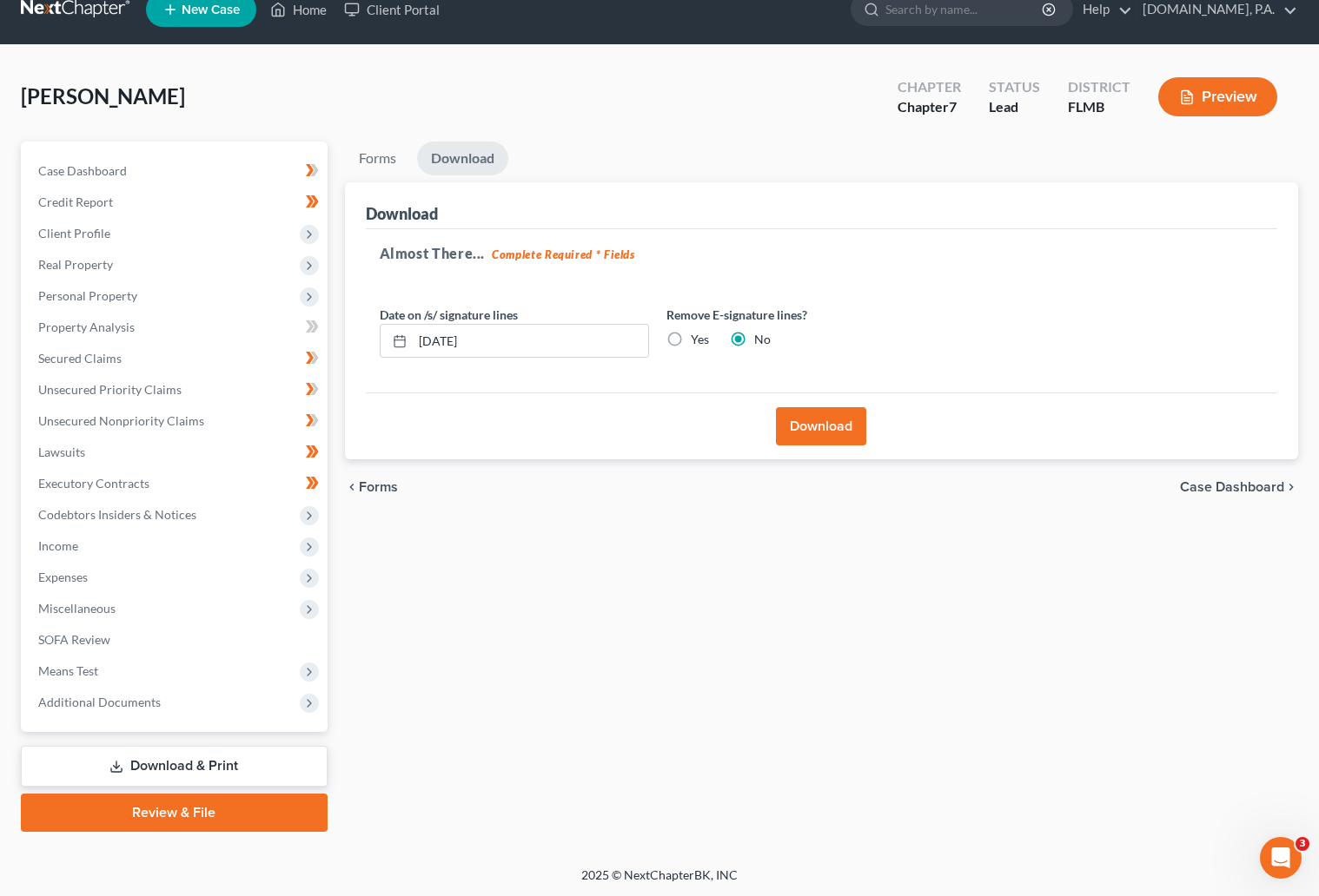
click at [812, 425] on button "Download" at bounding box center [821, 426] width 90 height 38
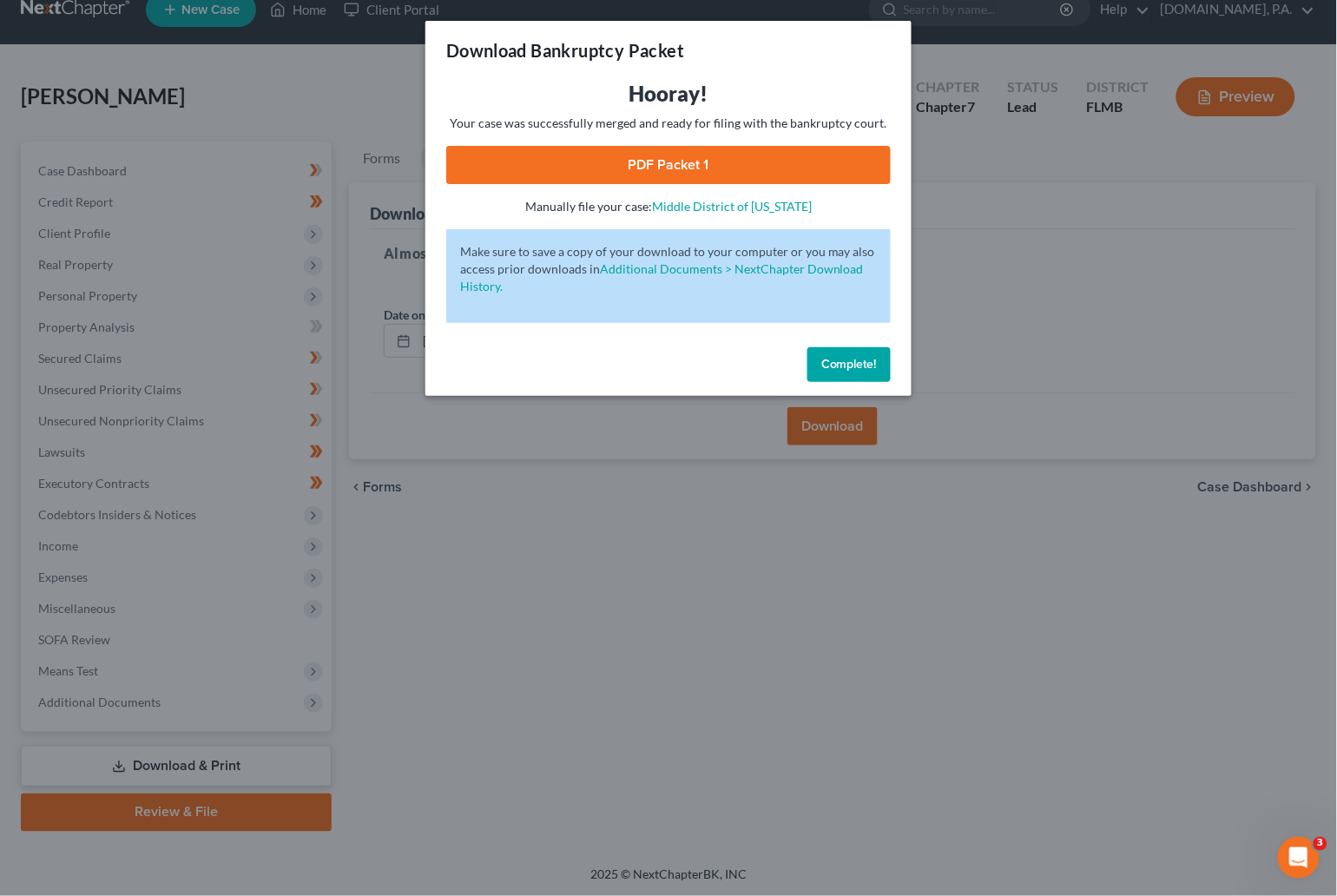
click at [664, 158] on link "PDF Packet 1" at bounding box center [668, 165] width 445 height 38
click at [853, 364] on span "Complete!" at bounding box center [849, 364] width 56 height 14
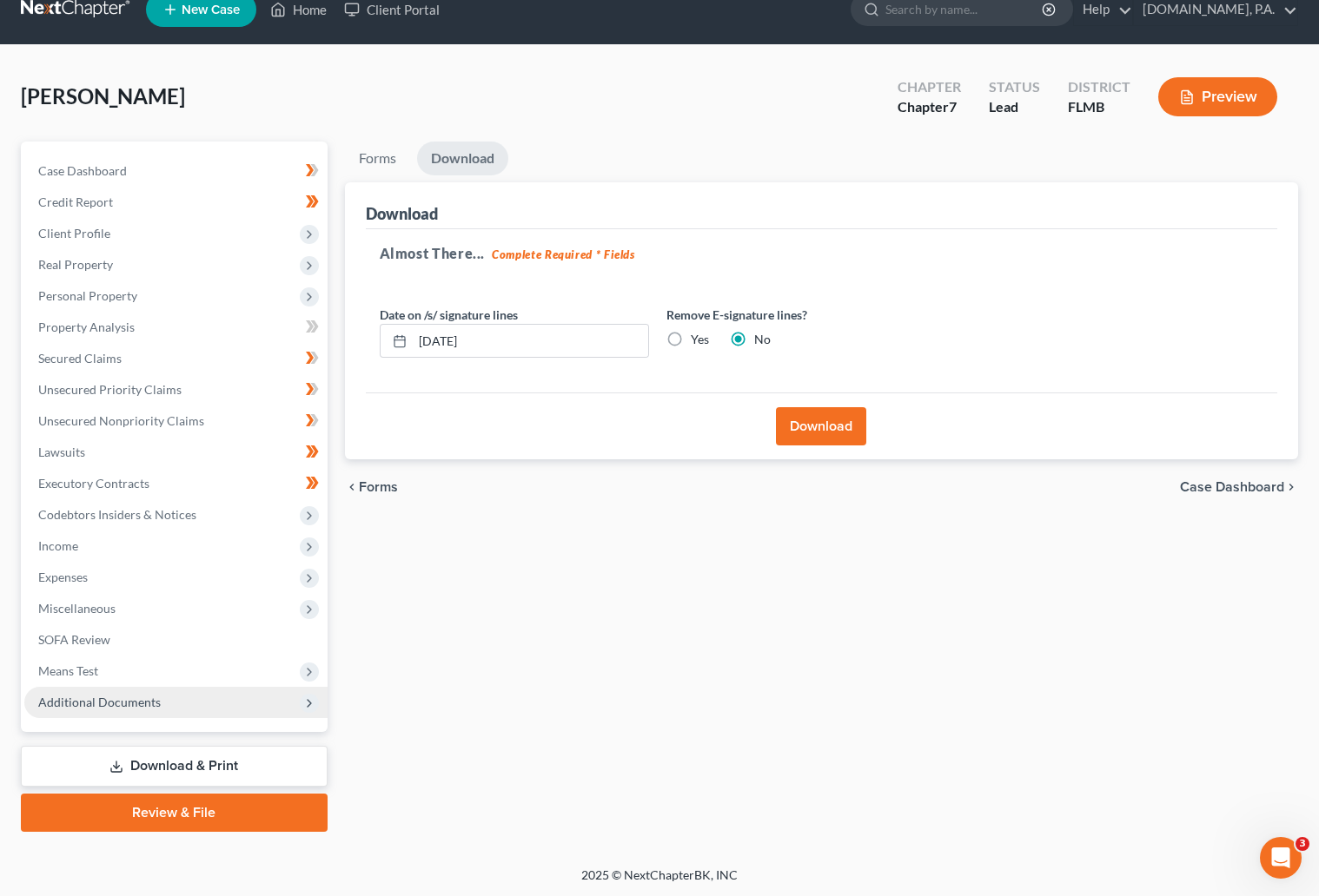
click at [79, 695] on span "Additional Documents" at bounding box center [99, 702] width 123 height 14
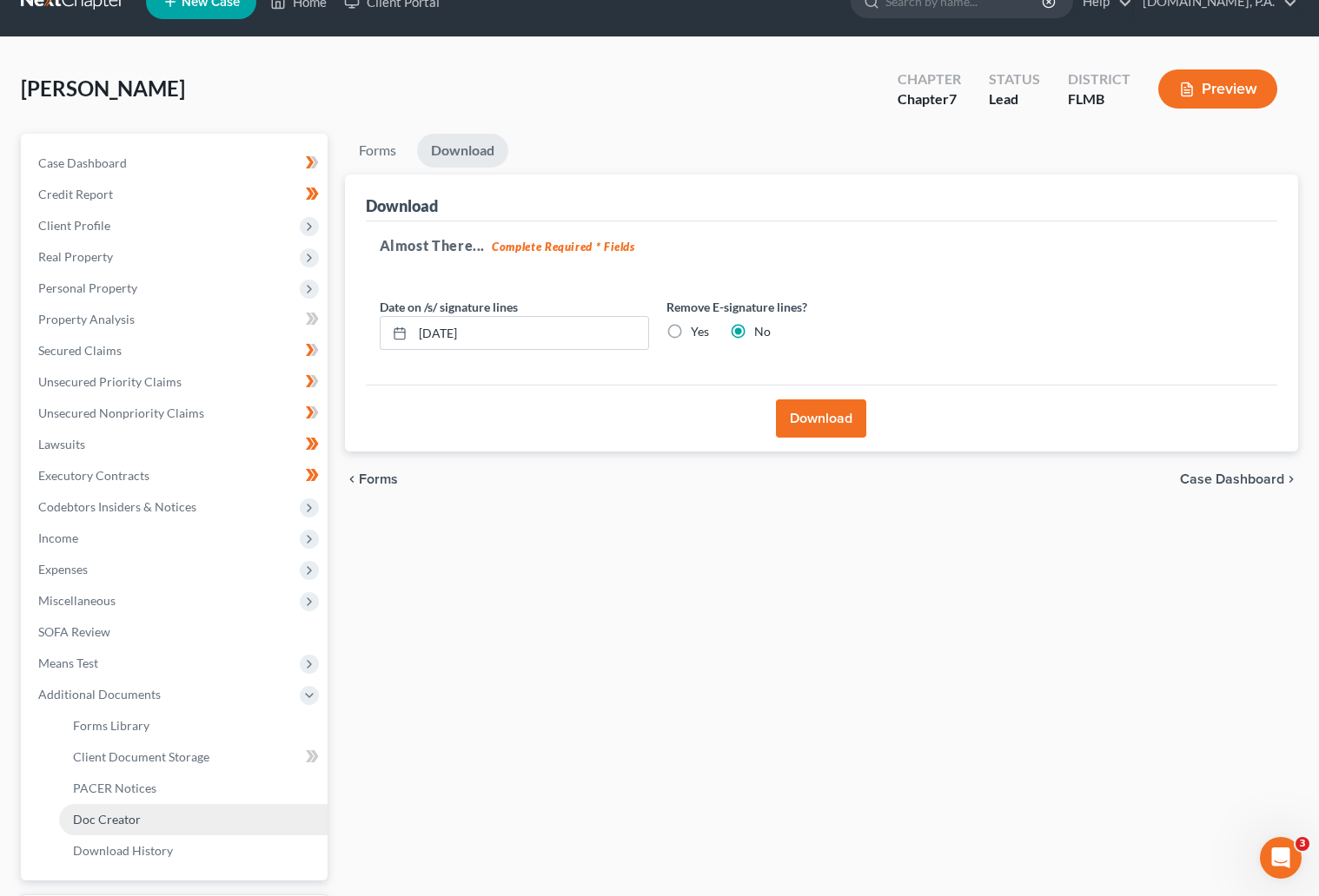
scroll to position [155, 0]
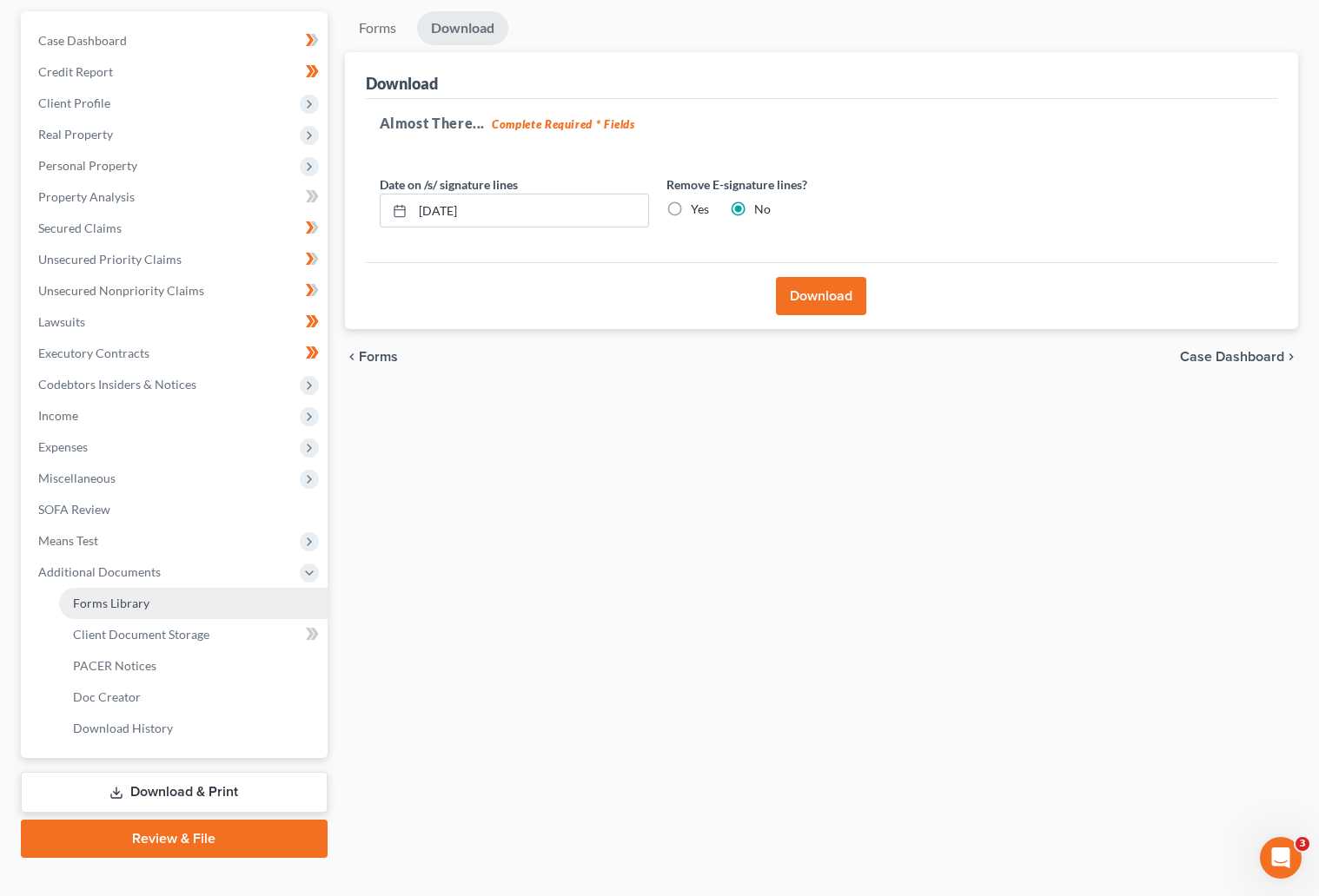
click at [132, 598] on span "Forms Library" at bounding box center [111, 603] width 77 height 14
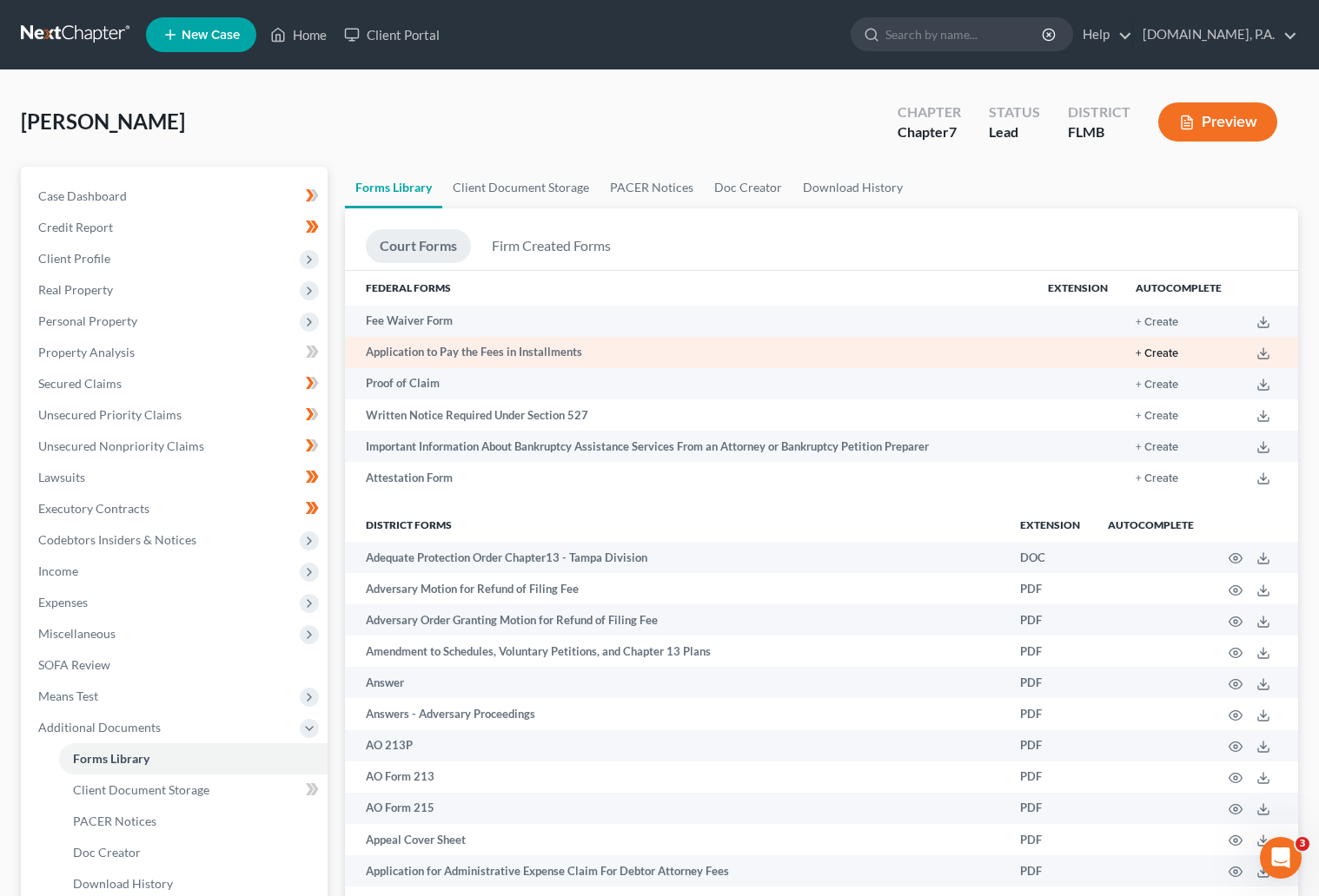
click at [1165, 351] on button "+ Create" at bounding box center [1156, 354] width 42 height 12
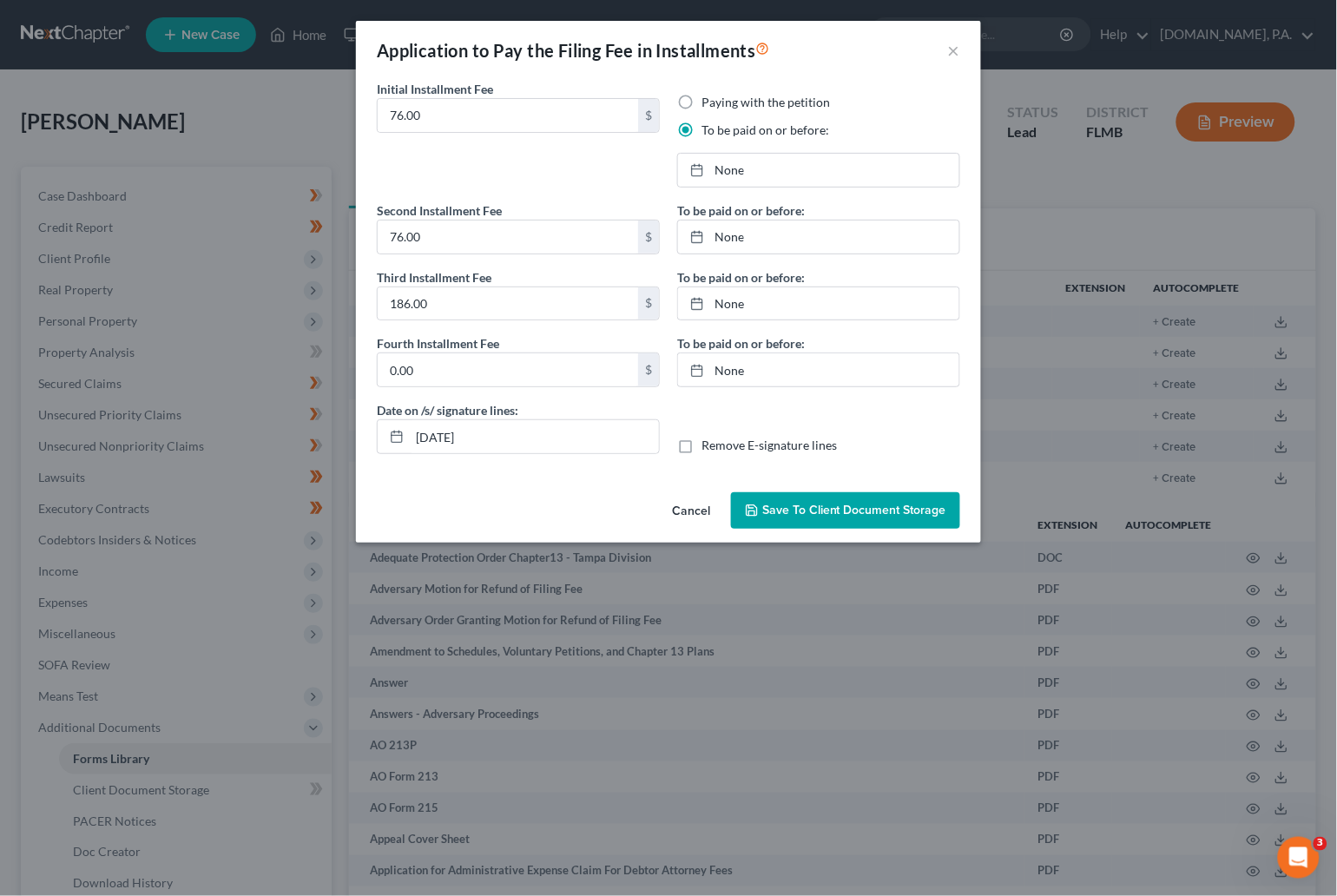
drag, startPoint x: 876, startPoint y: 70, endPoint x: 783, endPoint y: 139, distance: 115.8
click at [876, 70] on div "Application to Pay the Filing Fee in Installments ×" at bounding box center [668, 50] width 625 height 59
click at [491, 443] on input "10/08/2025" at bounding box center [534, 437] width 249 height 33
type input "10/13/2025"
click at [507, 474] on div "Initial Installment Fee 76.00 $ Paying with the petition To be paid on or befor…" at bounding box center [668, 282] width 625 height 405
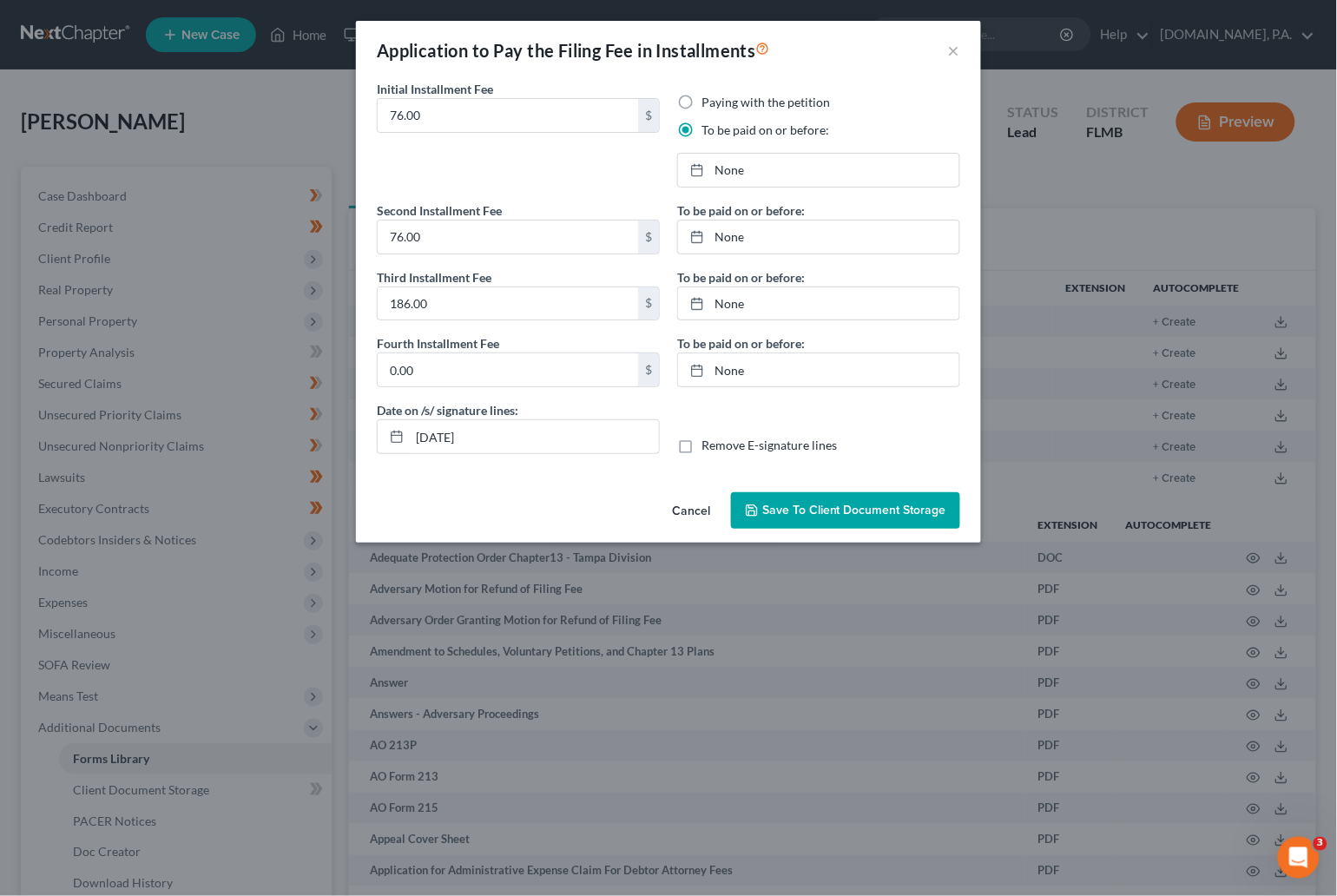
click at [884, 54] on div "Application to Pay the Filing Fee in Installments ×" at bounding box center [668, 50] width 625 height 59
click at [733, 169] on link "10/8/2025" at bounding box center [818, 170] width 281 height 33
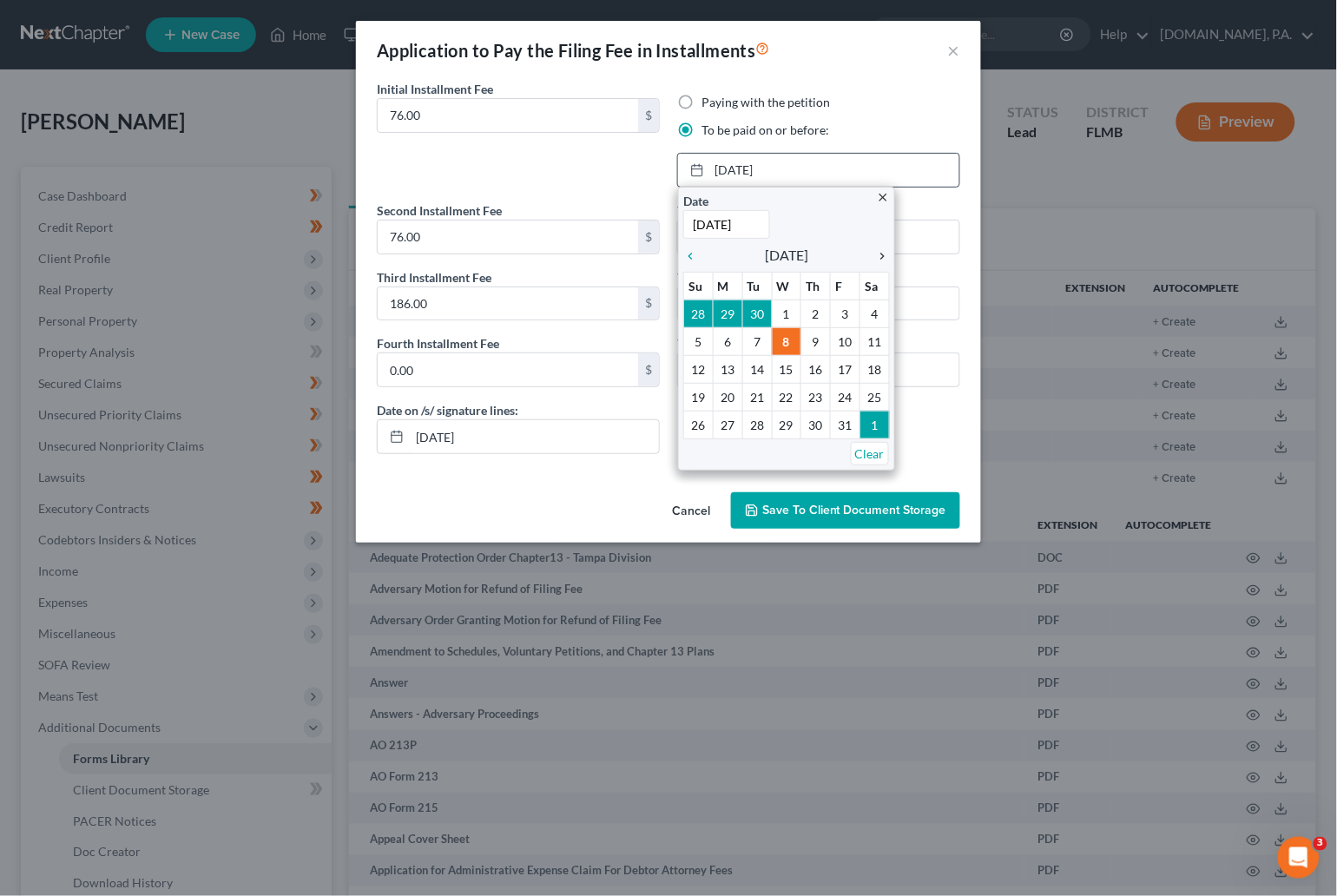
click at [883, 252] on icon "chevron_right" at bounding box center [878, 255] width 23 height 14
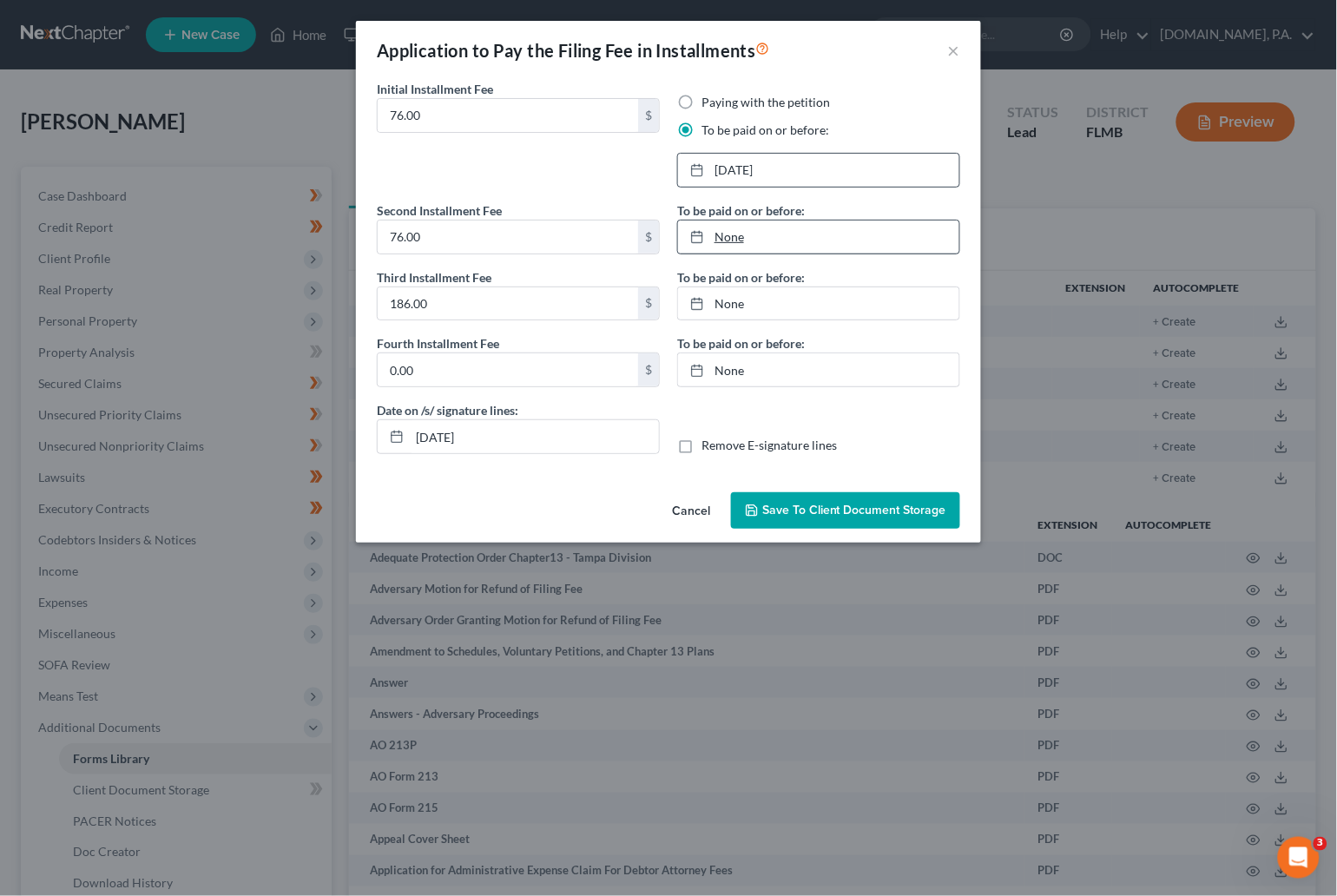
type input "10/8/2025"
click at [722, 226] on link "None" at bounding box center [818, 236] width 281 height 33
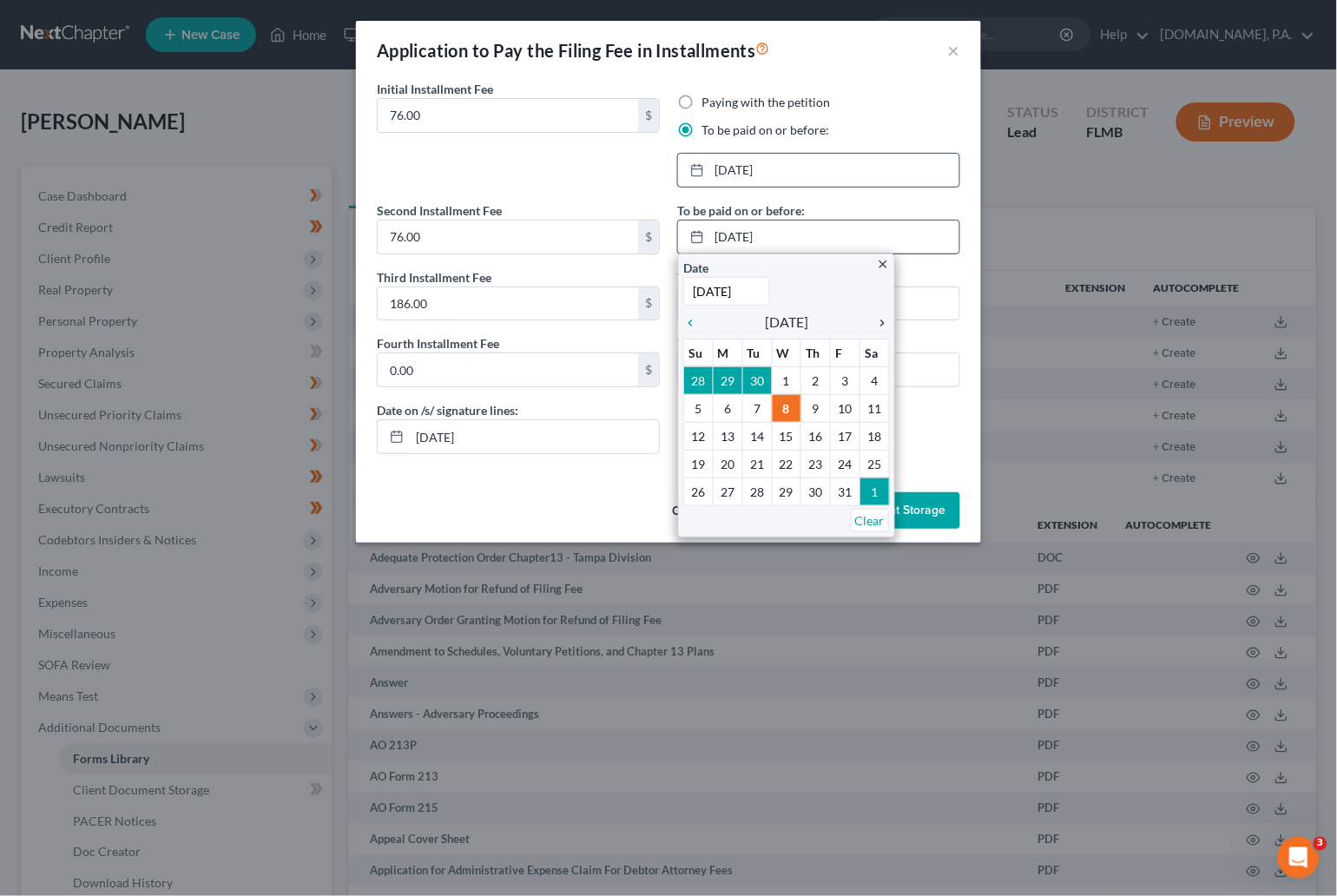
click at [881, 316] on icon "chevron_right" at bounding box center [878, 322] width 23 height 14
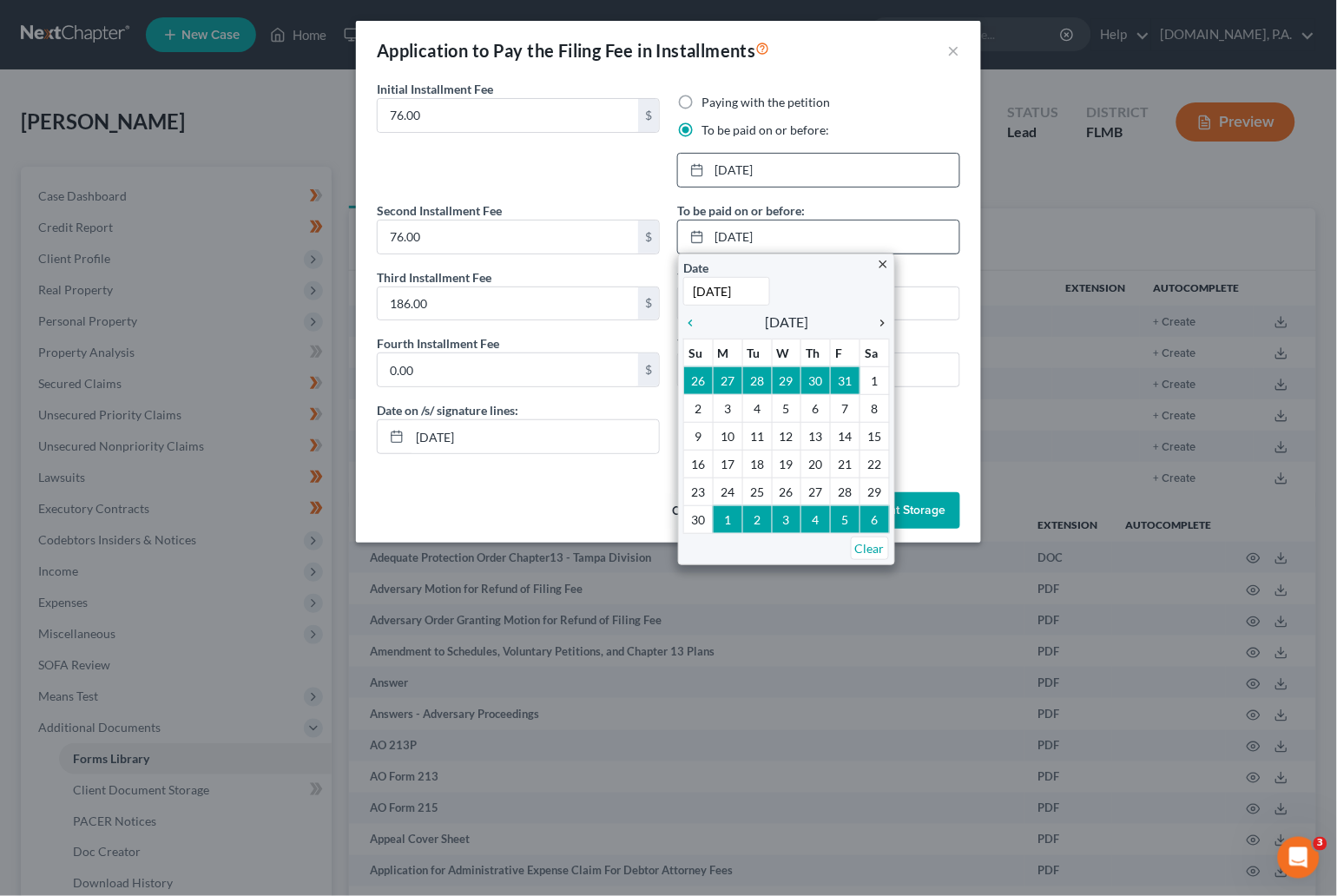
click at [881, 316] on icon "chevron_right" at bounding box center [878, 322] width 23 height 14
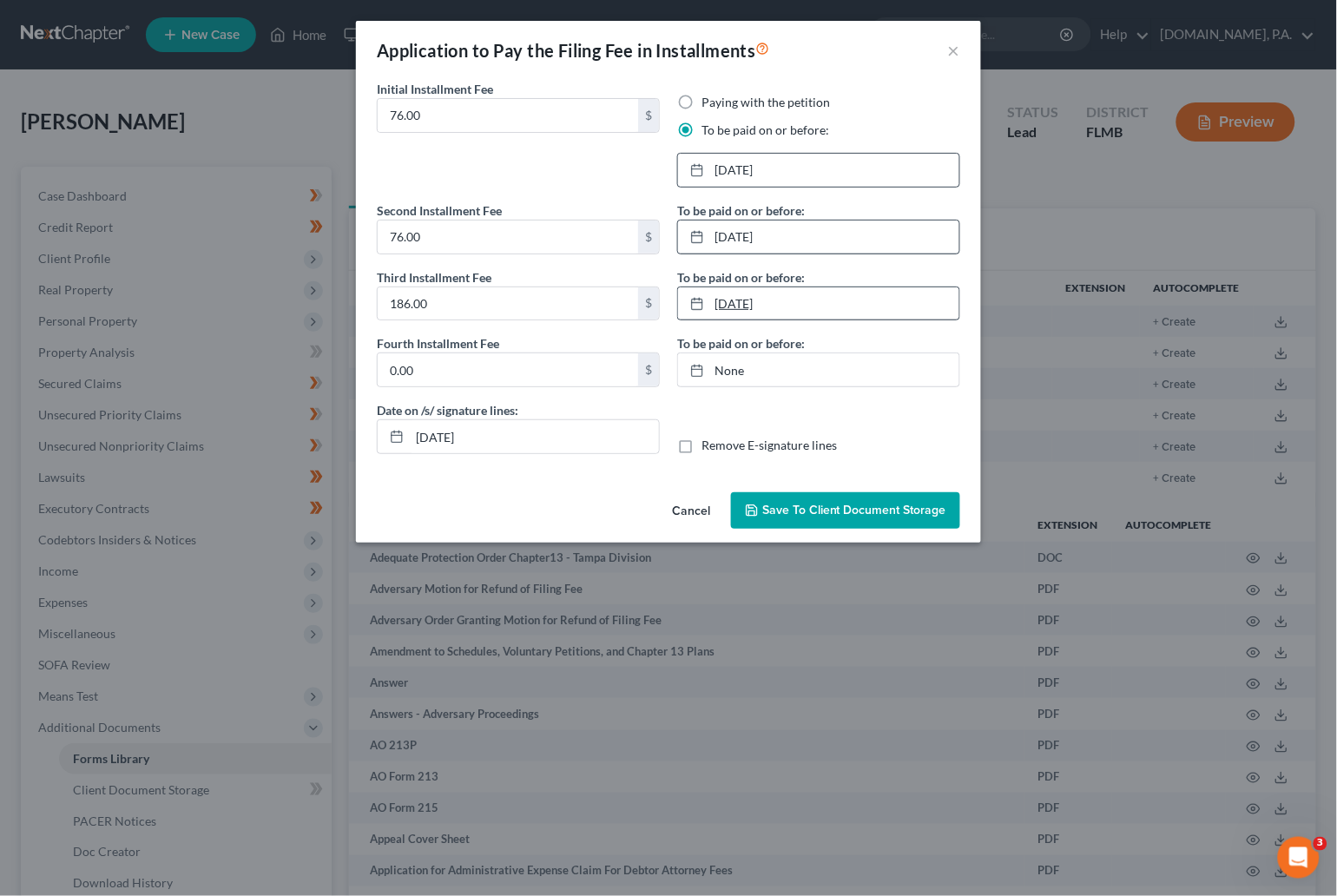
type input "10/8/2025"
click at [744, 305] on link "10/8/2025" at bounding box center [818, 303] width 281 height 33
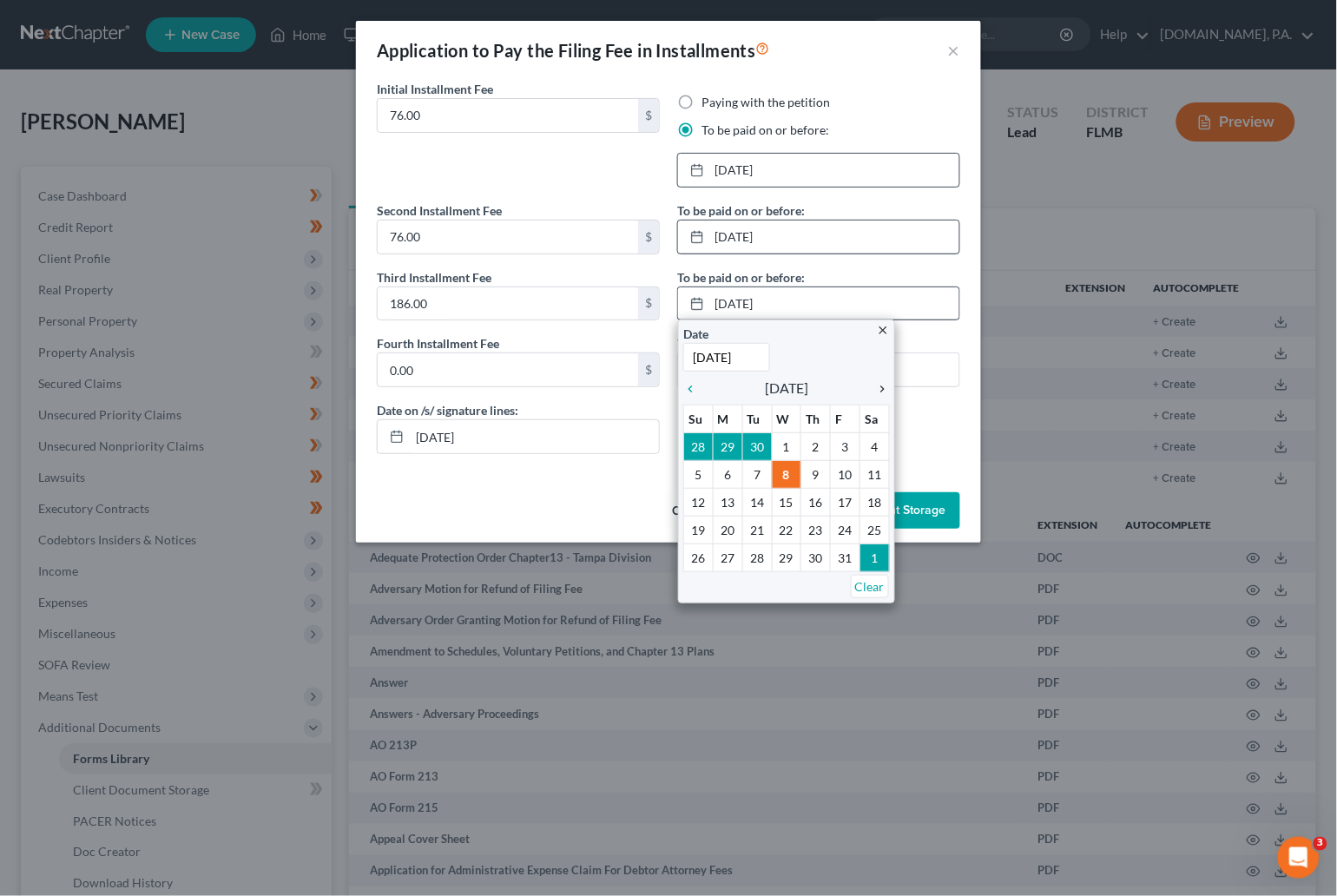
click at [877, 383] on icon "chevron_right" at bounding box center [878, 388] width 23 height 14
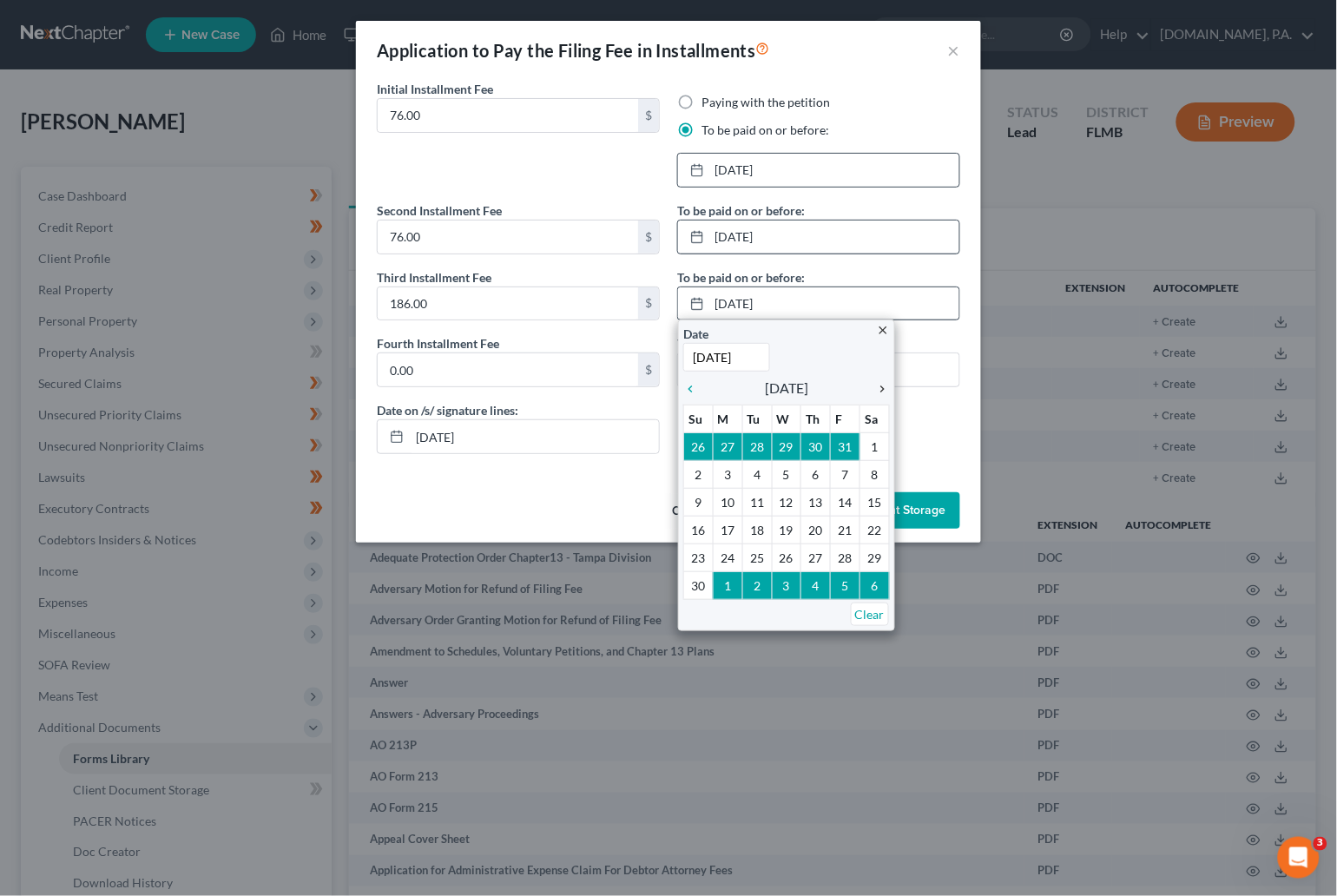
click at [878, 383] on icon "chevron_right" at bounding box center [878, 388] width 23 height 14
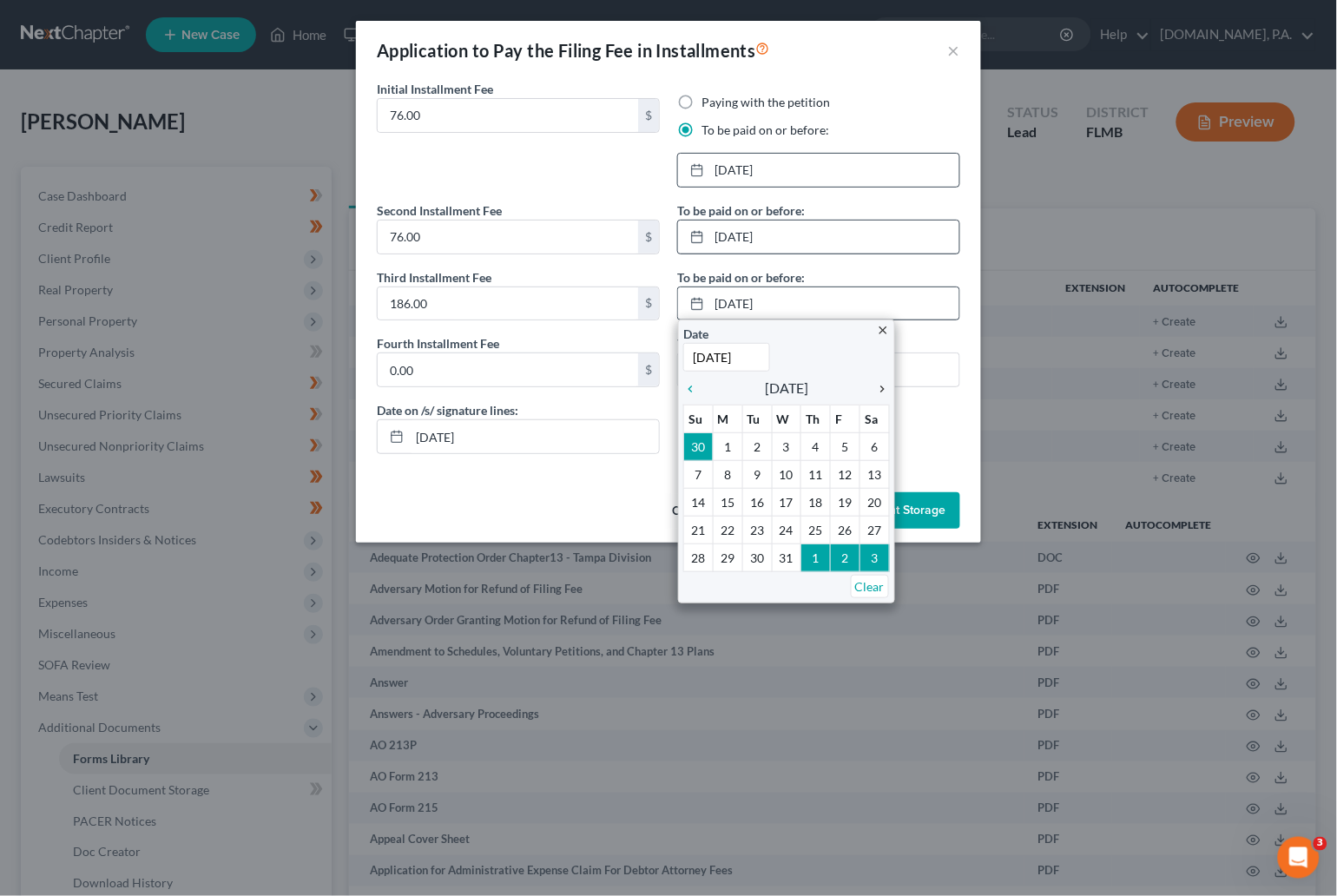
click at [878, 383] on icon "chevron_right" at bounding box center [878, 388] width 23 height 14
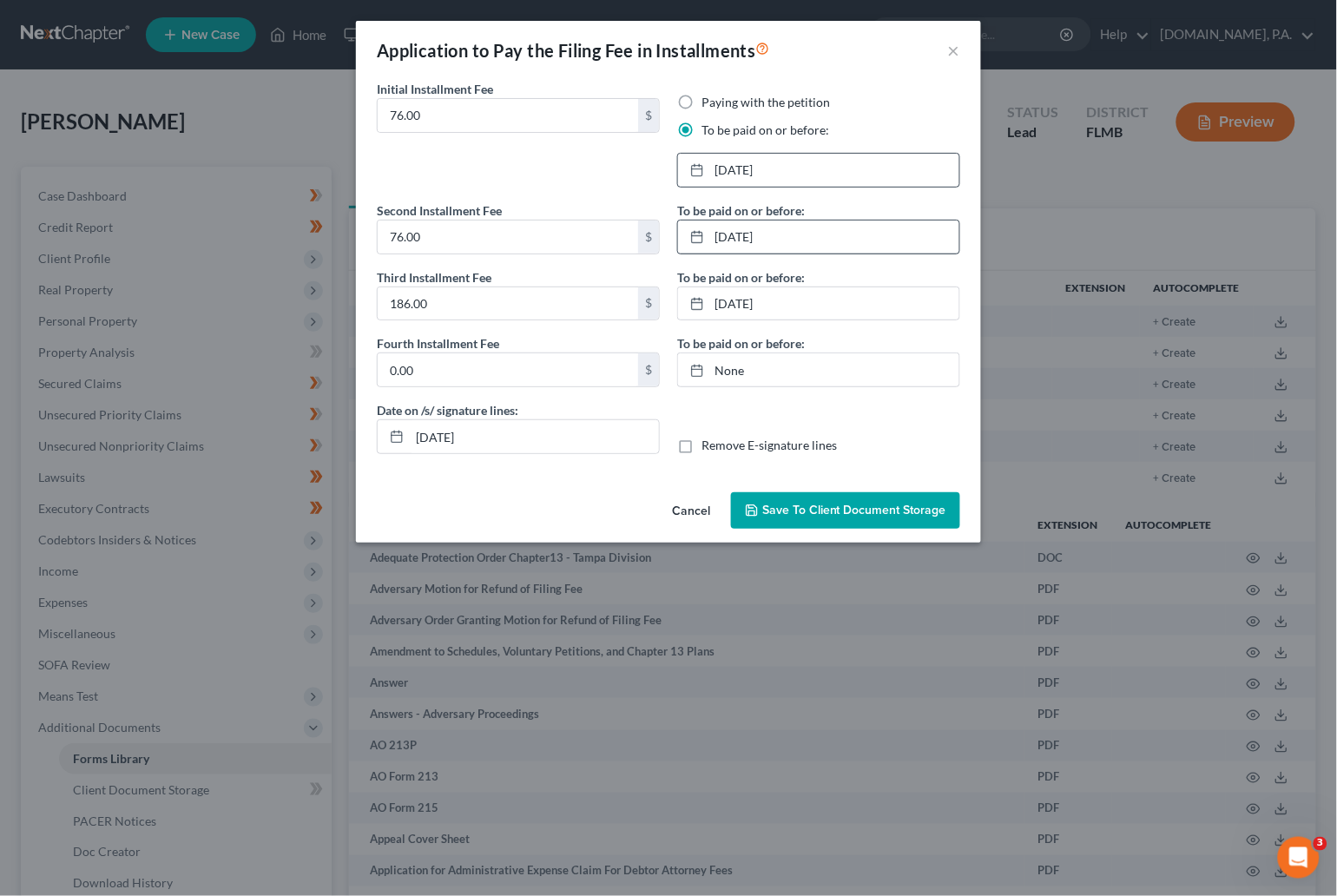
click at [824, 517] on span "Save to Client Document Storage" at bounding box center [854, 510] width 184 height 14
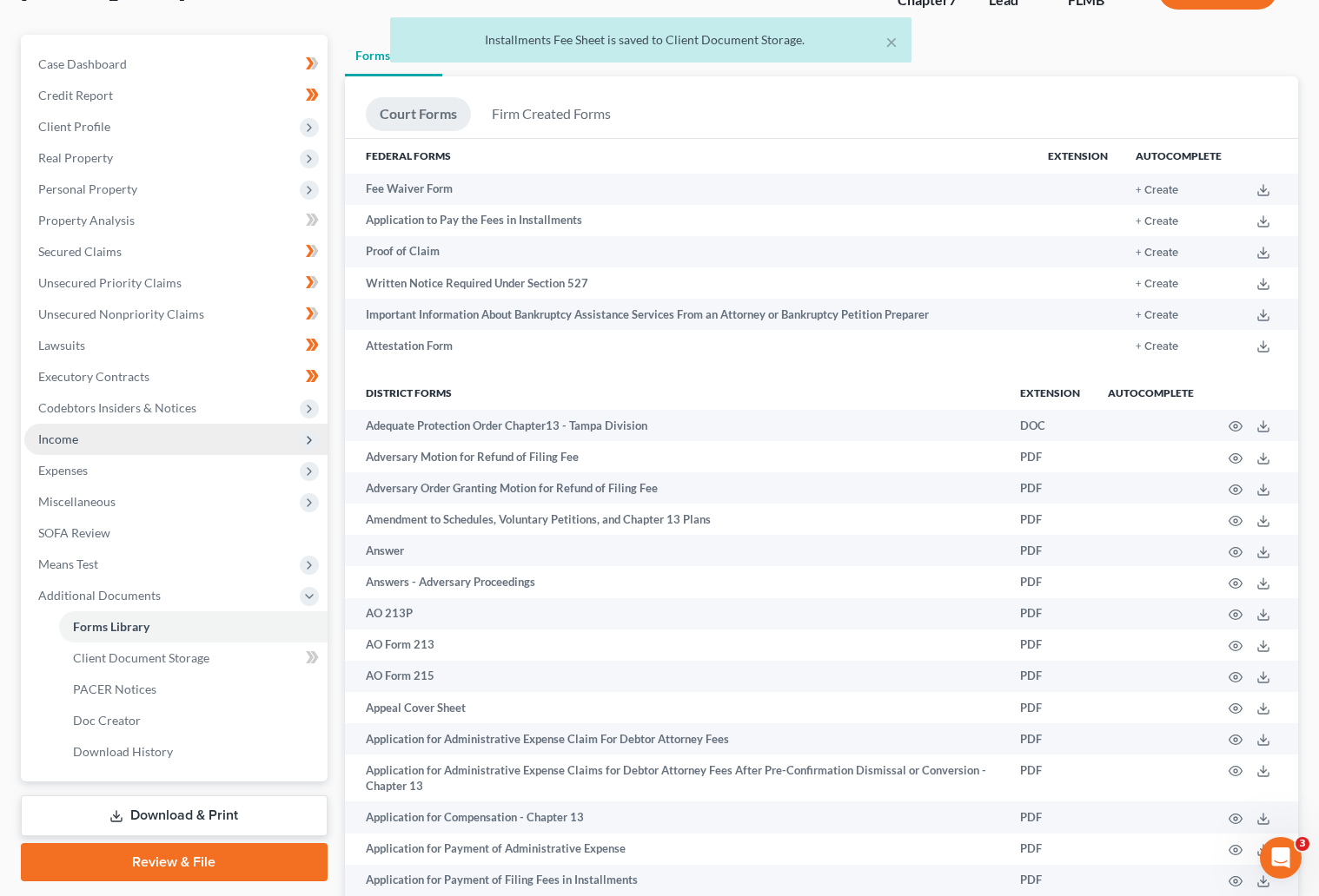
scroll to position [261, 0]
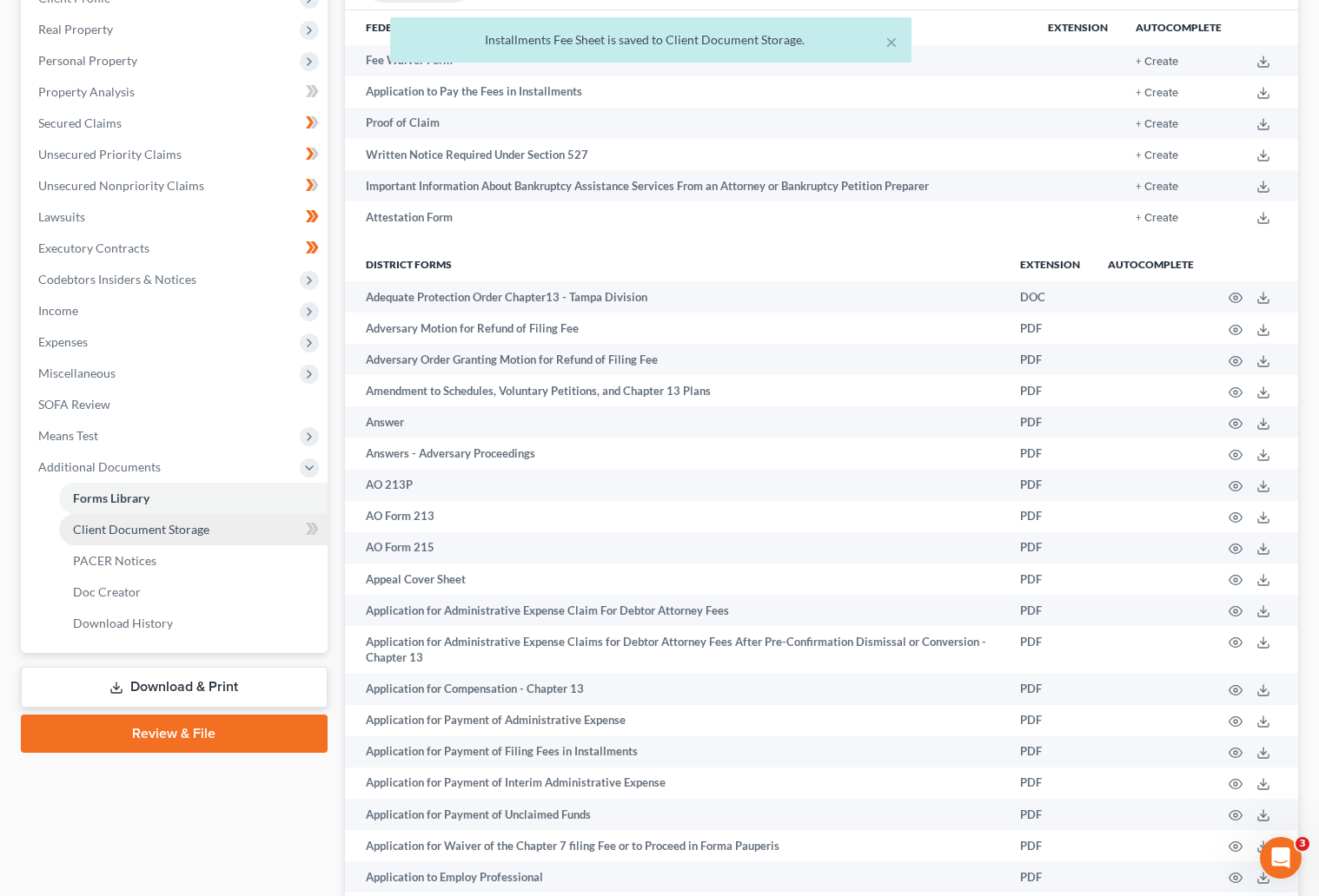
click at [166, 533] on span "Client Document Storage" at bounding box center [141, 529] width 136 height 14
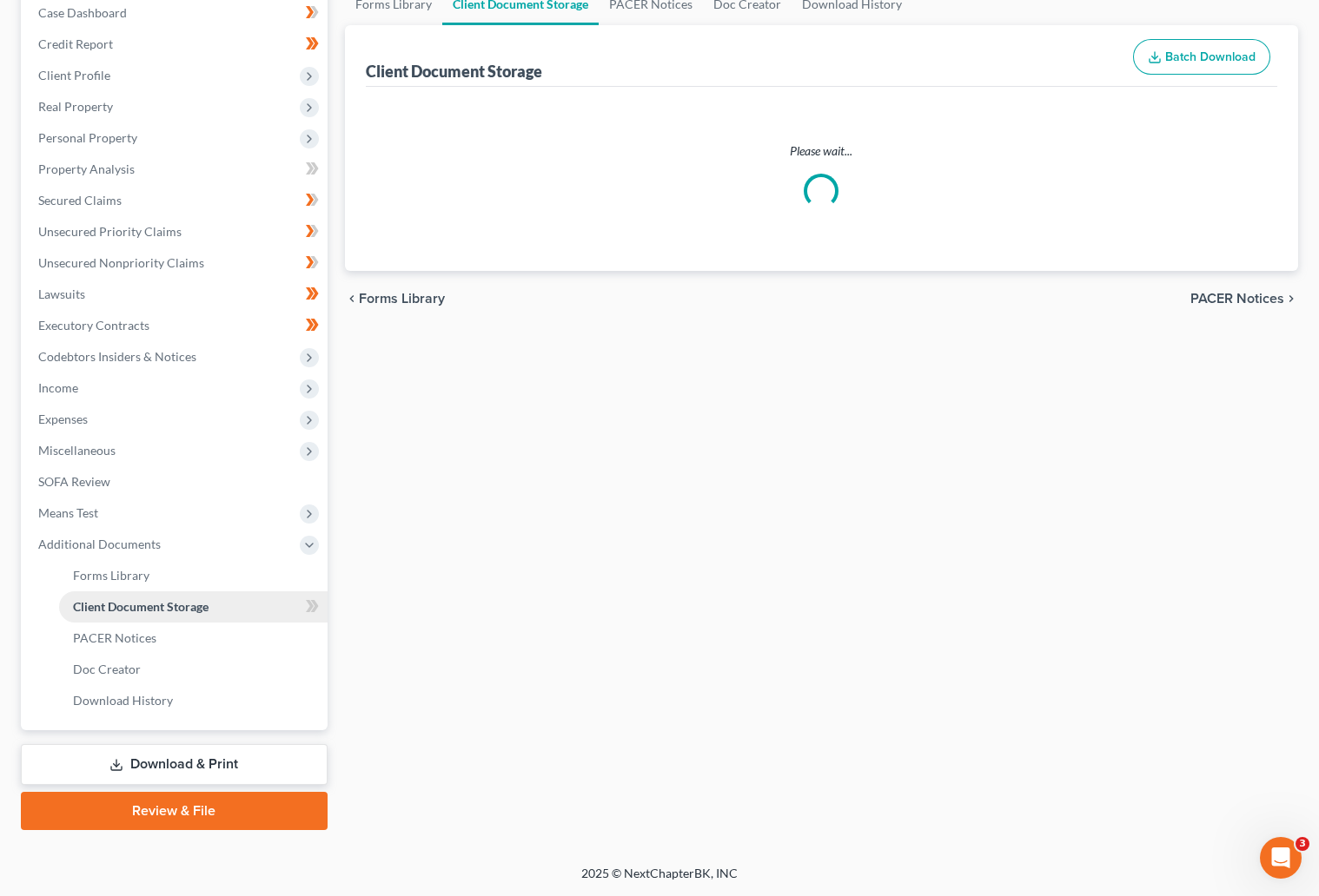
scroll to position [181, 0]
select select "9"
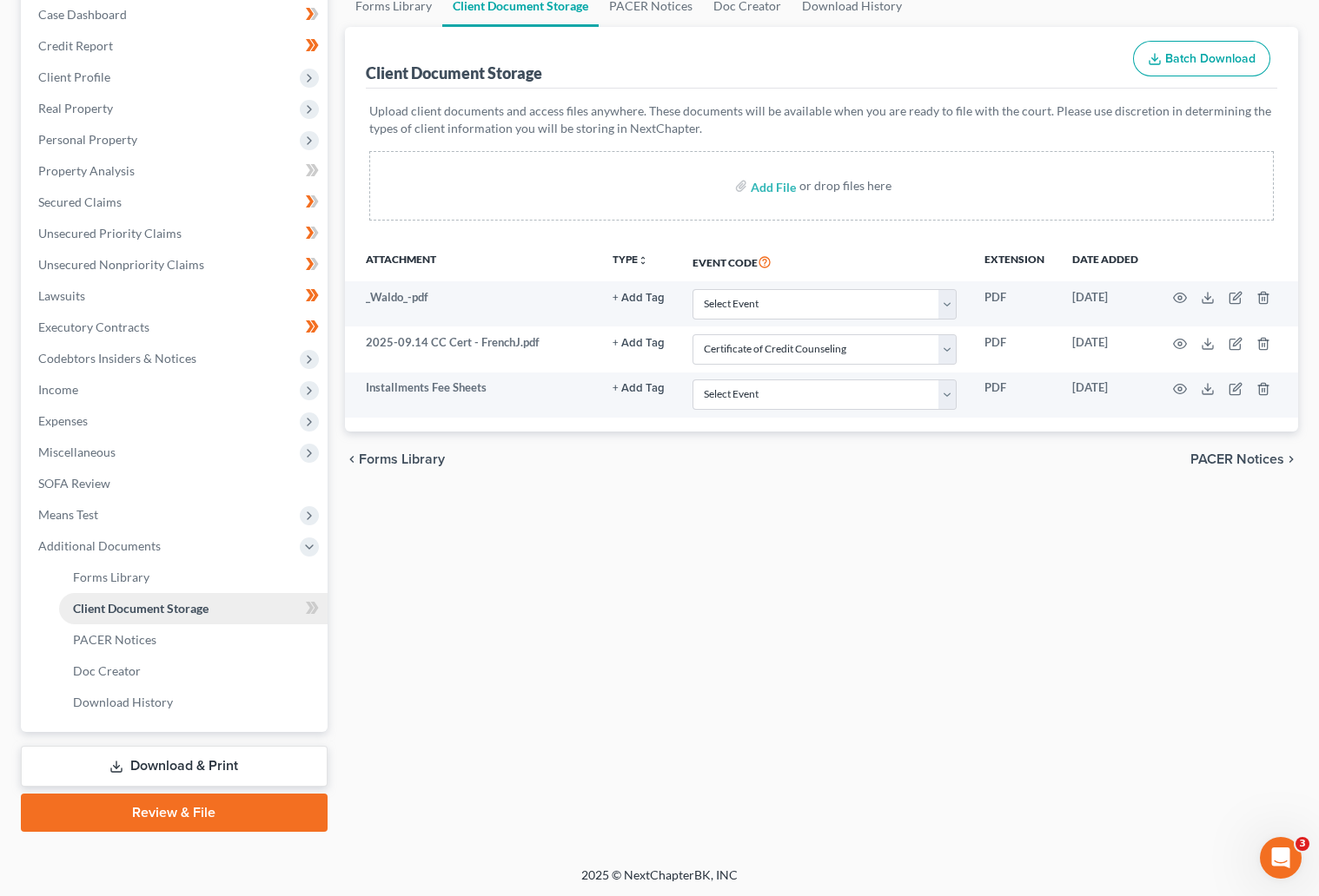
scroll to position [0, 0]
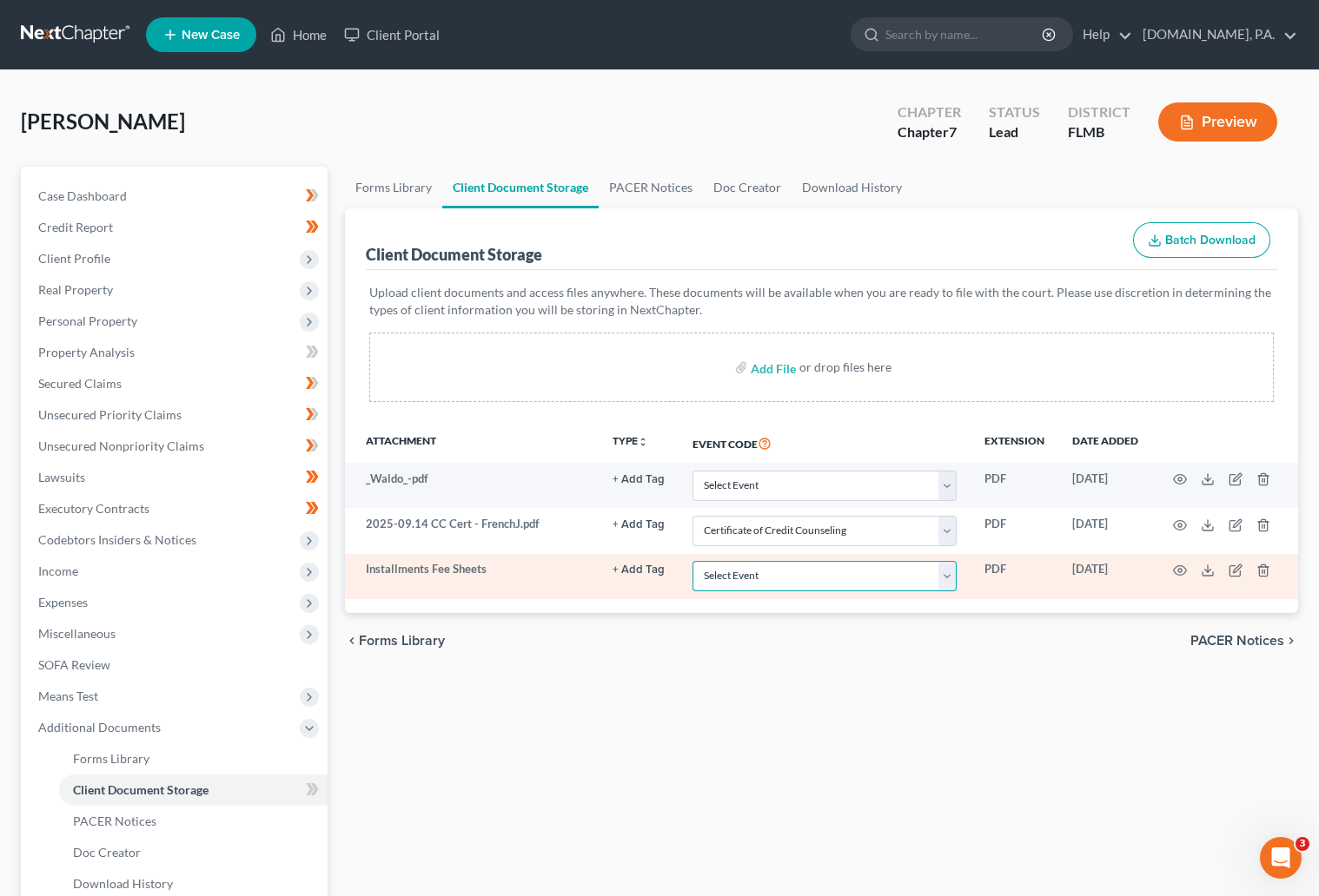
click at [952, 587] on select "Select Event 20 Largest Unsecured Creditors Amended Chapter 13 Plan Amended Cre…" at bounding box center [824, 577] width 265 height 31
select select "4"
click at [692, 562] on select "Select Event 20 Largest Unsecured Creditors Amended Chapter 13 Plan Amended Cre…" at bounding box center [824, 577] width 265 height 31
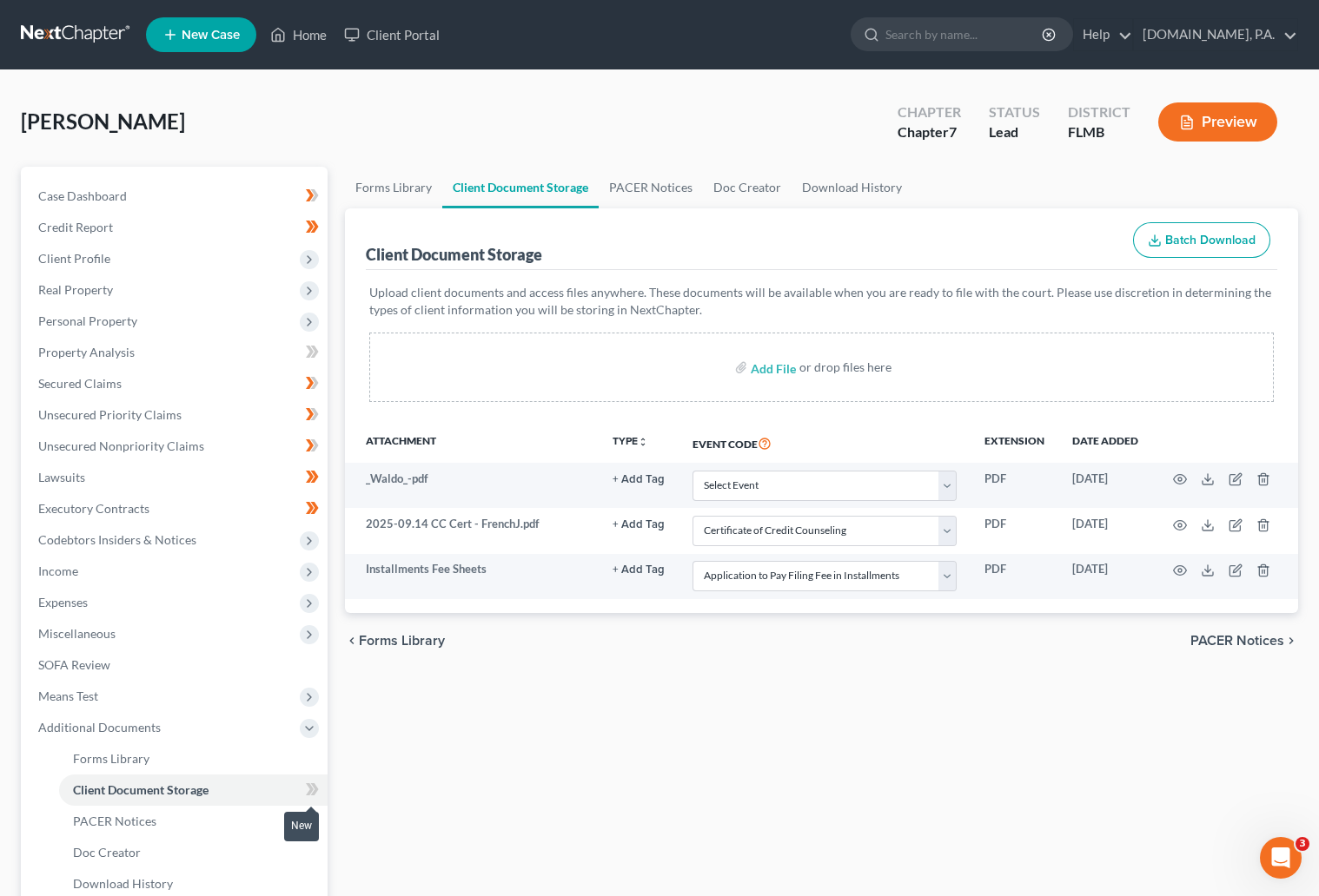
click at [311, 791] on icon at bounding box center [313, 789] width 8 height 12
click at [119, 753] on span "Forms Library" at bounding box center [111, 758] width 77 height 14
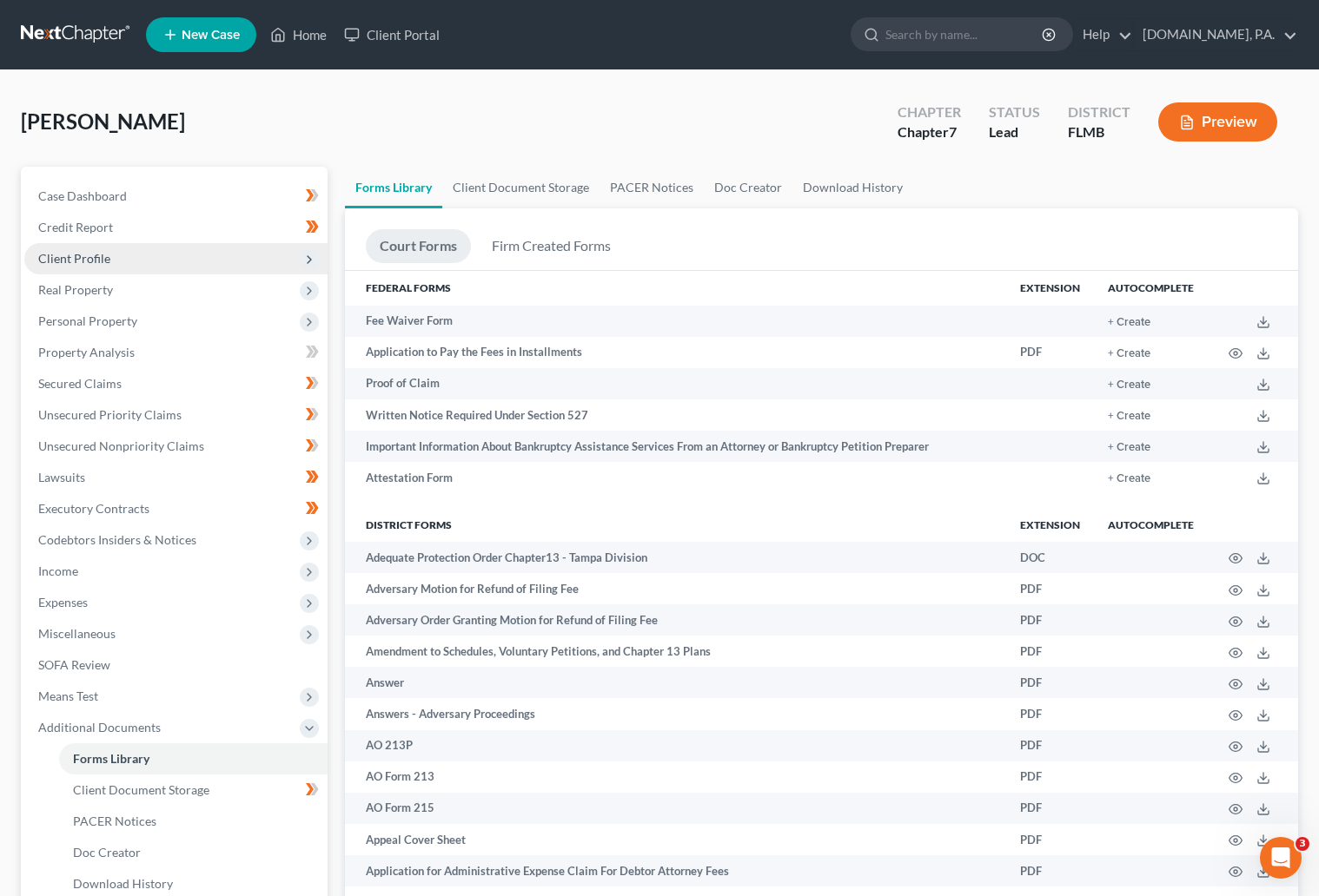
click at [92, 259] on span "Client Profile" at bounding box center [74, 258] width 72 height 14
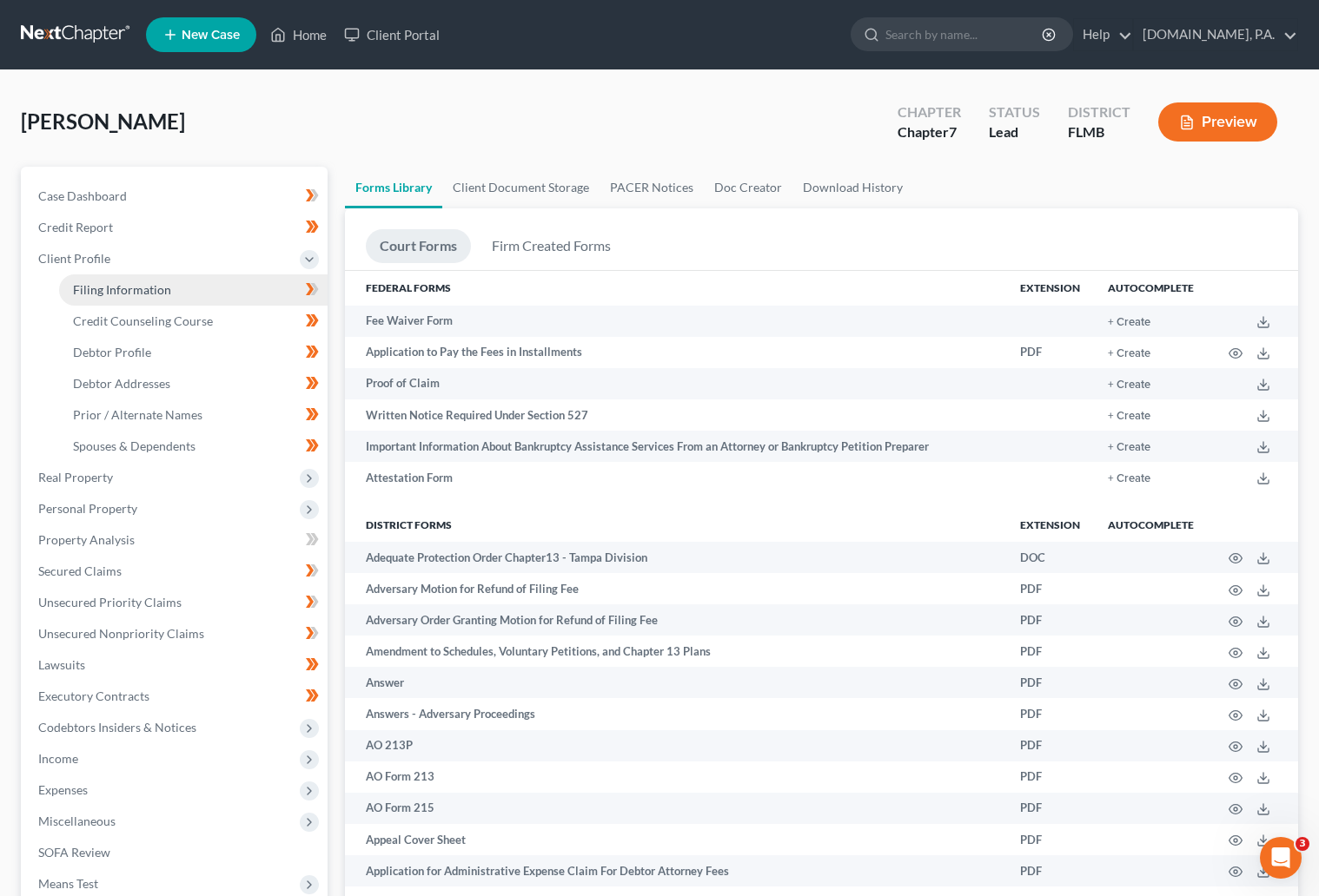
click at [123, 286] on span "Filing Information" at bounding box center [122, 290] width 98 height 14
select select "1"
select select "0"
select select "15"
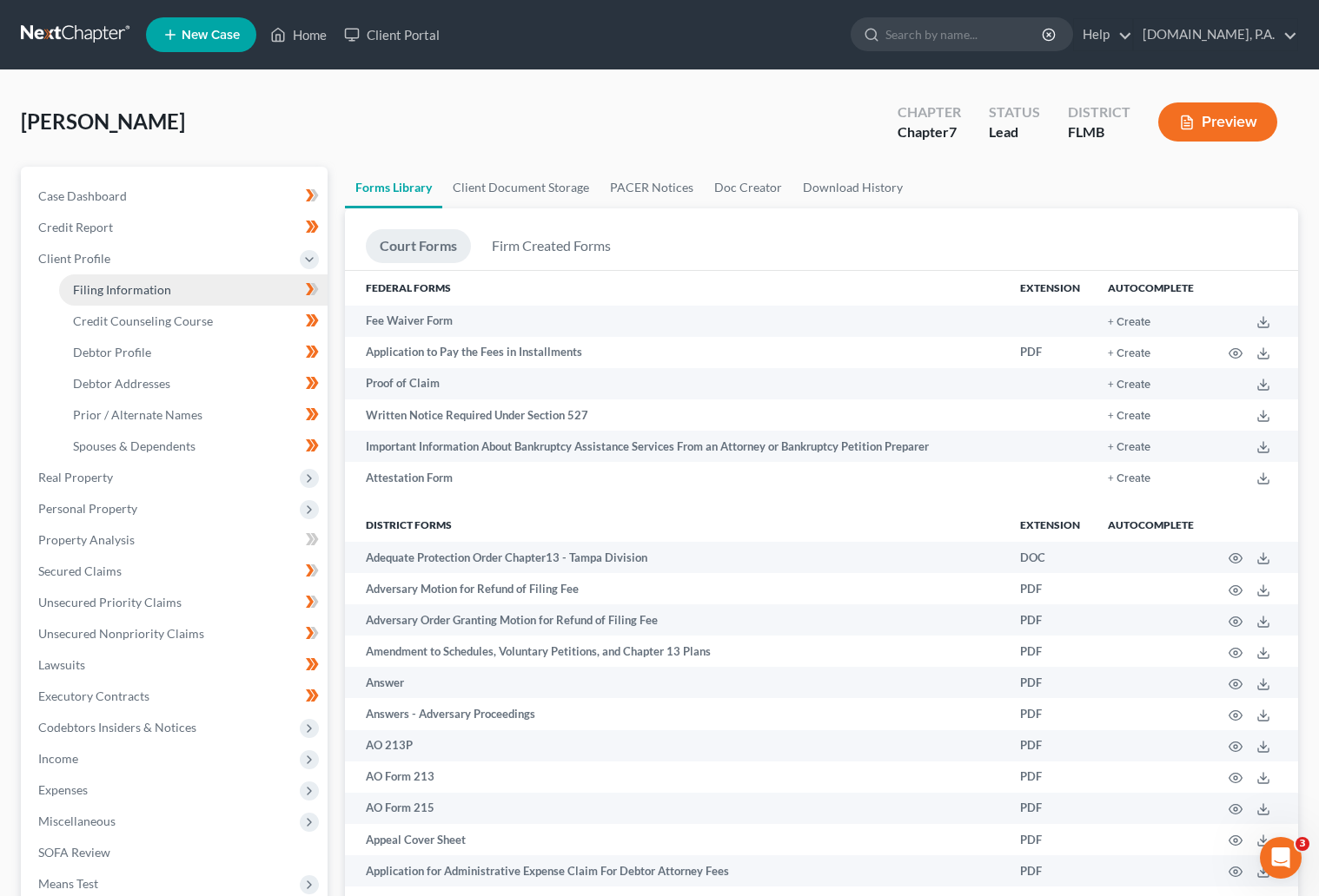
select select "0"
select select "9"
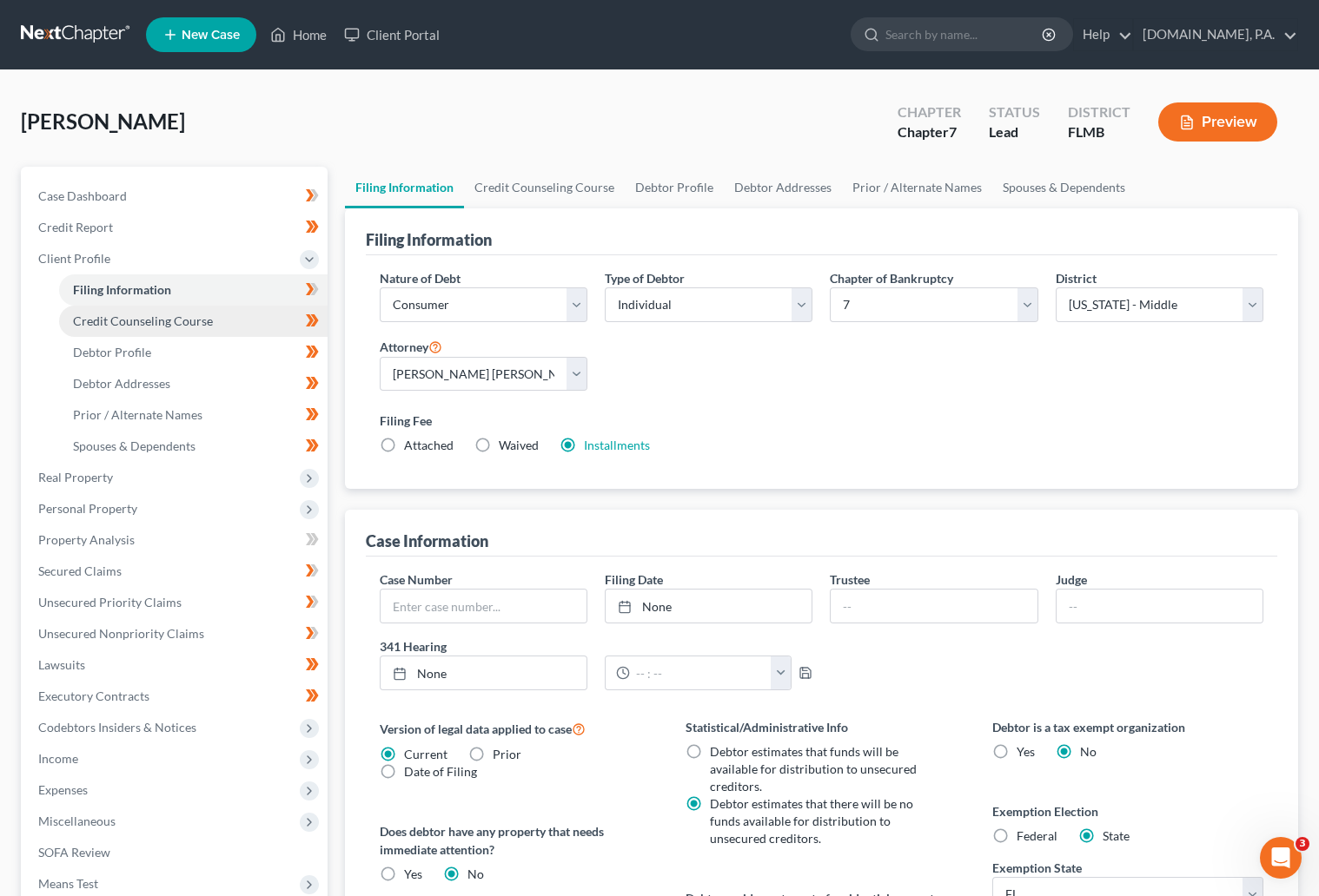
click at [172, 325] on span "Credit Counseling Course" at bounding box center [143, 320] width 140 height 14
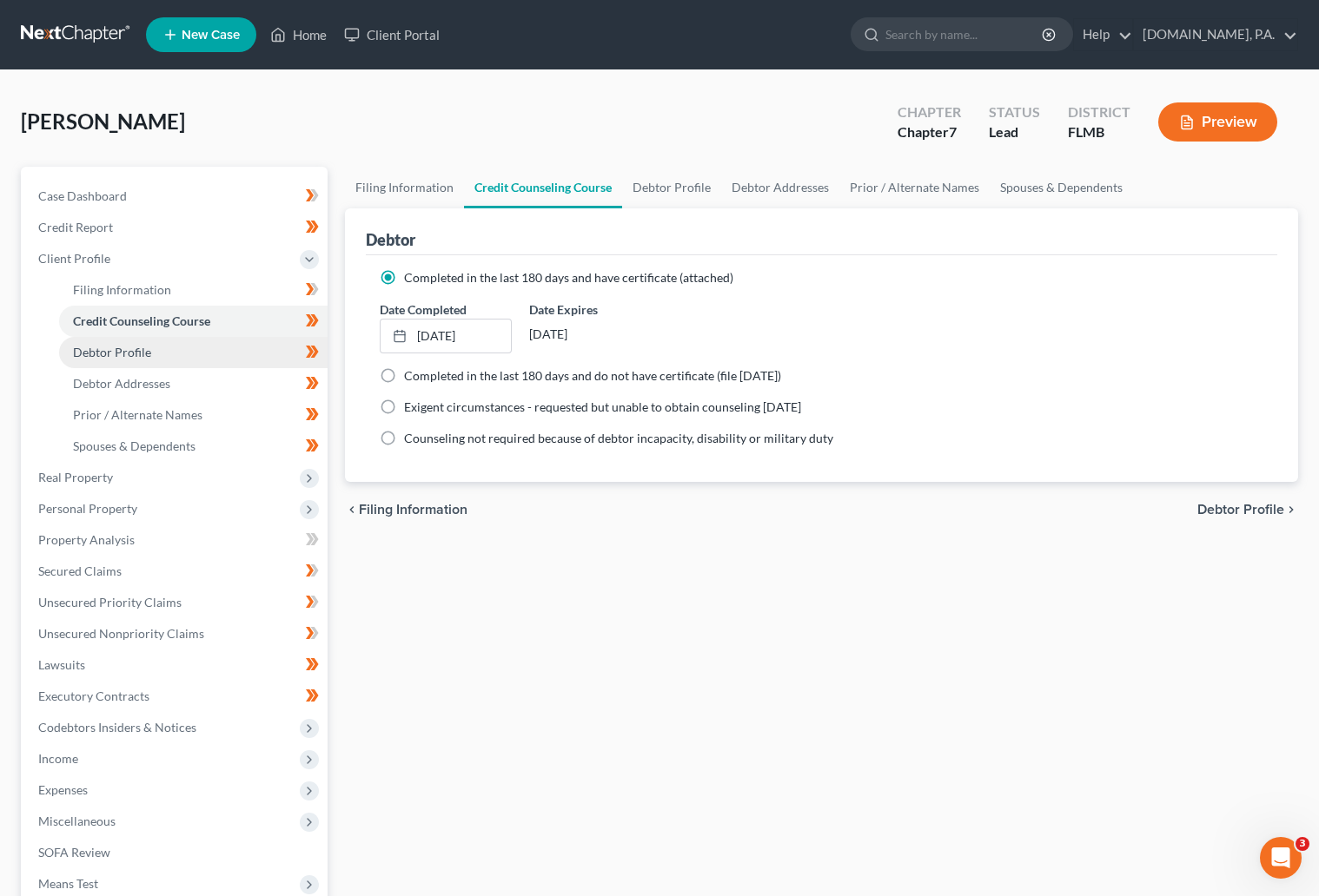
click at [145, 353] on span "Debtor Profile" at bounding box center [112, 352] width 79 height 14
select select "0"
select select "1"
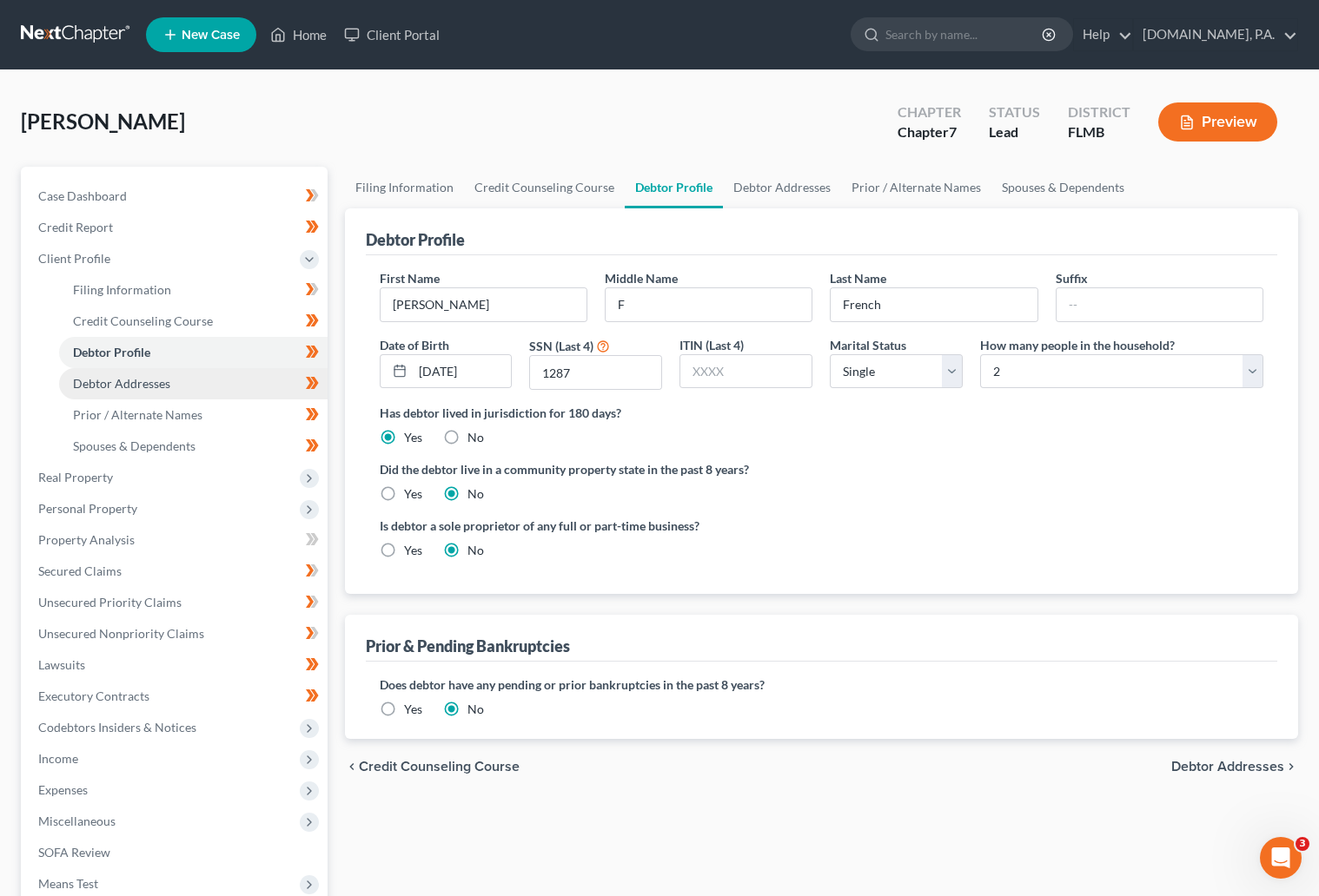
click at [168, 391] on link "Debtor Addresses" at bounding box center [192, 383] width 268 height 32
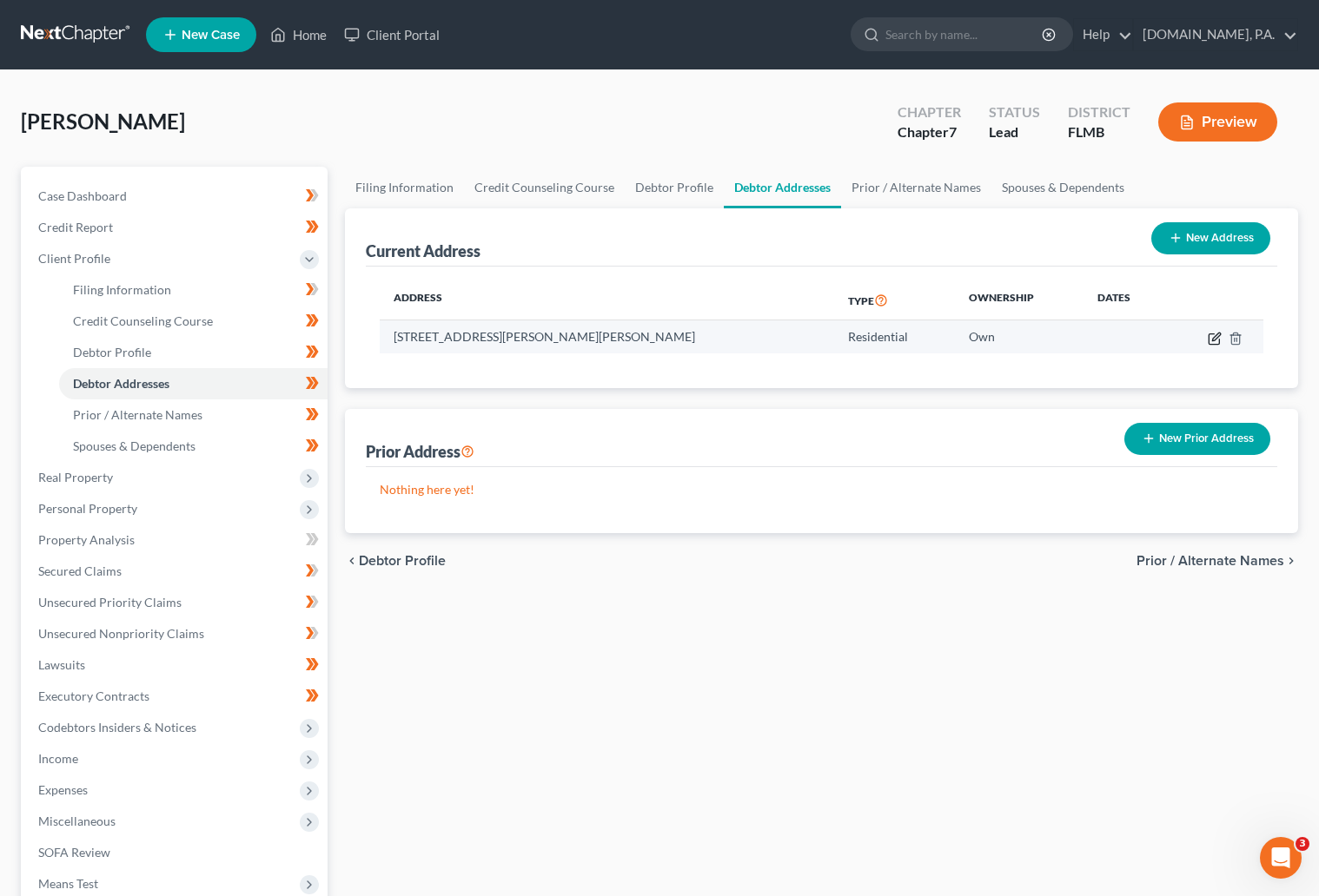
click at [1216, 344] on icon "button" at bounding box center [1213, 338] width 11 height 11
select select "9"
select select "63"
select select "0"
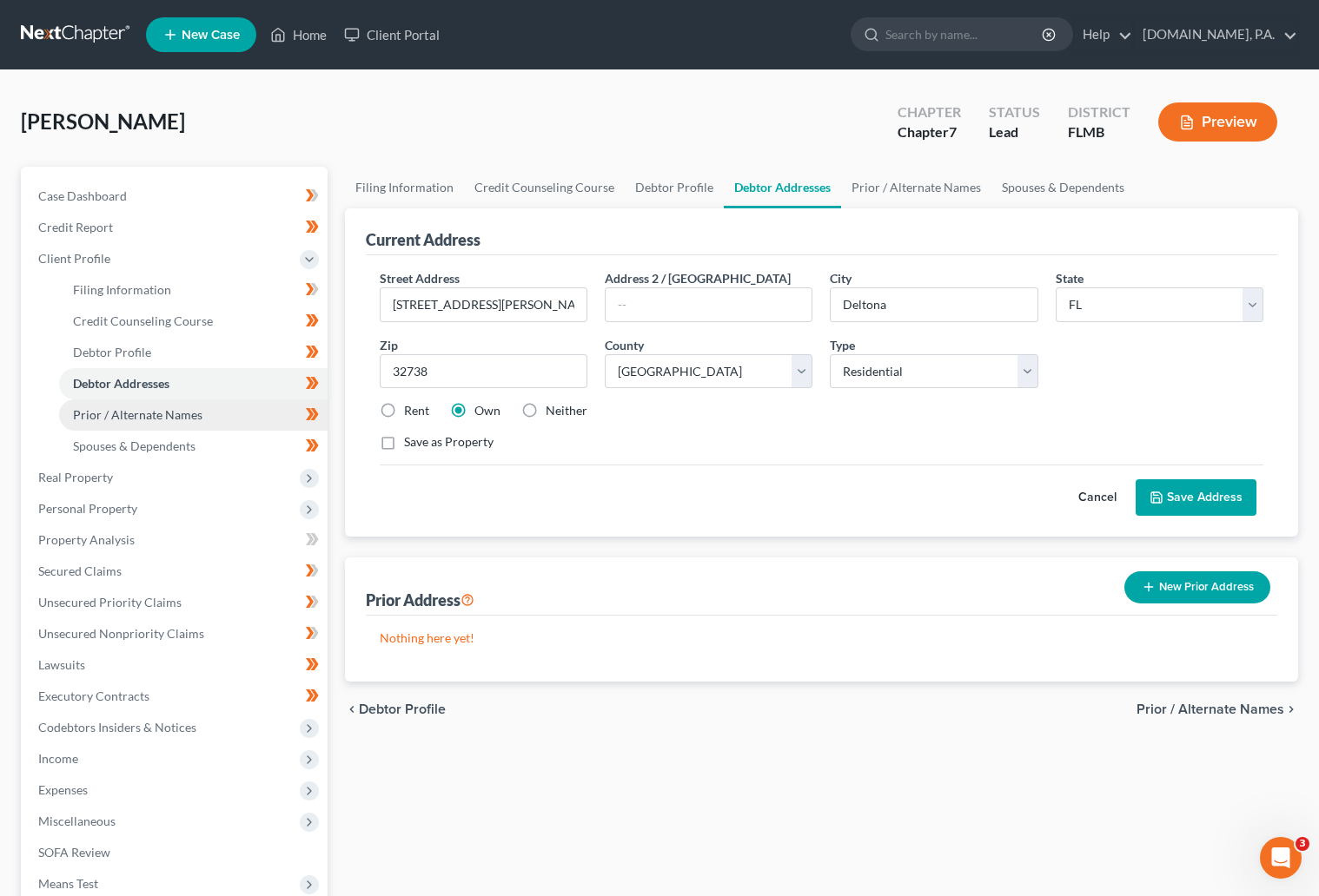
click at [166, 411] on span "Prior / Alternate Names" at bounding box center [137, 414] width 129 height 14
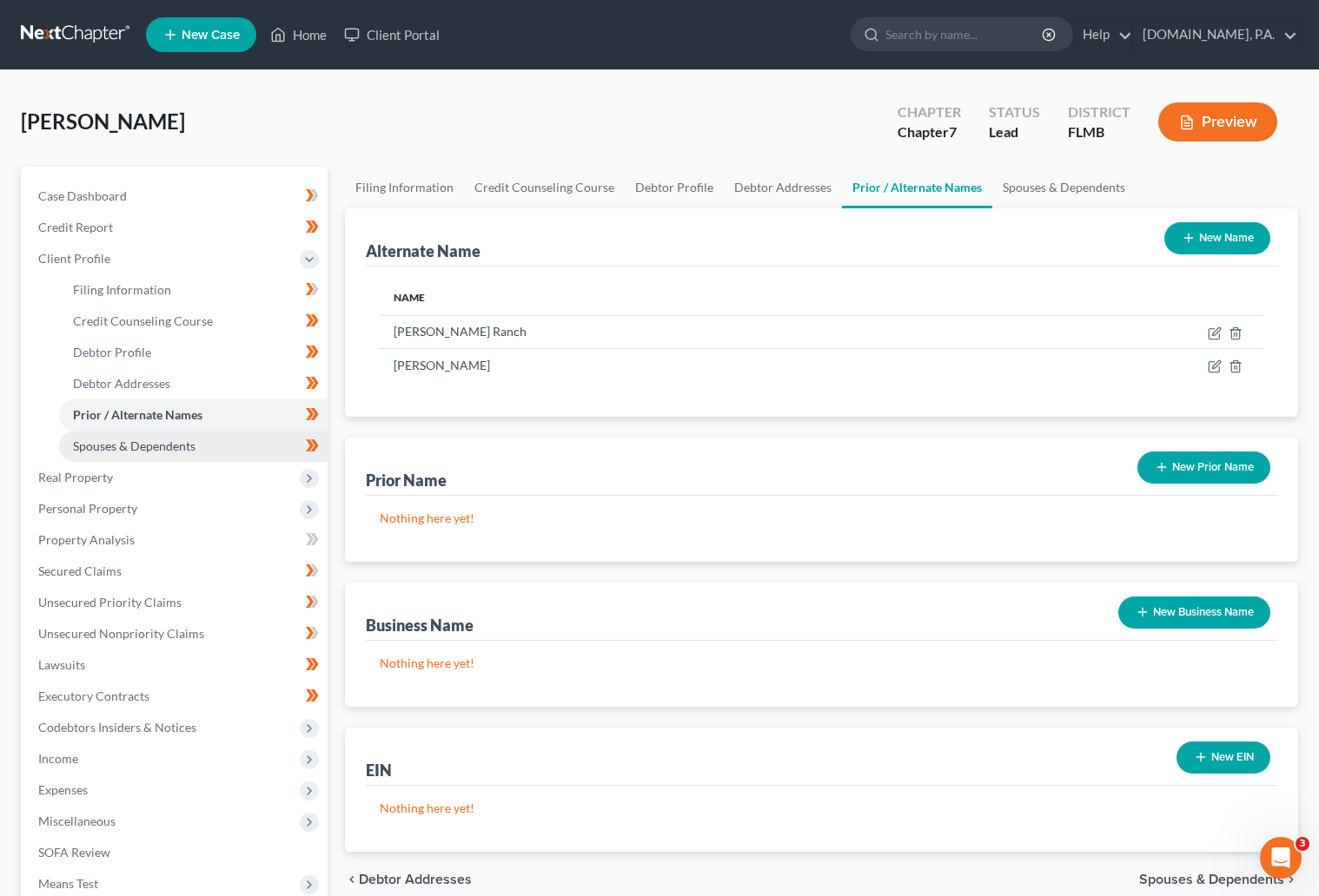
click at [160, 440] on span "Spouses & Dependents" at bounding box center [135, 446] width 123 height 14
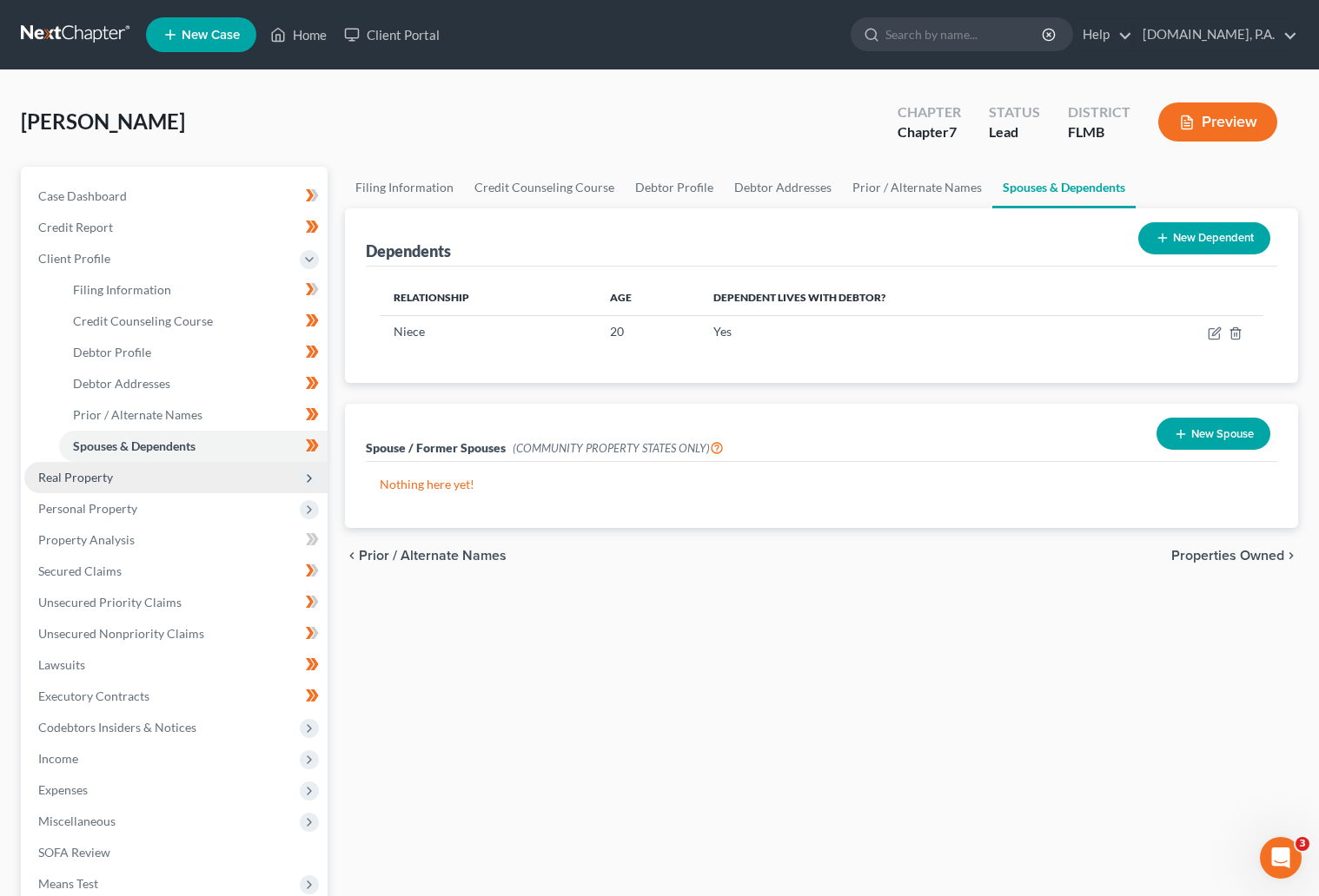
click at [89, 477] on span "Real Property" at bounding box center [75, 477] width 75 height 14
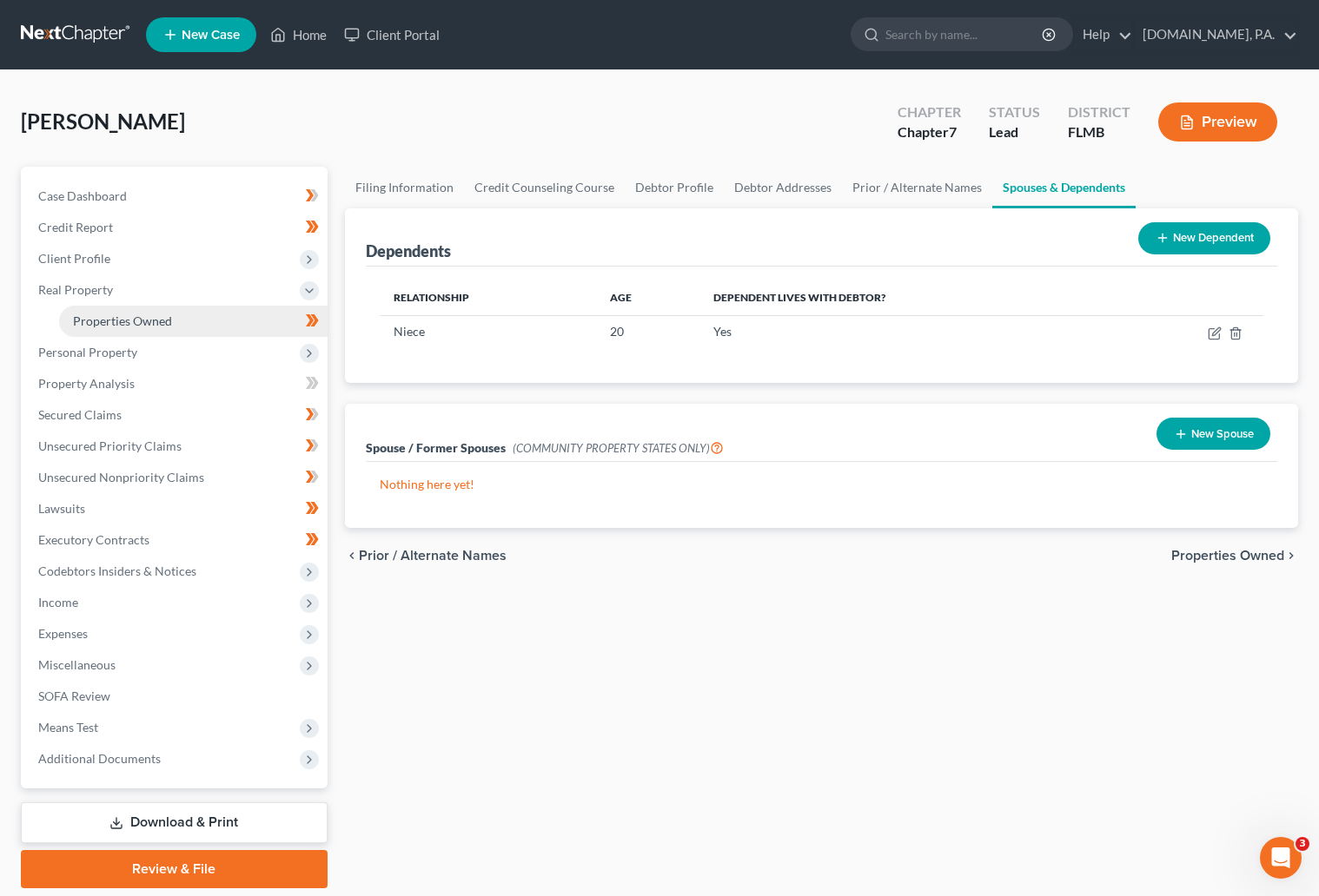
click at [88, 325] on span "Properties Owned" at bounding box center [123, 320] width 99 height 14
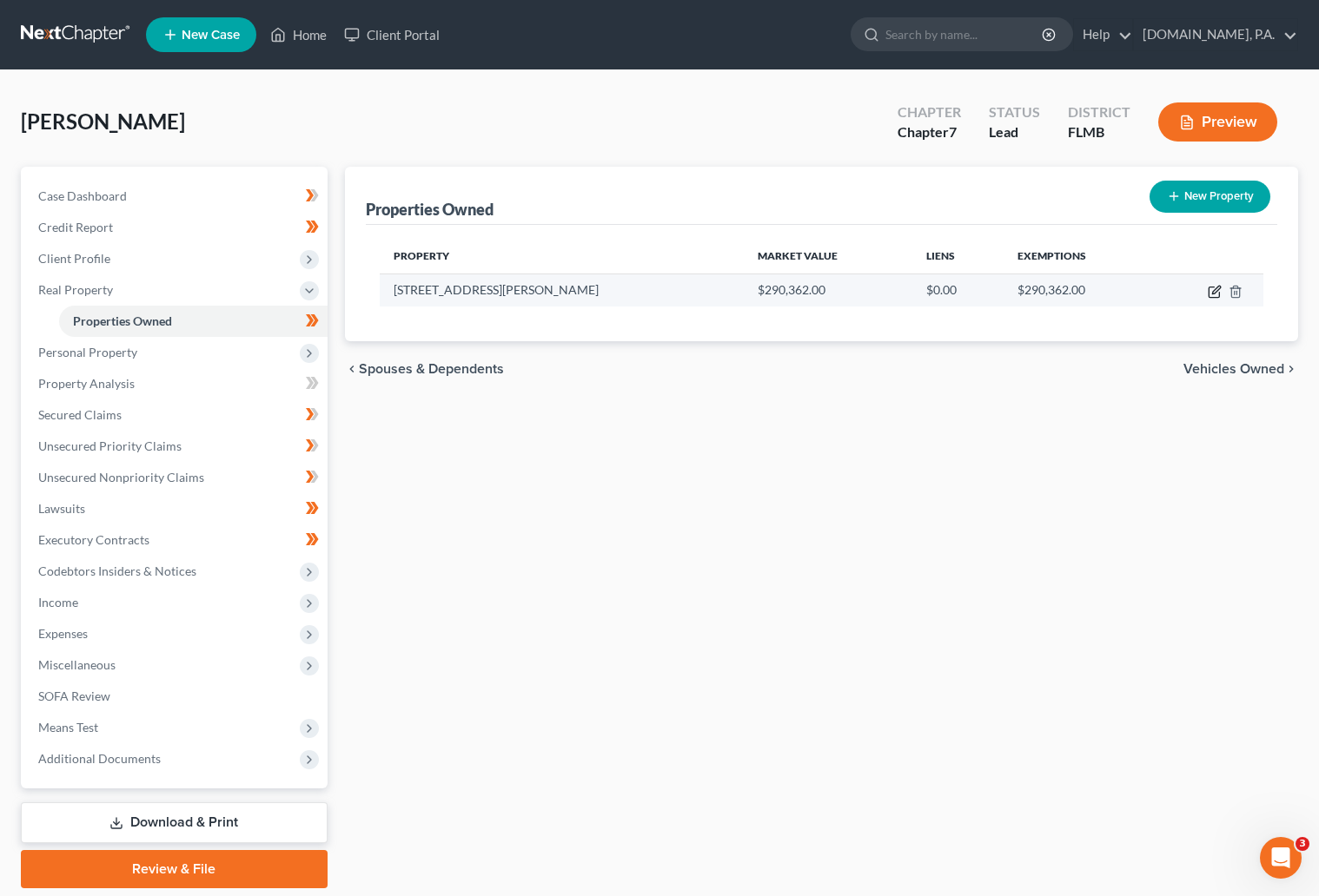
click at [1212, 289] on icon "button" at bounding box center [1213, 291] width 14 height 14
select select "9"
select select "63"
select select "0"
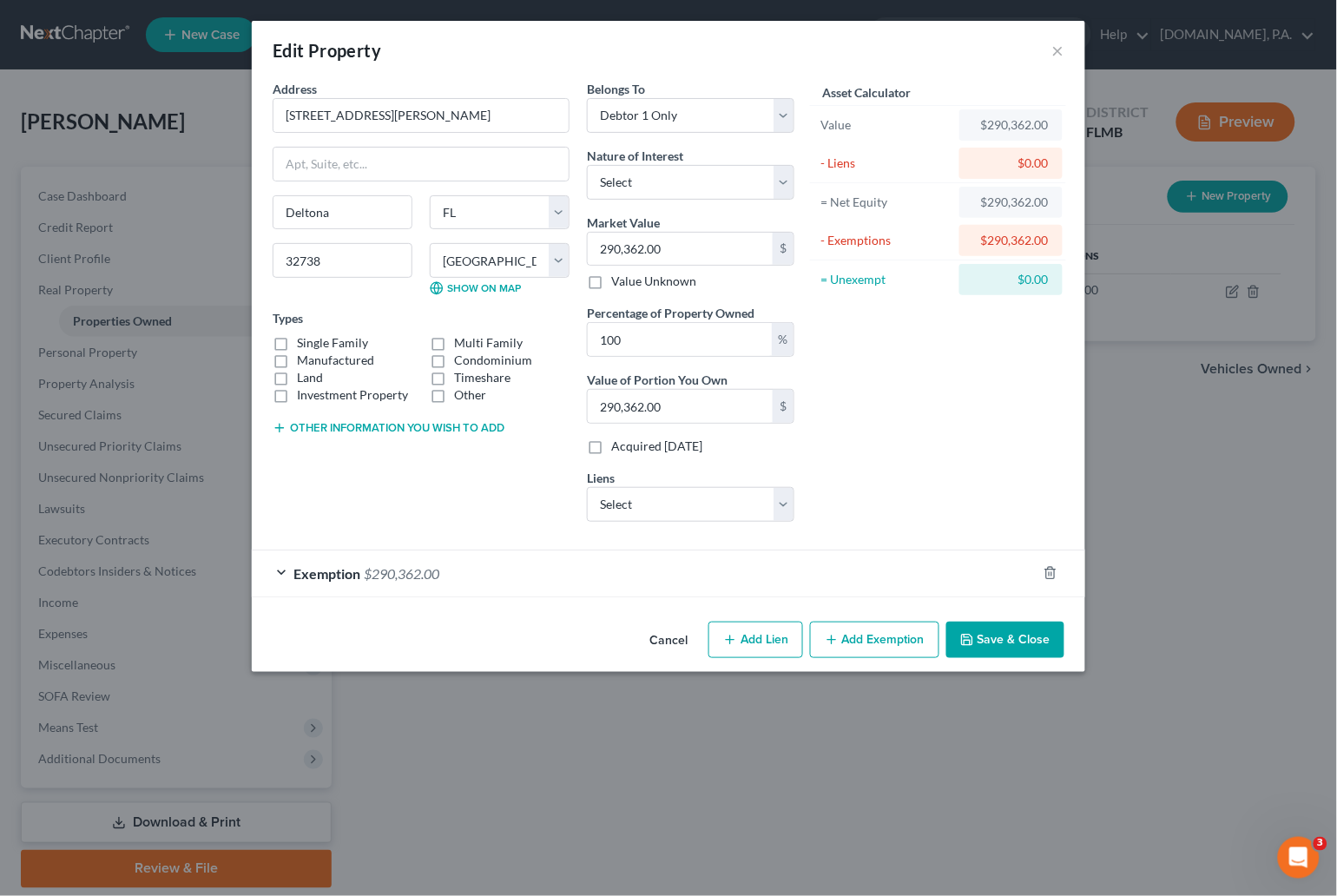
click at [822, 654] on button "Add Exemption" at bounding box center [874, 640] width 129 height 36
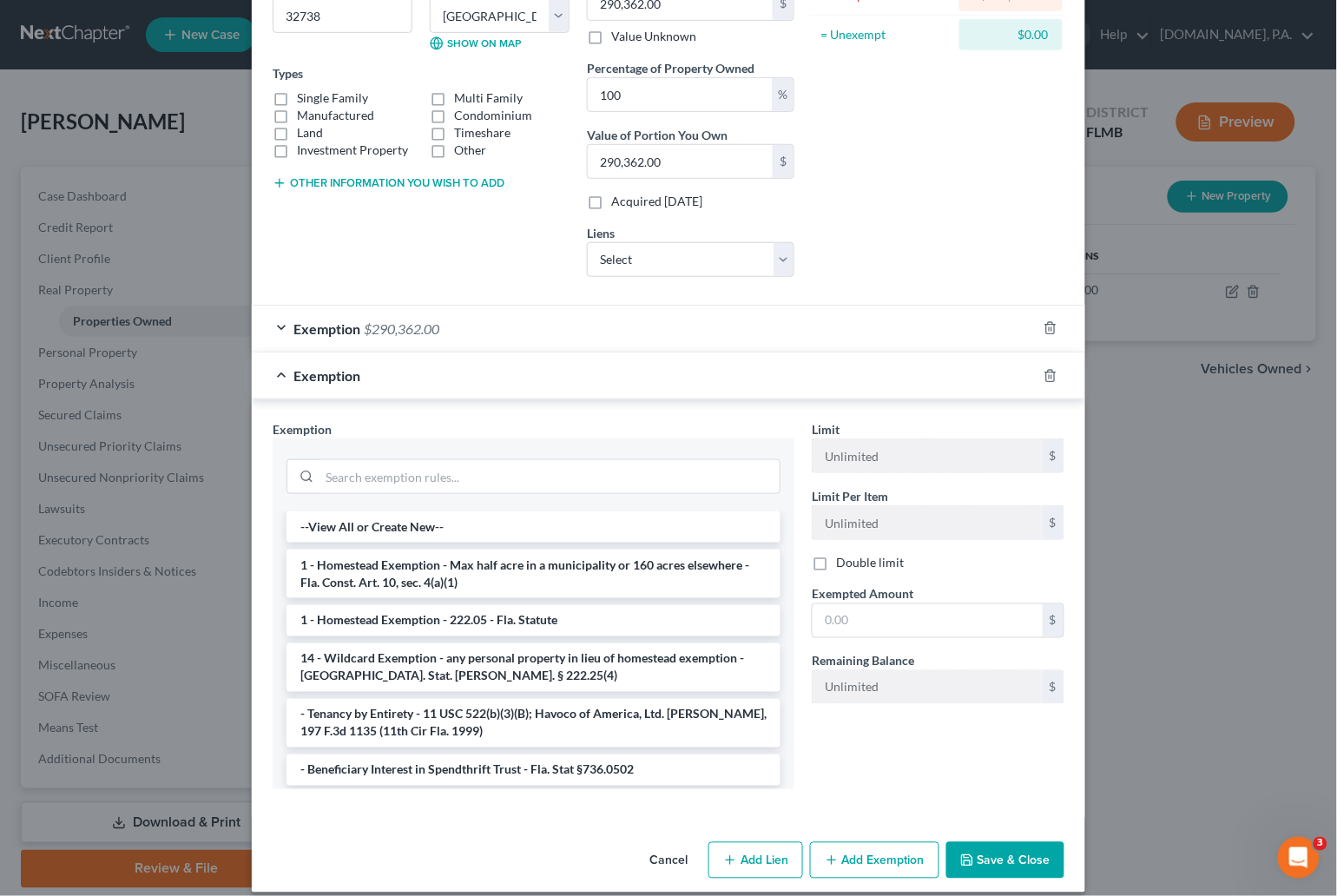
scroll to position [261, 0]
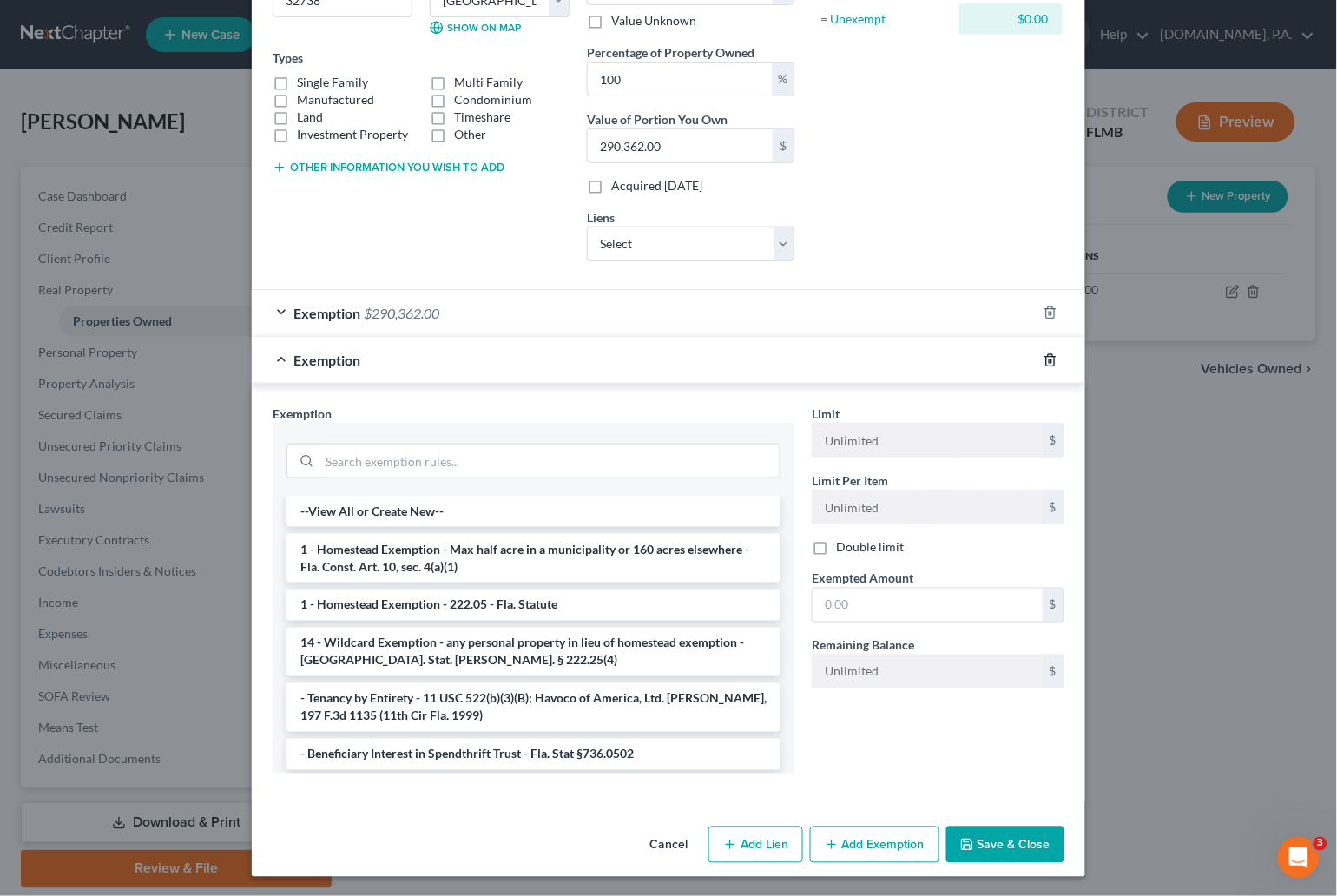
click at [1044, 356] on icon "button" at bounding box center [1050, 360] width 14 height 14
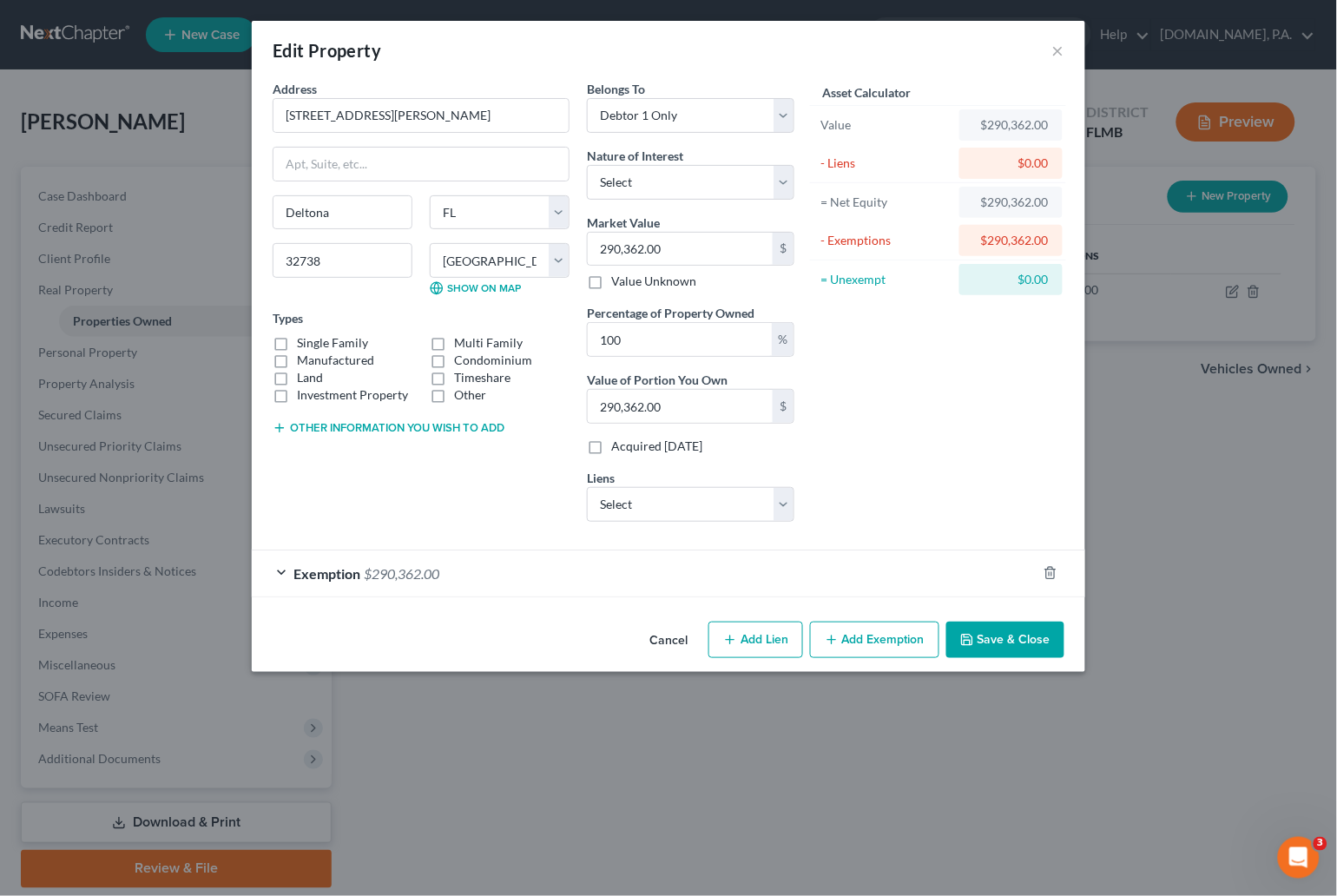
scroll to position [0, 0]
click at [765, 637] on button "Add Lien" at bounding box center [755, 640] width 95 height 36
select select "0"
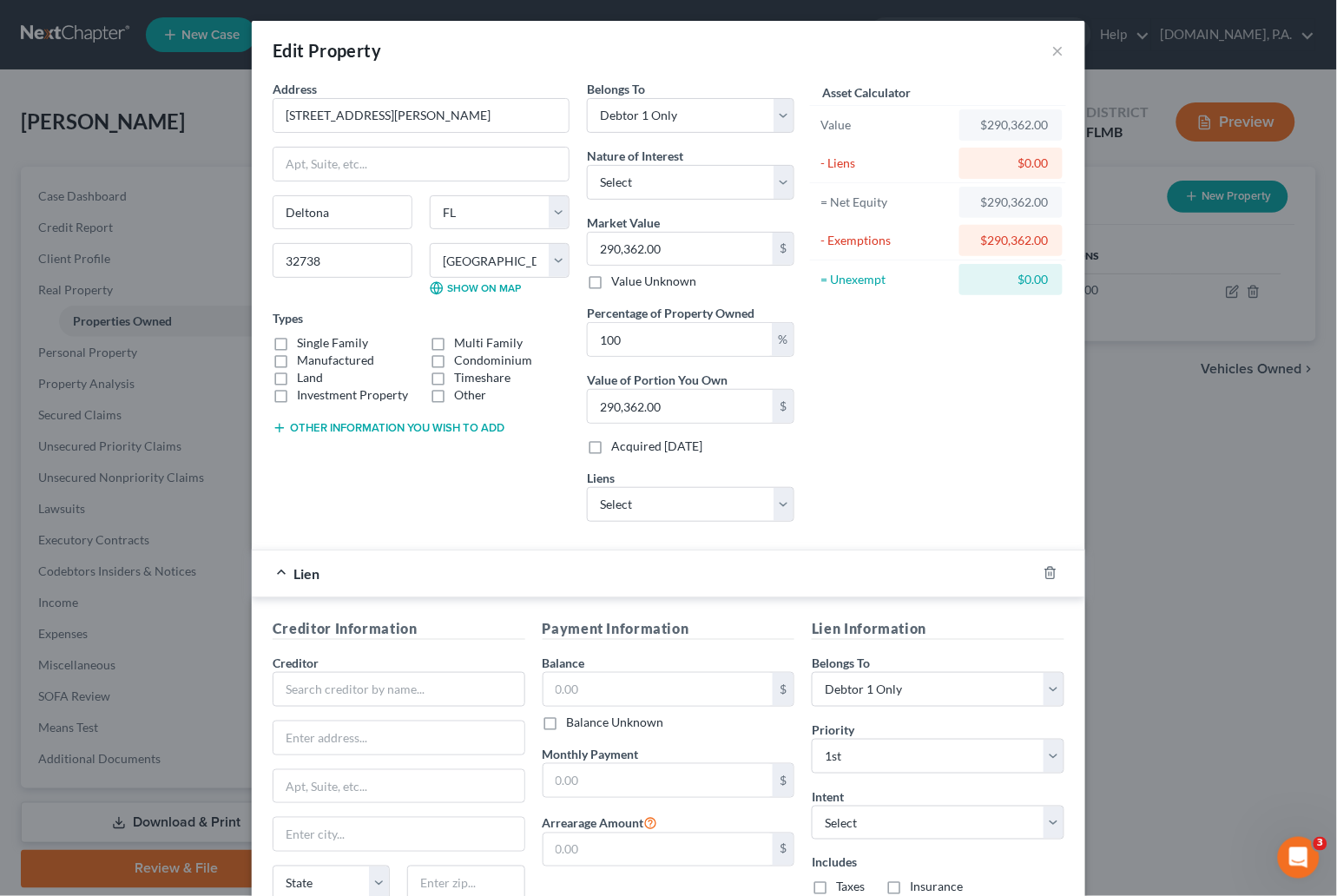
click at [293, 577] on span "Lien" at bounding box center [306, 573] width 26 height 16
click at [1046, 579] on icon "button" at bounding box center [1049, 573] width 8 height 12
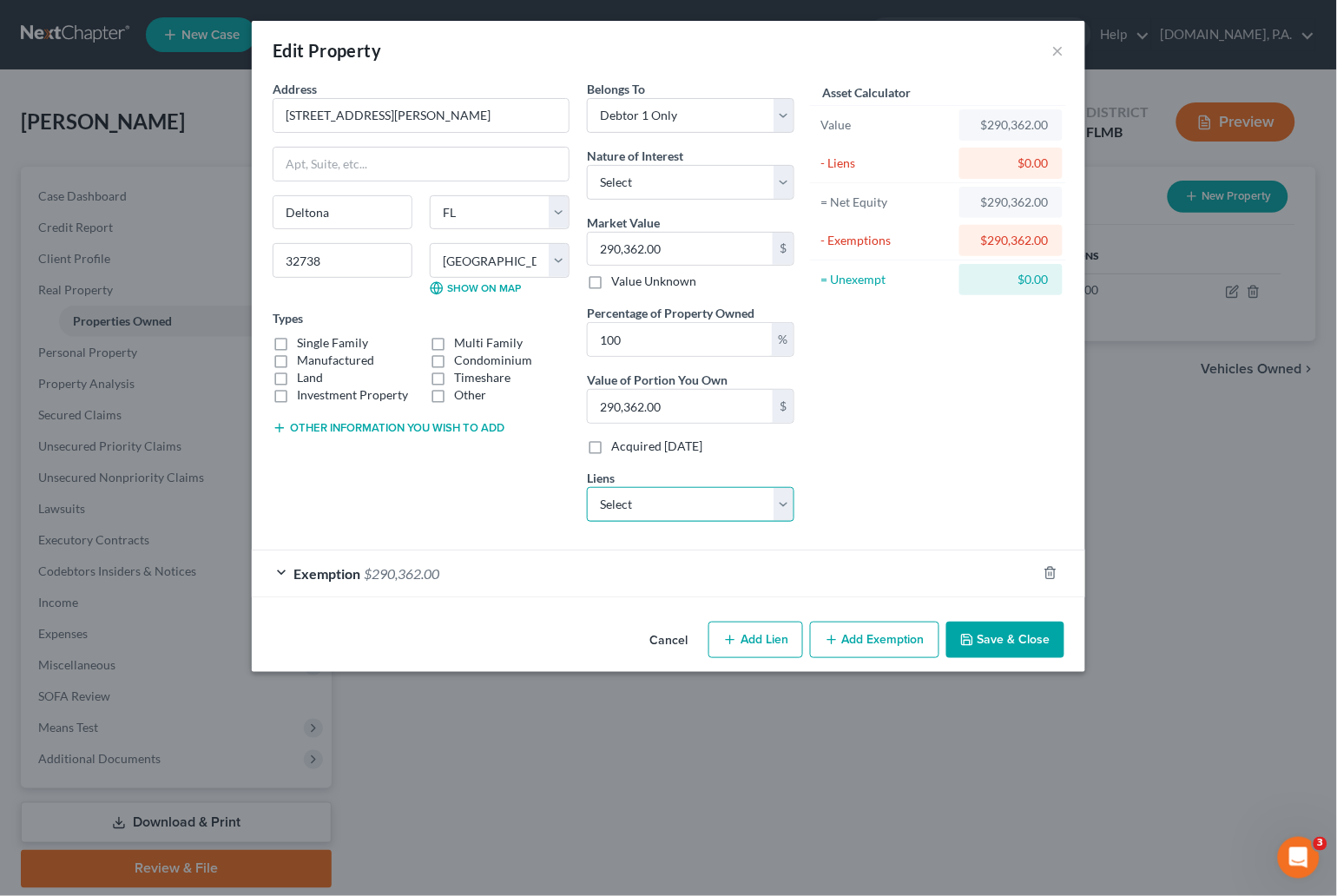
click at [786, 503] on select "Select Rocket Mtg - $223,141.00" at bounding box center [690, 504] width 207 height 34
select select "23"
select select "0"
select select "4"
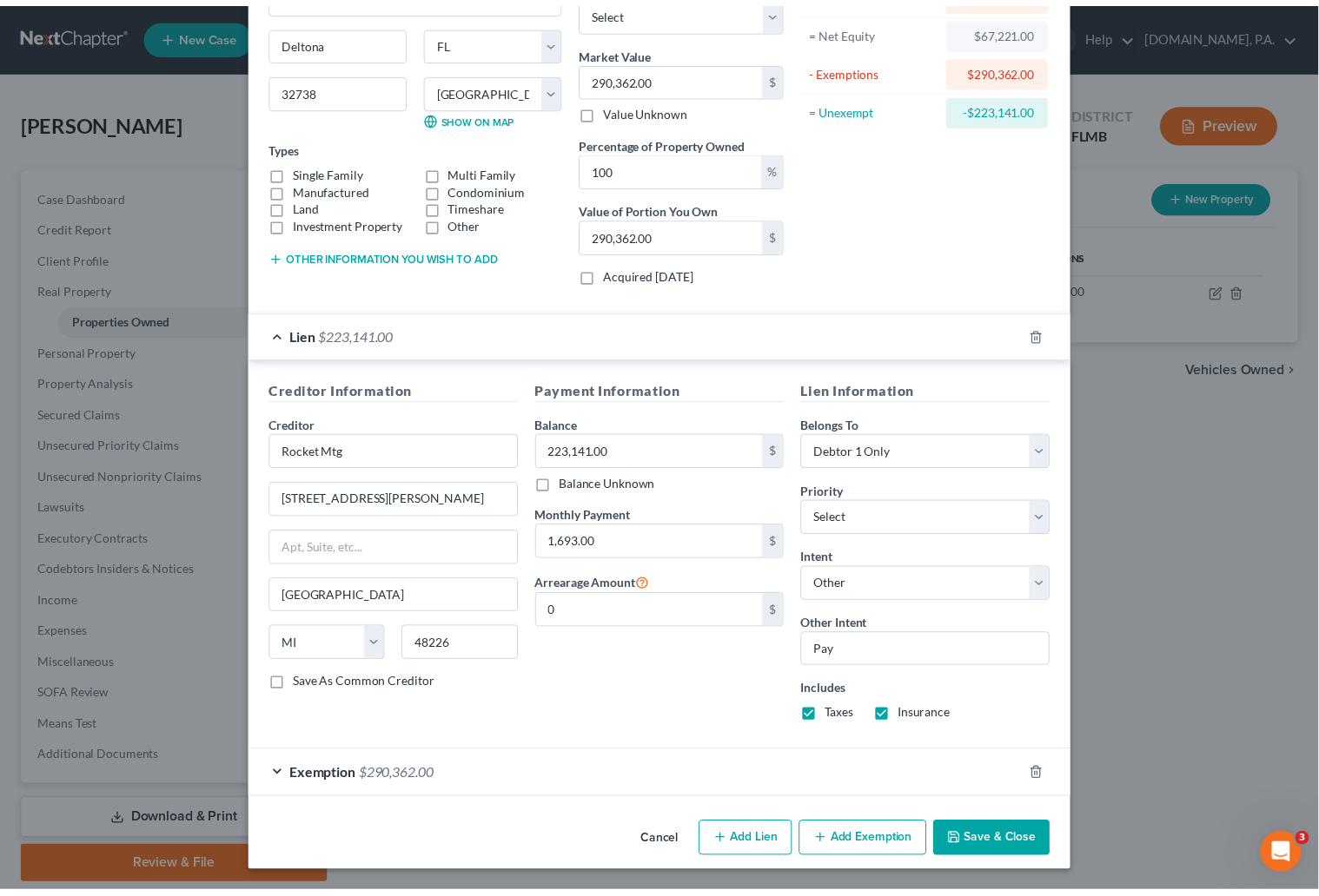
scroll to position [174, 0]
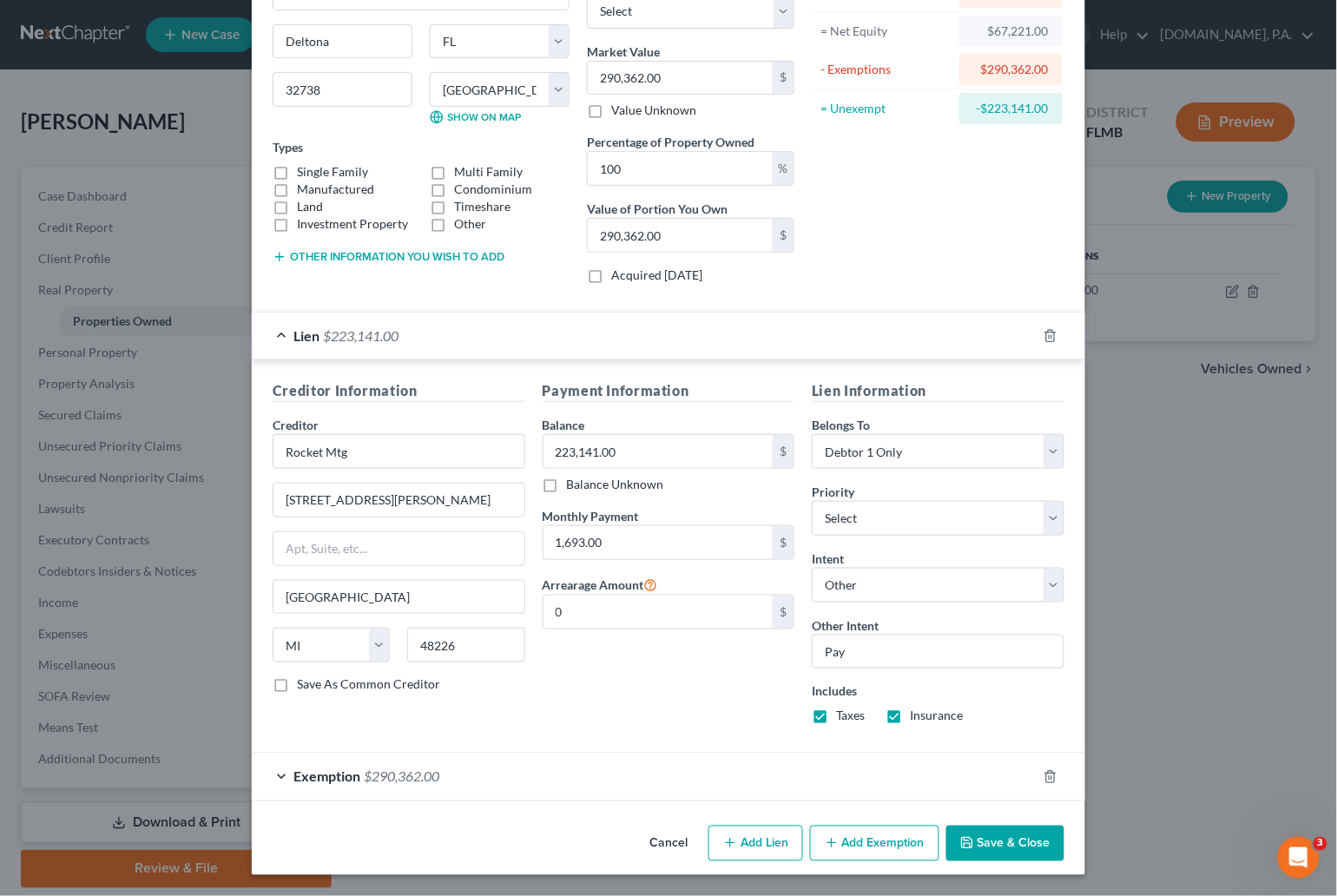
click at [1020, 844] on button "Save & Close" at bounding box center [1005, 844] width 118 height 36
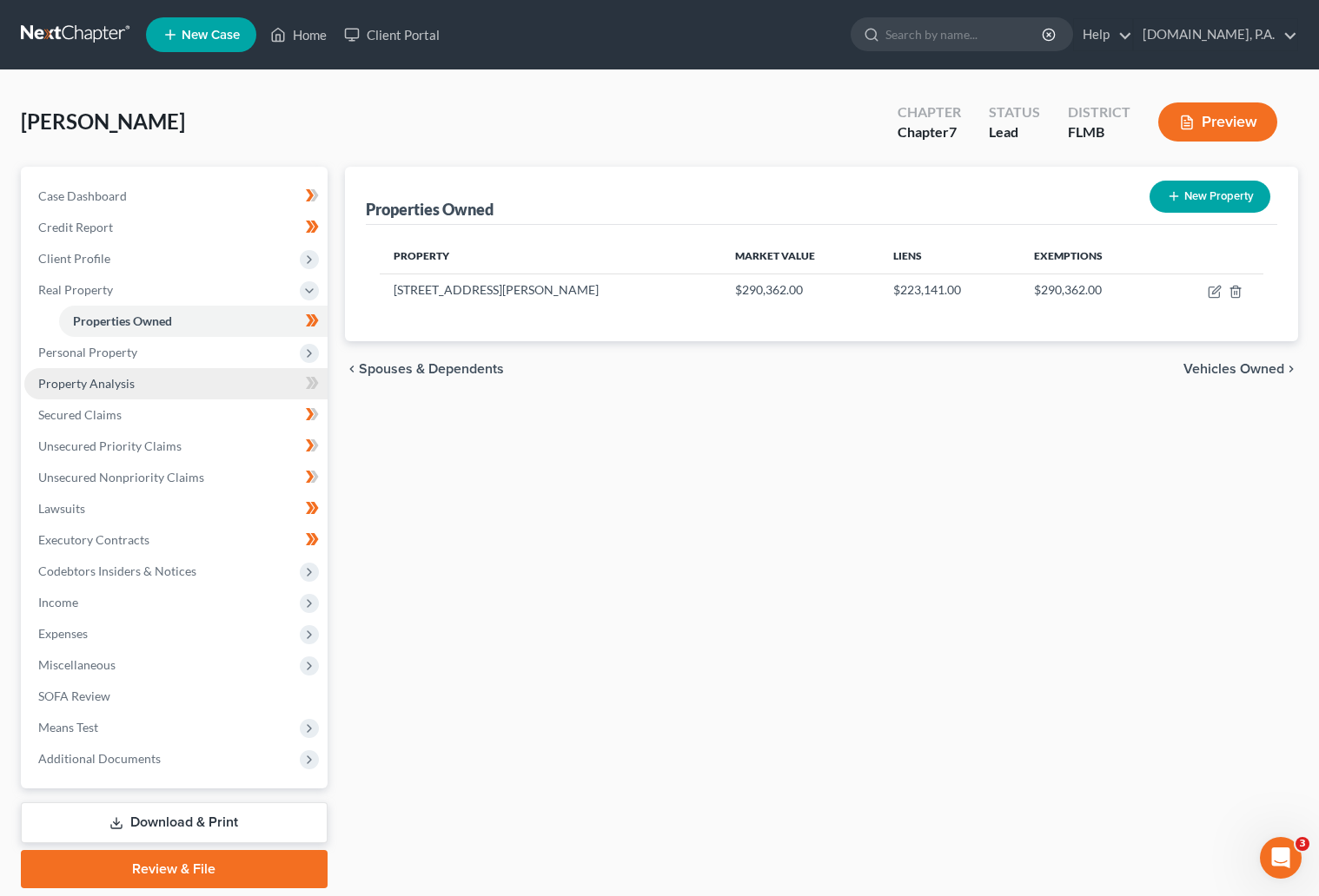
click at [90, 379] on span "Property Analysis" at bounding box center [86, 383] width 97 height 14
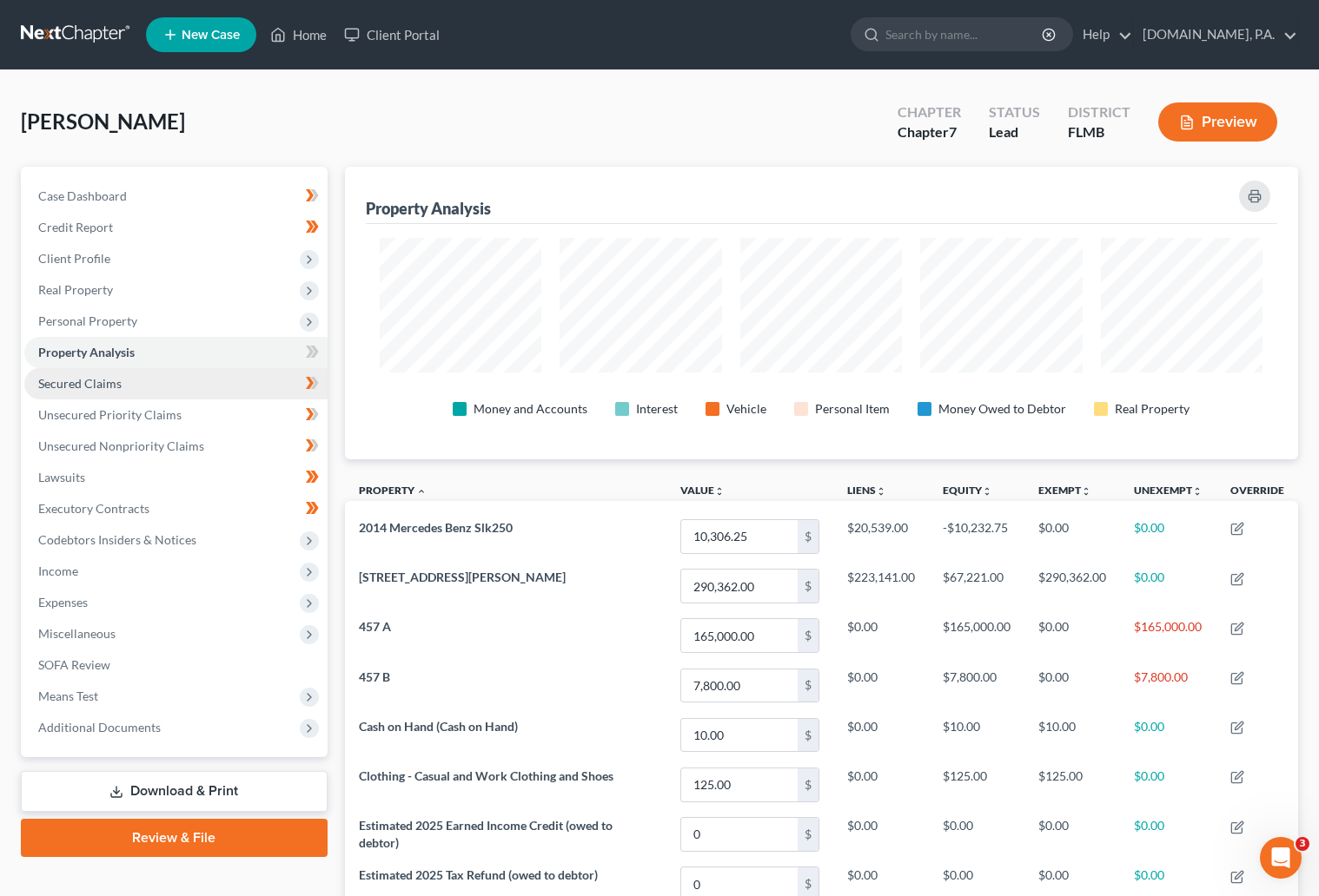
scroll to position [292, 952]
click at [92, 383] on span "Secured Claims" at bounding box center [79, 383] width 83 height 14
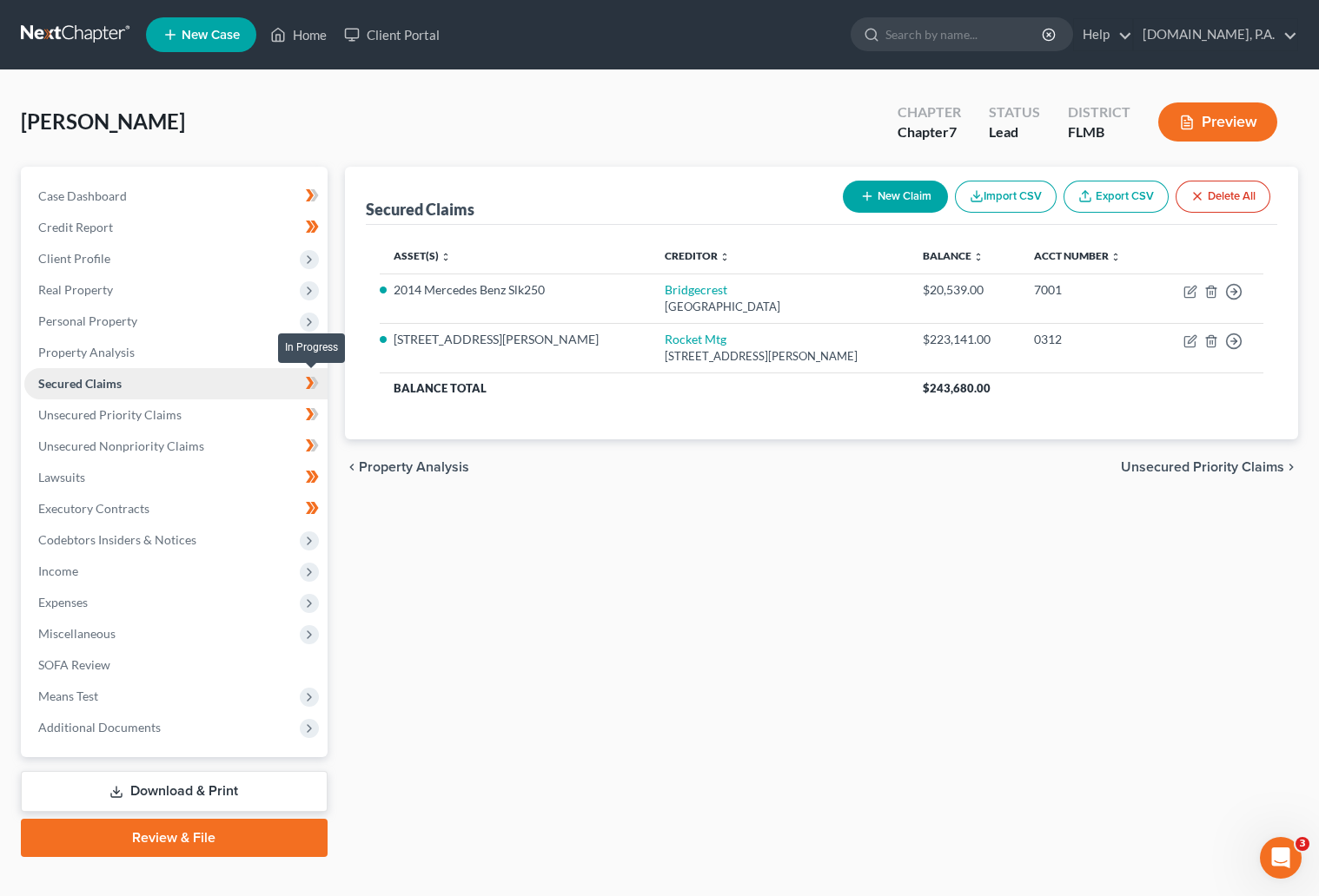
click at [314, 379] on icon at bounding box center [313, 383] width 8 height 12
click at [116, 413] on span "Unsecured Priority Claims" at bounding box center [109, 414] width 144 height 14
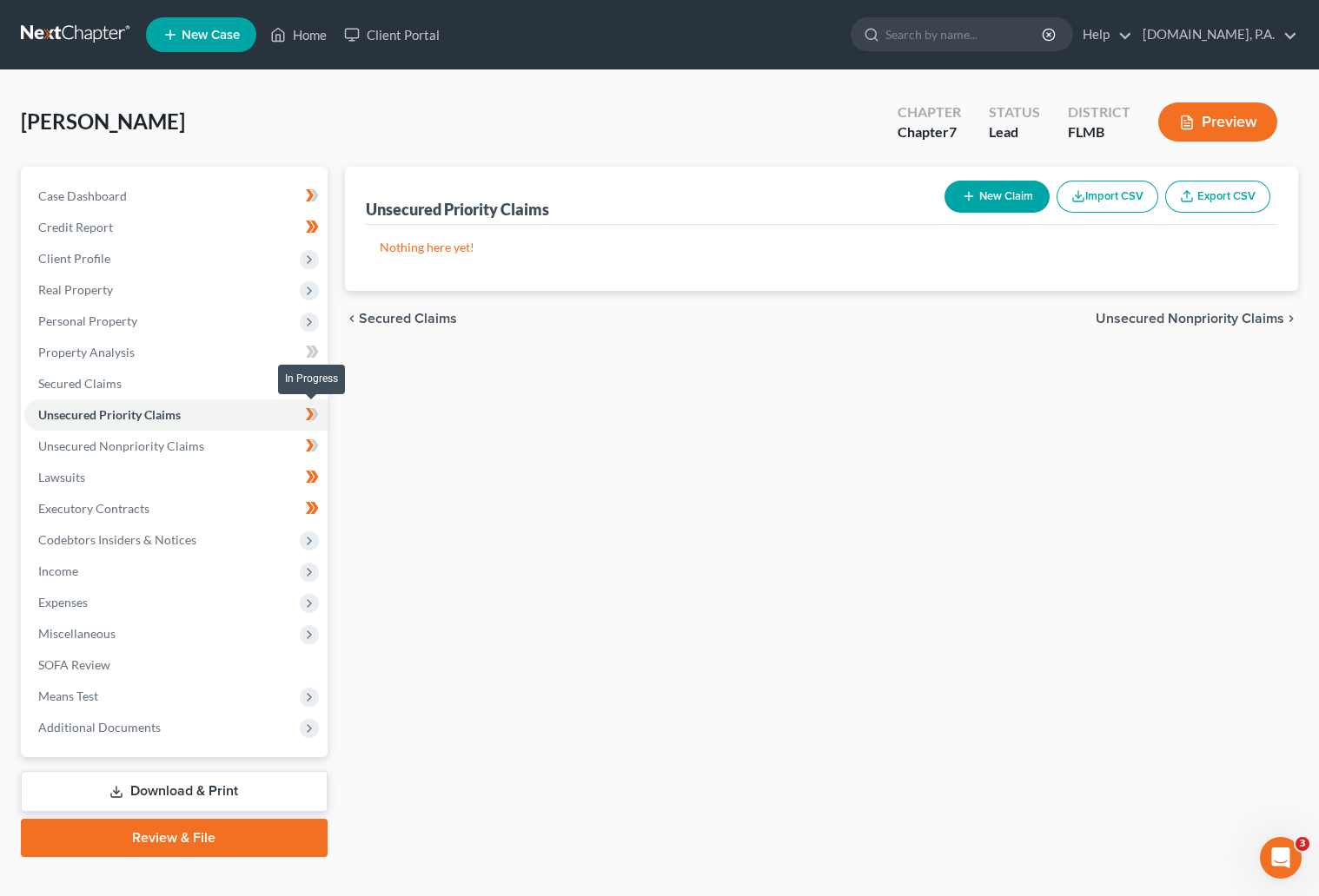
click at [315, 414] on icon at bounding box center [313, 413] width 8 height 12
click at [113, 441] on span "Unsecured Nonpriority Claims" at bounding box center [121, 446] width 166 height 14
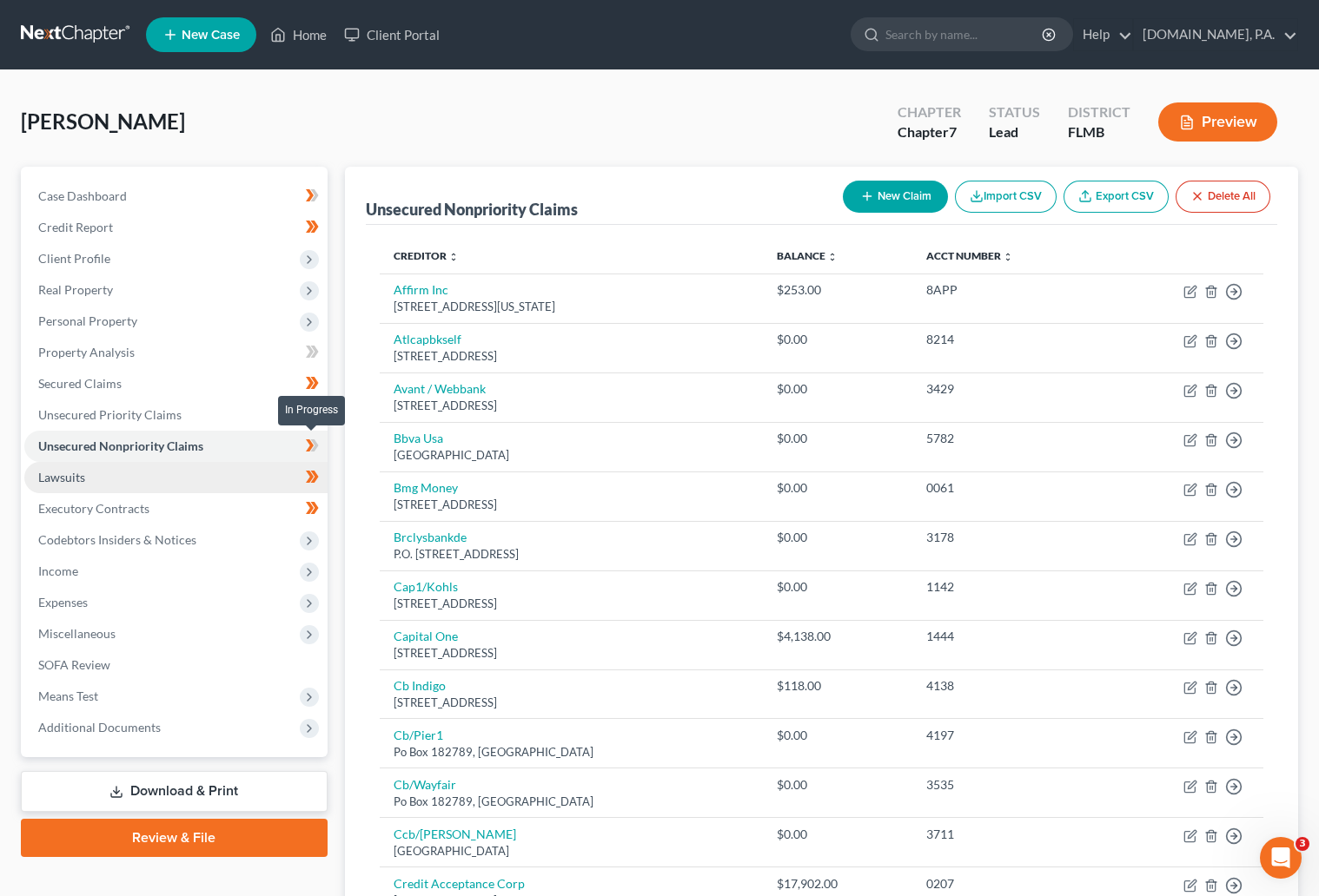
drag, startPoint x: 315, startPoint y: 447, endPoint x: 174, endPoint y: 466, distance: 142.3
click at [315, 446] on icon at bounding box center [313, 445] width 8 height 12
click at [106, 472] on link "Lawsuits" at bounding box center [176, 477] width 303 height 32
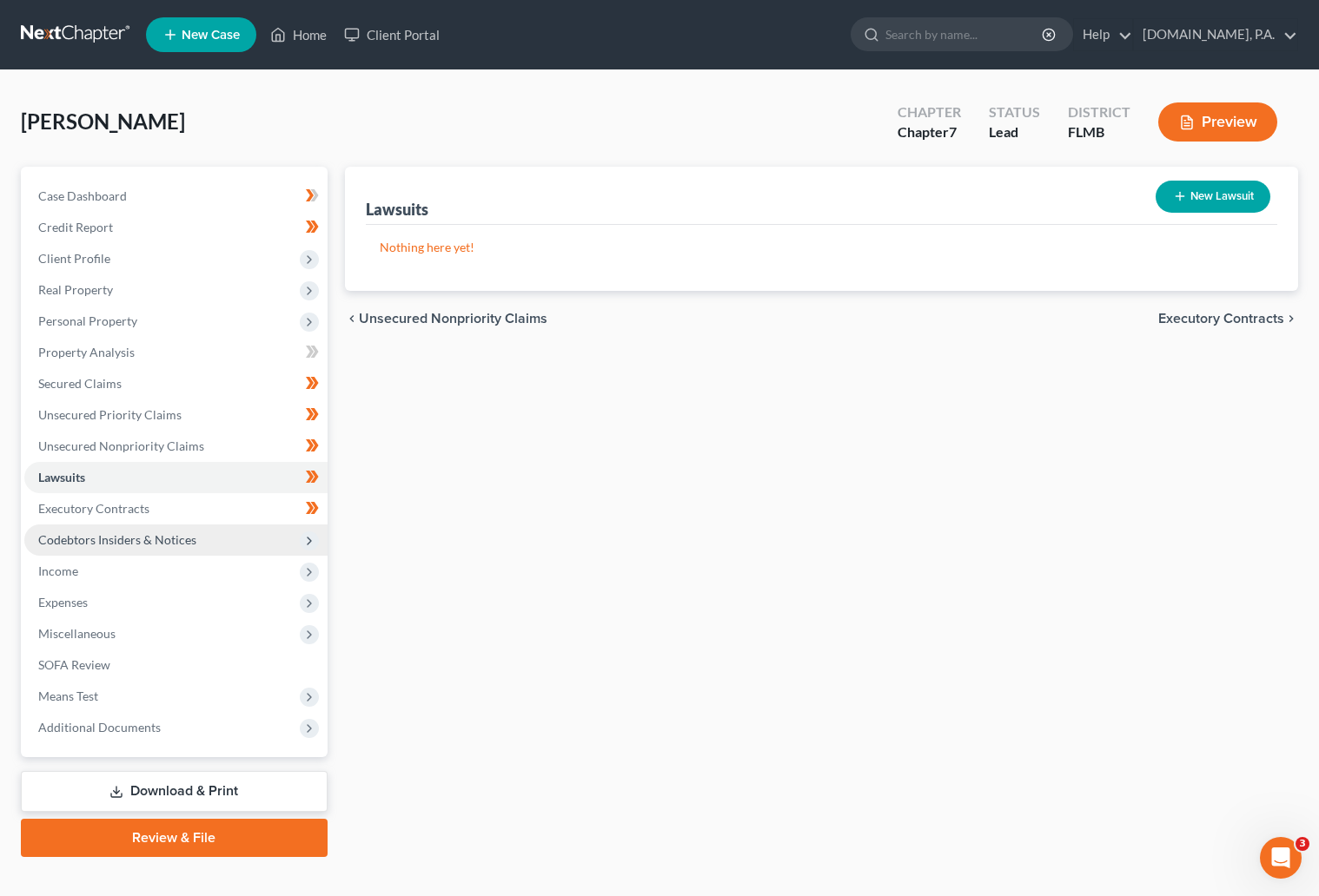
scroll to position [25, 0]
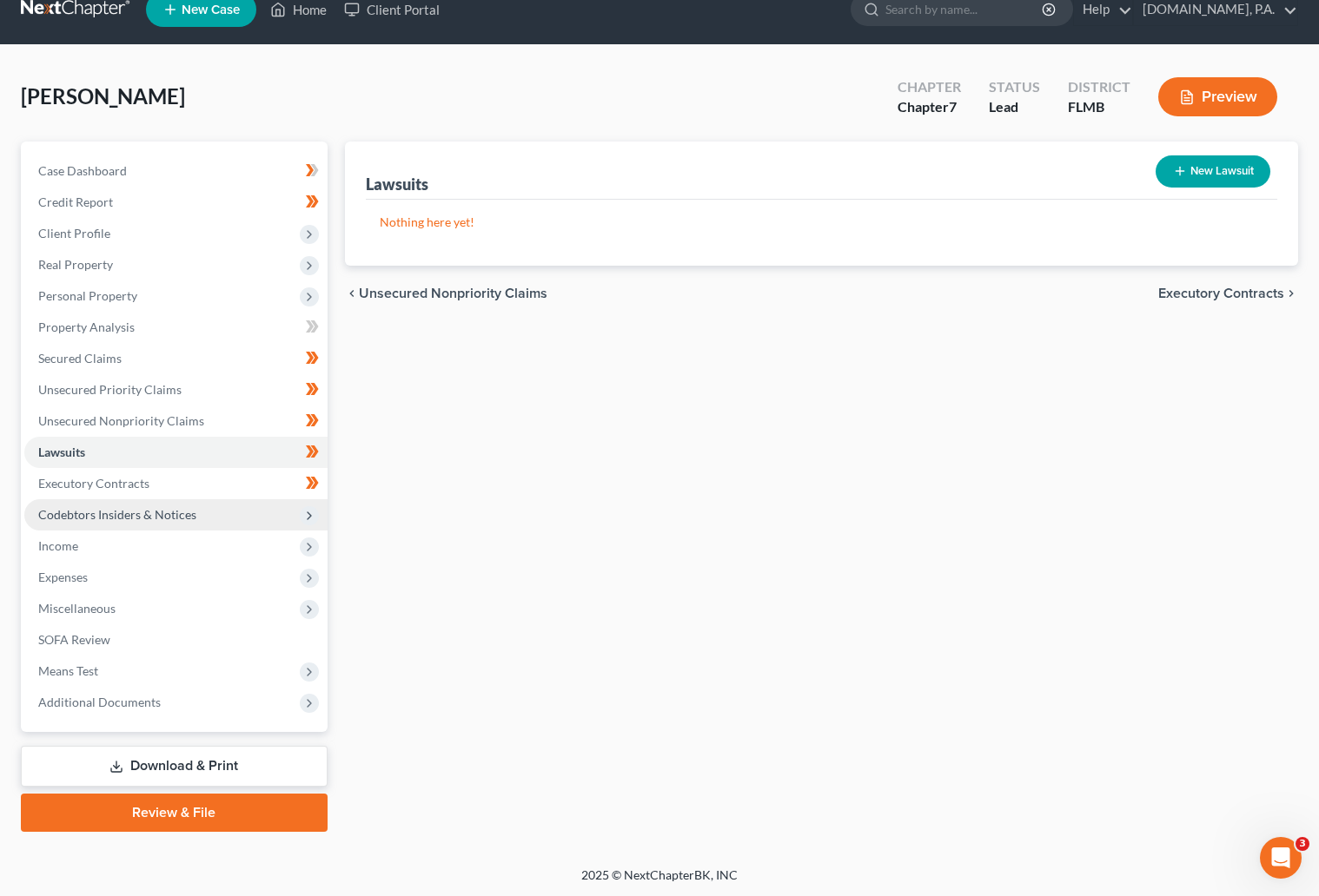
click at [107, 509] on span "Codebtors Insiders & Notices" at bounding box center [116, 514] width 158 height 14
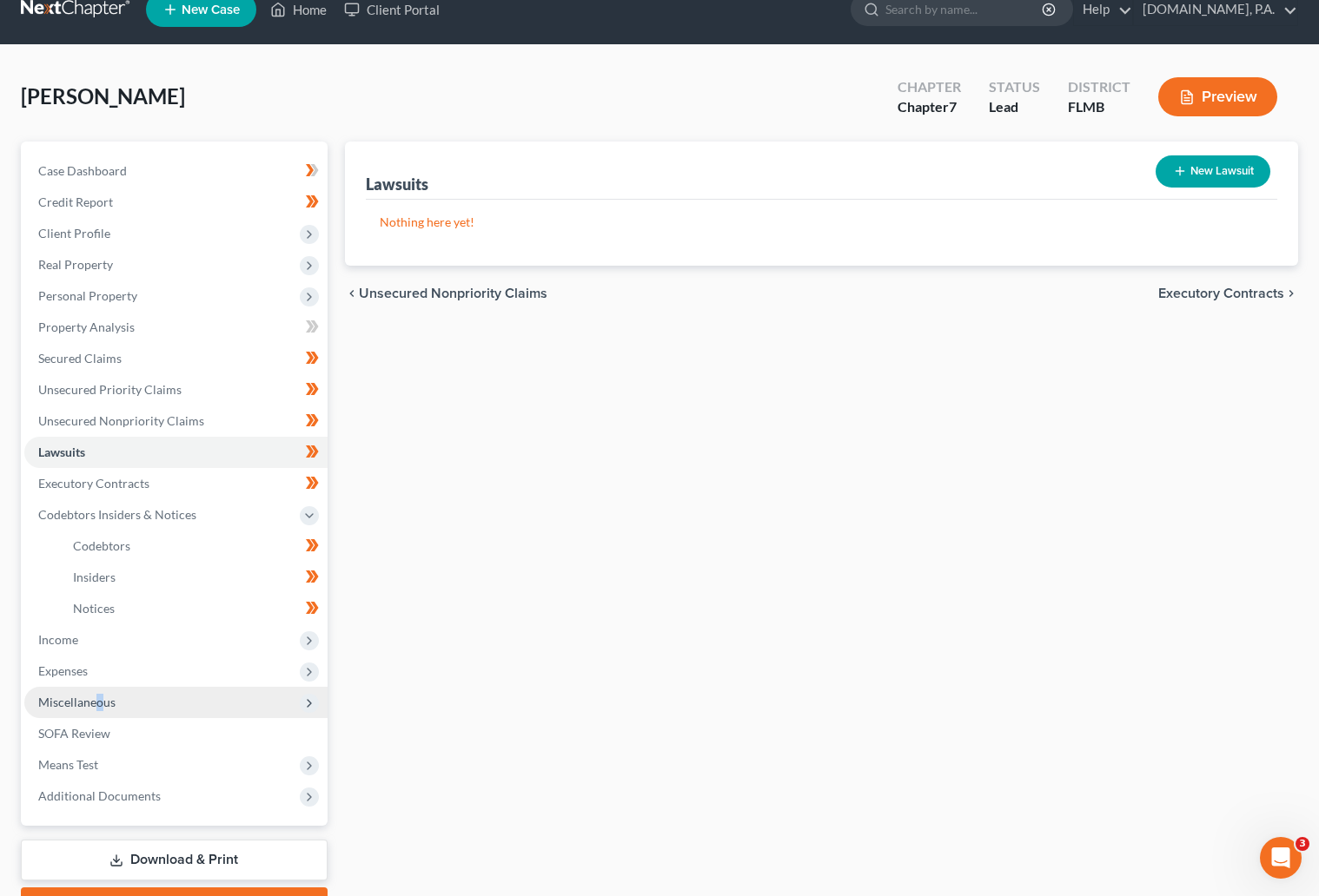
click at [98, 700] on span "Miscellaneous" at bounding box center [77, 702] width 78 height 14
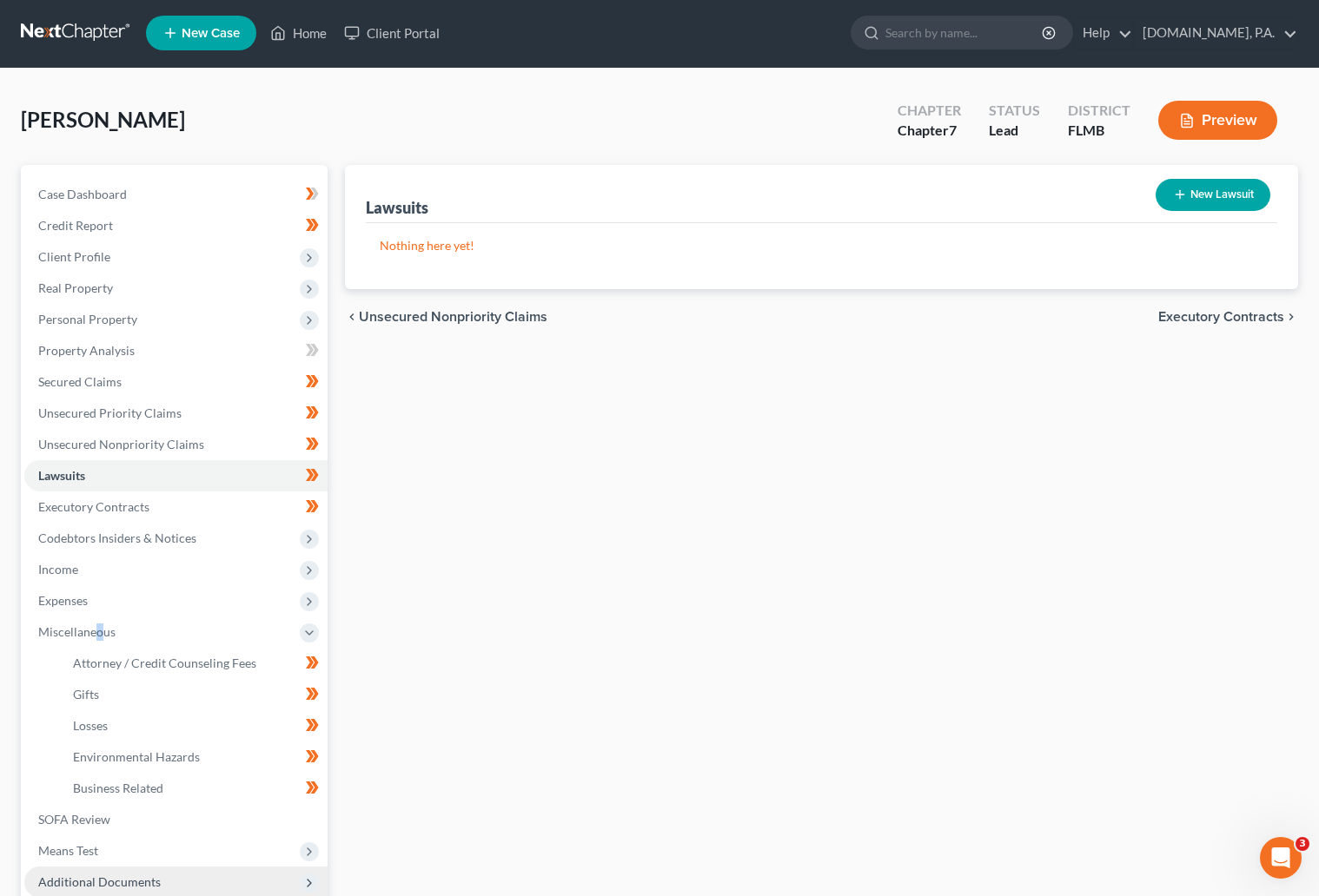
scroll to position [0, 0]
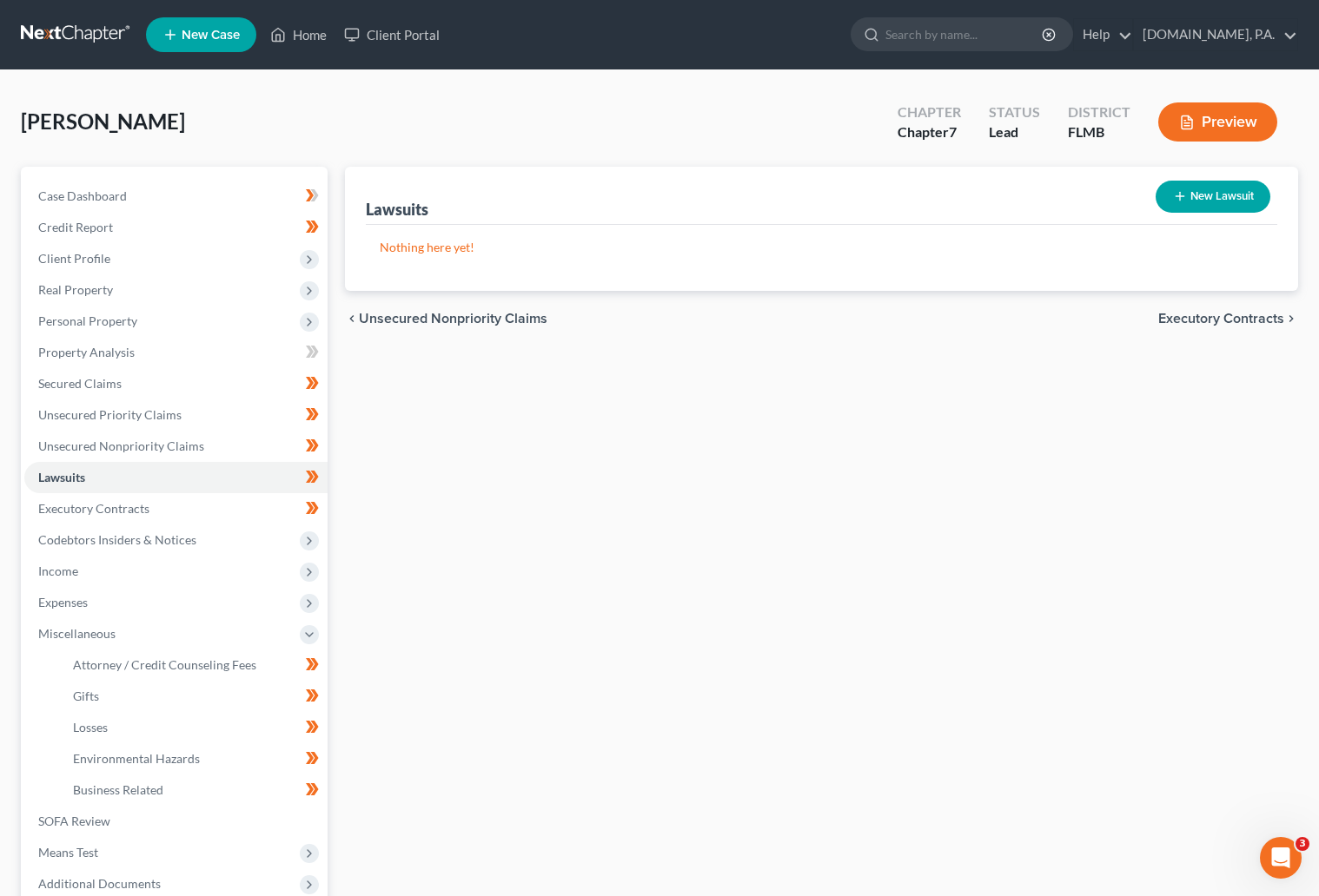
click at [634, 492] on div "Lawsuits New Lawsuit Nothing here yet! Court Name Date Filed Status Creditor Na…" at bounding box center [822, 590] width 971 height 846
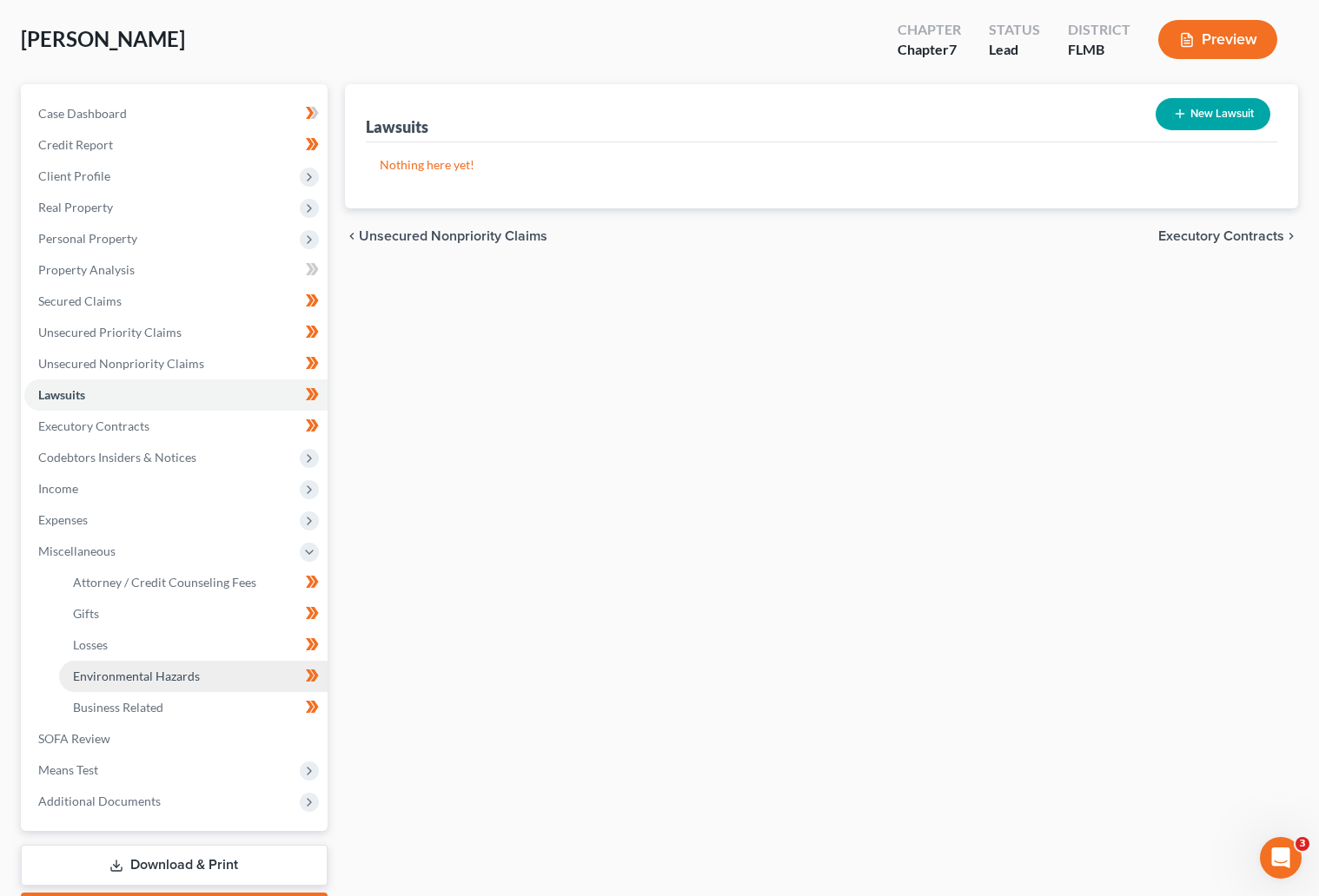
scroll to position [181, 0]
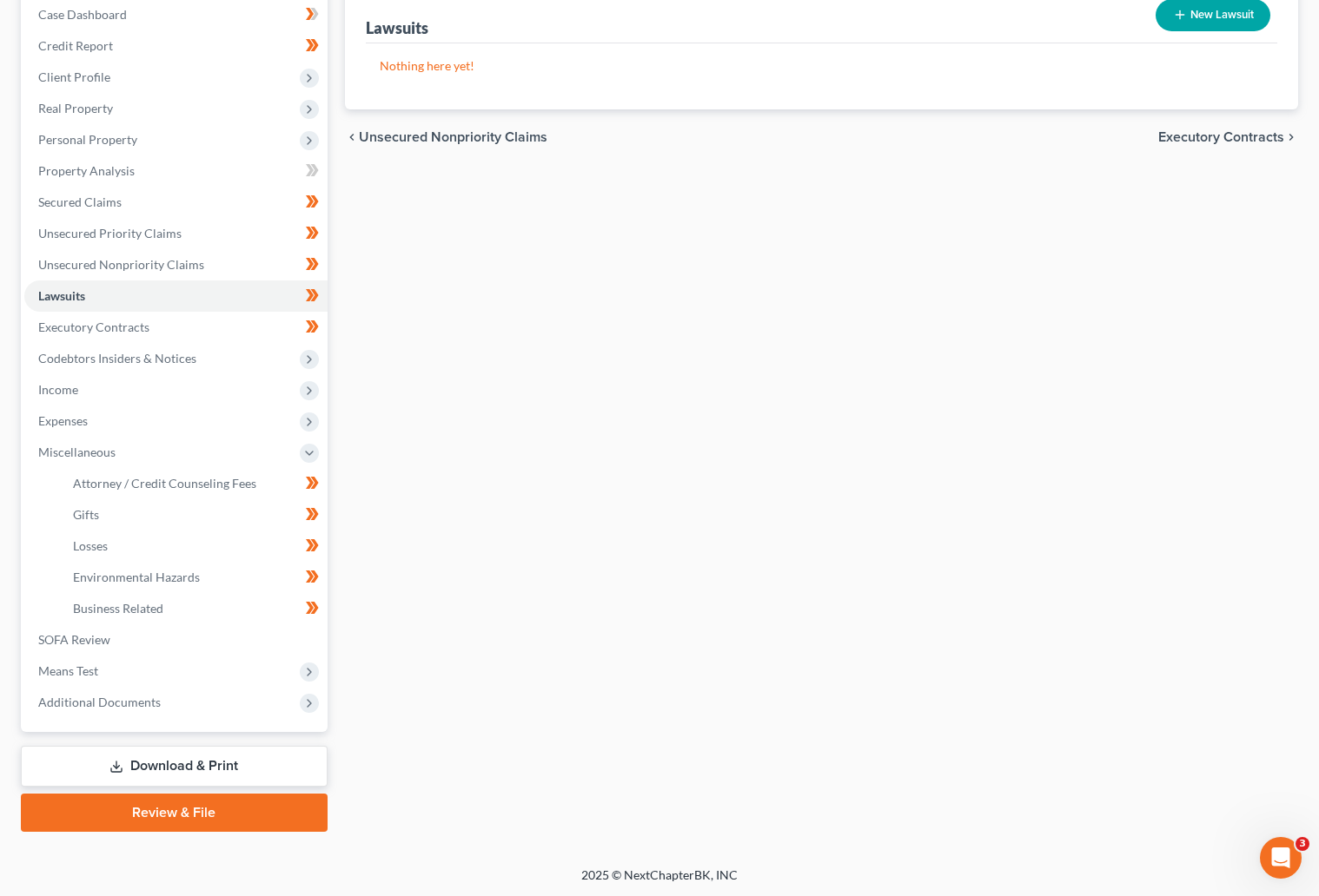
click at [164, 766] on link "Download & Print" at bounding box center [174, 766] width 307 height 41
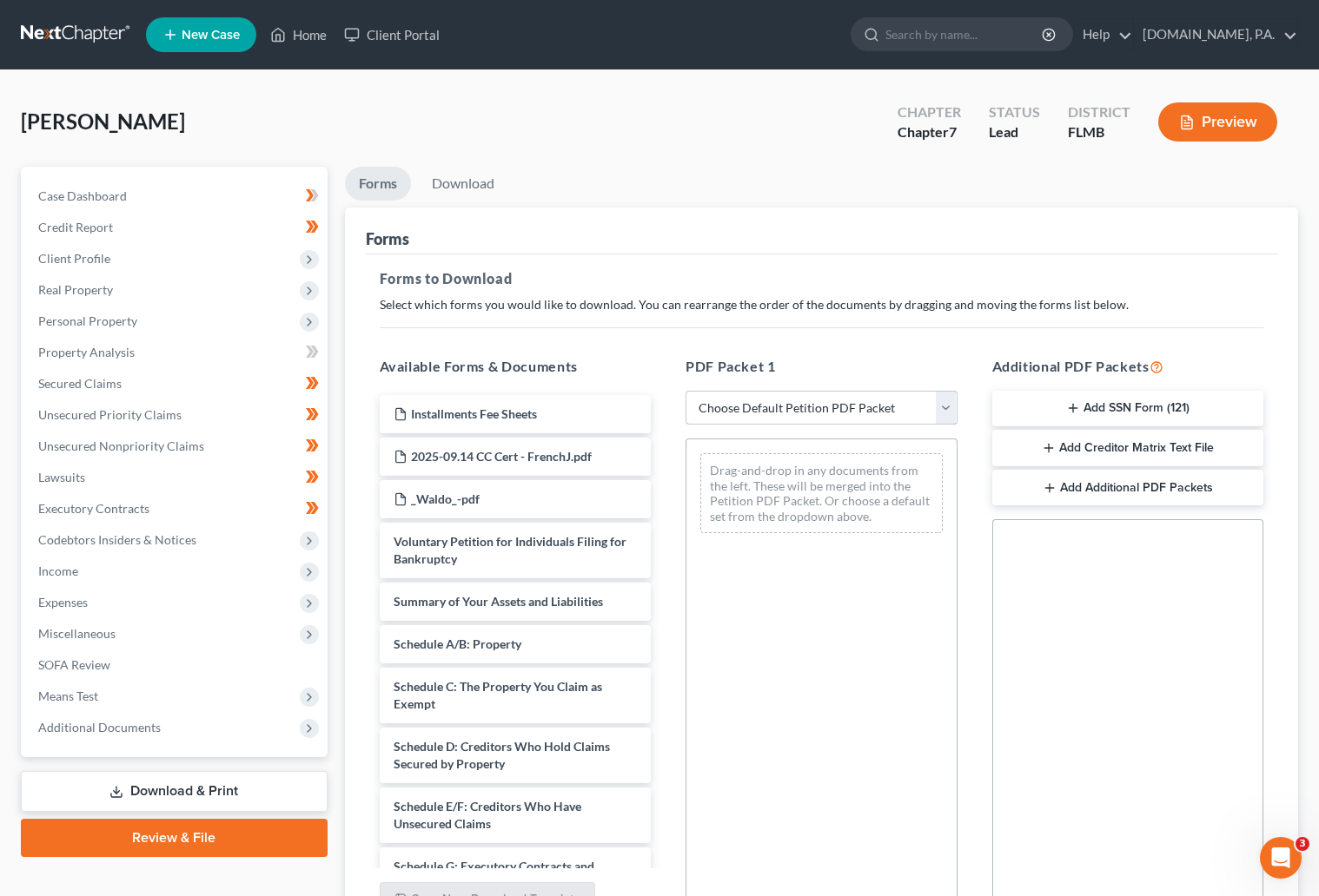
click at [951, 409] on select "Choose Default Petition PDF Packet Complete Bankruptcy Petition (all forms and …" at bounding box center [821, 408] width 272 height 34
select select "5"
click at [685, 391] on select "Choose Default Petition PDF Packet Complete Bankruptcy Petition (all forms and …" at bounding box center [821, 408] width 272 height 34
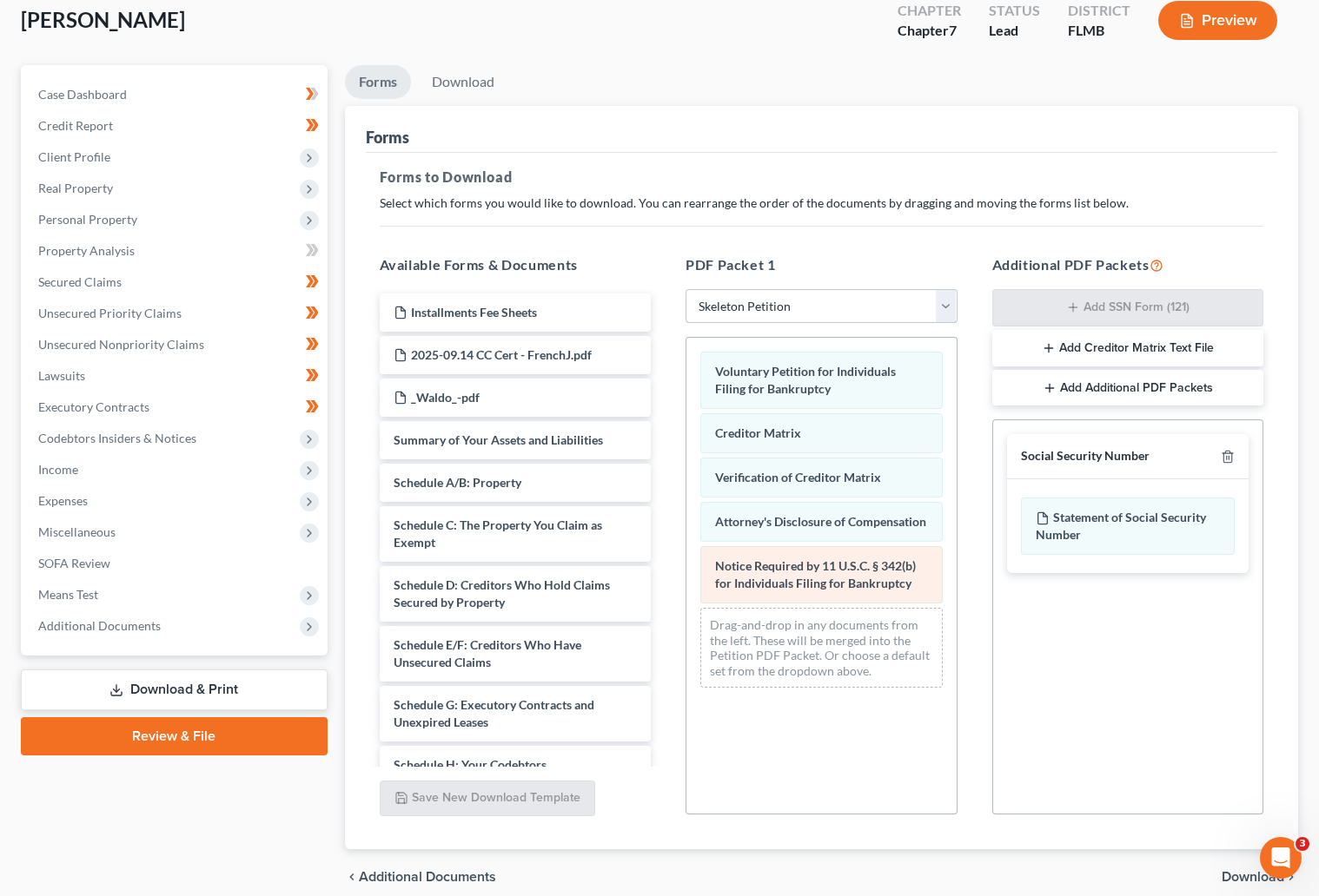
scroll to position [130, 0]
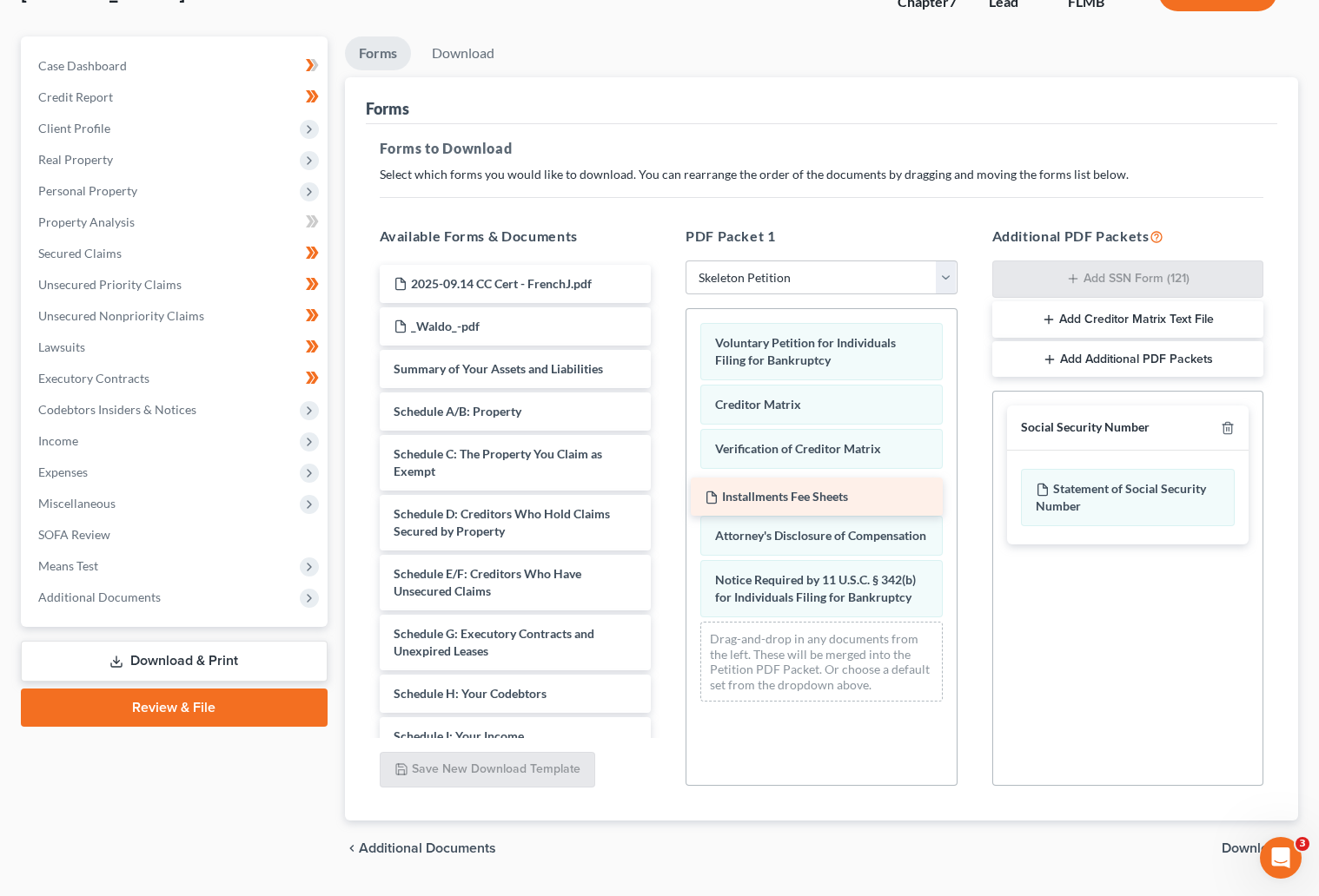
drag, startPoint x: 477, startPoint y: 281, endPoint x: 789, endPoint y: 494, distance: 377.8
click at [665, 494] on div "Installments Fee Sheets Installments Fee Sheets 2025-09.14 CC Cert - FrenchJ.pd…" at bounding box center [516, 651] width 300 height 772
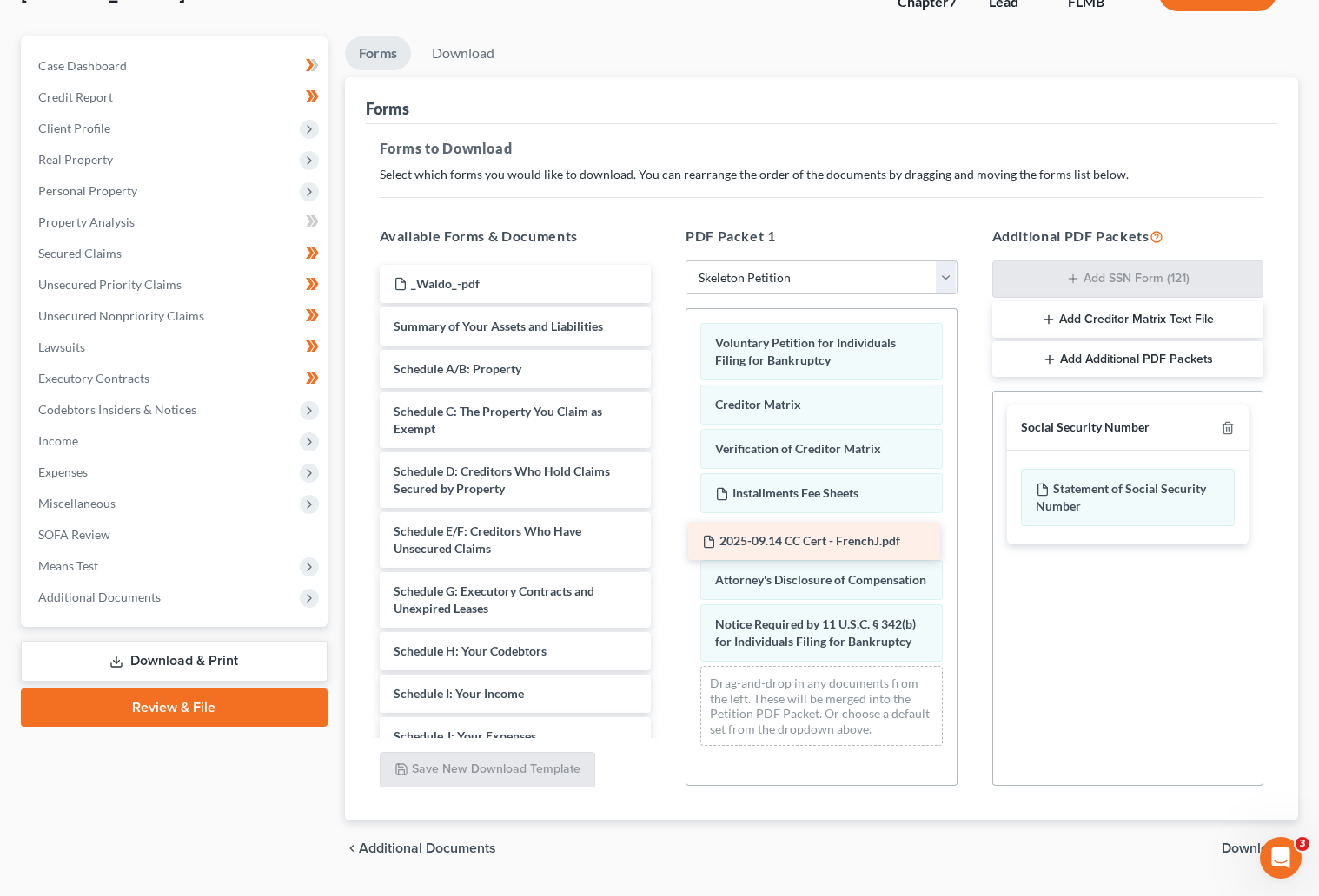
drag, startPoint x: 509, startPoint y: 282, endPoint x: 817, endPoint y: 540, distance: 401.8
click at [665, 540] on div "2025-09.14 CC Cert - FrenchJ.pdf 2025-09.14 CC Cert - FrenchJ.pdf _Waldo_-pdf S…" at bounding box center [516, 629] width 300 height 730
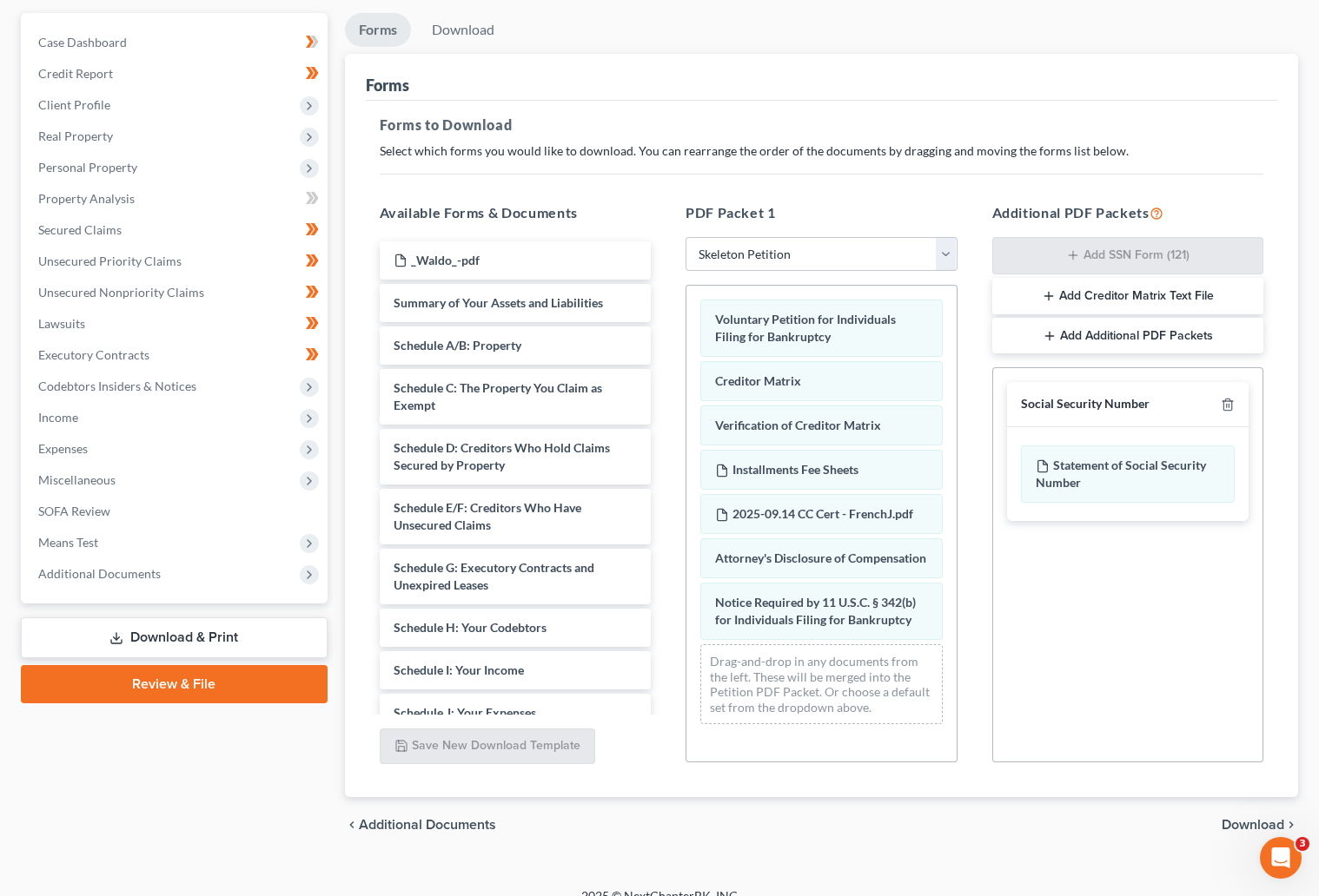
scroll to position [176, 0]
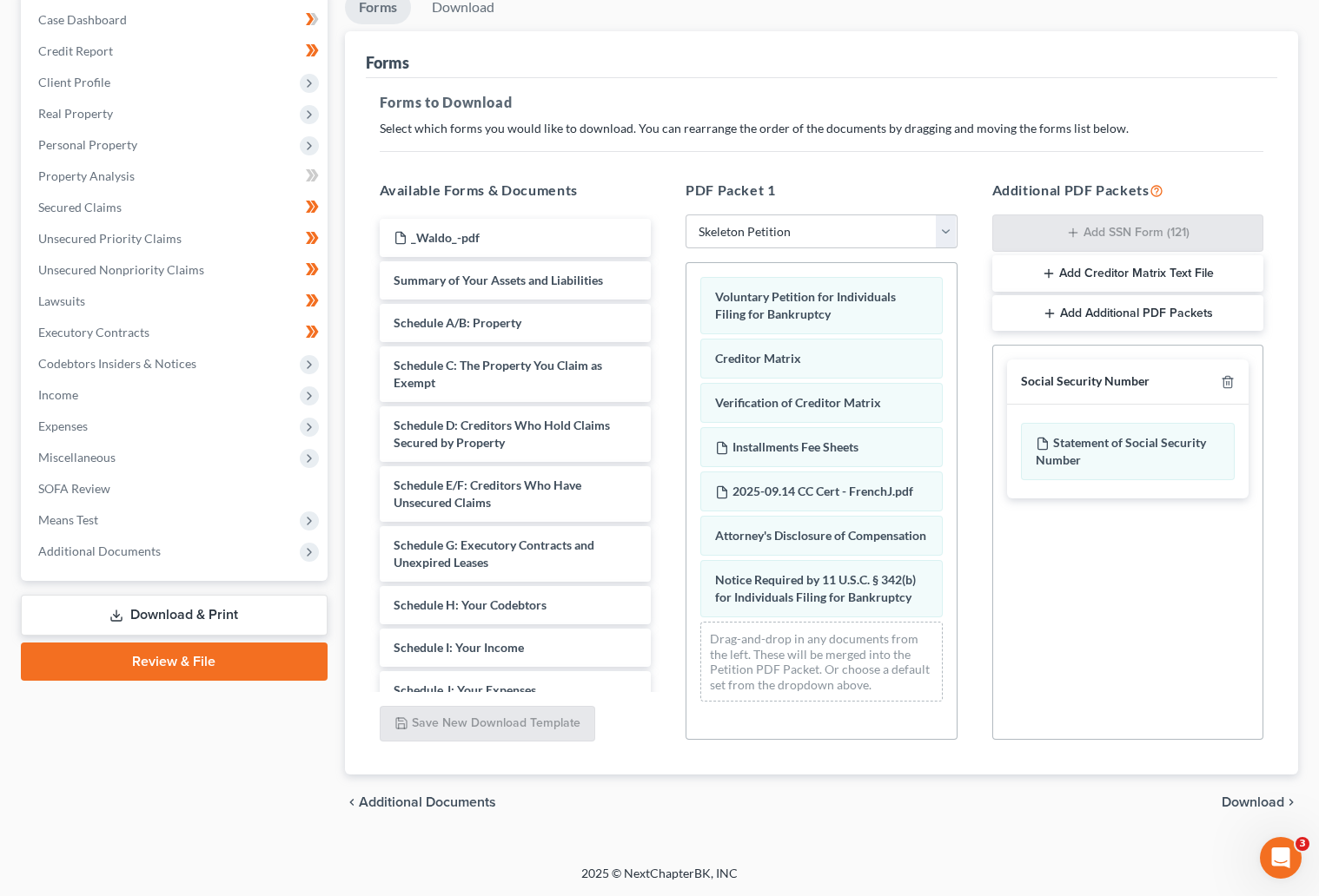
click at [1250, 800] on span "Download" at bounding box center [1252, 801] width 62 height 14
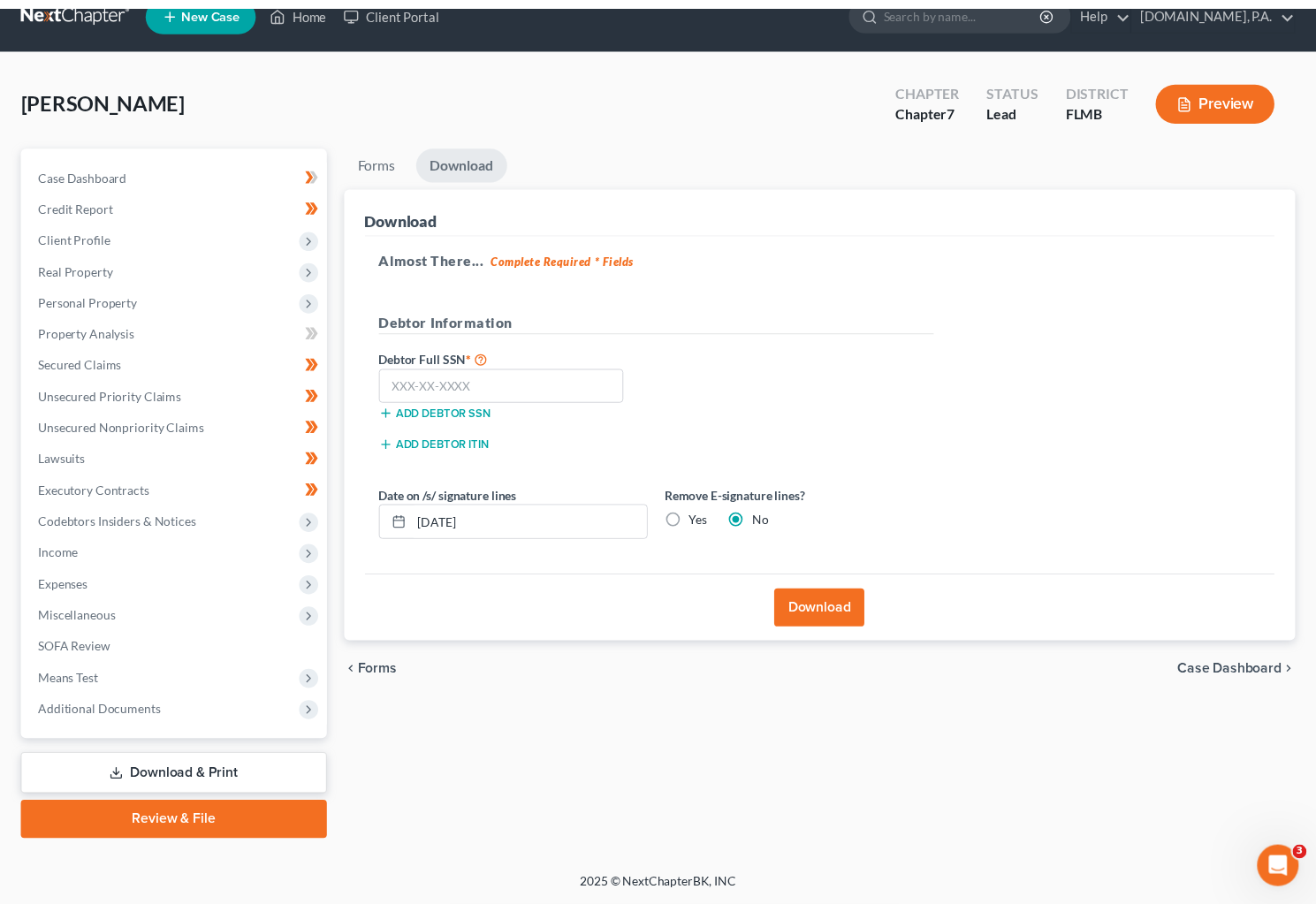
scroll to position [26, 0]
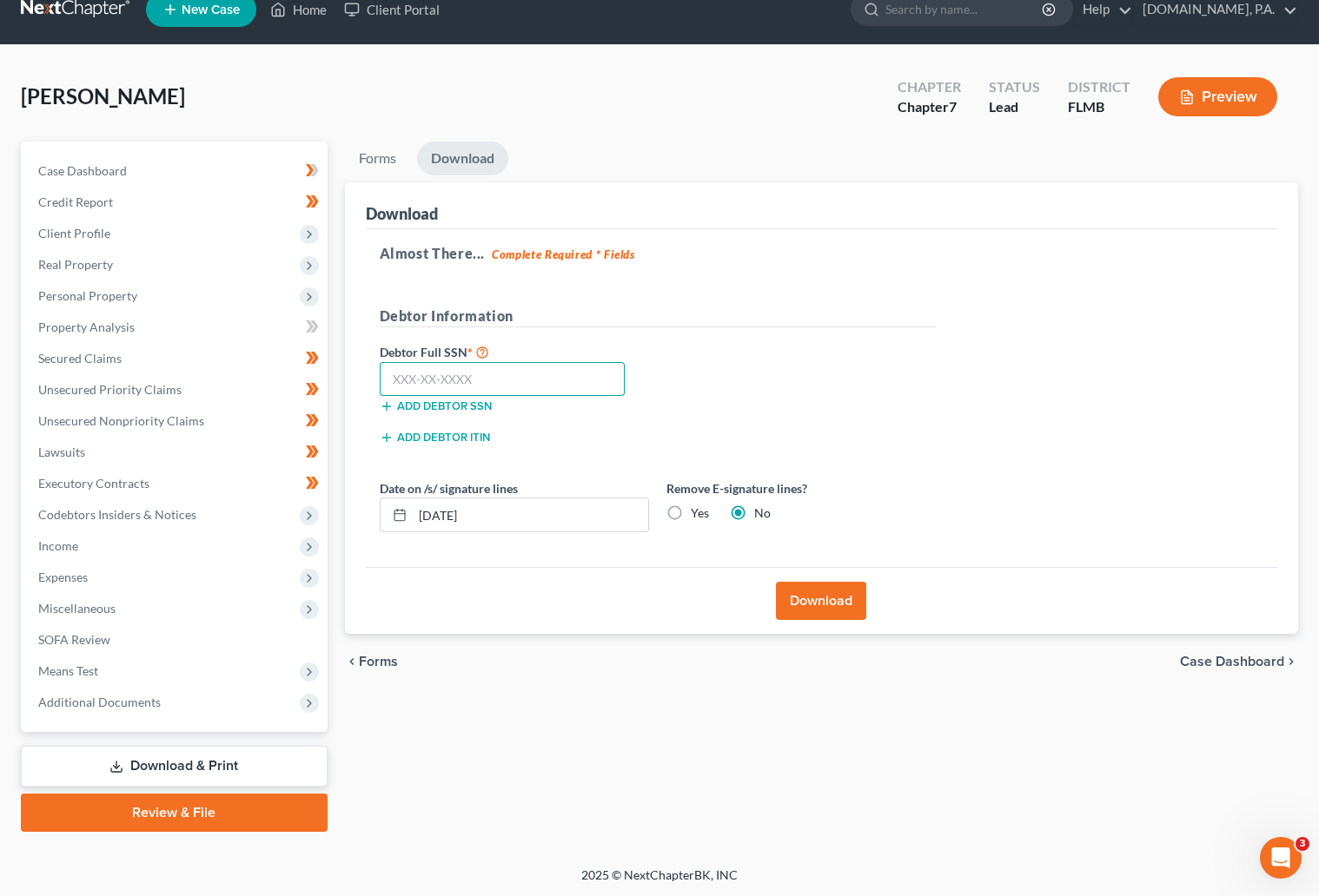
drag, startPoint x: 410, startPoint y: 379, endPoint x: 476, endPoint y: 367, distance: 67.1
click at [410, 379] on input "text" at bounding box center [502, 379] width 246 height 34
type input "591-38-1287"
click at [496, 513] on input "10/08/2025" at bounding box center [530, 514] width 236 height 33
type input "10/13/2025"
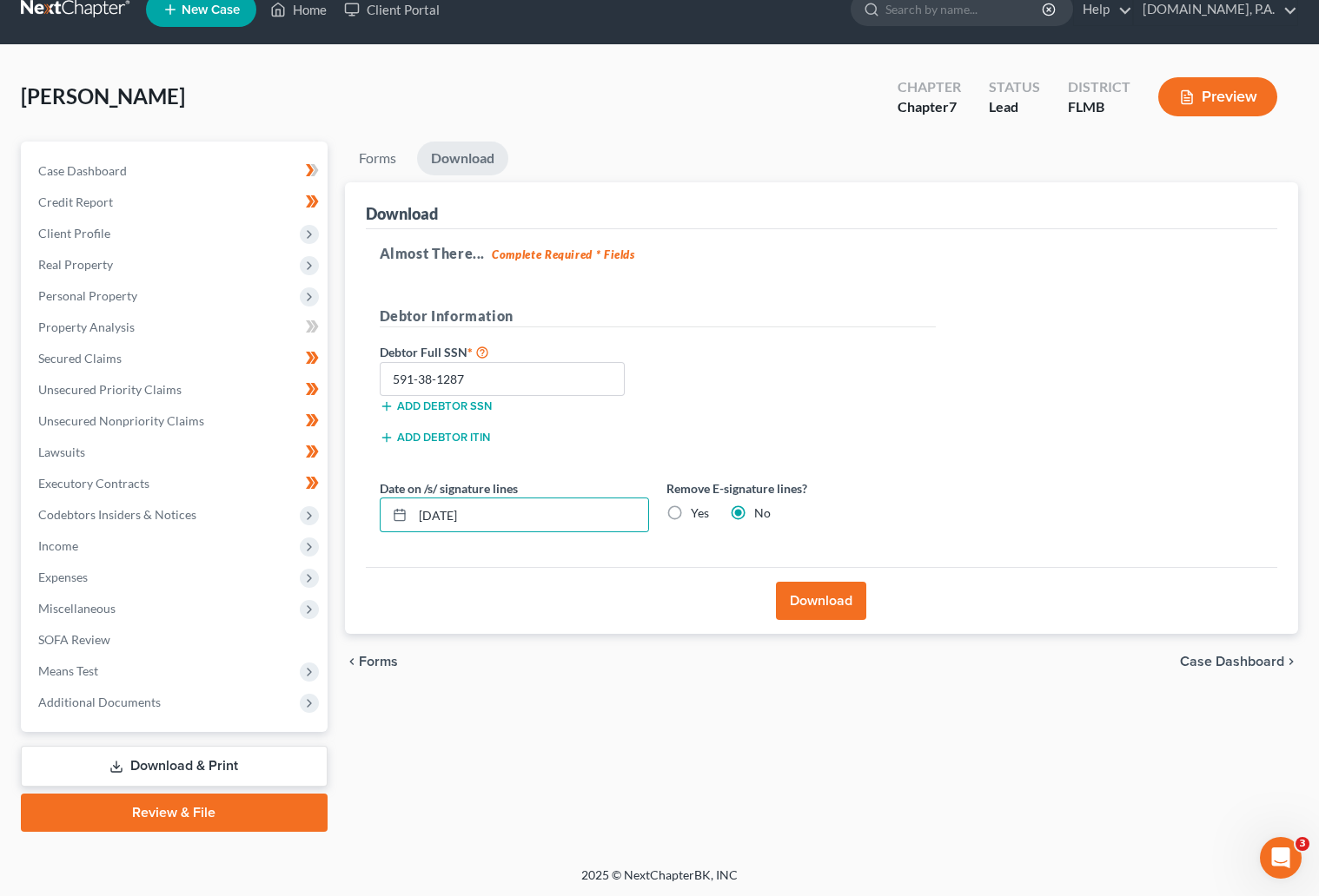
click at [816, 604] on button "Download" at bounding box center [821, 601] width 90 height 38
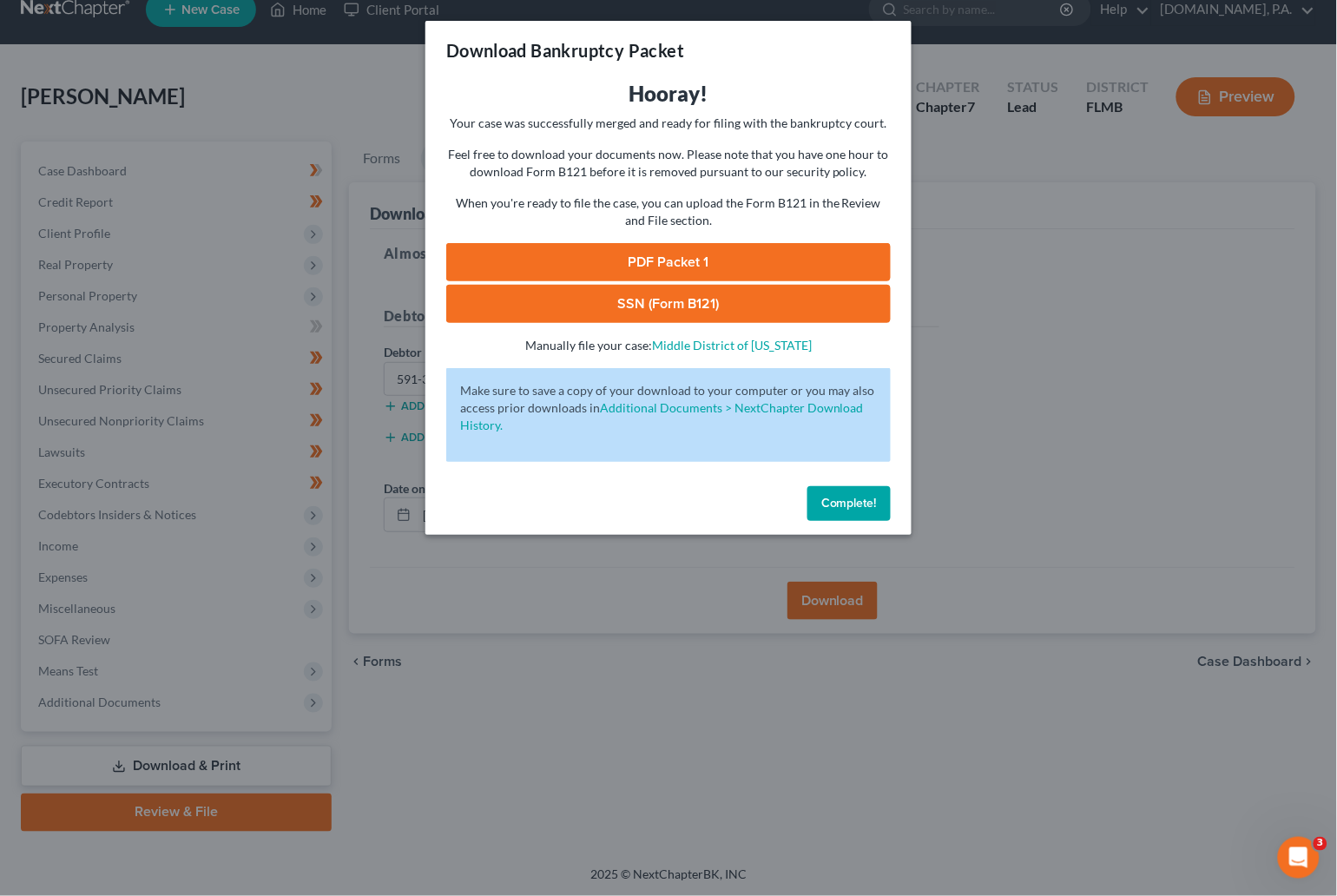
click at [1064, 461] on div "Download Bankruptcy Packet Hooray! Your case was successfully merged and ready …" at bounding box center [668, 448] width 1337 height 896
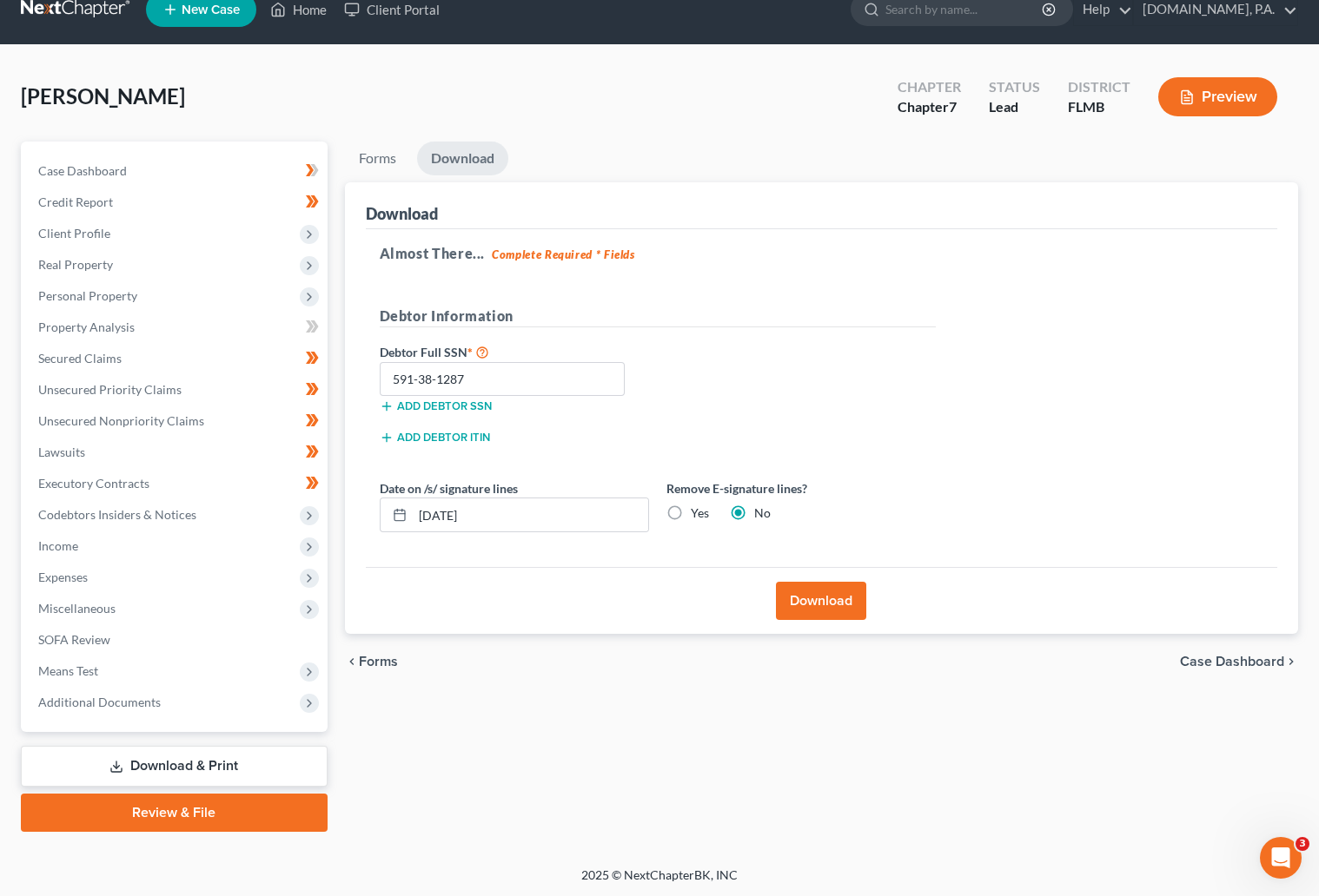
click at [822, 598] on button "Download" at bounding box center [821, 601] width 90 height 38
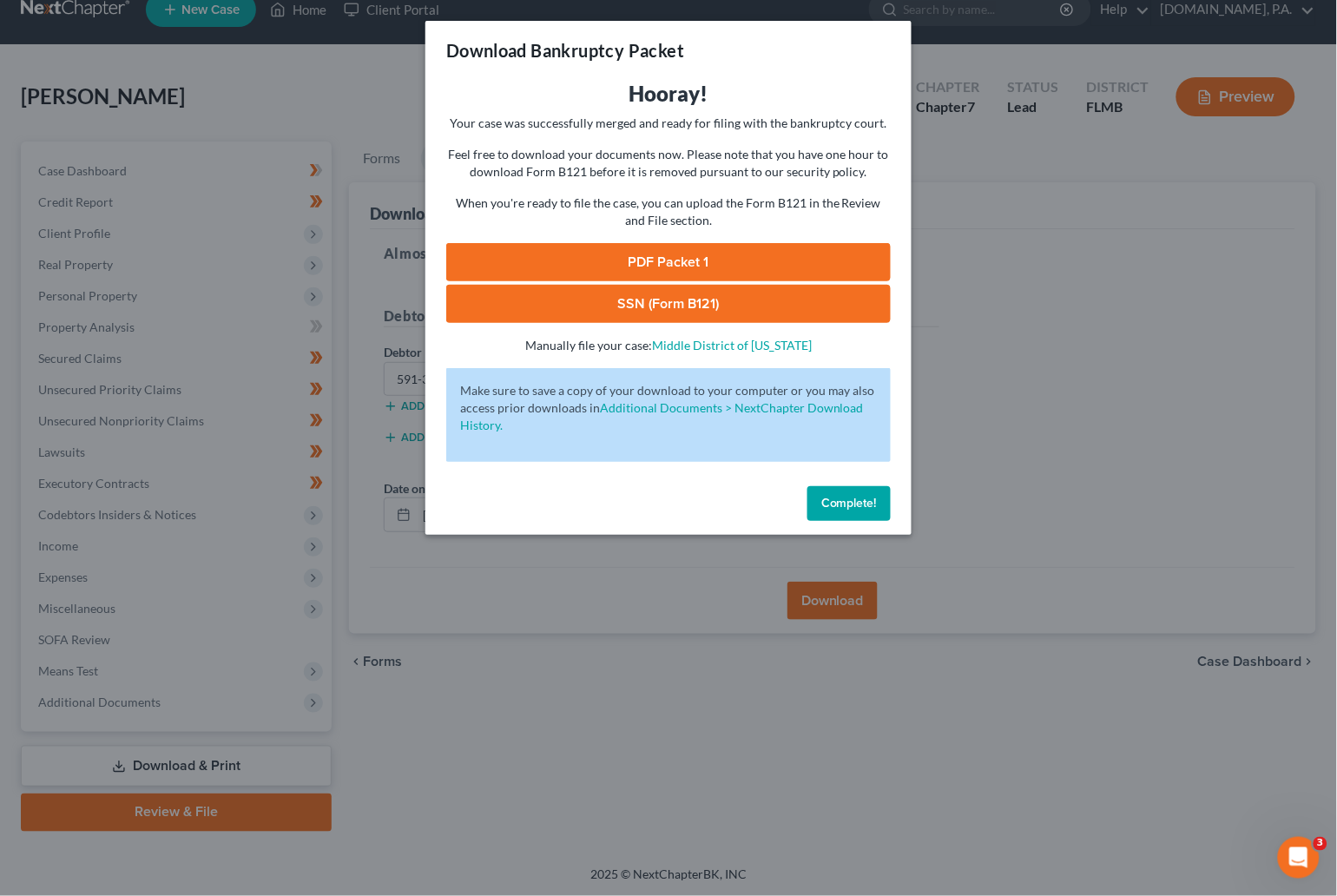
click at [696, 300] on link "SSN (Form B121)" at bounding box center [668, 304] width 445 height 38
click at [680, 260] on link "PDF Packet 1" at bounding box center [668, 262] width 445 height 38
click at [835, 499] on span "Complete!" at bounding box center [849, 503] width 56 height 14
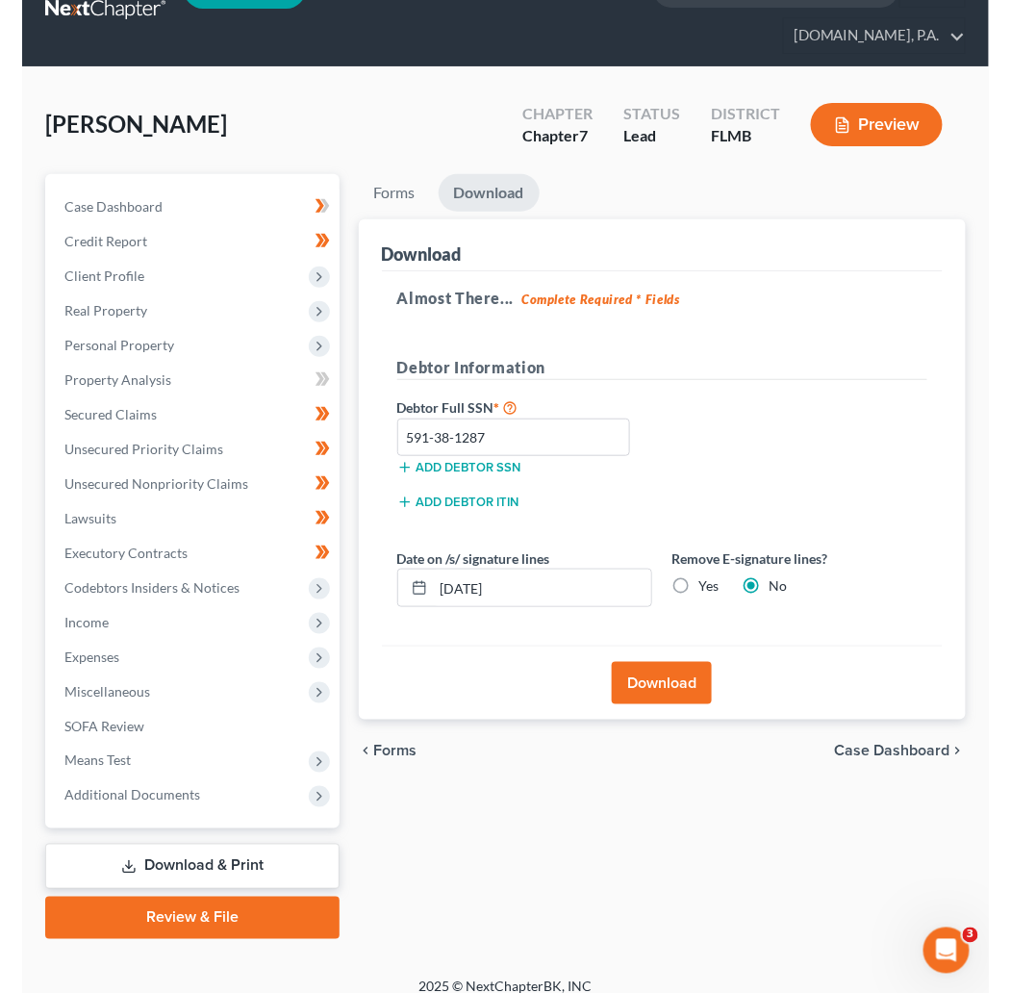
scroll to position [0, 0]
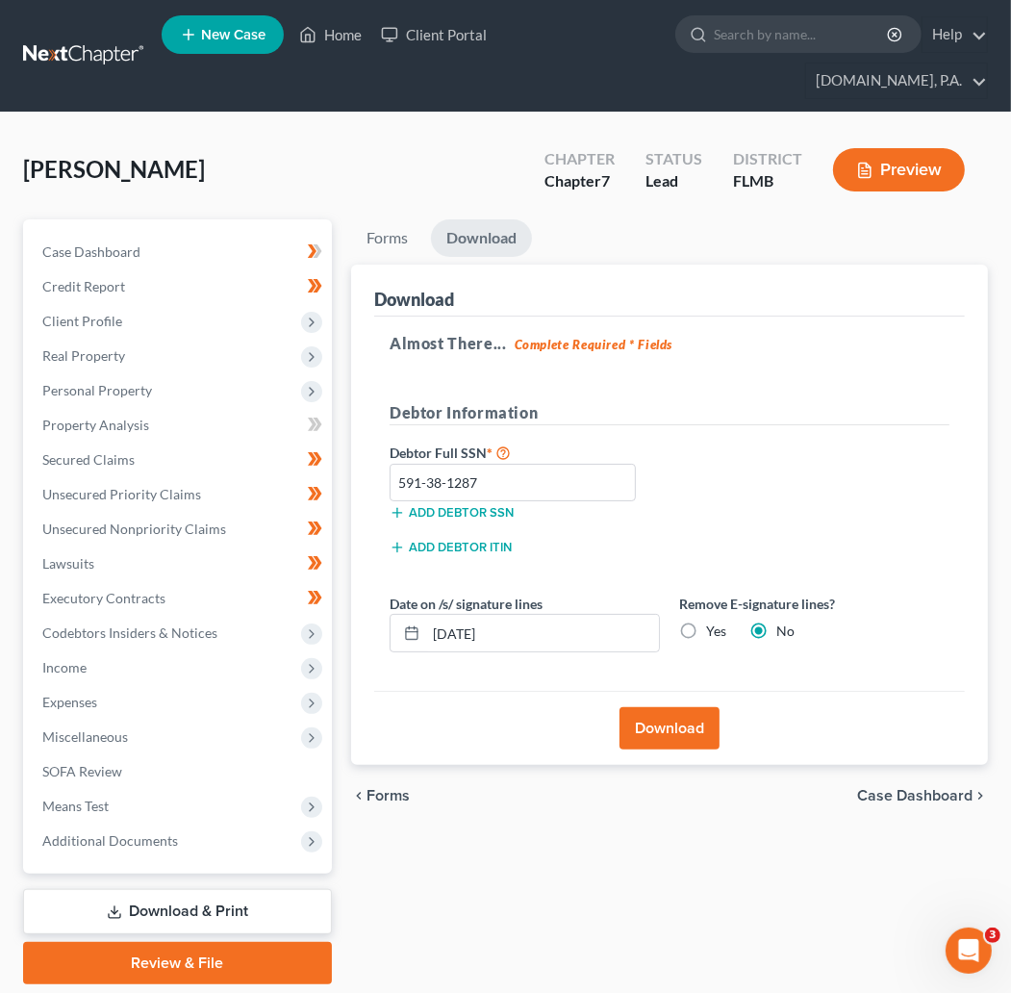
click at [68, 38] on link at bounding box center [84, 55] width 123 height 35
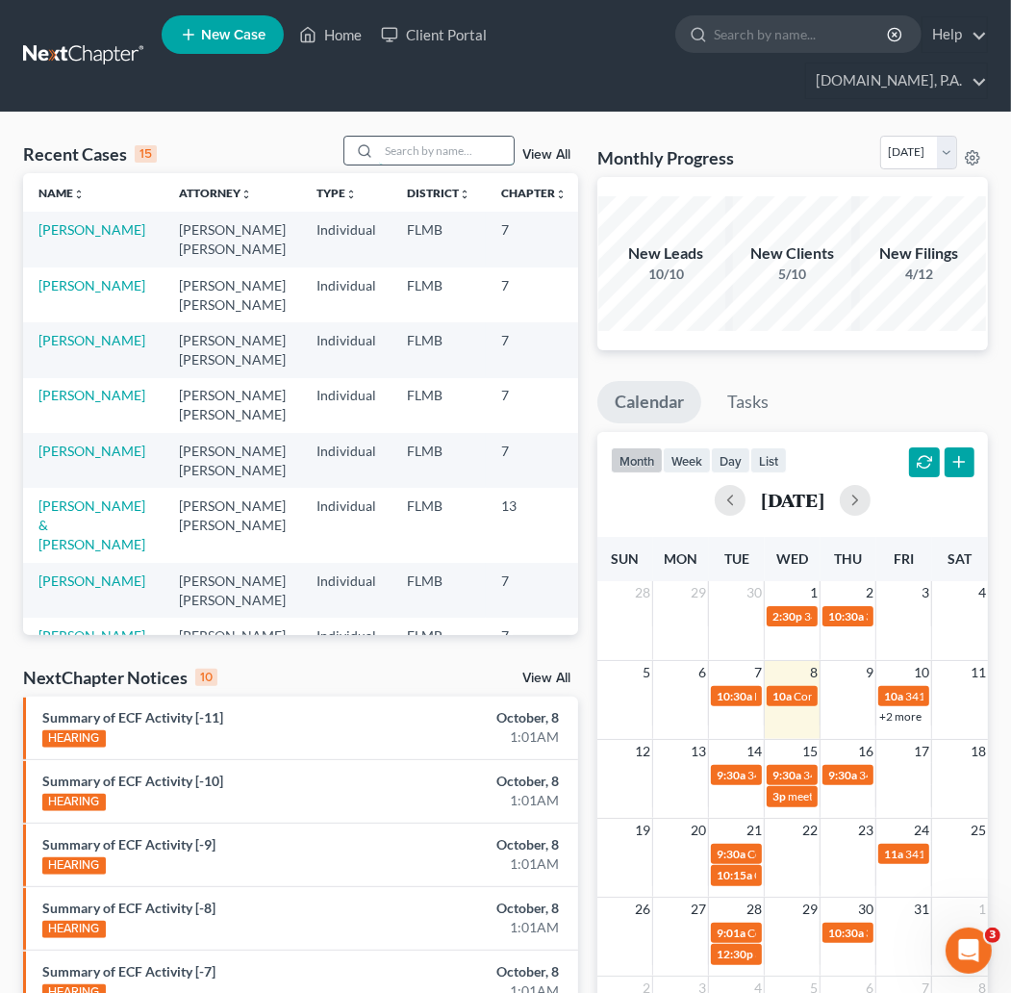
click at [415, 137] on input "search" at bounding box center [446, 151] width 135 height 28
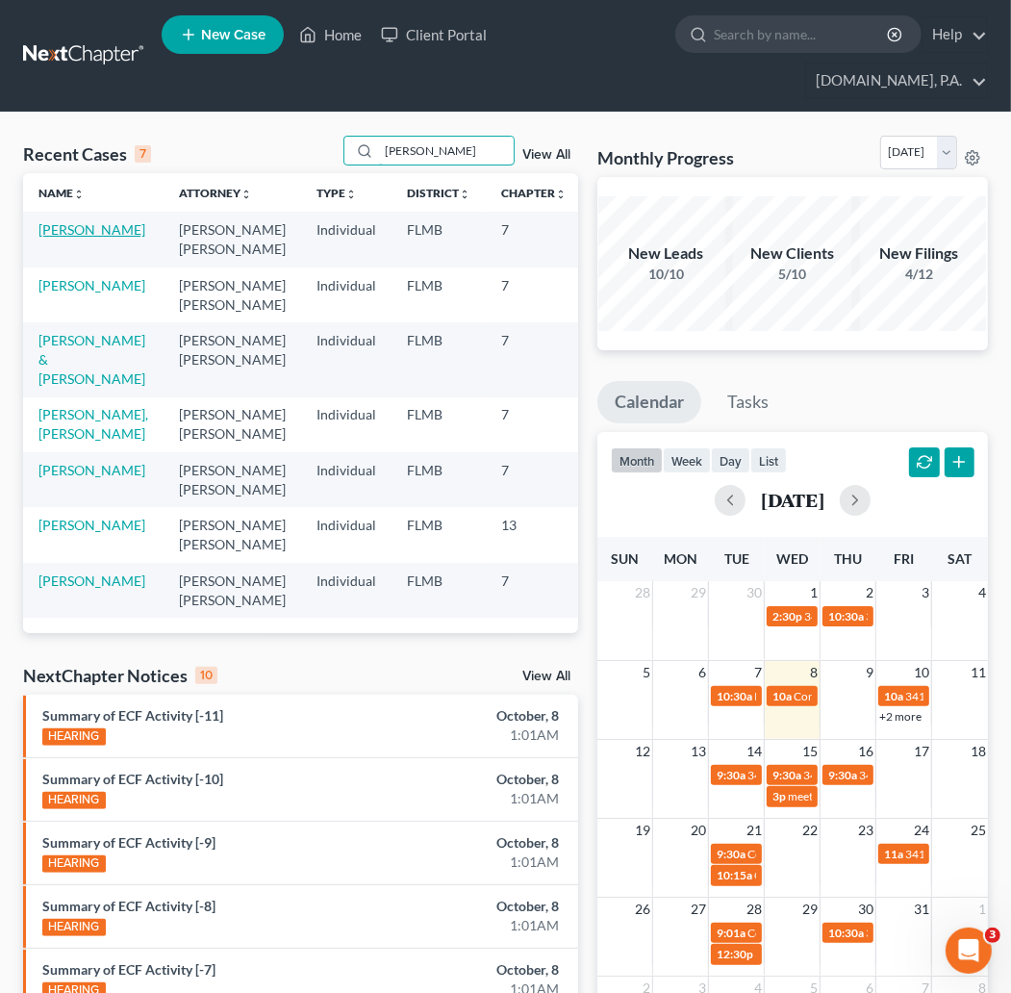
type input "[PERSON_NAME]"
click at [78, 221] on link "[PERSON_NAME]" at bounding box center [91, 229] width 107 height 16
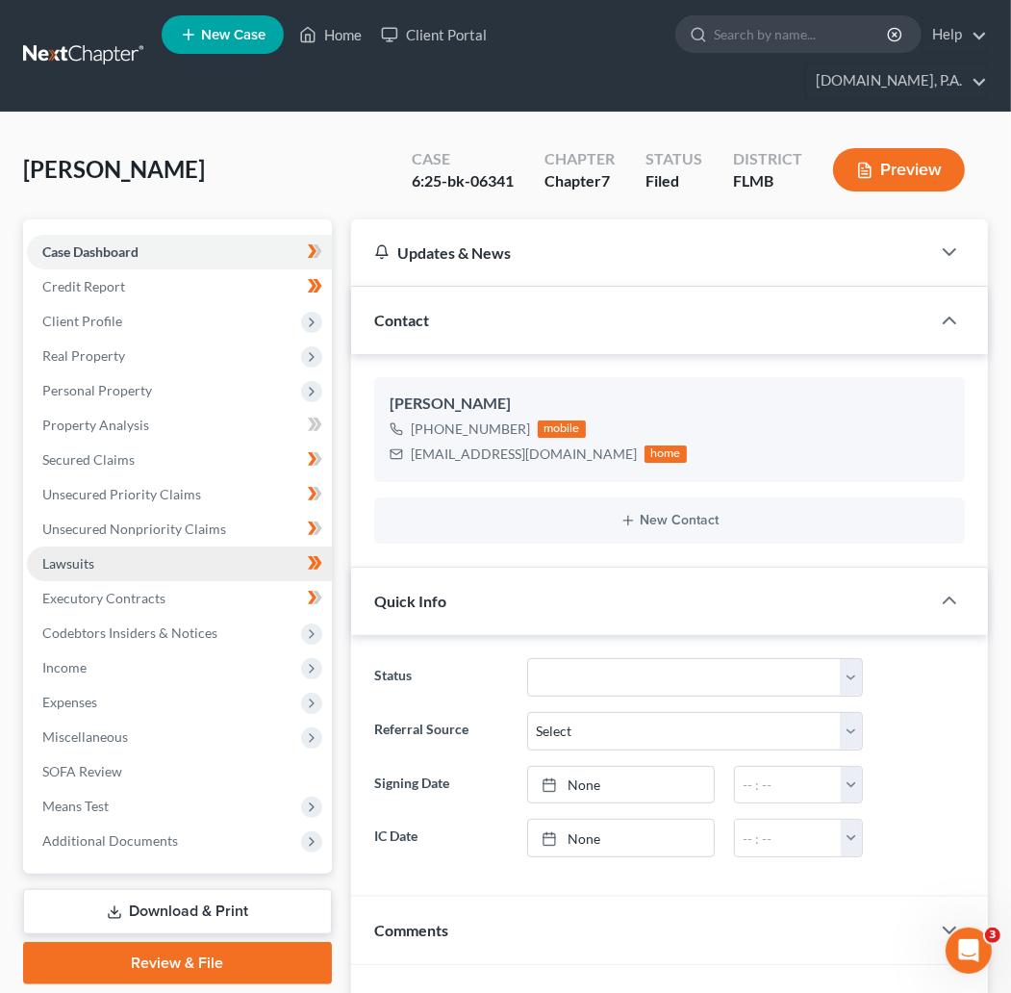
click at [90, 555] on span "Lawsuits" at bounding box center [68, 563] width 52 height 16
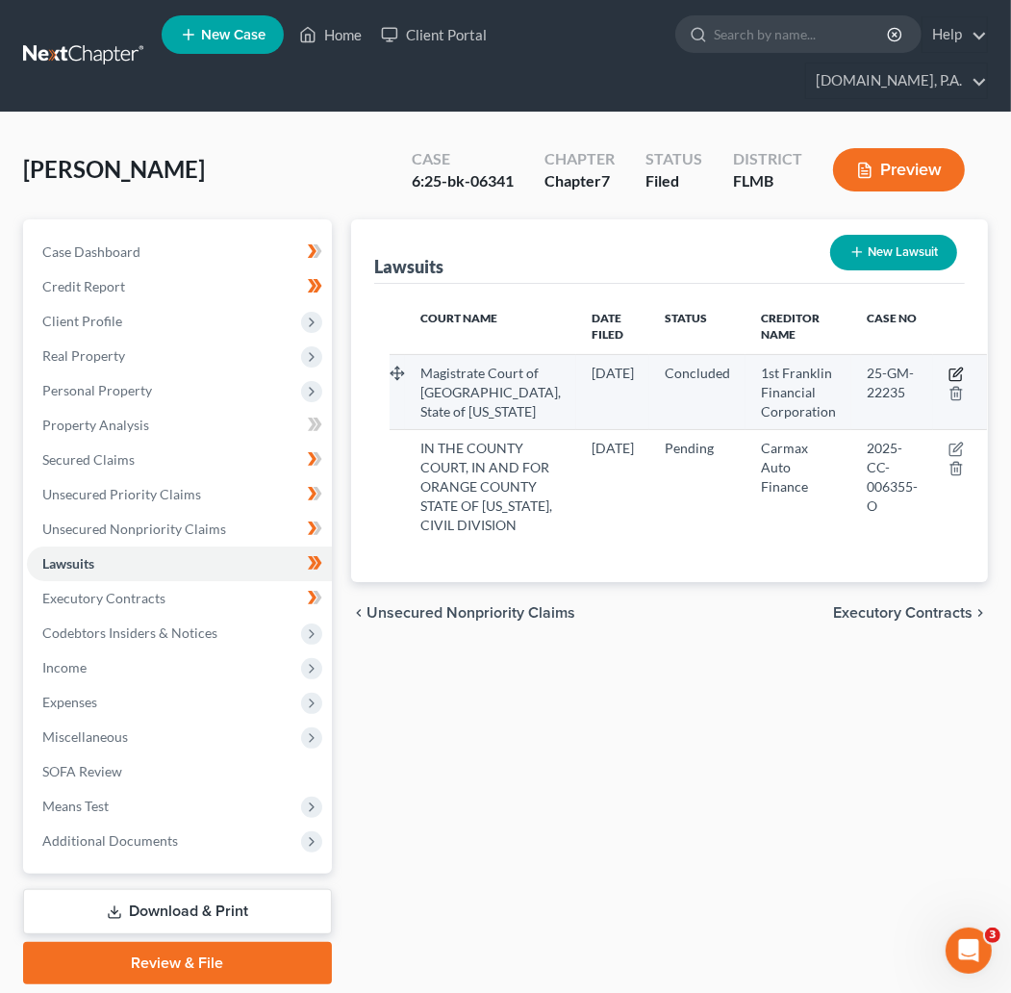
click at [950, 369] on icon "button" at bounding box center [956, 375] width 12 height 12
select select "10"
select select "2"
select select "1"
select select "10"
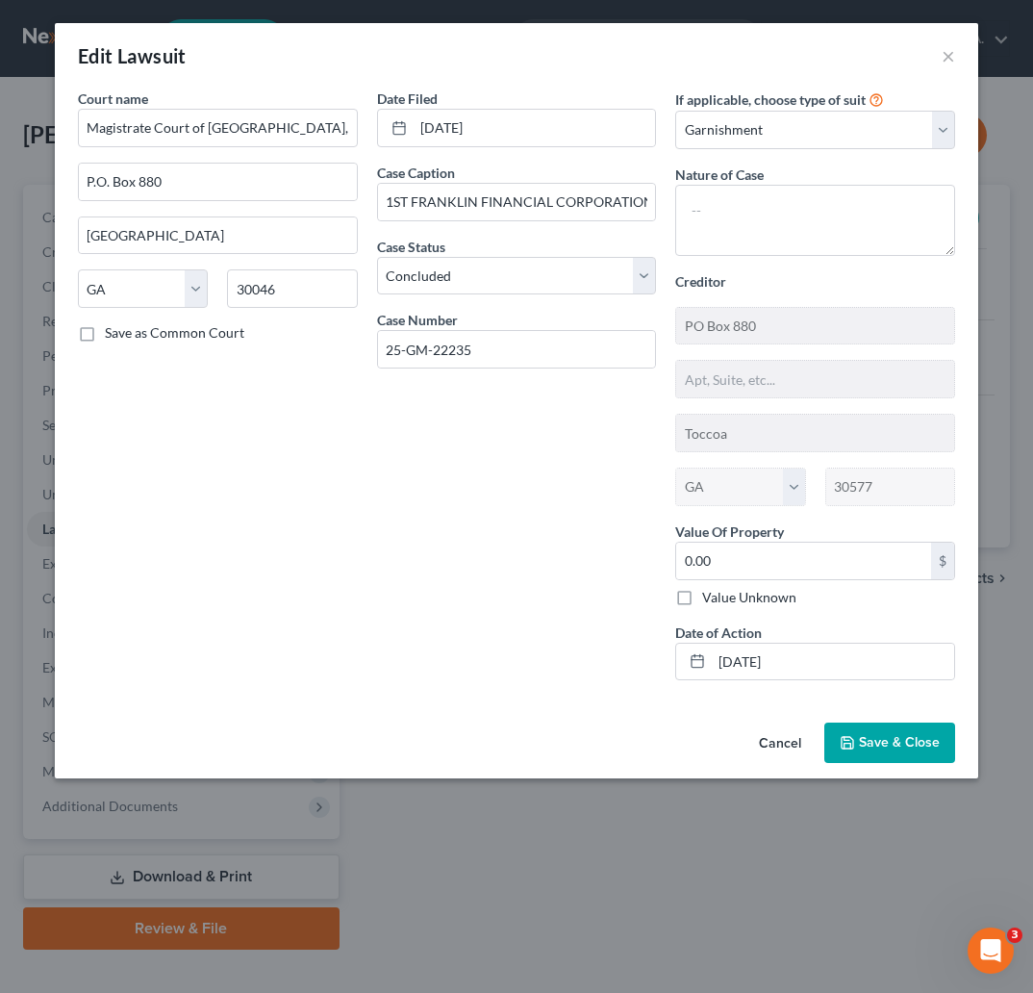
click at [897, 738] on span "Save & Close" at bounding box center [899, 742] width 81 height 16
